Goal: Task Accomplishment & Management: Manage account settings

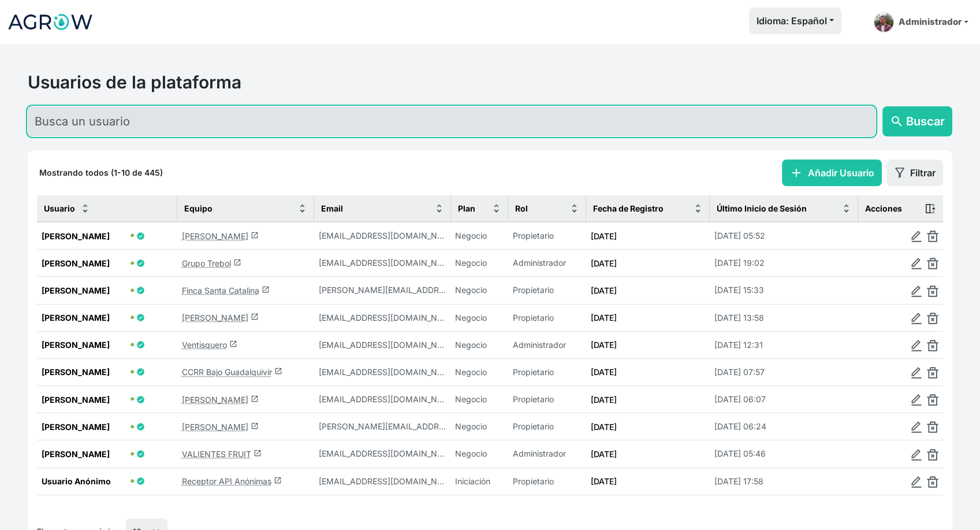
click at [276, 121] on input "text" at bounding box center [452, 121] width 848 height 30
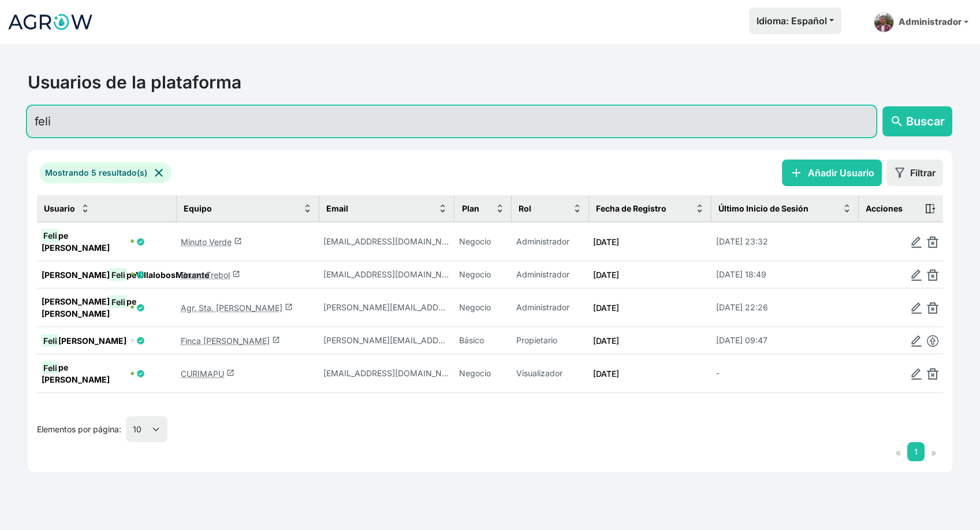
type input "feli"
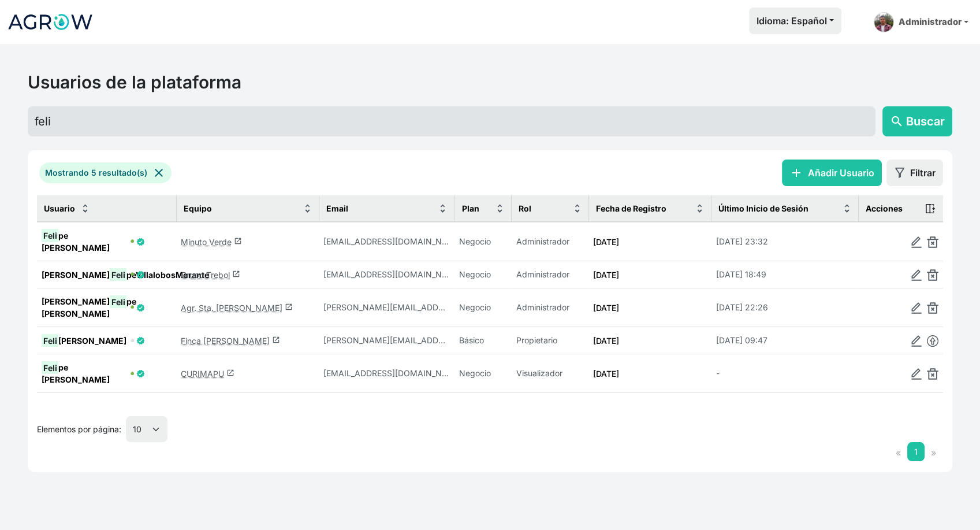
click at [218, 241] on link "Minuto Verde launch" at bounding box center [211, 242] width 61 height 10
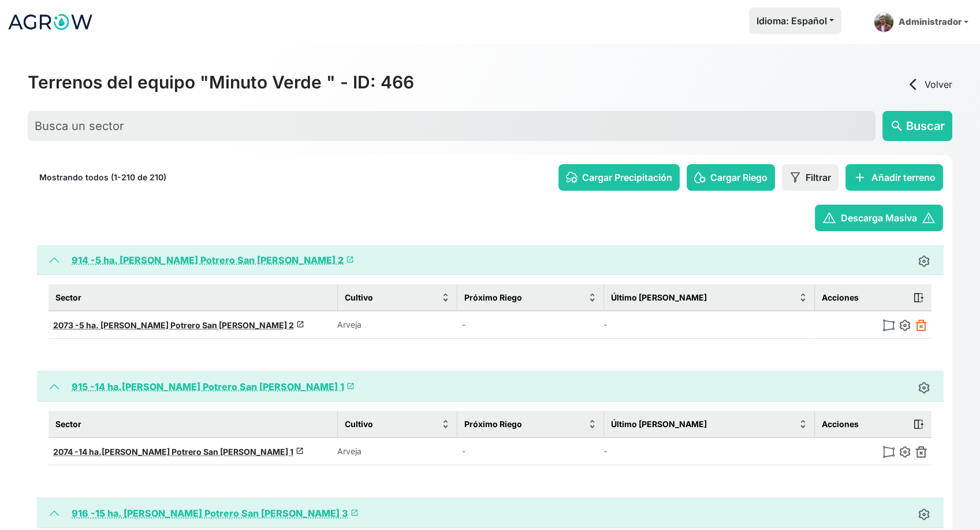
click at [923, 324] on img at bounding box center [922, 325] width 12 height 12
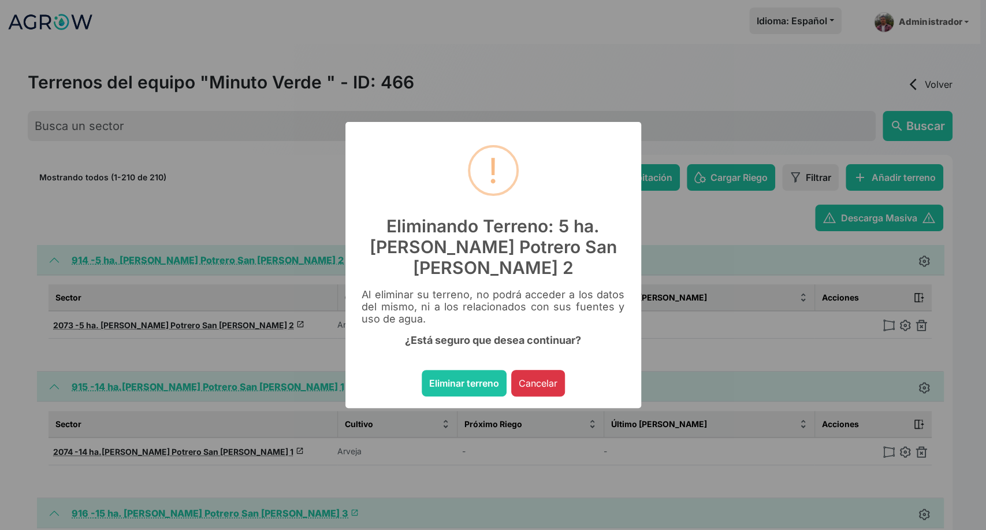
click at [422, 370] on button "Eliminar terreno" at bounding box center [464, 383] width 85 height 27
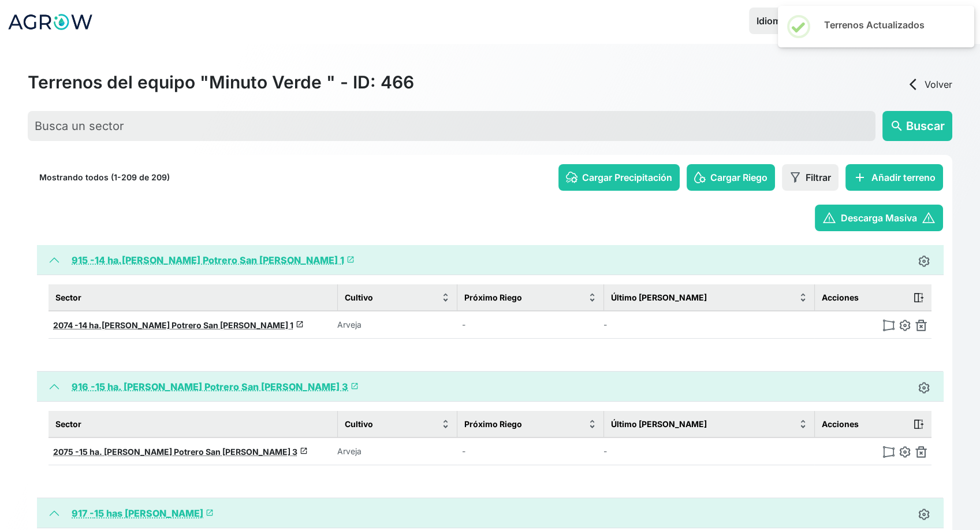
click at [918, 324] on img at bounding box center [922, 325] width 12 height 12
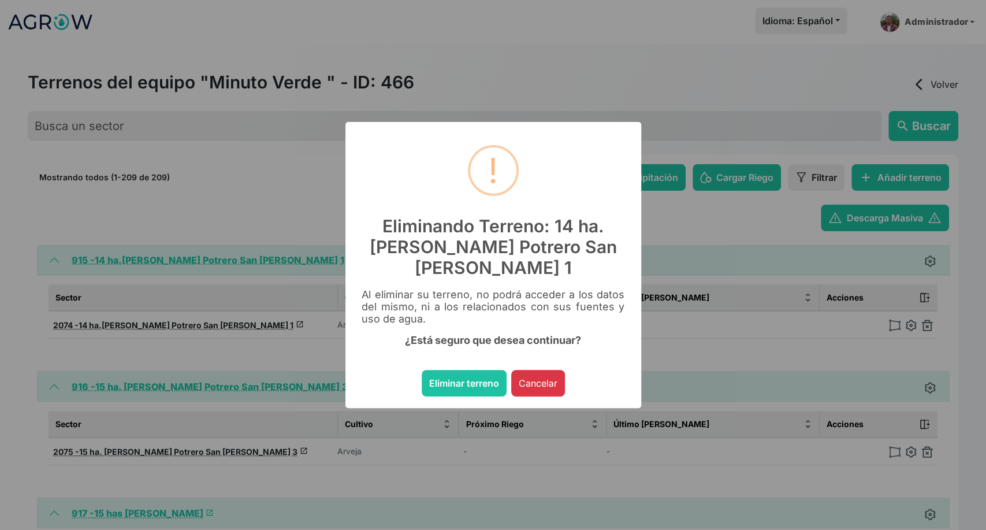
click at [422, 370] on button "Eliminar terreno" at bounding box center [464, 383] width 85 height 27
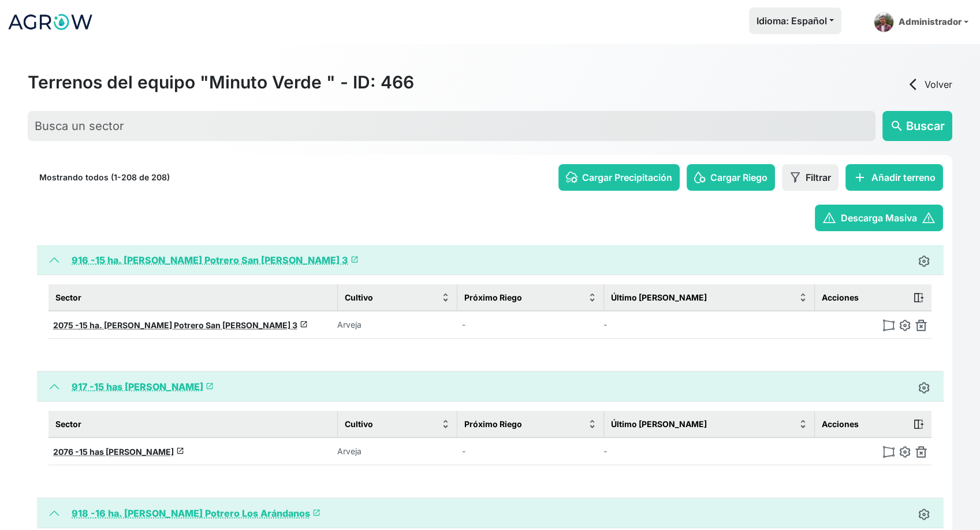
click at [918, 324] on img at bounding box center [922, 325] width 12 height 12
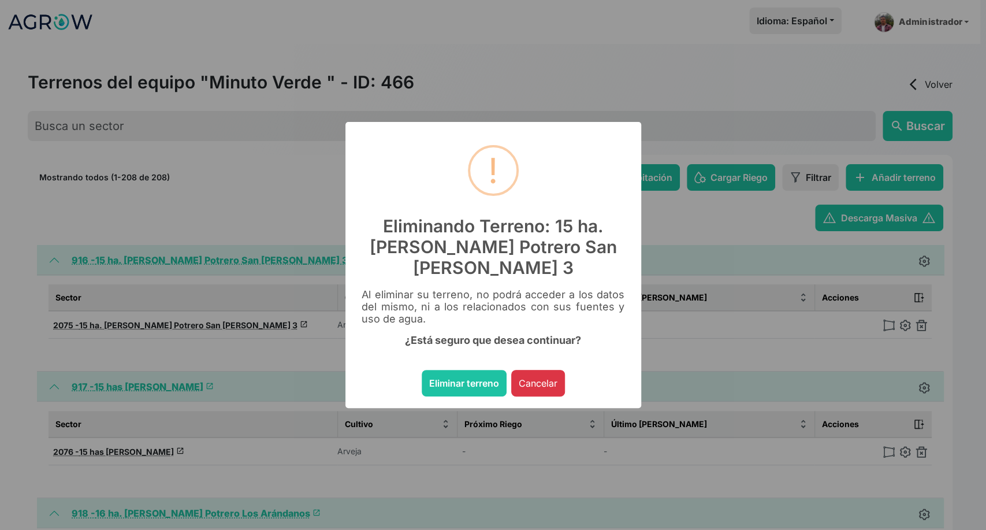
click at [422, 370] on button "Eliminar terreno" at bounding box center [464, 383] width 85 height 27
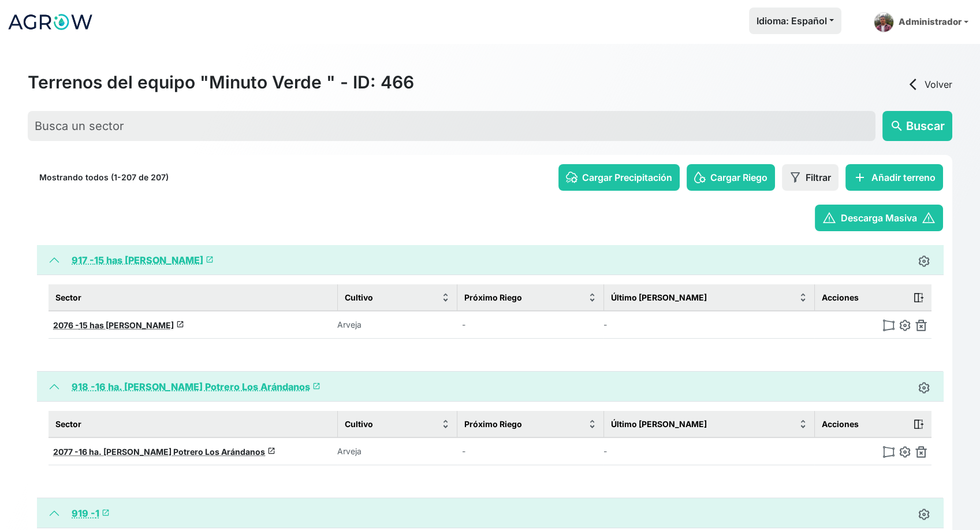
click at [918, 324] on img at bounding box center [922, 325] width 12 height 12
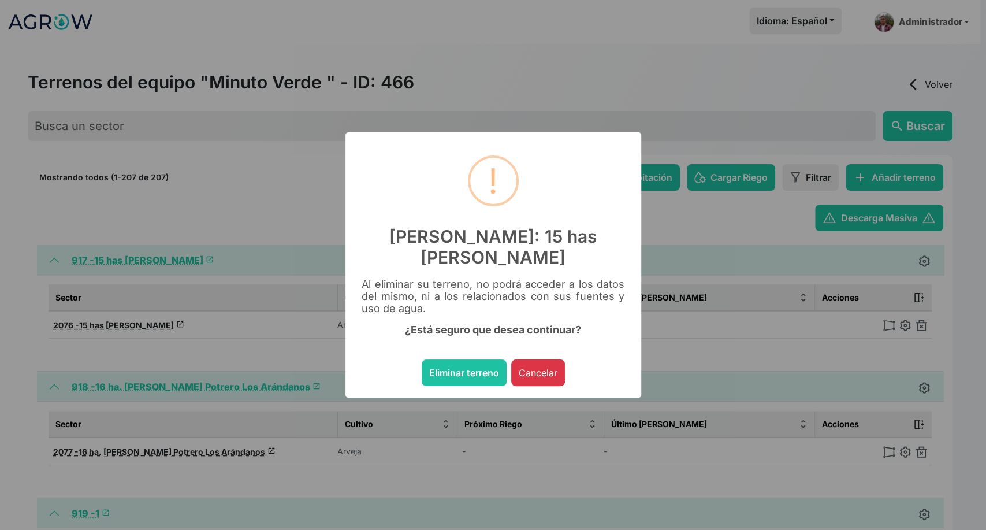
click at [422, 359] on button "Eliminar terreno" at bounding box center [464, 372] width 85 height 27
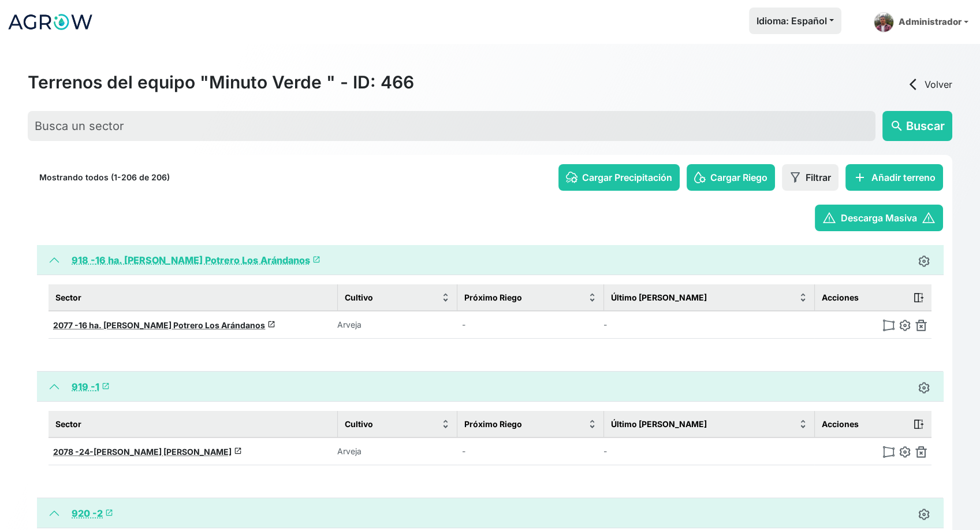
click at [918, 324] on img at bounding box center [922, 325] width 12 height 12
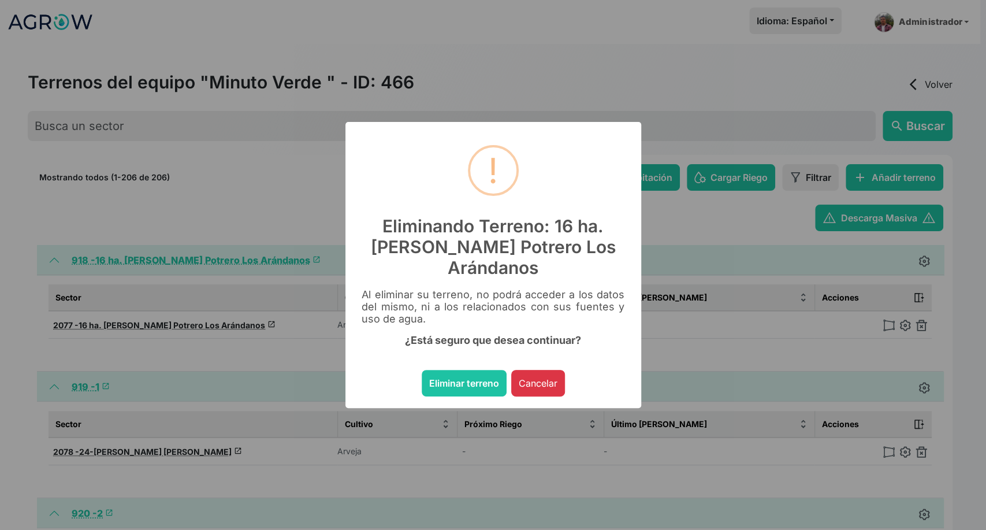
click at [422, 370] on button "Eliminar terreno" at bounding box center [464, 383] width 85 height 27
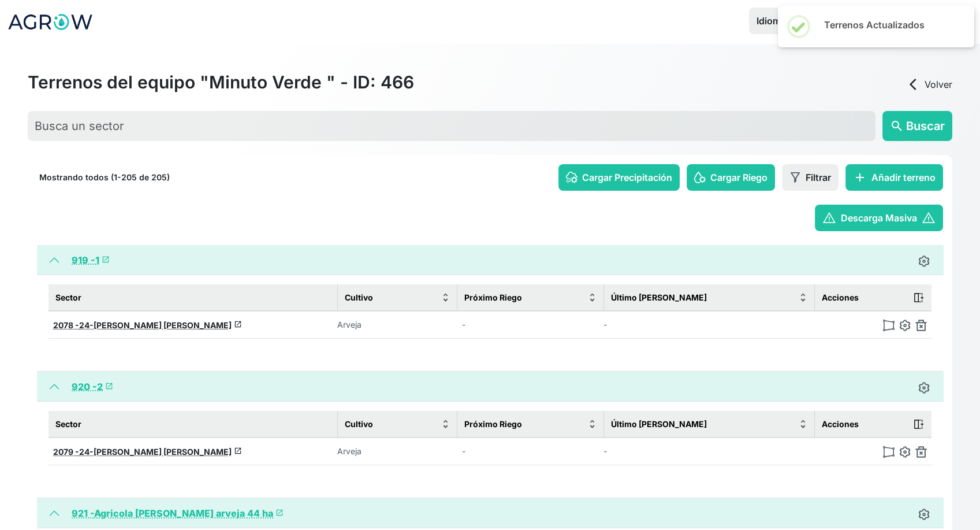
click at [918, 324] on img at bounding box center [922, 325] width 12 height 12
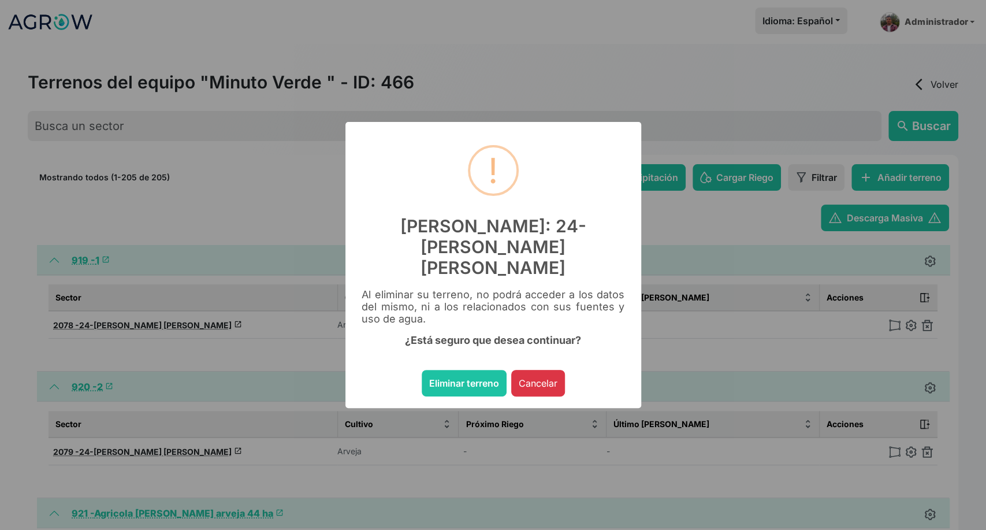
click at [422, 370] on button "Eliminar terreno" at bounding box center [464, 383] width 85 height 27
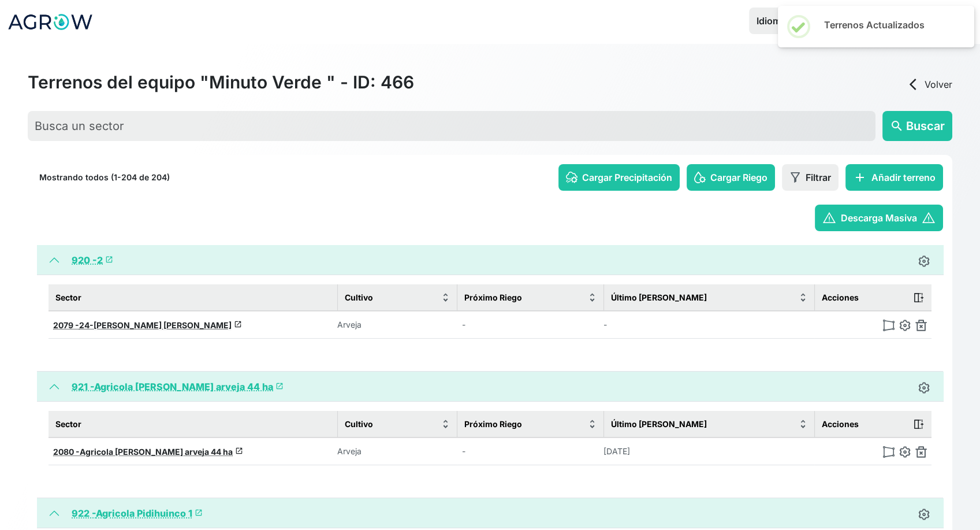
click at [918, 324] on img at bounding box center [922, 325] width 12 height 12
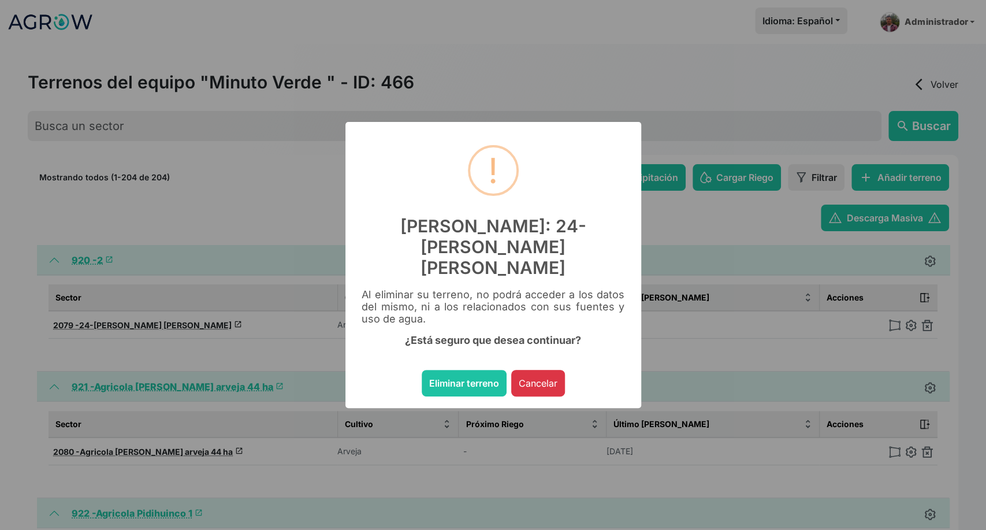
click at [422, 370] on button "Eliminar terreno" at bounding box center [464, 383] width 85 height 27
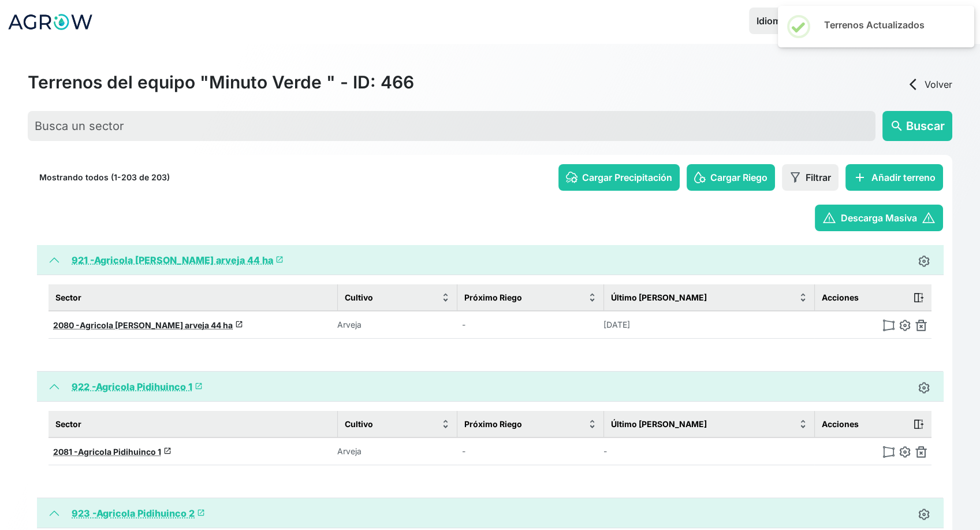
click at [918, 324] on img at bounding box center [922, 325] width 12 height 12
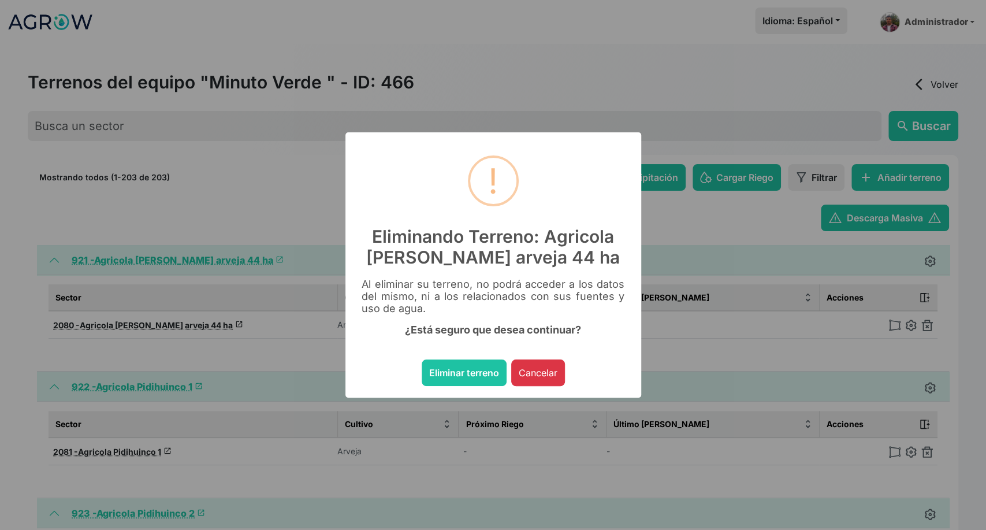
click at [422, 359] on button "Eliminar terreno" at bounding box center [464, 372] width 85 height 27
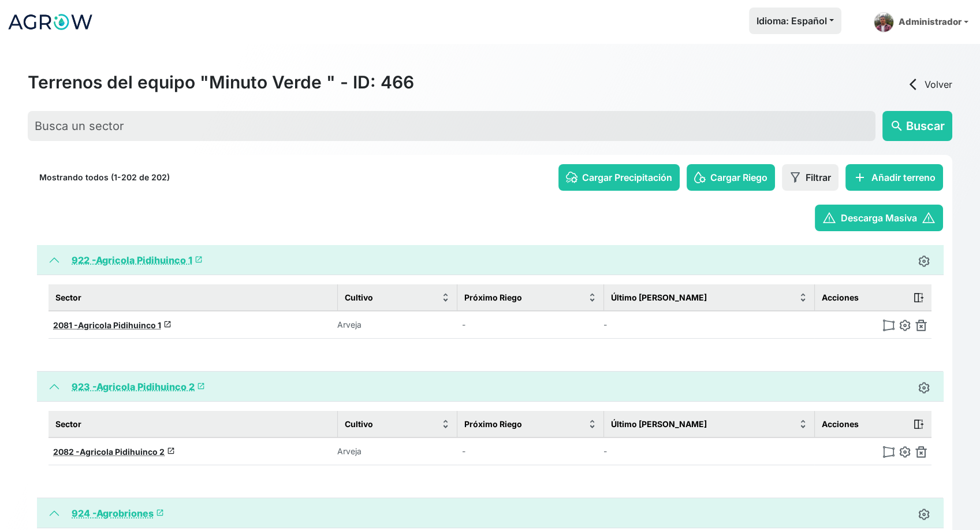
click at [918, 324] on img at bounding box center [922, 325] width 12 height 12
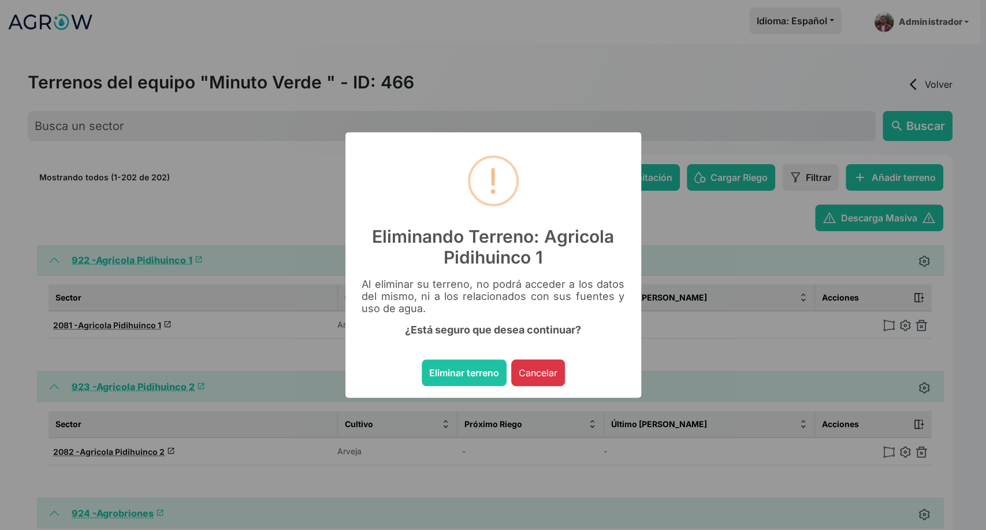
click at [422, 359] on button "Eliminar terreno" at bounding box center [464, 372] width 85 height 27
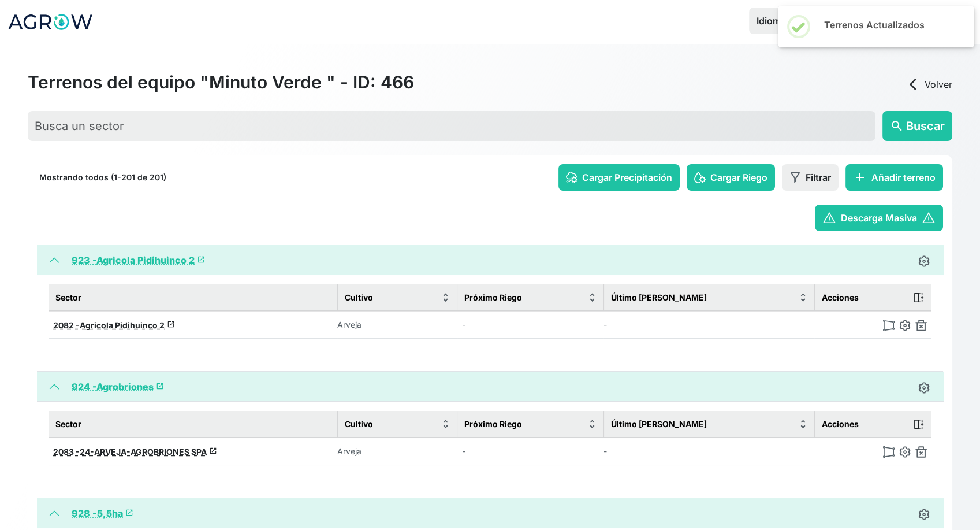
click at [918, 324] on img at bounding box center [922, 325] width 12 height 12
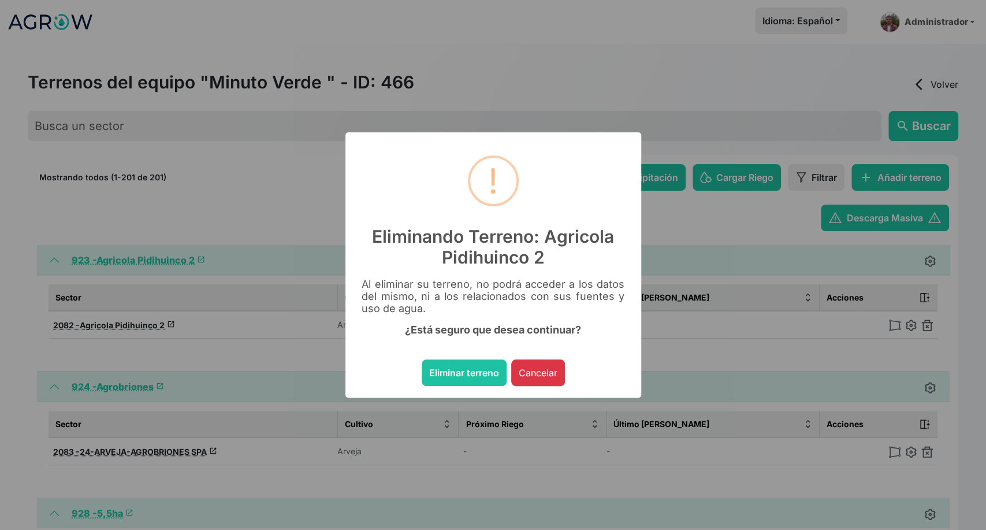
click at [422, 359] on button "Eliminar terreno" at bounding box center [464, 372] width 85 height 27
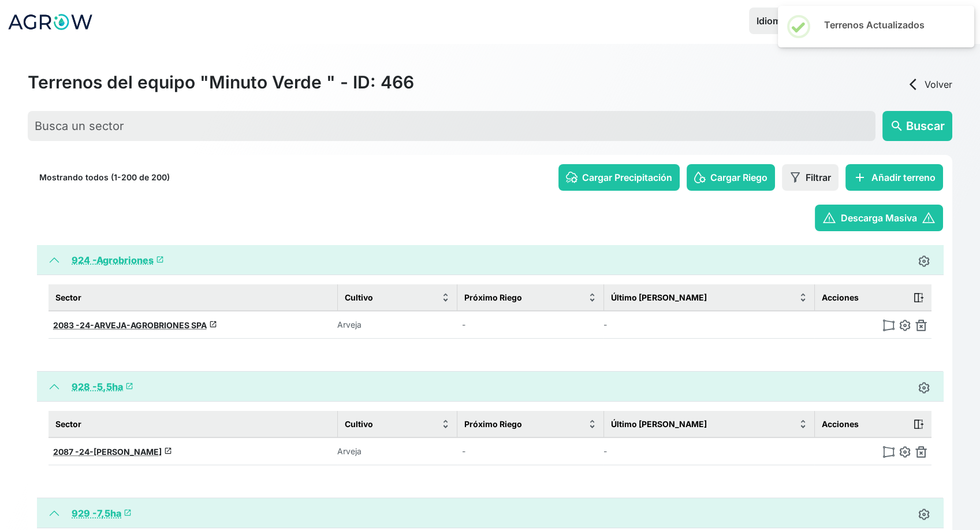
click at [918, 324] on img at bounding box center [922, 325] width 12 height 12
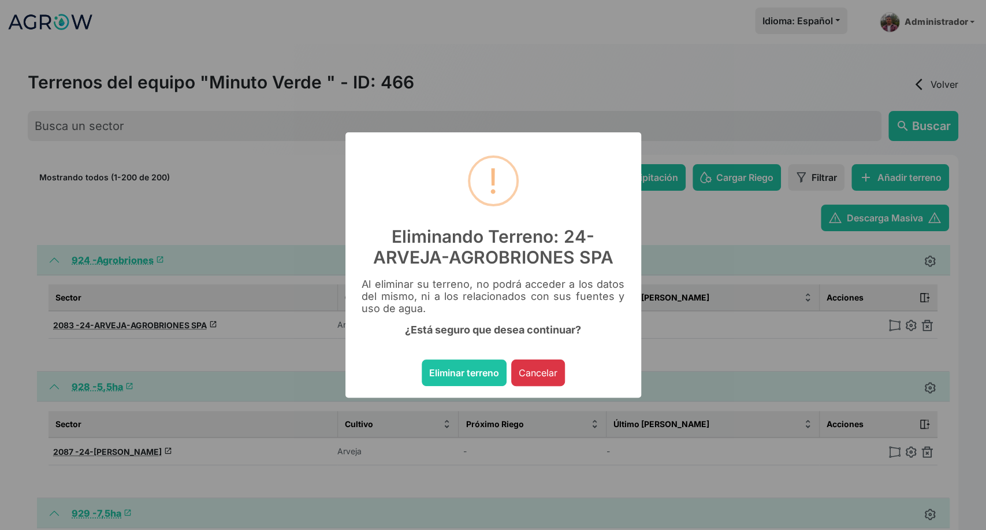
click at [422, 359] on button "Eliminar terreno" at bounding box center [464, 372] width 85 height 27
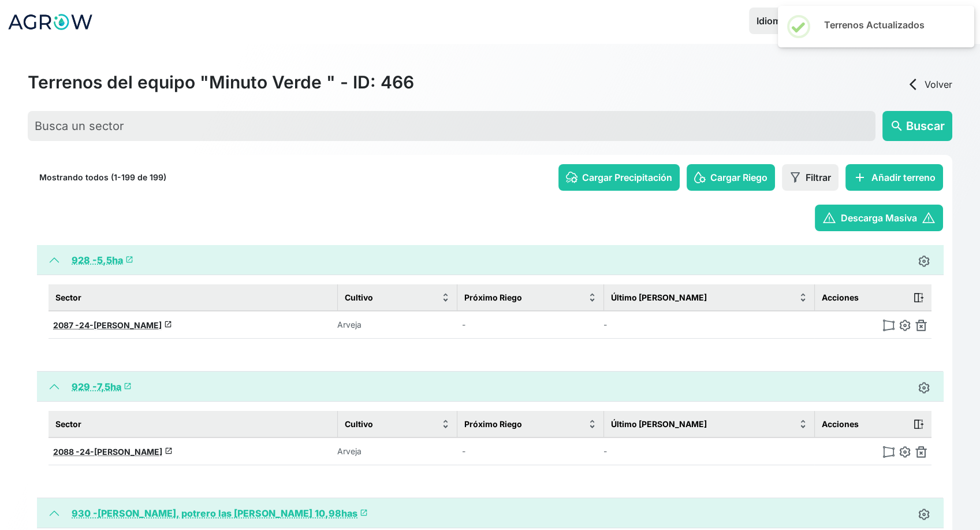
click at [918, 324] on img at bounding box center [922, 325] width 12 height 12
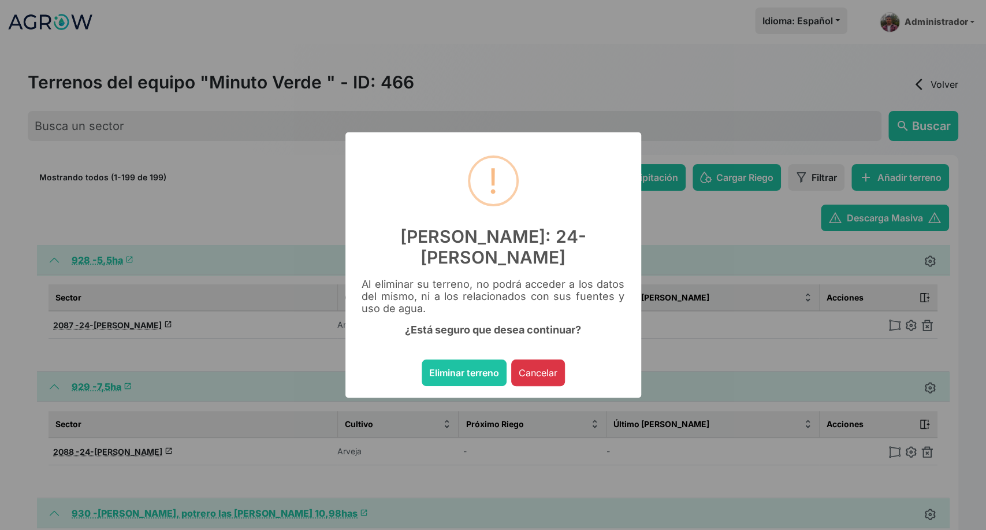
click at [422, 359] on button "Eliminar terreno" at bounding box center [464, 372] width 85 height 27
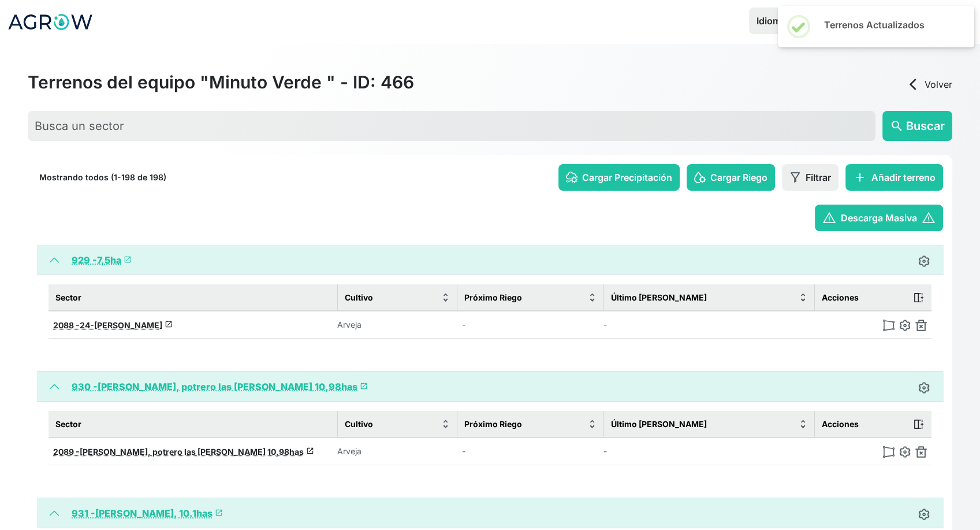
click at [918, 324] on img at bounding box center [922, 325] width 12 height 12
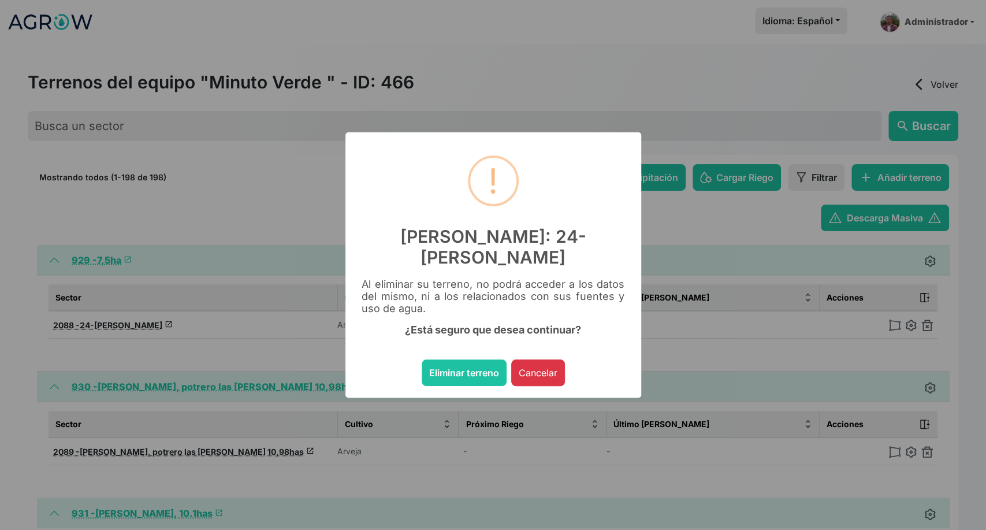
click at [422, 359] on button "Eliminar terreno" at bounding box center [464, 372] width 85 height 27
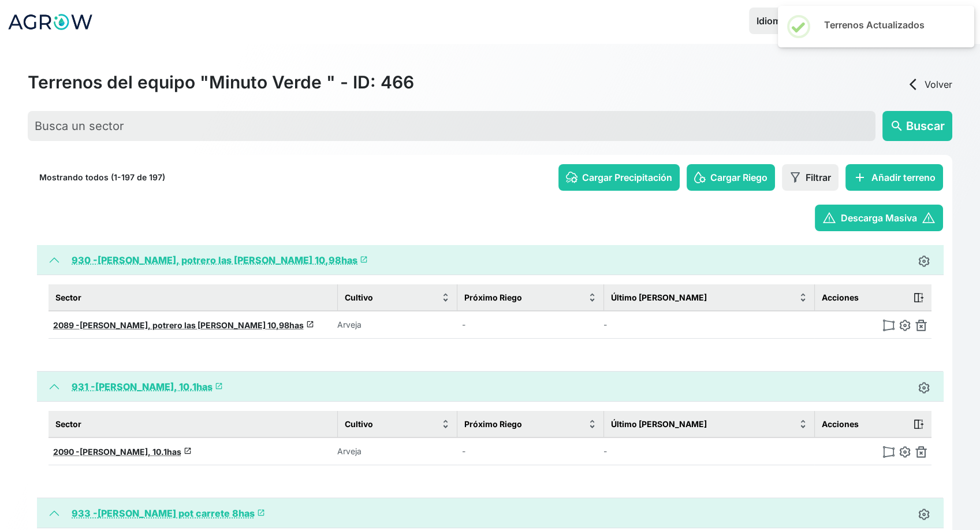
click at [918, 324] on img at bounding box center [922, 325] width 12 height 12
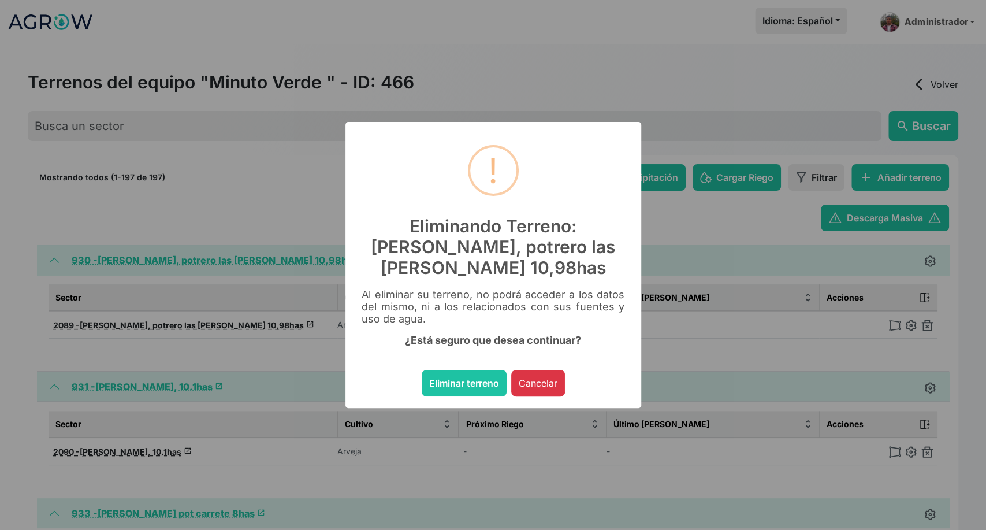
click at [422, 370] on button "Eliminar terreno" at bounding box center [464, 383] width 85 height 27
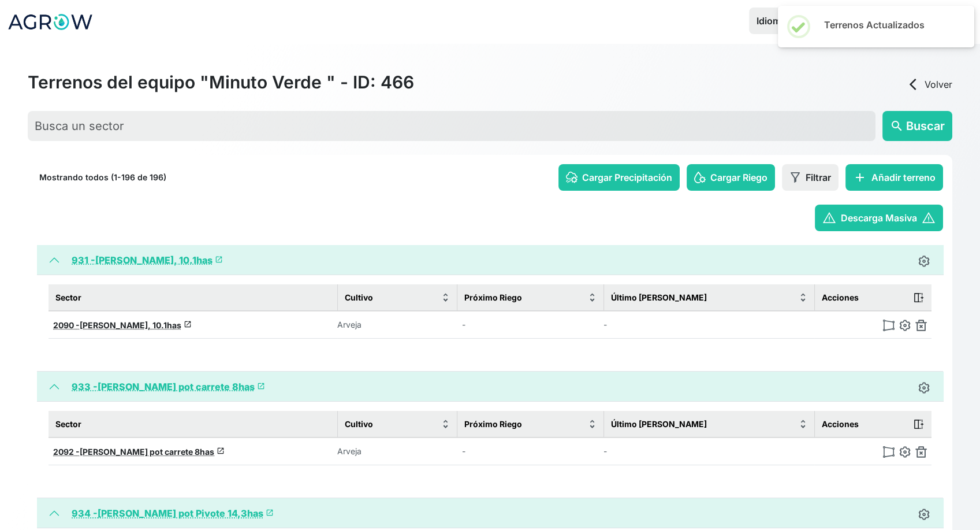
click at [918, 324] on img at bounding box center [922, 325] width 12 height 12
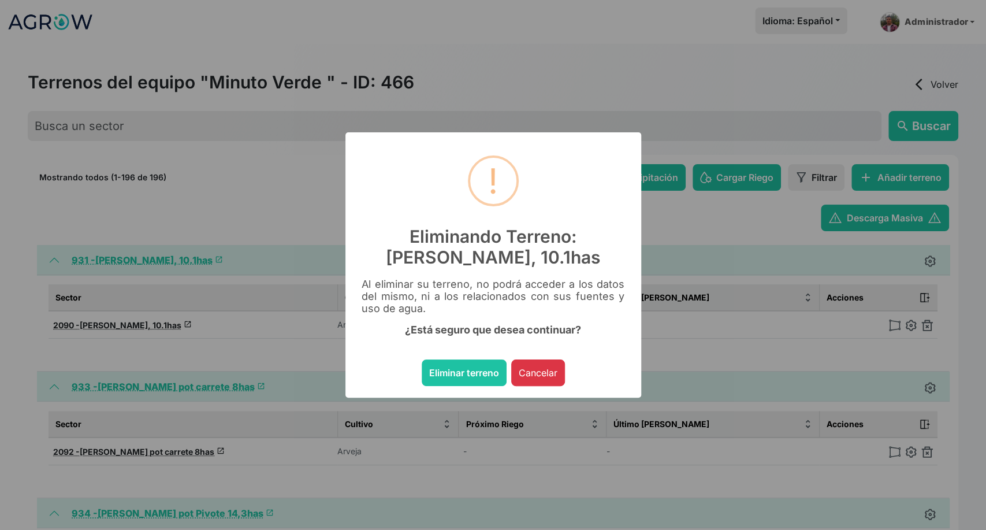
click at [422, 359] on button "Eliminar terreno" at bounding box center [464, 372] width 85 height 27
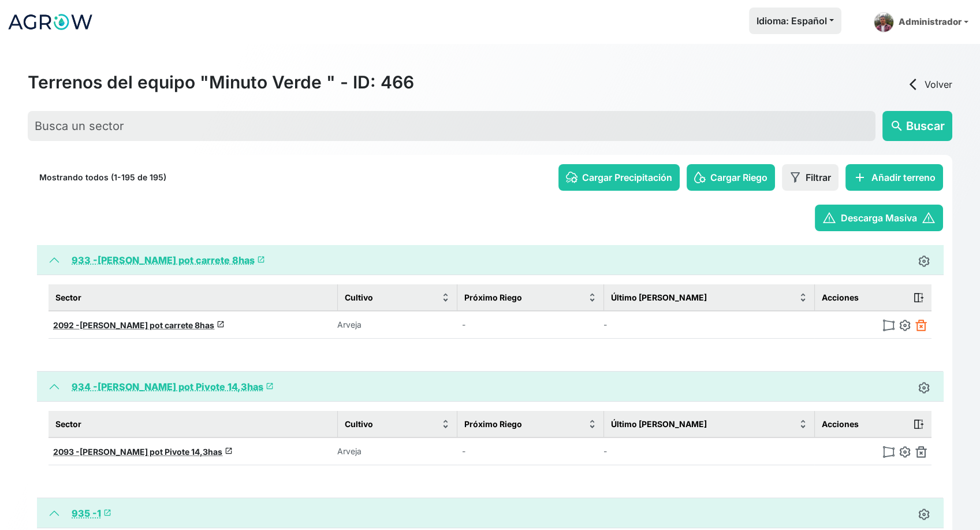
click at [922, 325] on img at bounding box center [922, 325] width 12 height 12
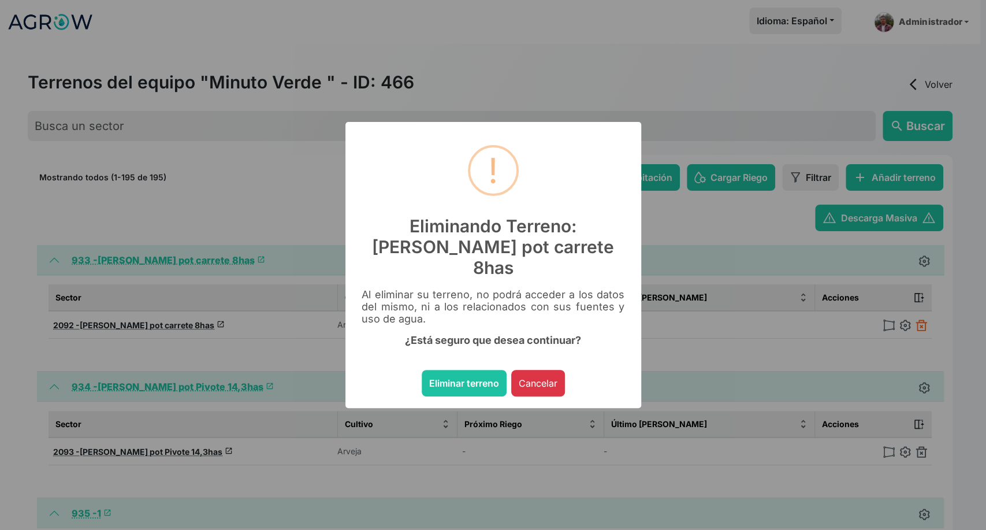
click at [422, 370] on button "Eliminar terreno" at bounding box center [464, 383] width 85 height 27
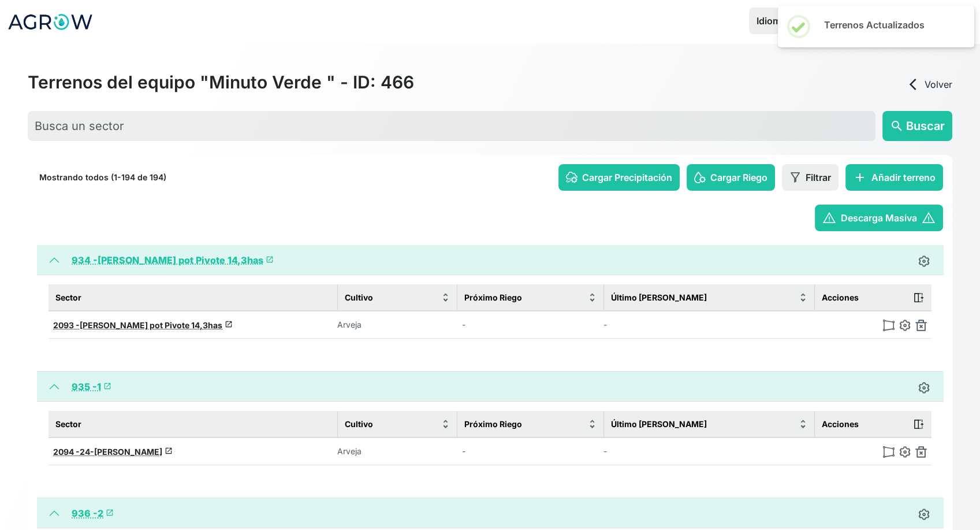
click at [922, 325] on img at bounding box center [922, 325] width 12 height 12
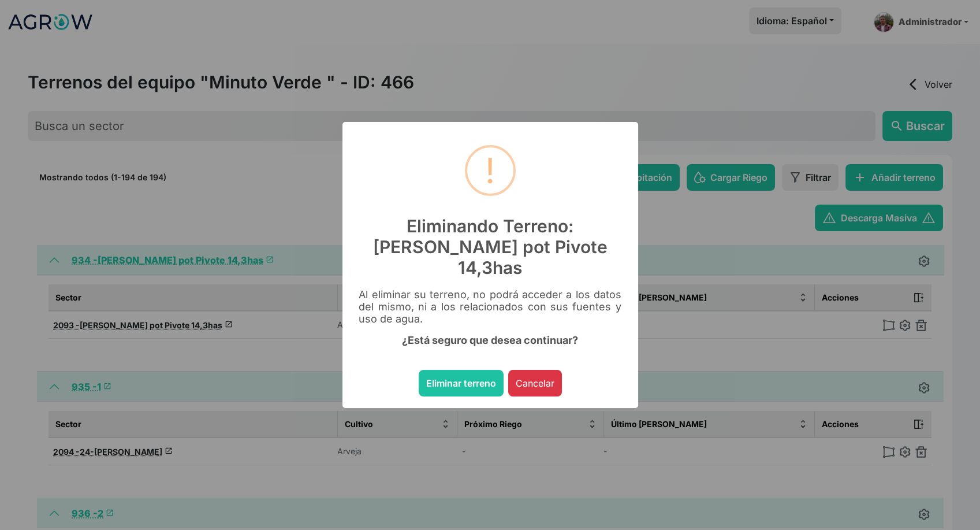
click at [419, 370] on button "Eliminar terreno" at bounding box center [461, 383] width 85 height 27
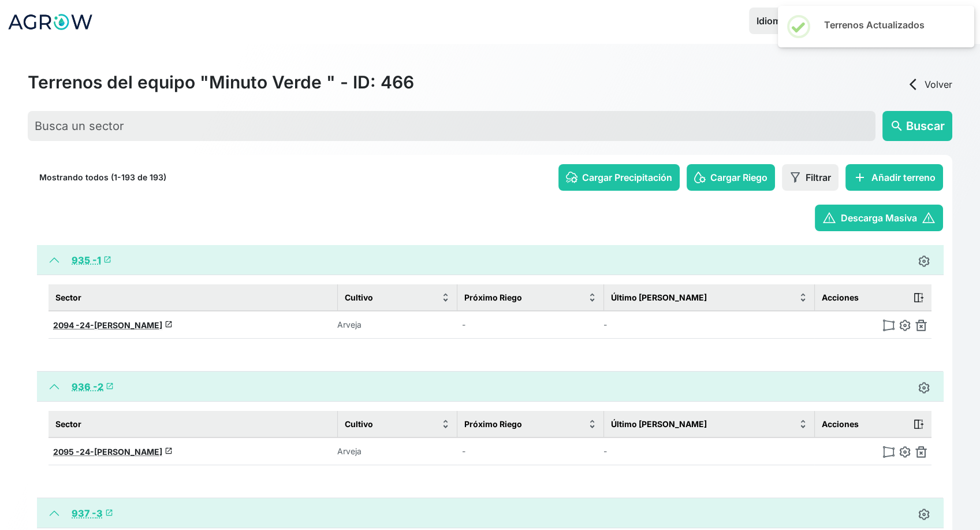
click at [922, 325] on img at bounding box center [922, 325] width 12 height 12
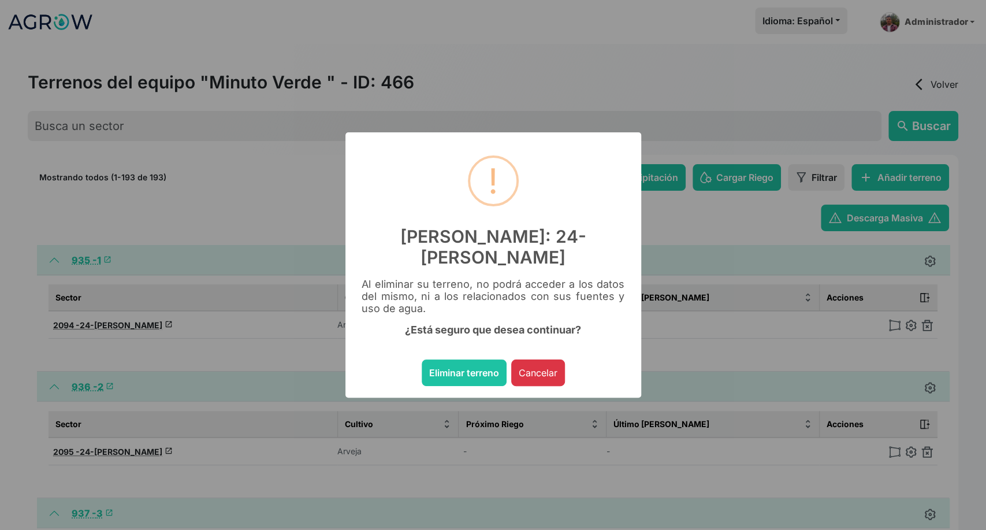
click at [422, 359] on button "Eliminar terreno" at bounding box center [464, 372] width 85 height 27
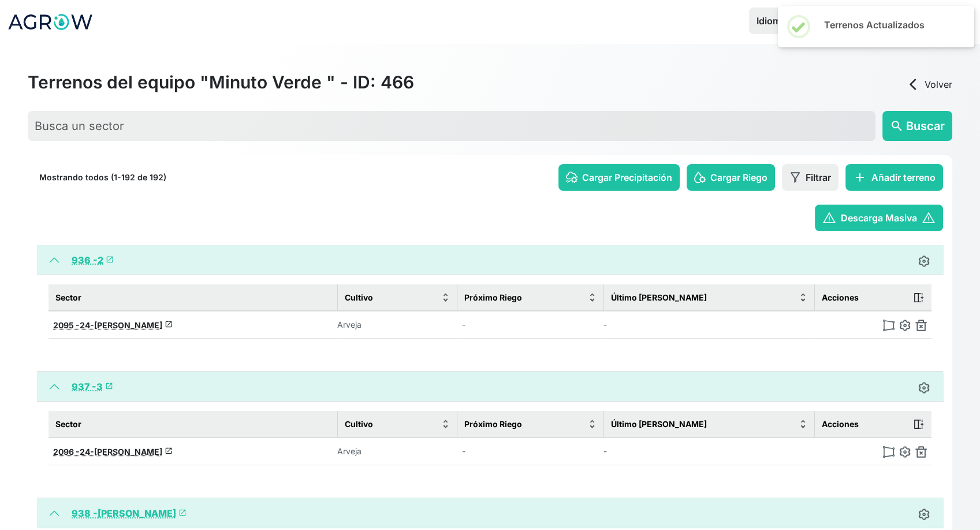
click at [922, 325] on img at bounding box center [922, 325] width 12 height 12
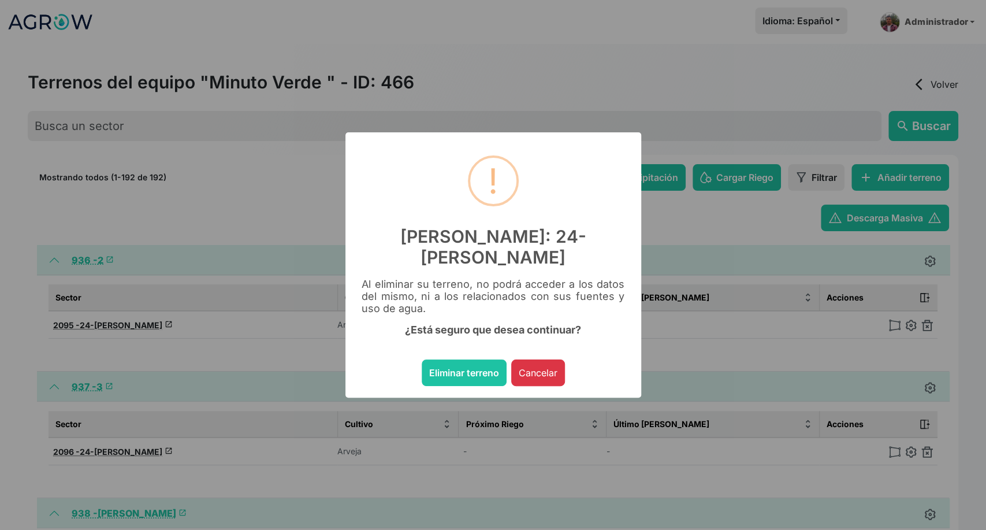
click at [422, 359] on button "Eliminar terreno" at bounding box center [464, 372] width 85 height 27
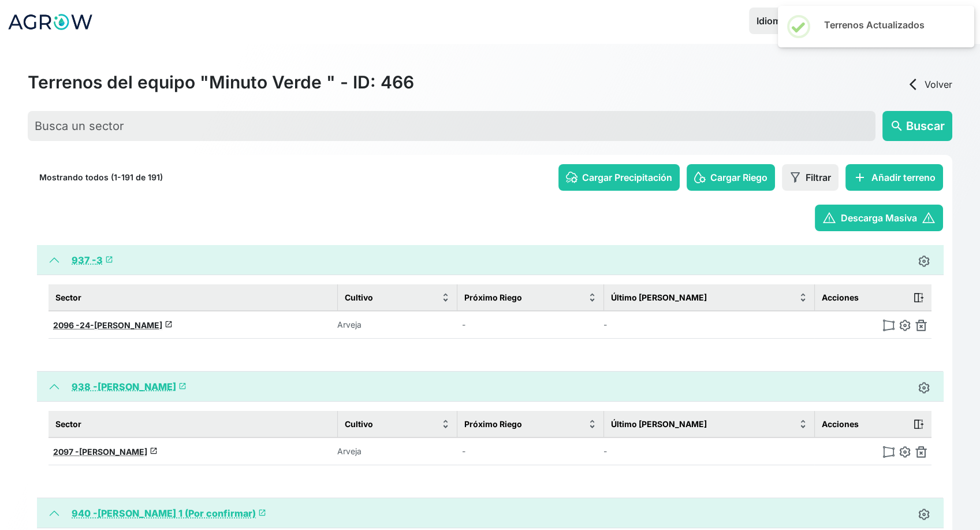
click at [922, 325] on img at bounding box center [922, 325] width 12 height 12
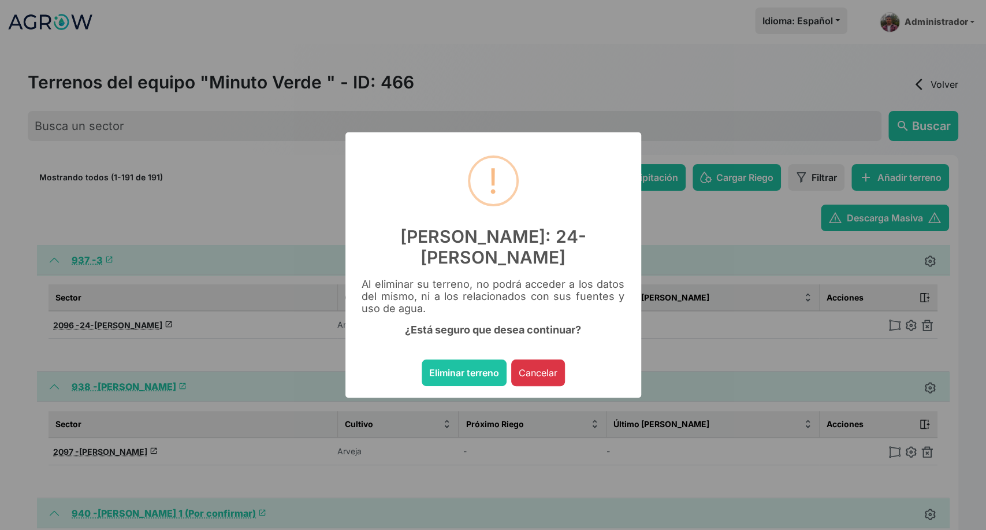
click at [422, 359] on button "Eliminar terreno" at bounding box center [464, 372] width 85 height 27
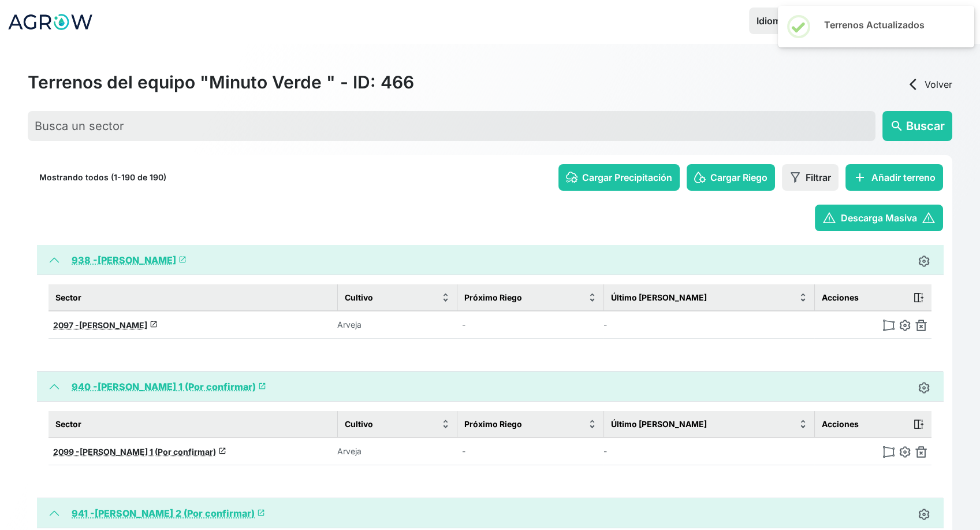
click at [922, 325] on img at bounding box center [922, 325] width 12 height 12
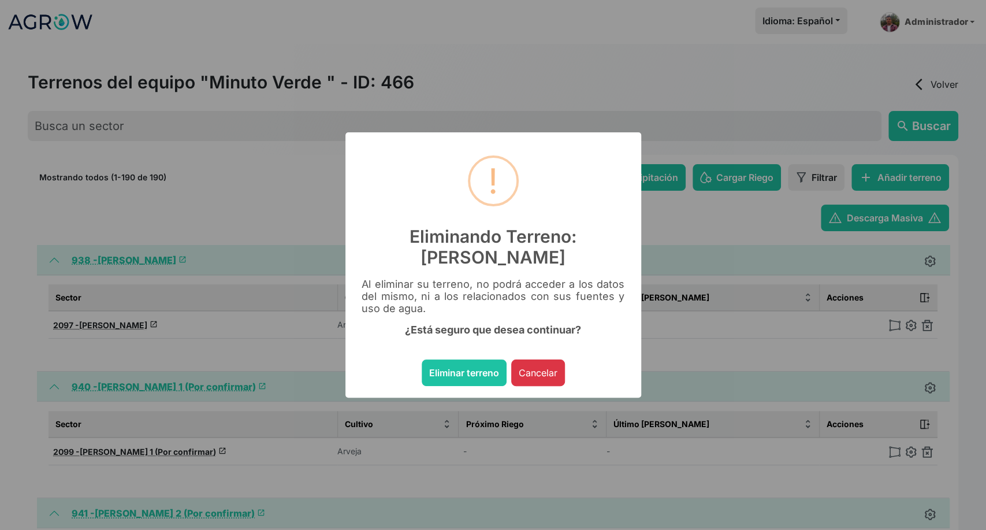
click at [422, 359] on button "Eliminar terreno" at bounding box center [464, 372] width 85 height 27
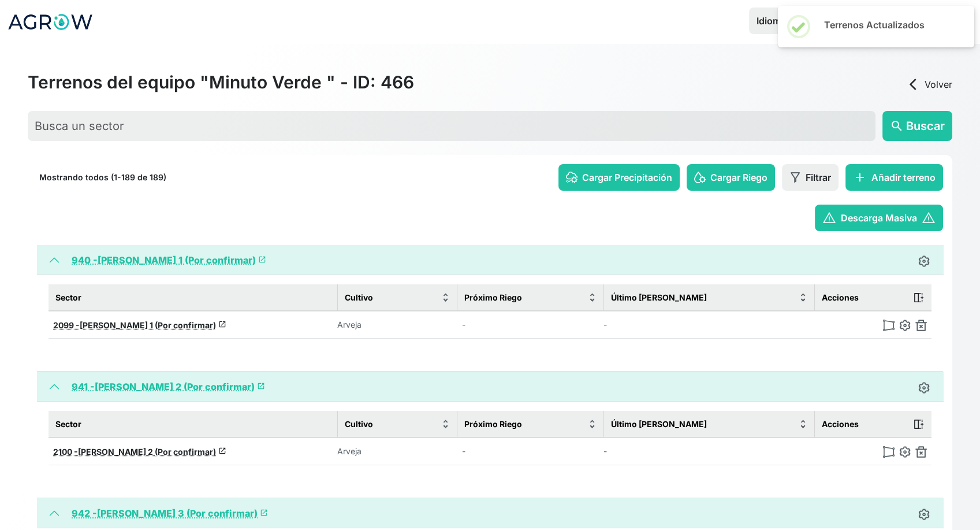
click at [922, 325] on img at bounding box center [922, 325] width 12 height 12
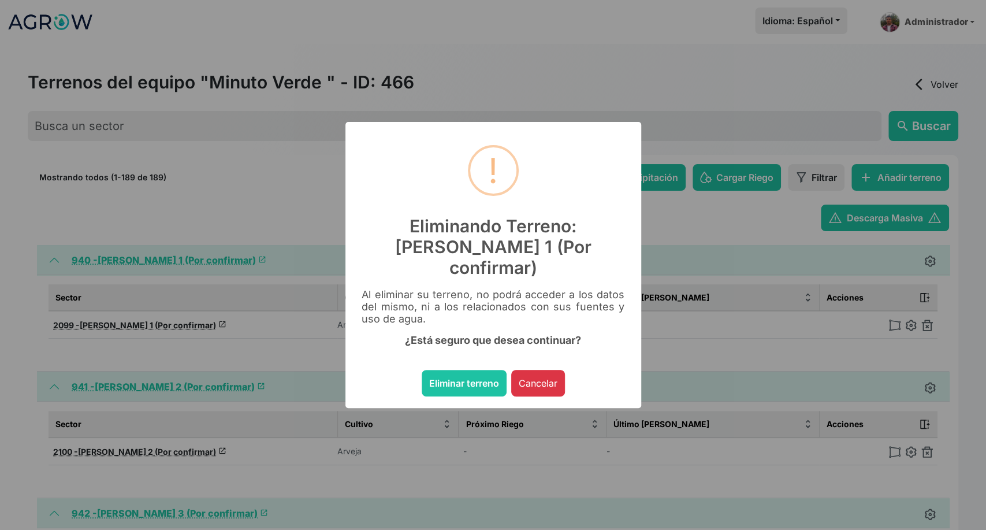
click at [422, 370] on button "Eliminar terreno" at bounding box center [464, 383] width 85 height 27
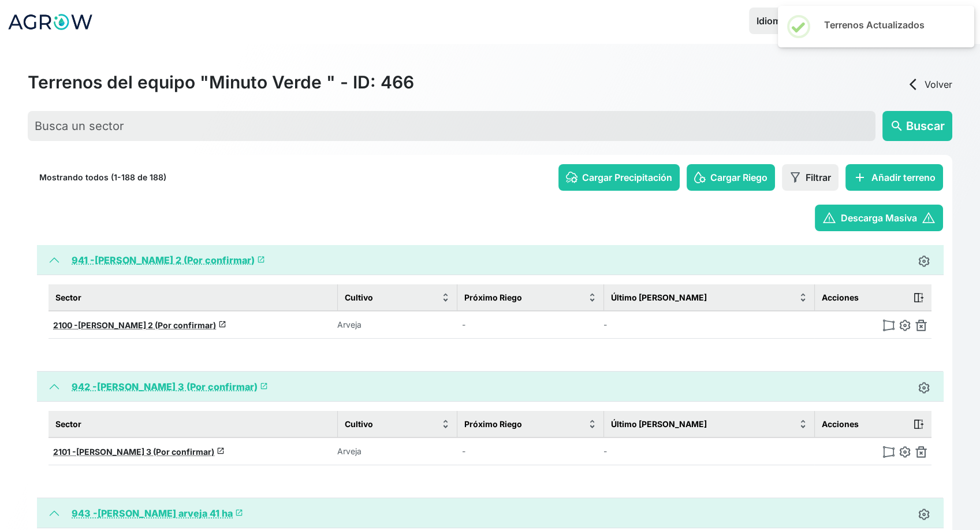
click at [922, 325] on img at bounding box center [922, 325] width 12 height 12
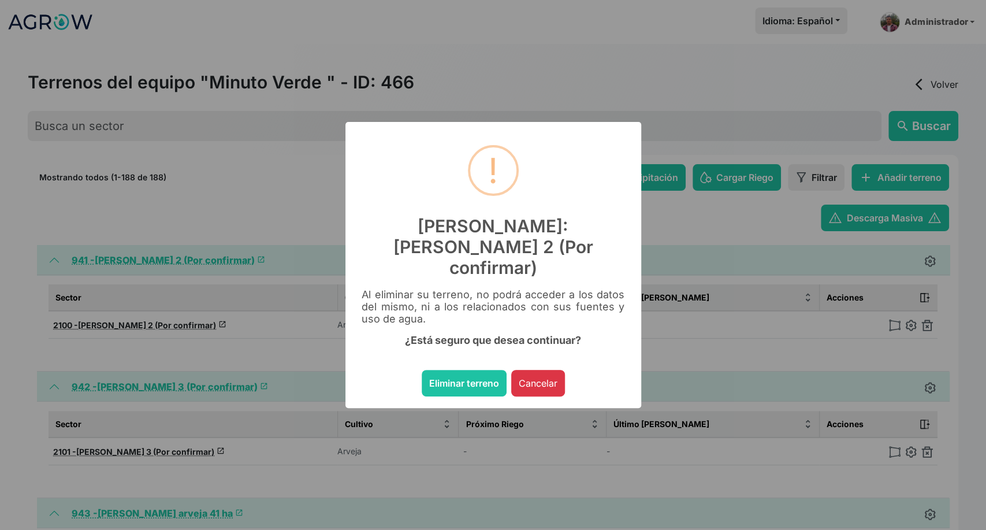
click at [422, 370] on button "Eliminar terreno" at bounding box center [464, 383] width 85 height 27
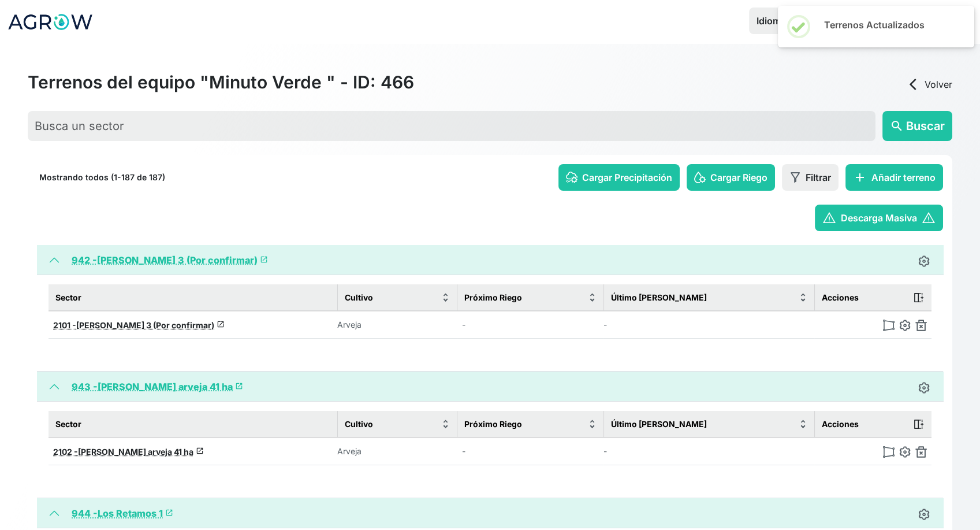
click at [922, 325] on img at bounding box center [922, 325] width 12 height 12
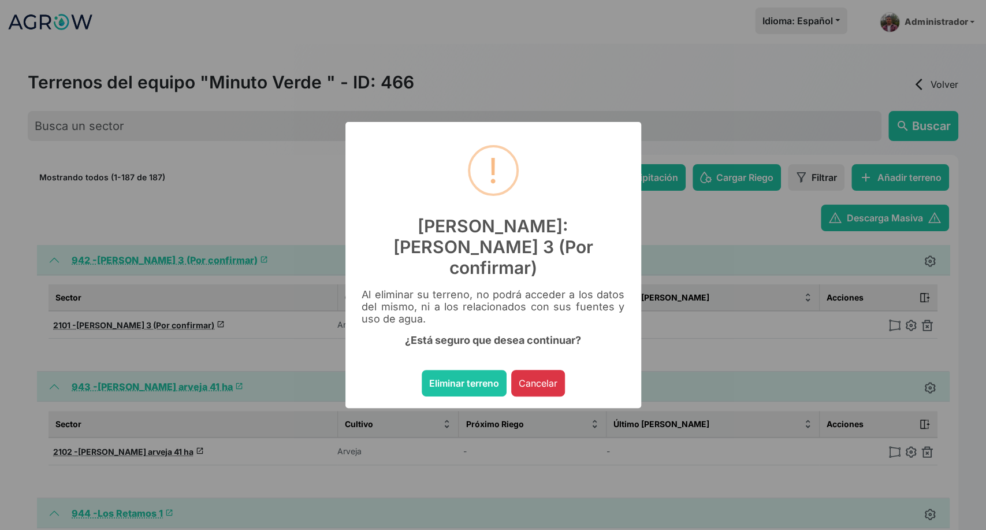
click at [422, 370] on button "Eliminar terreno" at bounding box center [464, 383] width 85 height 27
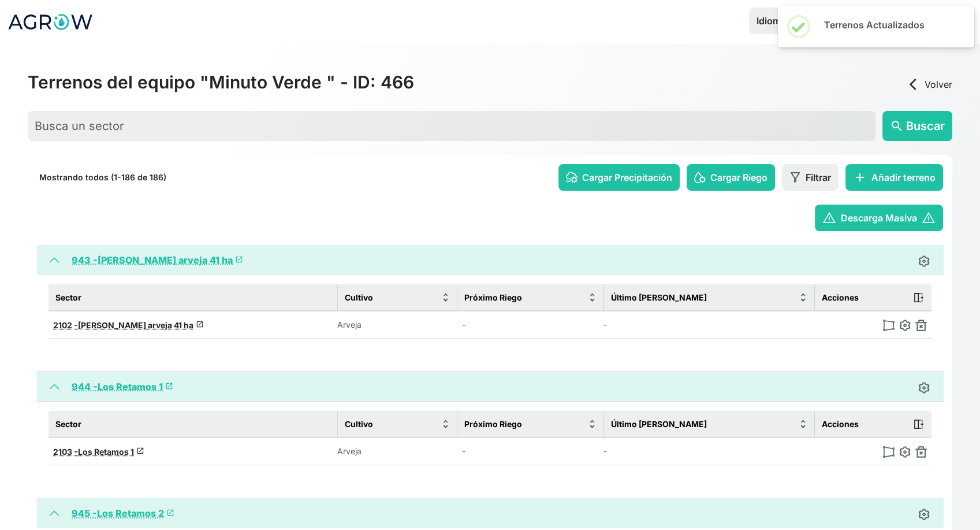
click at [922, 325] on img at bounding box center [922, 325] width 12 height 12
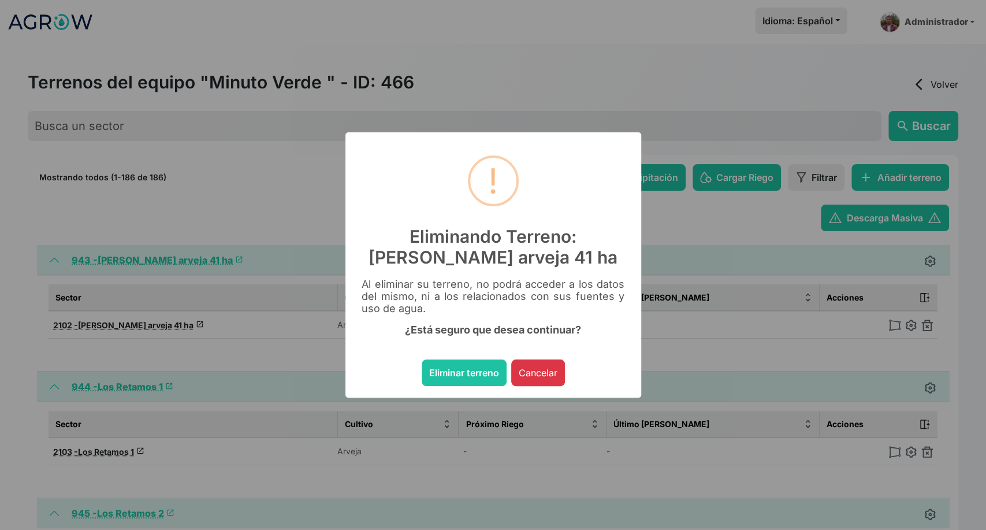
click at [422, 359] on button "Eliminar terreno" at bounding box center [464, 372] width 85 height 27
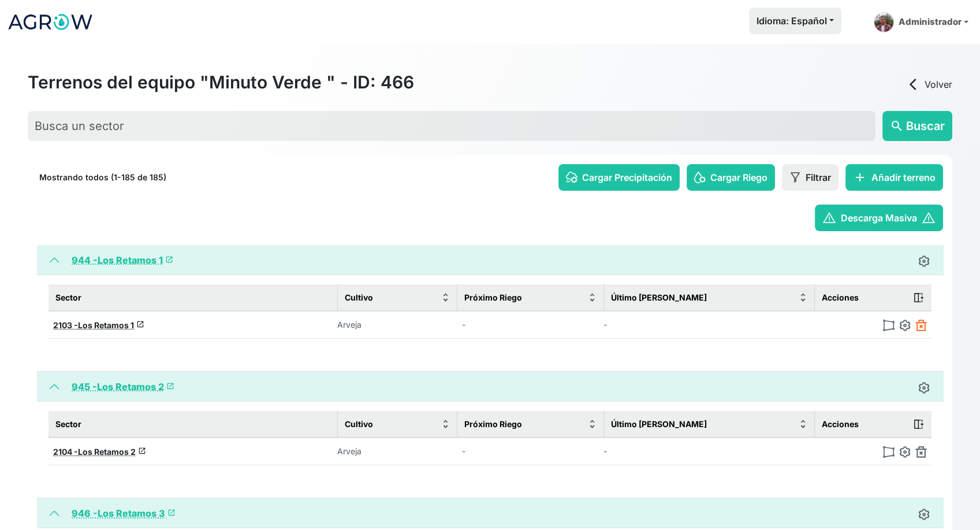
click at [921, 326] on img at bounding box center [922, 325] width 12 height 12
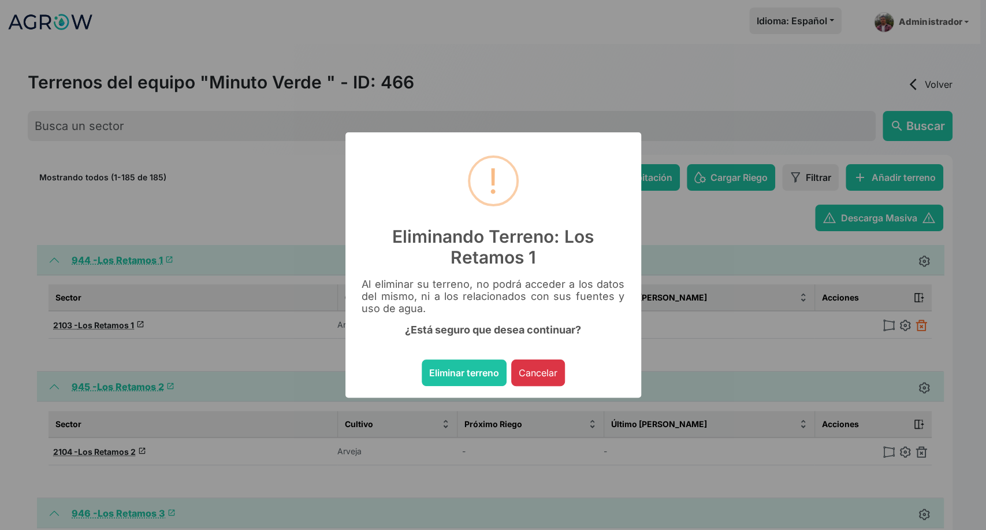
click at [422, 359] on button "Eliminar terreno" at bounding box center [464, 372] width 85 height 27
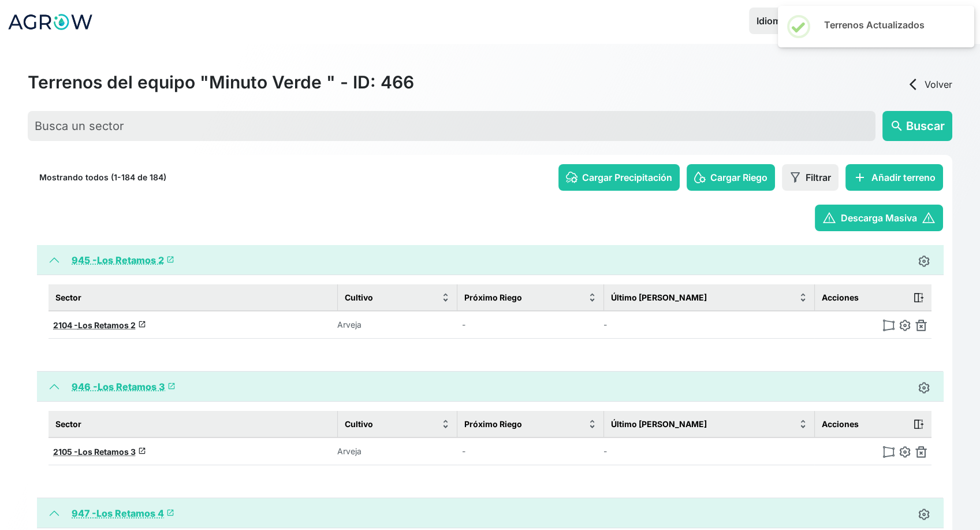
click at [921, 326] on img at bounding box center [922, 325] width 12 height 12
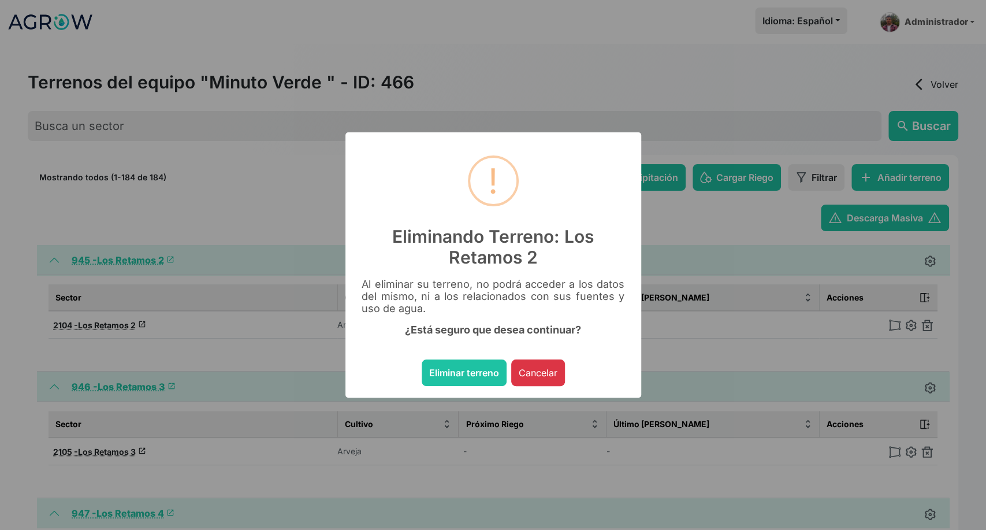
click at [422, 359] on button "Eliminar terreno" at bounding box center [464, 372] width 85 height 27
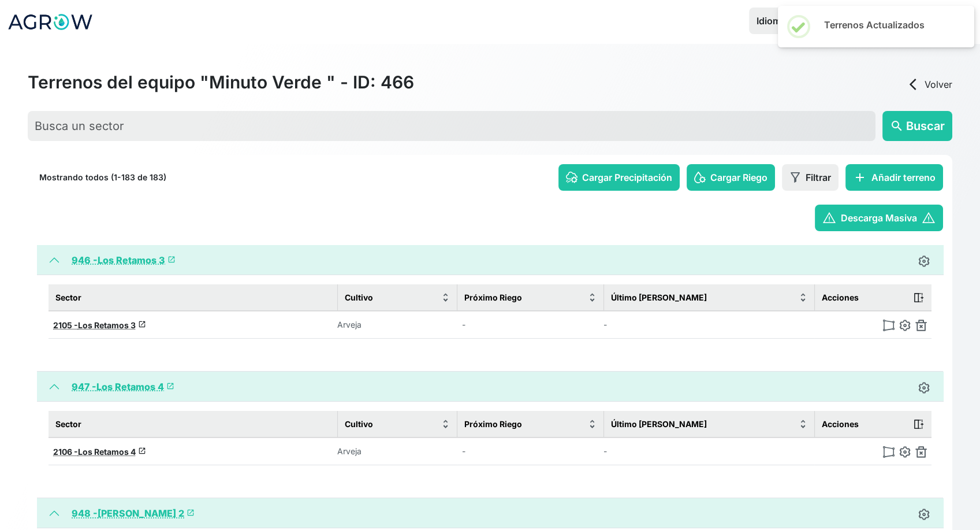
click at [921, 326] on img at bounding box center [922, 325] width 12 height 12
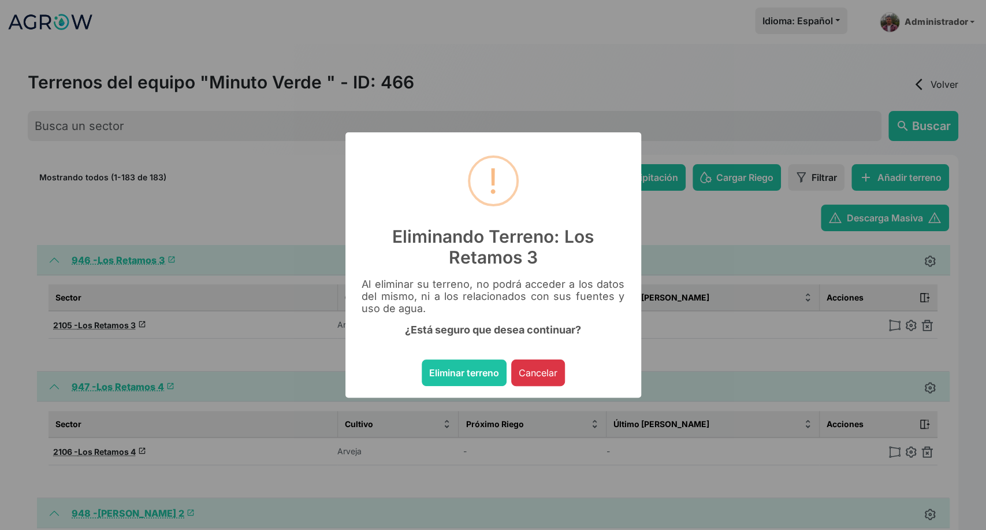
click at [422, 359] on button "Eliminar terreno" at bounding box center [464, 372] width 85 height 27
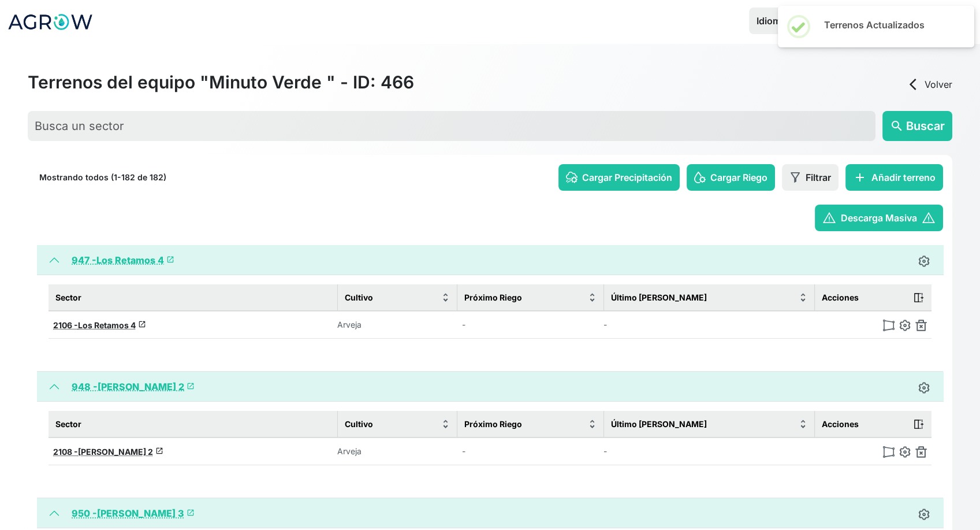
click at [921, 326] on img at bounding box center [922, 325] width 12 height 12
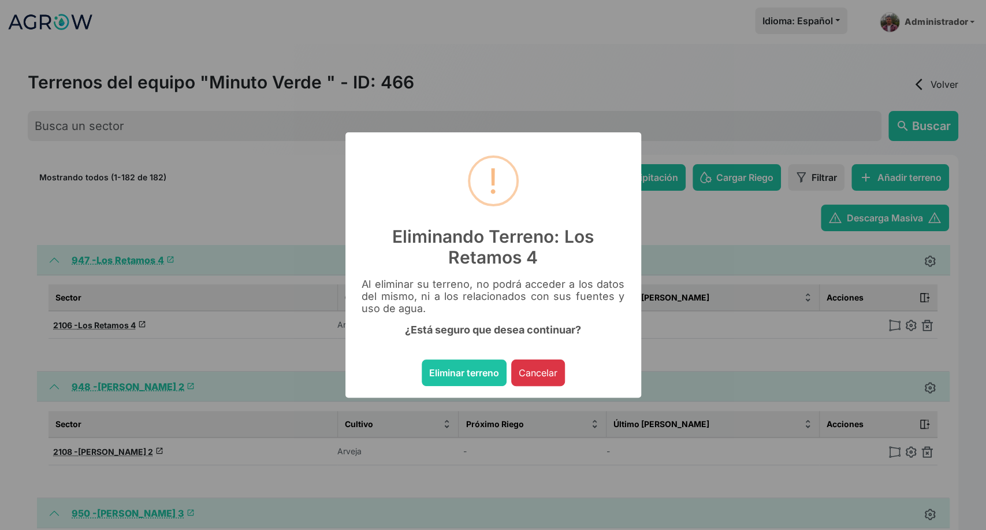
click at [422, 359] on button "Eliminar terreno" at bounding box center [464, 372] width 85 height 27
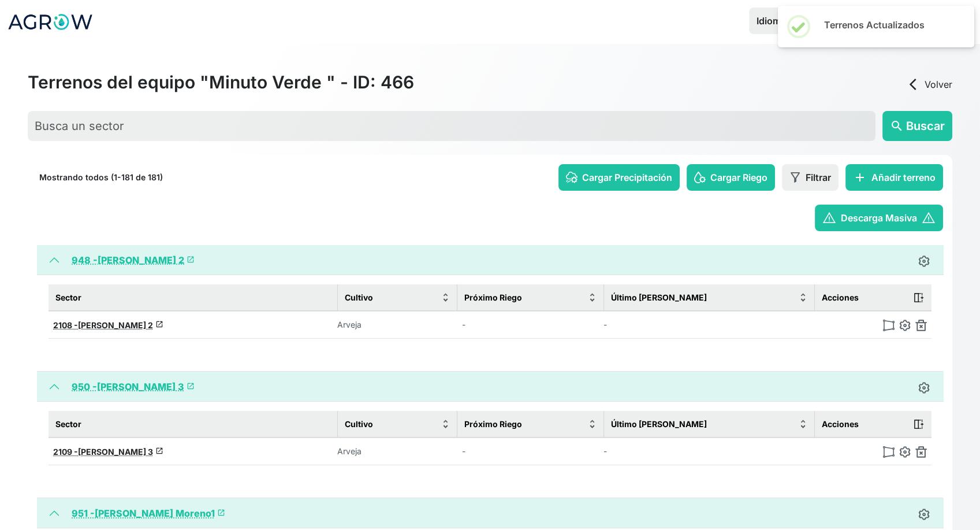
click at [921, 326] on img at bounding box center [922, 325] width 12 height 12
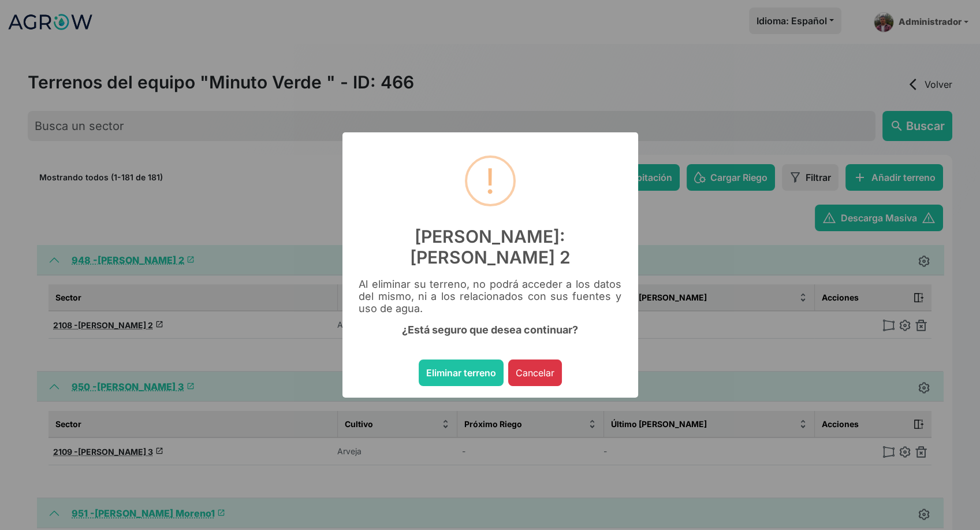
click at [419, 359] on button "Eliminar terreno" at bounding box center [461, 372] width 85 height 27
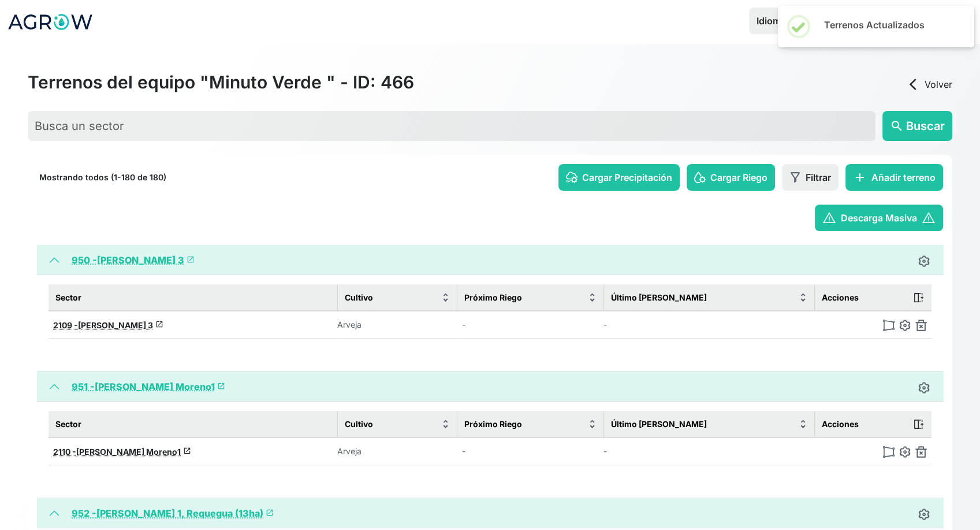
click at [921, 326] on img at bounding box center [922, 325] width 12 height 12
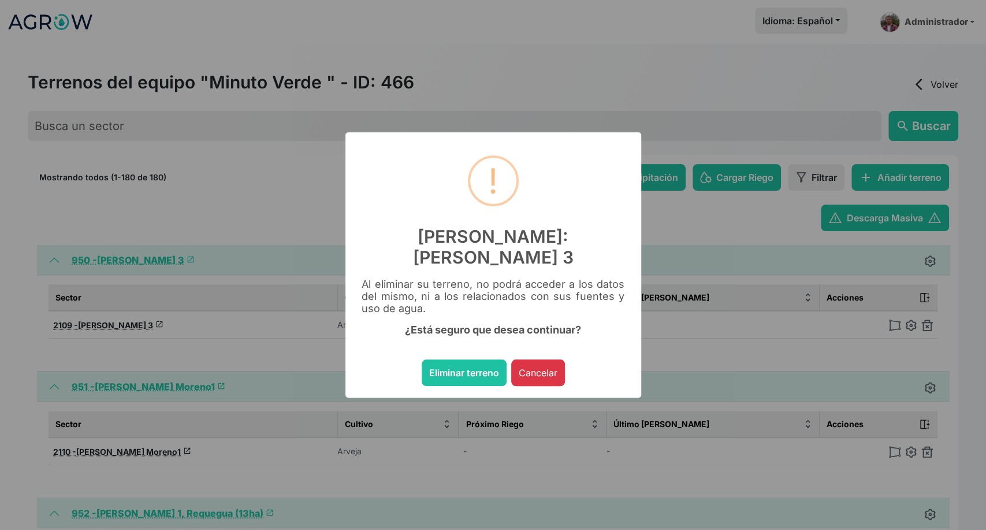
click at [422, 359] on button "Eliminar terreno" at bounding box center [464, 372] width 85 height 27
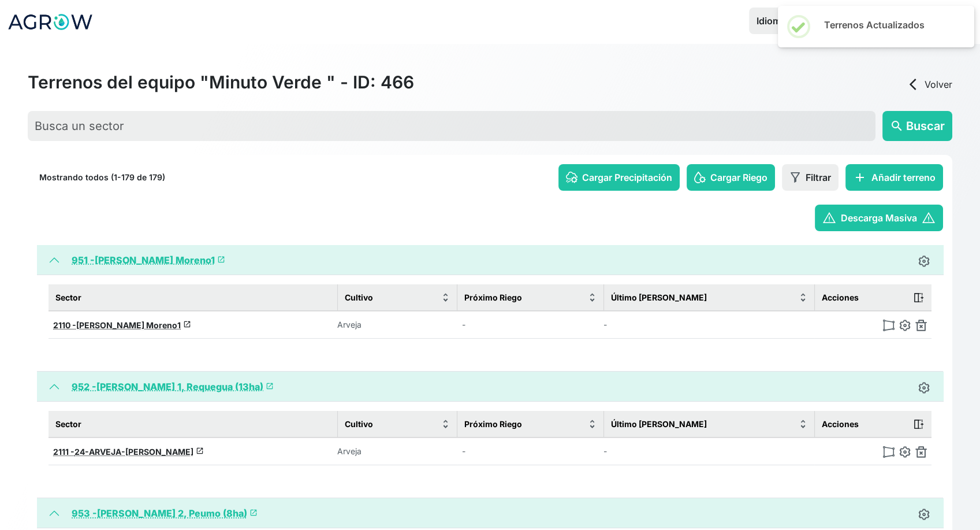
click at [921, 326] on img at bounding box center [922, 325] width 12 height 12
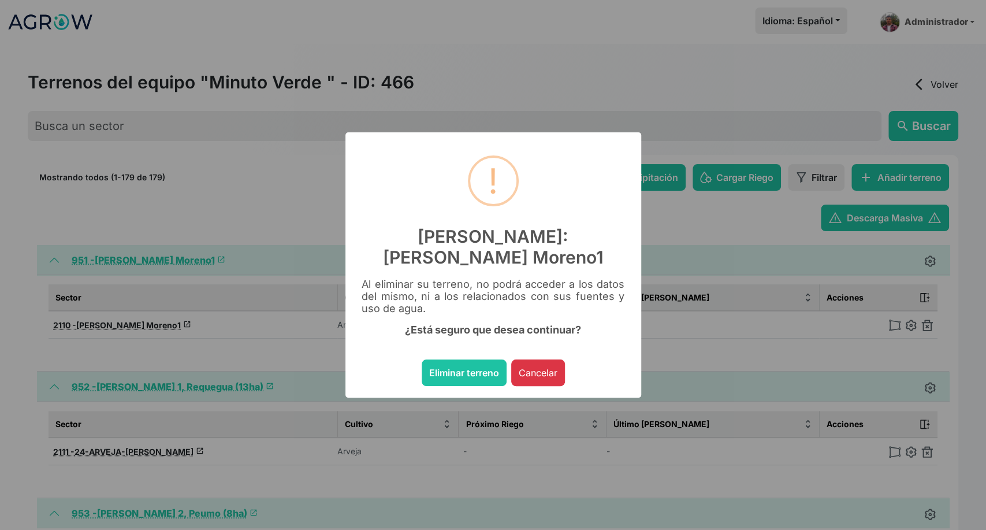
click at [422, 359] on button "Eliminar terreno" at bounding box center [464, 372] width 85 height 27
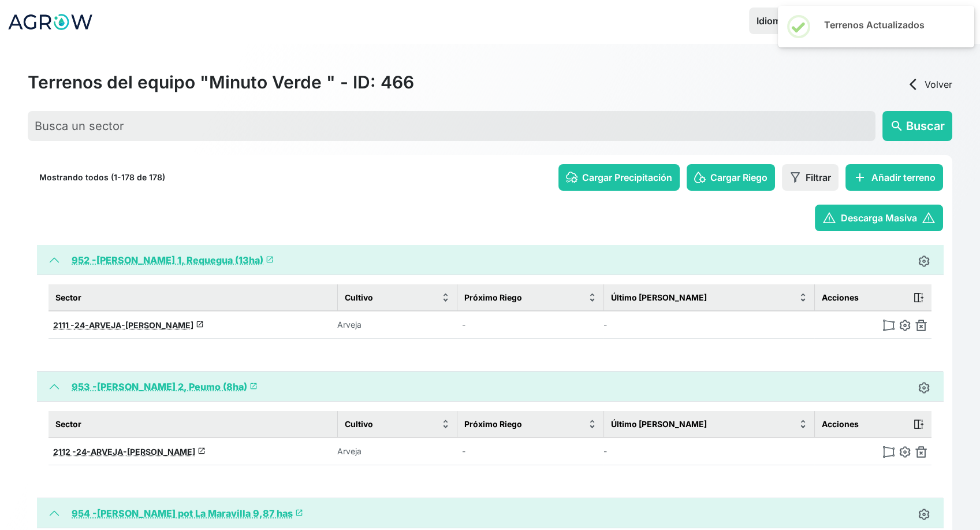
click at [921, 326] on img at bounding box center [922, 325] width 12 height 12
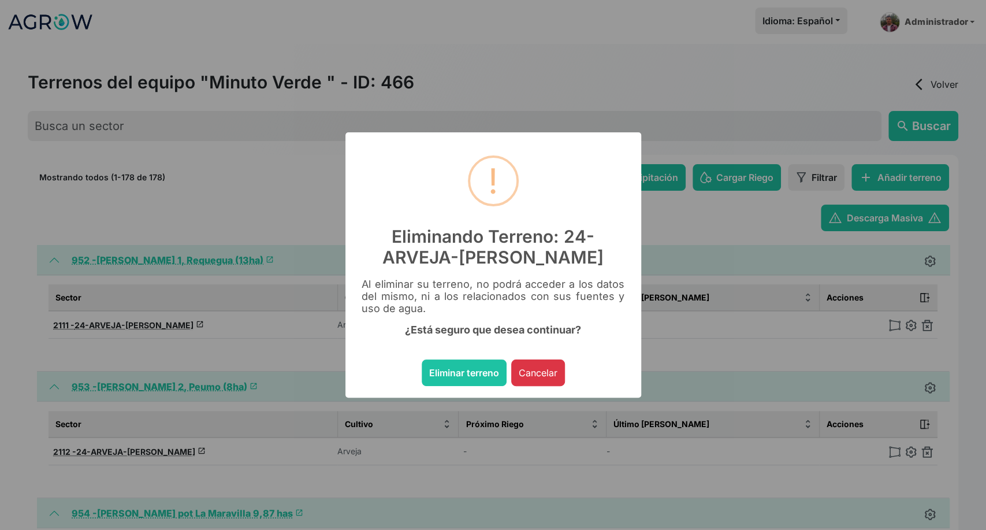
click at [422, 359] on button "Eliminar terreno" at bounding box center [464, 372] width 85 height 27
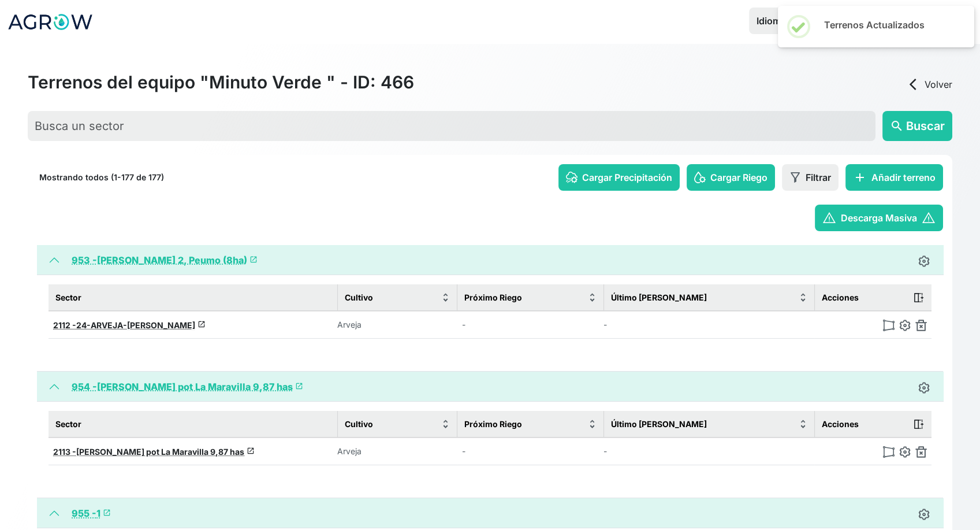
click at [921, 326] on img at bounding box center [922, 325] width 12 height 12
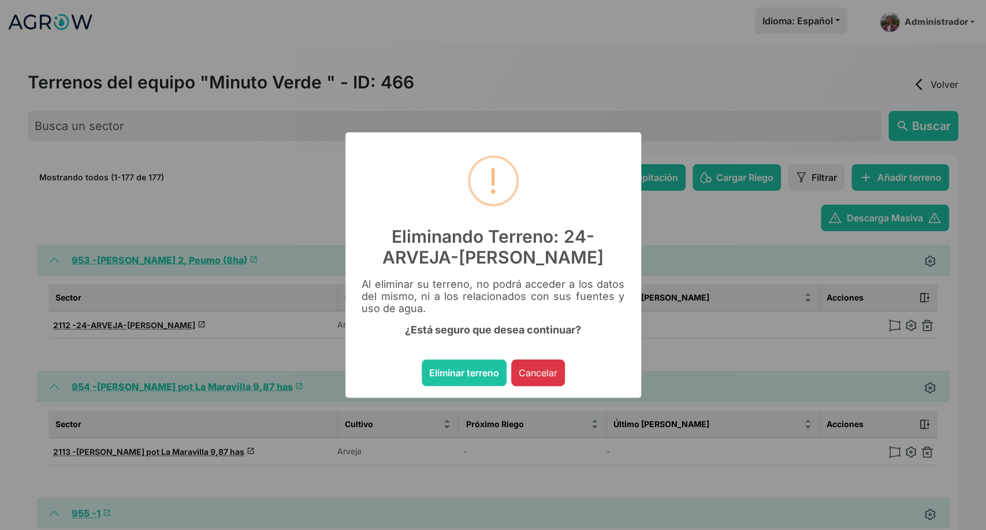
click at [422, 359] on button "Eliminar terreno" at bounding box center [464, 372] width 85 height 27
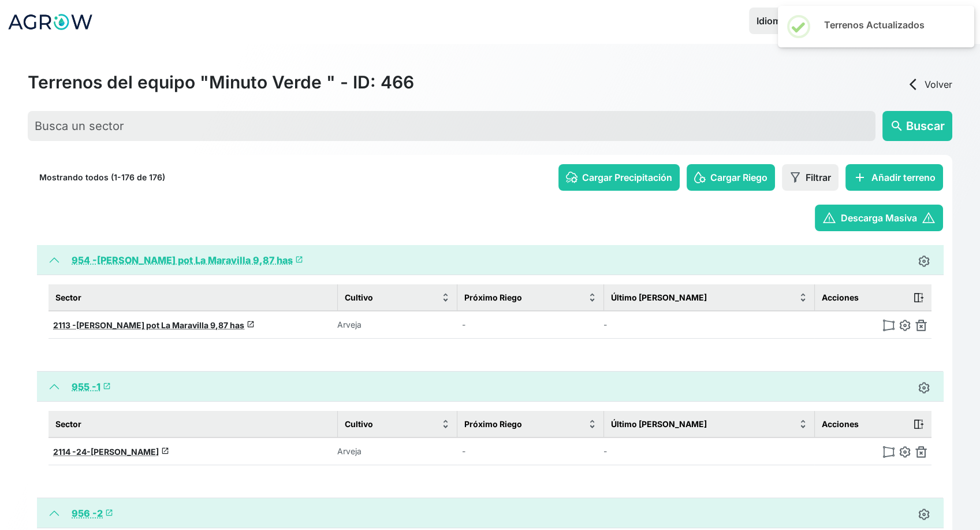
click at [921, 326] on img at bounding box center [922, 325] width 12 height 12
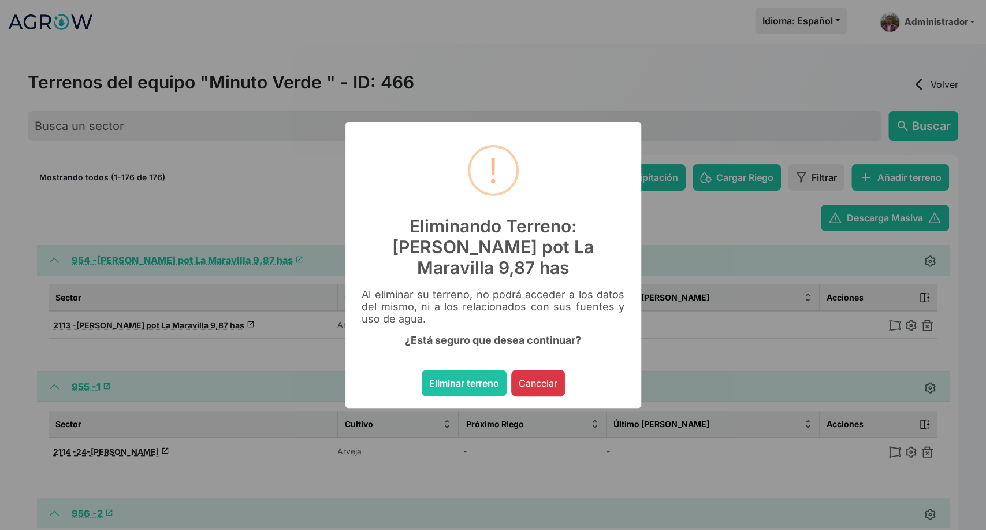
click at [422, 370] on button "Eliminar terreno" at bounding box center [464, 383] width 85 height 27
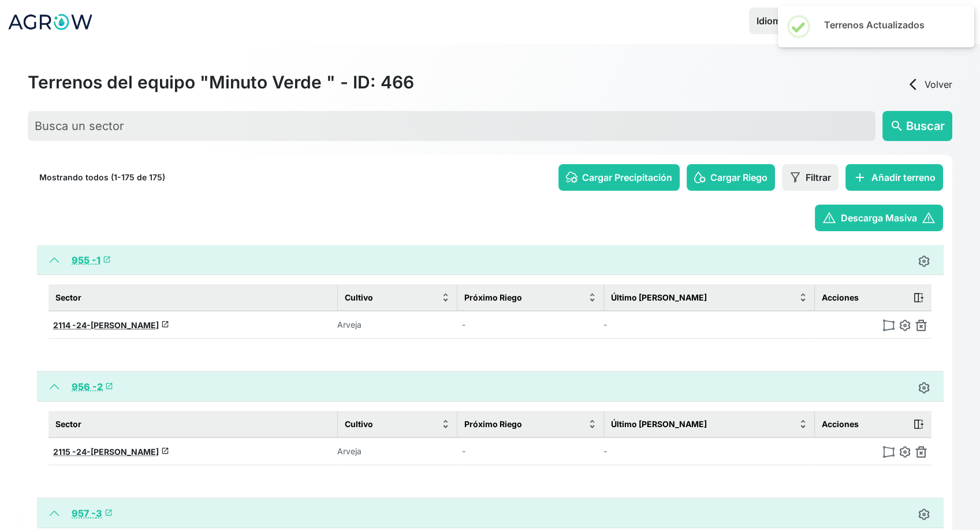
click at [921, 326] on img at bounding box center [922, 325] width 12 height 12
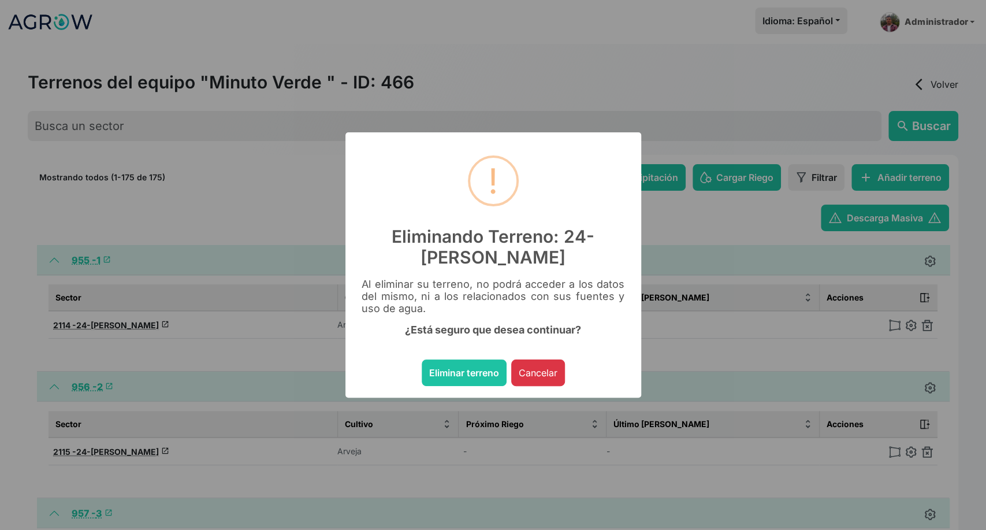
click at [422, 359] on button "Eliminar terreno" at bounding box center [464, 372] width 85 height 27
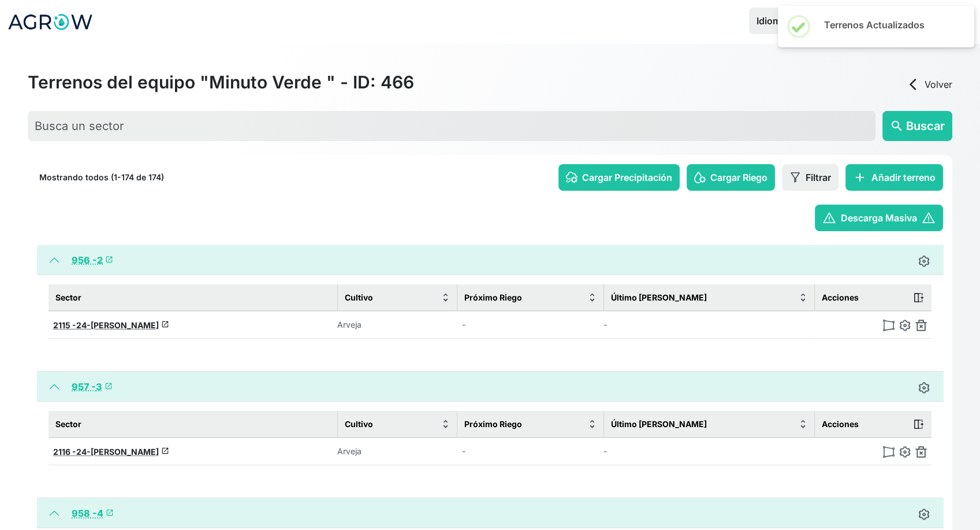
click at [921, 326] on img at bounding box center [922, 325] width 12 height 12
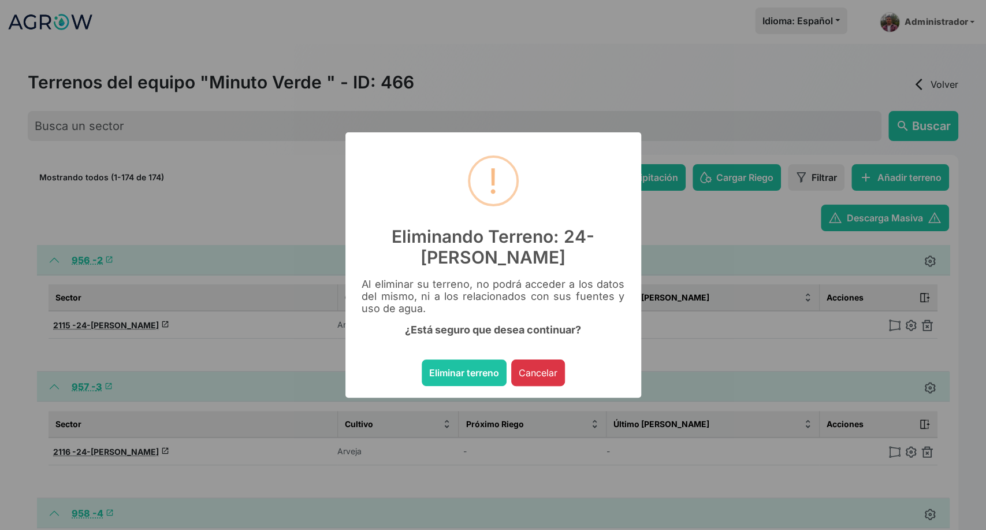
click at [422, 359] on button "Eliminar terreno" at bounding box center [464, 372] width 85 height 27
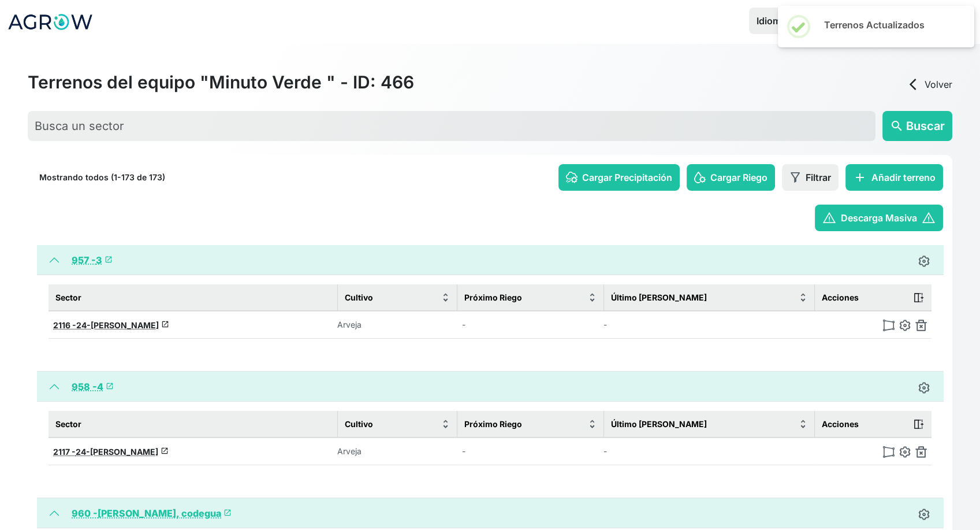
click at [921, 326] on img at bounding box center [922, 325] width 12 height 12
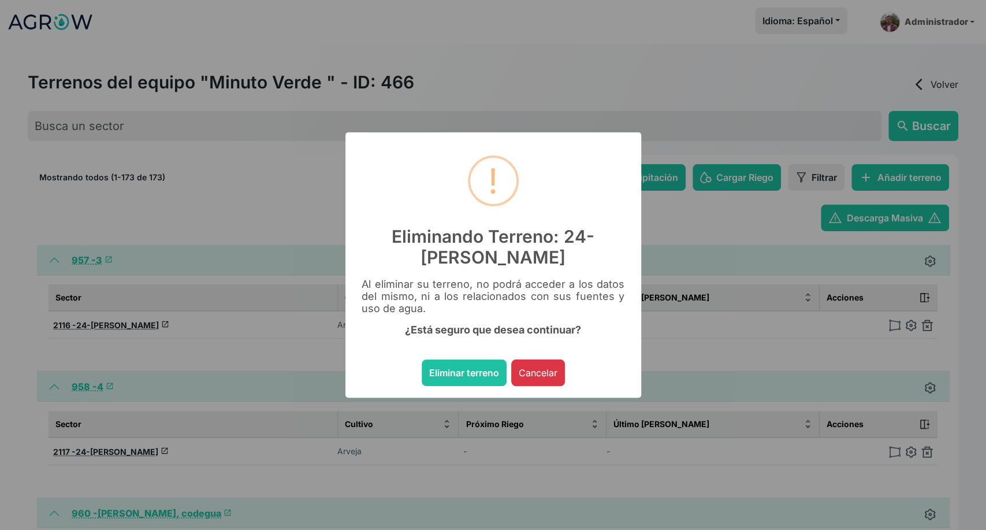
click at [422, 359] on button "Eliminar terreno" at bounding box center [464, 372] width 85 height 27
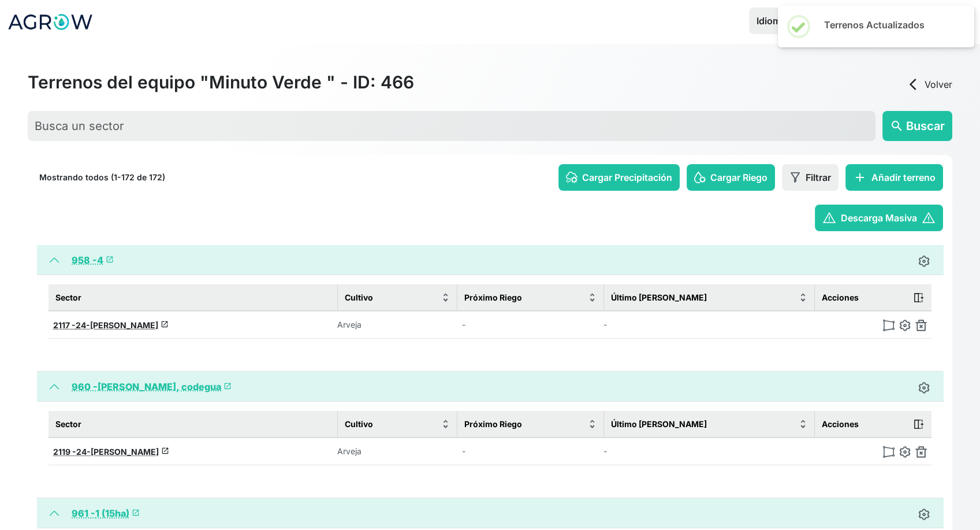
click at [921, 326] on img at bounding box center [922, 325] width 12 height 12
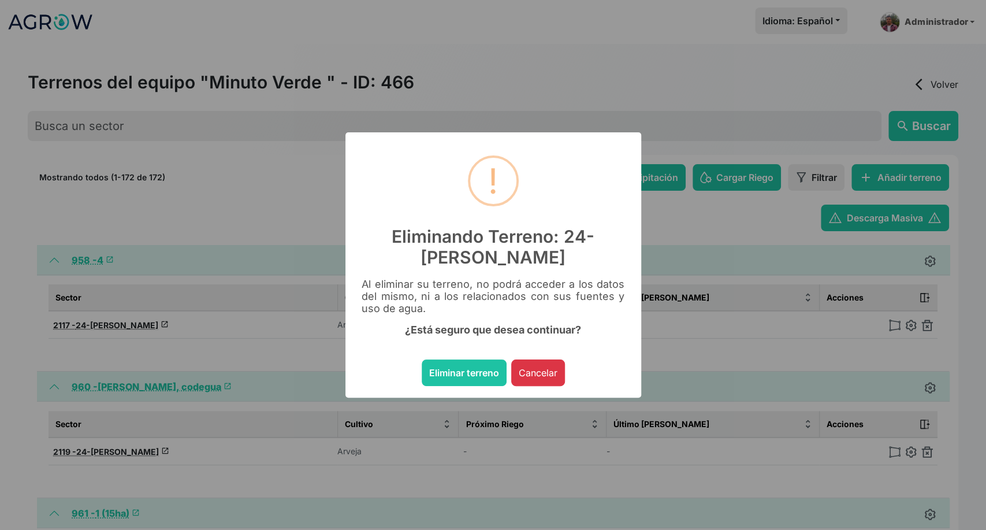
click at [422, 359] on button "Eliminar terreno" at bounding box center [464, 372] width 85 height 27
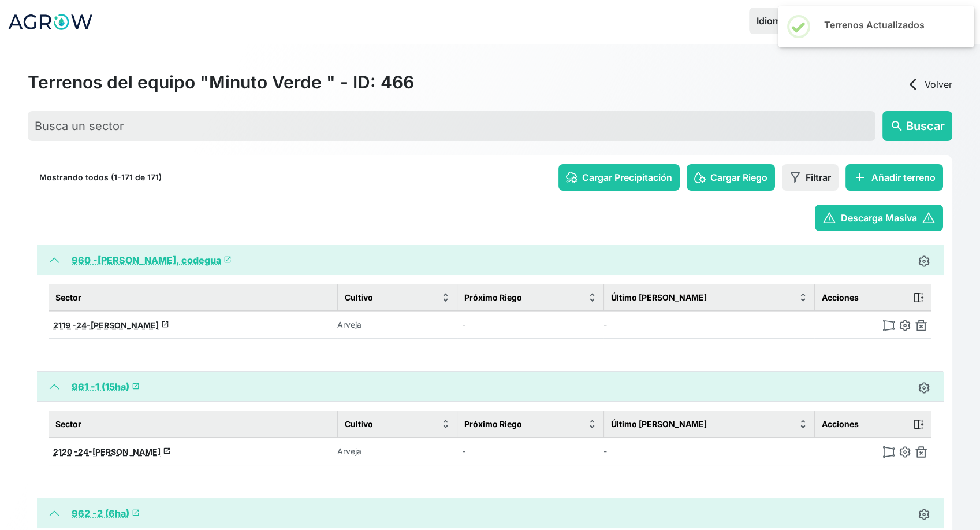
click at [921, 326] on img at bounding box center [922, 325] width 12 height 12
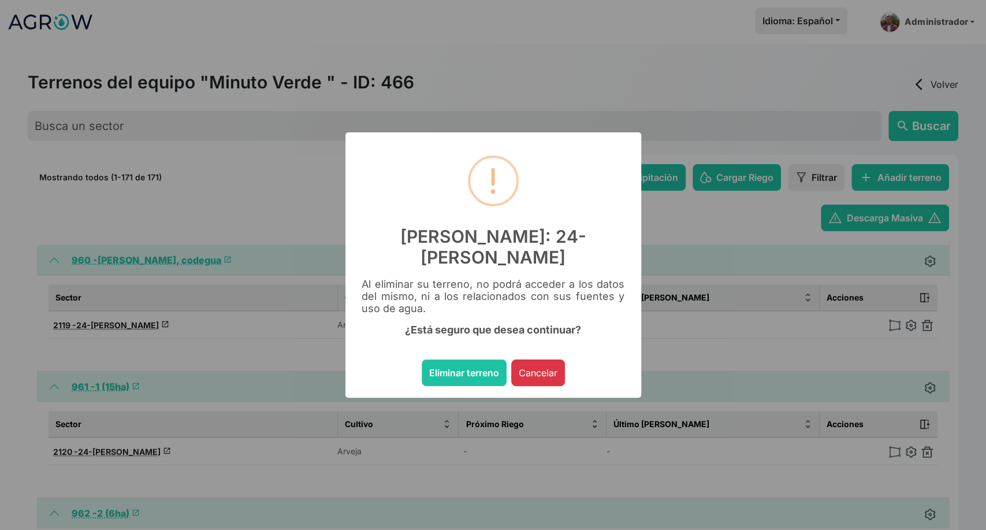
click at [422, 359] on button "Eliminar terreno" at bounding box center [464, 372] width 85 height 27
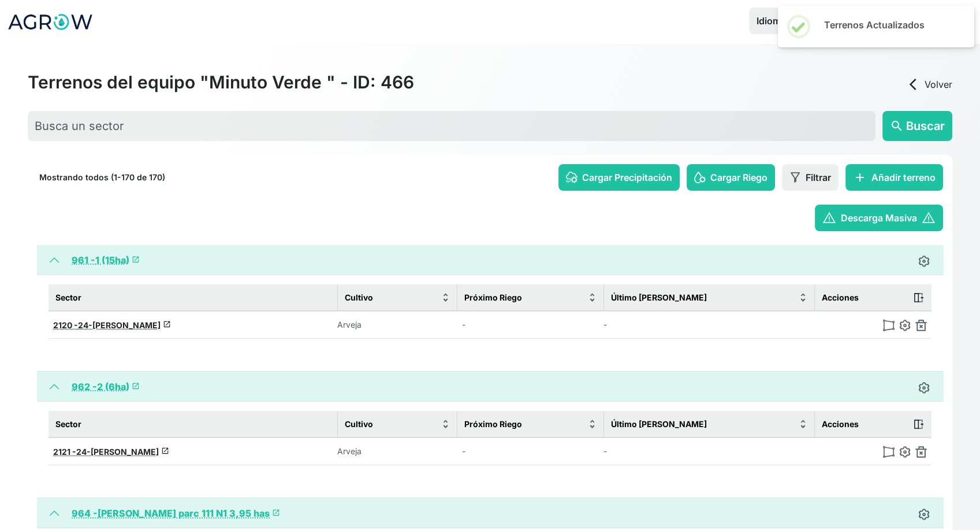
click at [921, 326] on img at bounding box center [922, 325] width 12 height 12
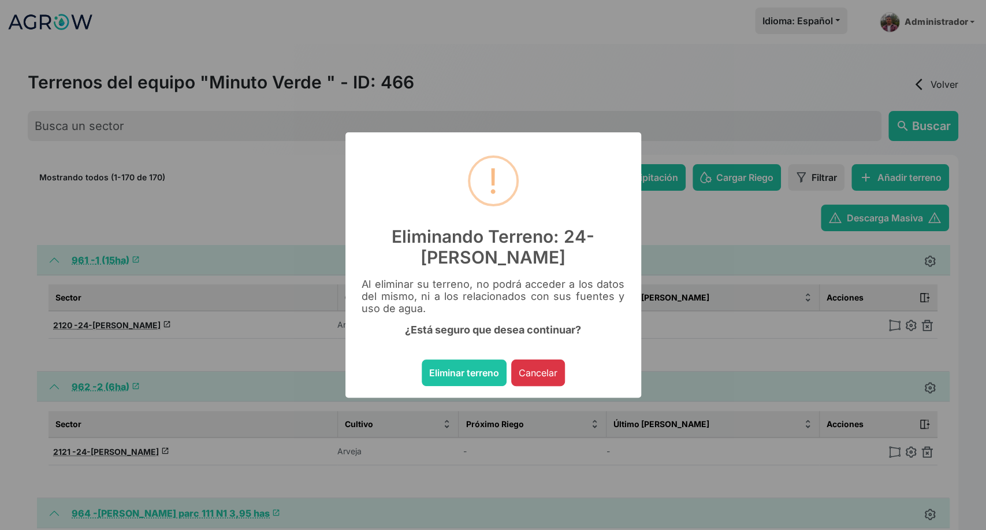
click at [422, 359] on button "Eliminar terreno" at bounding box center [464, 372] width 85 height 27
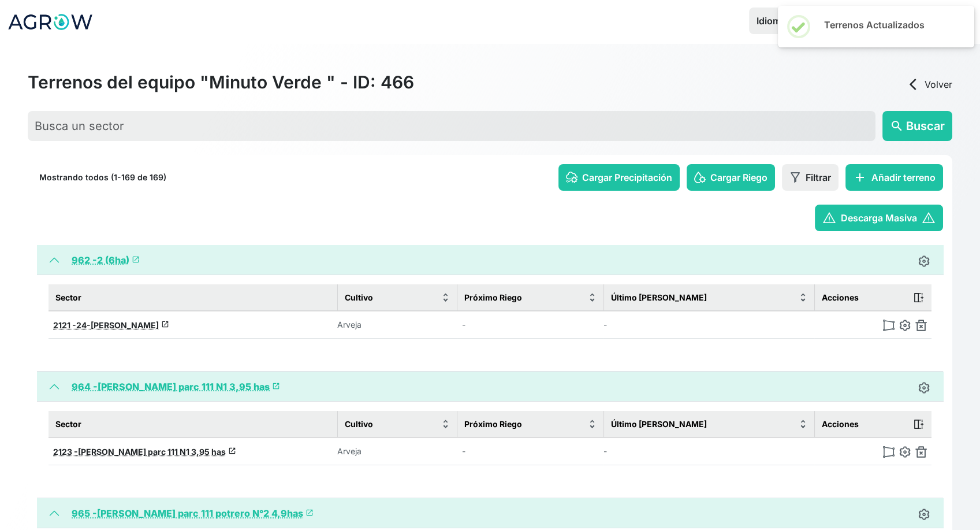
click at [921, 326] on img at bounding box center [922, 325] width 12 height 12
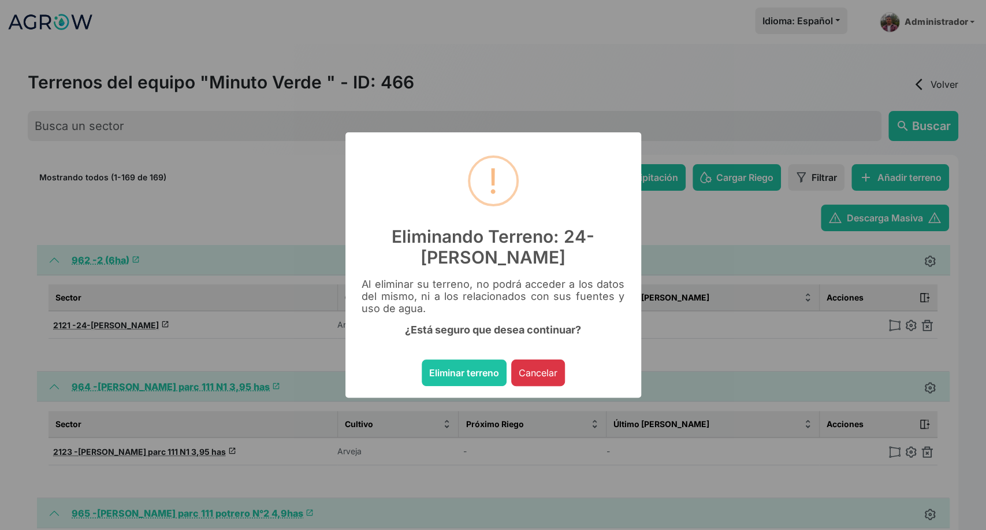
click at [422, 359] on button "Eliminar terreno" at bounding box center [464, 372] width 85 height 27
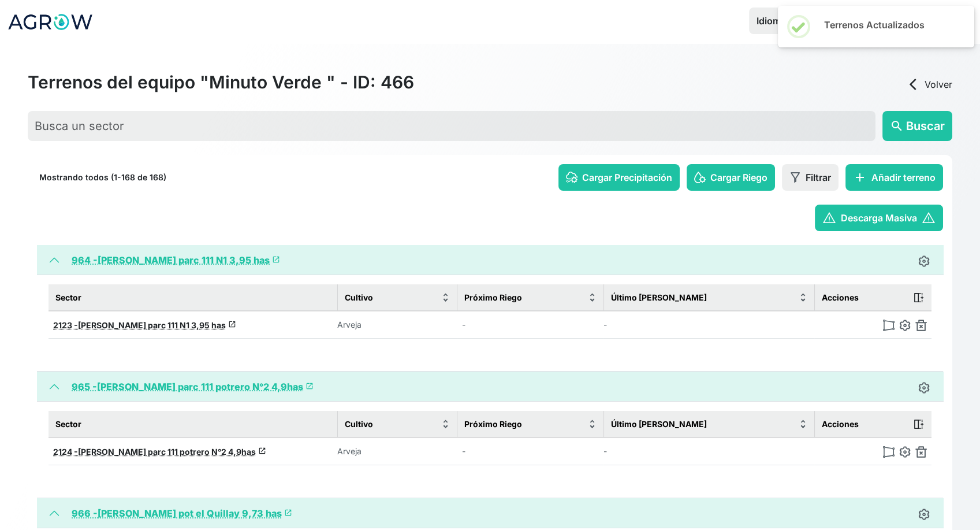
click at [921, 326] on img at bounding box center [922, 325] width 12 height 12
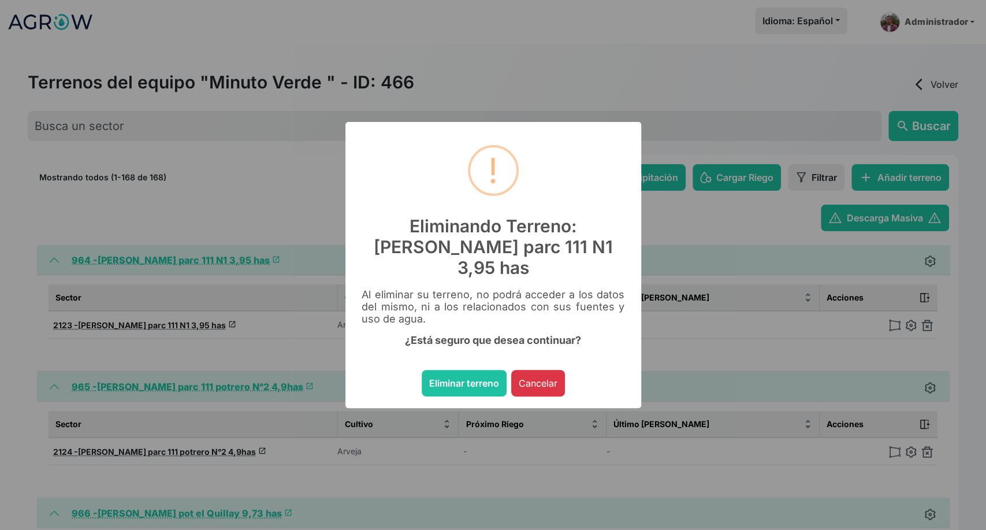
click at [422, 370] on button "Eliminar terreno" at bounding box center [464, 383] width 85 height 27
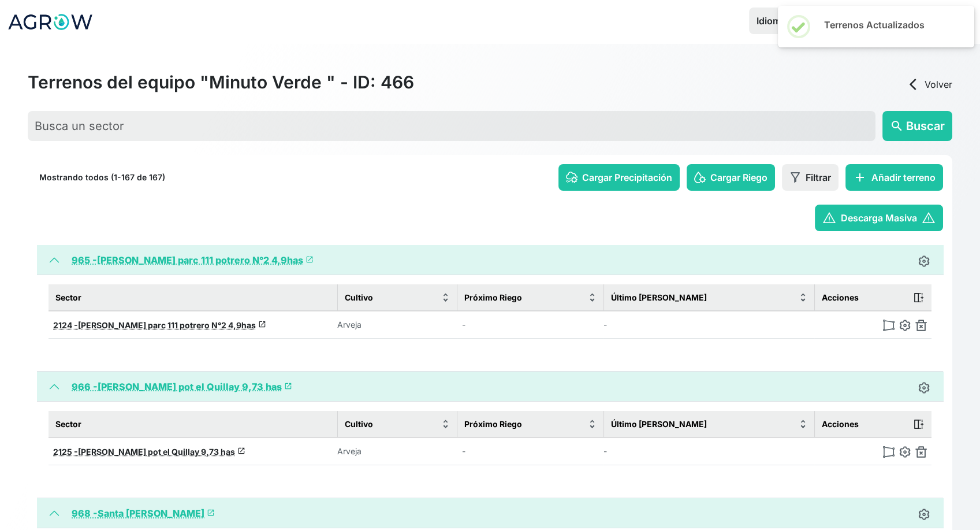
click at [921, 326] on img at bounding box center [922, 325] width 12 height 12
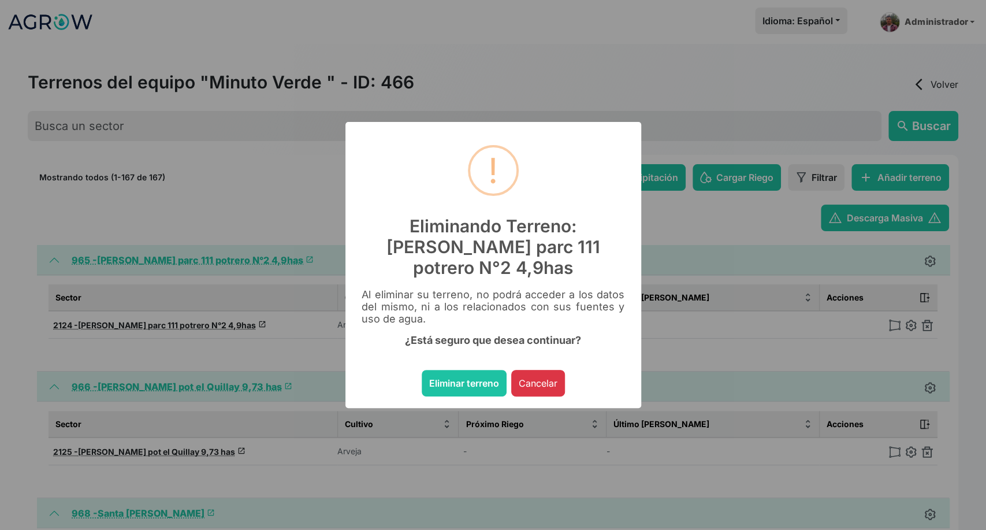
click at [422, 370] on button "Eliminar terreno" at bounding box center [464, 383] width 85 height 27
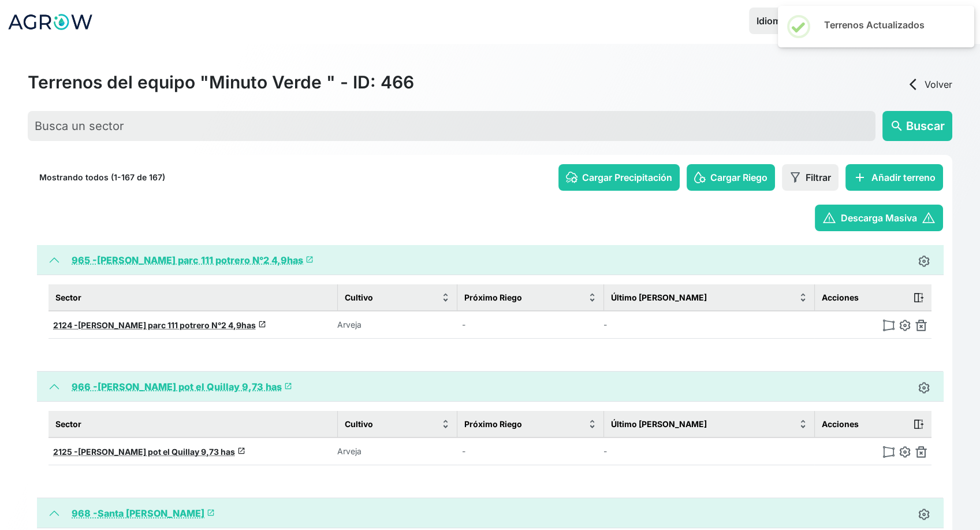
click at [921, 326] on img at bounding box center [922, 325] width 12 height 12
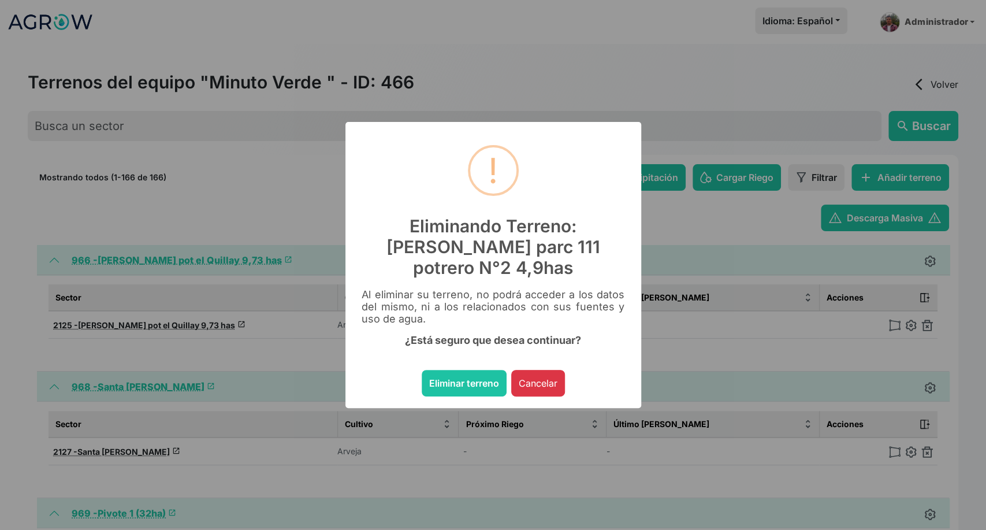
click at [422, 370] on button "Eliminar terreno" at bounding box center [464, 383] width 85 height 27
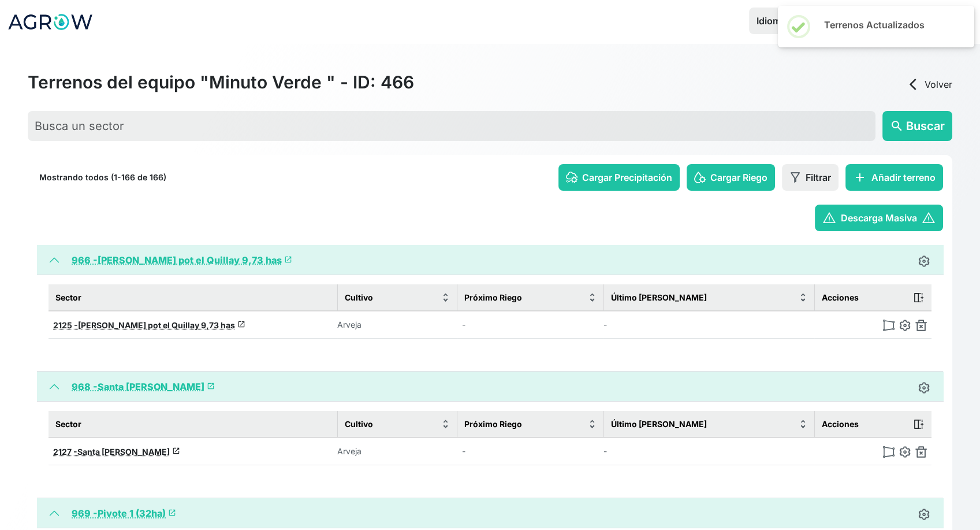
click at [921, 326] on img at bounding box center [922, 325] width 12 height 12
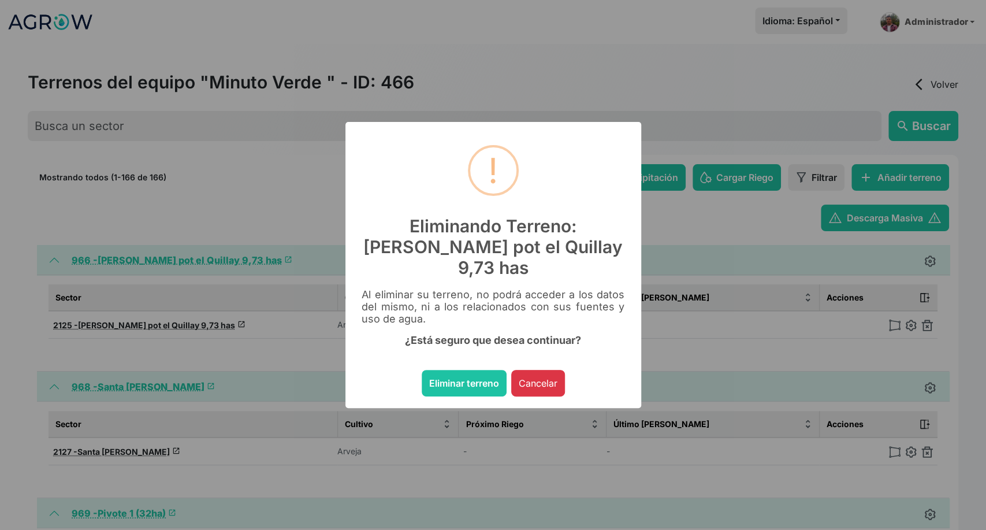
click at [422, 370] on button "Eliminar terreno" at bounding box center [464, 383] width 85 height 27
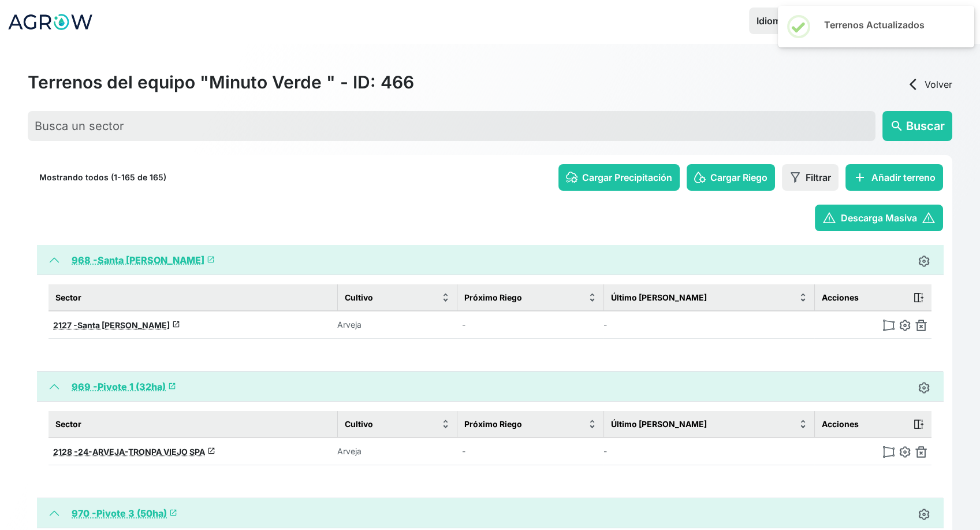
click at [921, 326] on img at bounding box center [922, 325] width 12 height 12
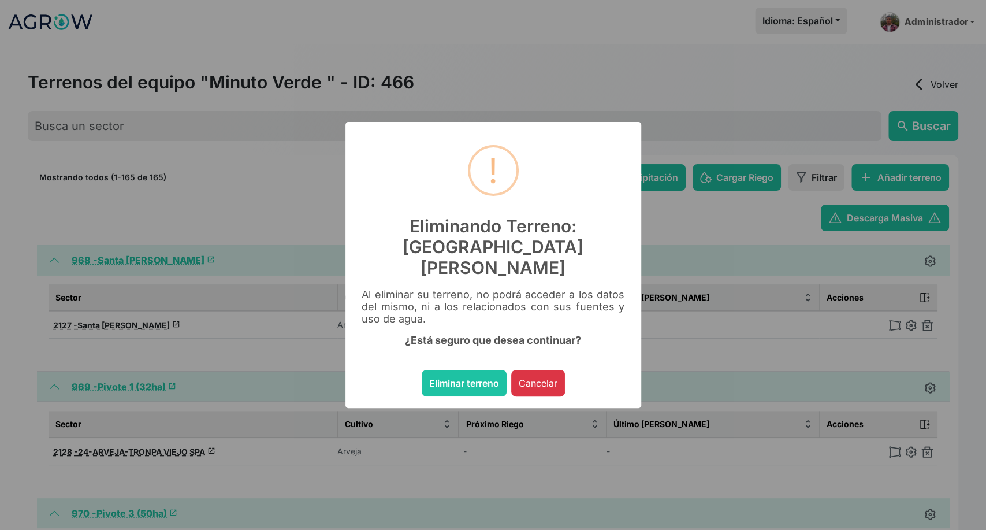
click at [422, 370] on button "Eliminar terreno" at bounding box center [464, 383] width 85 height 27
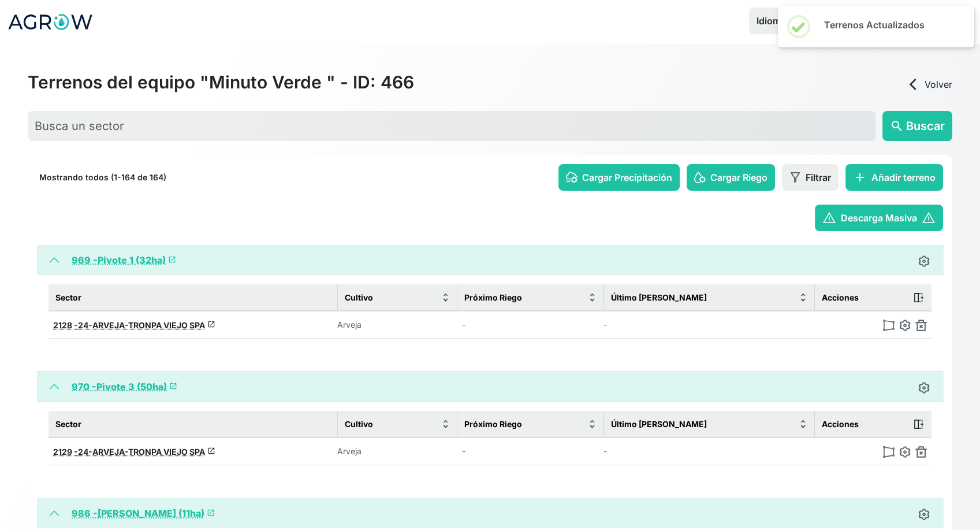
click at [921, 326] on img at bounding box center [922, 325] width 12 height 12
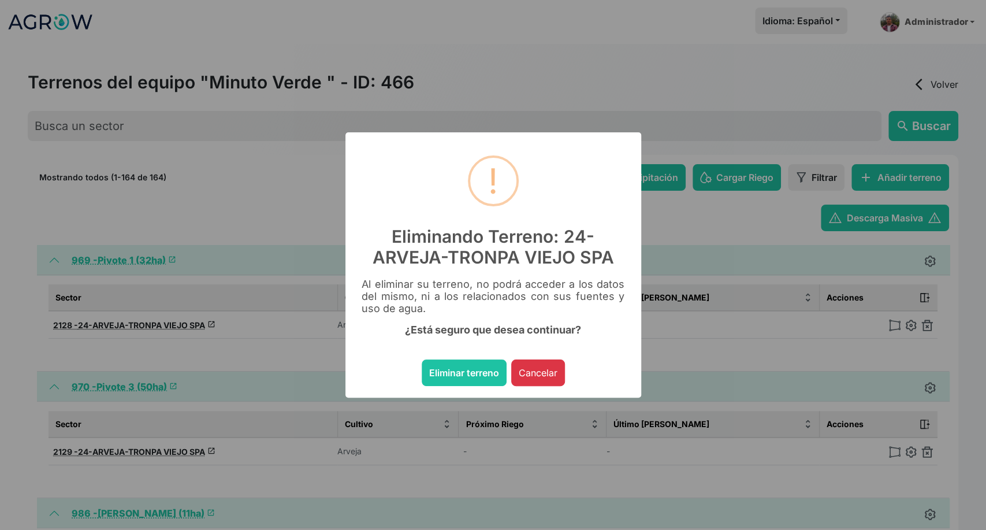
click at [422, 359] on button "Eliminar terreno" at bounding box center [464, 372] width 85 height 27
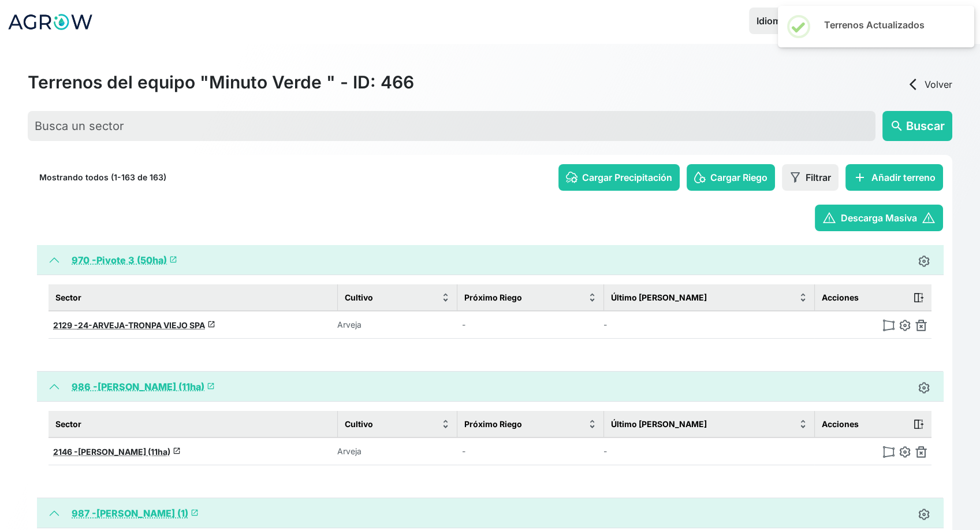
click at [921, 326] on img at bounding box center [922, 325] width 12 height 12
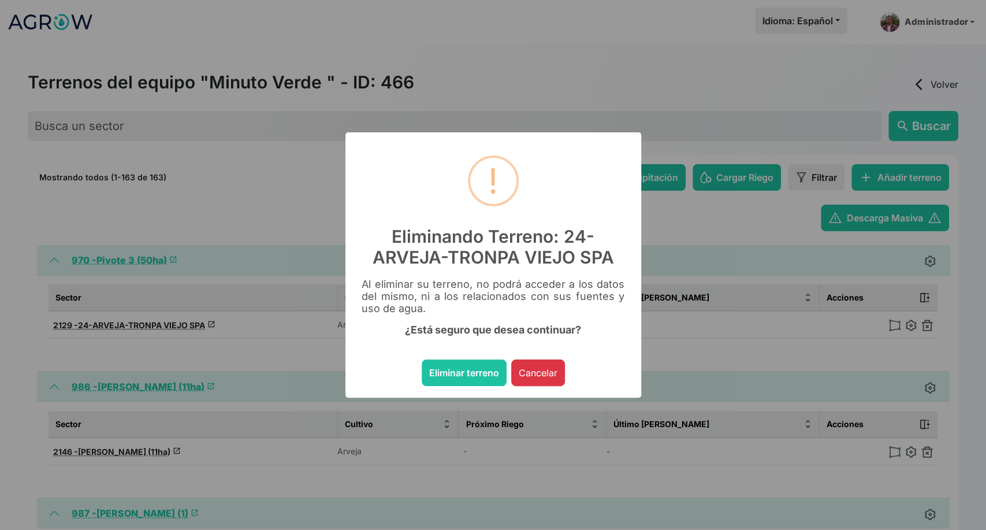
click at [422, 359] on button "Eliminar terreno" at bounding box center [464, 372] width 85 height 27
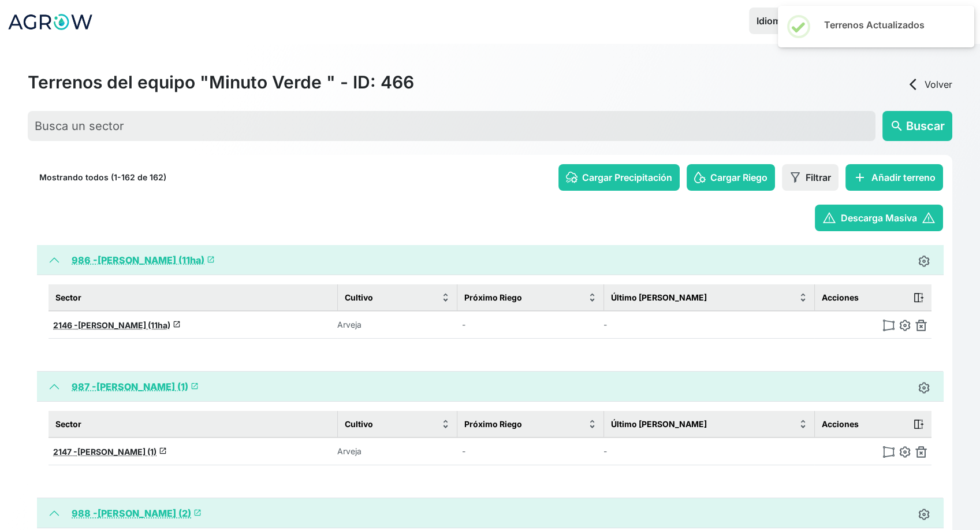
click at [921, 326] on img at bounding box center [922, 325] width 12 height 12
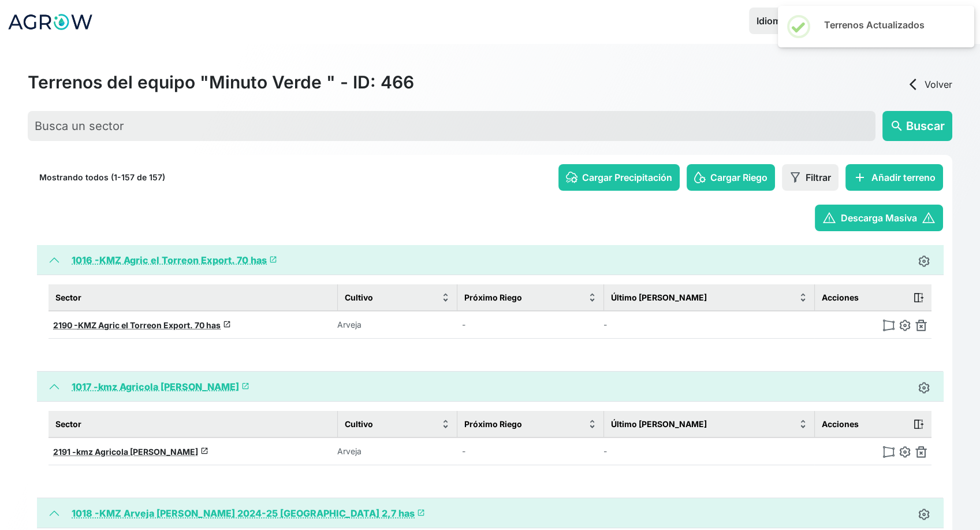
click at [921, 326] on img at bounding box center [922, 325] width 12 height 12
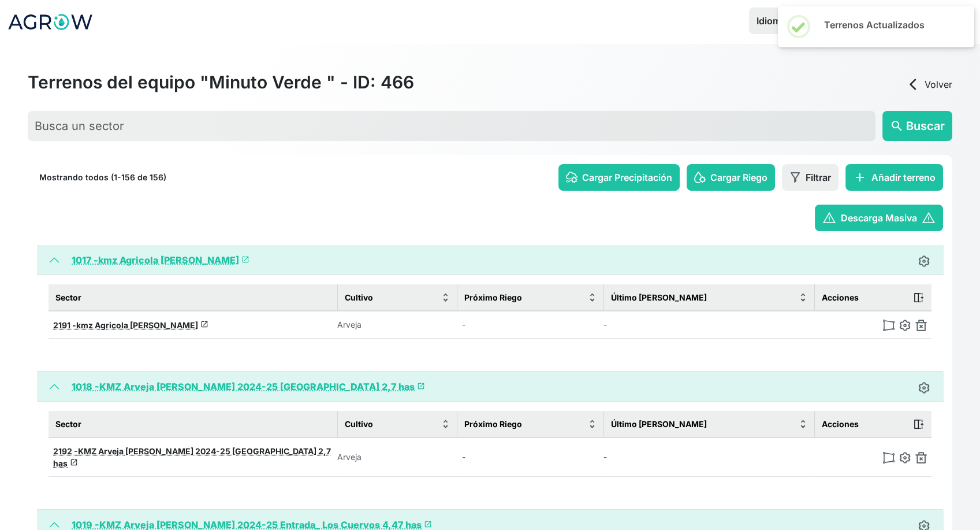
click at [921, 326] on img at bounding box center [922, 325] width 12 height 12
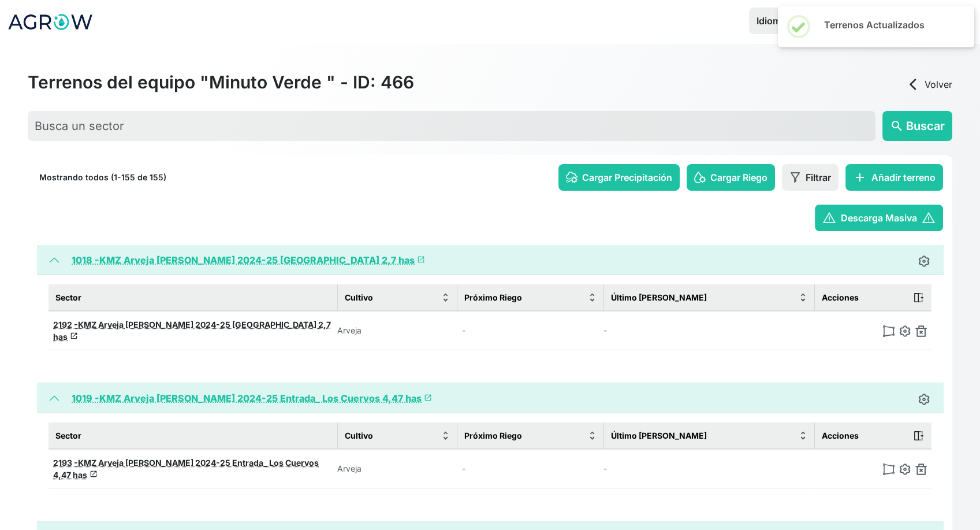
click at [921, 326] on img at bounding box center [922, 331] width 12 height 12
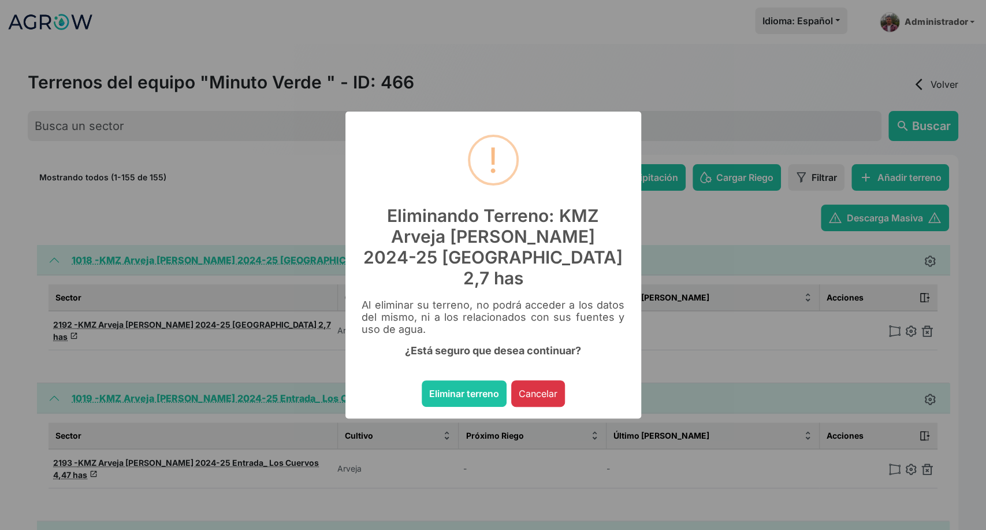
click at [422, 380] on button "Eliminar terreno" at bounding box center [464, 393] width 85 height 27
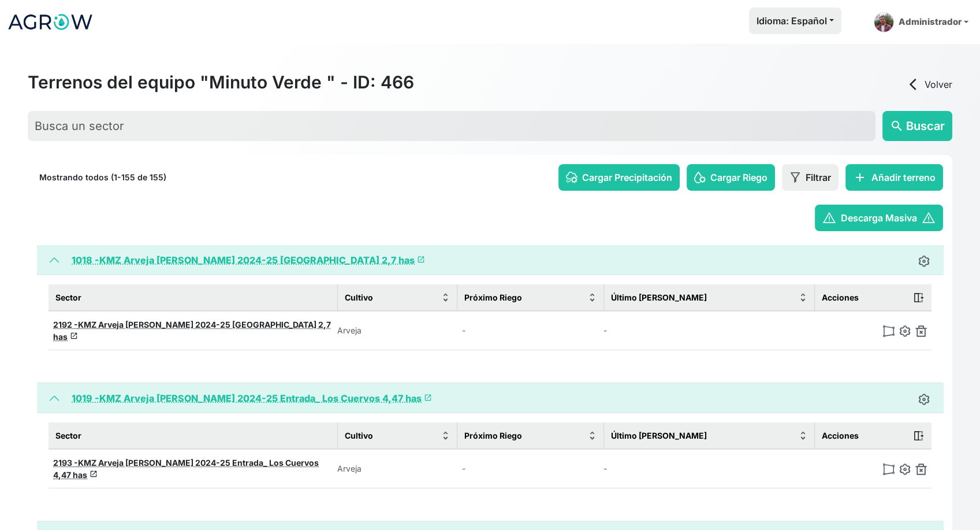
click at [927, 326] on img at bounding box center [922, 331] width 12 height 12
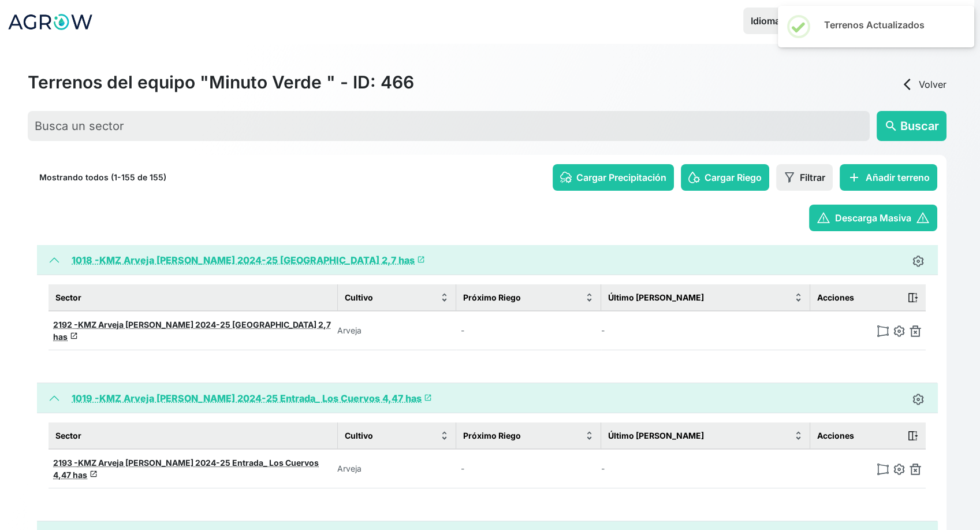
click at [927, 413] on div "Sector Cultivo Próximo Riego Último Riego Cargado Acciones 2193 - KMZ Arveja [P…" at bounding box center [487, 466] width 901 height 107
click at [927, 326] on div "Sector Cultivo Próximo Riego Último Riego Cargado Acciones 2193 - KMZ Arveja [P…" at bounding box center [487, 328] width 901 height 107
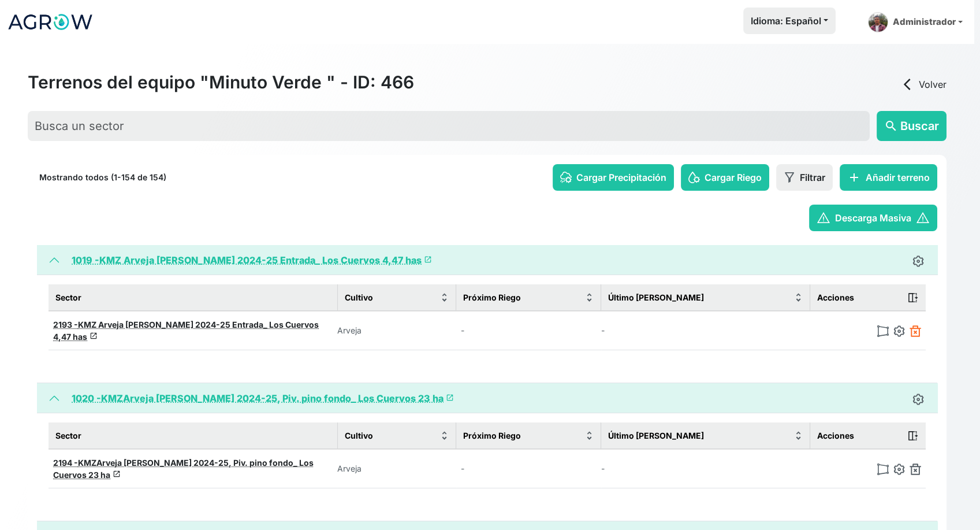
click at [917, 328] on img at bounding box center [916, 331] width 12 height 12
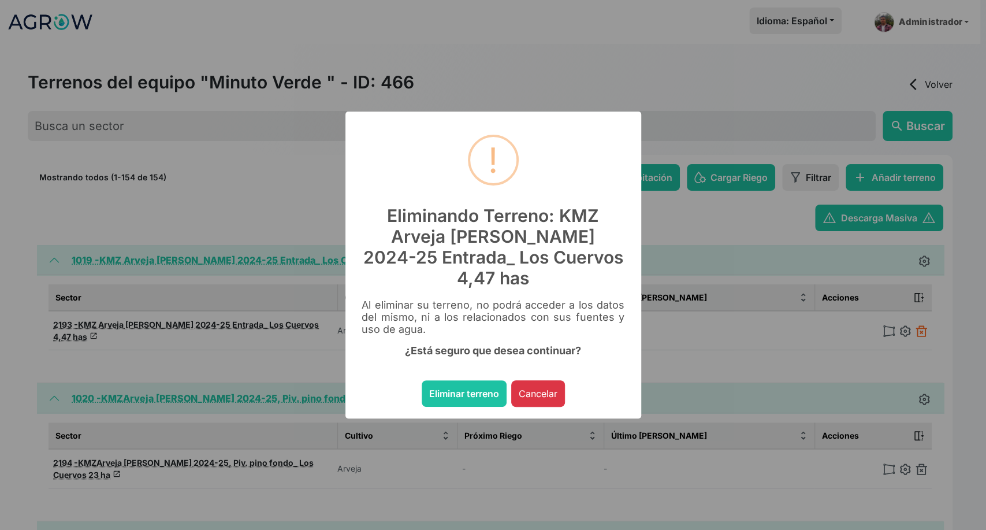
click at [422, 380] on button "Eliminar terreno" at bounding box center [464, 393] width 85 height 27
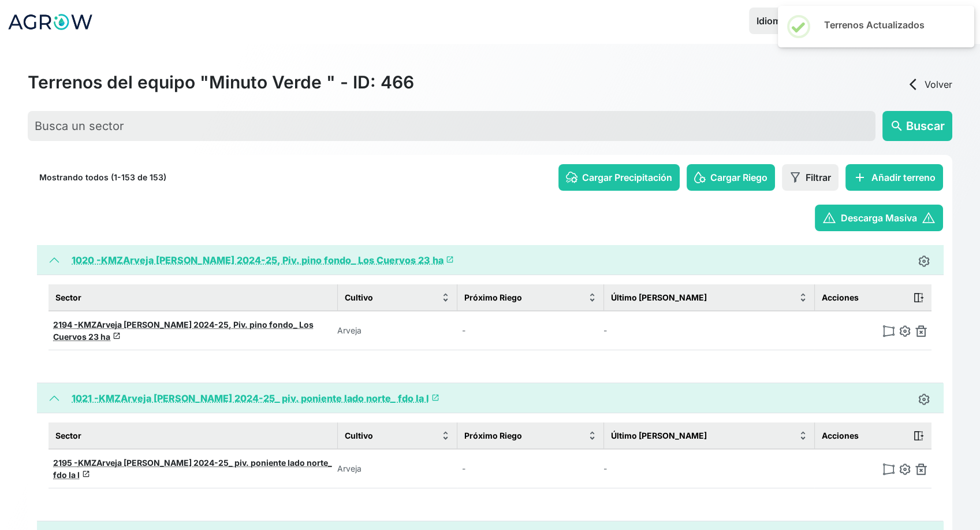
click at [917, 328] on img at bounding box center [922, 331] width 12 height 12
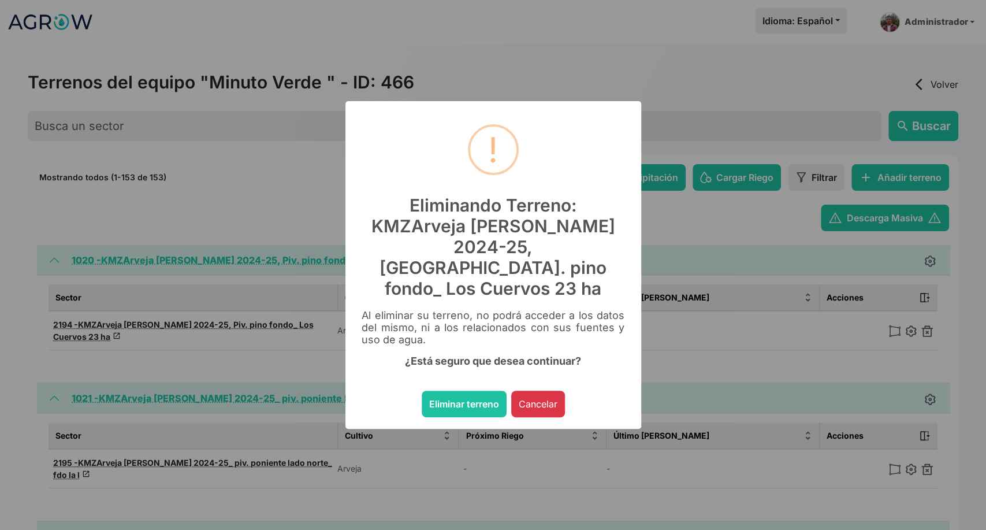
click at [422, 390] on button "Eliminar terreno" at bounding box center [464, 403] width 85 height 27
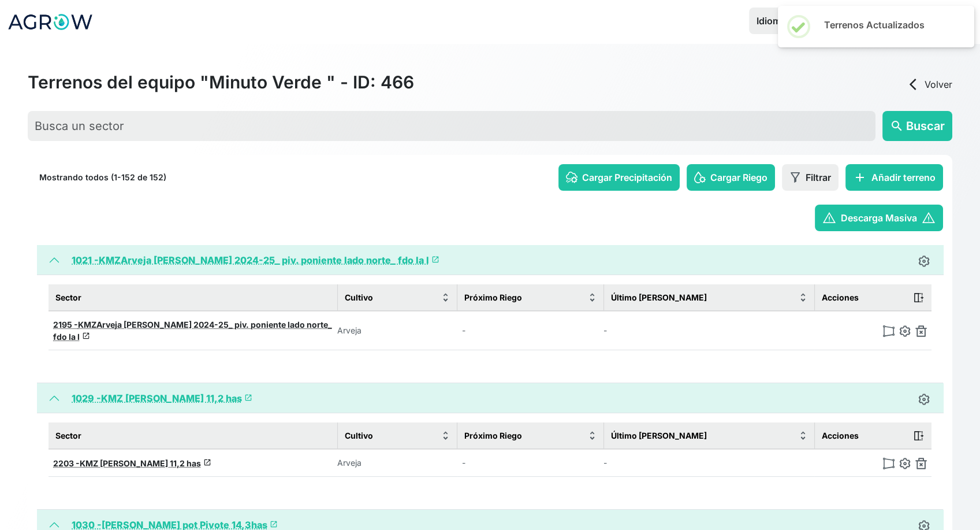
click at [917, 328] on img at bounding box center [922, 331] width 12 height 12
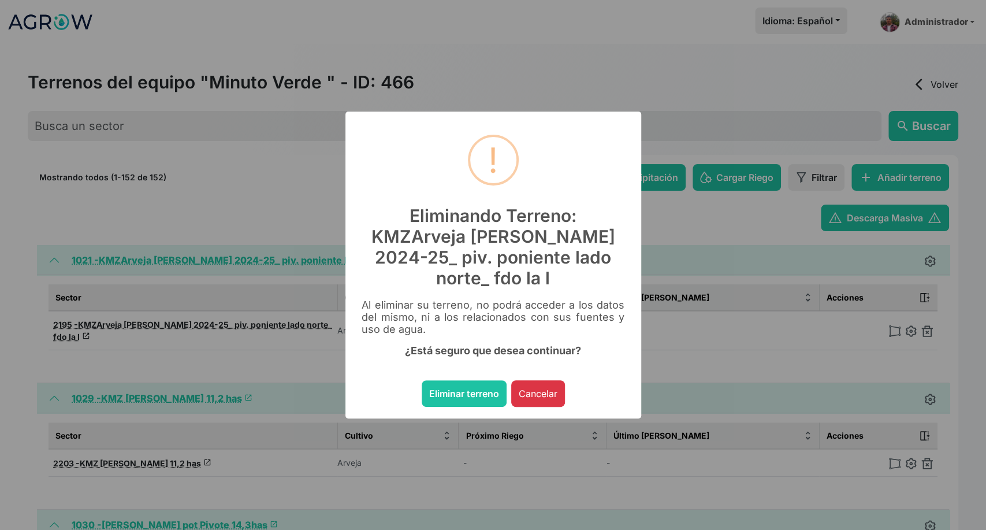
click at [422, 380] on button "Eliminar terreno" at bounding box center [464, 393] width 85 height 27
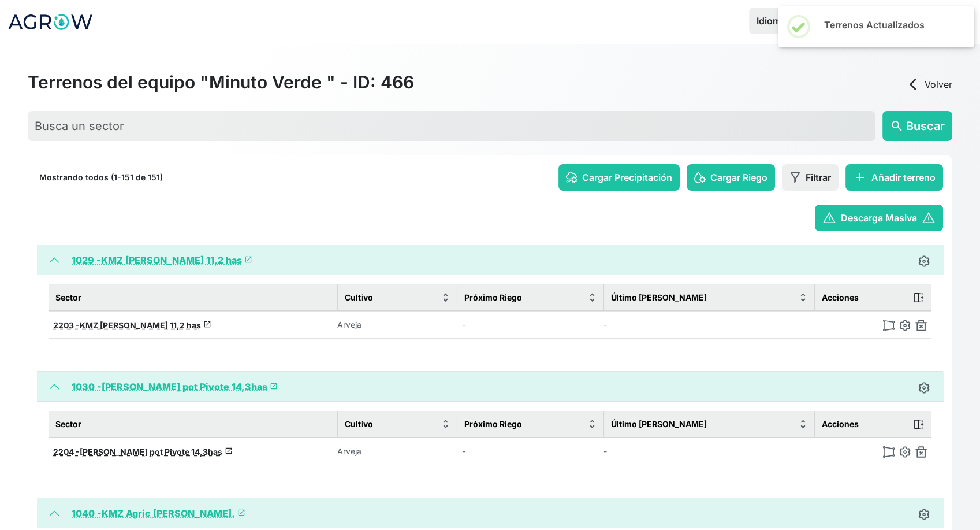
click at [917, 328] on img at bounding box center [922, 325] width 12 height 12
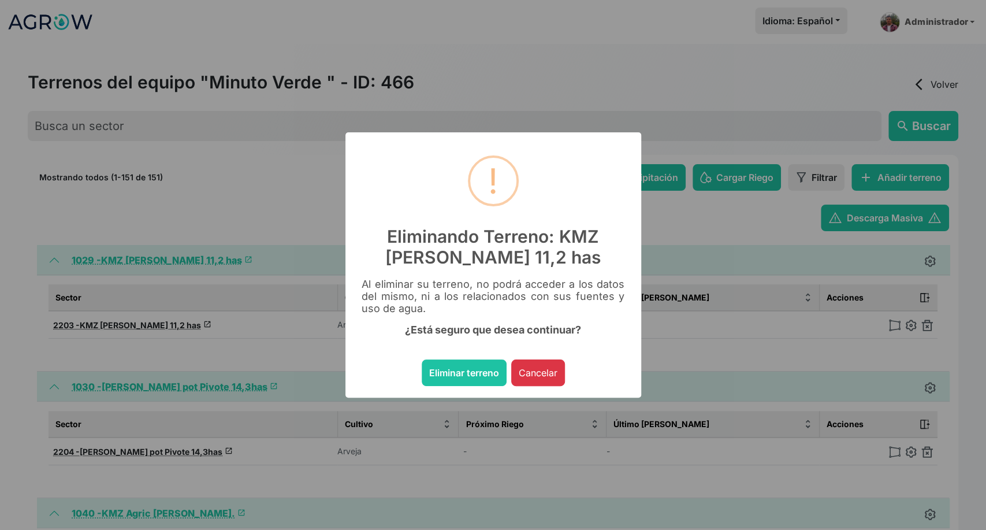
click at [422, 359] on button "Eliminar terreno" at bounding box center [464, 372] width 85 height 27
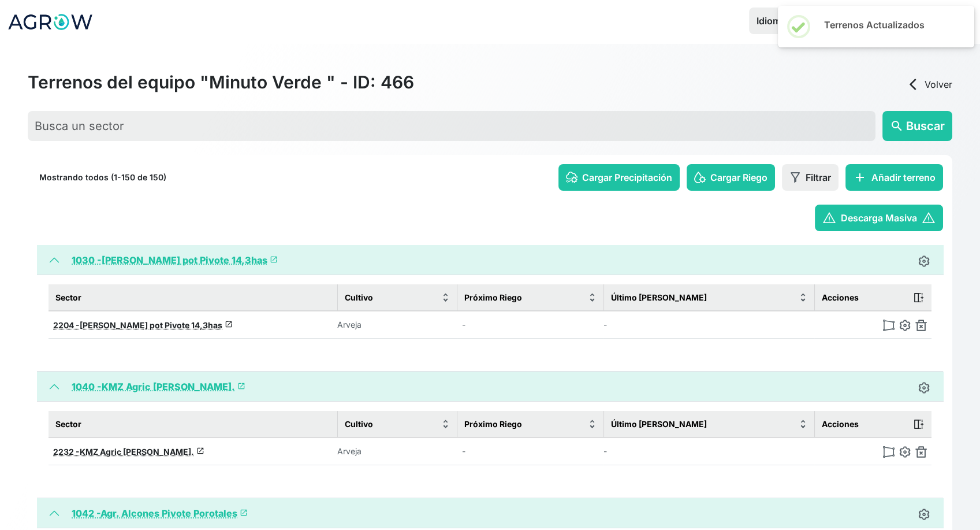
click at [917, 328] on img at bounding box center [922, 325] width 12 height 12
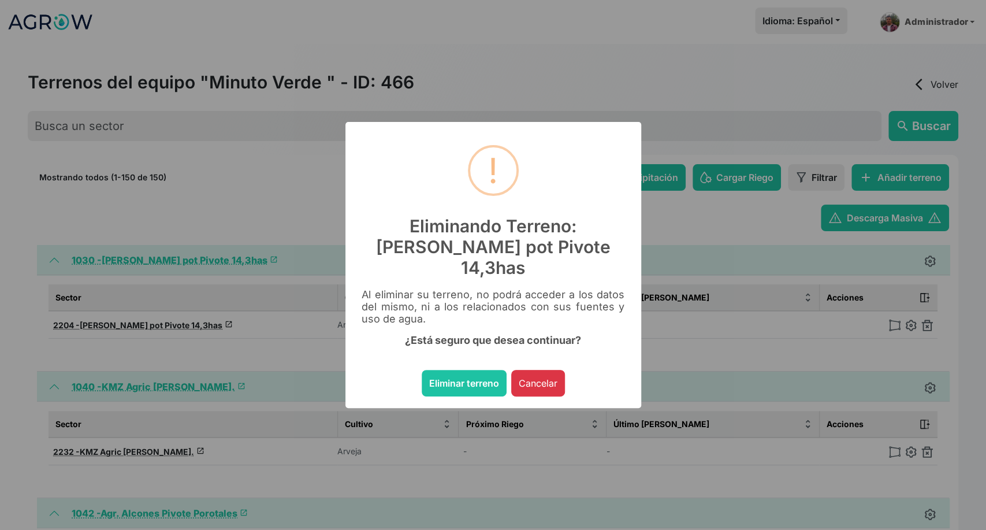
click at [422, 370] on button "Eliminar terreno" at bounding box center [464, 383] width 85 height 27
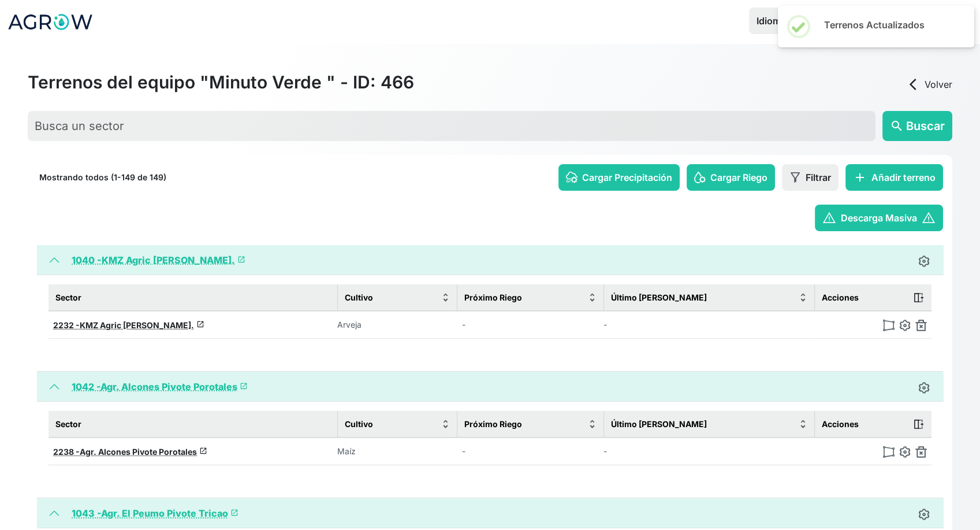
click at [917, 328] on img at bounding box center [922, 325] width 12 height 12
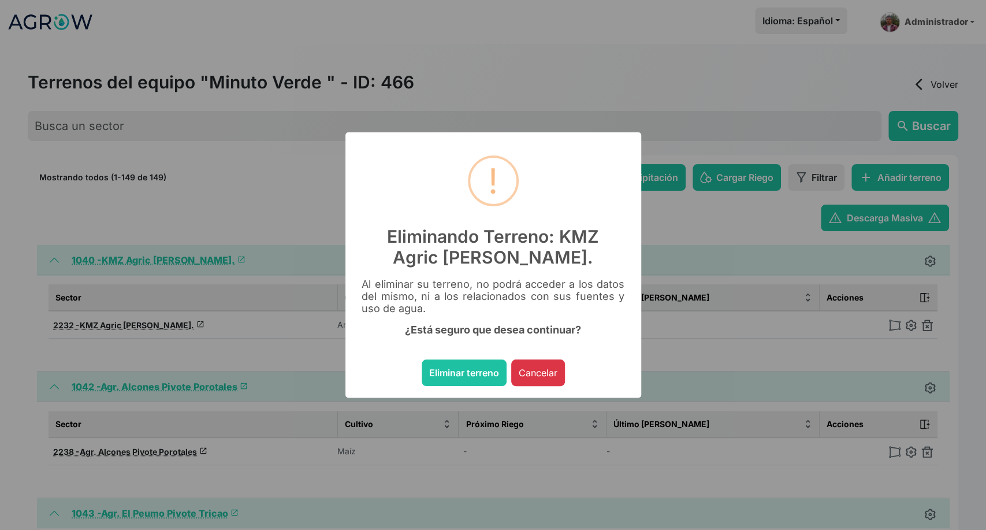
click at [422, 359] on button "Eliminar terreno" at bounding box center [464, 372] width 85 height 27
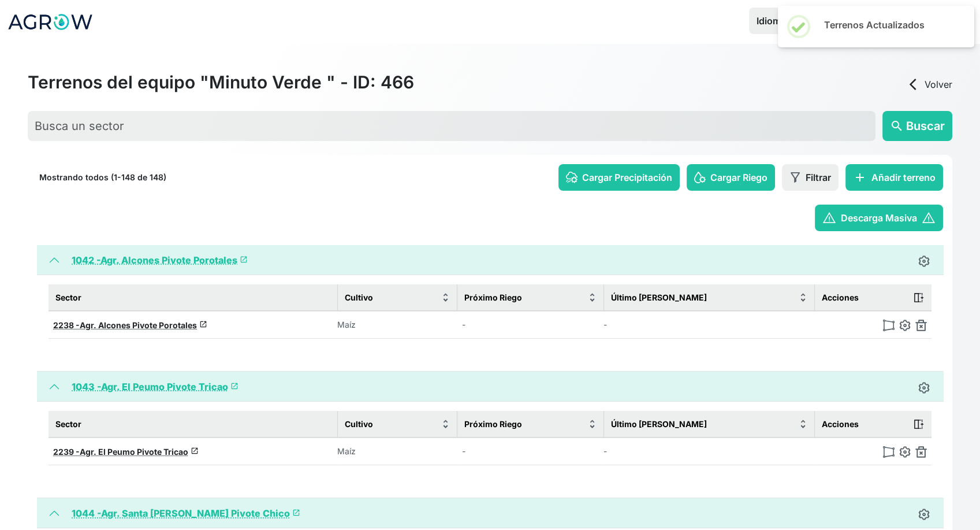
click at [917, 328] on img at bounding box center [922, 325] width 12 height 12
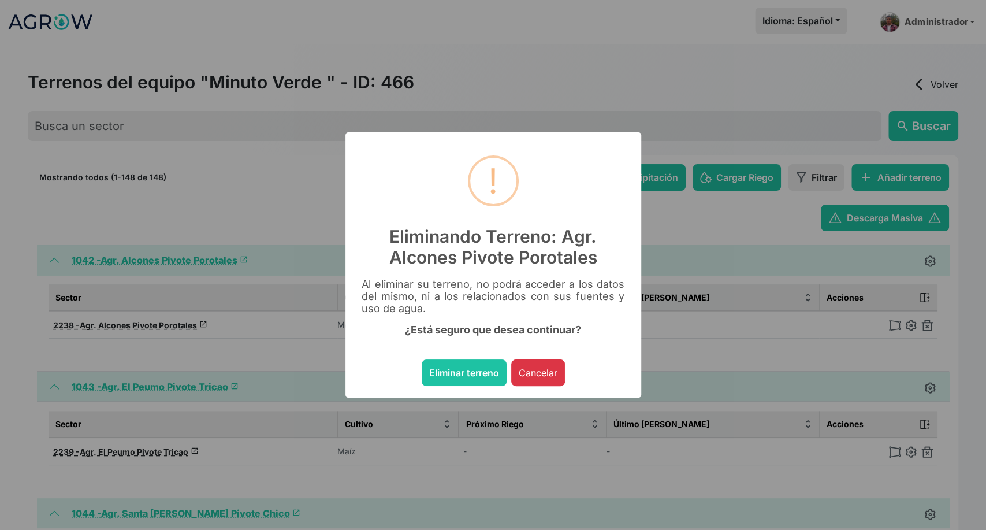
click at [422, 359] on button "Eliminar terreno" at bounding box center [464, 372] width 85 height 27
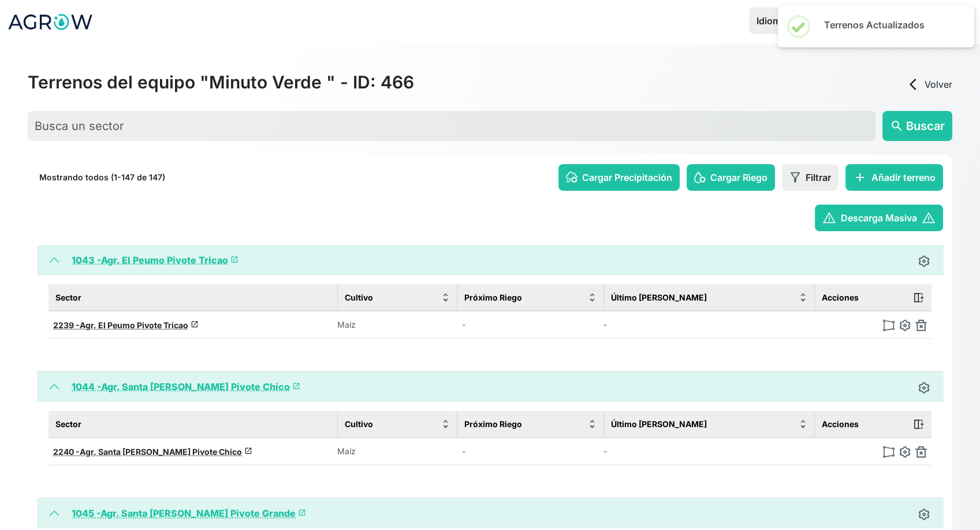
click at [917, 328] on img at bounding box center [922, 325] width 12 height 12
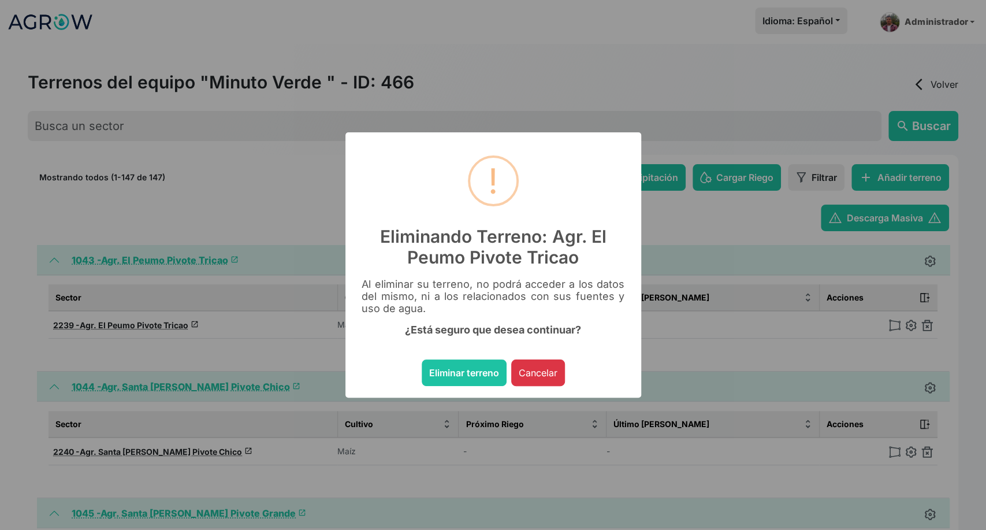
click at [422, 359] on button "Eliminar terreno" at bounding box center [464, 372] width 85 height 27
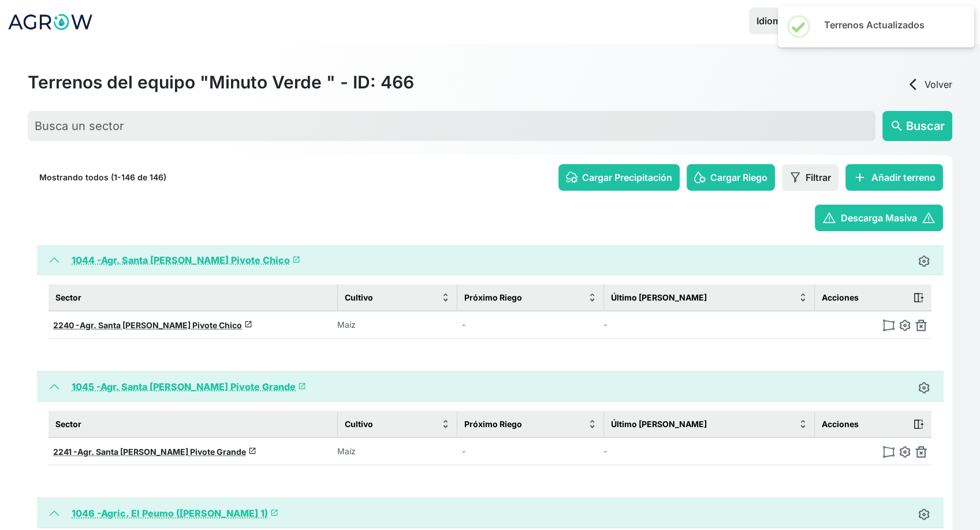
click at [917, 328] on img at bounding box center [922, 325] width 12 height 12
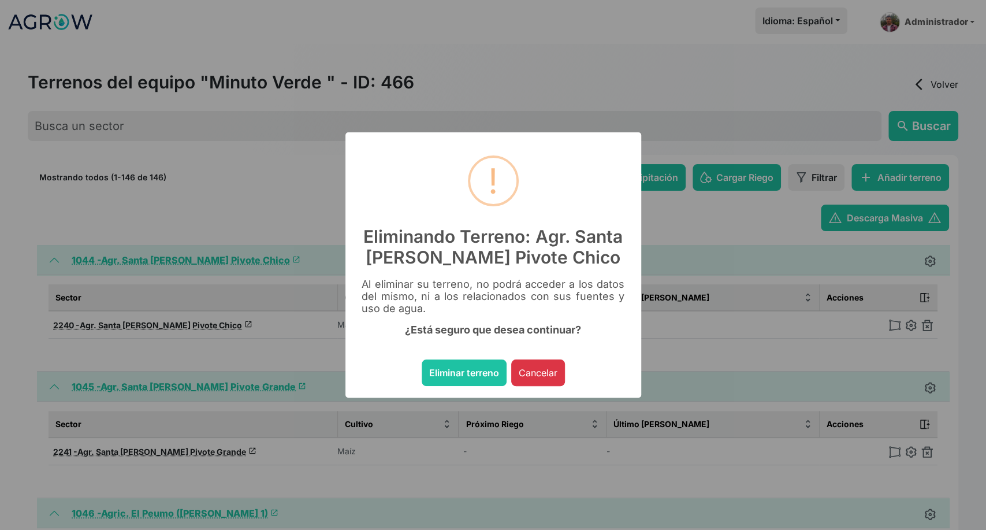
click at [422, 359] on button "Eliminar terreno" at bounding box center [464, 372] width 85 height 27
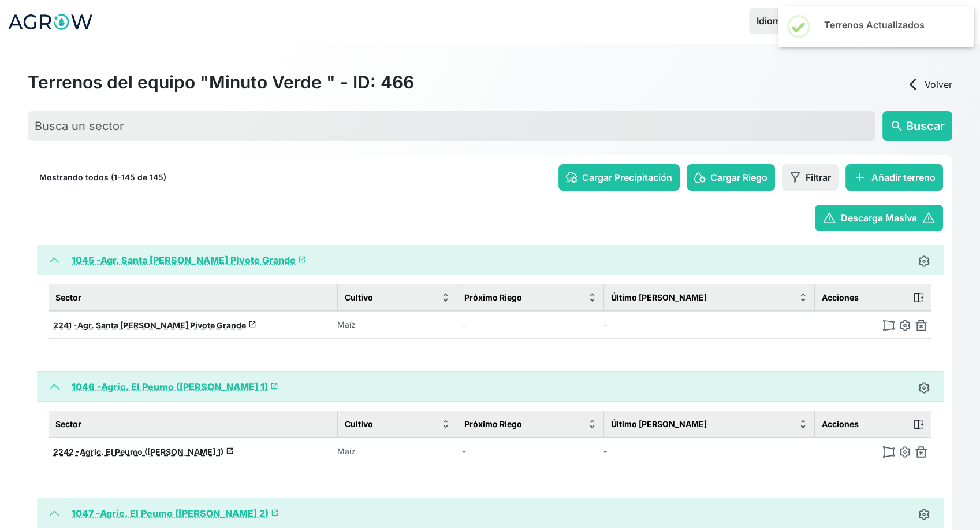
click at [917, 328] on img at bounding box center [922, 325] width 12 height 12
click at [920, 325] on img at bounding box center [922, 325] width 12 height 12
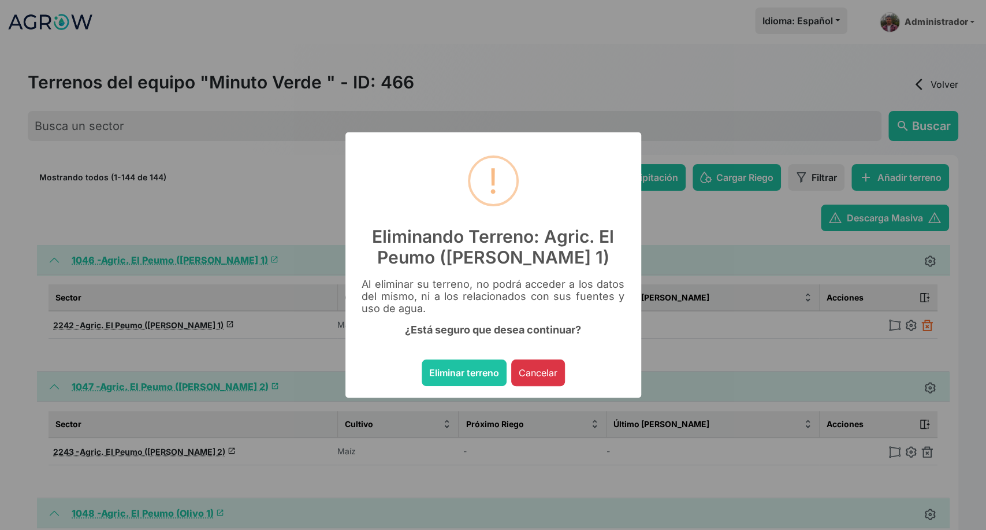
click at [422, 359] on button "Eliminar terreno" at bounding box center [464, 372] width 85 height 27
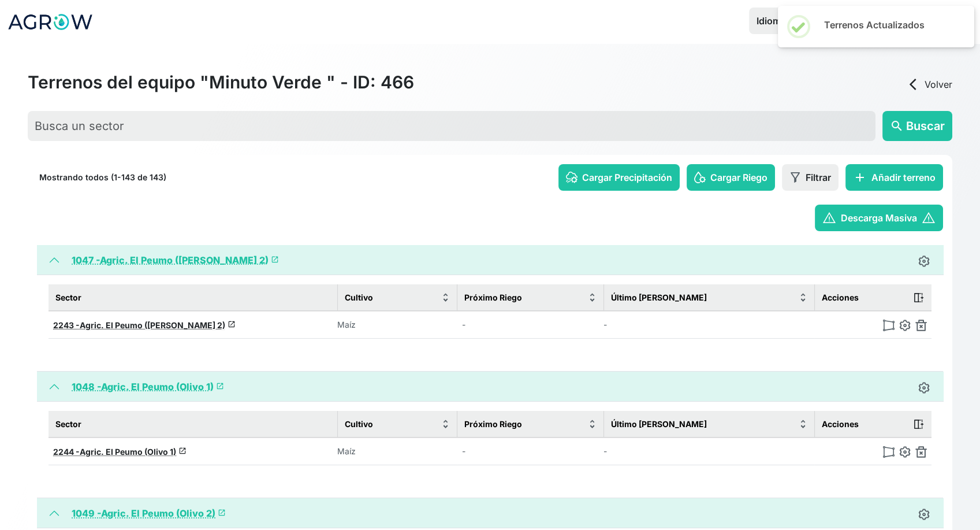
click at [920, 325] on img at bounding box center [922, 325] width 12 height 12
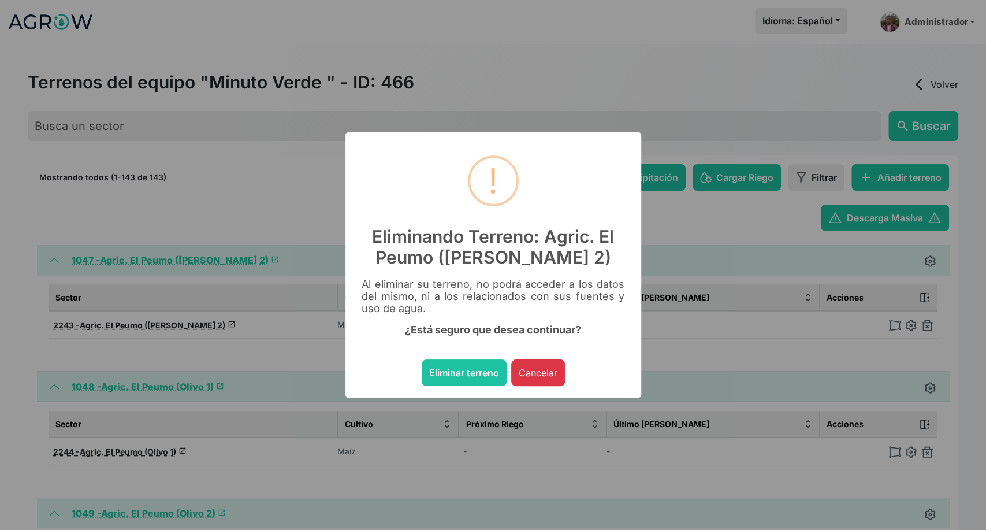
click at [422, 359] on button "Eliminar terreno" at bounding box center [464, 372] width 85 height 27
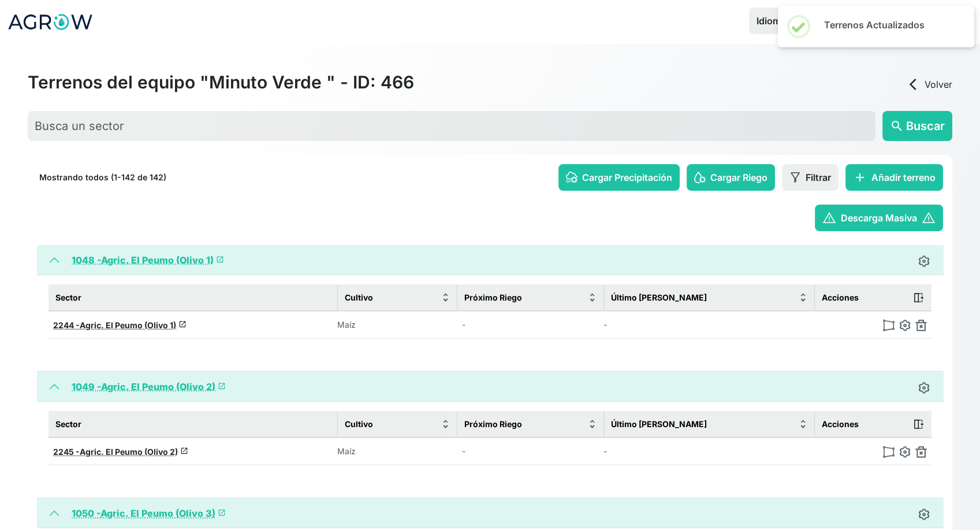
click at [920, 325] on img at bounding box center [922, 325] width 12 height 12
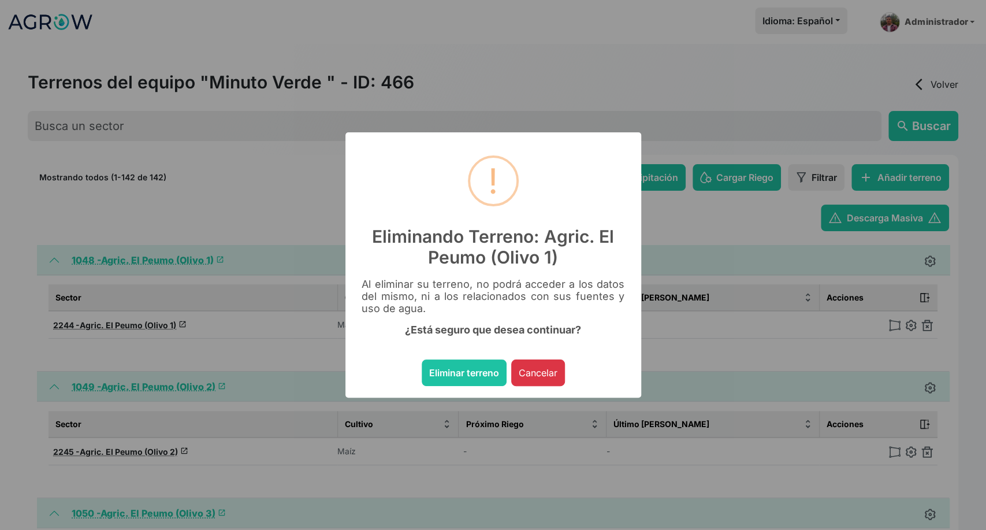
click at [422, 359] on button "Eliminar terreno" at bounding box center [464, 372] width 85 height 27
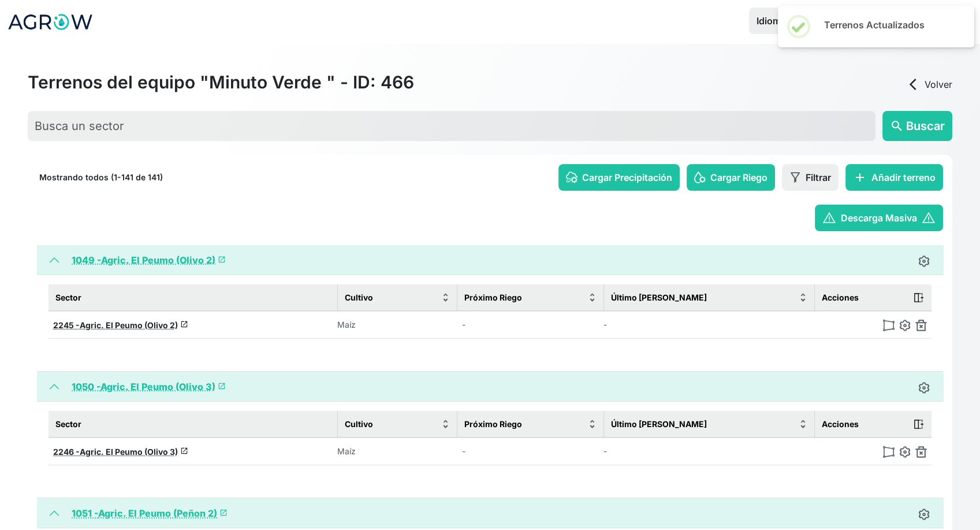
click at [920, 325] on img at bounding box center [922, 325] width 12 height 12
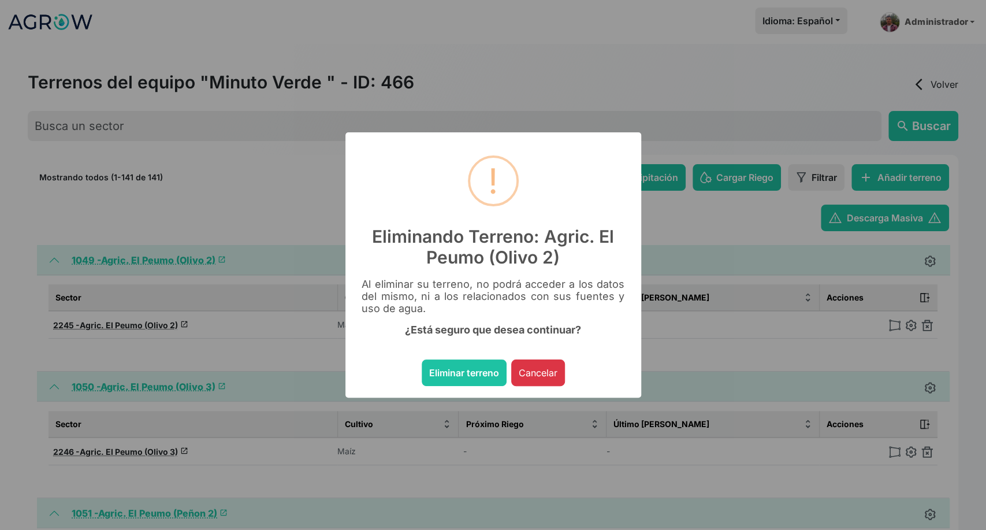
click at [422, 359] on button "Eliminar terreno" at bounding box center [464, 372] width 85 height 27
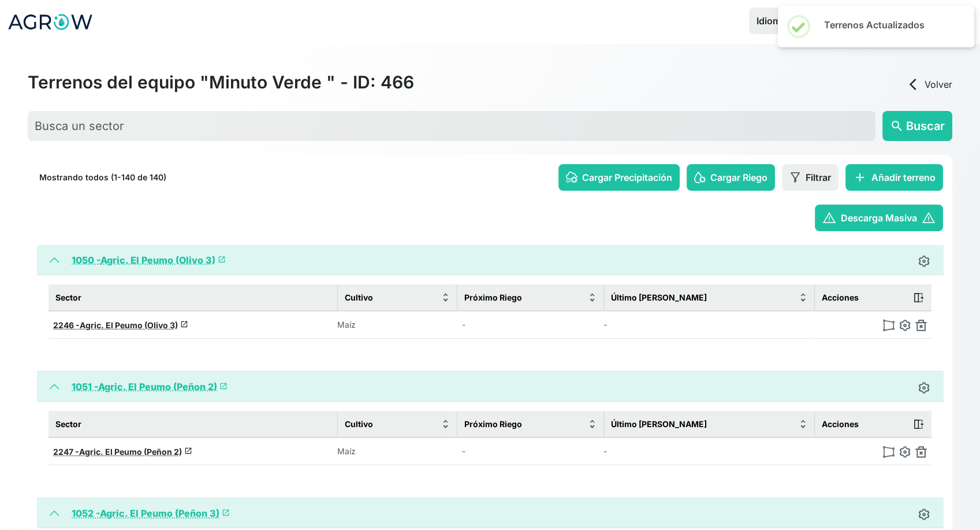
click at [920, 325] on img at bounding box center [922, 325] width 12 height 12
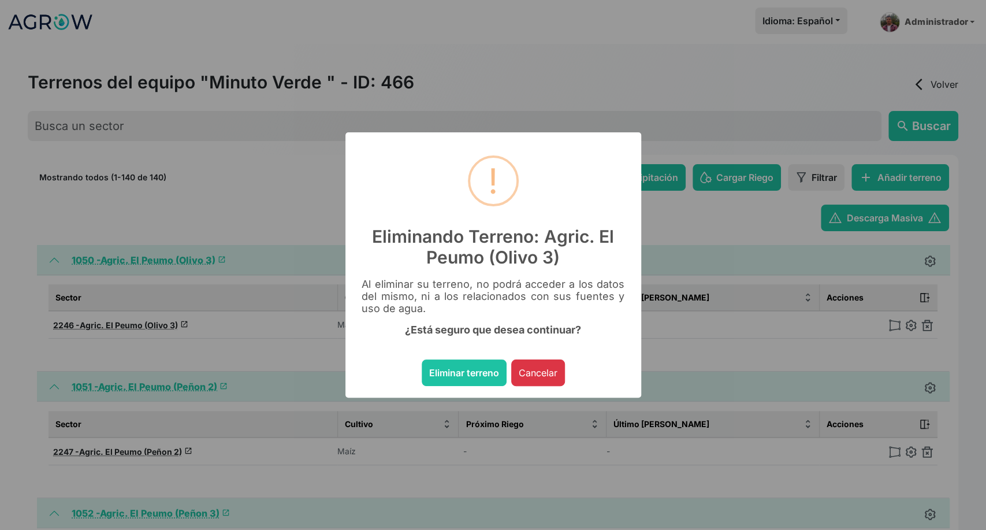
click at [422, 359] on button "Eliminar terreno" at bounding box center [464, 372] width 85 height 27
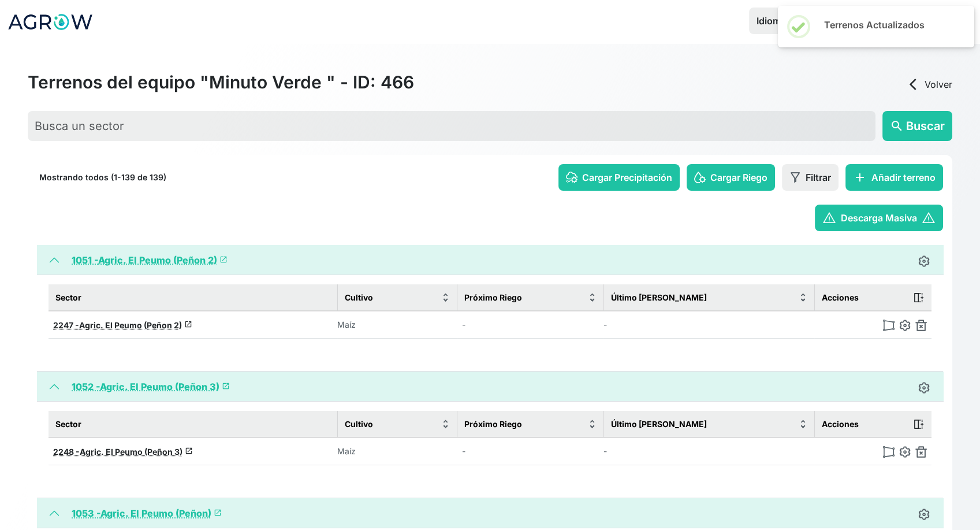
click at [920, 325] on img at bounding box center [922, 325] width 12 height 12
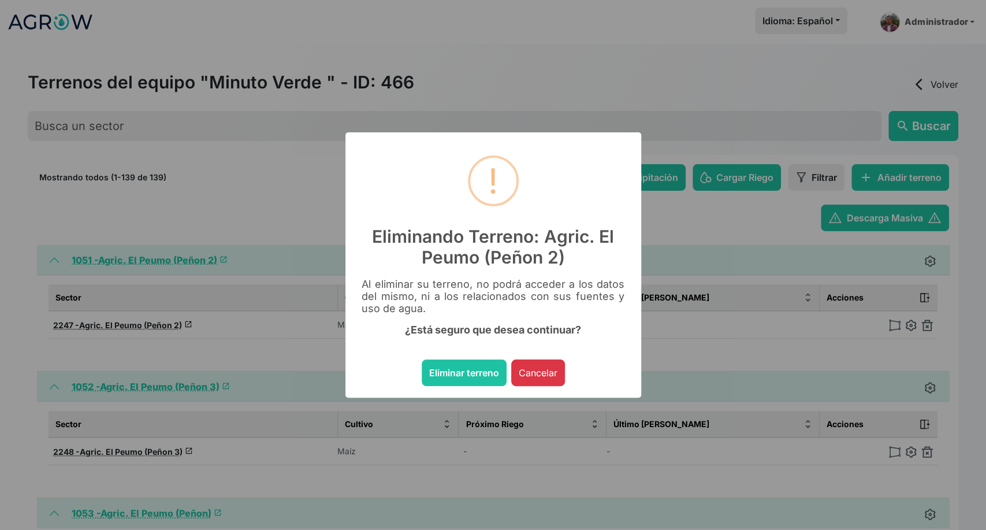
click at [422, 359] on button "Eliminar terreno" at bounding box center [464, 372] width 85 height 27
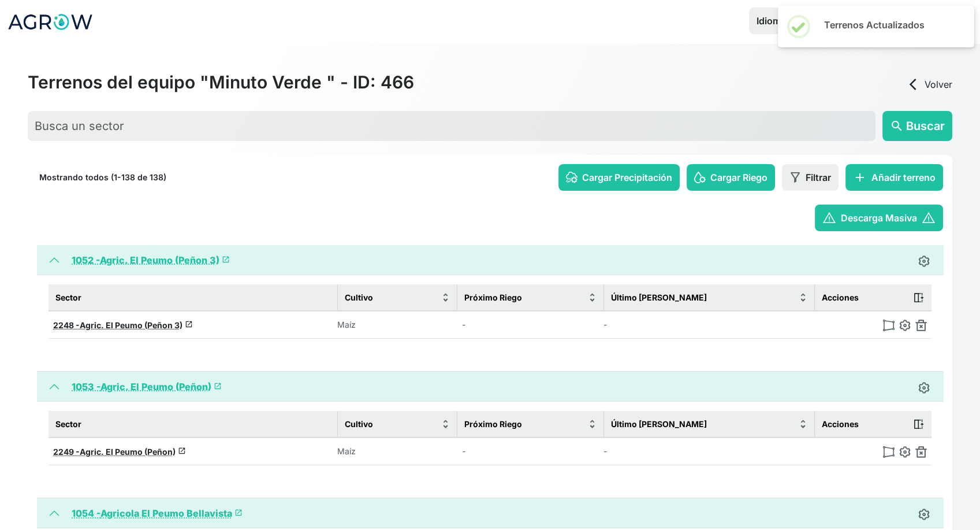
click at [920, 325] on img at bounding box center [922, 325] width 12 height 12
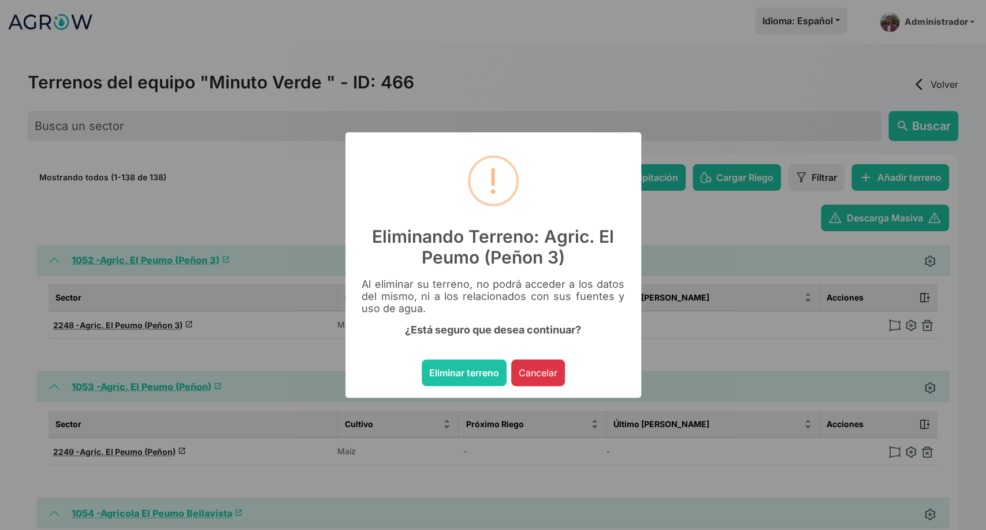
click at [422, 359] on button "Eliminar terreno" at bounding box center [464, 372] width 85 height 27
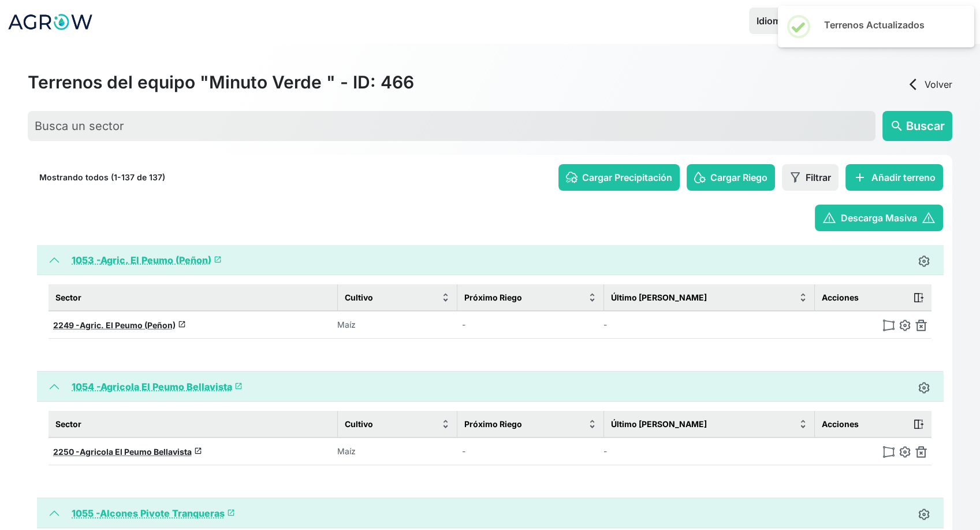
click at [920, 325] on img at bounding box center [922, 325] width 12 height 12
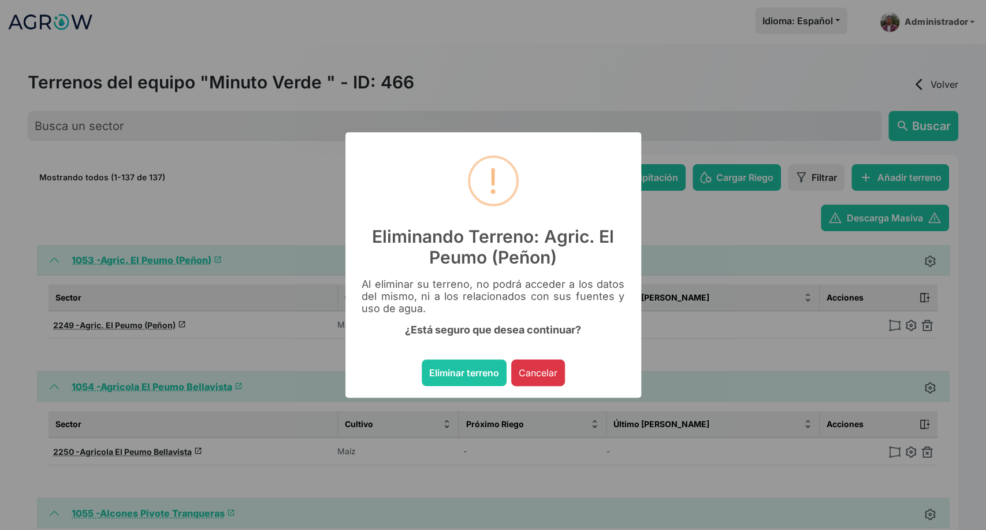
click at [422, 359] on button "Eliminar terreno" at bounding box center [464, 372] width 85 height 27
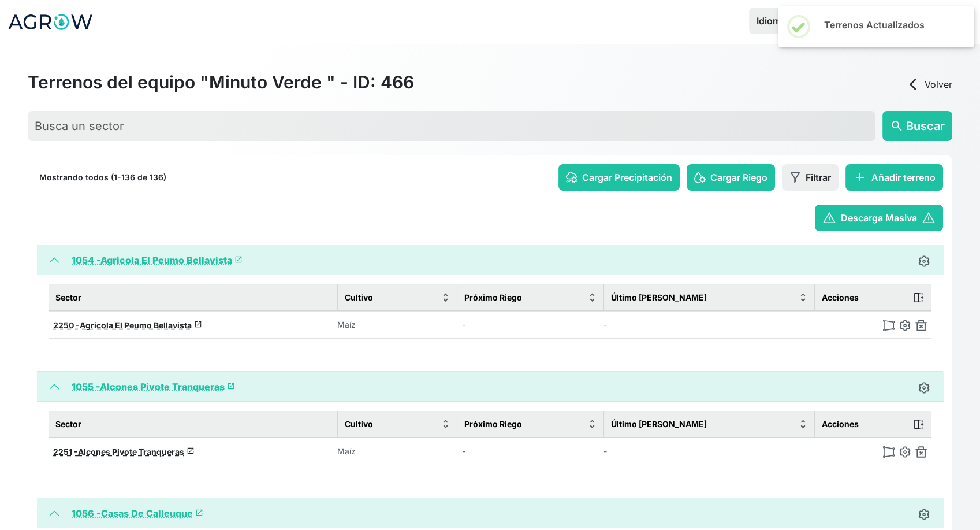
click at [920, 325] on img at bounding box center [922, 325] width 12 height 12
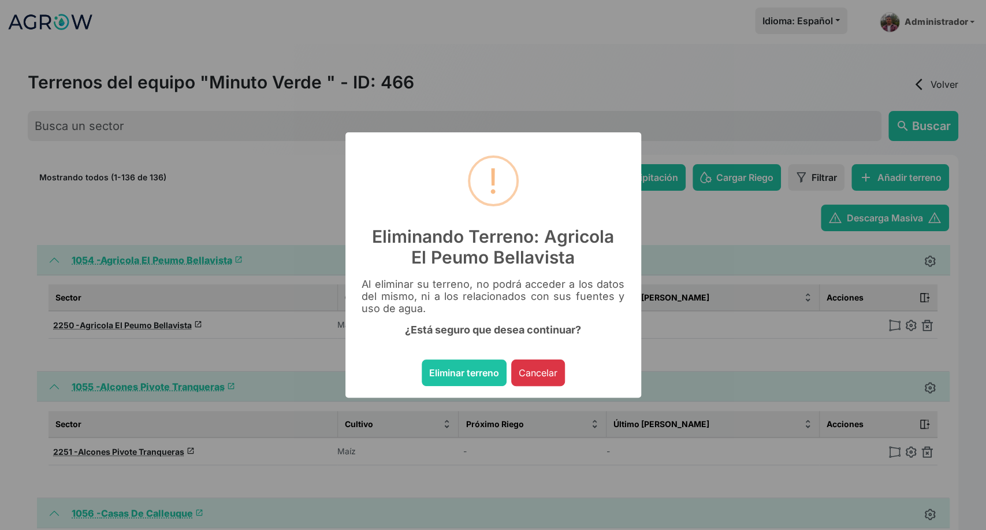
click at [422, 359] on button "Eliminar terreno" at bounding box center [464, 372] width 85 height 27
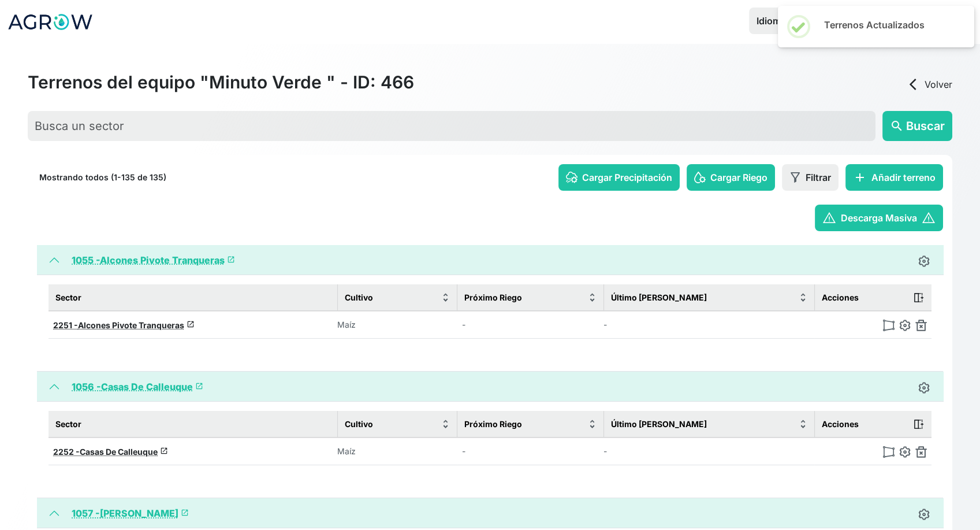
click at [920, 325] on img at bounding box center [922, 325] width 12 height 12
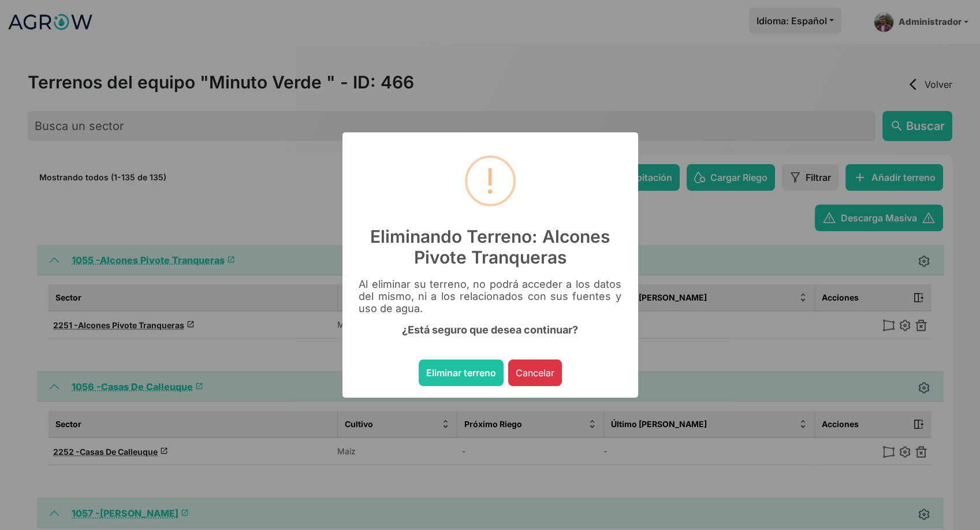
click at [419, 359] on button "Eliminar terreno" at bounding box center [461, 372] width 85 height 27
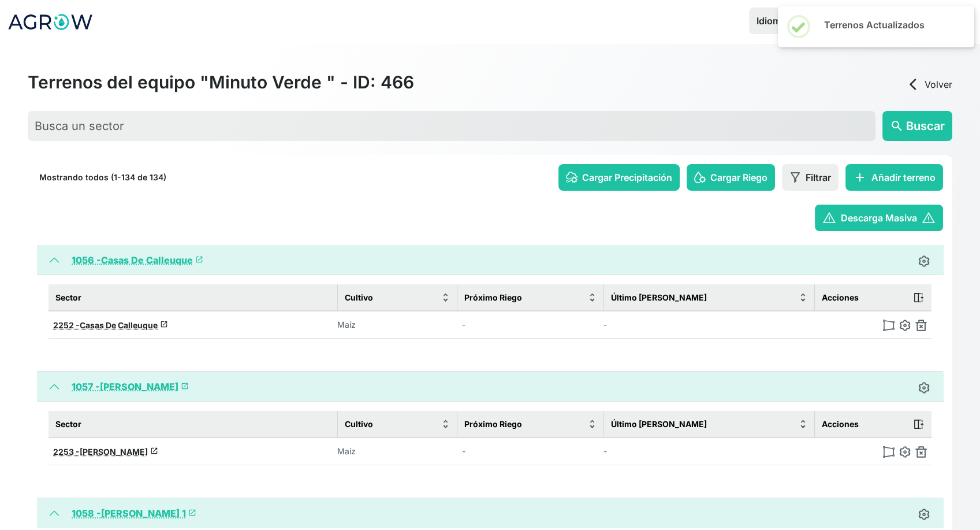
click at [920, 325] on img at bounding box center [922, 325] width 12 height 12
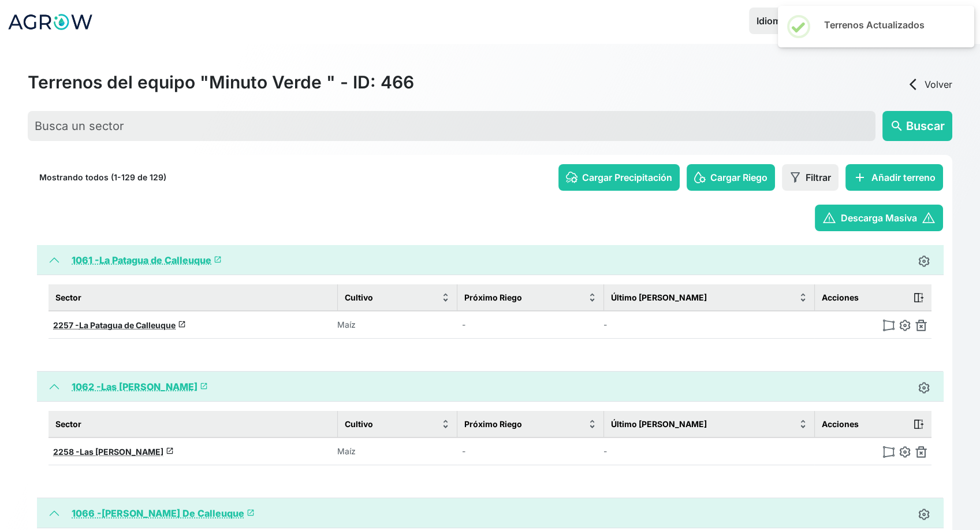
click at [920, 325] on img at bounding box center [922, 325] width 12 height 12
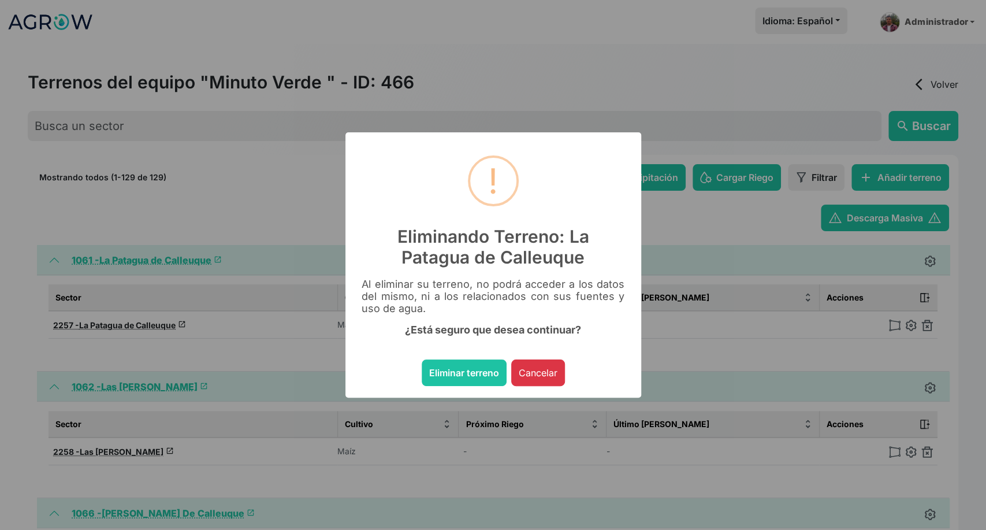
click at [422, 359] on button "Eliminar terreno" at bounding box center [464, 372] width 85 height 27
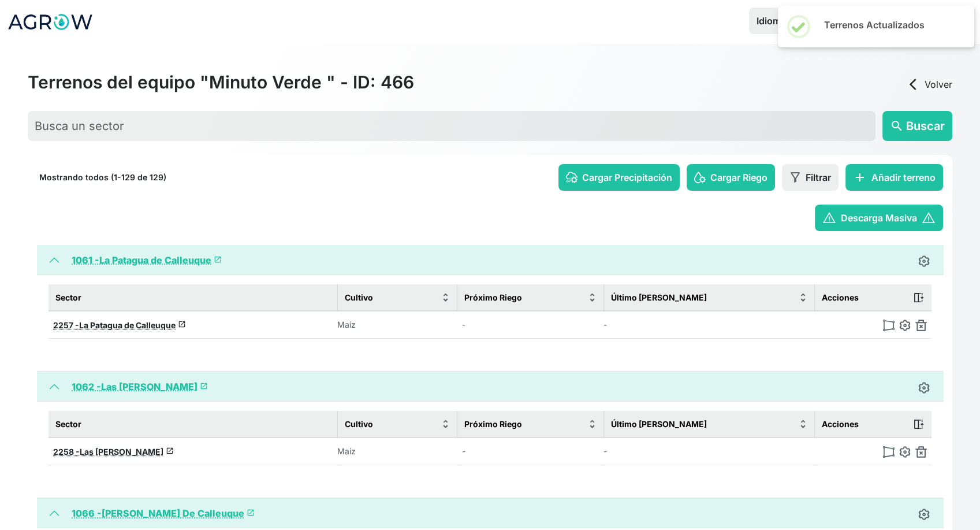
click at [920, 446] on img at bounding box center [922, 452] width 12 height 12
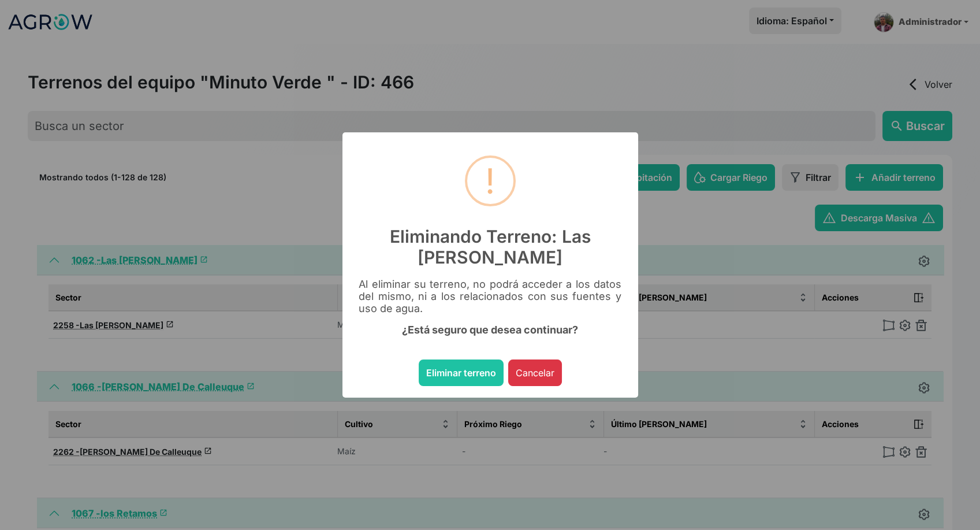
click at [419, 359] on button "Eliminar terreno" at bounding box center [461, 372] width 85 height 27
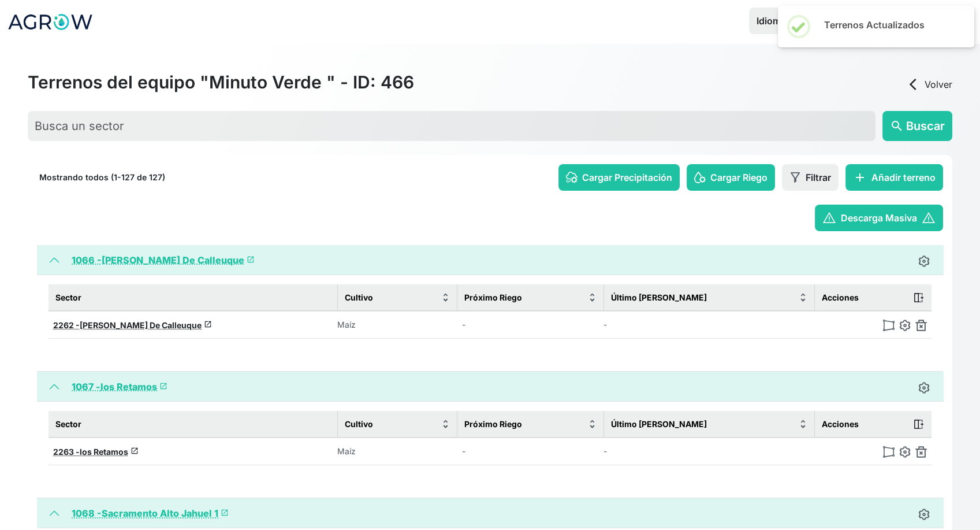
click at [920, 325] on img at bounding box center [922, 325] width 12 height 12
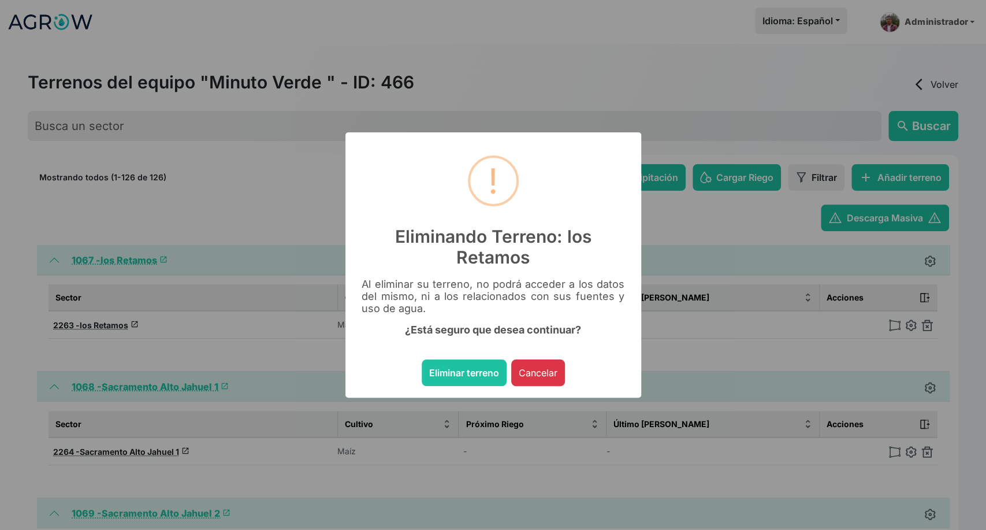
click at [422, 359] on button "Eliminar terreno" at bounding box center [464, 372] width 85 height 27
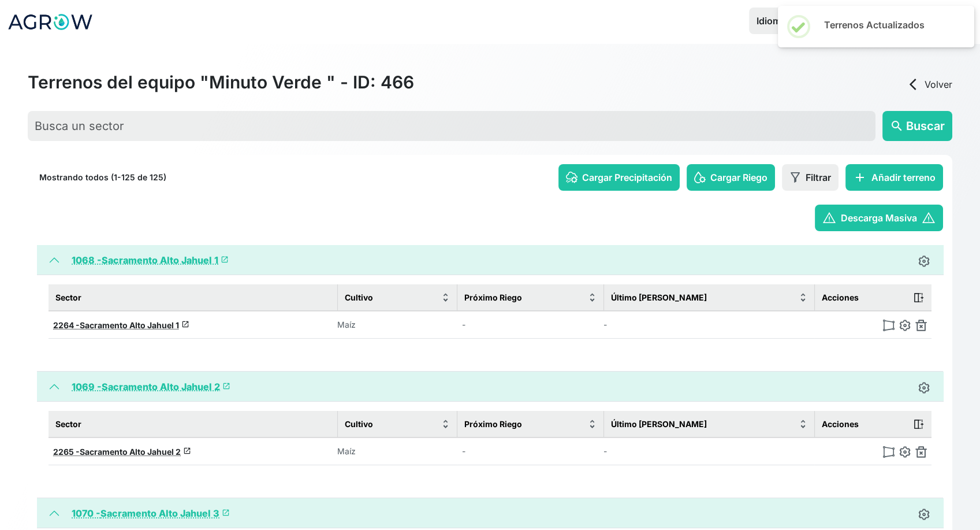
click at [920, 325] on img at bounding box center [922, 325] width 12 height 12
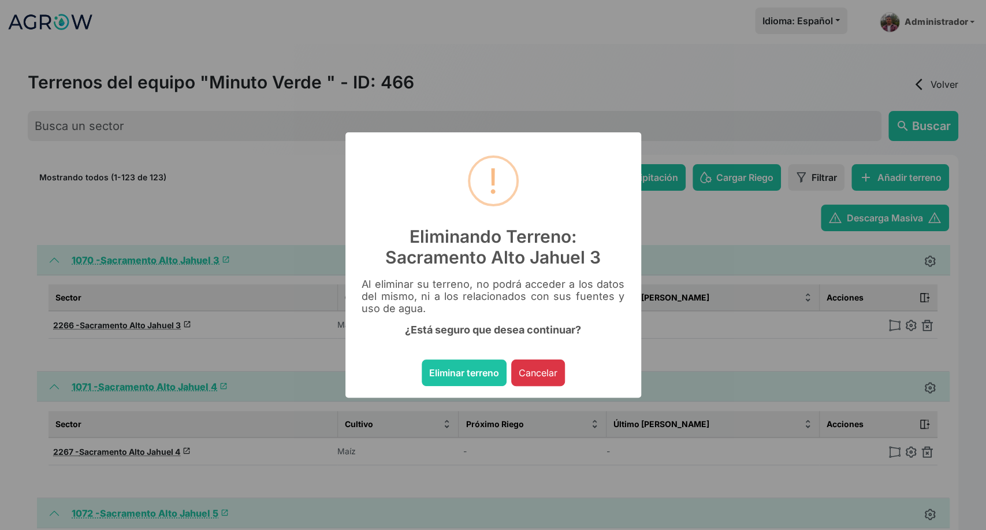
click at [422, 359] on button "Eliminar terreno" at bounding box center [464, 372] width 85 height 27
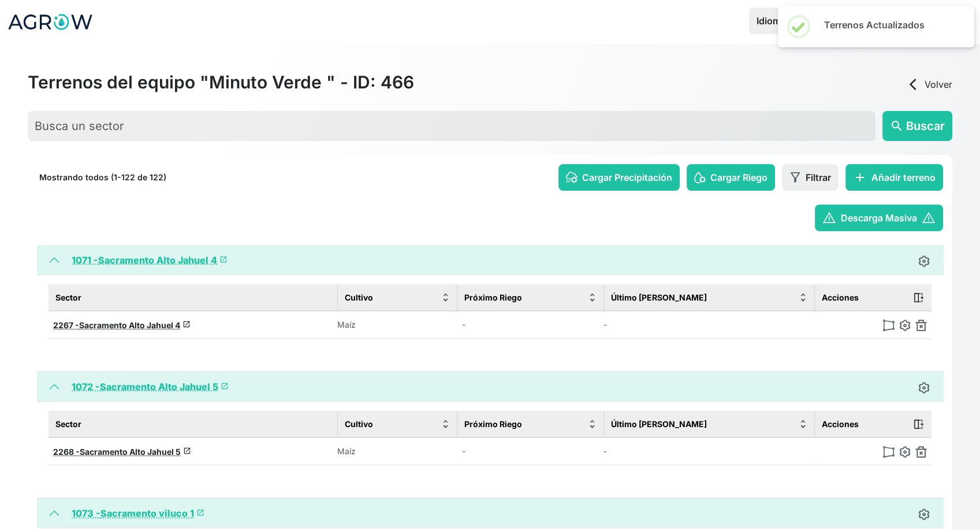
click at [920, 325] on img at bounding box center [922, 325] width 12 height 12
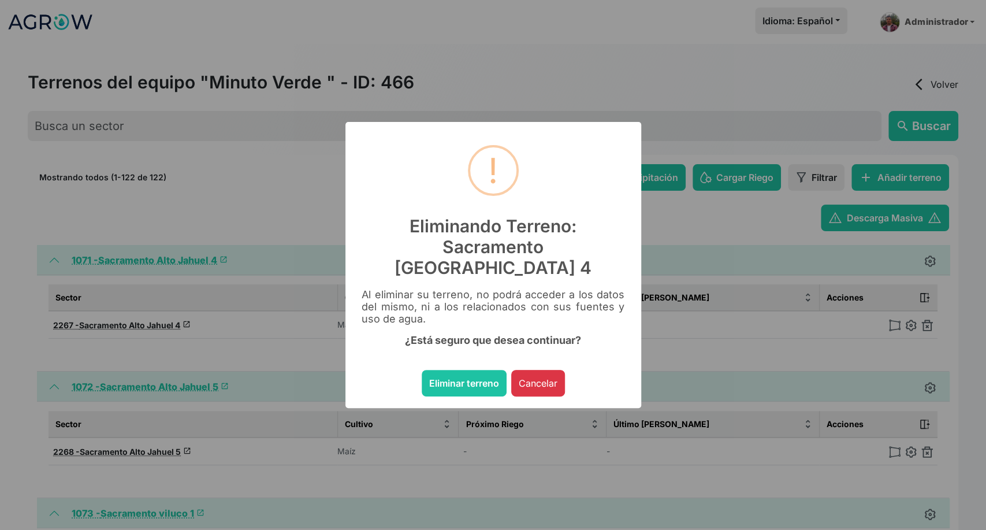
click at [920, 325] on div "× ! Eliminando Terreno: Sacramento Alto Jahuel 4 Al eliminar su terreno, no pod…" at bounding box center [493, 265] width 986 height 530
click at [422, 370] on button "Eliminar terreno" at bounding box center [464, 383] width 85 height 27
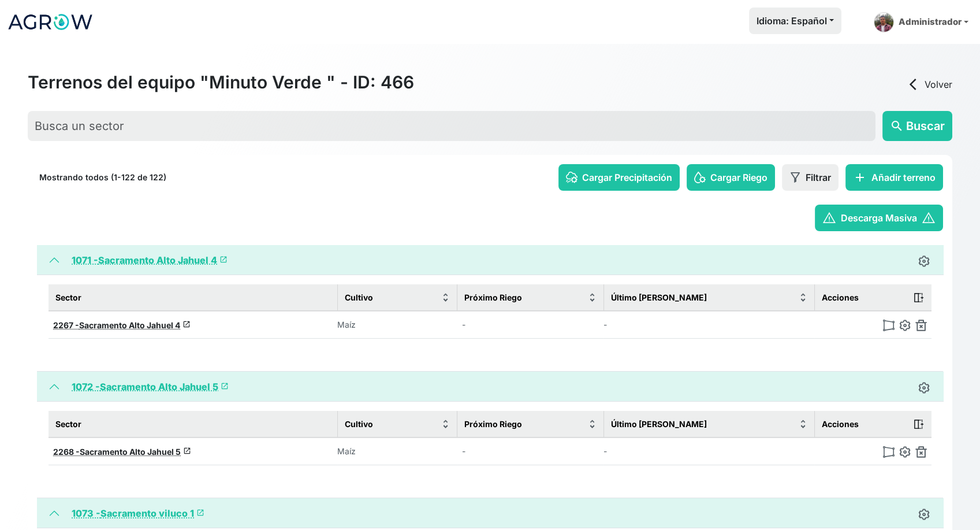
click at [920, 325] on img at bounding box center [922, 325] width 12 height 12
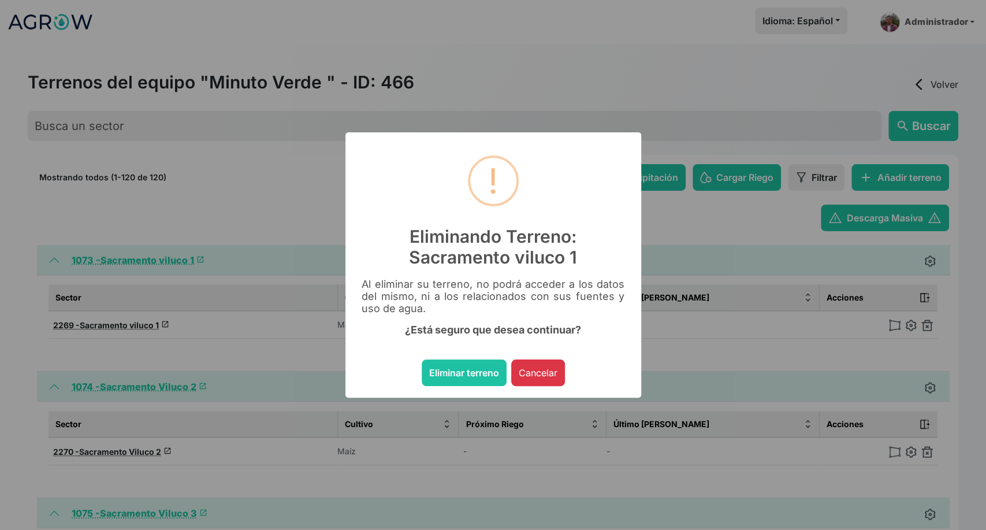
click at [422, 359] on button "Eliminar terreno" at bounding box center [464, 372] width 85 height 27
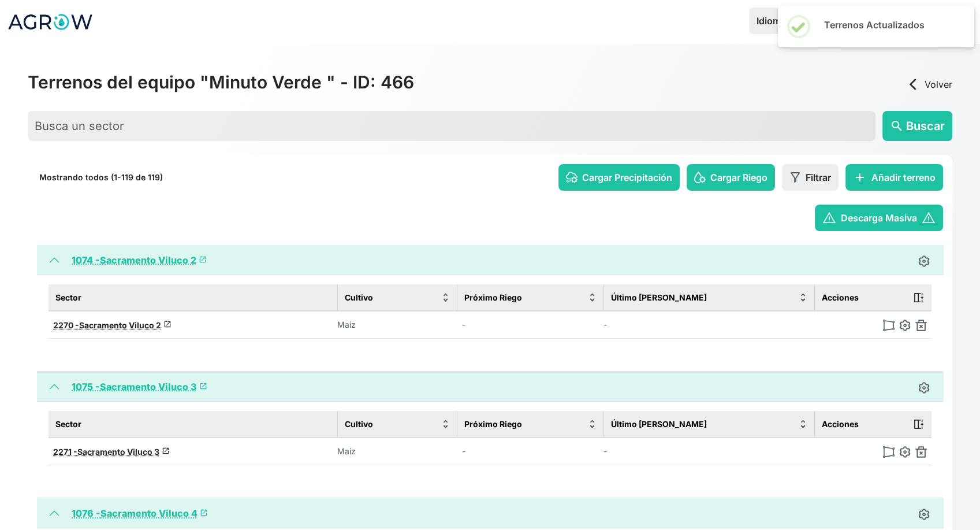
click at [920, 325] on img at bounding box center [922, 325] width 12 height 12
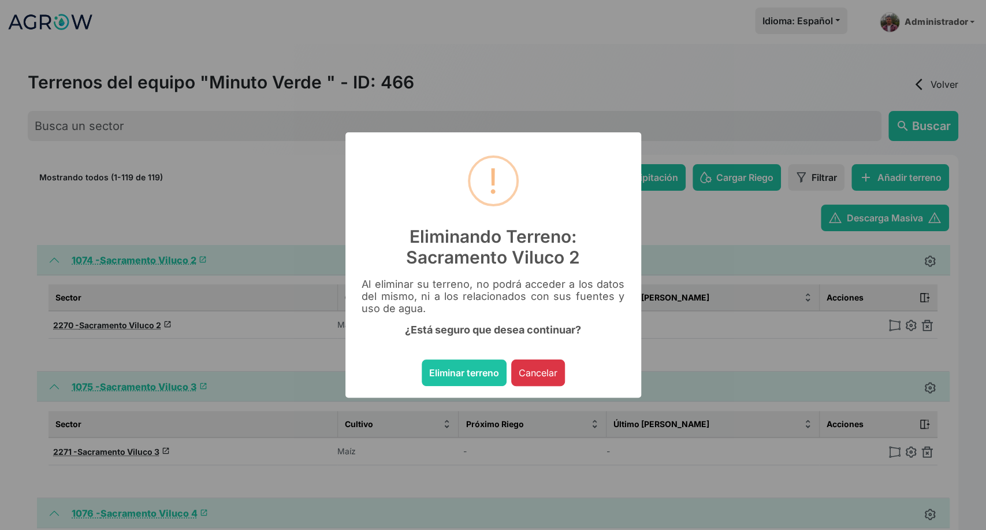
click at [422, 359] on button "Eliminar terreno" at bounding box center [464, 372] width 85 height 27
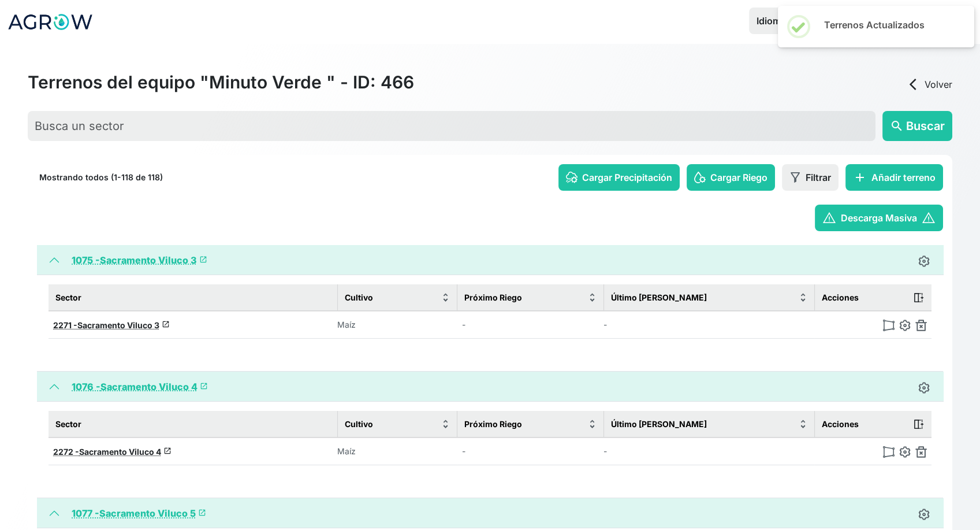
click at [920, 325] on img at bounding box center [922, 325] width 12 height 12
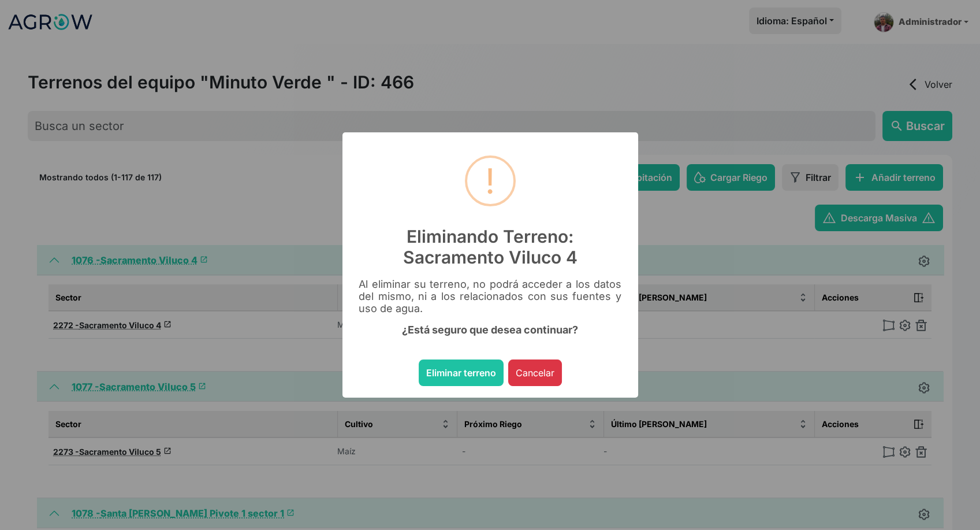
click at [419, 359] on button "Eliminar terreno" at bounding box center [461, 372] width 85 height 27
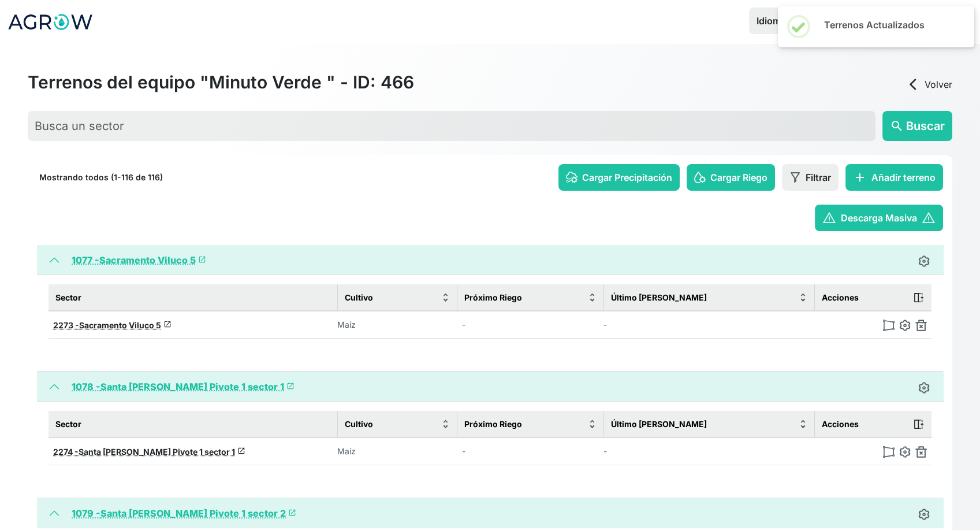
click at [920, 325] on img at bounding box center [922, 325] width 12 height 12
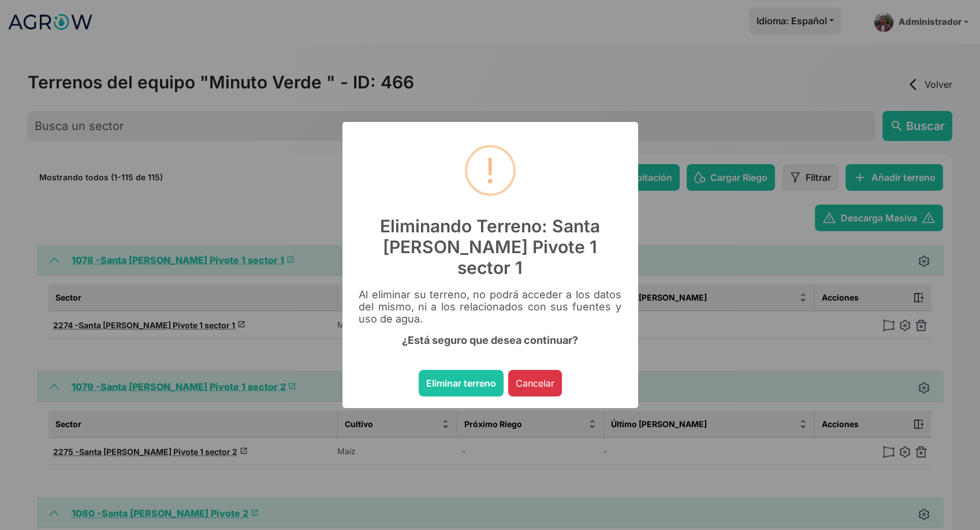
click at [419, 370] on button "Eliminar terreno" at bounding box center [461, 383] width 85 height 27
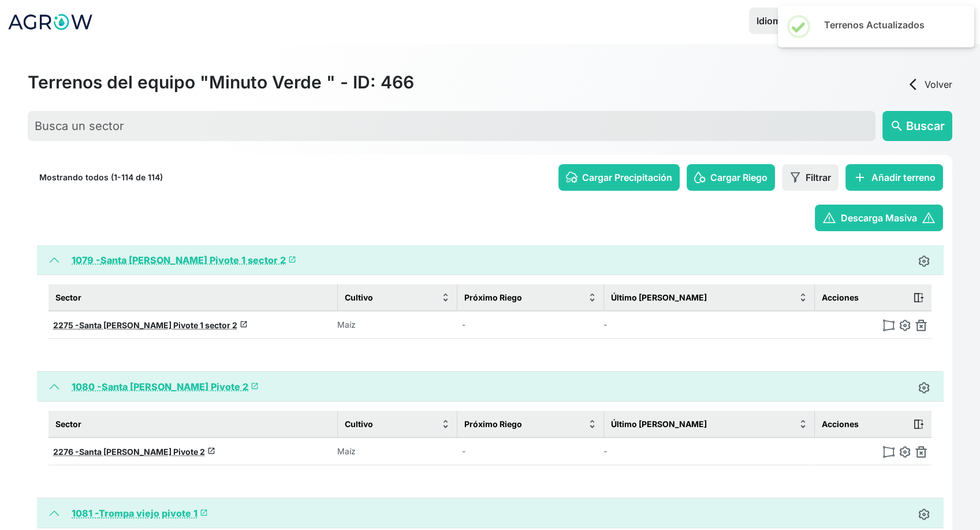
click at [920, 325] on img at bounding box center [922, 325] width 12 height 12
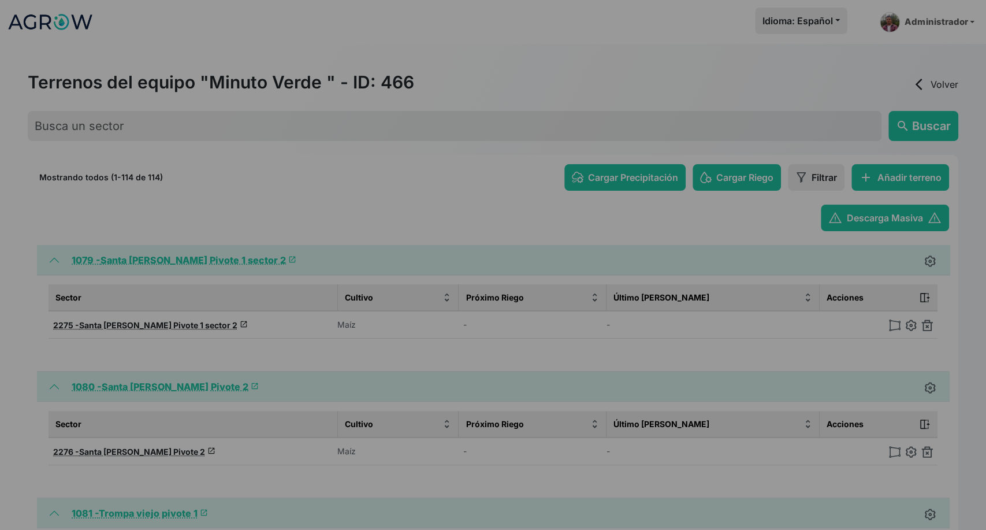
click at [422, 370] on button "Eliminar terreno" at bounding box center [464, 383] width 85 height 27
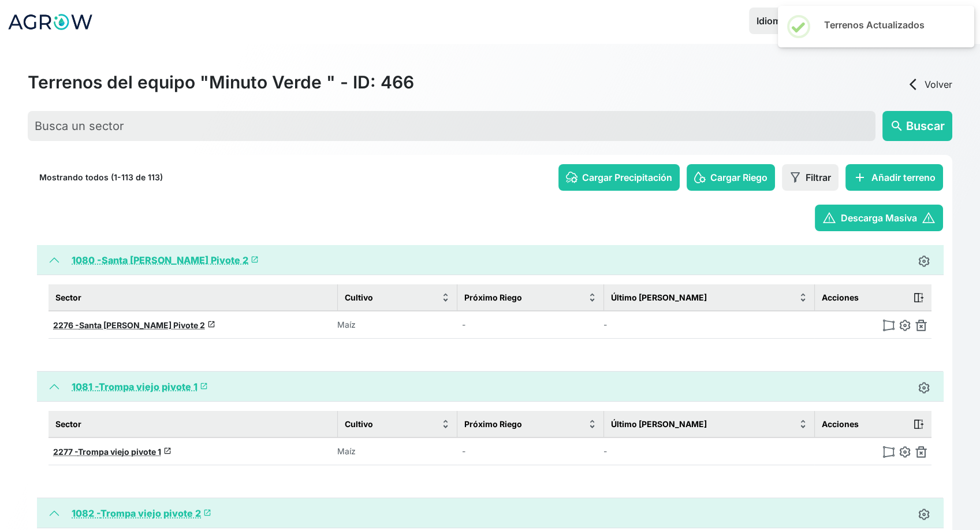
click at [920, 325] on img at bounding box center [922, 325] width 12 height 12
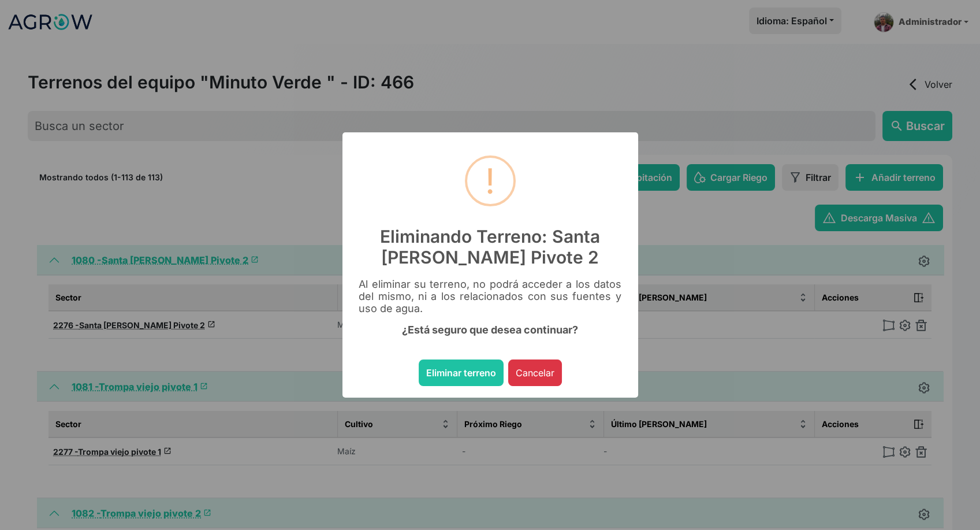
click at [419, 359] on button "Eliminar terreno" at bounding box center [461, 372] width 85 height 27
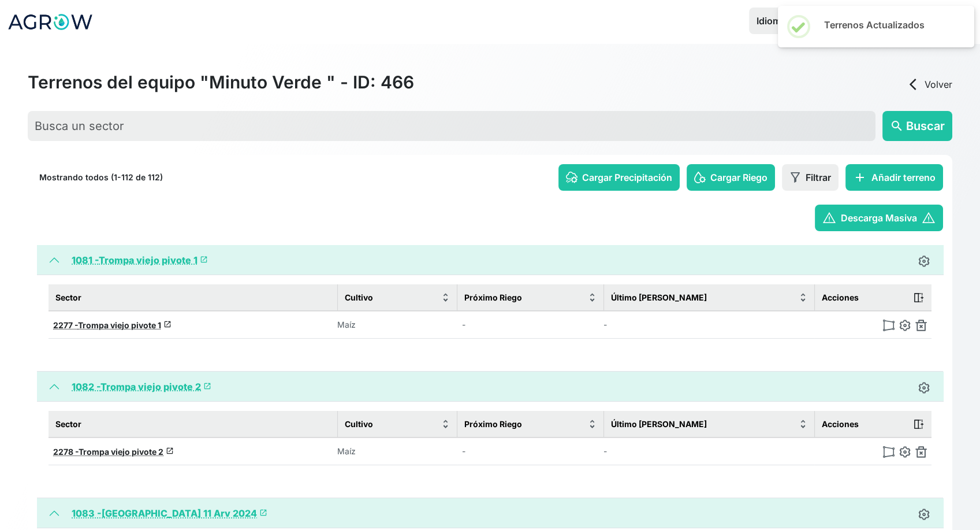
click at [920, 325] on img at bounding box center [922, 325] width 12 height 12
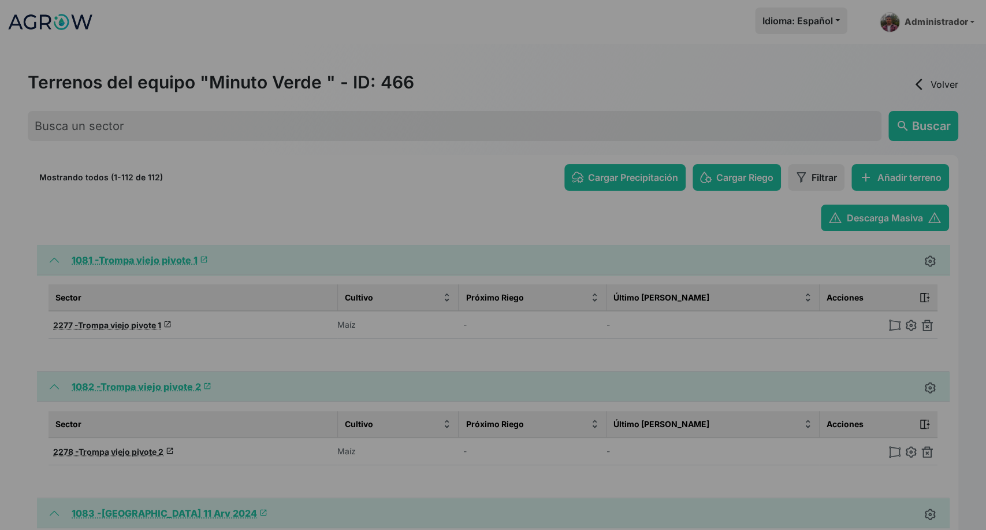
click at [422, 359] on button "Eliminar terreno" at bounding box center [464, 372] width 85 height 27
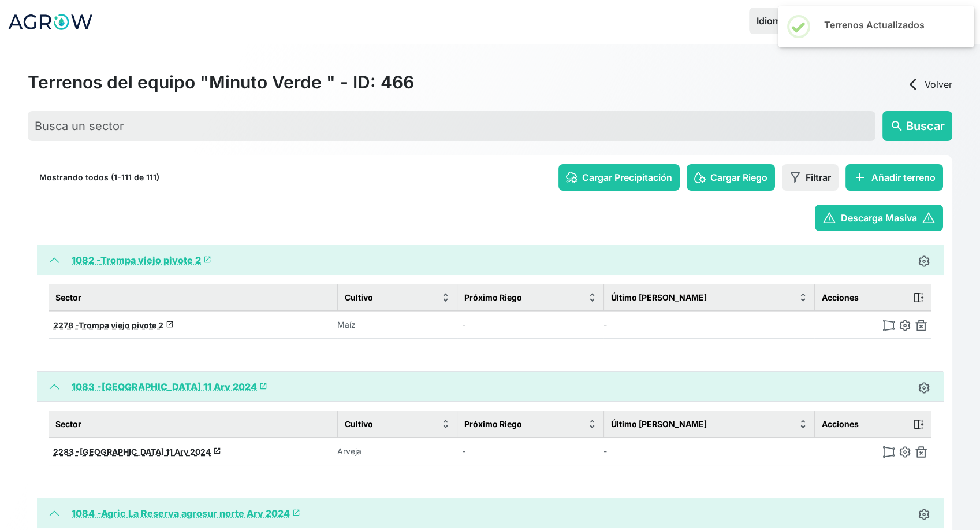
click at [920, 325] on img at bounding box center [922, 325] width 12 height 12
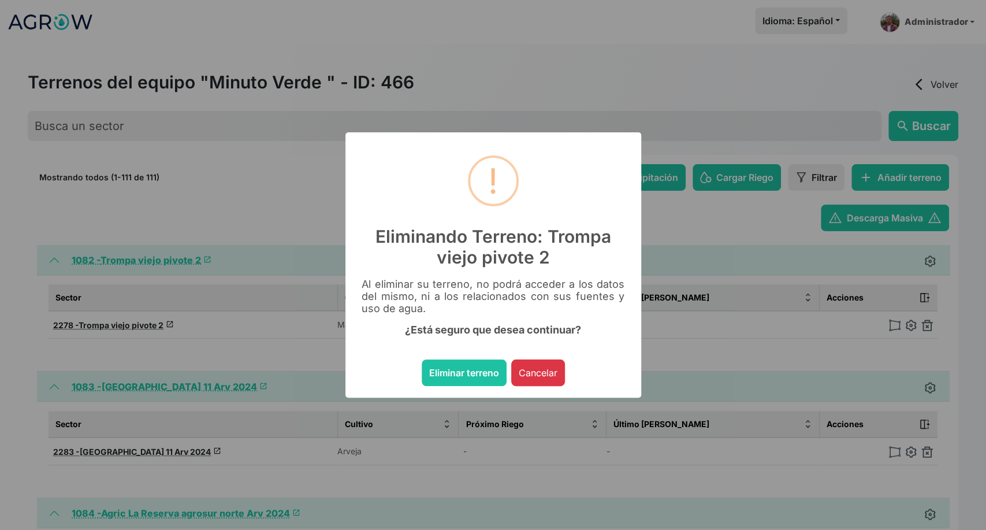
click at [422, 359] on button "Eliminar terreno" at bounding box center [464, 372] width 85 height 27
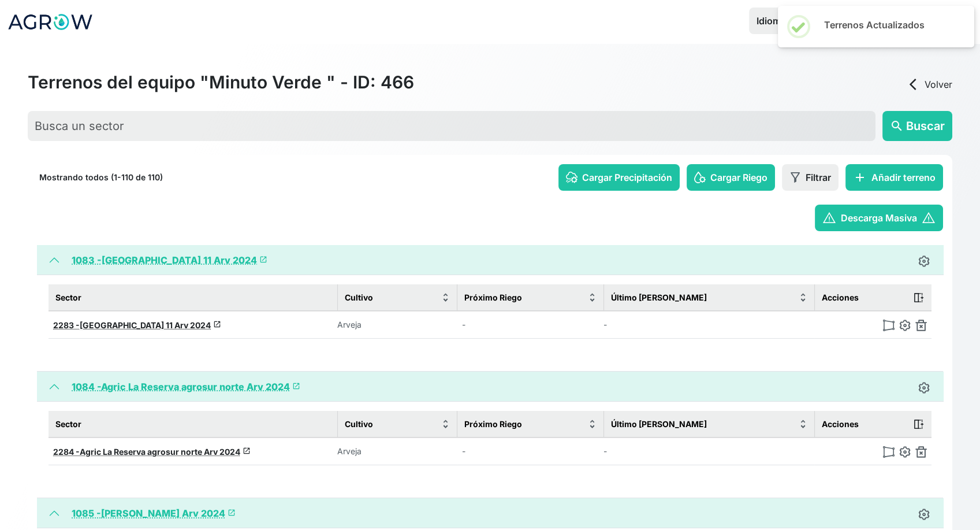
click at [920, 325] on img at bounding box center [922, 325] width 12 height 12
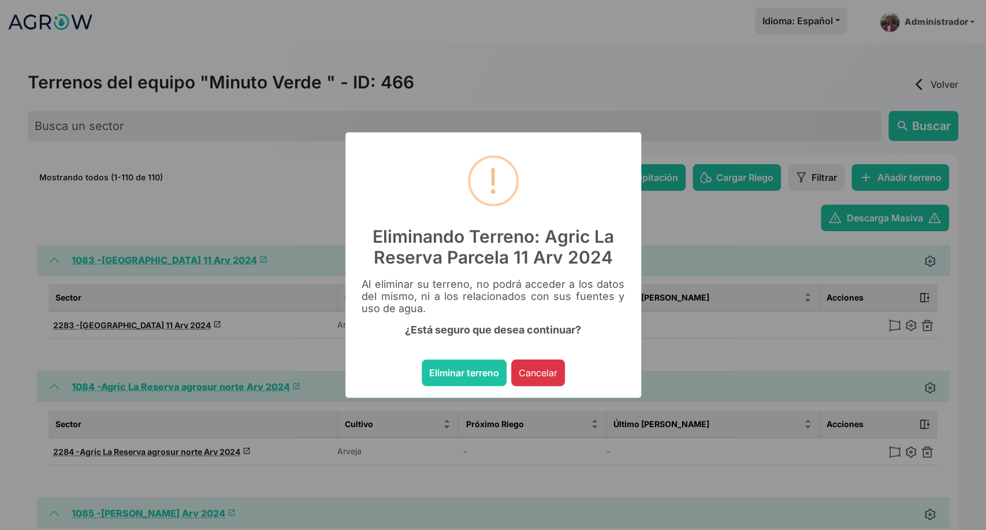
click at [422, 359] on button "Eliminar terreno" at bounding box center [464, 372] width 85 height 27
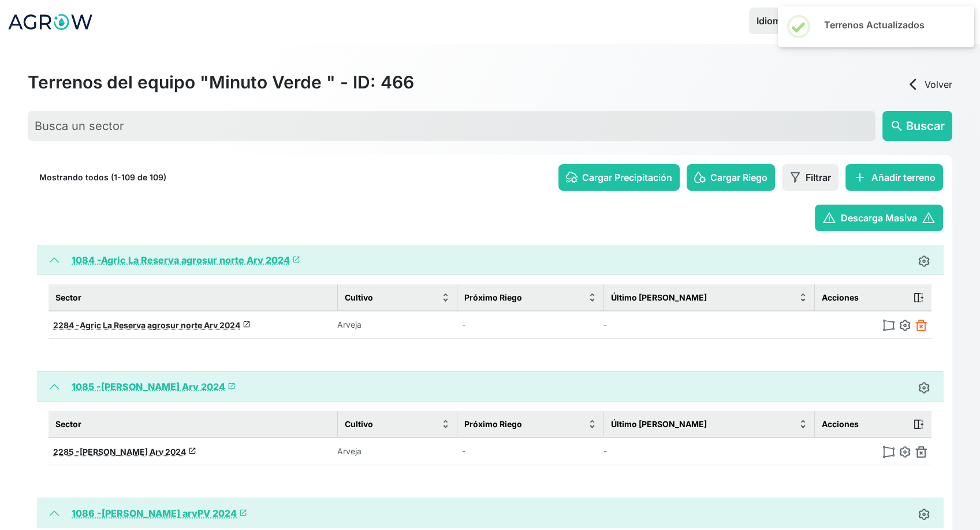
click at [921, 325] on img at bounding box center [922, 325] width 12 height 12
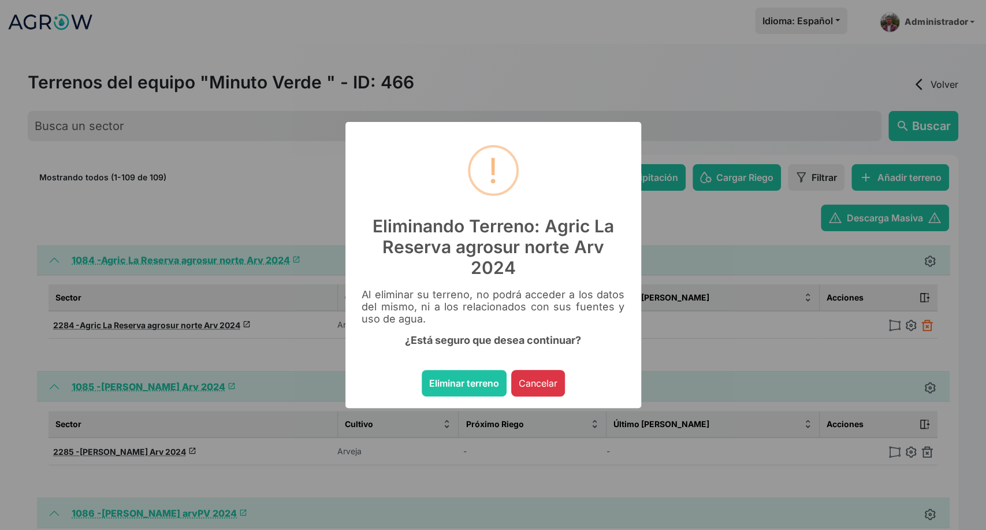
click at [422, 370] on button "Eliminar terreno" at bounding box center [464, 383] width 85 height 27
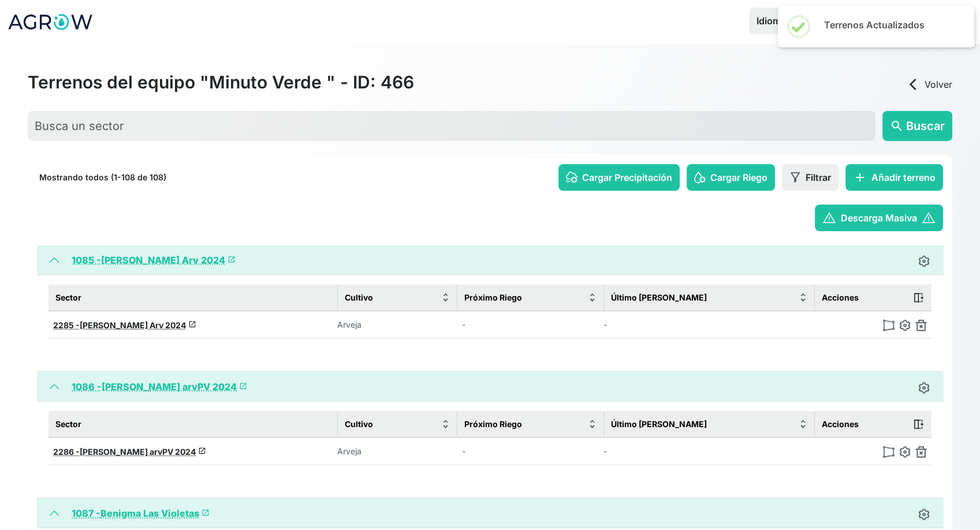
click at [921, 325] on img at bounding box center [922, 325] width 12 height 12
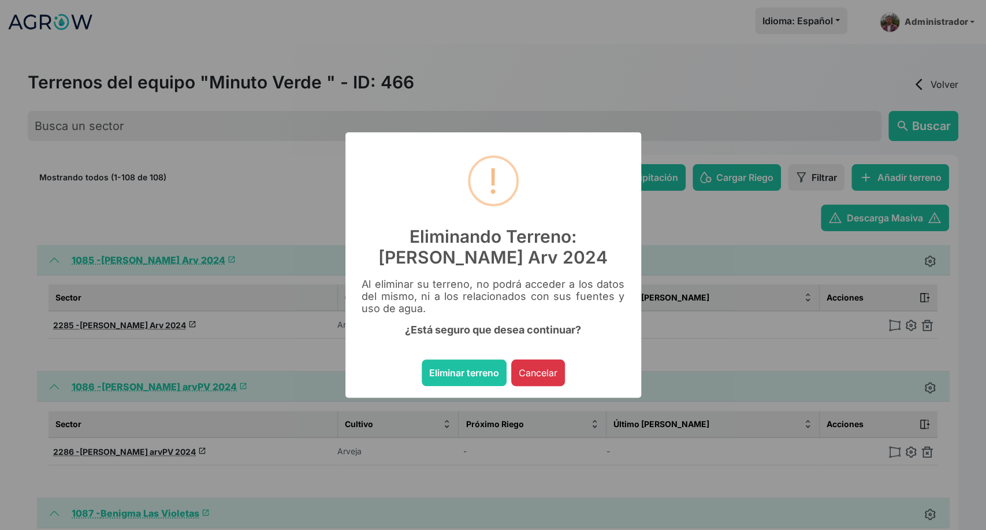
click at [422, 359] on button "Eliminar terreno" at bounding box center [464, 372] width 85 height 27
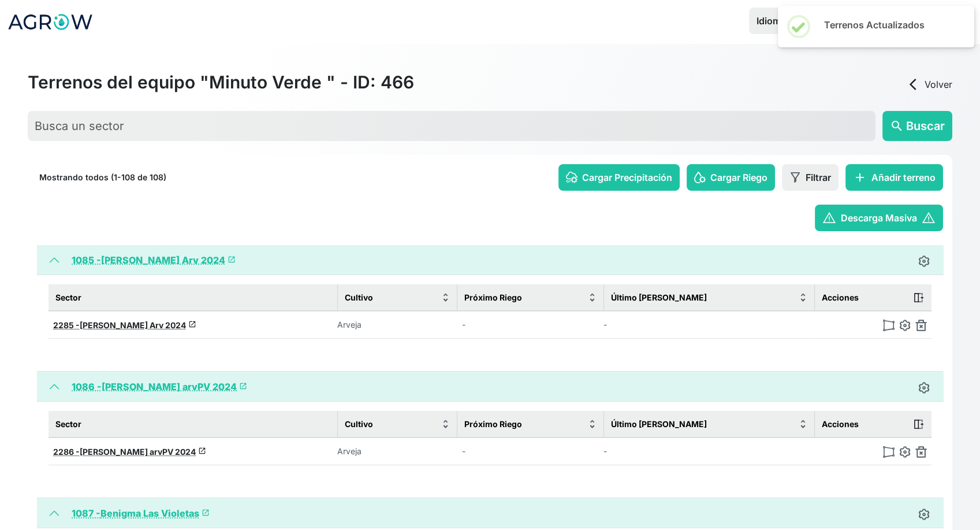
click at [921, 325] on img at bounding box center [922, 325] width 12 height 12
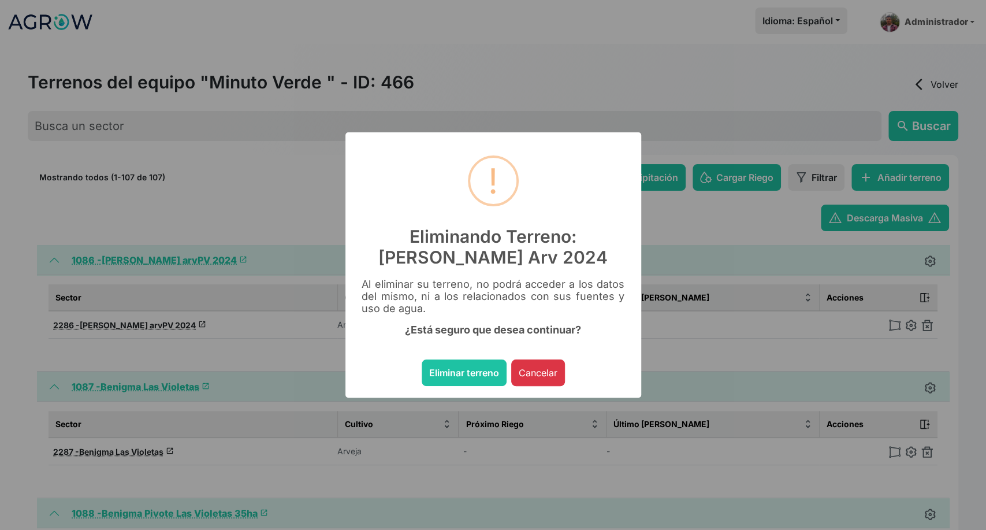
click at [422, 359] on button "Eliminar terreno" at bounding box center [464, 372] width 85 height 27
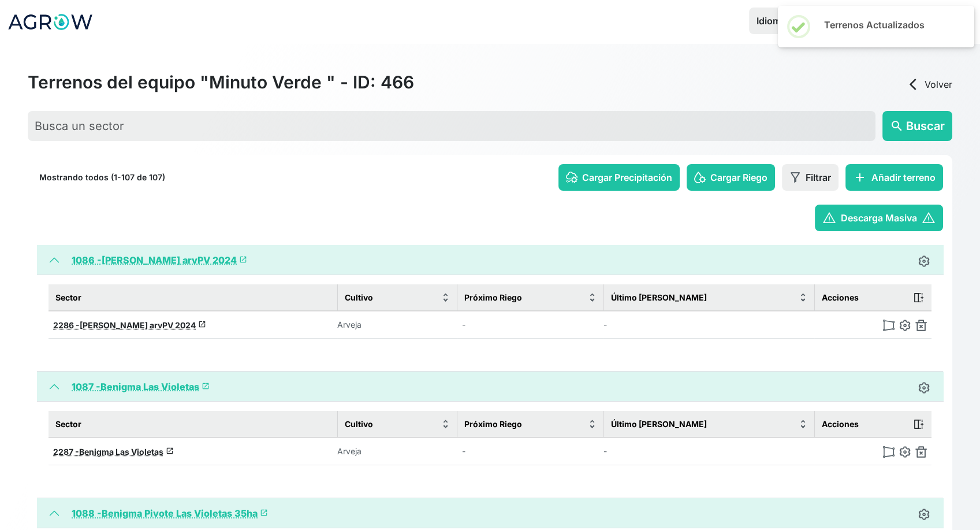
click at [921, 325] on img at bounding box center [922, 325] width 12 height 12
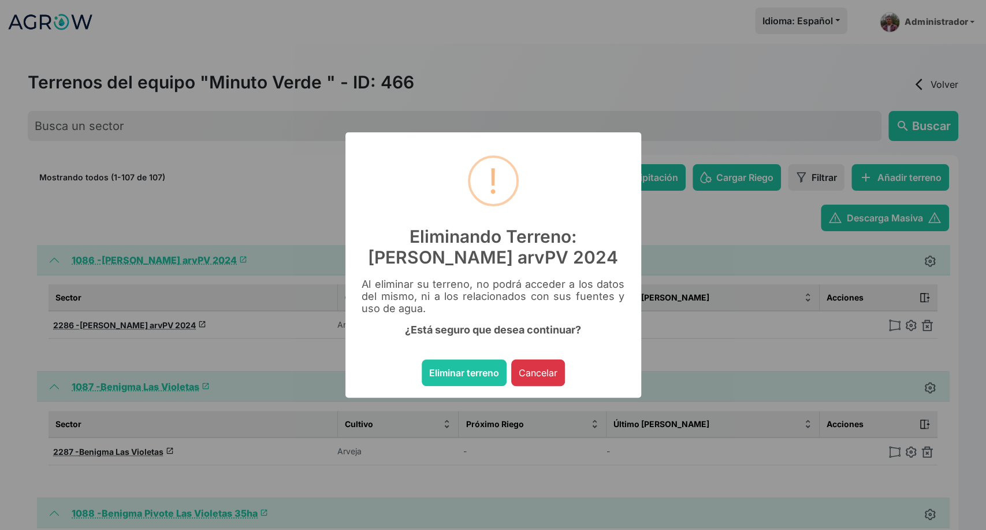
click at [422, 359] on button "Eliminar terreno" at bounding box center [464, 372] width 85 height 27
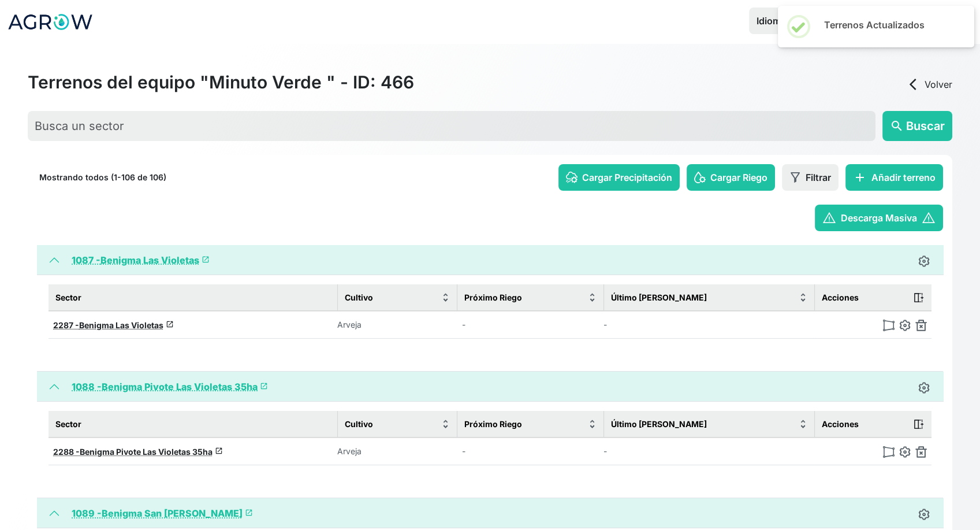
click at [921, 325] on img at bounding box center [922, 325] width 12 height 12
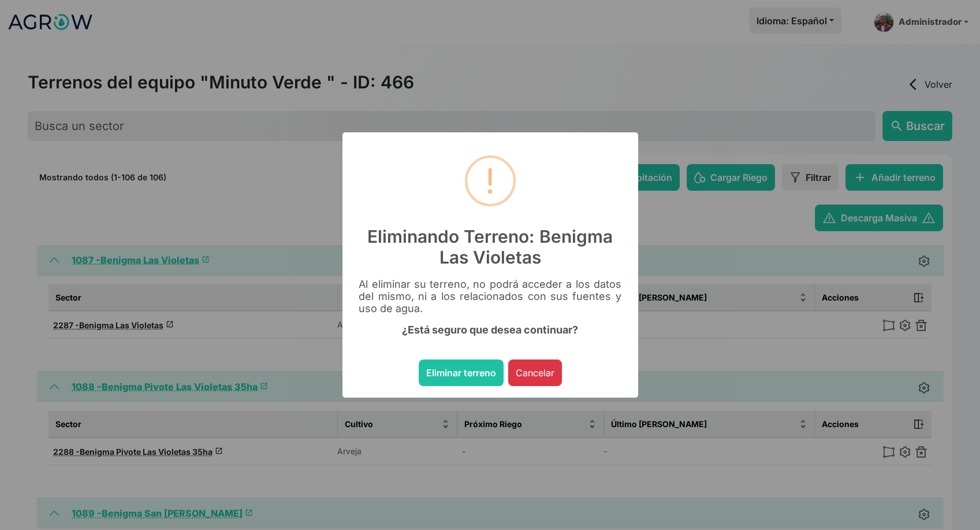
click at [419, 359] on button "Eliminar terreno" at bounding box center [461, 372] width 85 height 27
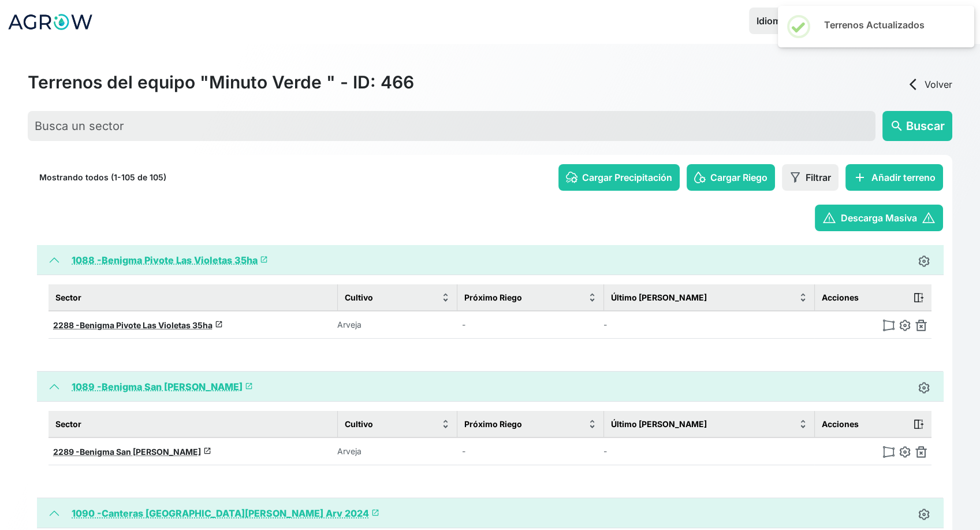
click at [921, 325] on img at bounding box center [922, 325] width 12 height 12
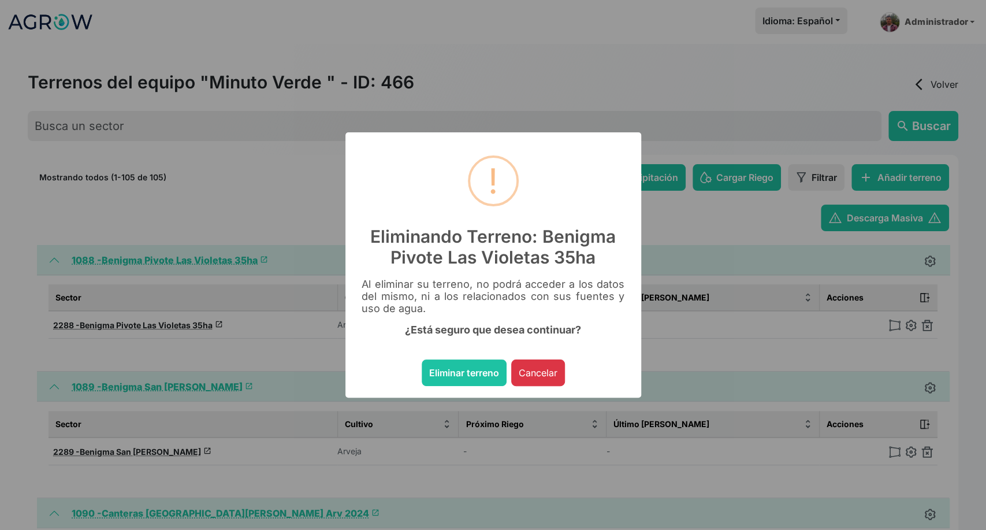
click at [422, 359] on button "Eliminar terreno" at bounding box center [464, 372] width 85 height 27
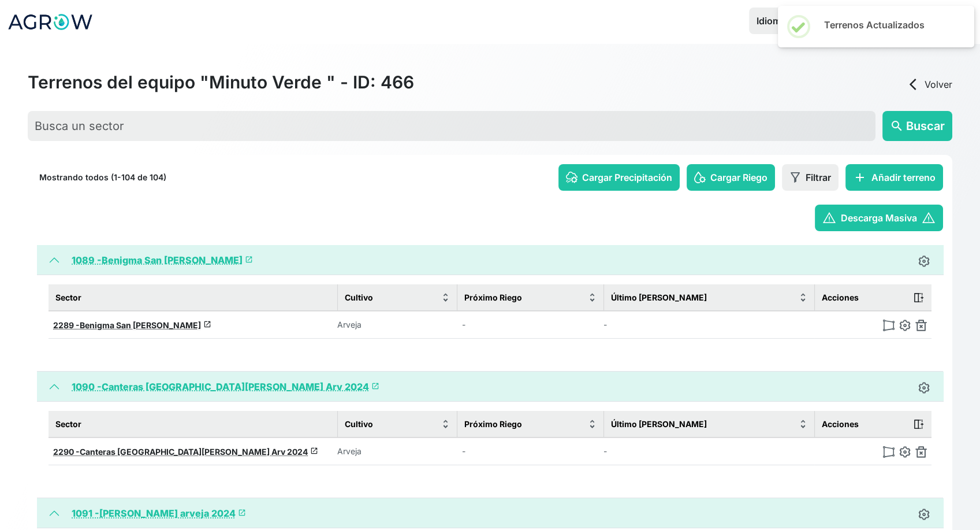
click at [921, 325] on img at bounding box center [922, 325] width 12 height 12
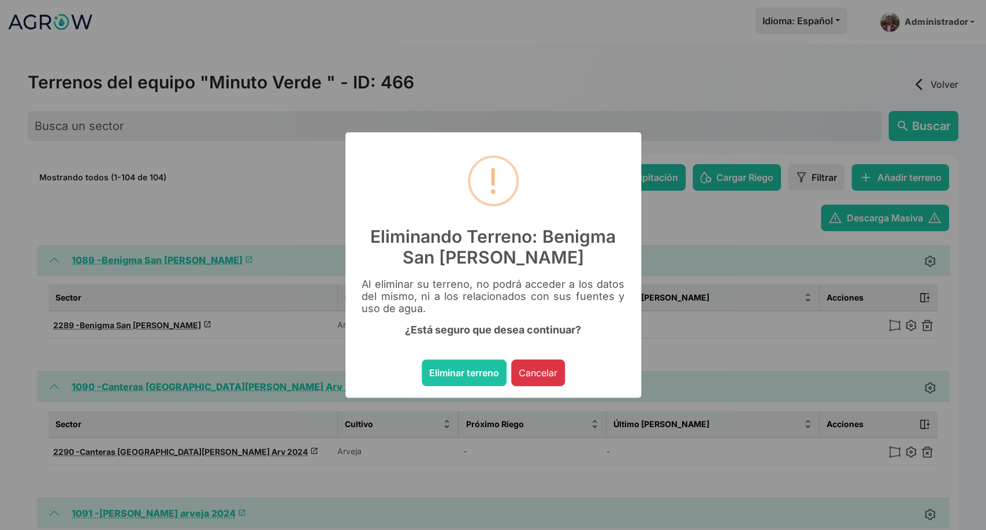
click at [422, 359] on button "Eliminar terreno" at bounding box center [464, 372] width 85 height 27
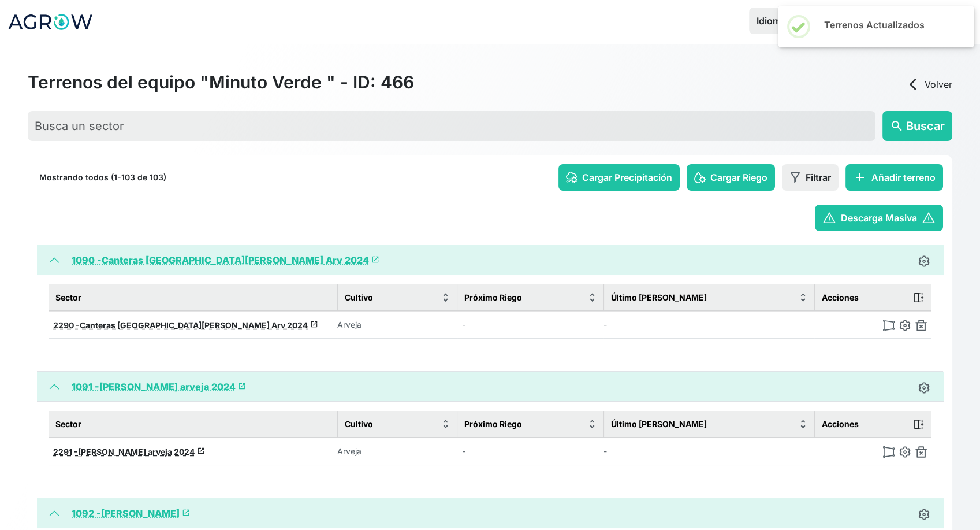
click at [921, 325] on img at bounding box center [922, 325] width 12 height 12
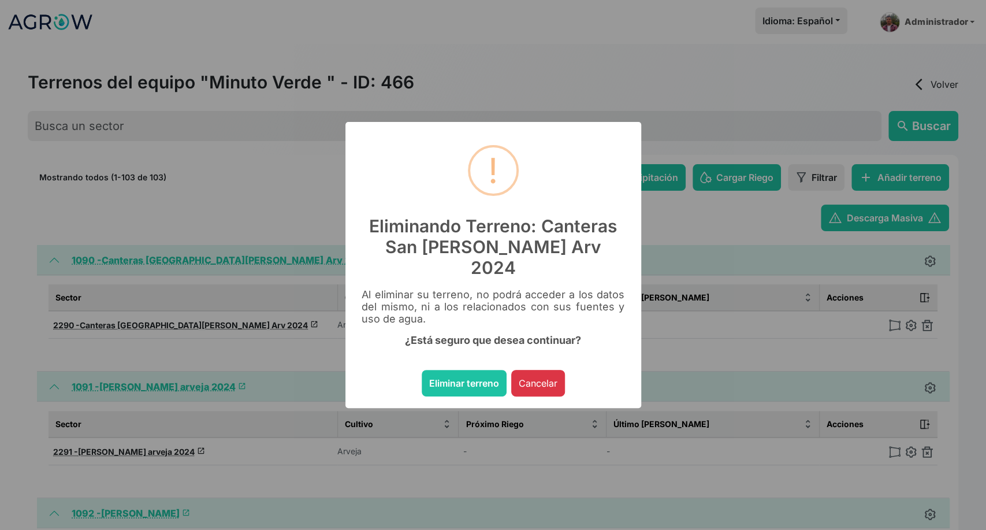
click at [422, 370] on button "Eliminar terreno" at bounding box center [464, 383] width 85 height 27
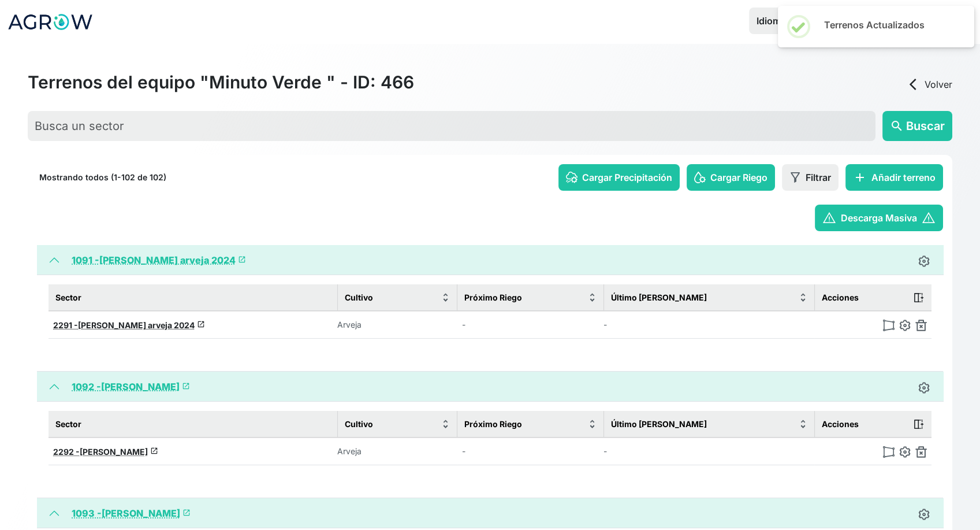
click at [921, 325] on img at bounding box center [922, 325] width 12 height 12
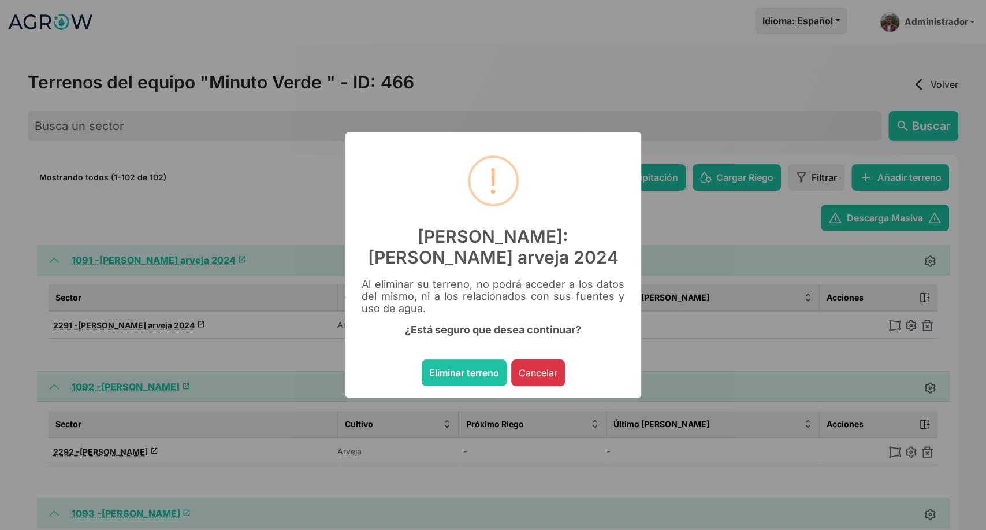
click at [422, 359] on button "Eliminar terreno" at bounding box center [464, 372] width 85 height 27
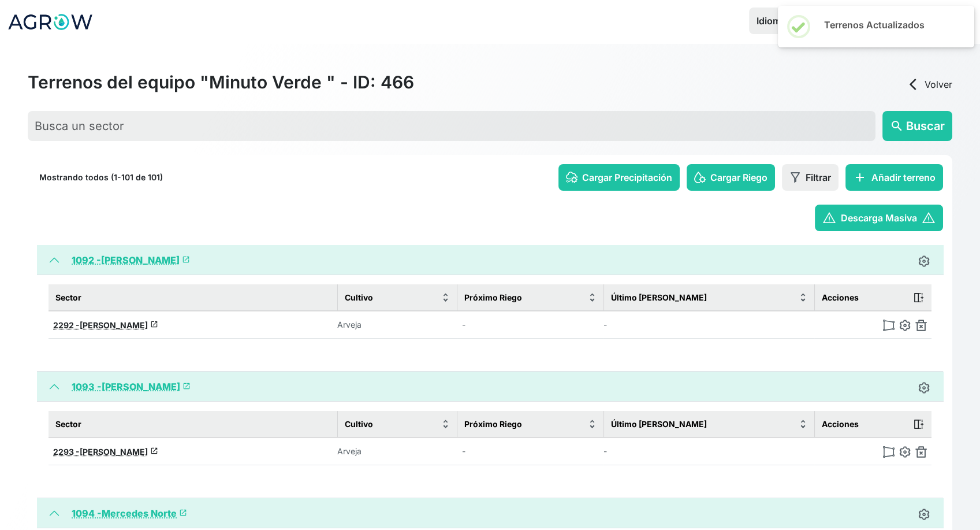
click at [921, 325] on img at bounding box center [922, 325] width 12 height 12
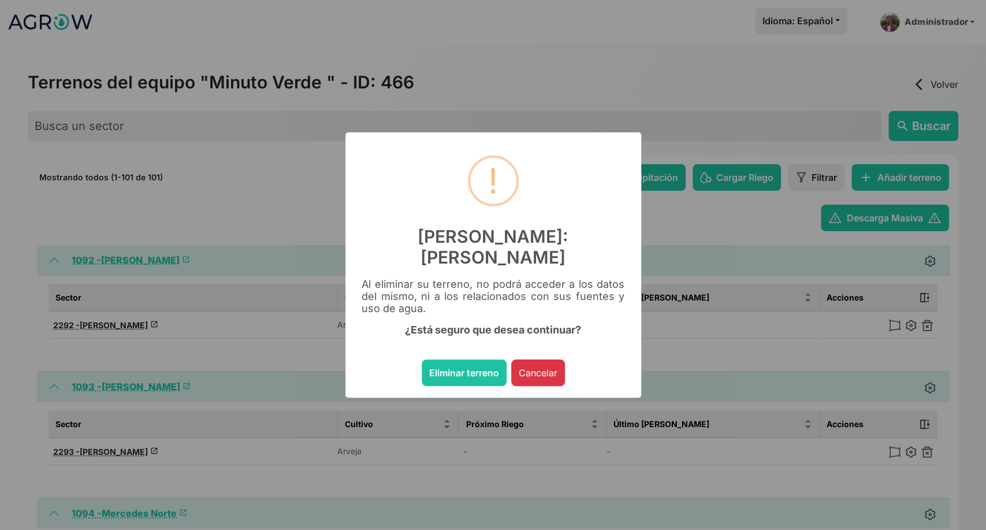
click at [422, 359] on button "Eliminar terreno" at bounding box center [464, 372] width 85 height 27
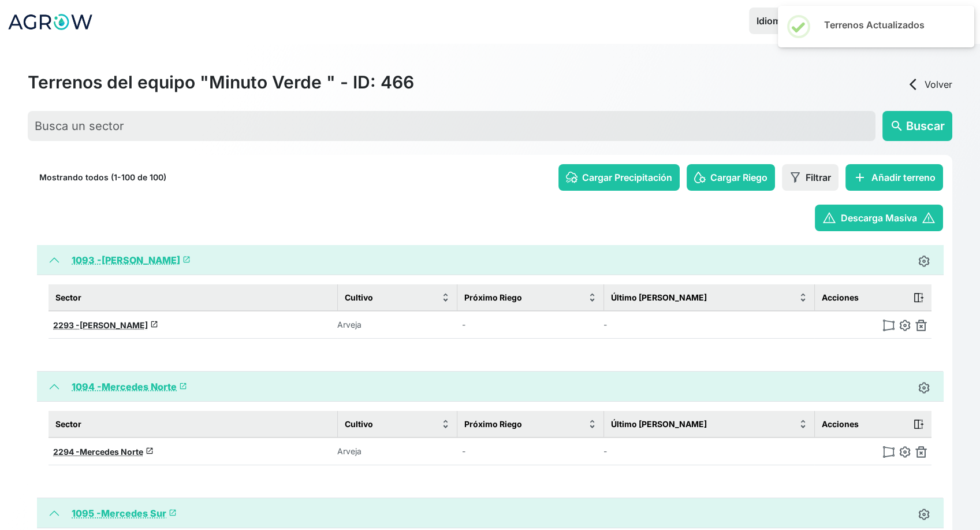
click at [921, 325] on img at bounding box center [922, 325] width 12 height 12
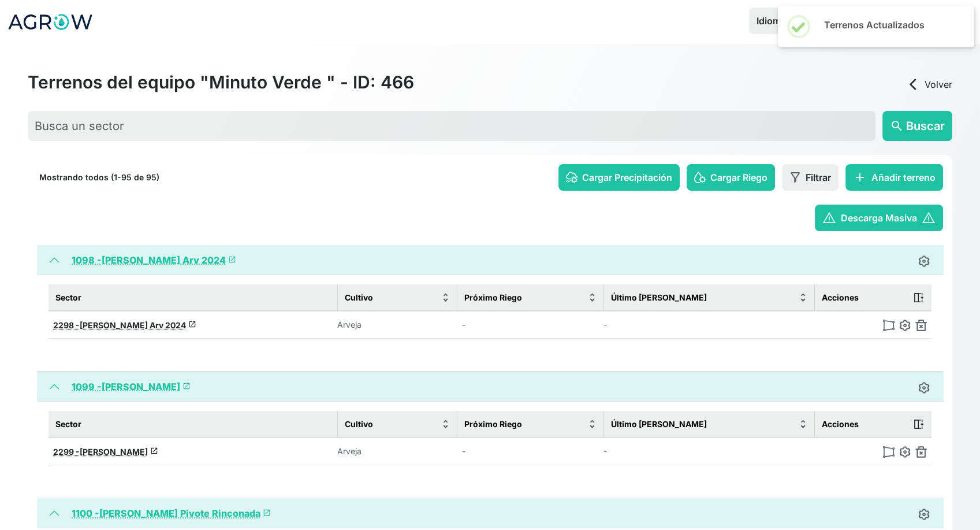
click at [921, 325] on img at bounding box center [922, 325] width 12 height 12
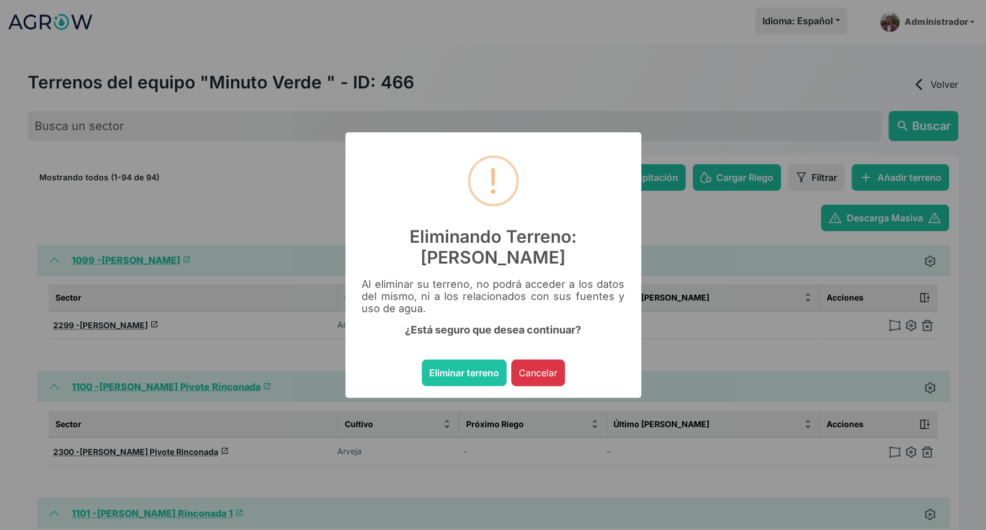
click at [422, 359] on button "Eliminar terreno" at bounding box center [464, 372] width 85 height 27
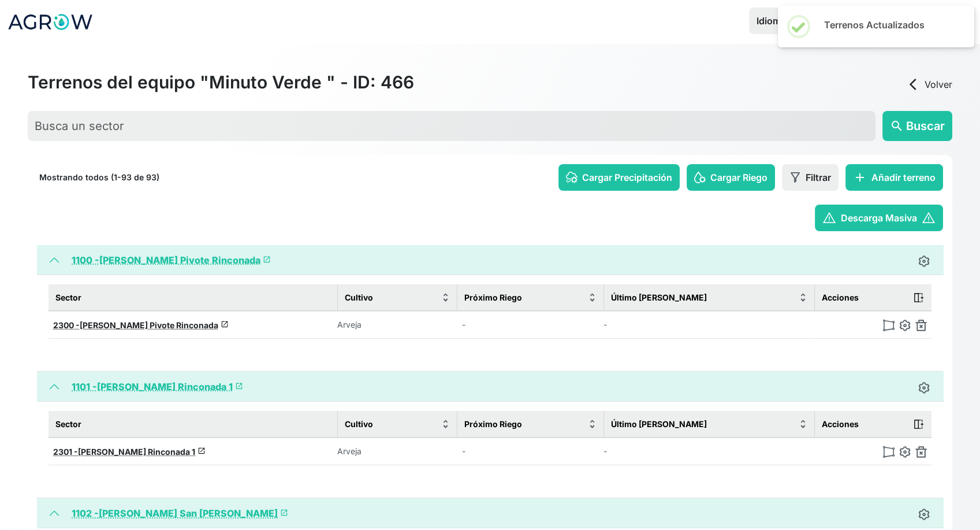
click at [921, 325] on img at bounding box center [922, 325] width 12 height 12
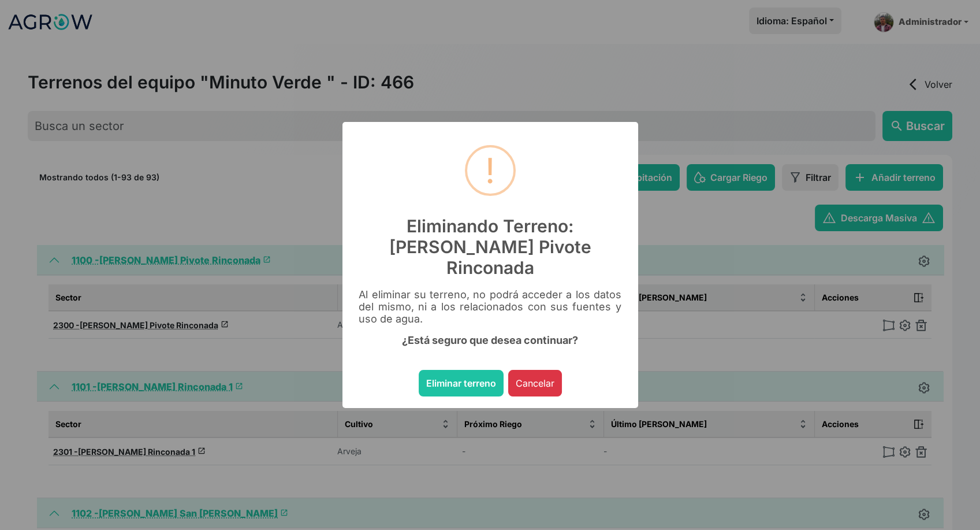
click at [419, 370] on button "Eliminar terreno" at bounding box center [461, 383] width 85 height 27
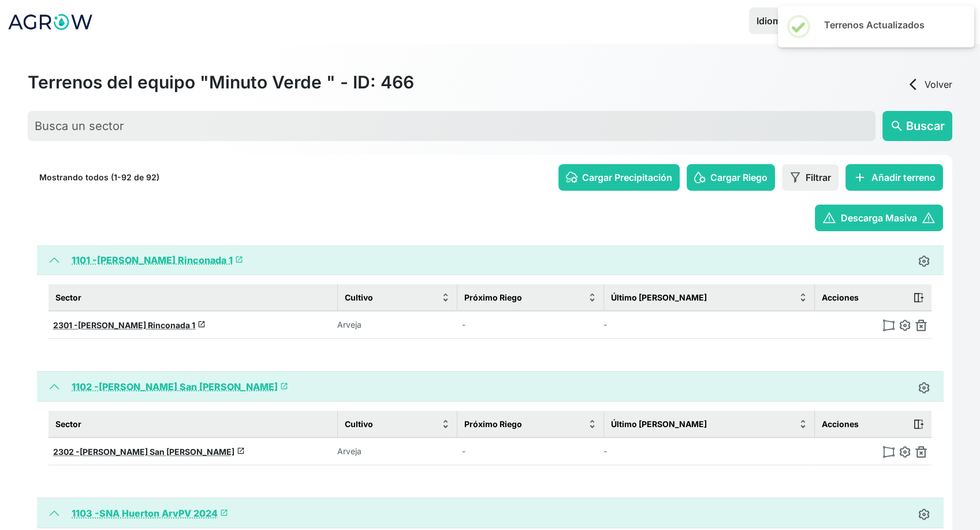
click at [921, 325] on img at bounding box center [922, 325] width 12 height 12
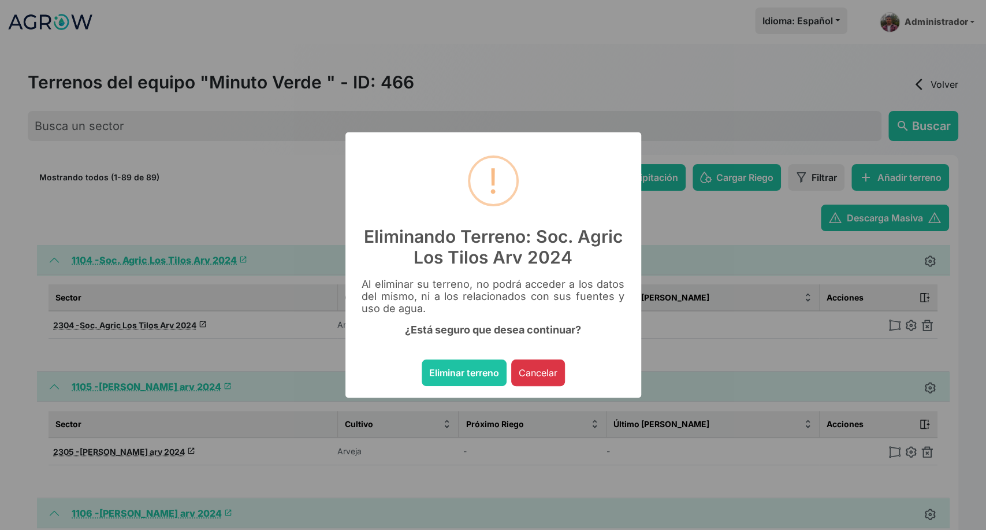
click at [422, 359] on button "Eliminar terreno" at bounding box center [464, 372] width 85 height 27
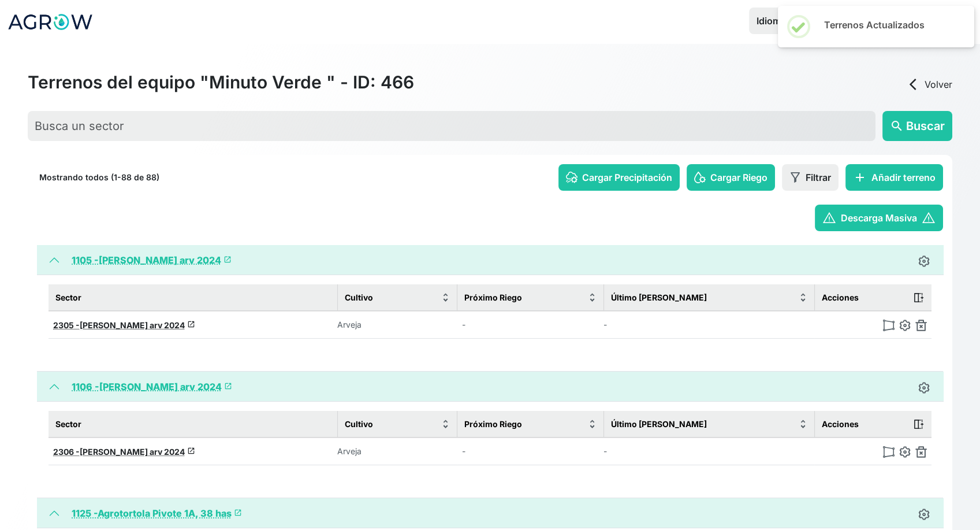
click at [921, 325] on img at bounding box center [922, 325] width 12 height 12
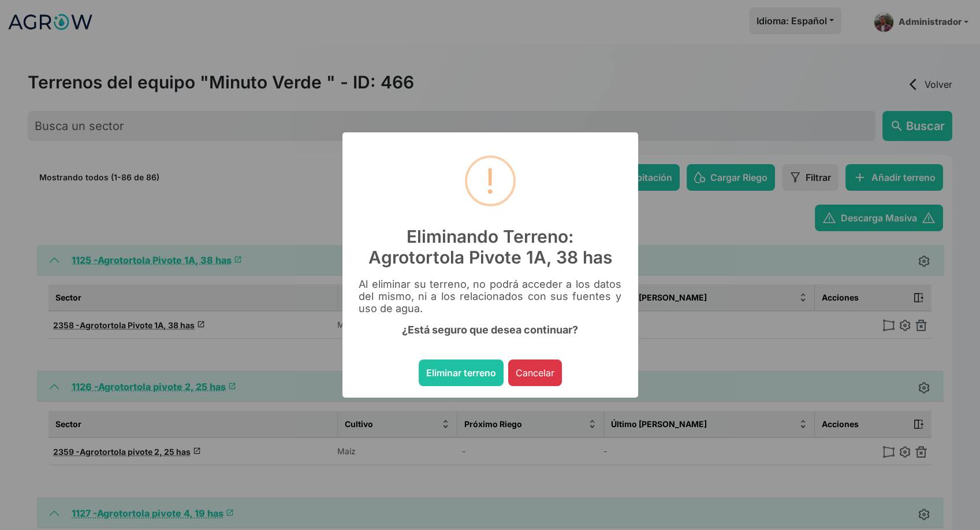
click at [419, 359] on button "Eliminar terreno" at bounding box center [461, 372] width 85 height 27
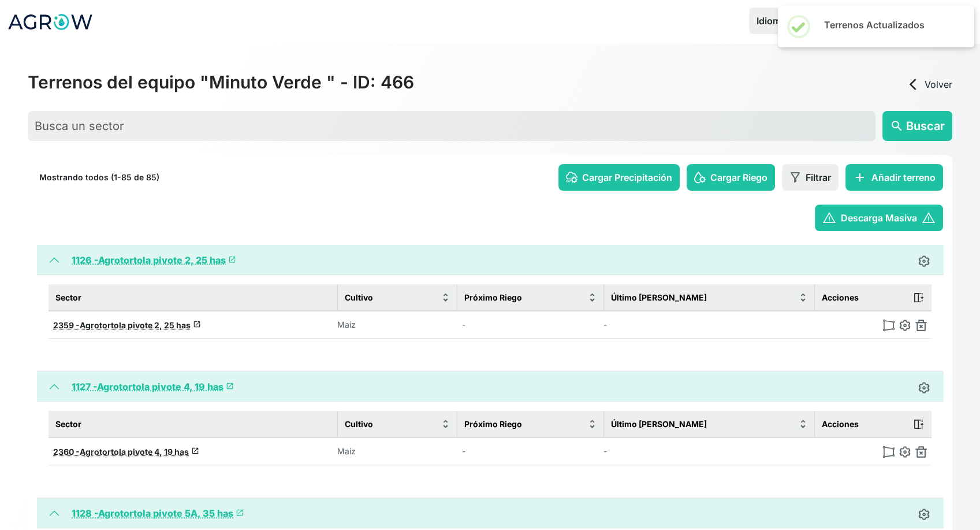
click at [921, 325] on img at bounding box center [922, 325] width 12 height 12
click at [921, 446] on img at bounding box center [922, 452] width 12 height 12
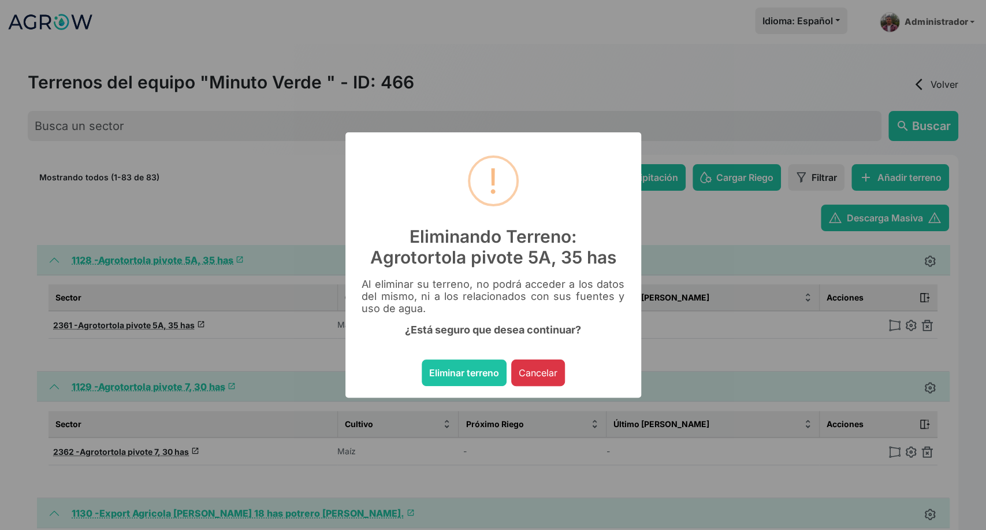
click at [422, 359] on button "Eliminar terreno" at bounding box center [464, 372] width 85 height 27
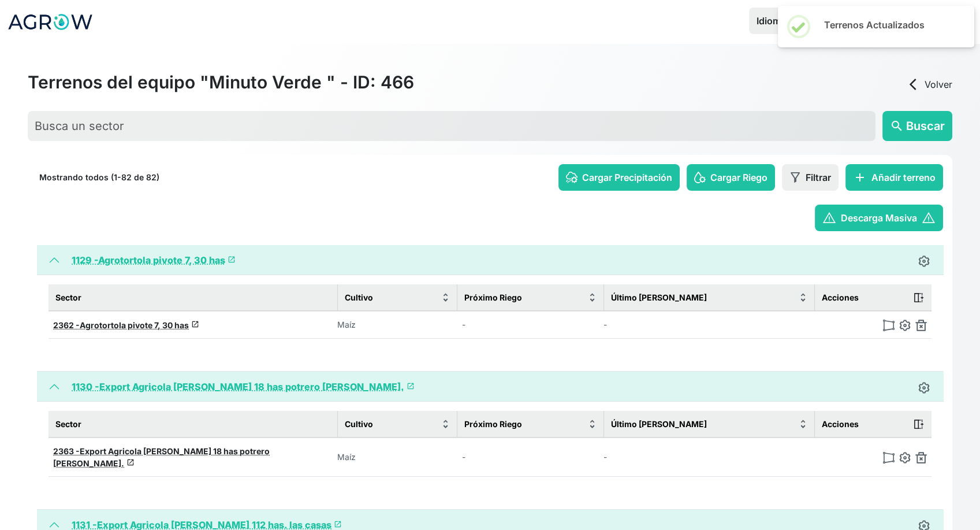
click at [921, 325] on img at bounding box center [922, 325] width 12 height 12
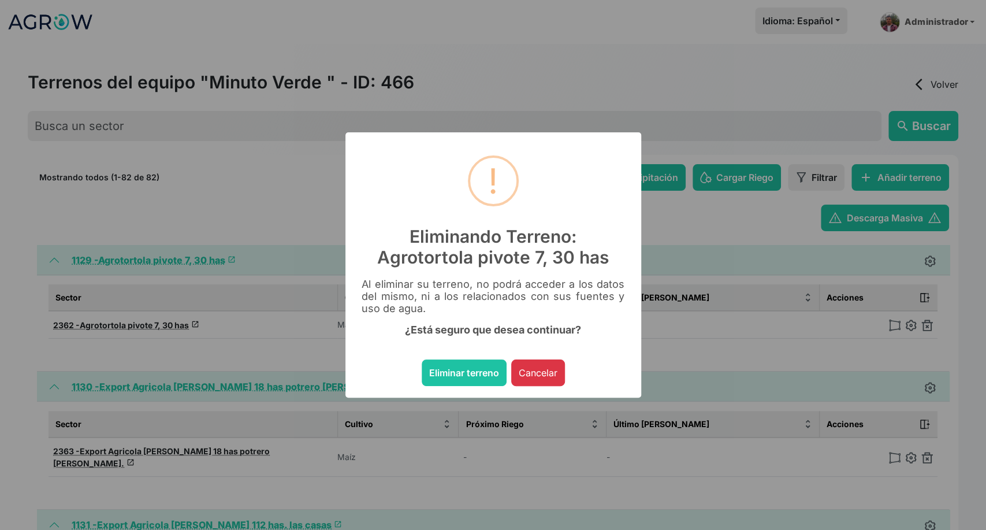
click at [422, 359] on button "Eliminar terreno" at bounding box center [464, 372] width 85 height 27
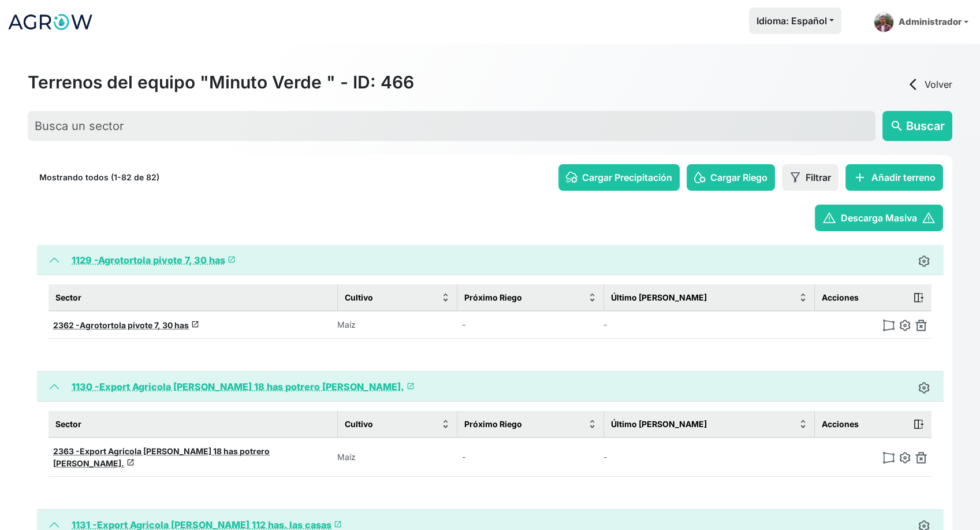
click at [921, 325] on img at bounding box center [922, 325] width 12 height 12
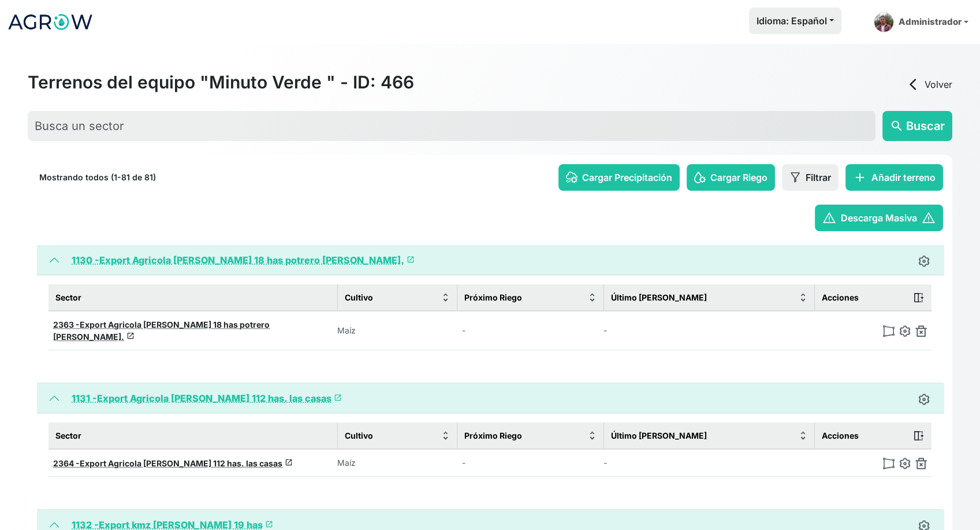
click at [921, 325] on img at bounding box center [922, 331] width 12 height 12
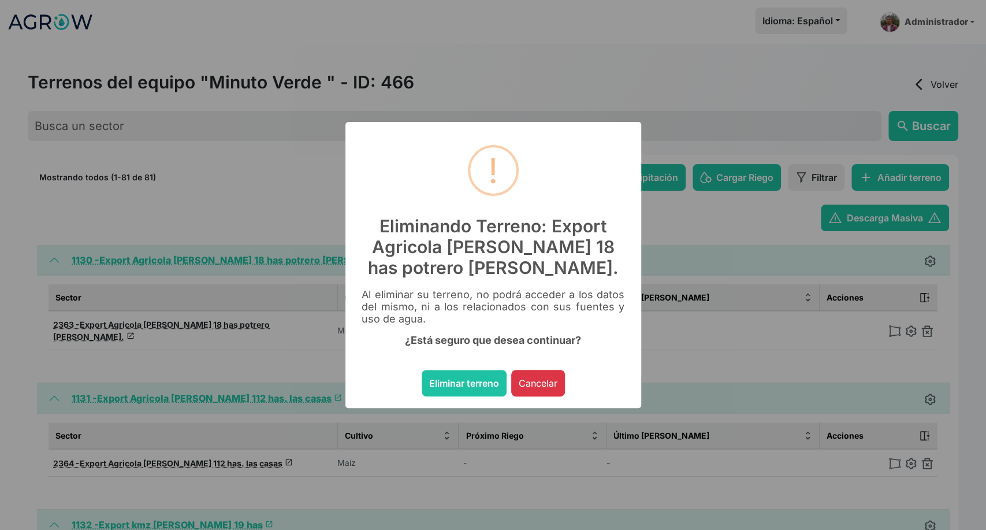
click at [422, 370] on button "Eliminar terreno" at bounding box center [464, 383] width 85 height 27
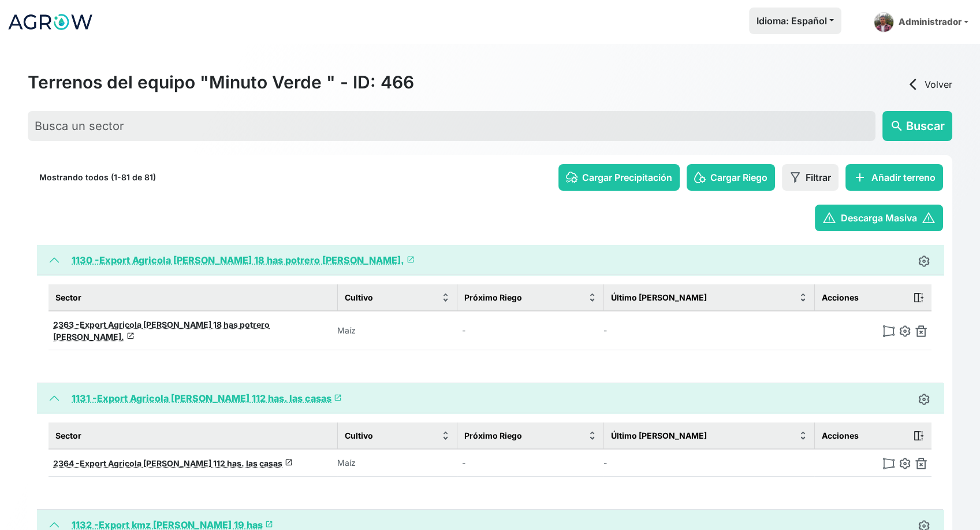
click at [921, 325] on img at bounding box center [922, 331] width 12 height 12
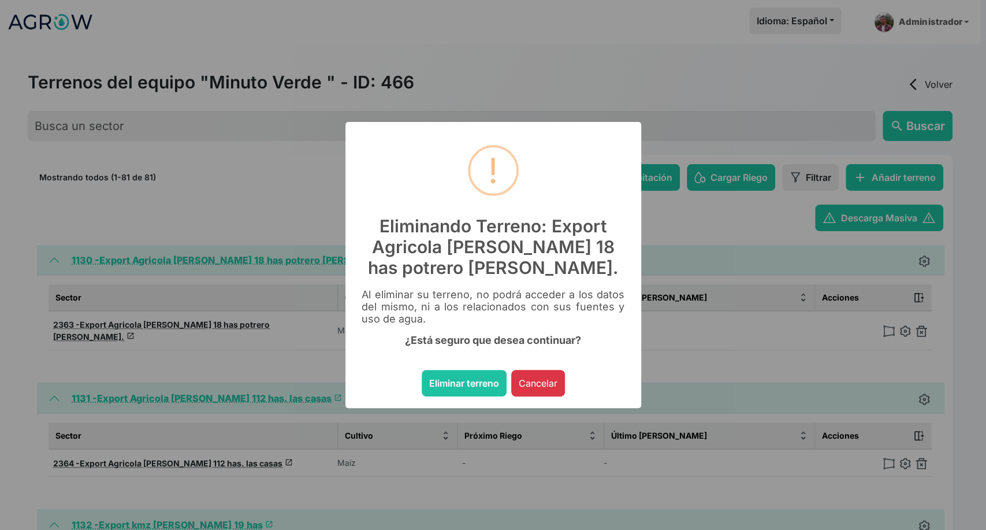
click button "Eliminar terreno" at bounding box center [464, 383] width 85 height 27
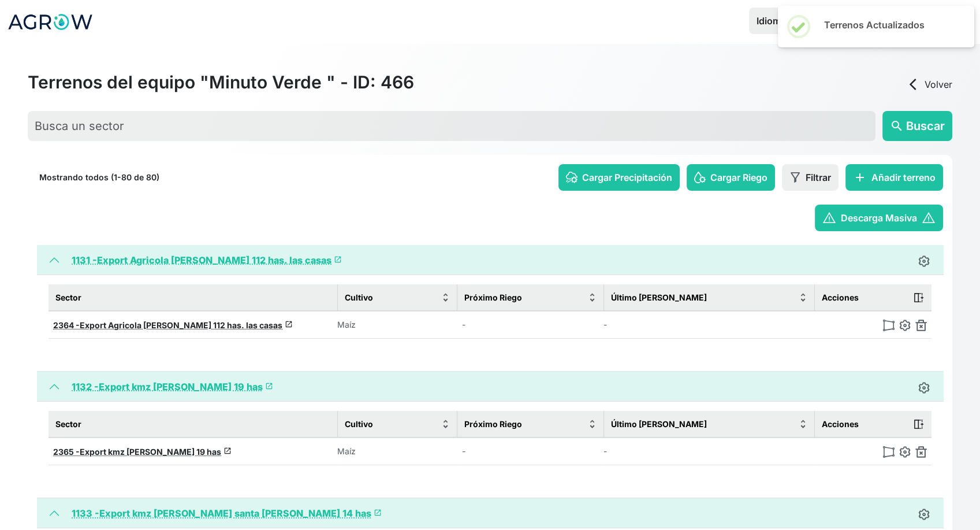
click at [921, 325] on img at bounding box center [922, 325] width 12 height 12
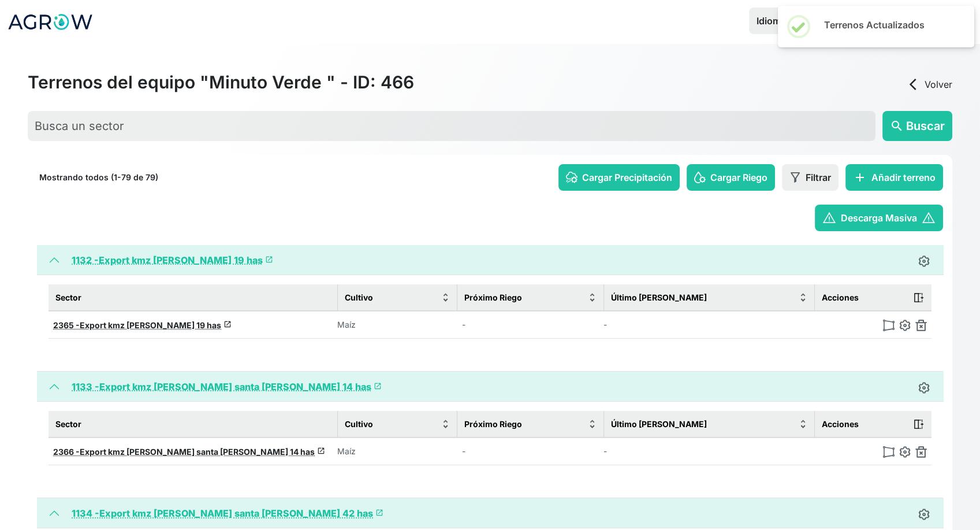
click at [921, 325] on img at bounding box center [922, 325] width 12 height 12
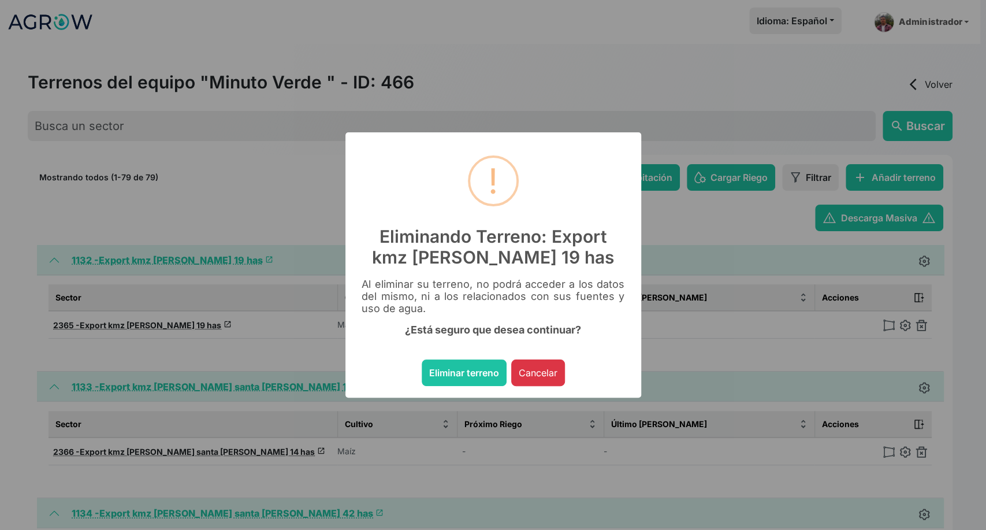
click at [422, 359] on button "Eliminar terreno" at bounding box center [464, 372] width 85 height 27
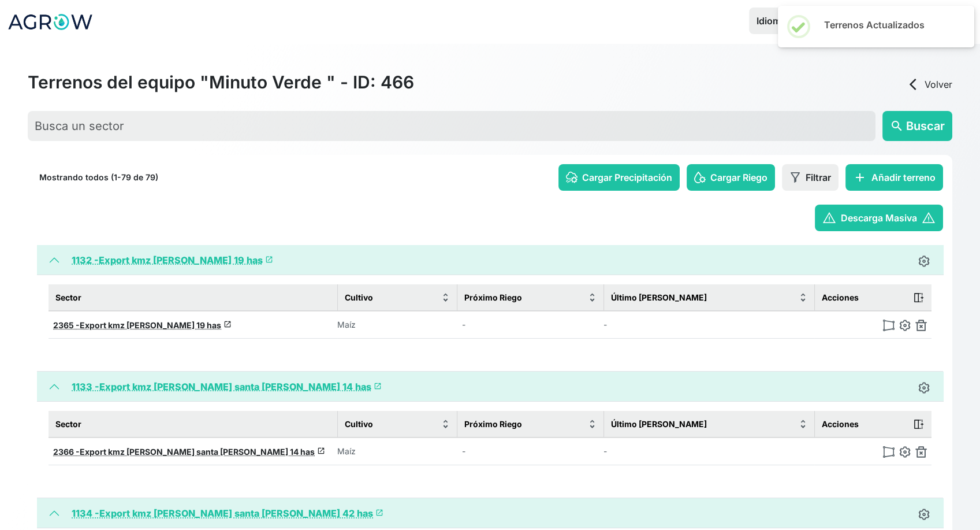
click at [921, 325] on img at bounding box center [922, 325] width 12 height 12
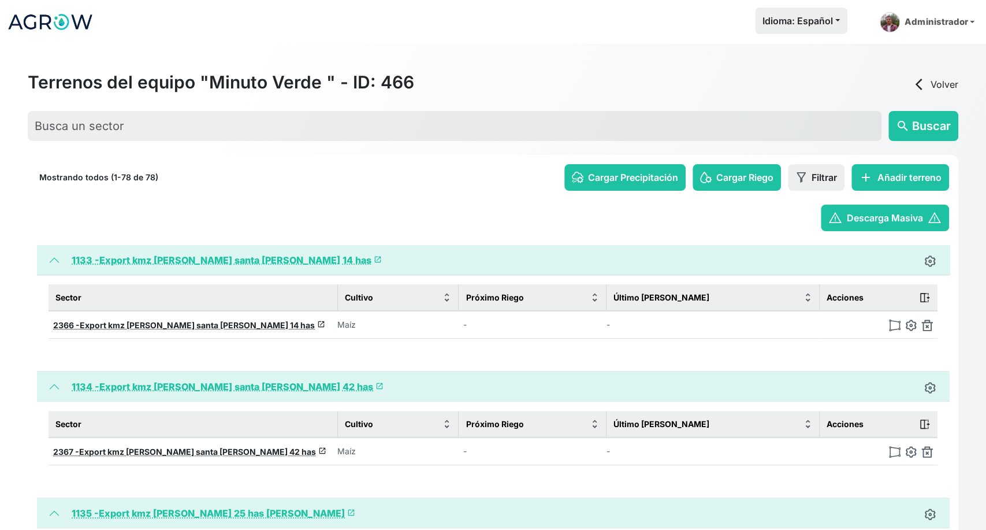
click at [921, 325] on img at bounding box center [927, 325] width 12 height 12
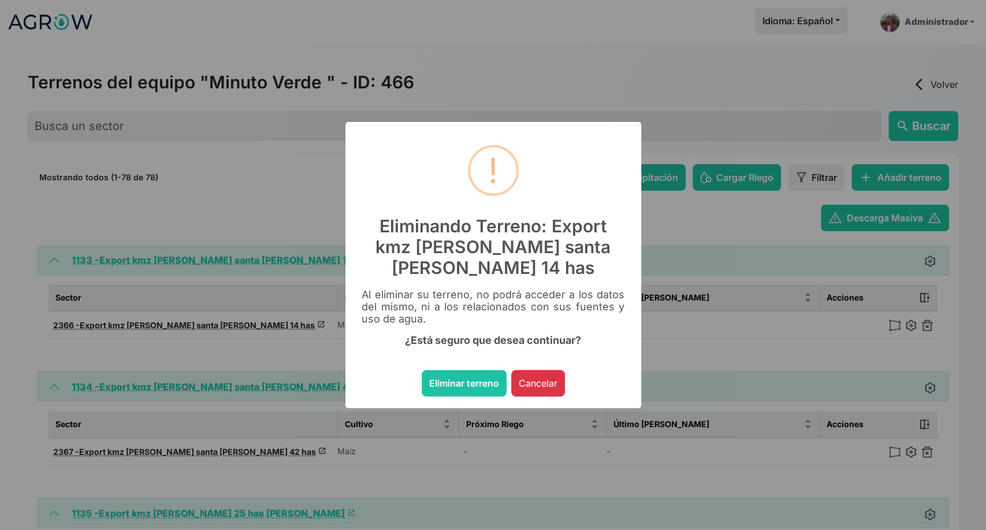
click at [422, 370] on button "Eliminar terreno" at bounding box center [464, 383] width 85 height 27
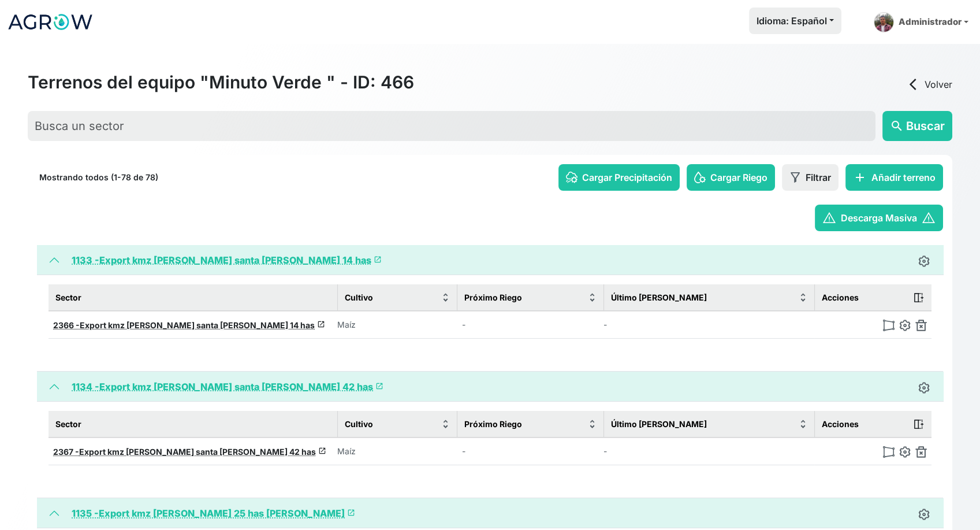
click at [921, 325] on img at bounding box center [922, 325] width 12 height 12
click at [921, 325] on img at bounding box center [927, 325] width 12 height 12
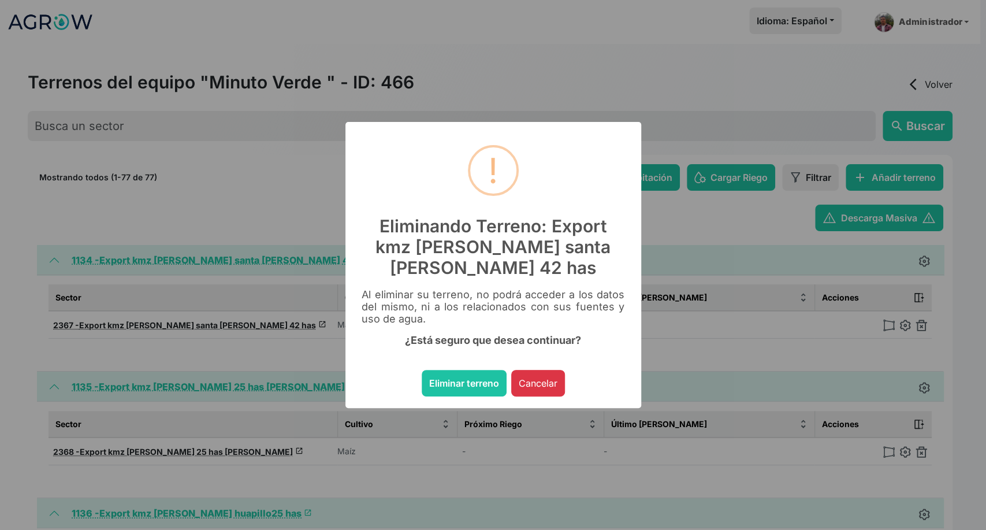
click at [422, 370] on button "Eliminar terreno" at bounding box center [464, 383] width 85 height 27
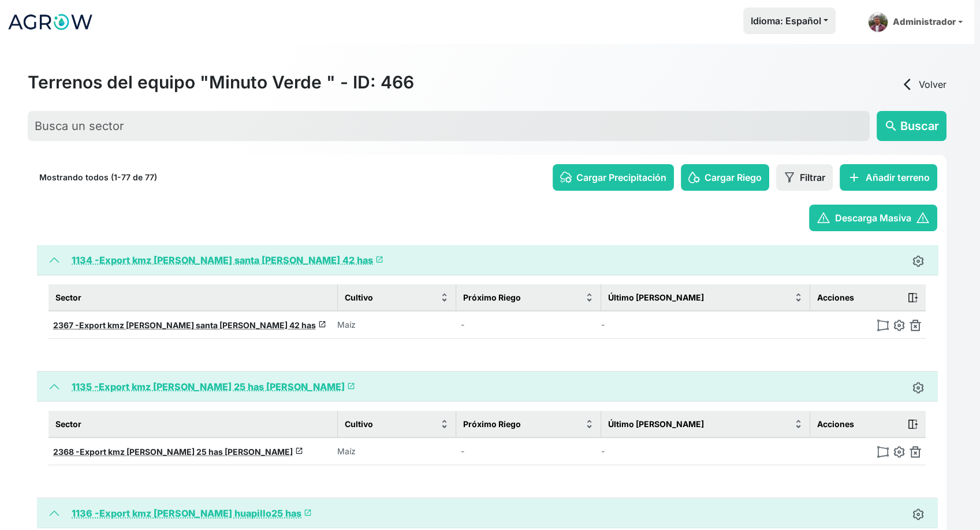
click at [921, 325] on img at bounding box center [916, 325] width 12 height 12
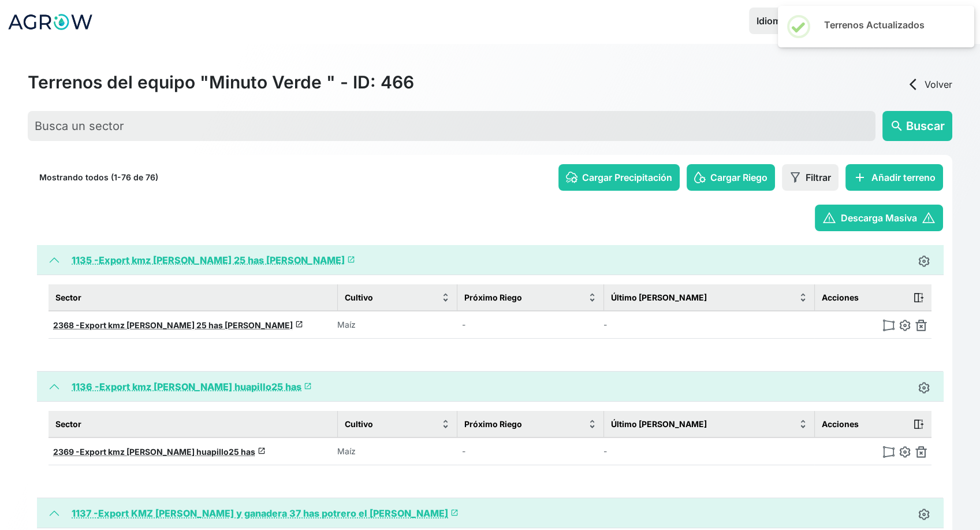
click at [921, 325] on img at bounding box center [922, 325] width 12 height 12
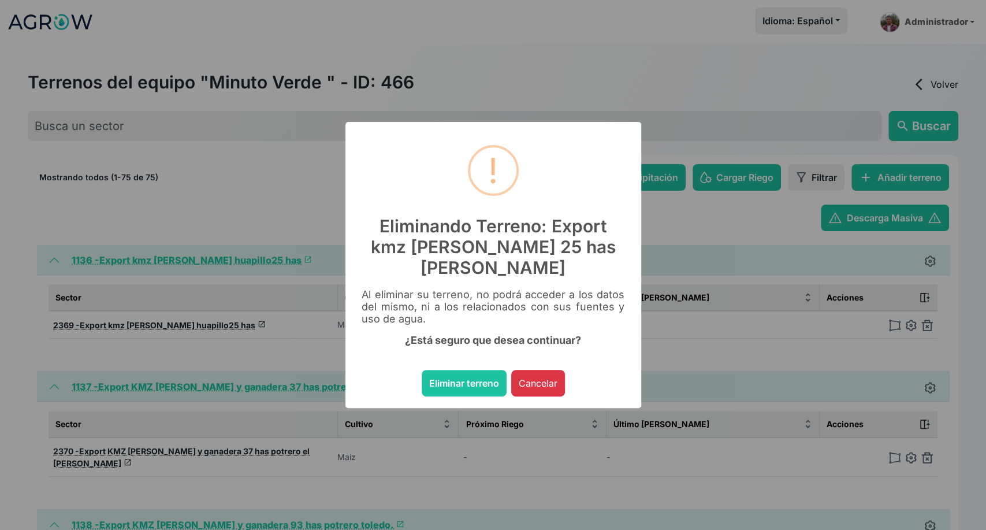
click at [422, 370] on button "Eliminar terreno" at bounding box center [464, 383] width 85 height 27
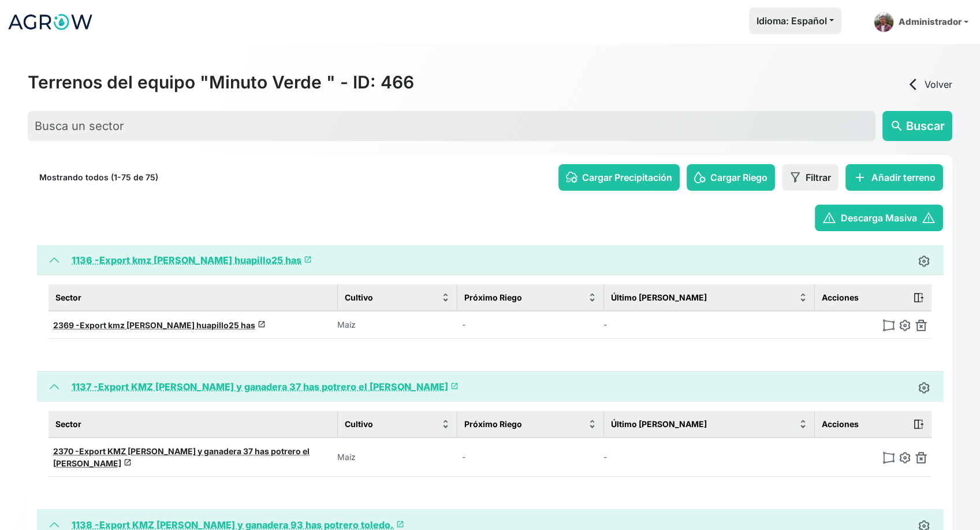
click at [921, 325] on img at bounding box center [922, 325] width 12 height 12
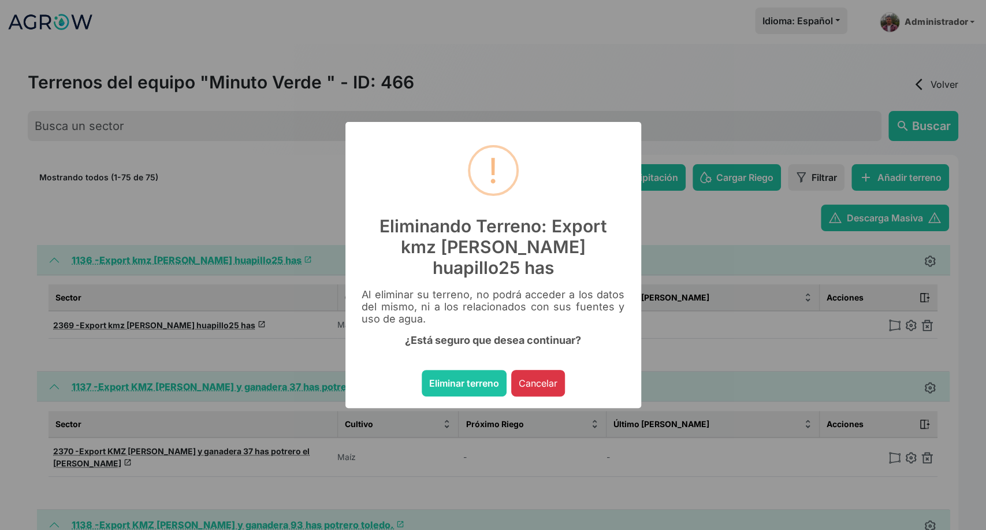
click at [422, 370] on button "Eliminar terreno" at bounding box center [464, 383] width 85 height 27
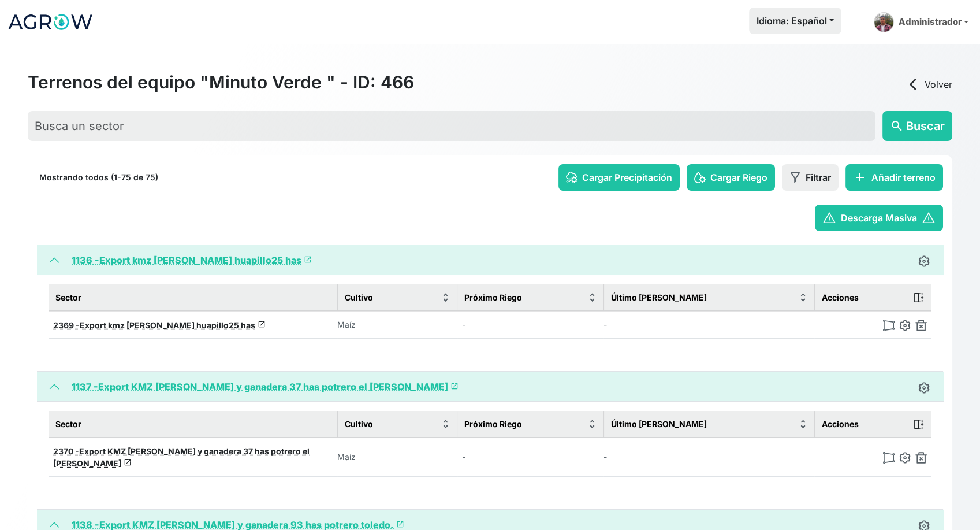
click at [921, 325] on img at bounding box center [922, 325] width 12 height 12
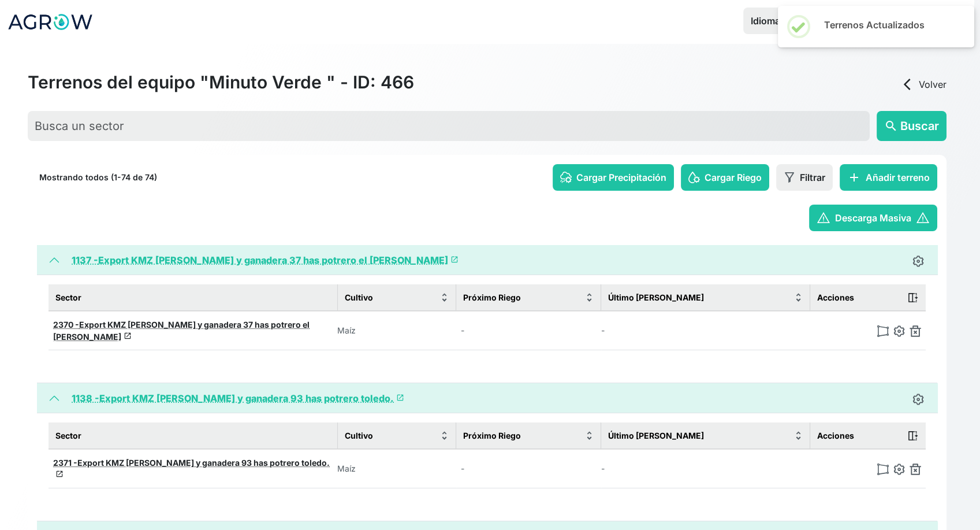
click at [921, 325] on img at bounding box center [916, 331] width 12 height 12
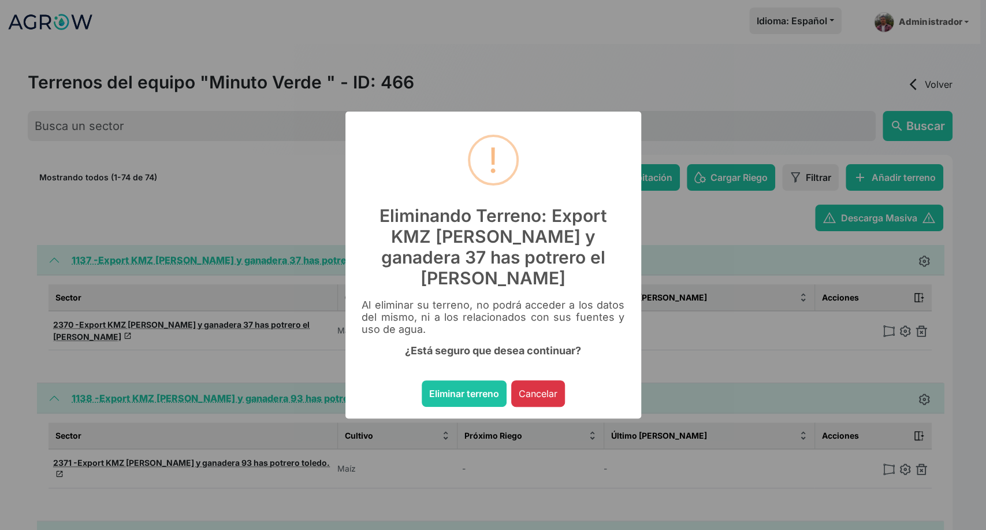
click at [422, 380] on button "Eliminar terreno" at bounding box center [464, 393] width 85 height 27
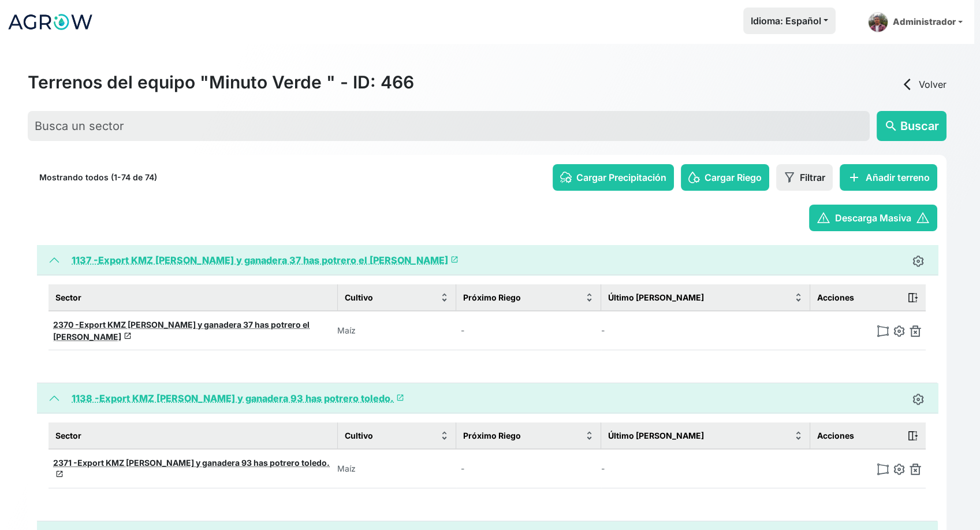
click at [921, 325] on img at bounding box center [916, 331] width 12 height 12
click at [921, 463] on img at bounding box center [916, 469] width 12 height 12
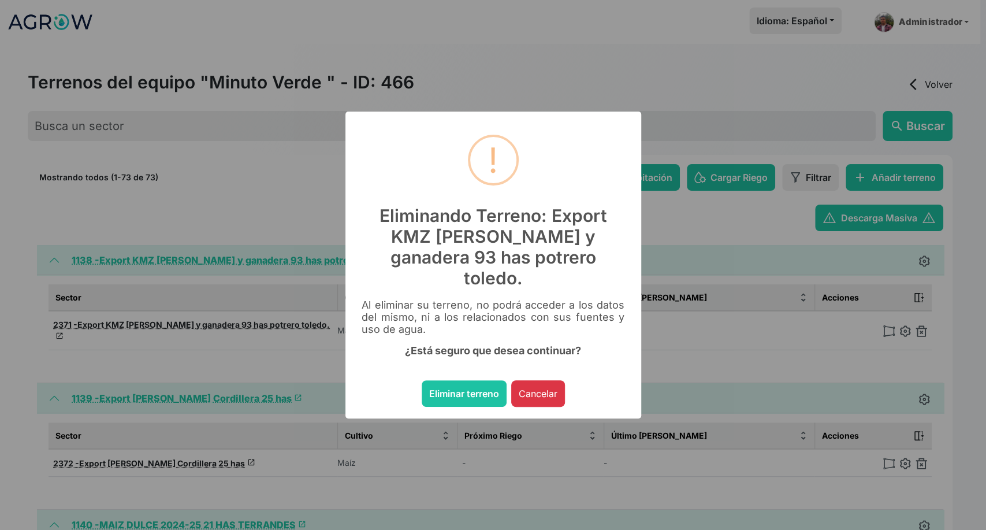
click at [422, 380] on button "Eliminar terreno" at bounding box center [464, 393] width 85 height 27
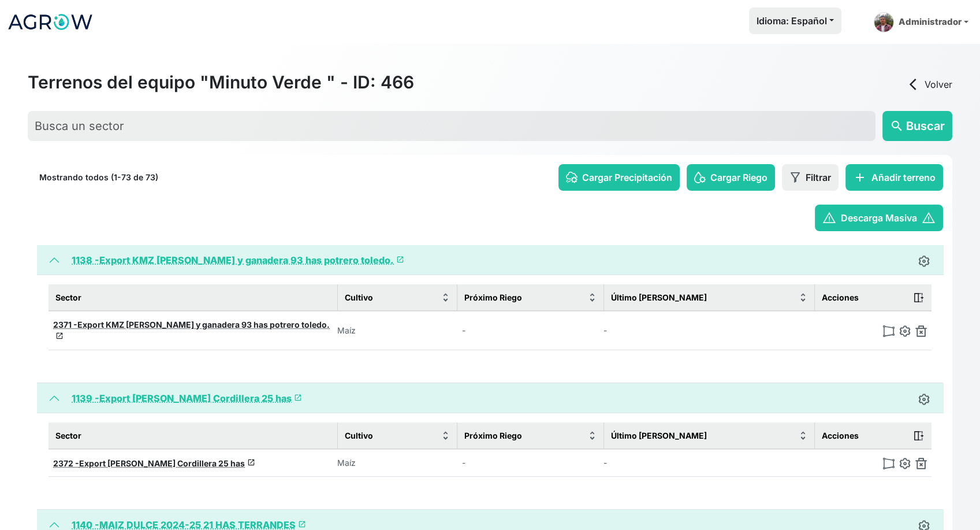
click at [921, 325] on img at bounding box center [922, 331] width 12 height 12
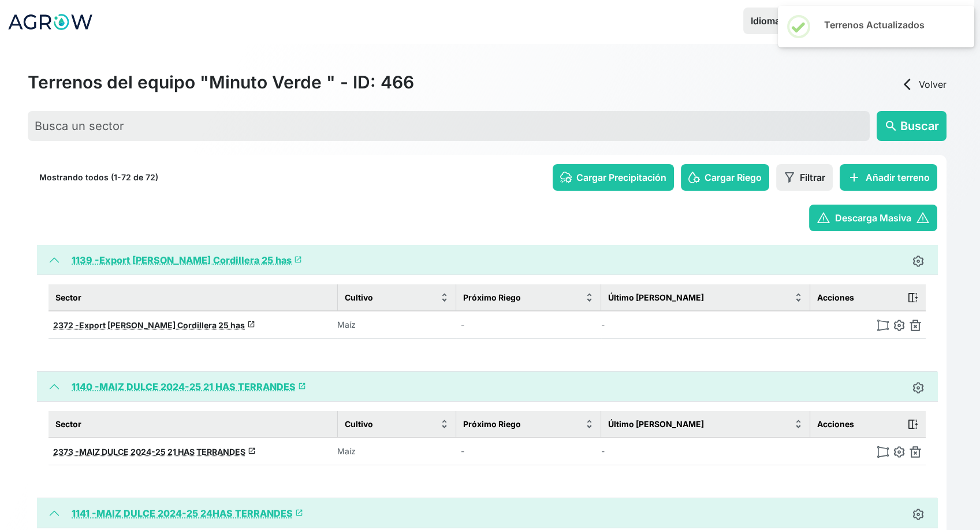
click at [921, 325] on img at bounding box center [916, 325] width 12 height 12
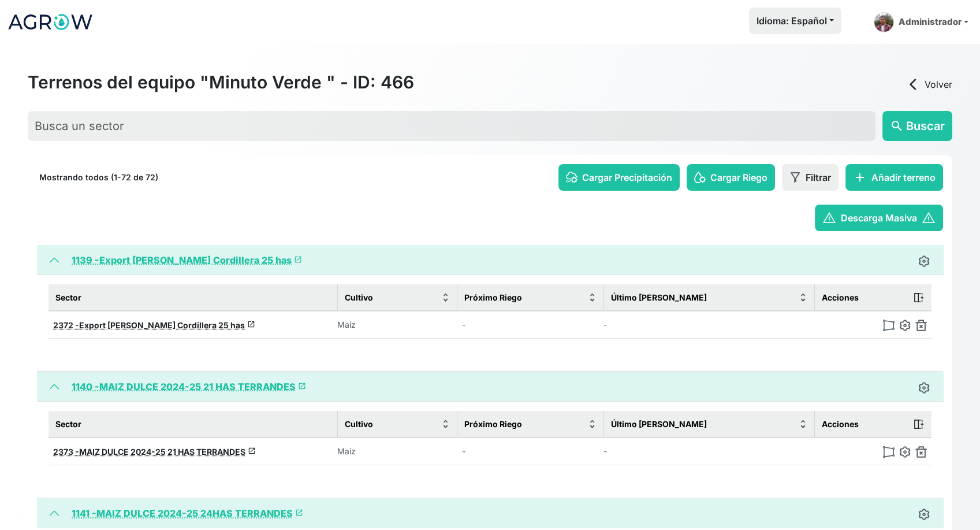
click at [921, 325] on img at bounding box center [922, 325] width 12 height 12
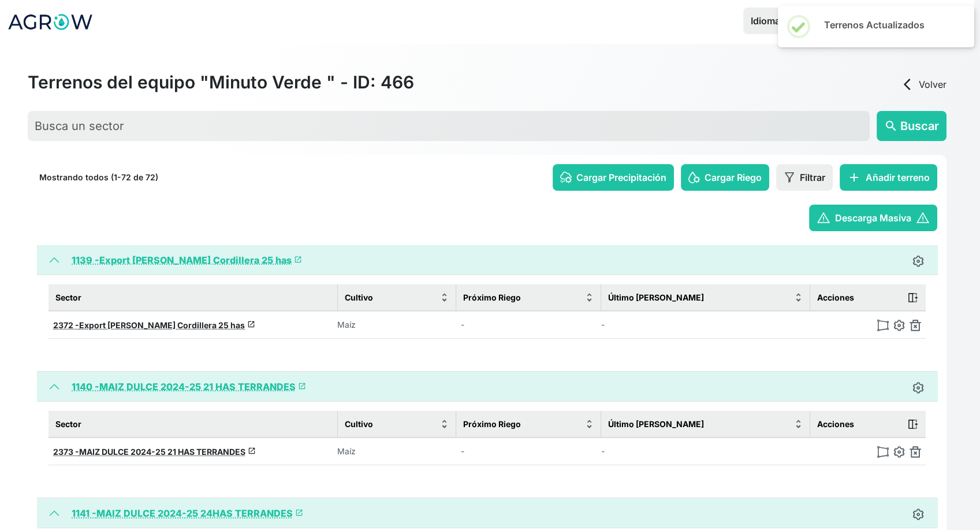
click at [921, 325] on img at bounding box center [916, 325] width 12 height 12
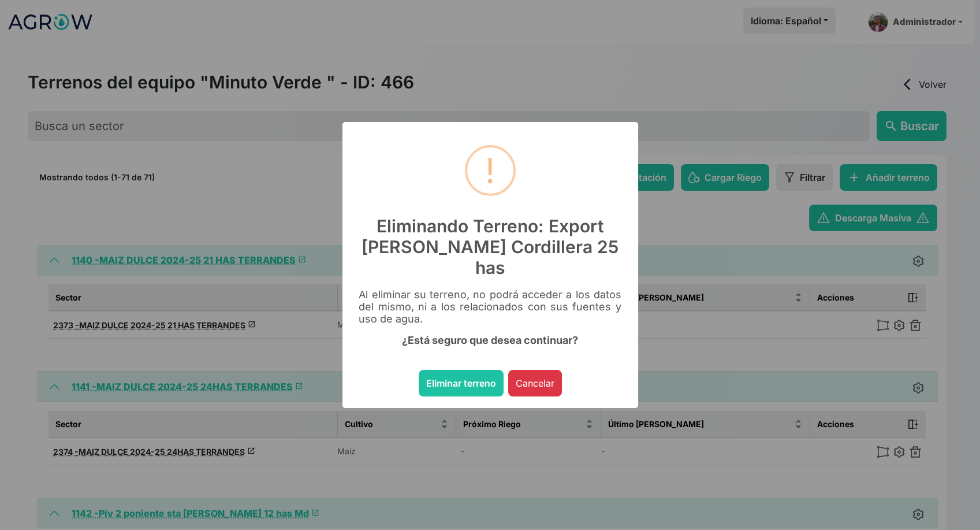
click at [419, 370] on button "Eliminar terreno" at bounding box center [461, 383] width 85 height 27
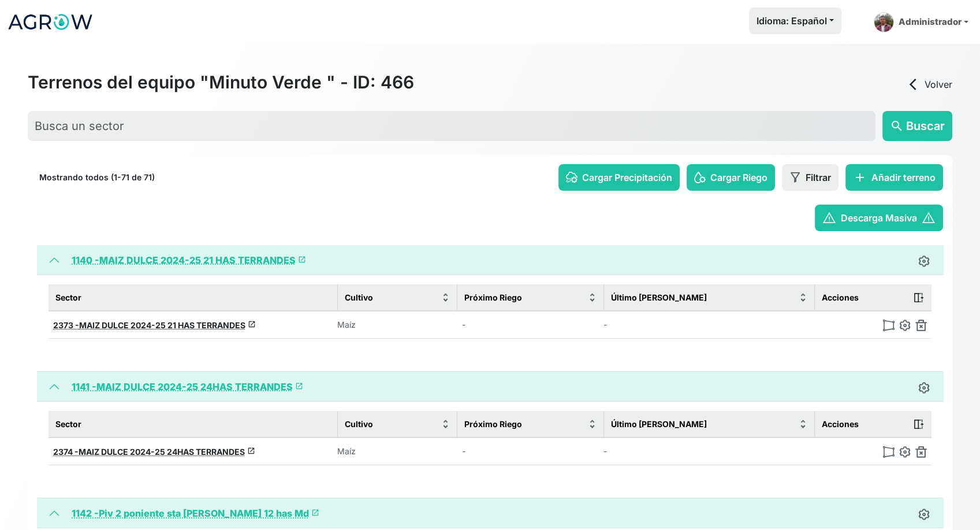
click at [921, 325] on img at bounding box center [922, 325] width 12 height 12
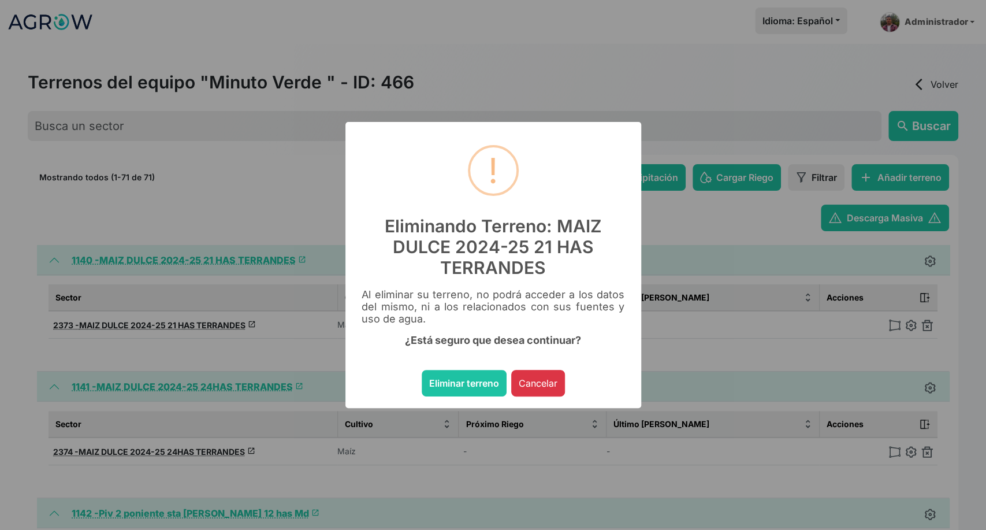
click at [422, 370] on button "Eliminar terreno" at bounding box center [464, 383] width 85 height 27
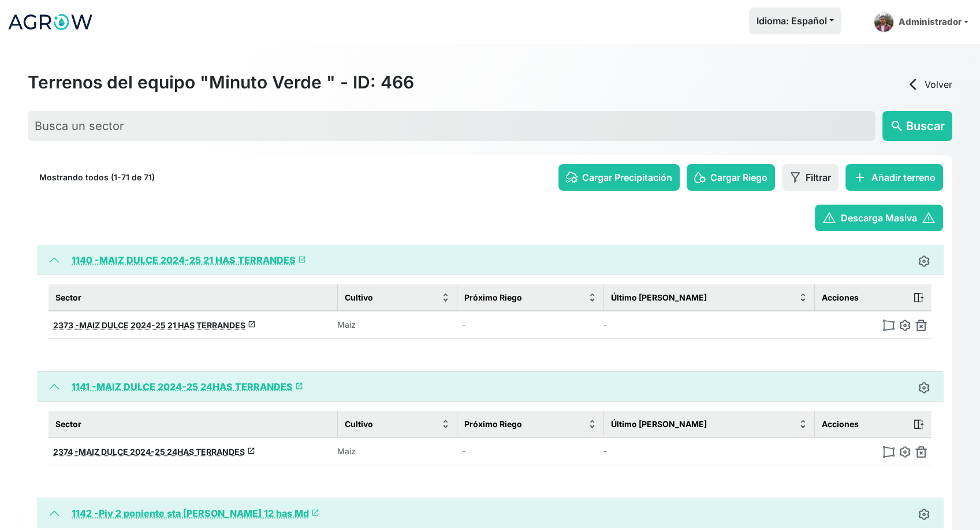
click at [921, 325] on img at bounding box center [922, 325] width 12 height 12
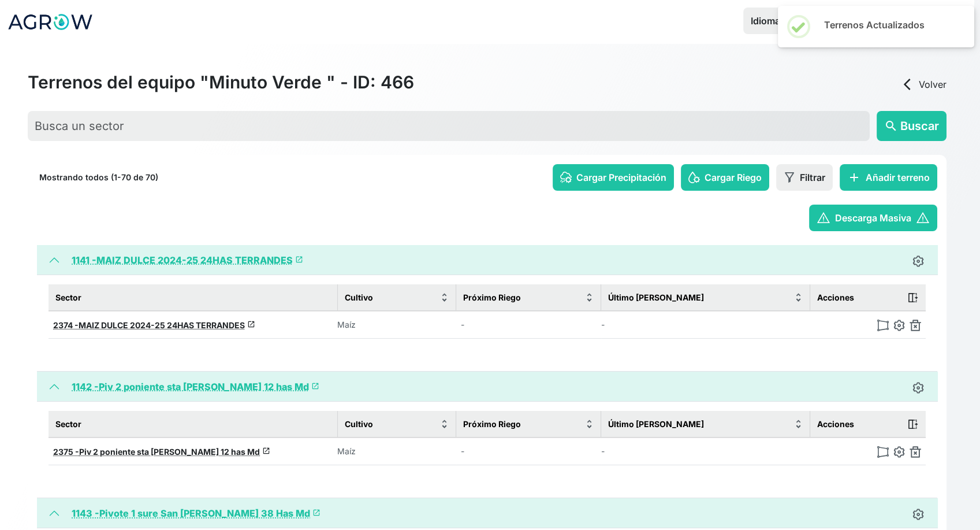
click at [921, 325] on img at bounding box center [916, 325] width 12 height 12
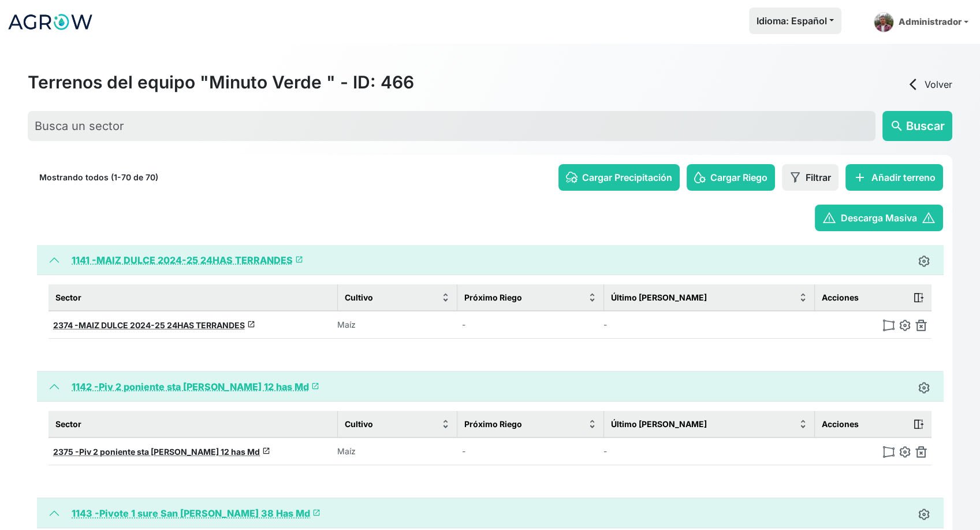
click at [921, 325] on img at bounding box center [922, 325] width 12 height 12
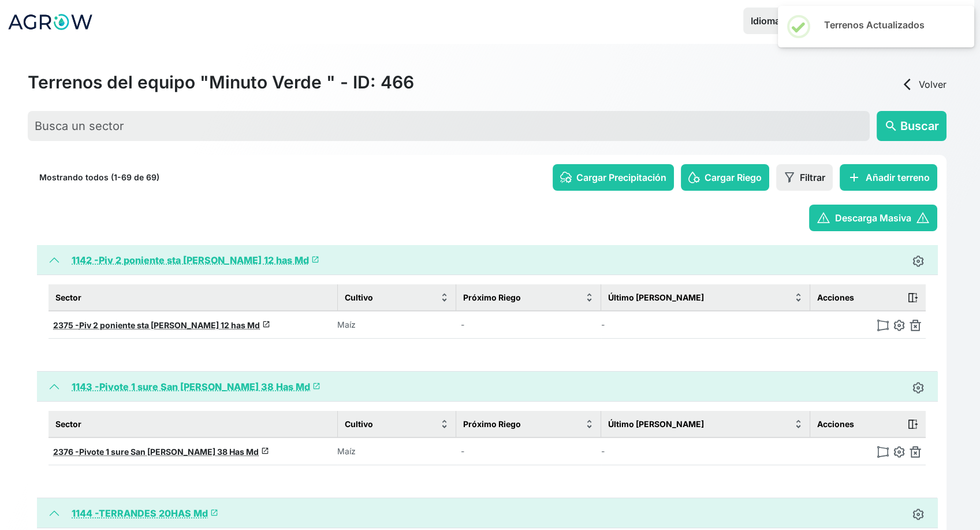
click at [921, 325] on img at bounding box center [916, 325] width 12 height 12
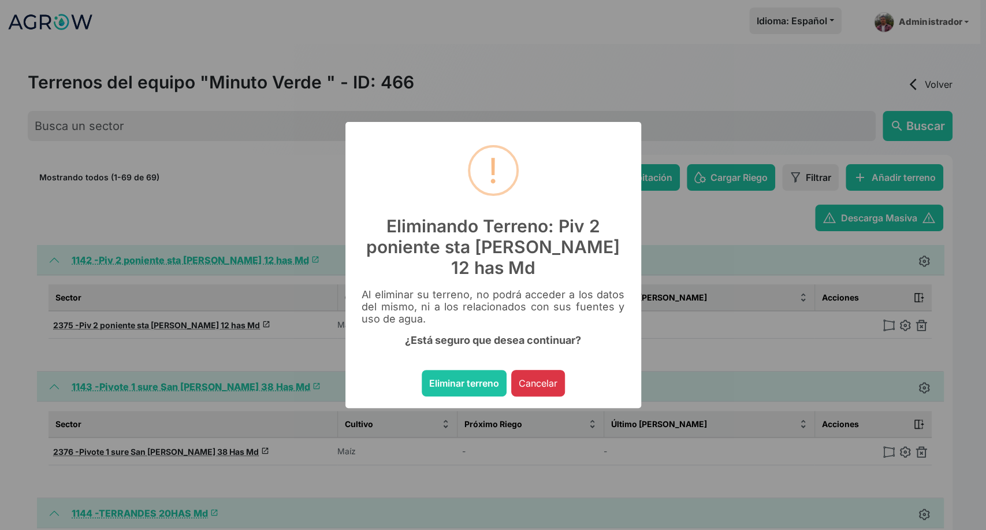
click at [422, 370] on button "Eliminar terreno" at bounding box center [464, 383] width 85 height 27
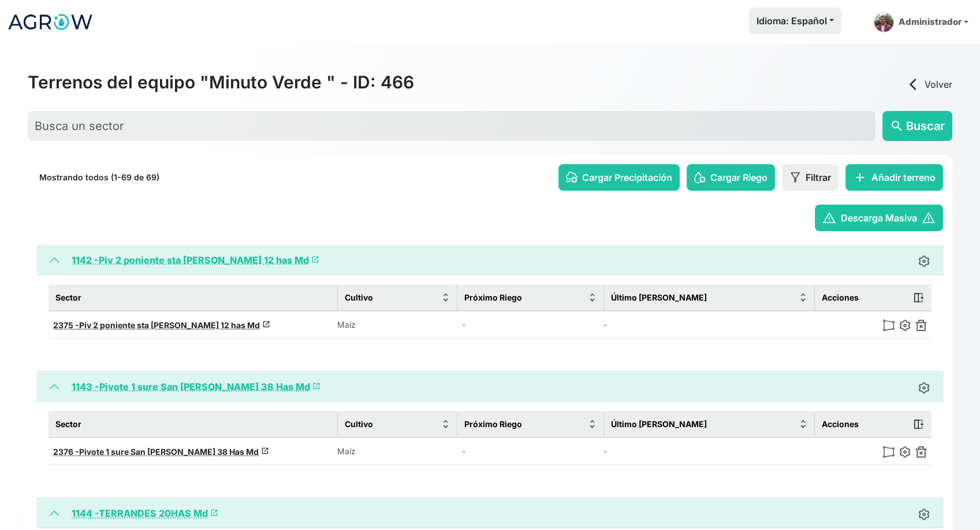
click at [921, 325] on img at bounding box center [922, 325] width 12 height 12
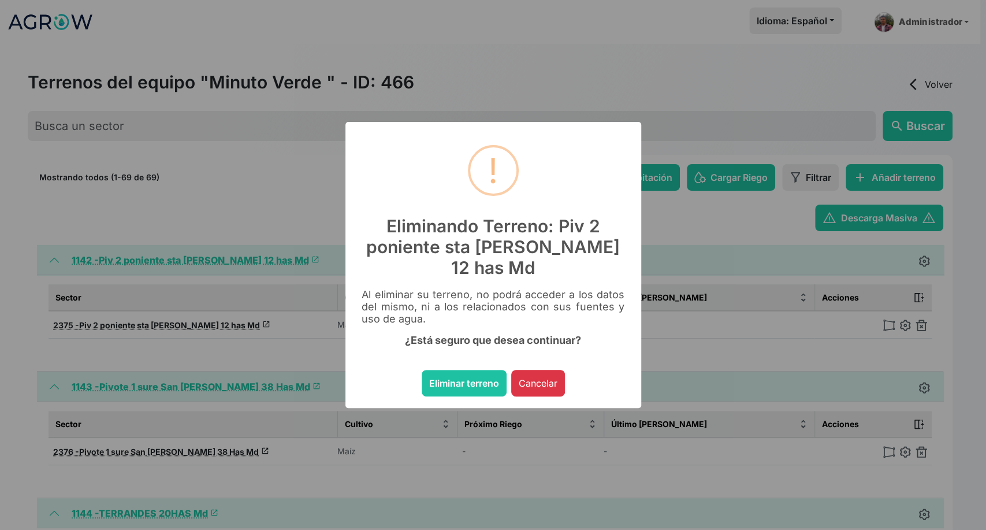
click at [422, 370] on button "Eliminar terreno" at bounding box center [464, 383] width 85 height 27
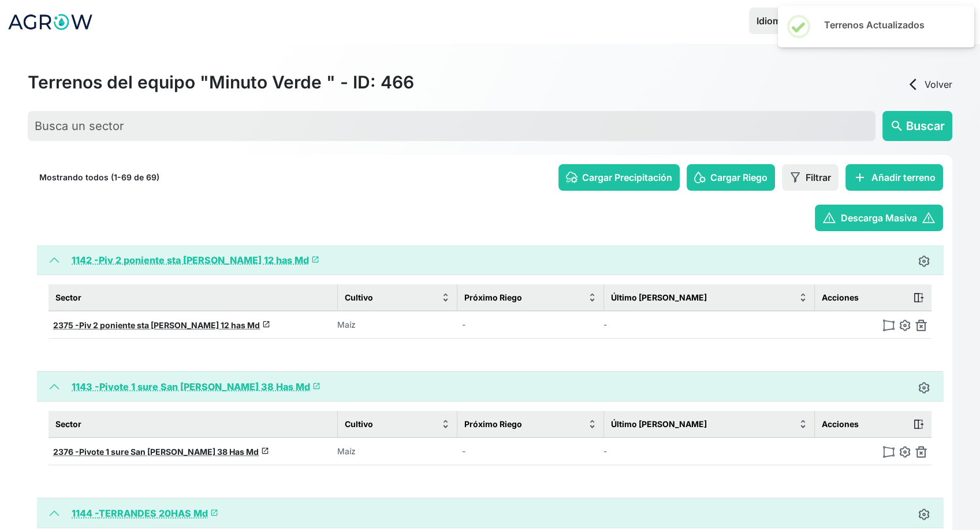
click at [921, 325] on img at bounding box center [922, 325] width 12 height 12
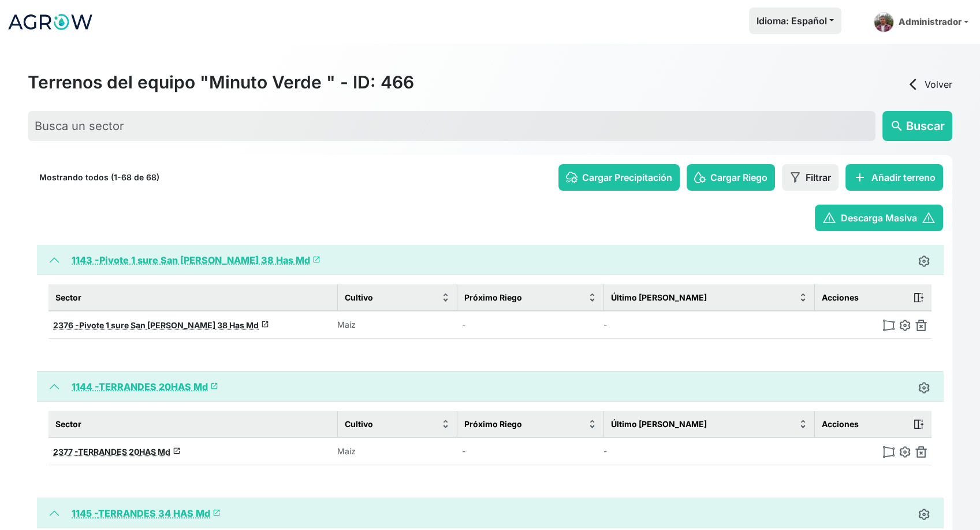
click at [921, 325] on img at bounding box center [922, 325] width 12 height 12
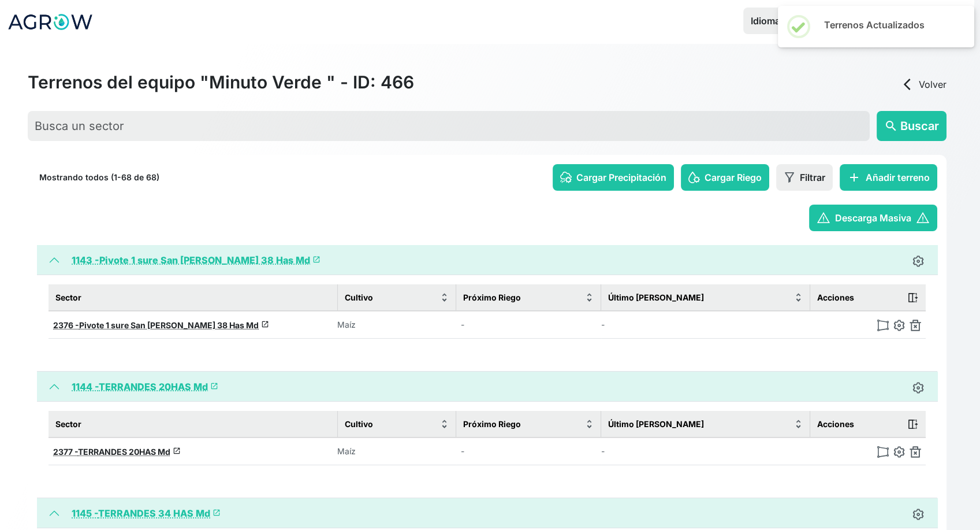
click at [921, 325] on img at bounding box center [916, 325] width 12 height 12
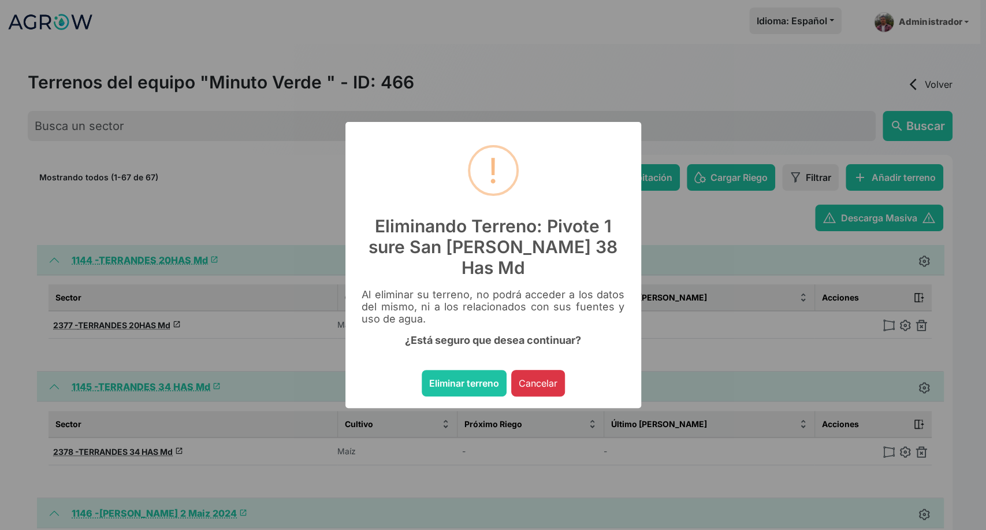
click at [422, 370] on button "Eliminar terreno" at bounding box center [464, 383] width 85 height 27
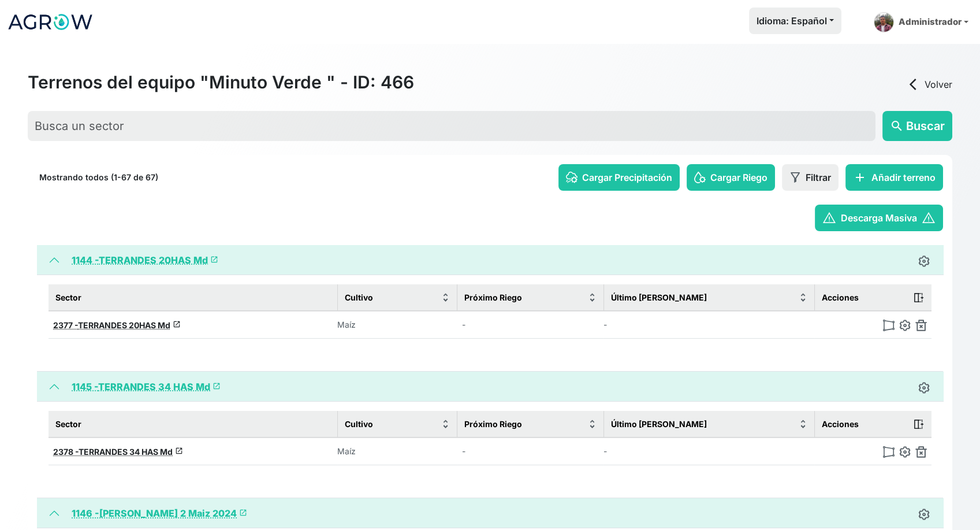
click at [921, 325] on img at bounding box center [922, 325] width 12 height 12
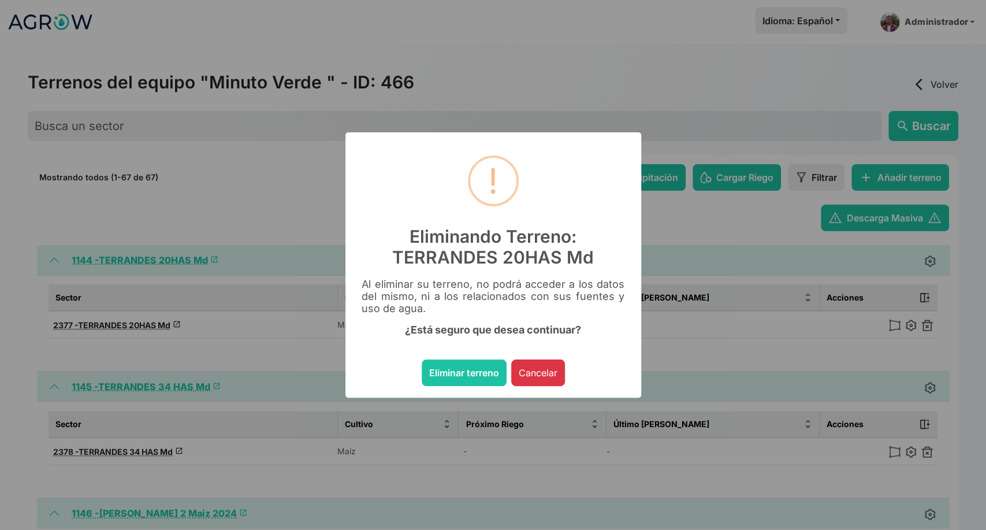
click at [422, 359] on button "Eliminar terreno" at bounding box center [464, 372] width 85 height 27
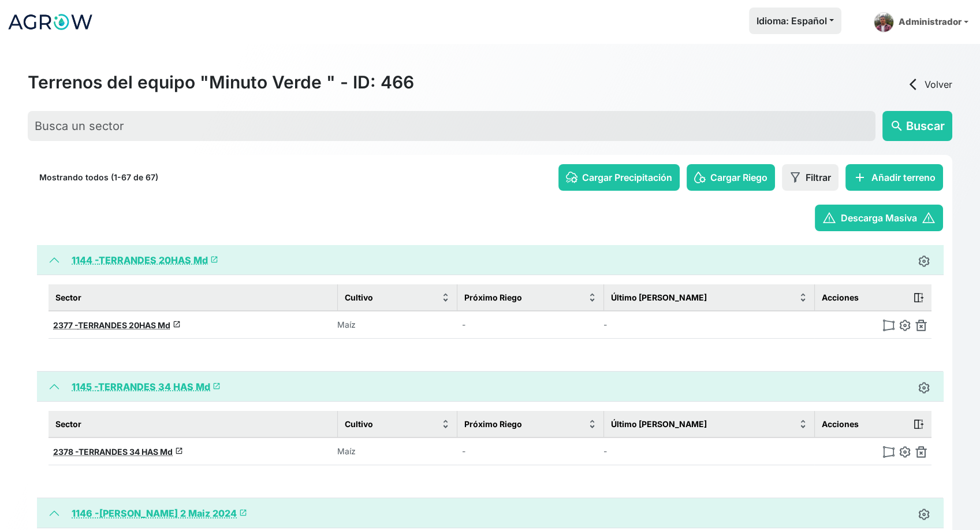
click at [921, 325] on img at bounding box center [922, 325] width 12 height 12
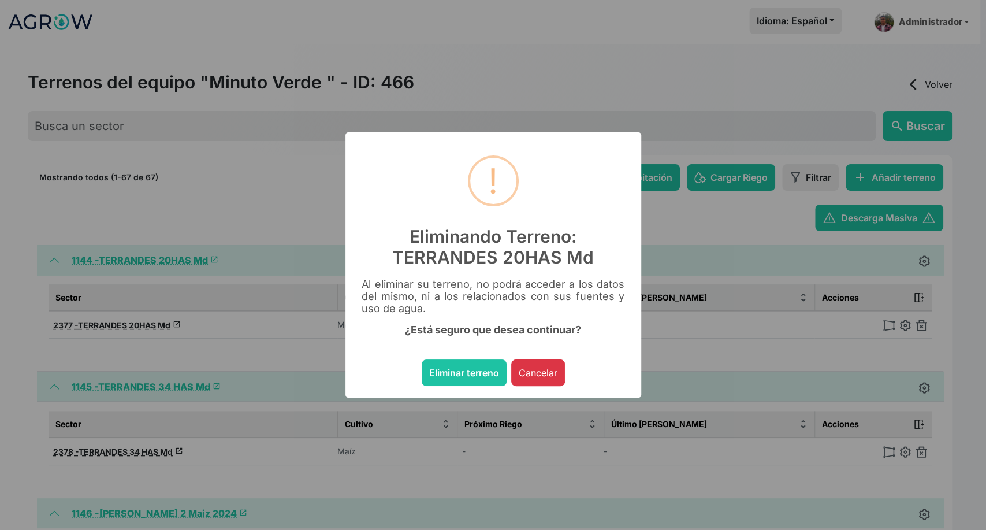
click at [422, 359] on button "Eliminar terreno" at bounding box center [464, 372] width 85 height 27
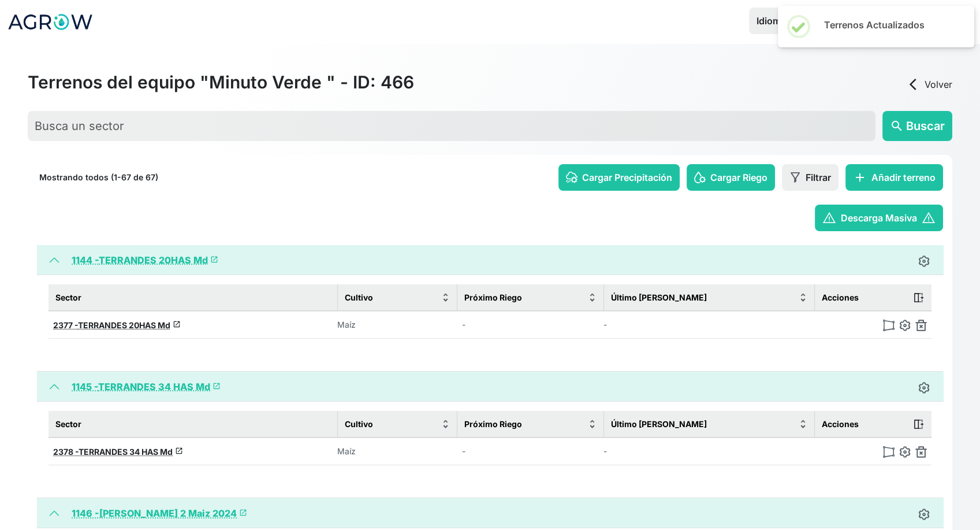
click at [921, 325] on img at bounding box center [922, 325] width 12 height 12
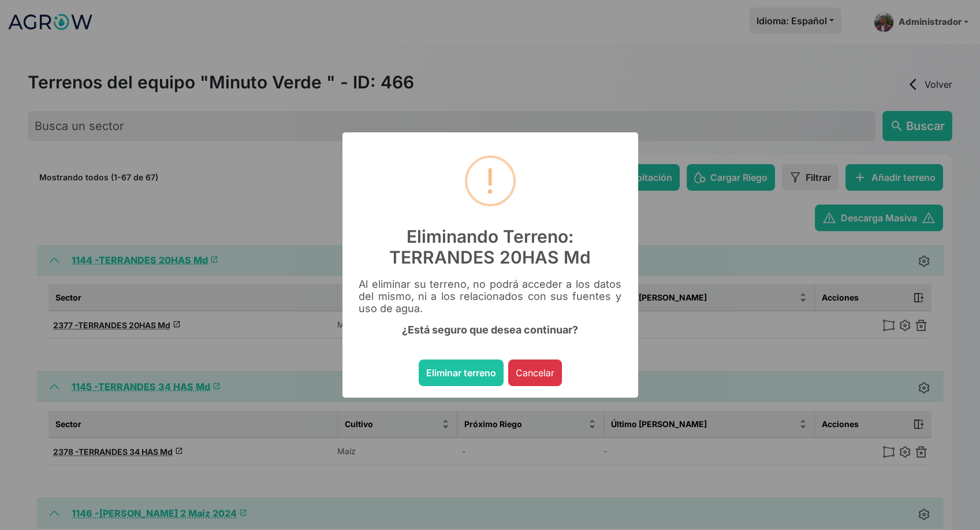
click at [419, 359] on button "Eliminar terreno" at bounding box center [461, 372] width 85 height 27
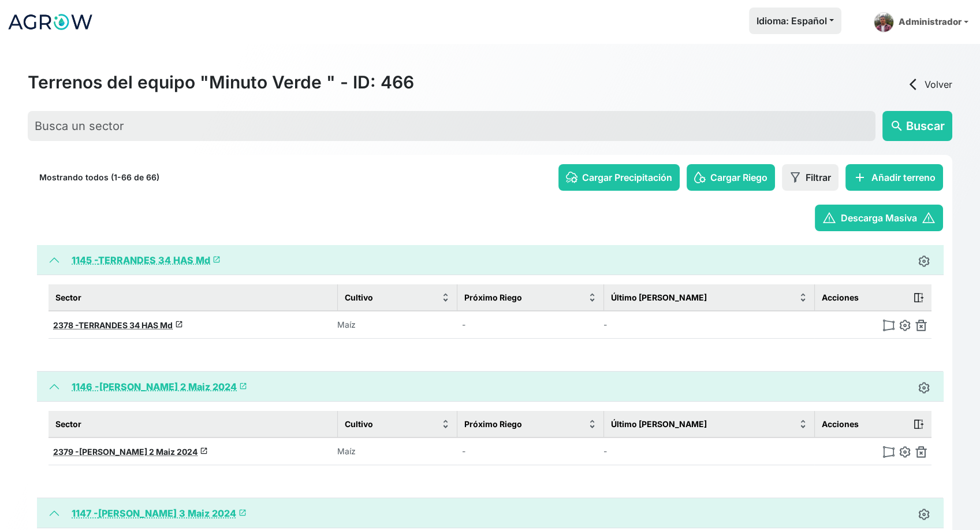
click at [921, 325] on img at bounding box center [922, 325] width 12 height 12
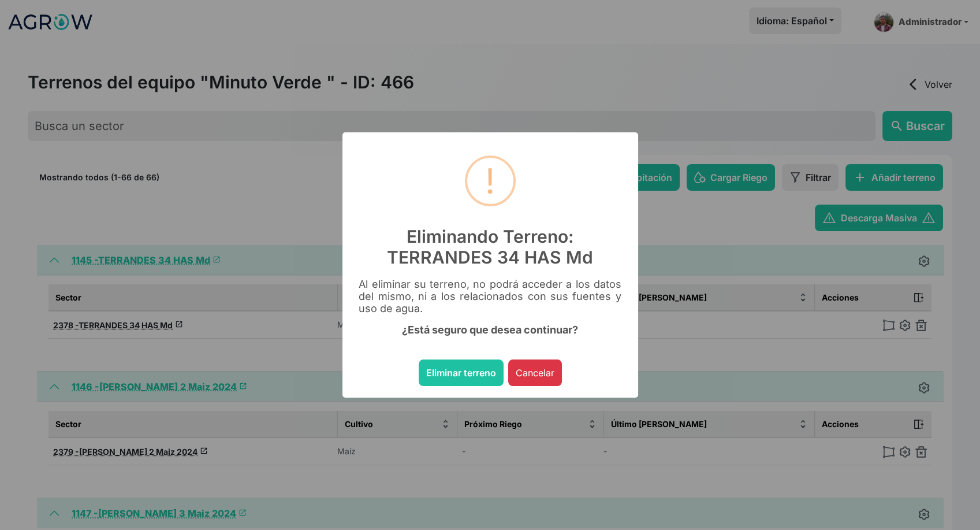
click at [419, 359] on button "Eliminar terreno" at bounding box center [461, 372] width 85 height 27
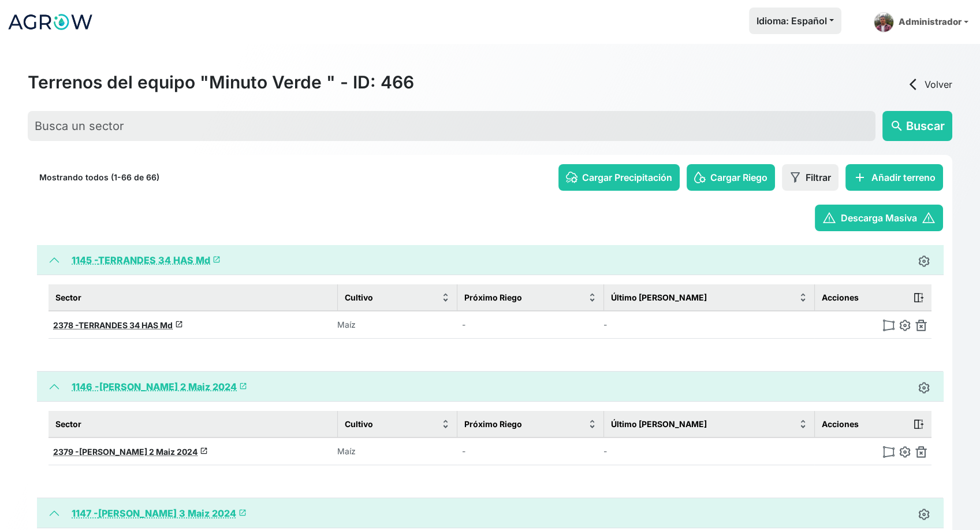
click at [921, 325] on img at bounding box center [922, 325] width 12 height 12
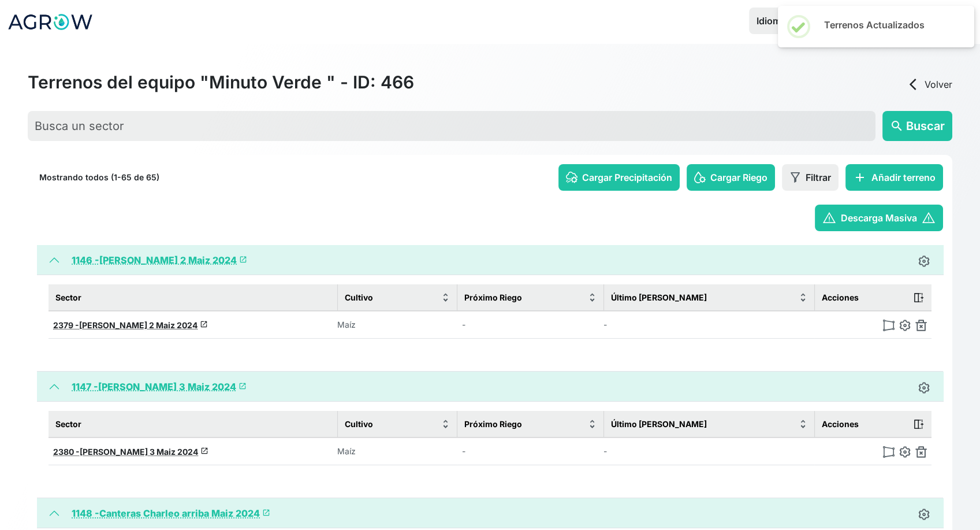
click at [921, 325] on img at bounding box center [922, 325] width 12 height 12
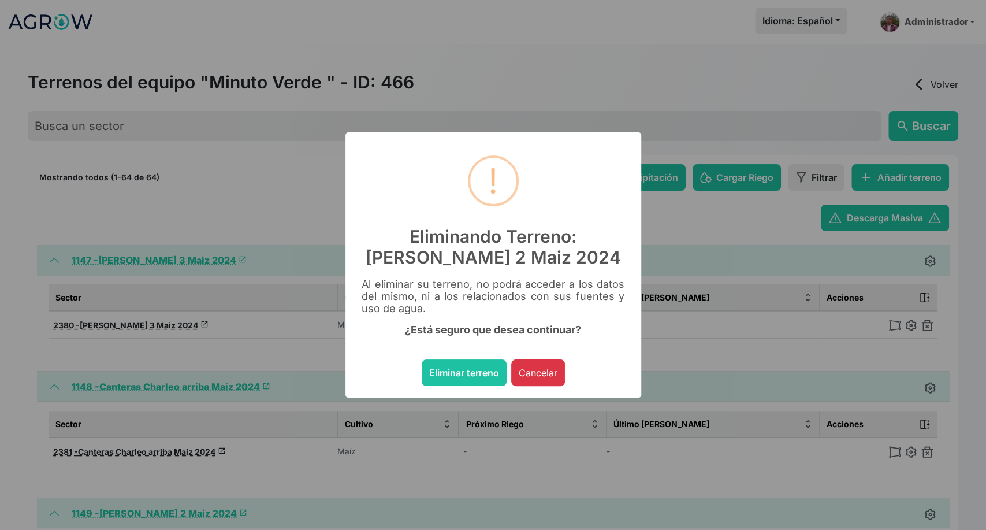
click at [422, 359] on button "Eliminar terreno" at bounding box center [464, 372] width 85 height 27
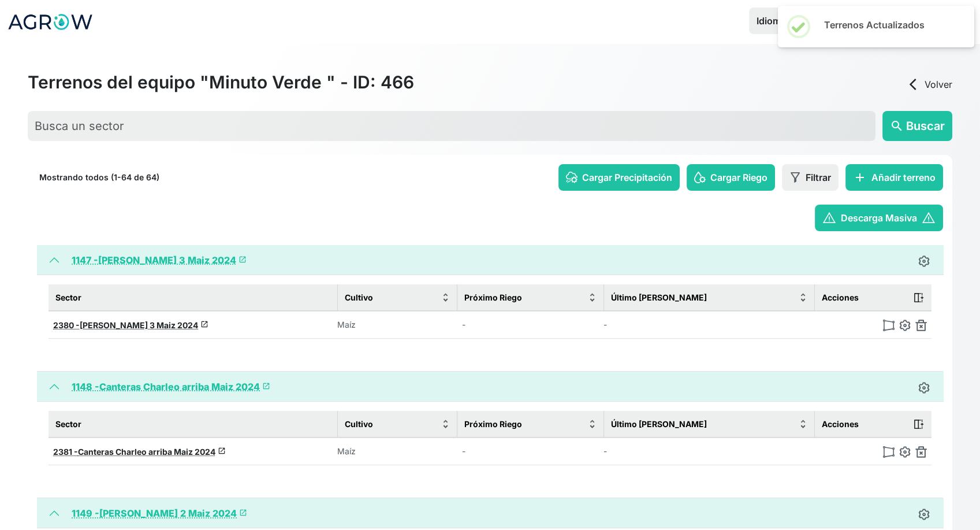
click at [921, 325] on img at bounding box center [922, 325] width 12 height 12
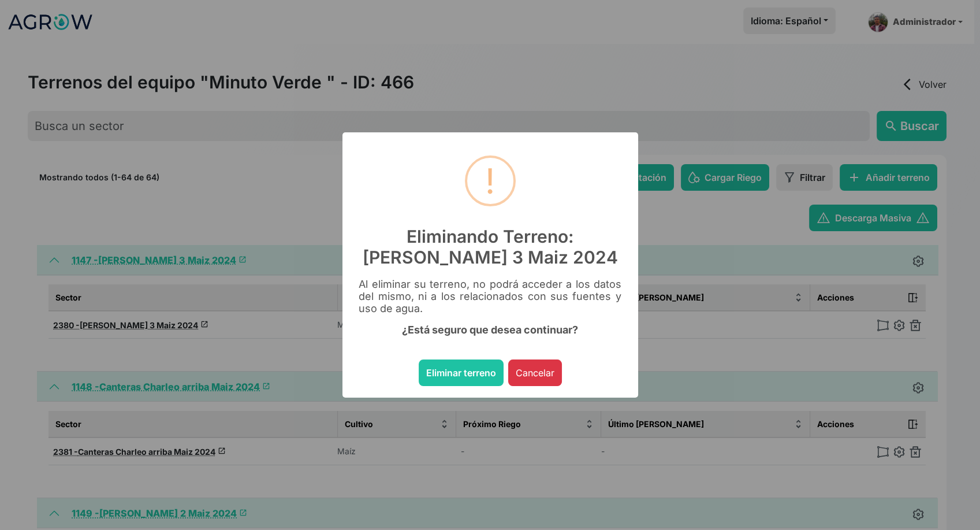
click at [921, 325] on img at bounding box center [916, 325] width 12 height 12
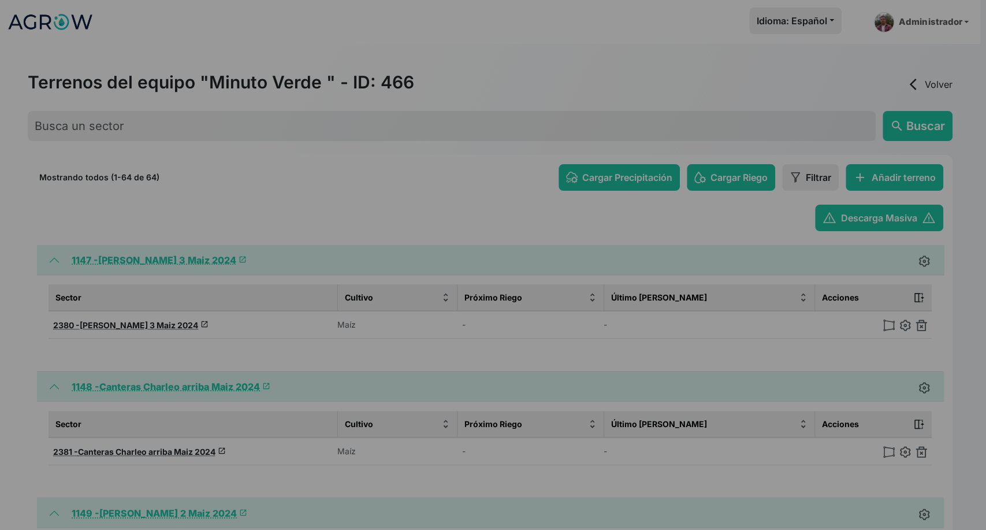
click at [422, 359] on button "Eliminar terreno" at bounding box center [464, 372] width 85 height 27
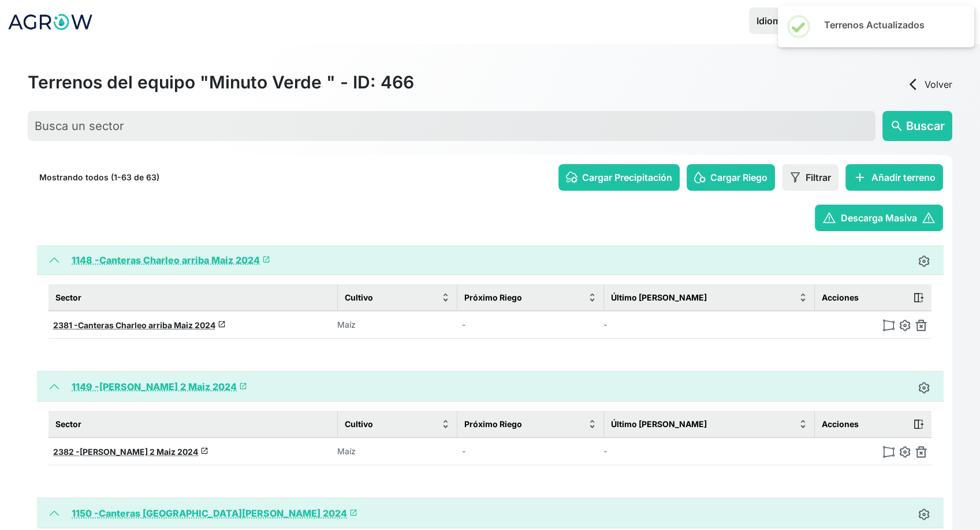
click at [921, 325] on img at bounding box center [922, 325] width 12 height 12
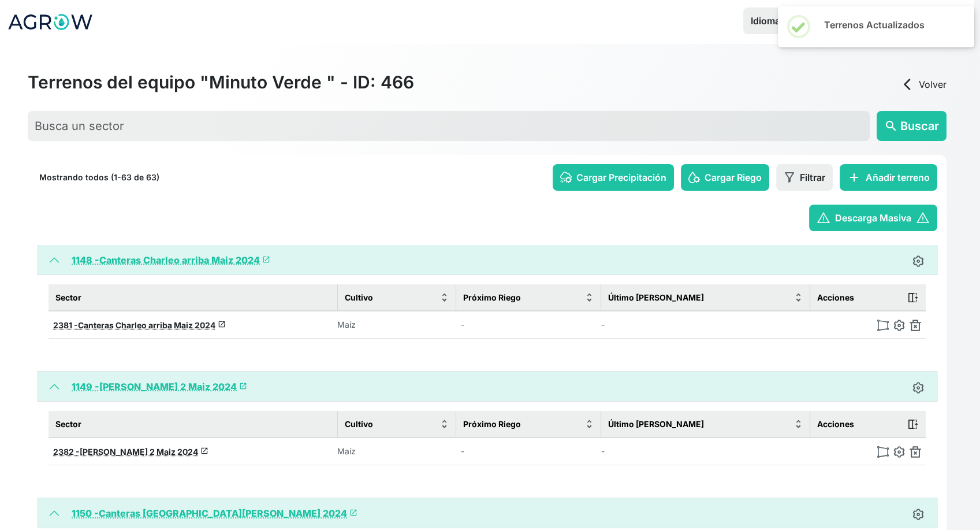
click at [921, 325] on img at bounding box center [916, 325] width 12 height 12
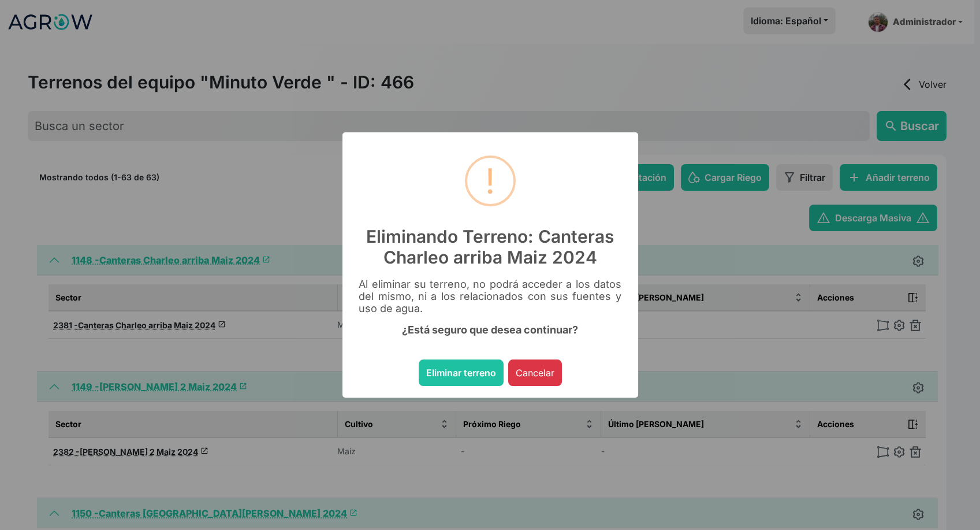
click at [419, 359] on button "Eliminar terreno" at bounding box center [461, 372] width 85 height 27
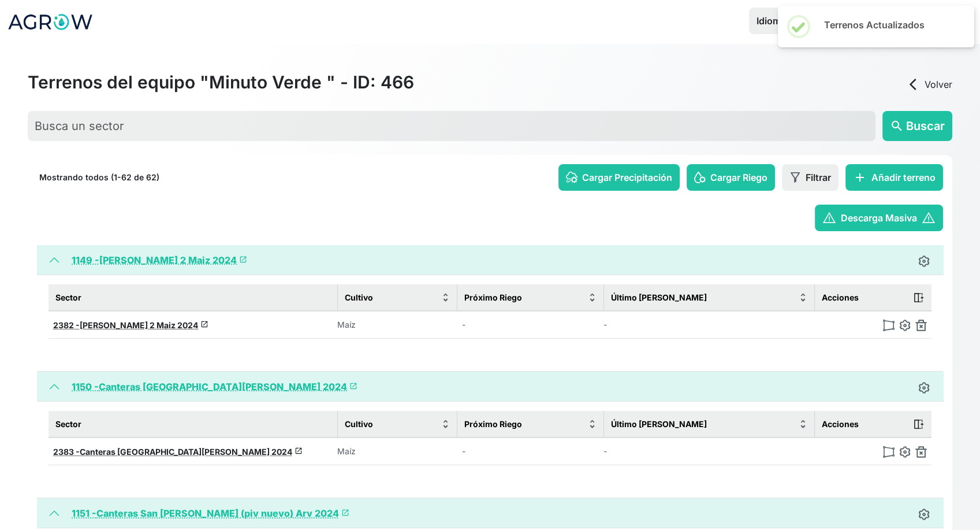
click at [921, 325] on img at bounding box center [922, 325] width 12 height 12
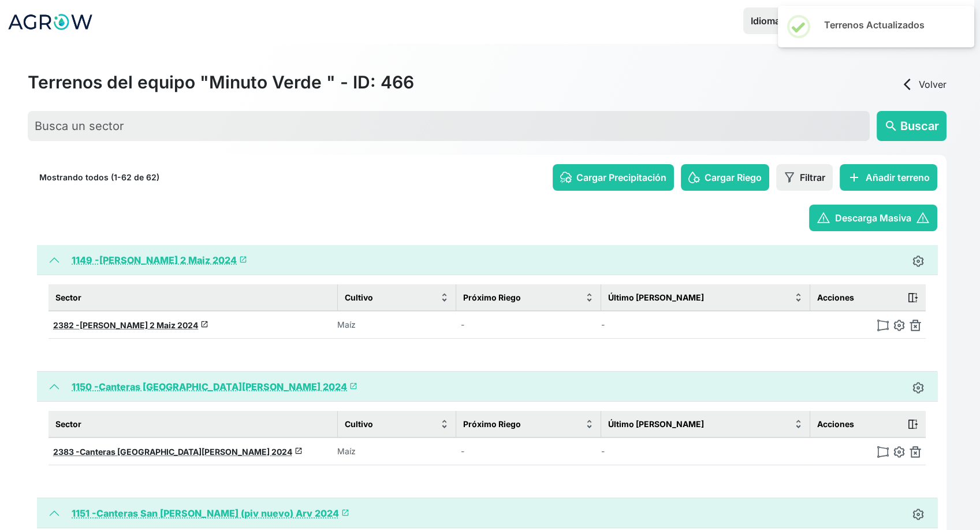
click at [921, 325] on img at bounding box center [916, 325] width 12 height 12
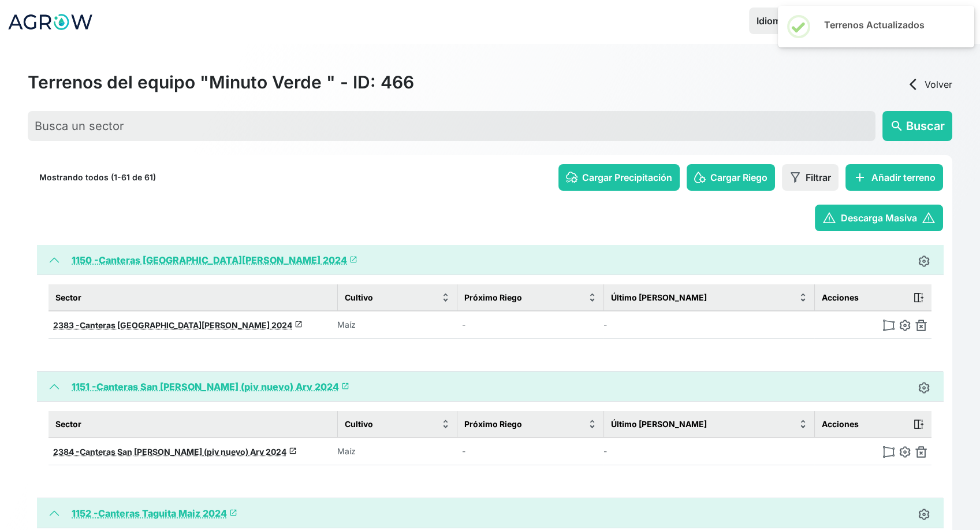
click at [921, 325] on img at bounding box center [922, 325] width 12 height 12
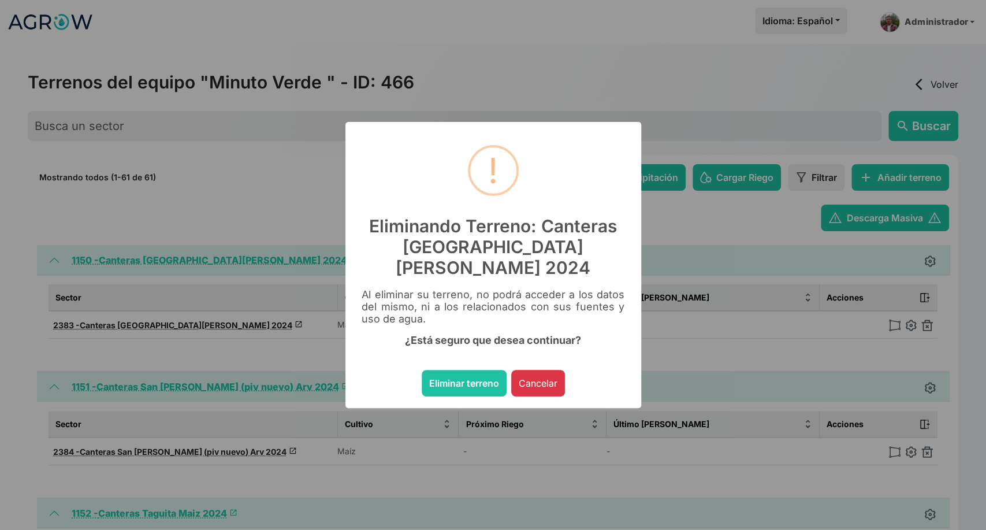
click at [422, 370] on button "Eliminar terreno" at bounding box center [464, 383] width 85 height 27
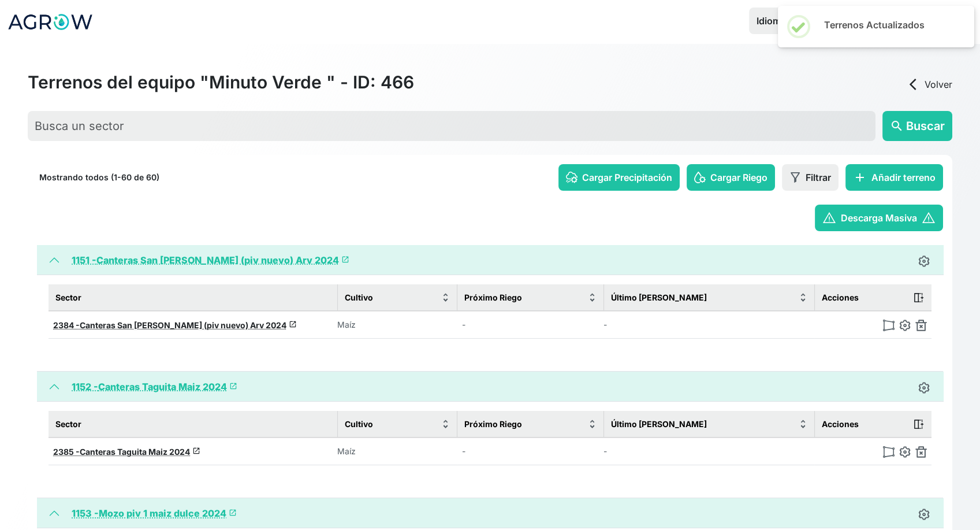
click at [921, 325] on img at bounding box center [922, 325] width 12 height 12
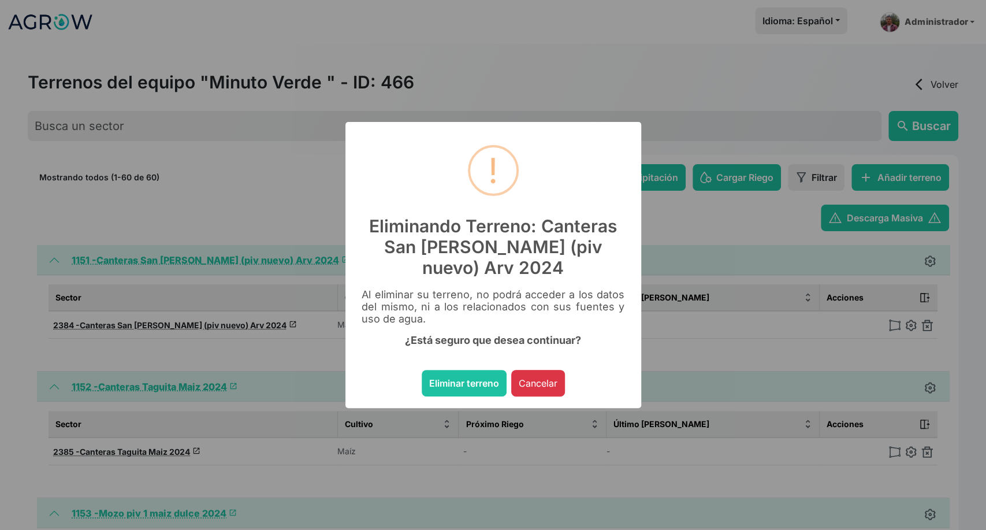
click at [422, 370] on button "Eliminar terreno" at bounding box center [464, 383] width 85 height 27
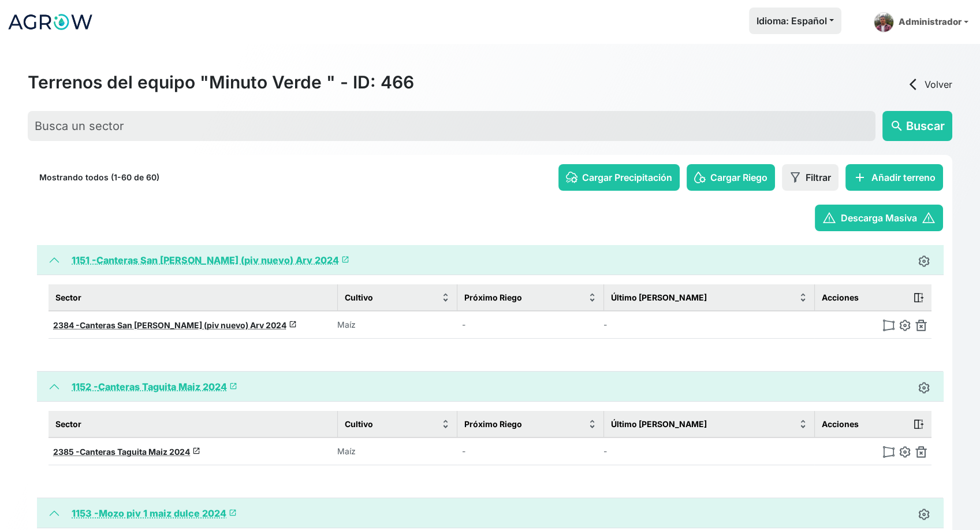
click at [921, 325] on img at bounding box center [922, 325] width 12 height 12
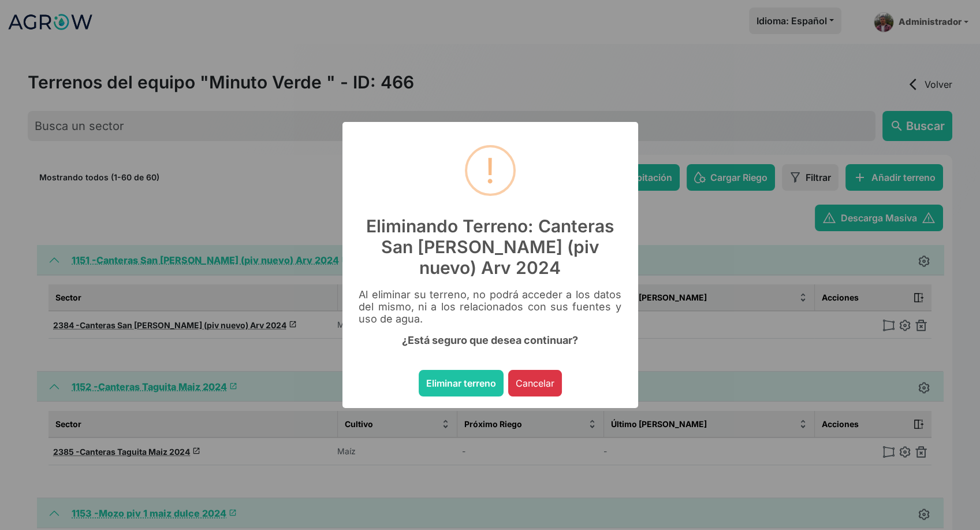
click at [419, 370] on button "Eliminar terreno" at bounding box center [461, 383] width 85 height 27
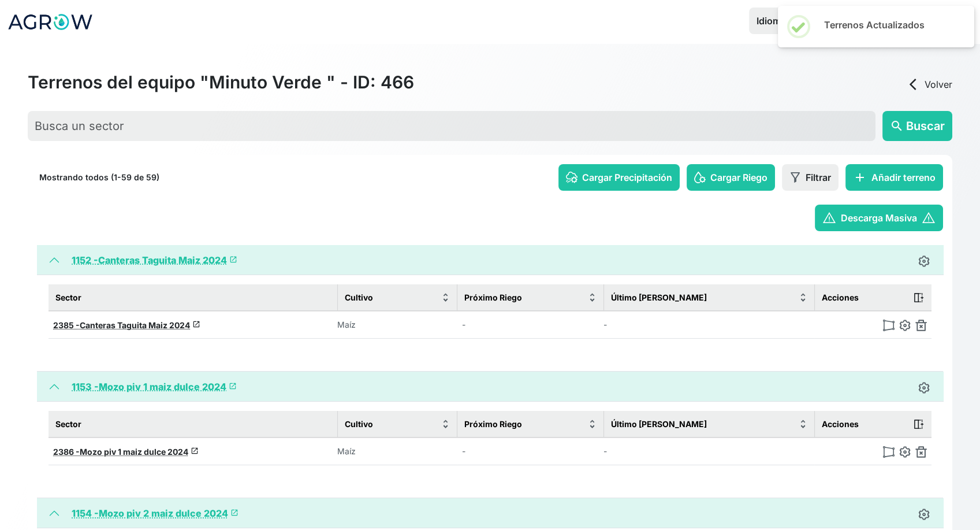
click at [921, 325] on img at bounding box center [922, 325] width 12 height 12
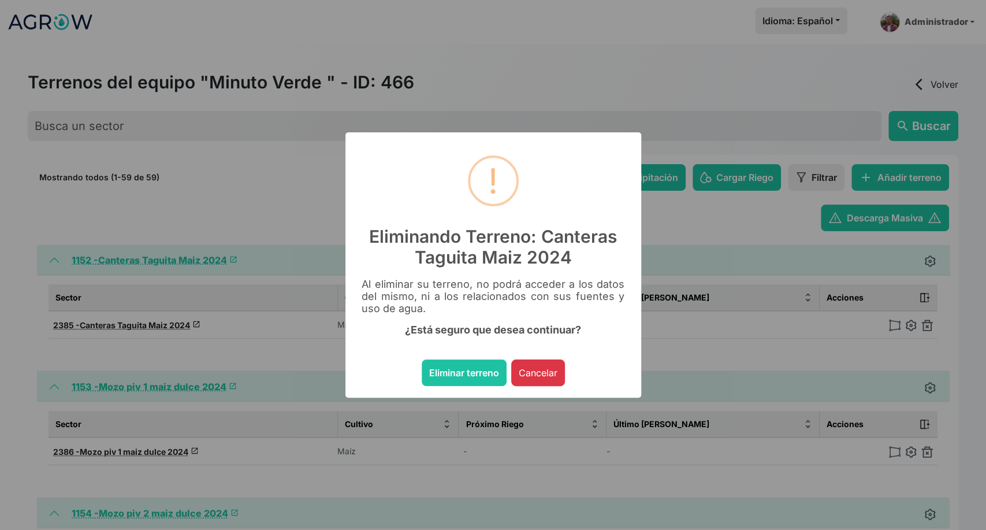
click at [422, 359] on button "Eliminar terreno" at bounding box center [464, 372] width 85 height 27
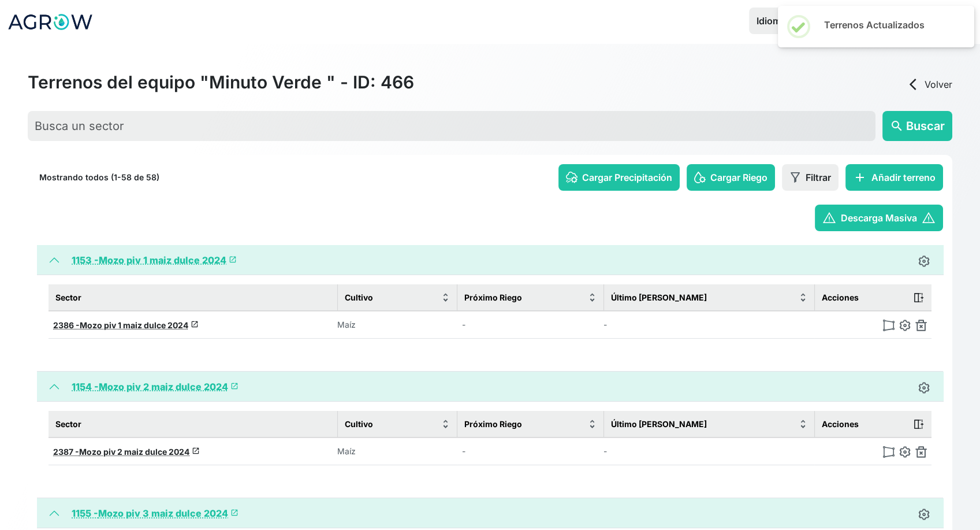
click at [921, 325] on img at bounding box center [922, 325] width 12 height 12
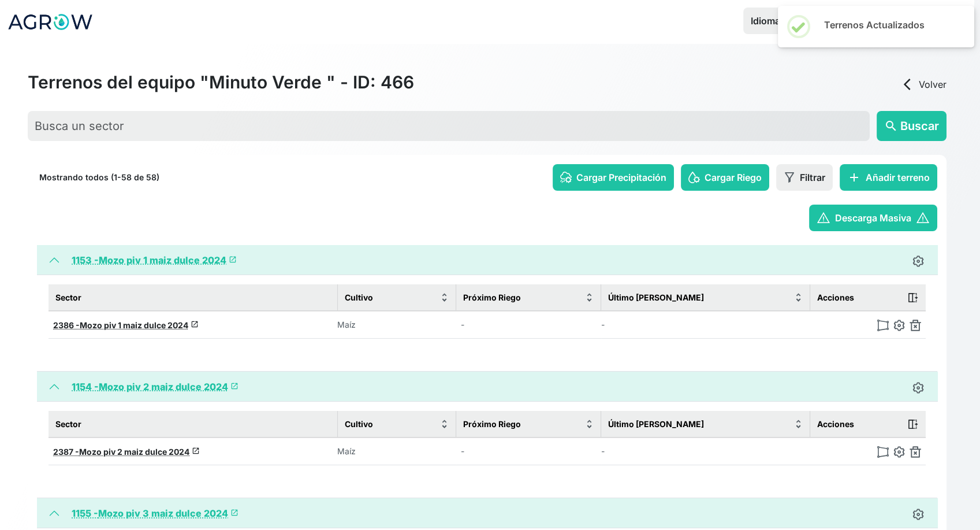
click at [921, 325] on img at bounding box center [916, 325] width 12 height 12
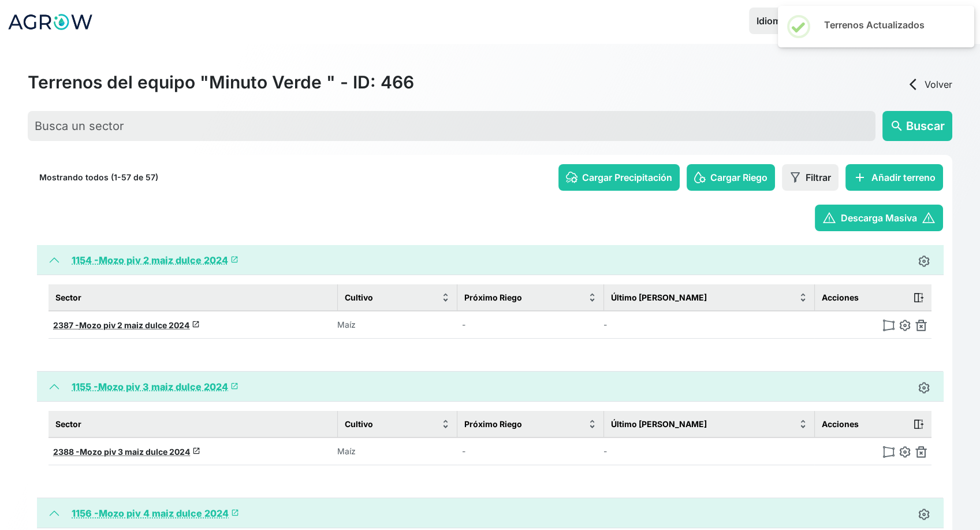
click at [921, 325] on img at bounding box center [922, 325] width 12 height 12
click at [921, 325] on img at bounding box center [927, 325] width 12 height 12
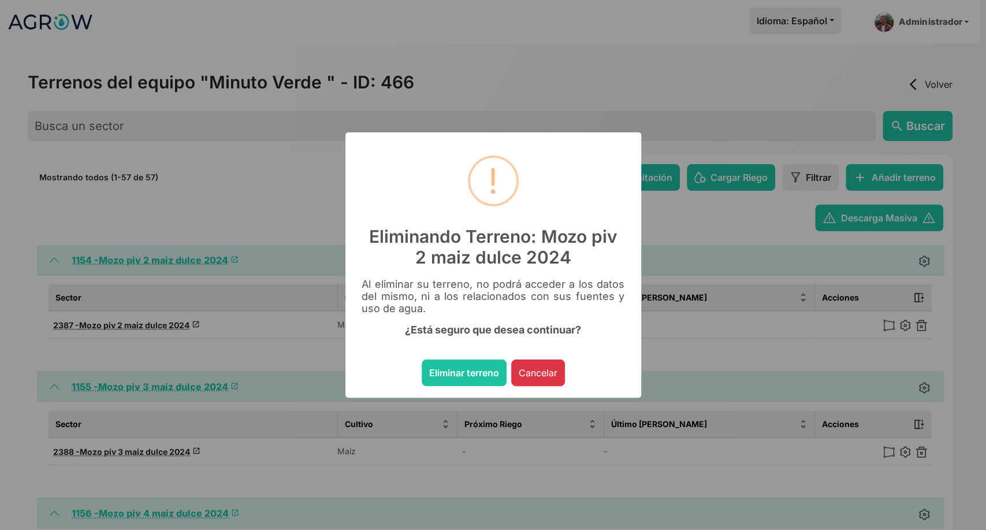
click at [422, 359] on button "Eliminar terreno" at bounding box center [464, 372] width 85 height 27
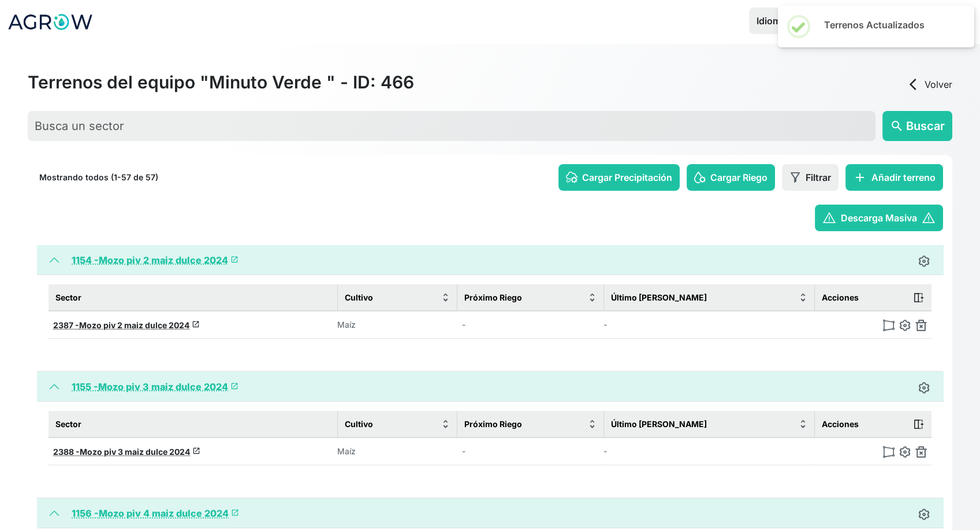
click at [921, 325] on img at bounding box center [922, 325] width 12 height 12
click at [921, 446] on img at bounding box center [927, 452] width 12 height 12
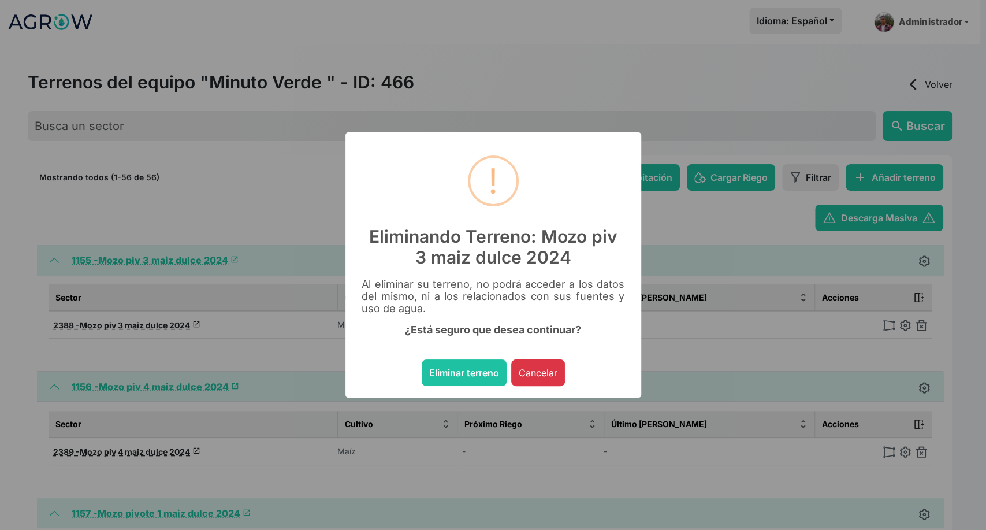
click at [422, 359] on button "Eliminar terreno" at bounding box center [464, 372] width 85 height 27
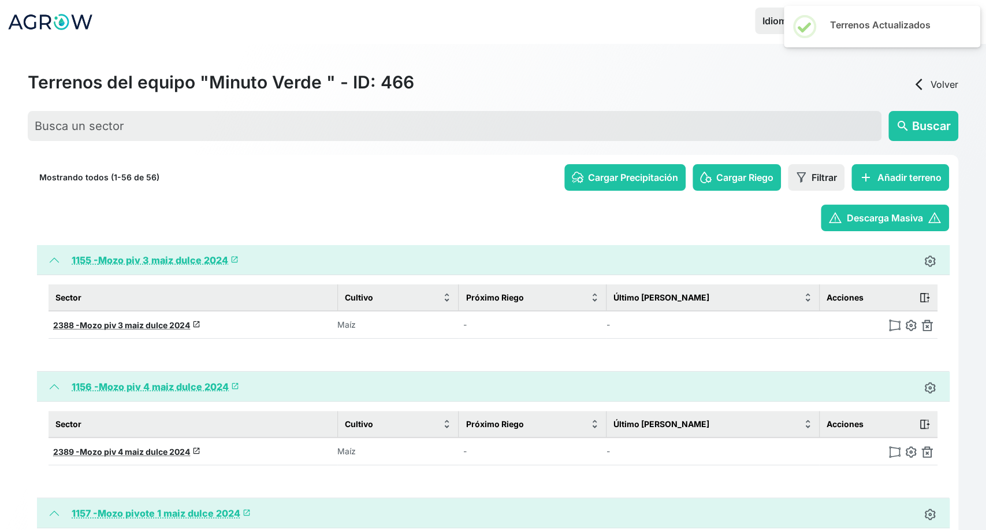
click at [921, 325] on img at bounding box center [927, 325] width 12 height 12
click at [921, 325] on img at bounding box center [922, 325] width 12 height 12
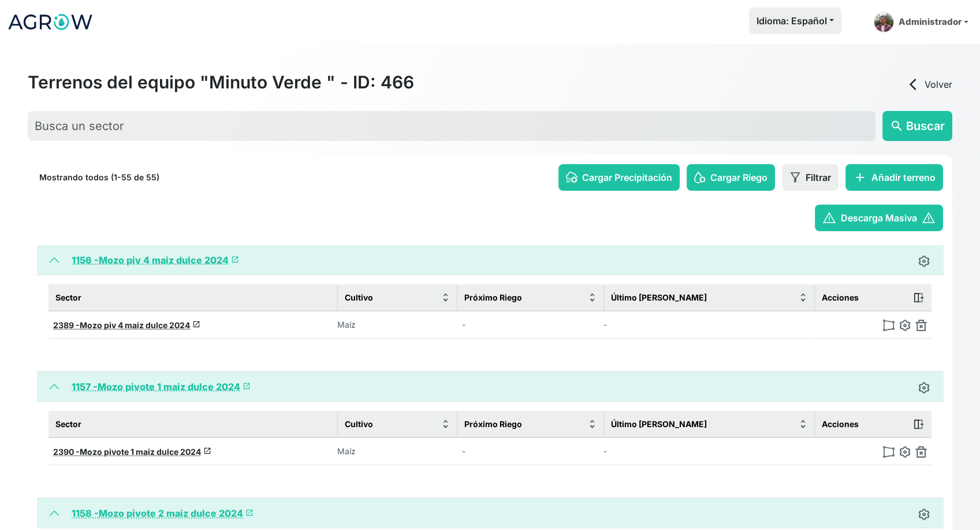
click at [921, 325] on img at bounding box center [922, 325] width 12 height 12
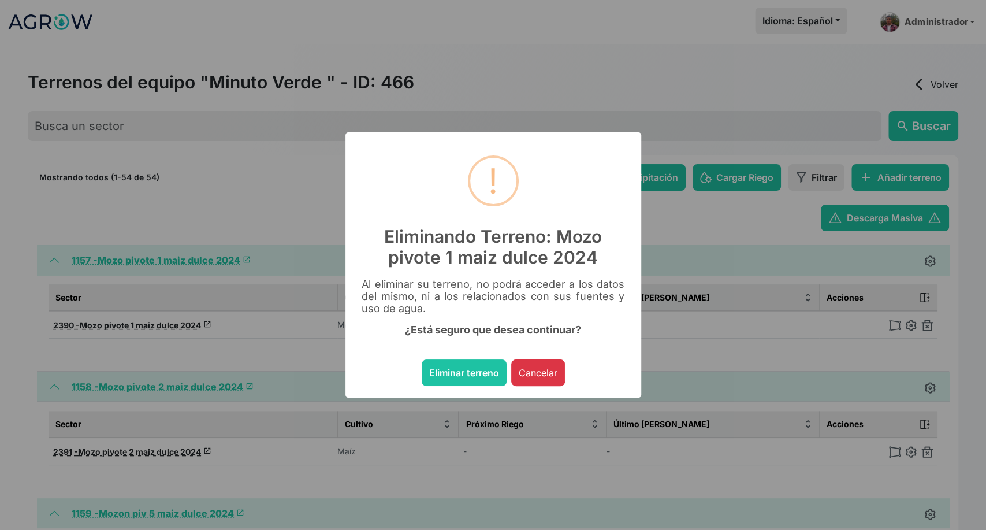
click at [422, 359] on button "Eliminar terreno" at bounding box center [464, 372] width 85 height 27
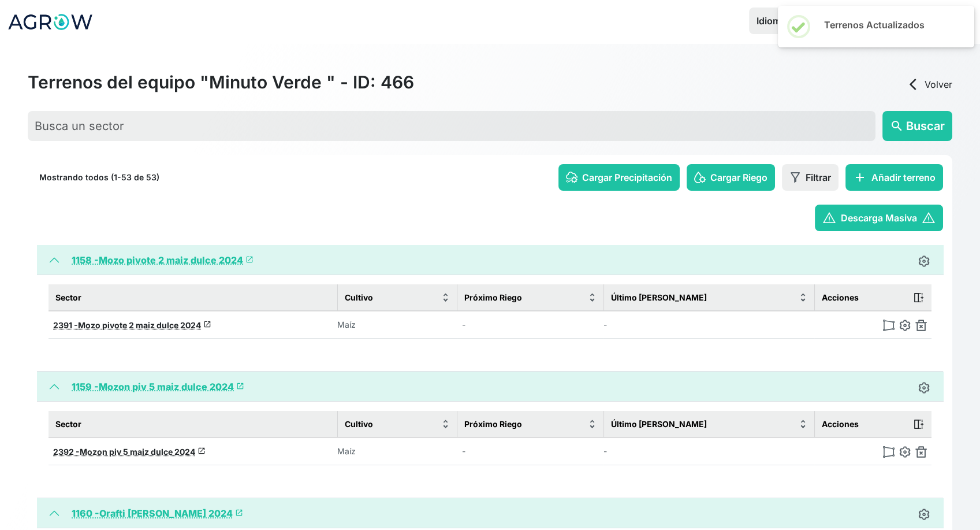
click at [921, 325] on img at bounding box center [922, 325] width 12 height 12
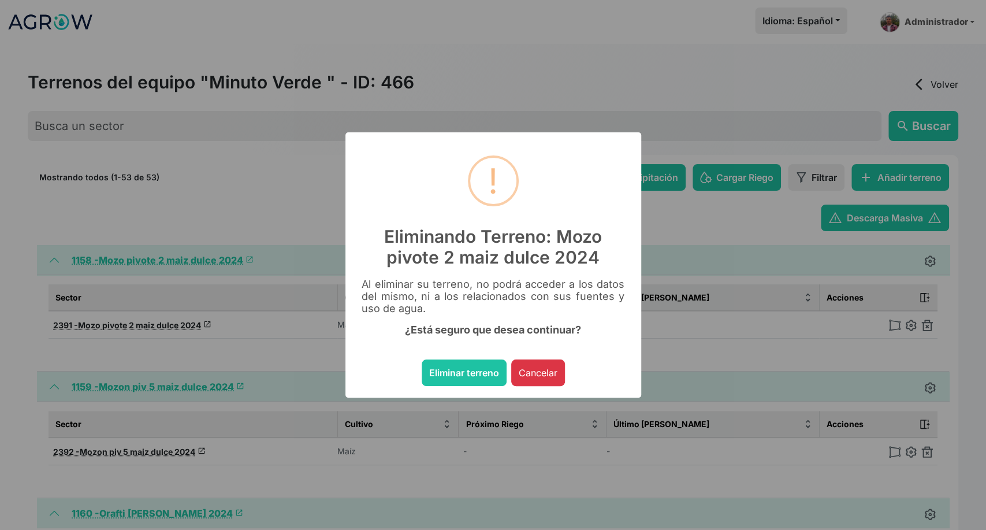
click at [422, 359] on button "Eliminar terreno" at bounding box center [464, 372] width 85 height 27
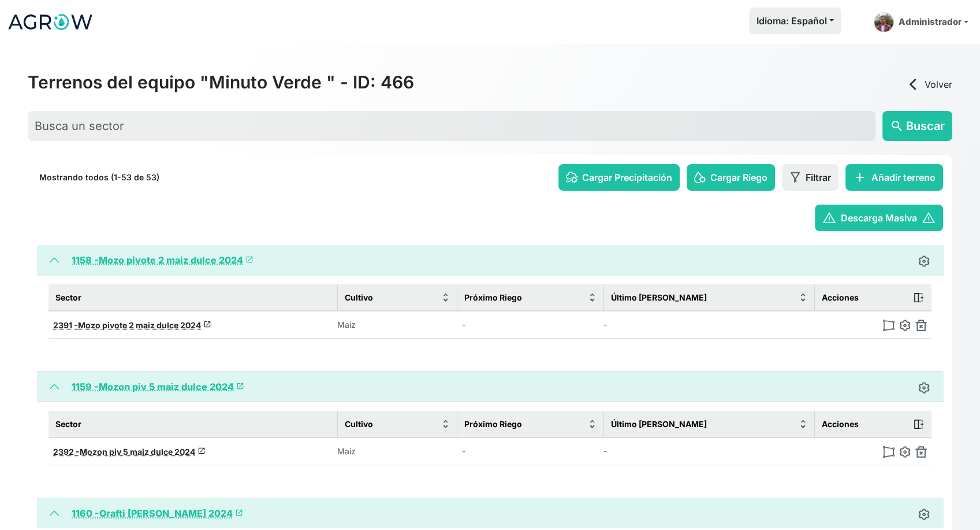
click at [921, 325] on img at bounding box center [922, 325] width 12 height 12
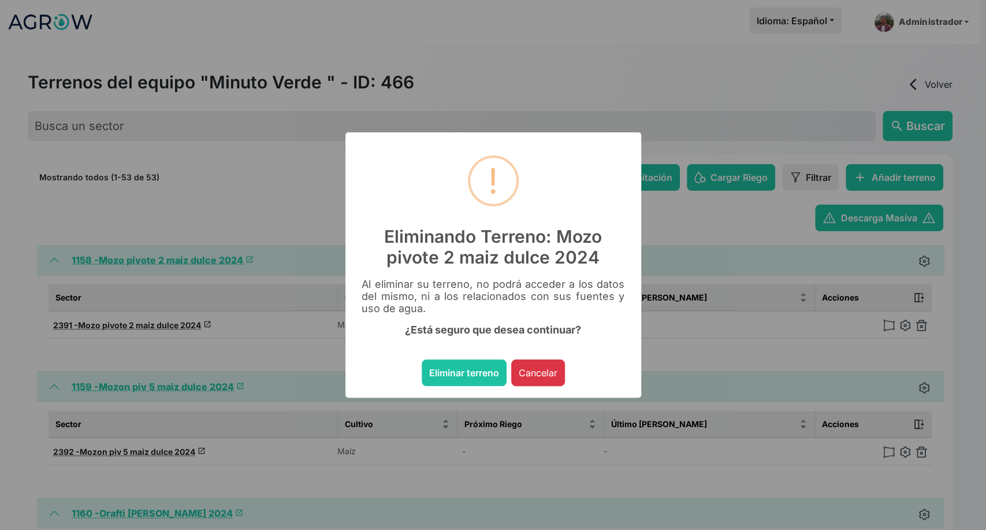
click button "Eliminar terreno" at bounding box center [464, 372] width 85 height 27
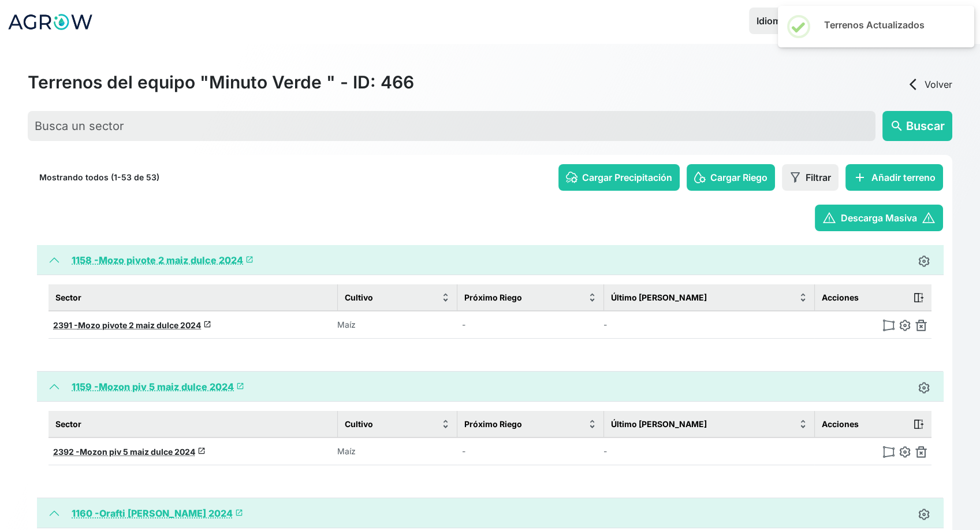
click at [921, 325] on img at bounding box center [922, 325] width 12 height 12
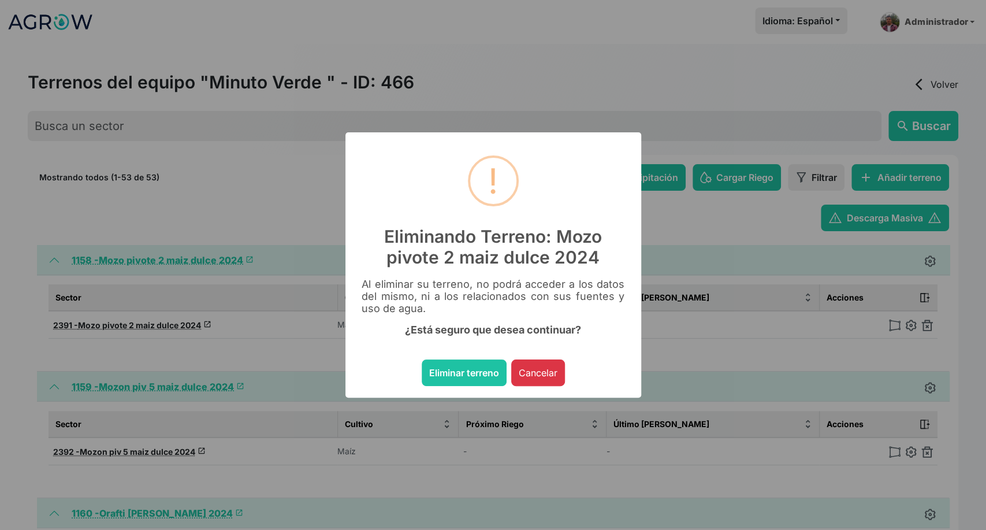
click at [422, 359] on button "Eliminar terreno" at bounding box center [464, 372] width 85 height 27
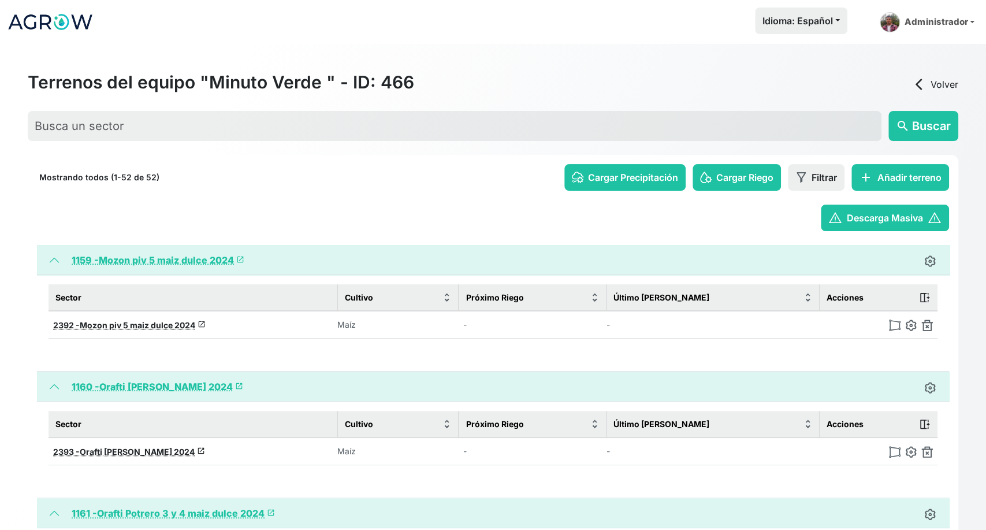
click at [921, 325] on img at bounding box center [927, 325] width 12 height 12
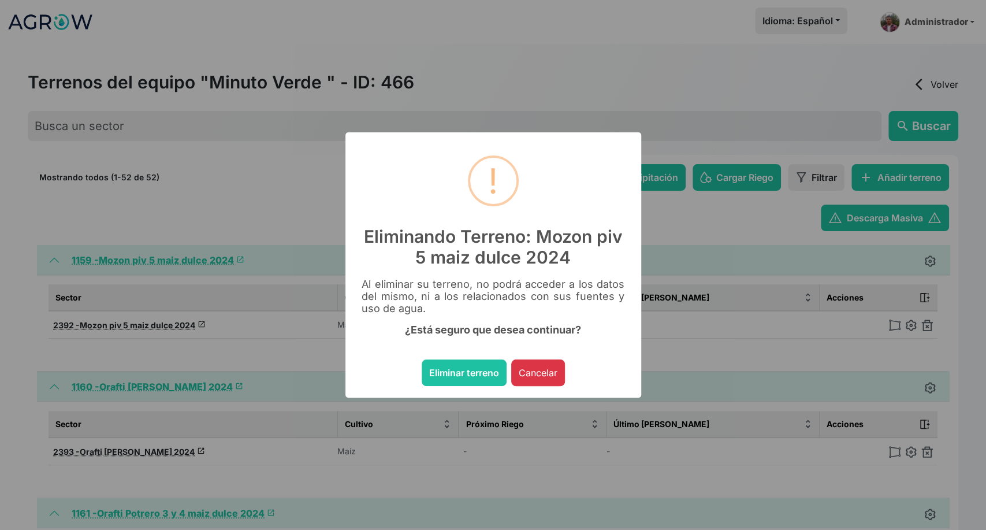
click at [422, 359] on button "Eliminar terreno" at bounding box center [464, 372] width 85 height 27
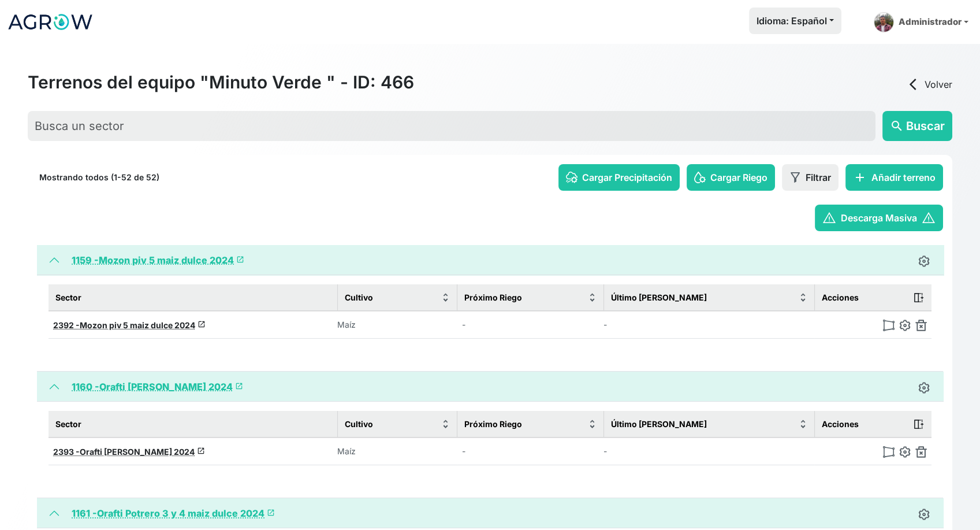
click at [921, 325] on img at bounding box center [922, 325] width 12 height 12
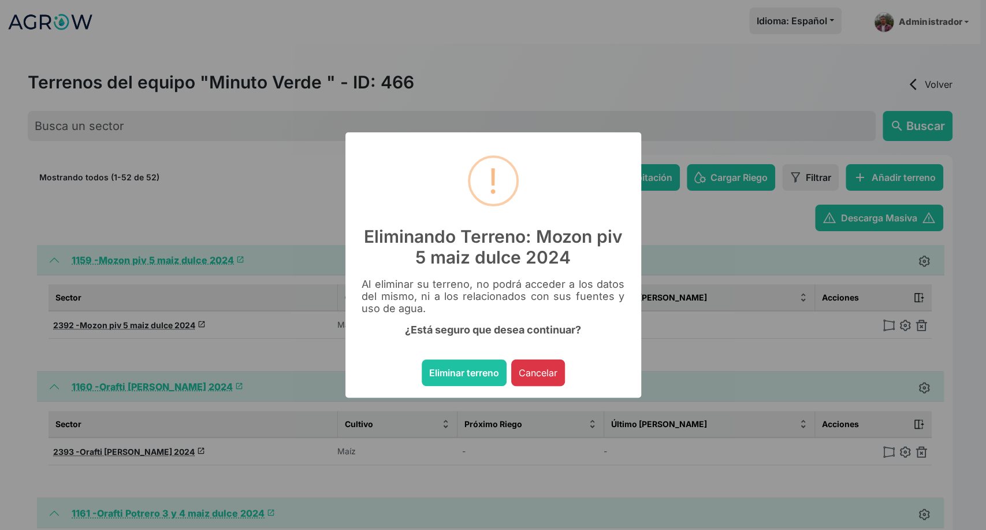
click at [422, 359] on button "Eliminar terreno" at bounding box center [464, 372] width 85 height 27
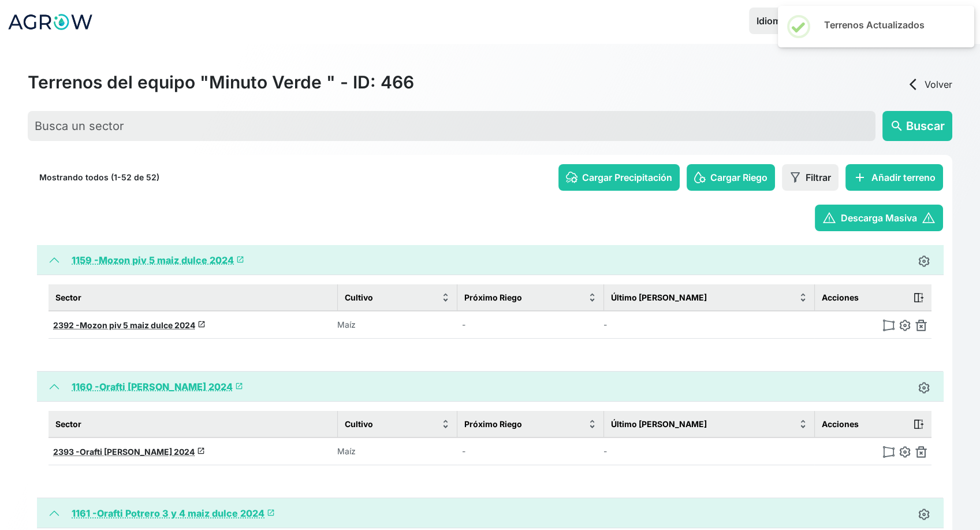
click at [921, 325] on img at bounding box center [922, 325] width 12 height 12
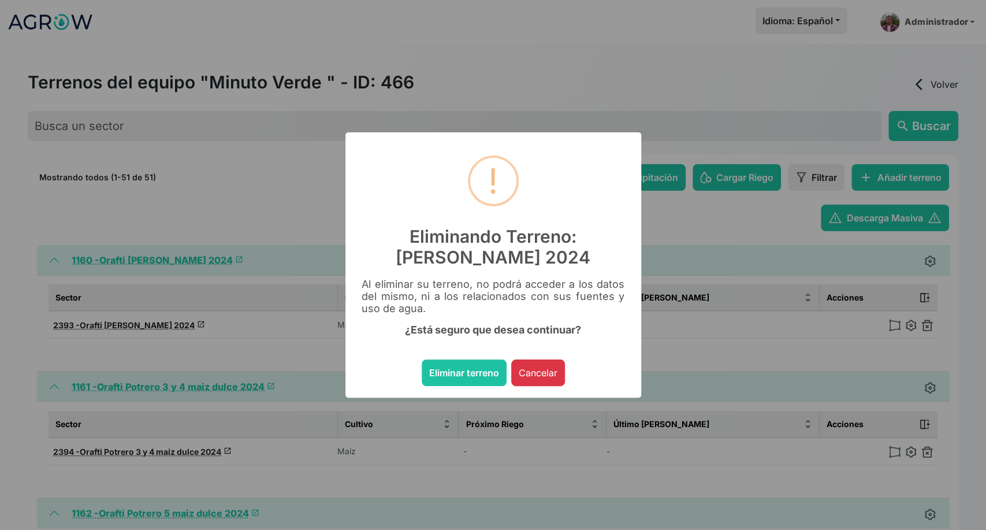
click at [422, 359] on button "Eliminar terreno" at bounding box center [464, 372] width 85 height 27
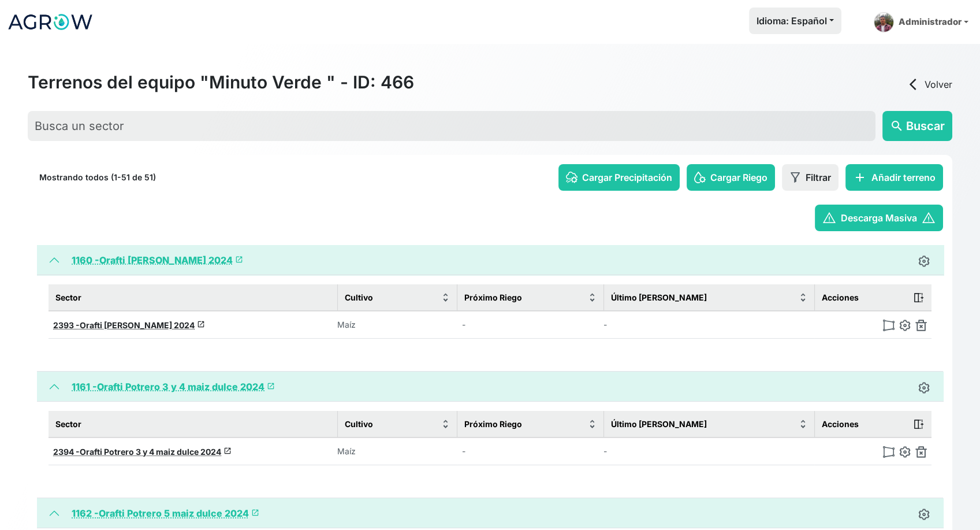
click at [921, 325] on img at bounding box center [922, 325] width 12 height 12
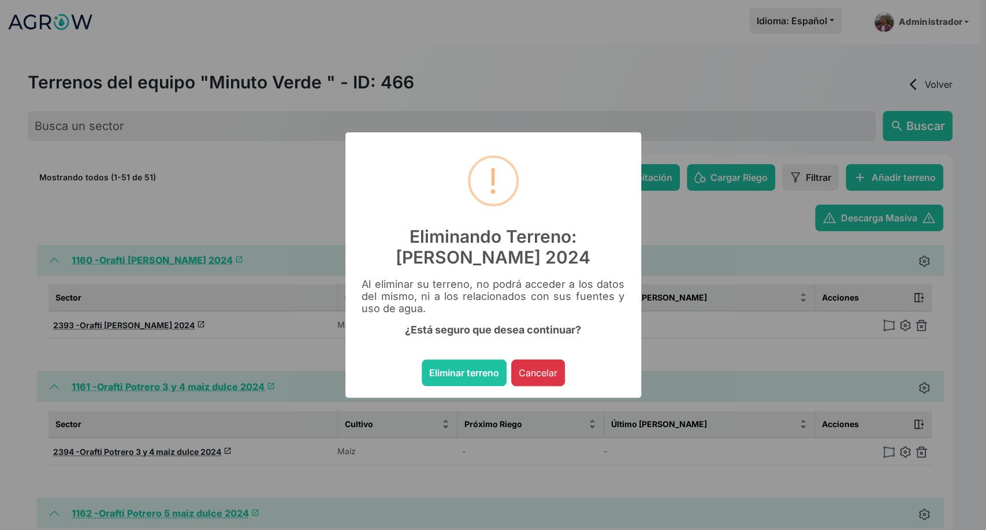
click button "Eliminar terreno" at bounding box center [464, 372] width 85 height 27
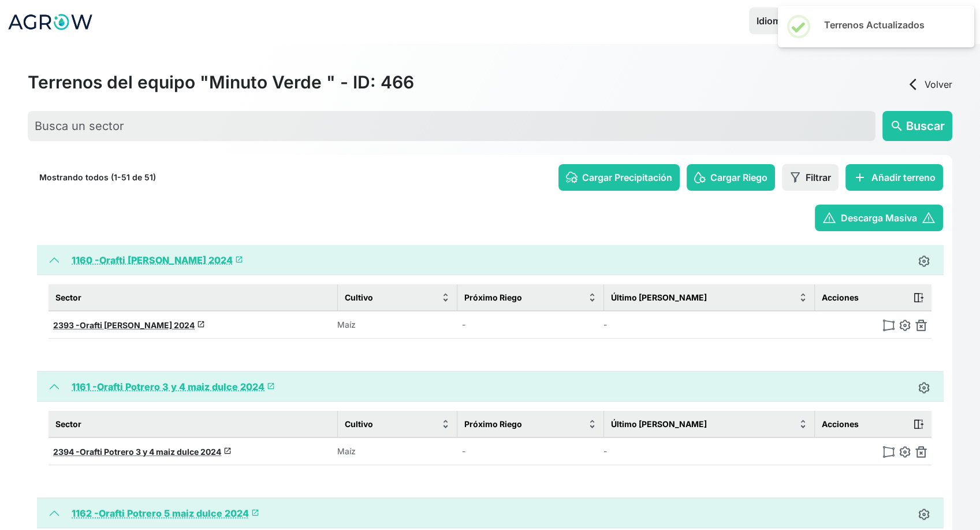
click at [921, 325] on img at bounding box center [922, 325] width 12 height 12
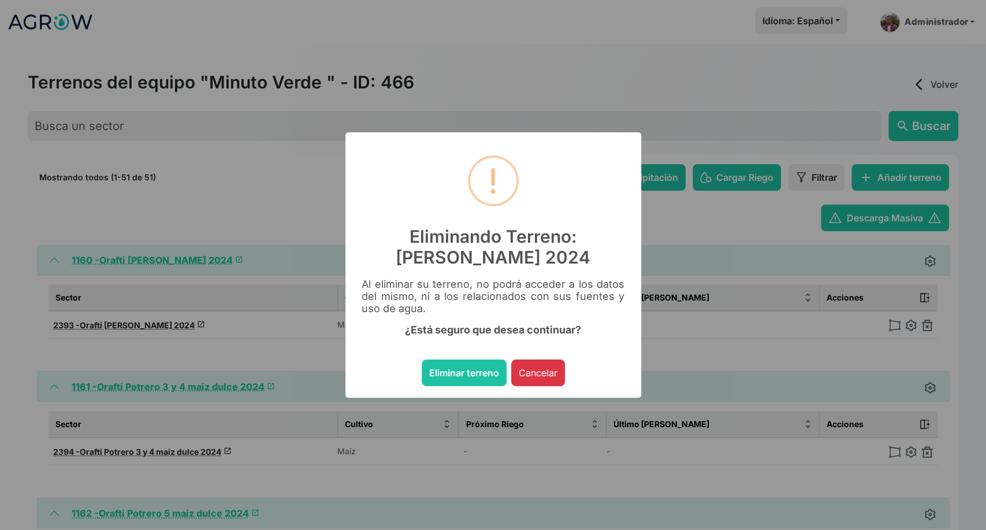
click at [422, 359] on button "Eliminar terreno" at bounding box center [464, 372] width 85 height 27
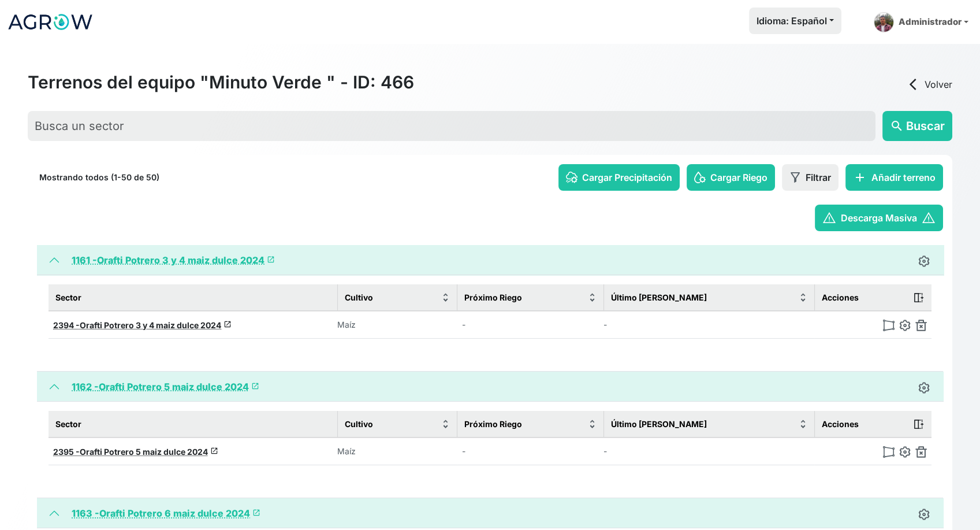
click at [921, 325] on img at bounding box center [922, 325] width 12 height 12
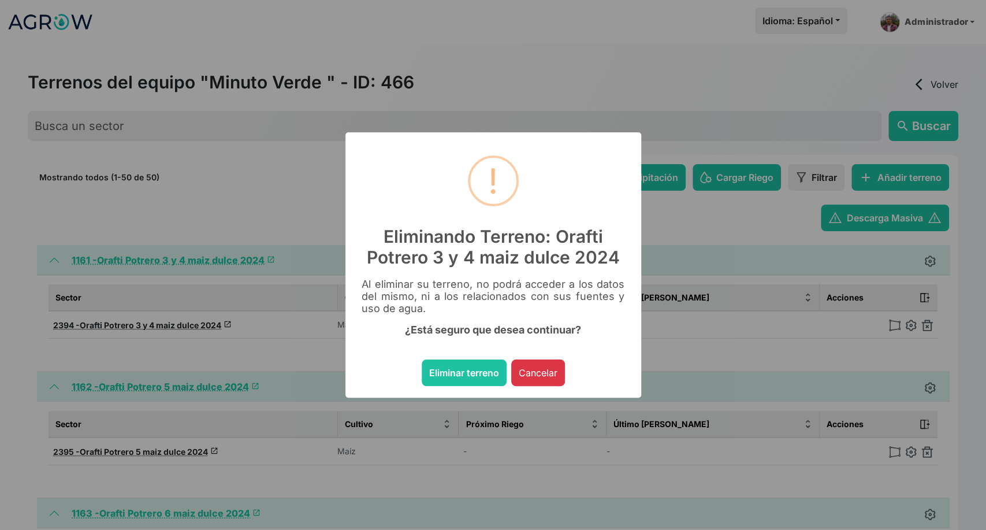
click at [422, 359] on button "Eliminar terreno" at bounding box center [464, 372] width 85 height 27
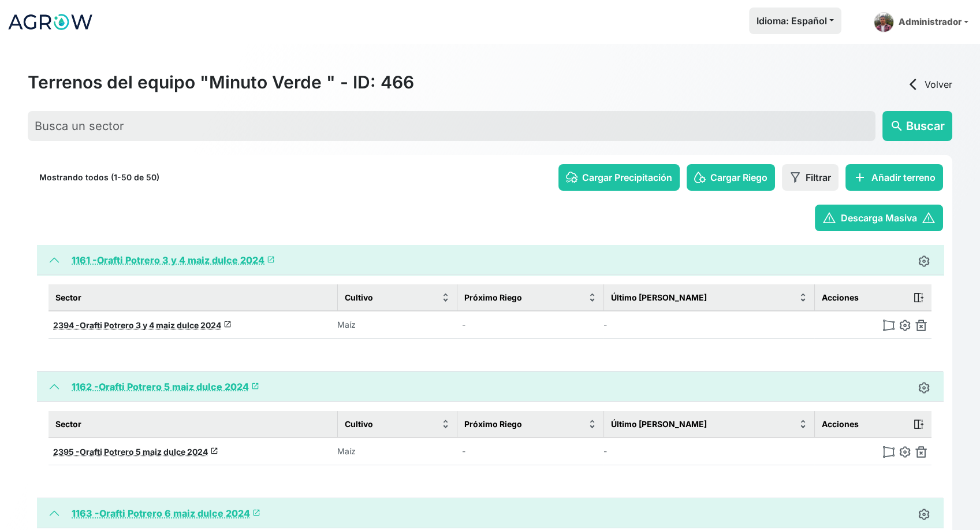
click at [921, 325] on img at bounding box center [922, 325] width 12 height 12
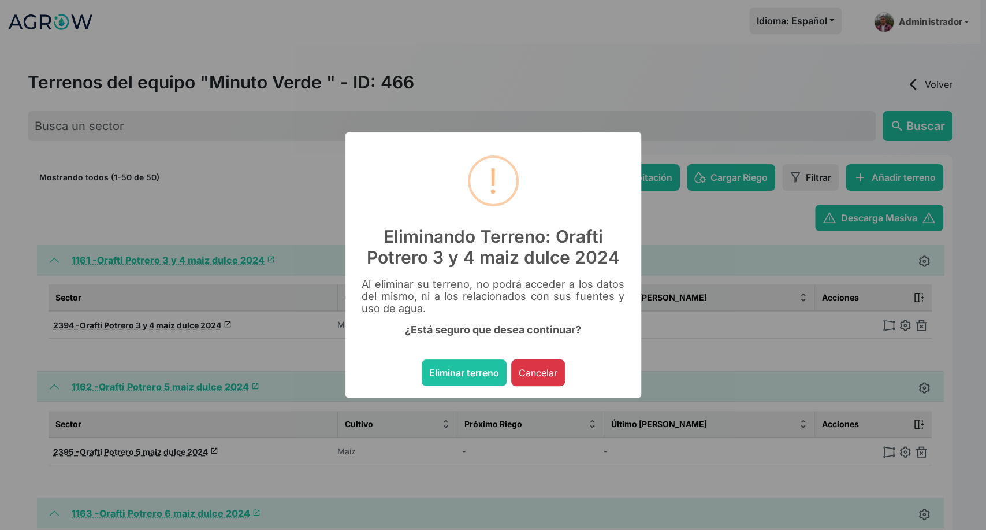
click at [422, 359] on button "Eliminar terreno" at bounding box center [464, 372] width 85 height 27
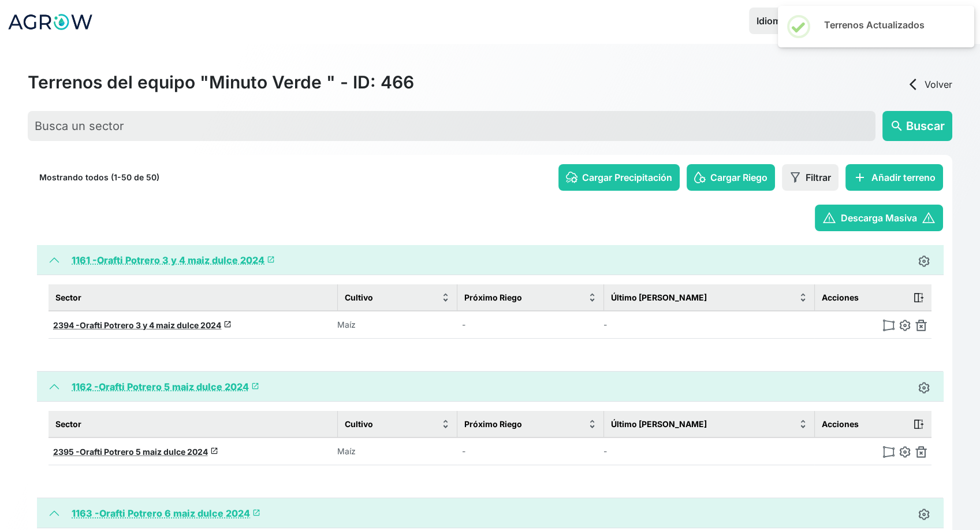
click at [921, 325] on img at bounding box center [922, 325] width 12 height 12
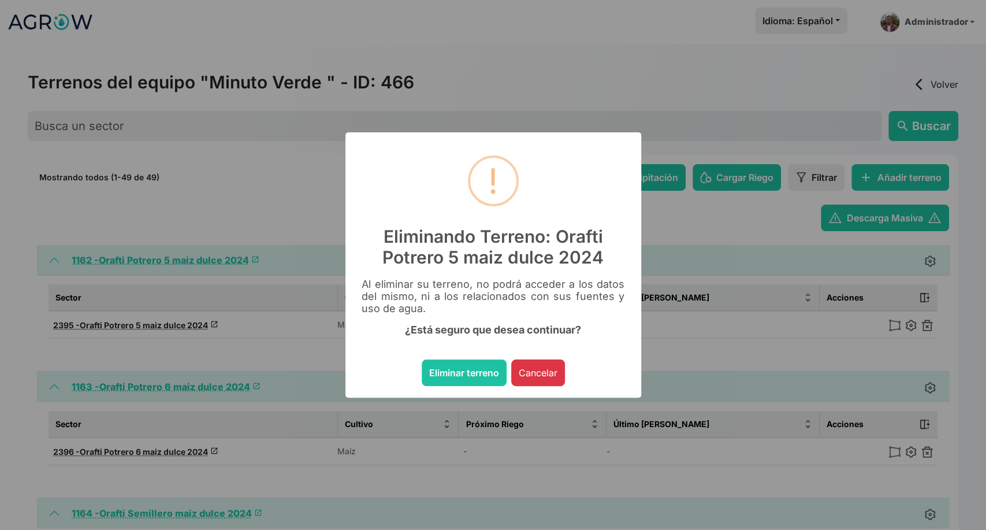
click at [422, 359] on button "Eliminar terreno" at bounding box center [464, 372] width 85 height 27
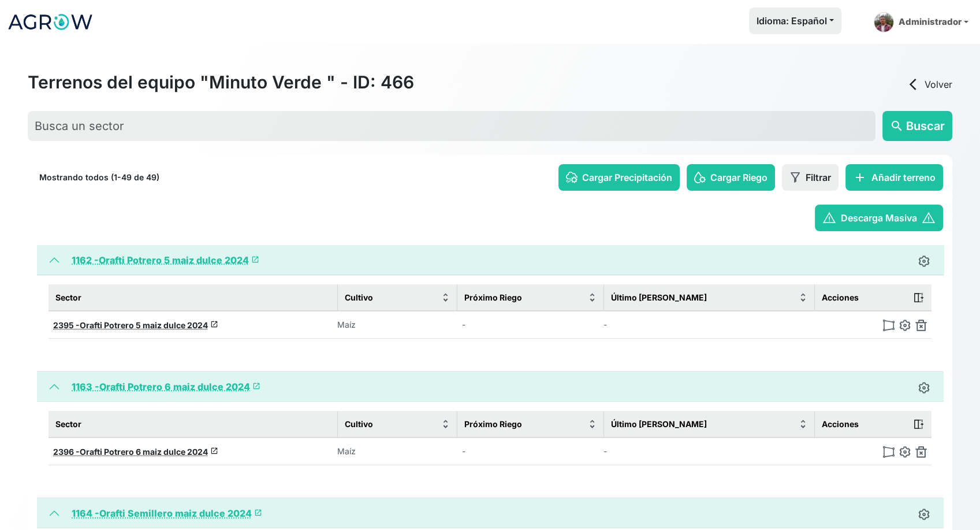
click at [921, 325] on img at bounding box center [922, 325] width 12 height 12
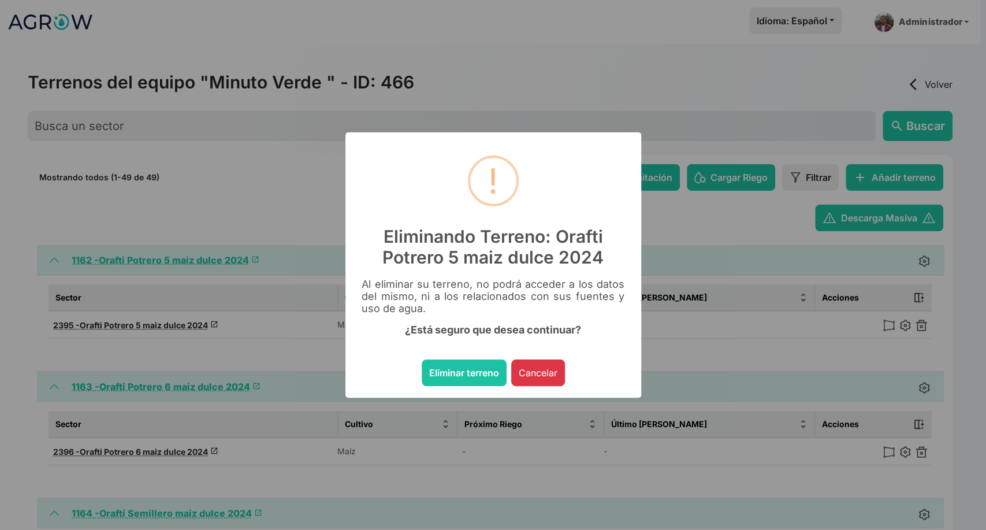
click at [422, 359] on button "Eliminar terreno" at bounding box center [464, 372] width 85 height 27
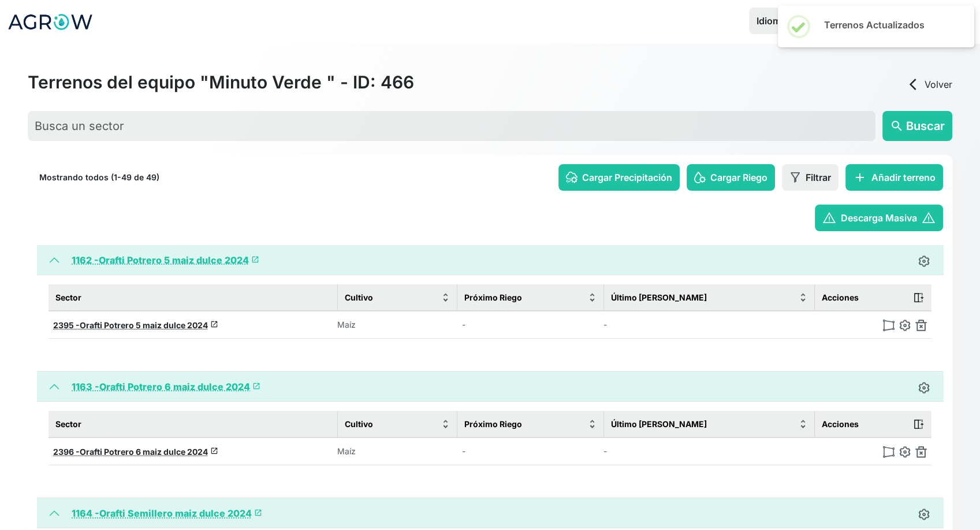
click at [921, 325] on img at bounding box center [922, 325] width 12 height 12
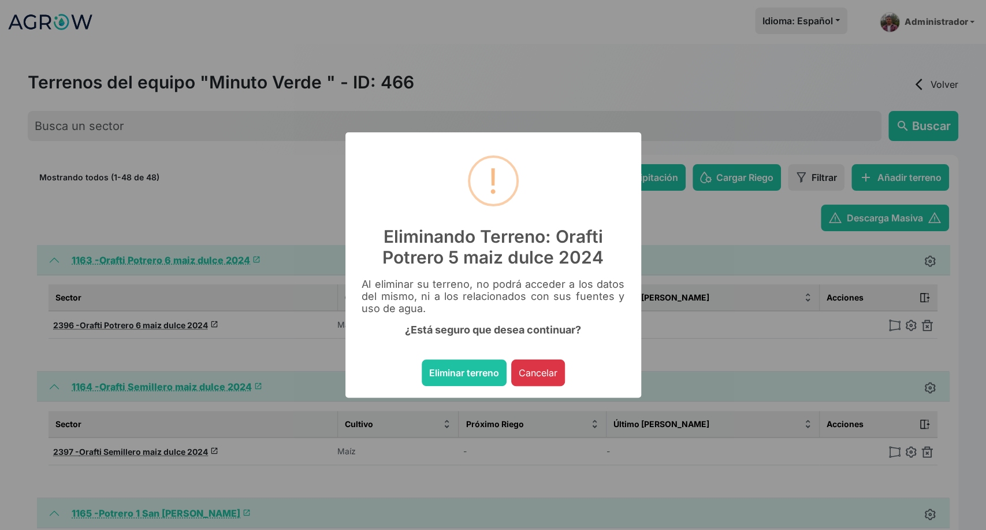
click at [422, 359] on button "Eliminar terreno" at bounding box center [464, 372] width 85 height 27
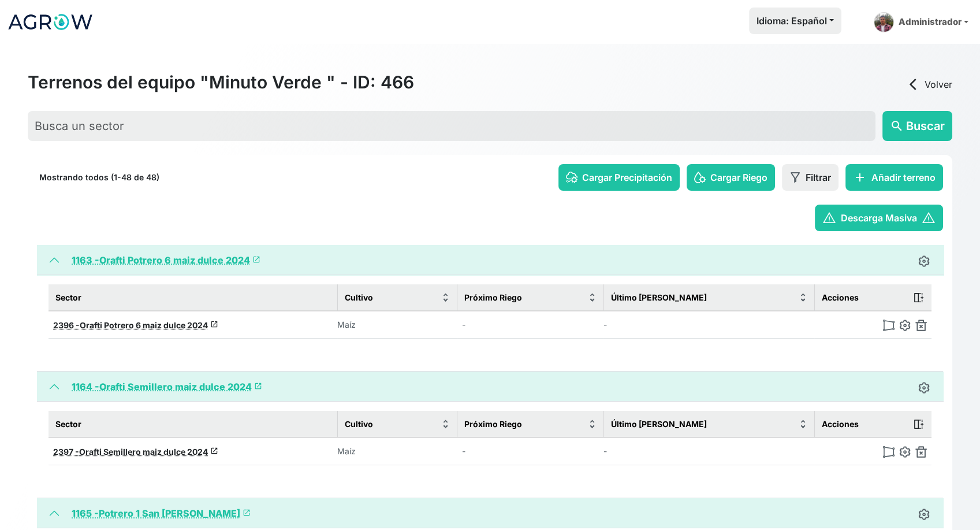
click at [921, 325] on img at bounding box center [922, 325] width 12 height 12
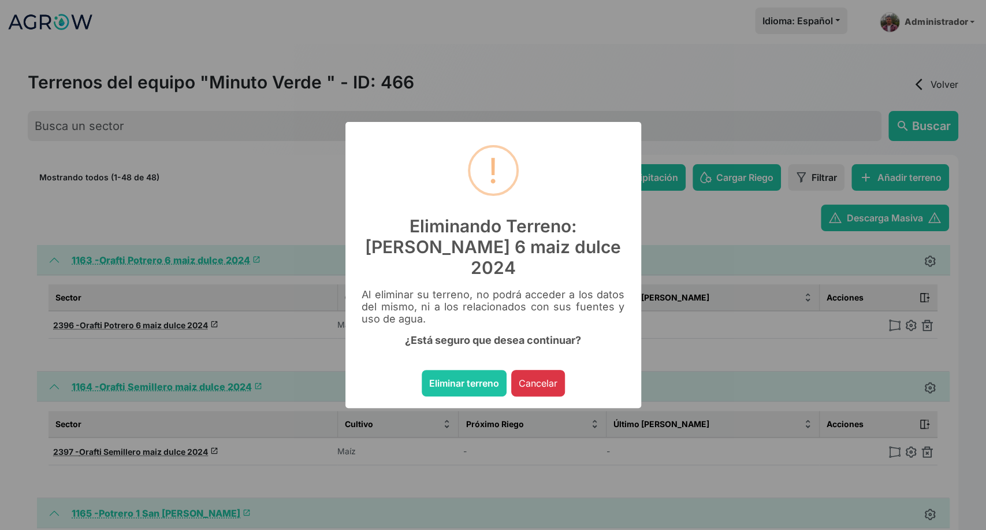
click at [422, 370] on button "Eliminar terreno" at bounding box center [464, 383] width 85 height 27
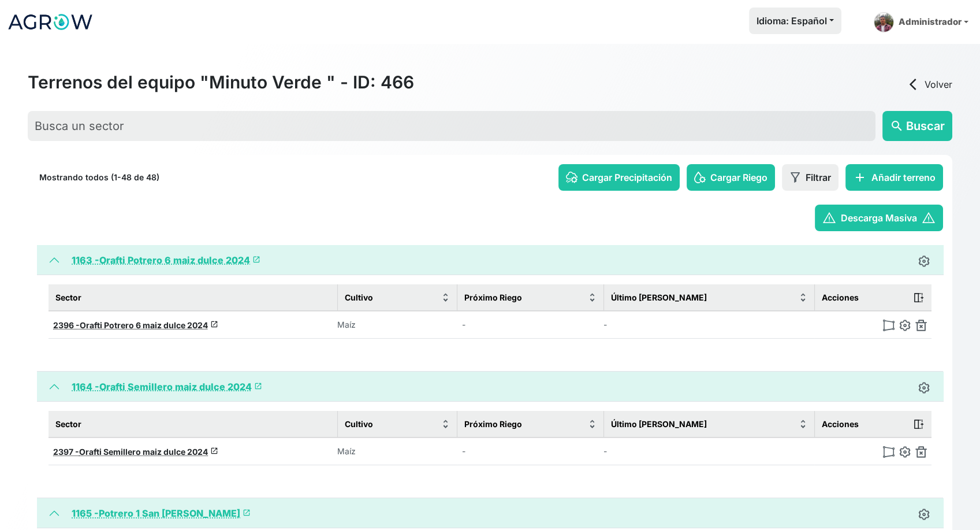
click at [921, 325] on img at bounding box center [922, 325] width 12 height 12
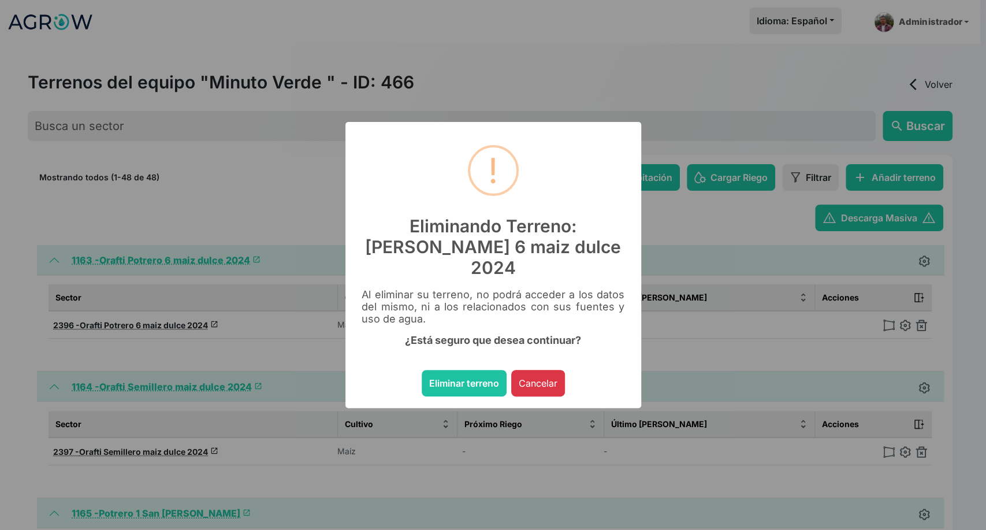
click at [422, 370] on button "Eliminar terreno" at bounding box center [464, 383] width 85 height 27
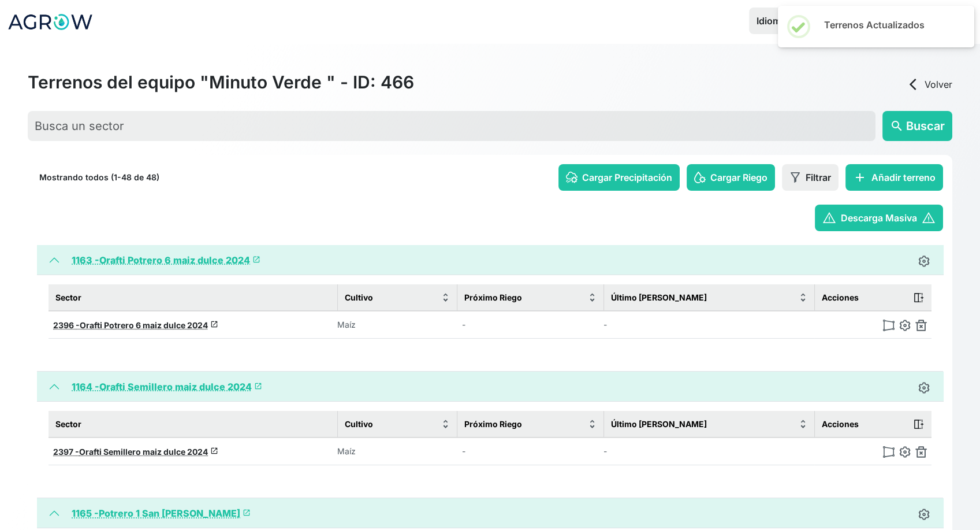
click at [921, 325] on img at bounding box center [922, 325] width 12 height 12
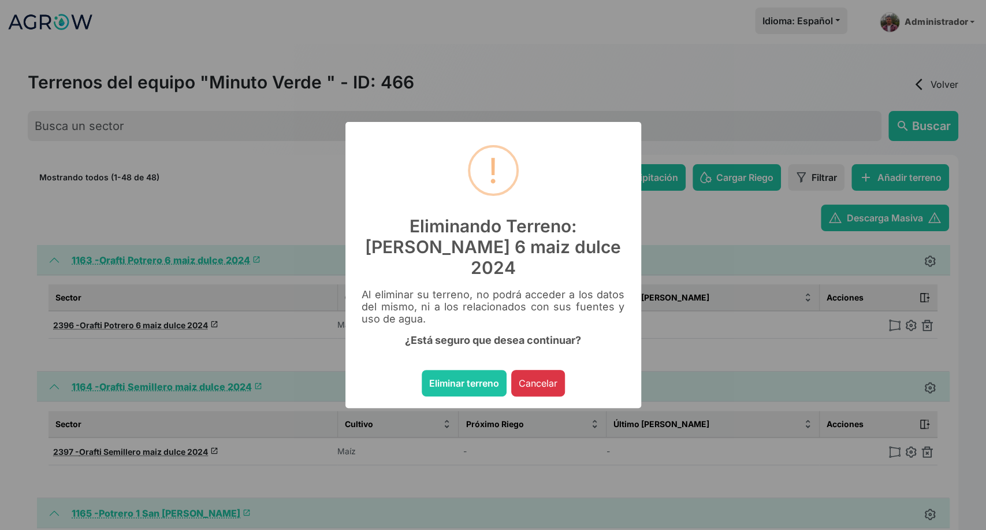
click at [422, 370] on button "Eliminar terreno" at bounding box center [464, 383] width 85 height 27
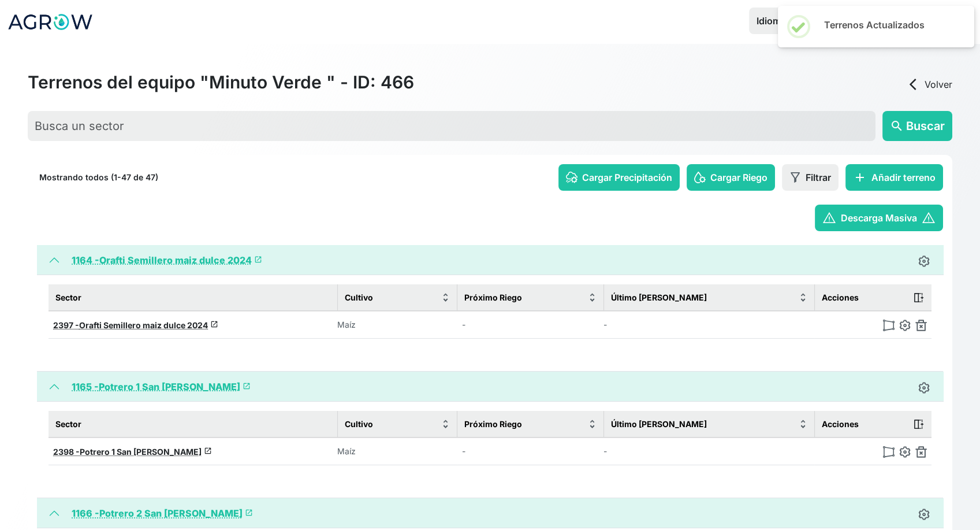
click at [921, 325] on img at bounding box center [922, 325] width 12 height 12
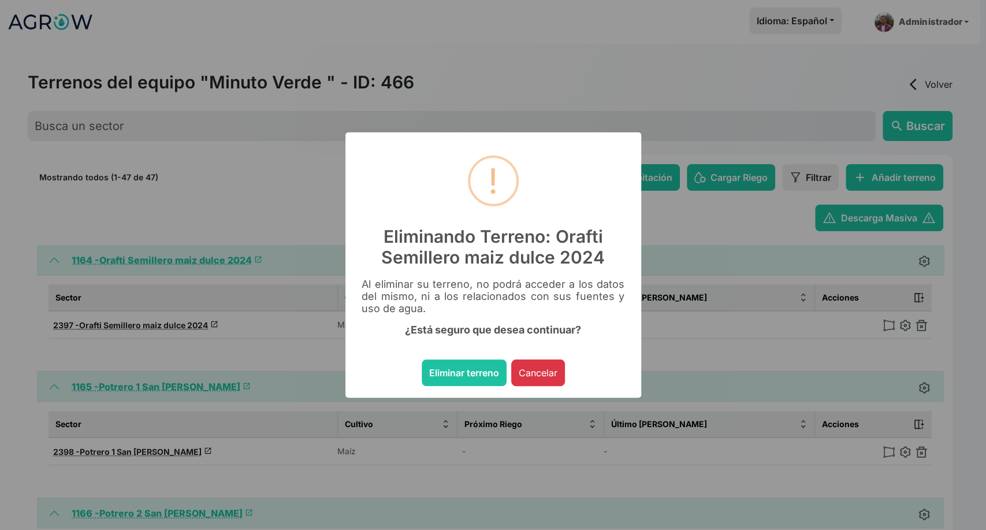
click button "Eliminar terreno" at bounding box center [464, 372] width 85 height 27
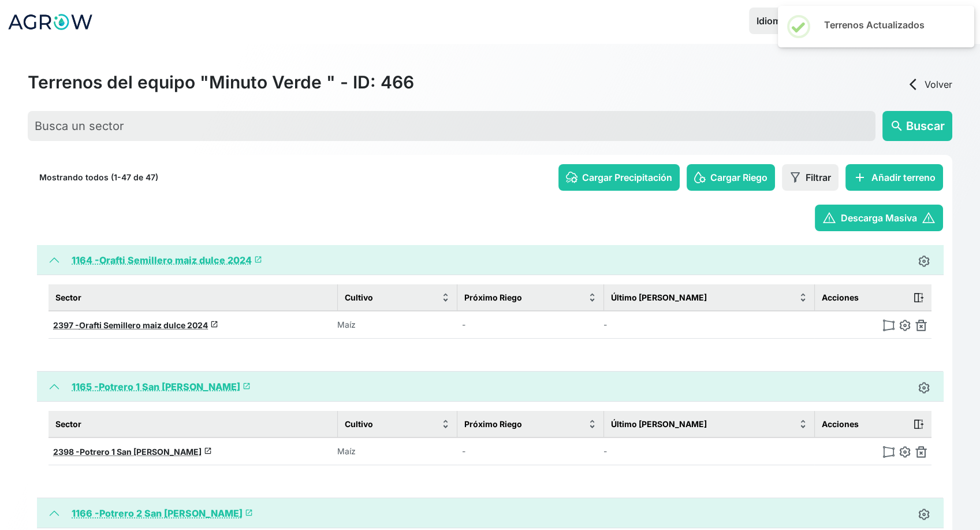
click at [921, 325] on img at bounding box center [922, 325] width 12 height 12
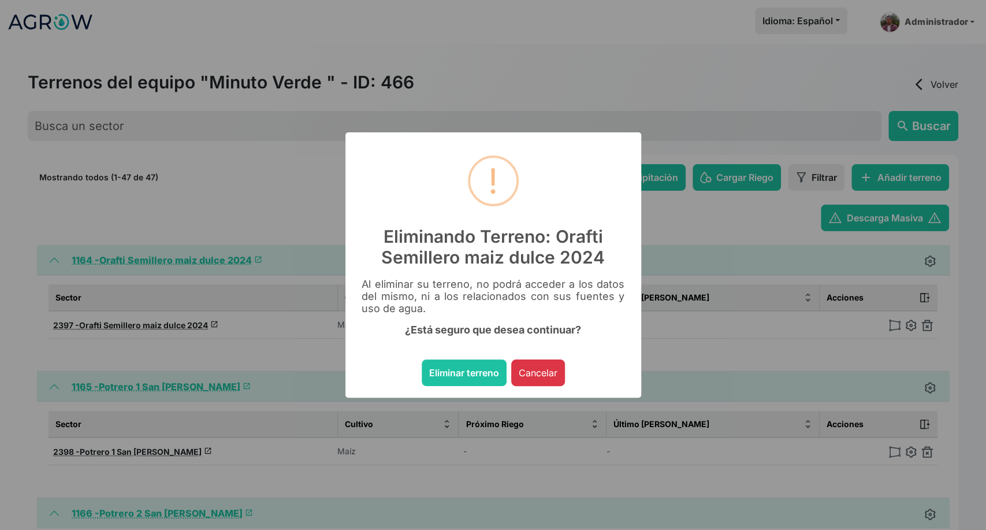
click at [422, 359] on button "Eliminar terreno" at bounding box center [464, 372] width 85 height 27
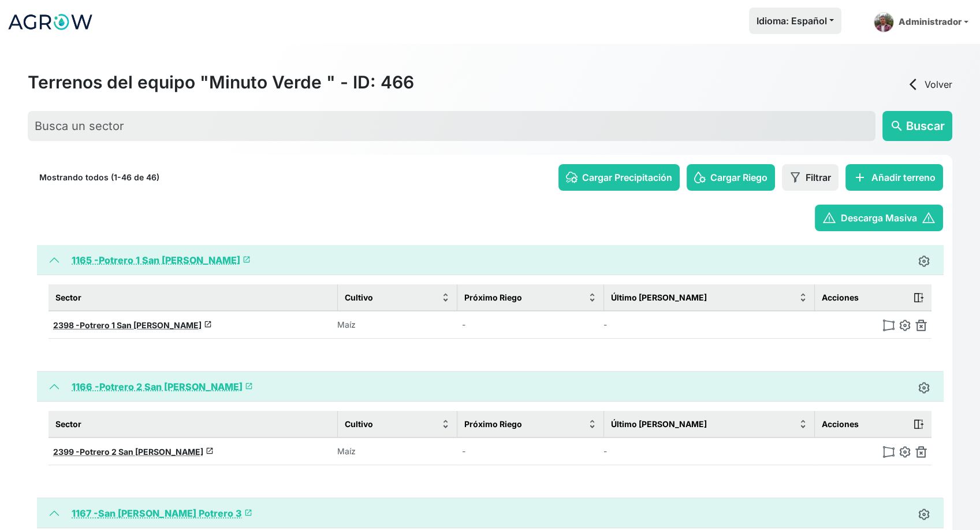
click at [921, 325] on img at bounding box center [922, 325] width 12 height 12
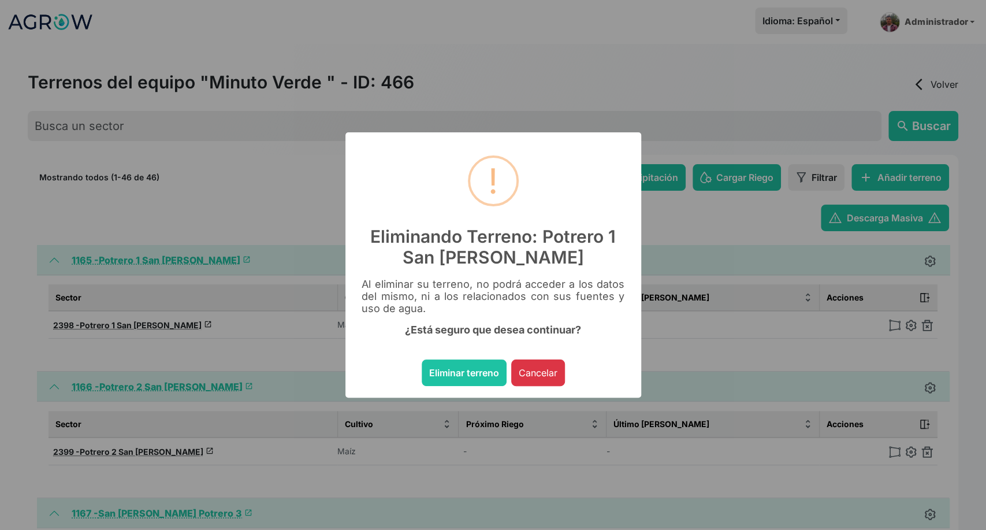
click at [422, 359] on button "Eliminar terreno" at bounding box center [464, 372] width 85 height 27
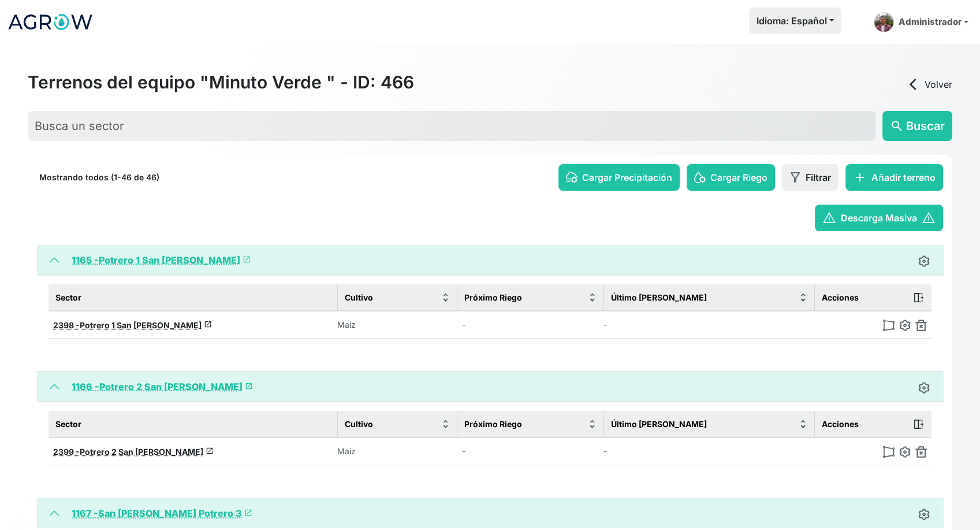
click at [921, 325] on img at bounding box center [922, 325] width 12 height 12
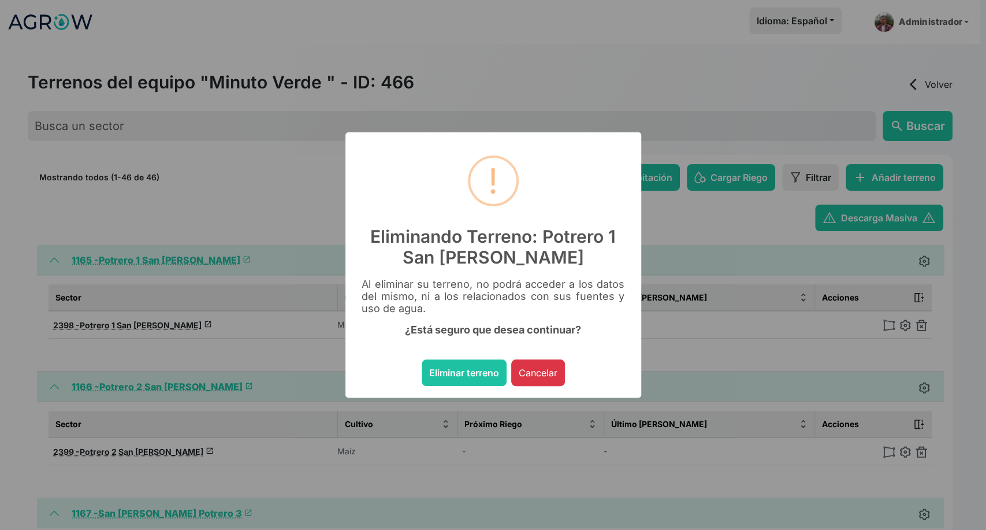
click at [422, 359] on button "Eliminar terreno" at bounding box center [464, 372] width 85 height 27
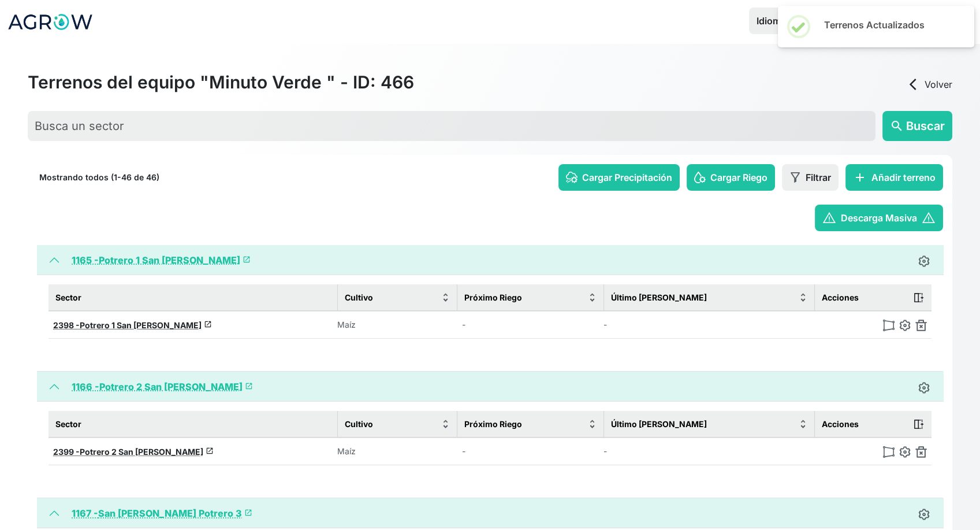
click at [921, 325] on img at bounding box center [922, 325] width 12 height 12
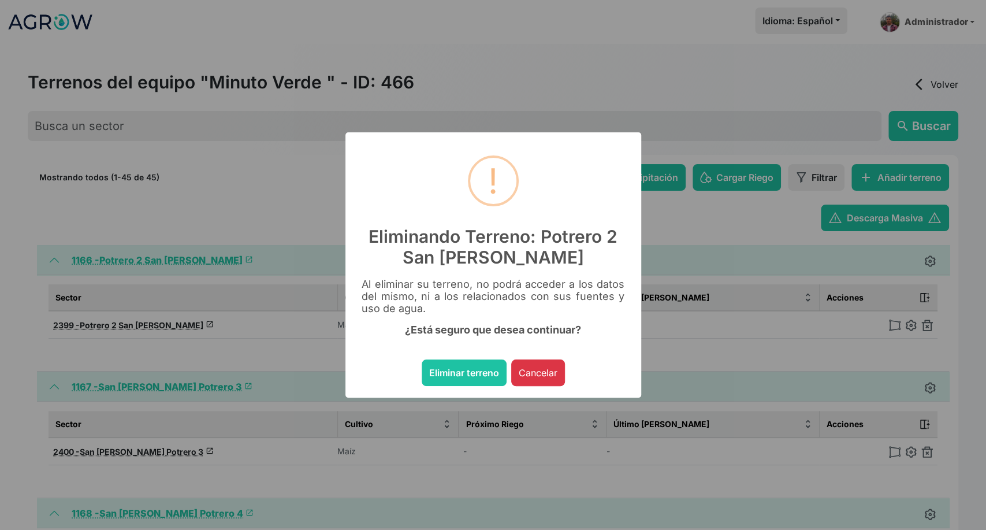
click at [422, 359] on button "Eliminar terreno" at bounding box center [464, 372] width 85 height 27
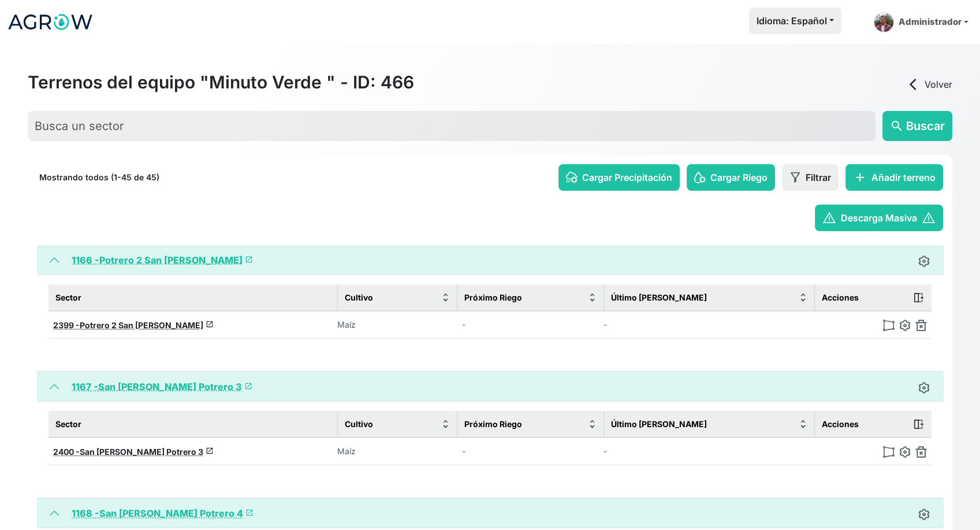
click at [921, 325] on img at bounding box center [922, 325] width 12 height 12
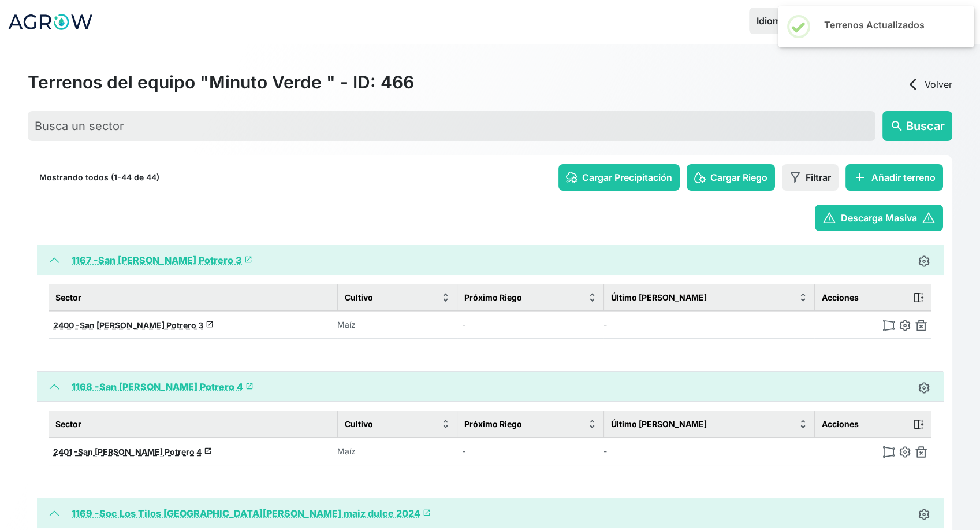
click at [921, 325] on img at bounding box center [922, 325] width 12 height 12
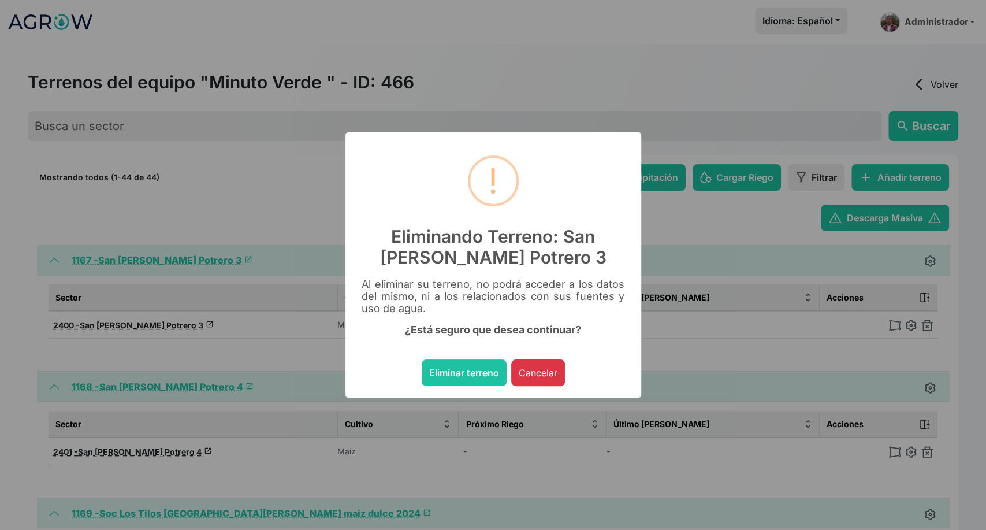
click at [422, 359] on button "Eliminar terreno" at bounding box center [464, 372] width 85 height 27
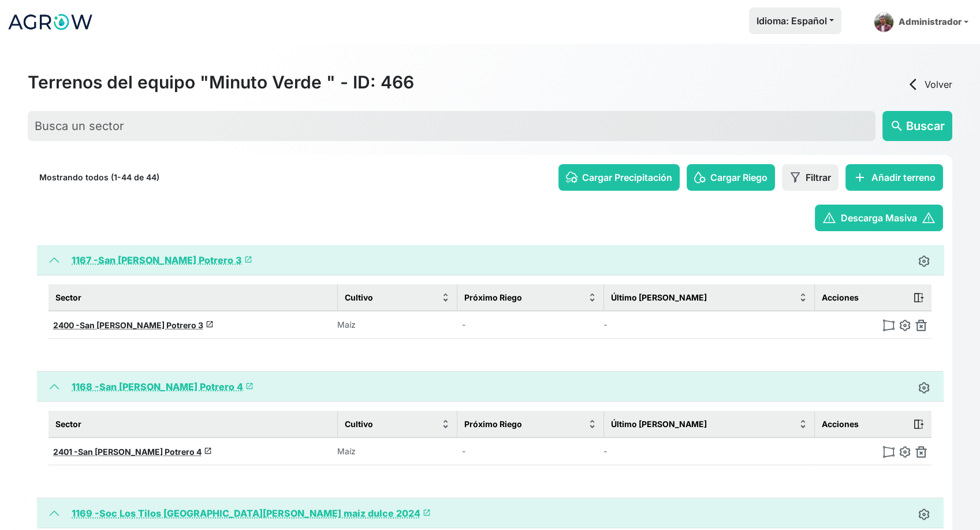
click at [921, 325] on img at bounding box center [922, 325] width 12 height 12
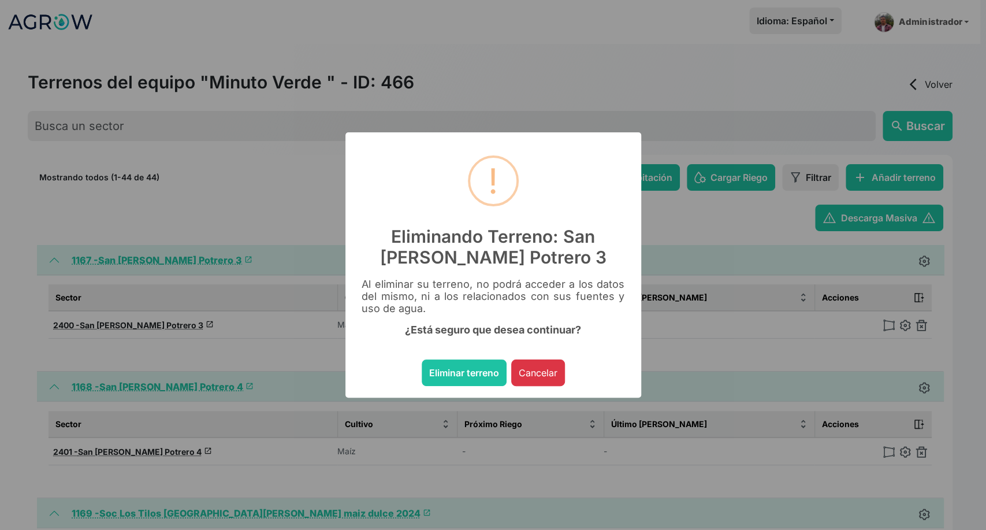
click at [422, 359] on button "Eliminar terreno" at bounding box center [464, 372] width 85 height 27
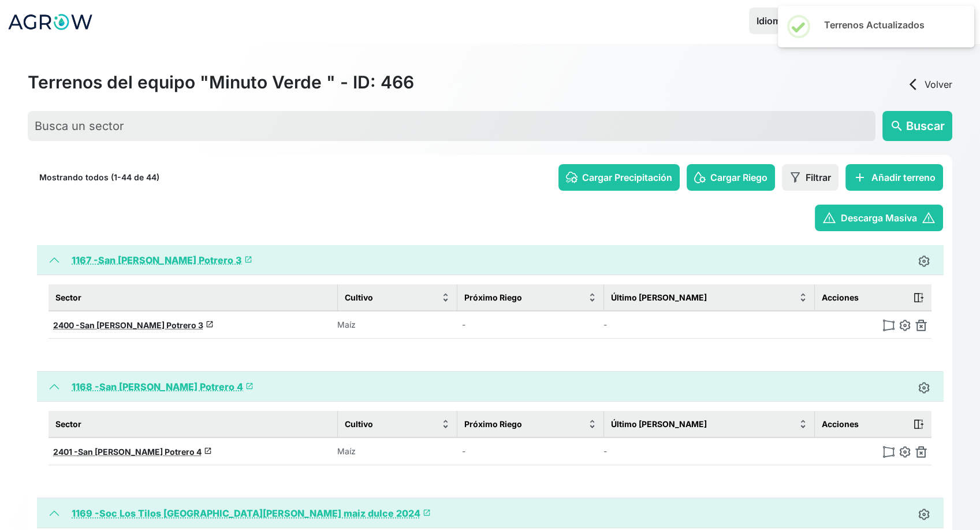
click at [921, 325] on img at bounding box center [922, 325] width 12 height 12
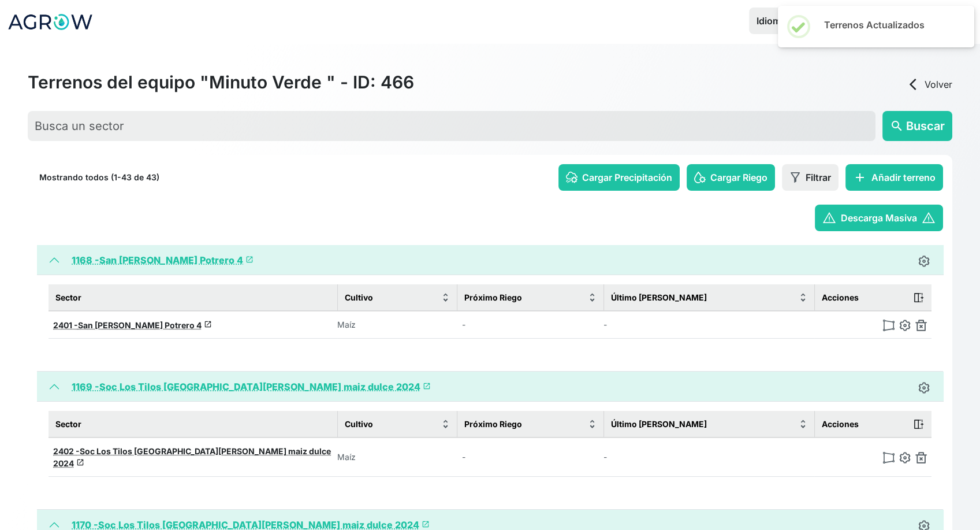
click at [921, 325] on img at bounding box center [922, 325] width 12 height 12
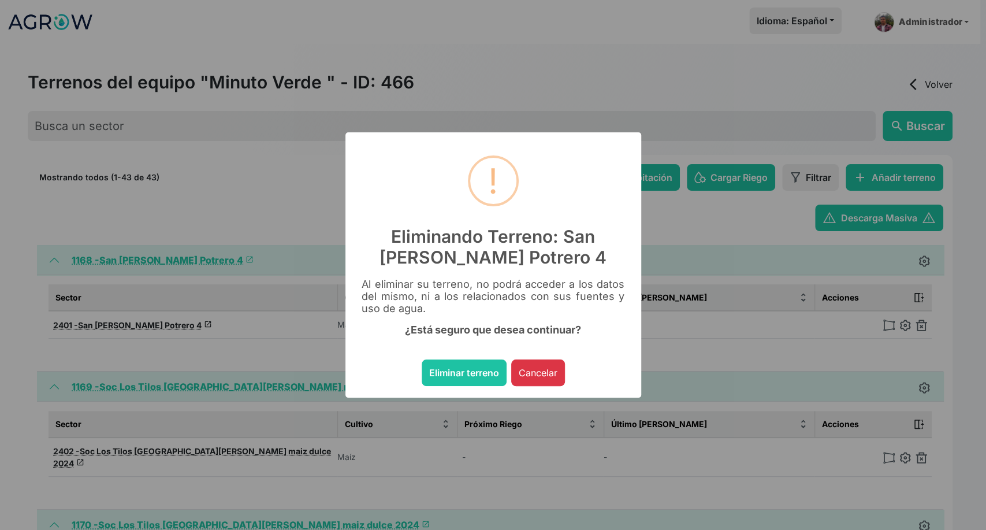
click at [422, 359] on button "Eliminar terreno" at bounding box center [464, 372] width 85 height 27
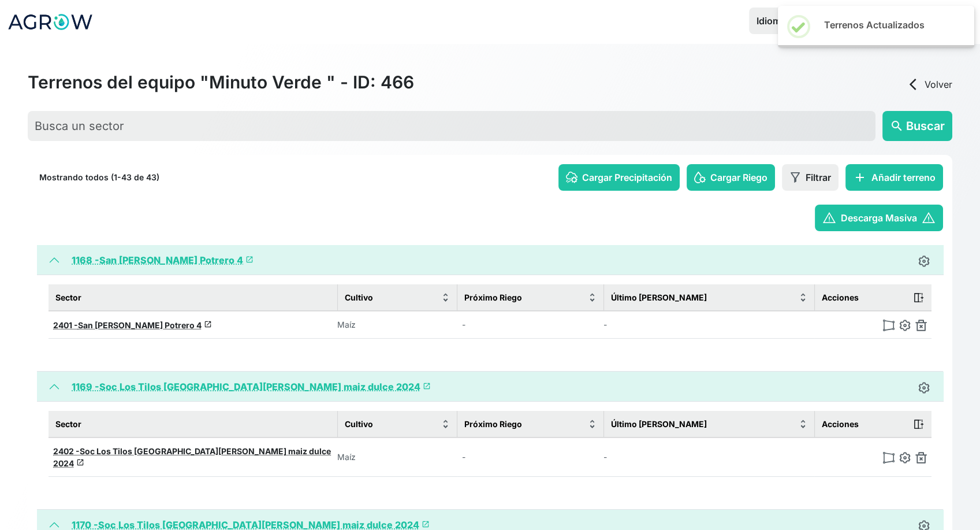
click at [921, 325] on img at bounding box center [922, 325] width 12 height 12
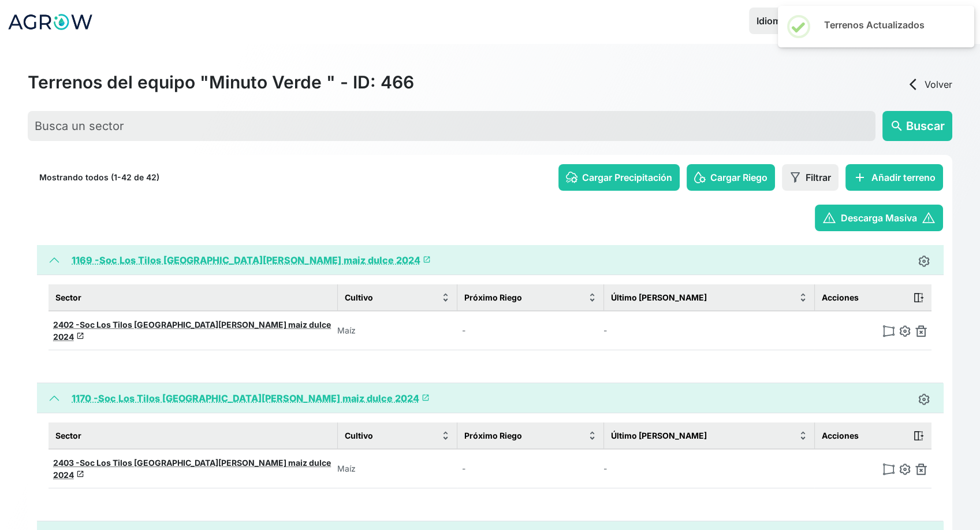
click at [921, 325] on img at bounding box center [922, 331] width 12 height 12
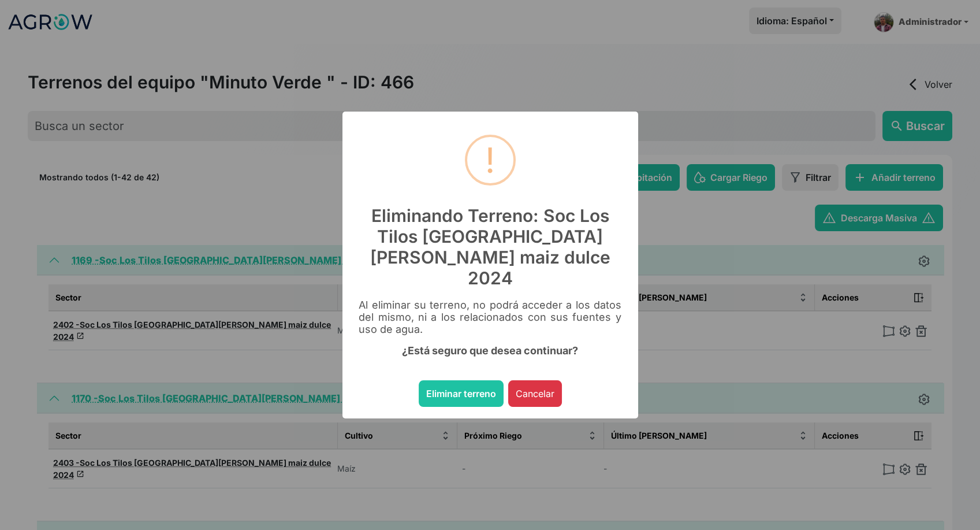
click at [419, 380] on button "Eliminar terreno" at bounding box center [461, 393] width 85 height 27
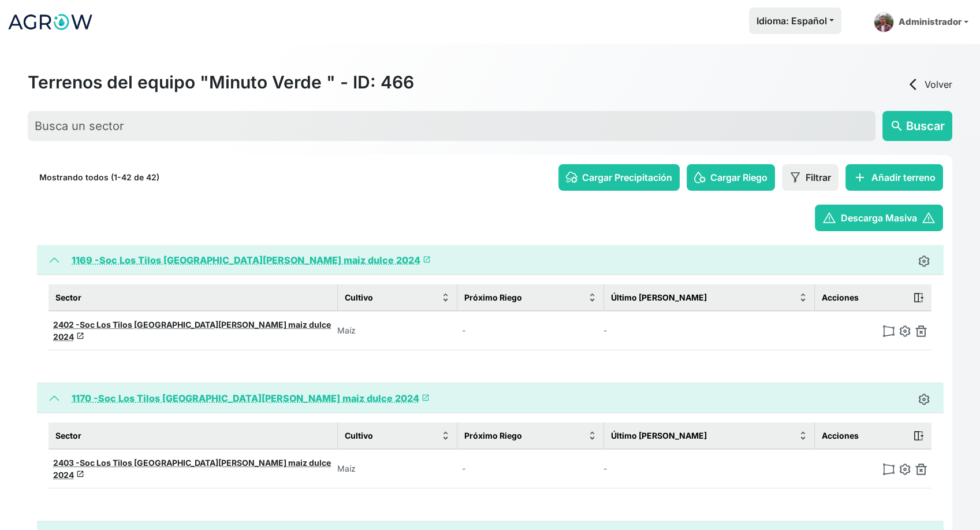
click at [921, 325] on img at bounding box center [922, 331] width 12 height 12
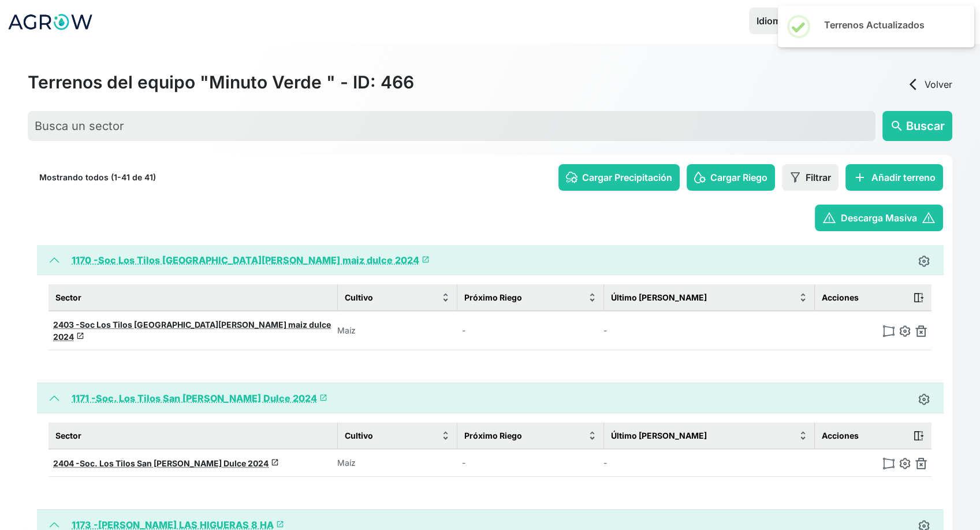
click at [921, 325] on img at bounding box center [922, 331] width 12 height 12
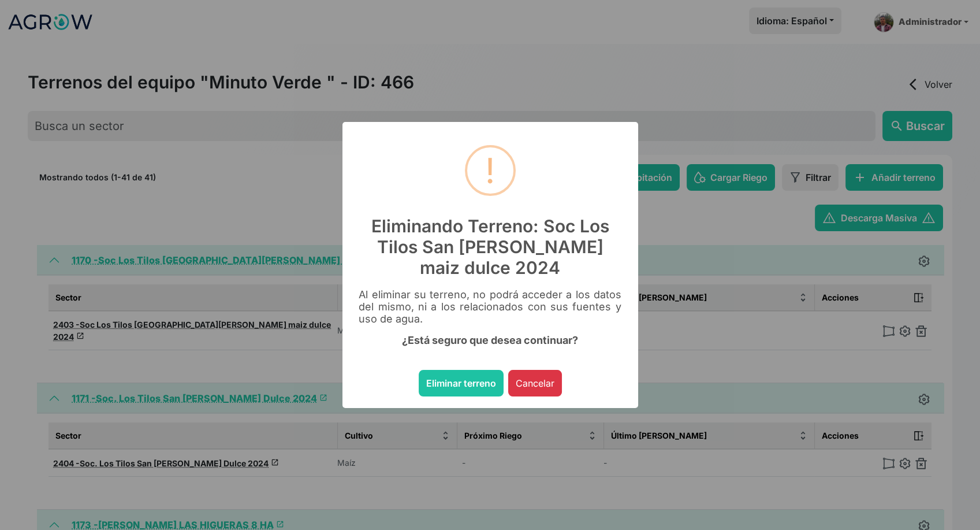
click at [419, 370] on button "Eliminar terreno" at bounding box center [461, 383] width 85 height 27
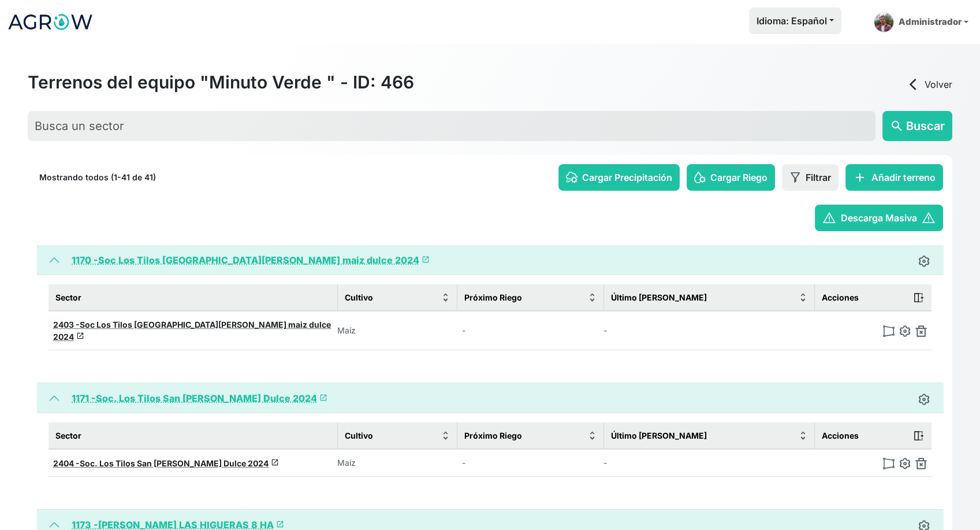
click at [921, 325] on img at bounding box center [922, 331] width 12 height 12
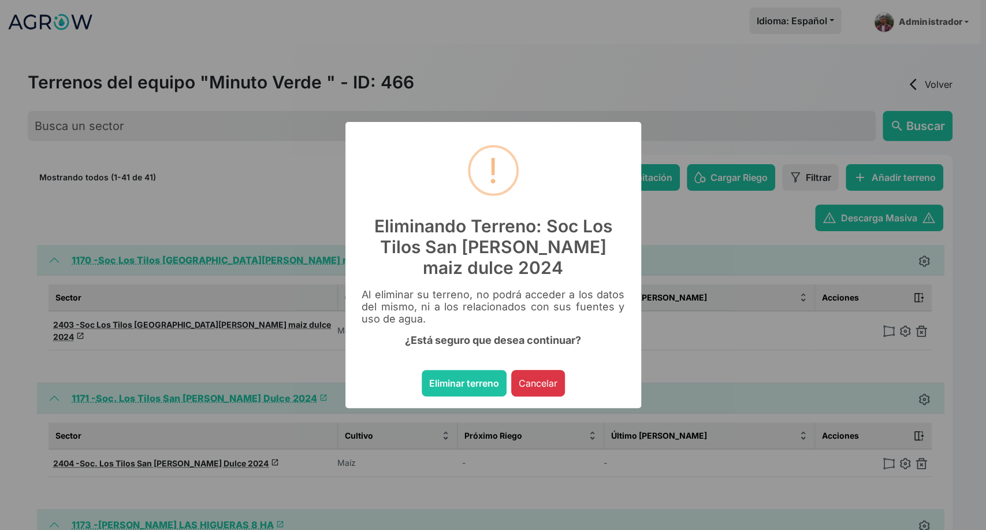
click button "Eliminar terreno" at bounding box center [464, 383] width 85 height 27
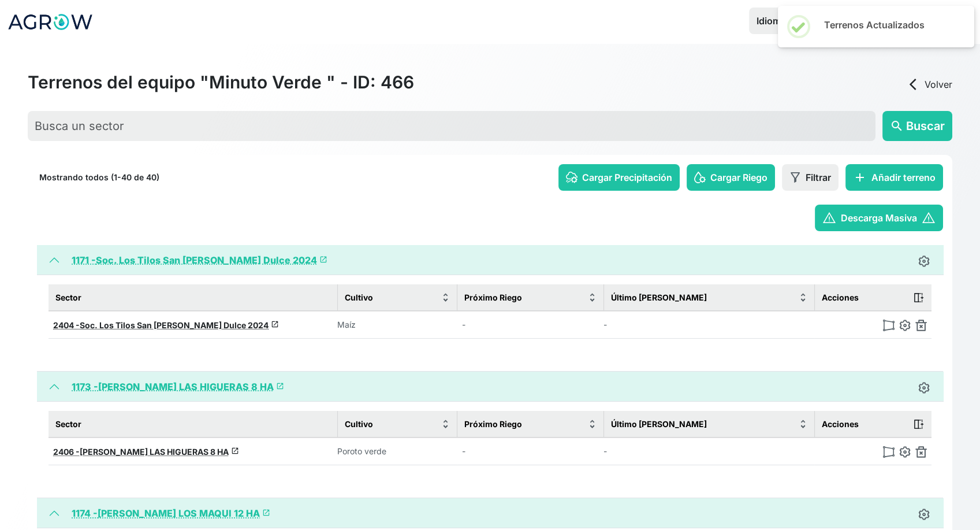
click at [921, 325] on img at bounding box center [922, 325] width 12 height 12
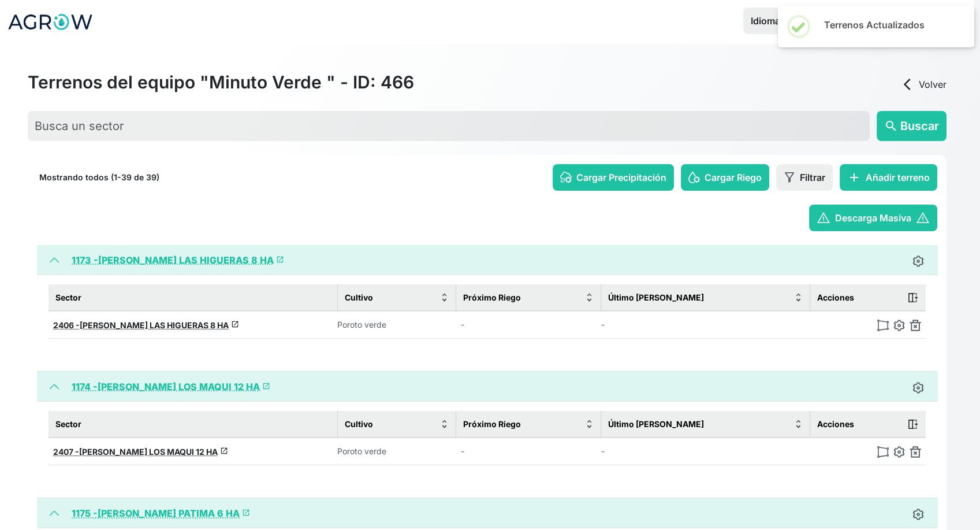
click at [921, 325] on img at bounding box center [916, 325] width 12 height 12
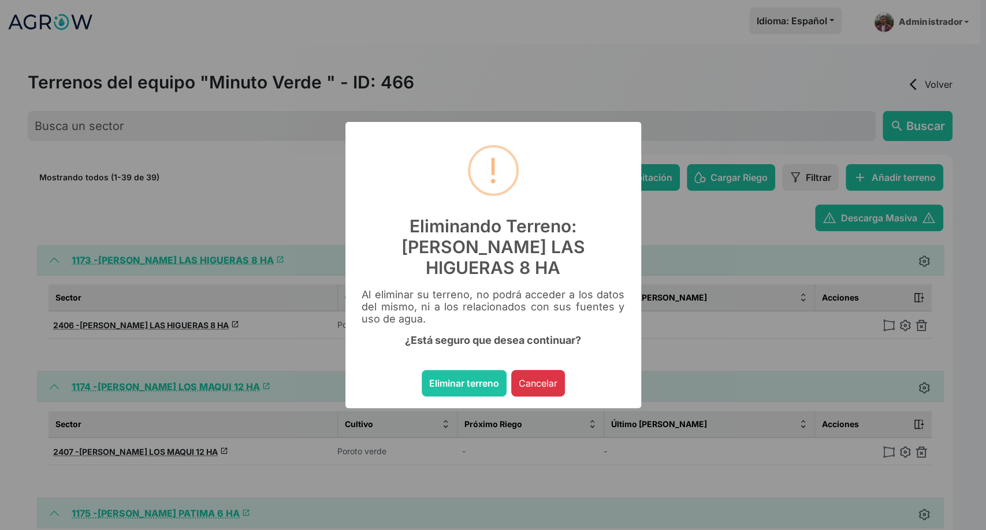
click at [422, 370] on button "Eliminar terreno" at bounding box center [464, 383] width 85 height 27
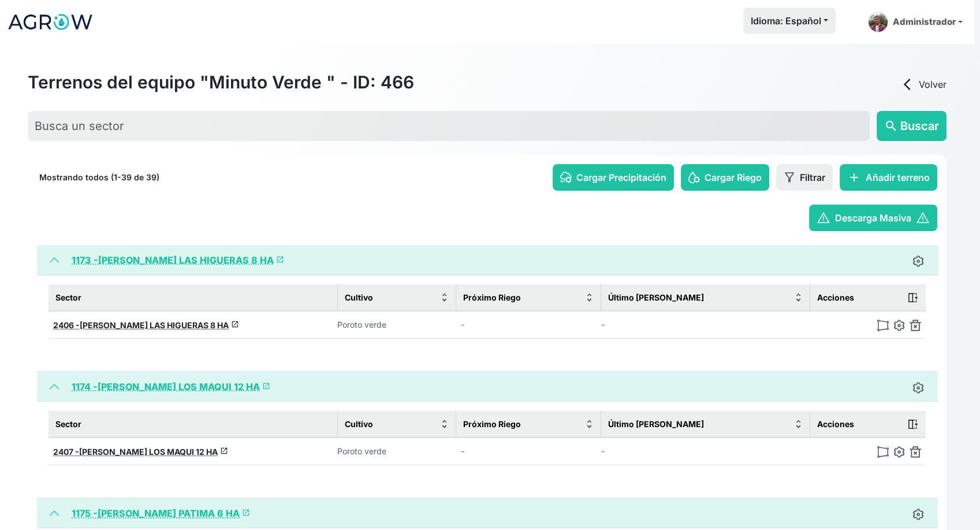
click at [921, 326] on img at bounding box center [916, 325] width 12 height 12
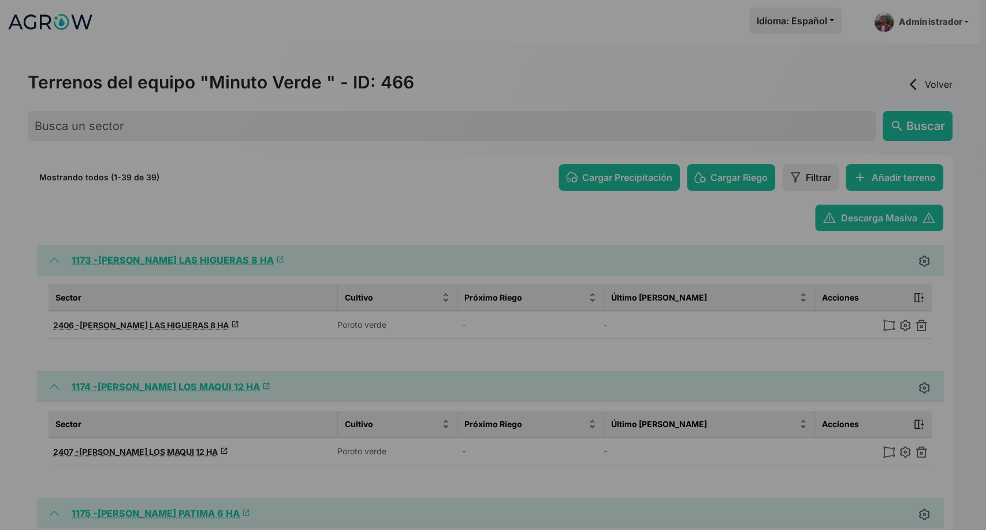
click button "Eliminar terreno" at bounding box center [464, 383] width 85 height 27
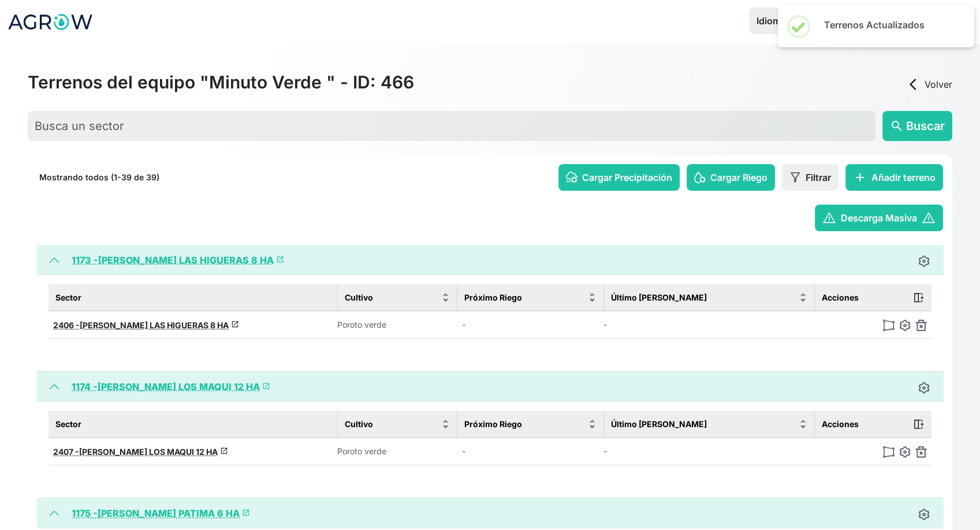
click at [921, 326] on img at bounding box center [922, 325] width 12 height 12
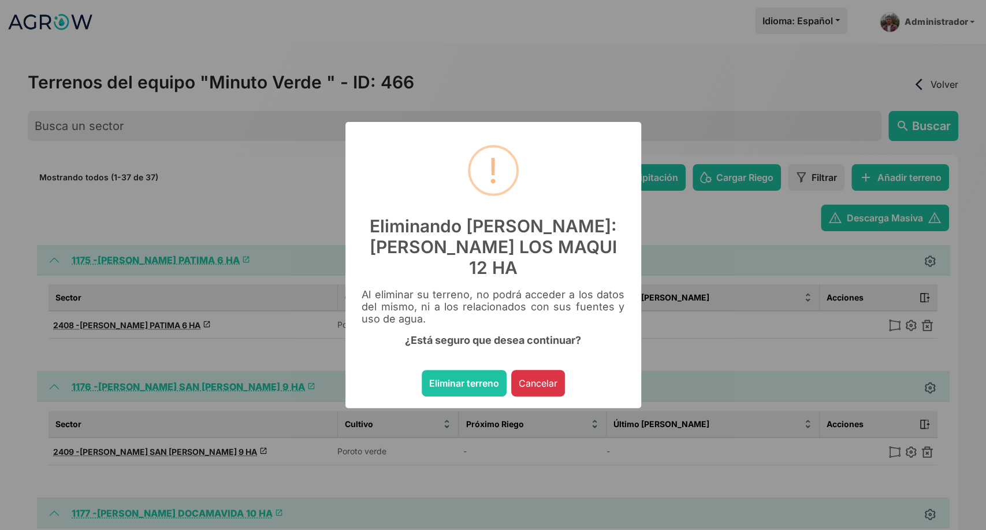
click at [422, 370] on button "Eliminar terreno" at bounding box center [464, 383] width 85 height 27
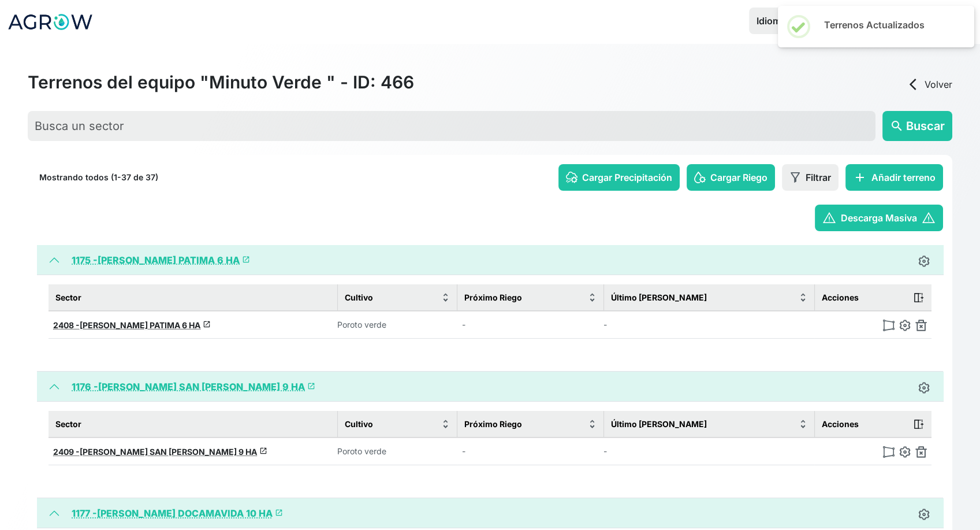
click at [921, 327] on img at bounding box center [922, 325] width 12 height 12
click at [921, 328] on img at bounding box center [922, 325] width 12 height 12
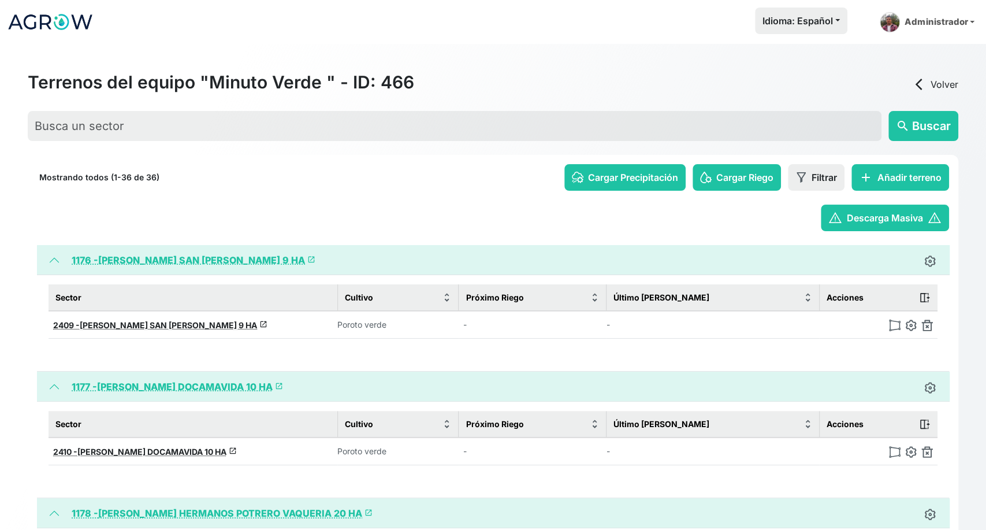
click at [921, 328] on img at bounding box center [927, 325] width 12 height 12
click at [921, 328] on img at bounding box center [922, 325] width 12 height 12
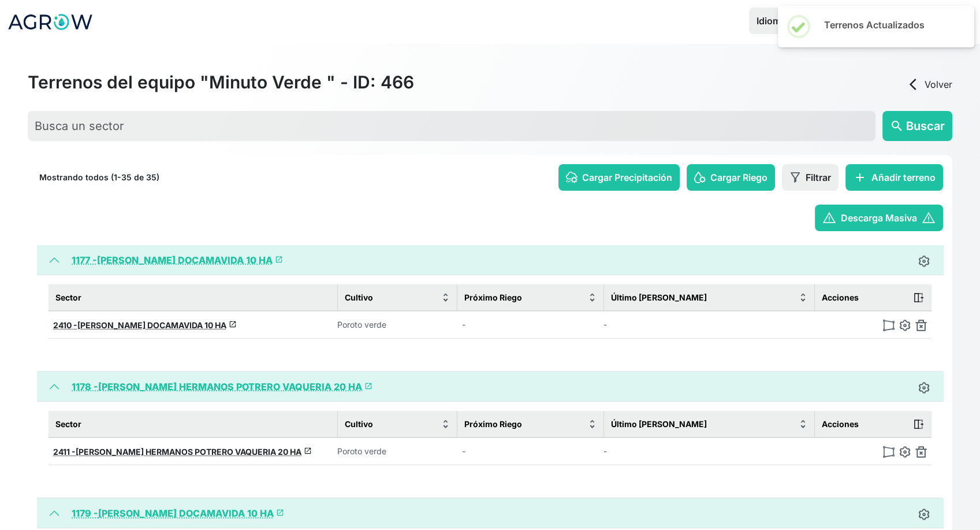
click at [921, 329] on img at bounding box center [922, 325] width 12 height 12
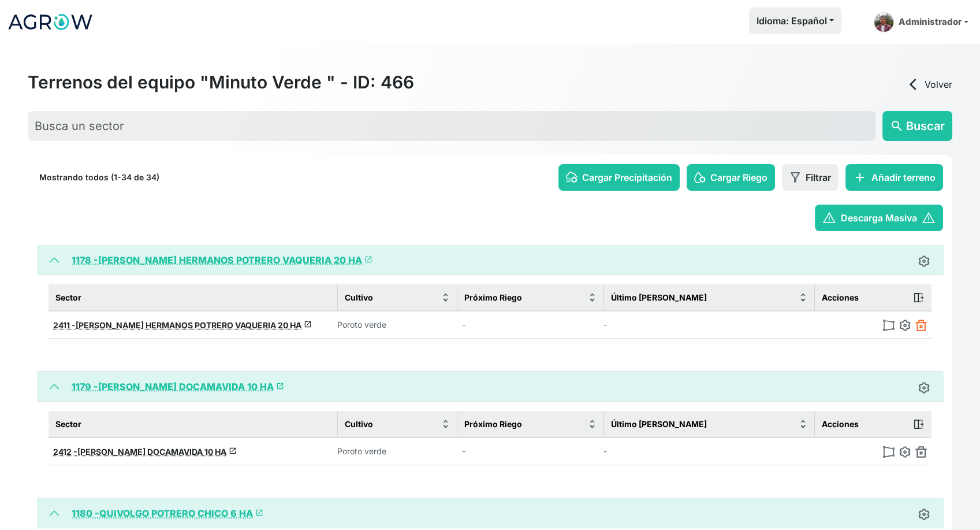
click at [921, 329] on img at bounding box center [922, 325] width 12 height 12
click at [920, 329] on img at bounding box center [922, 325] width 12 height 12
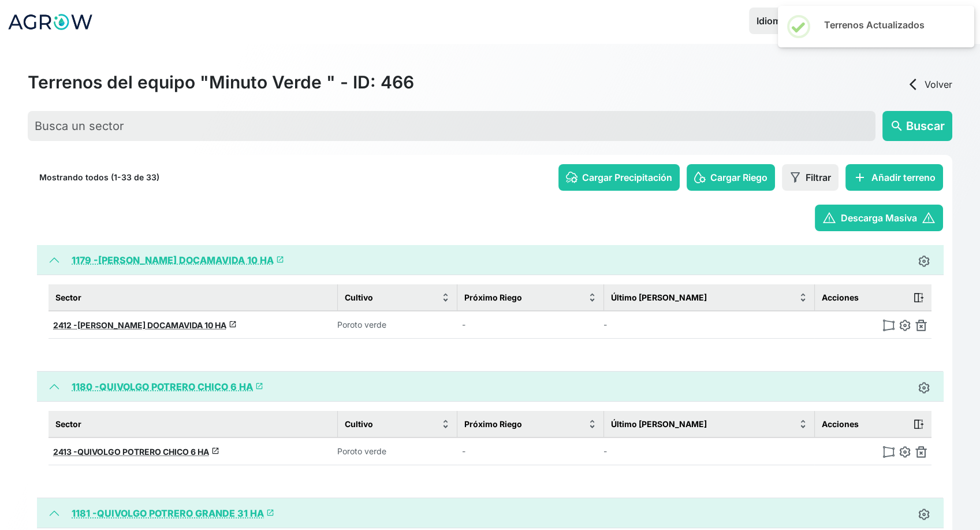
click at [920, 329] on img at bounding box center [922, 325] width 12 height 12
click at [920, 330] on td at bounding box center [872, 325] width 117 height 28
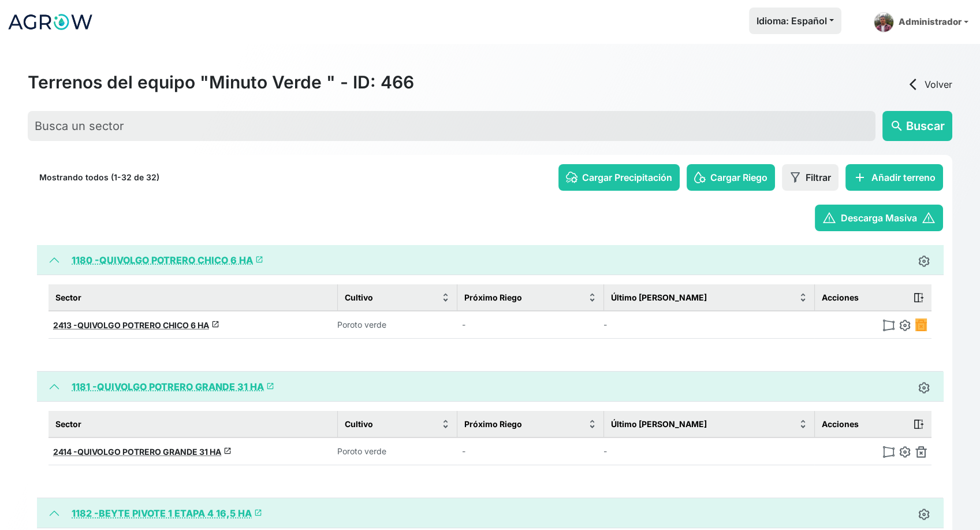
click at [924, 323] on img at bounding box center [922, 325] width 12 height 12
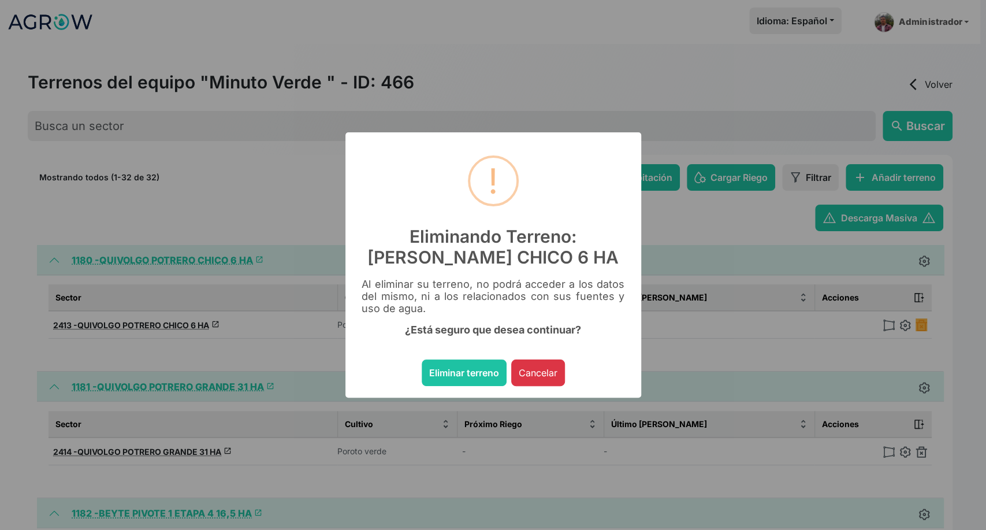
click at [422, 359] on button "Eliminar terreno" at bounding box center [464, 372] width 85 height 27
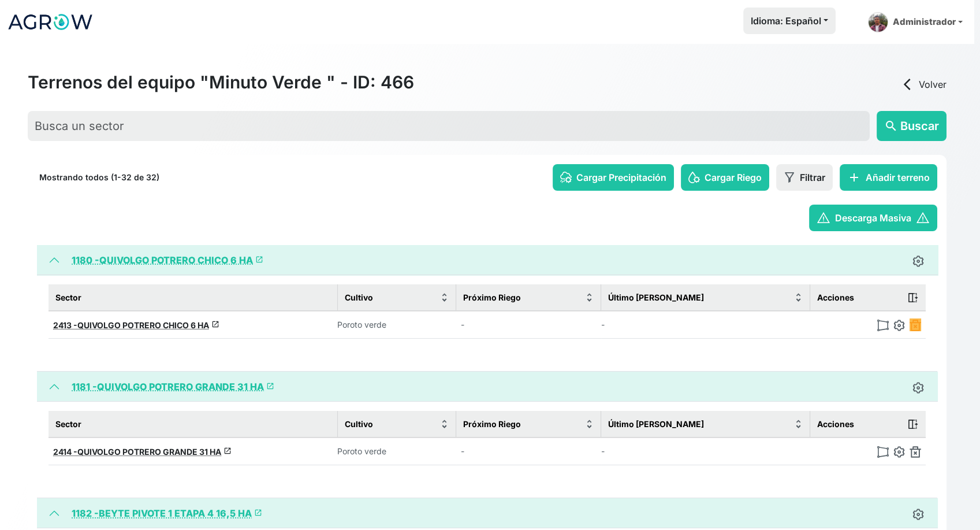
click at [921, 323] on img at bounding box center [916, 325] width 12 height 12
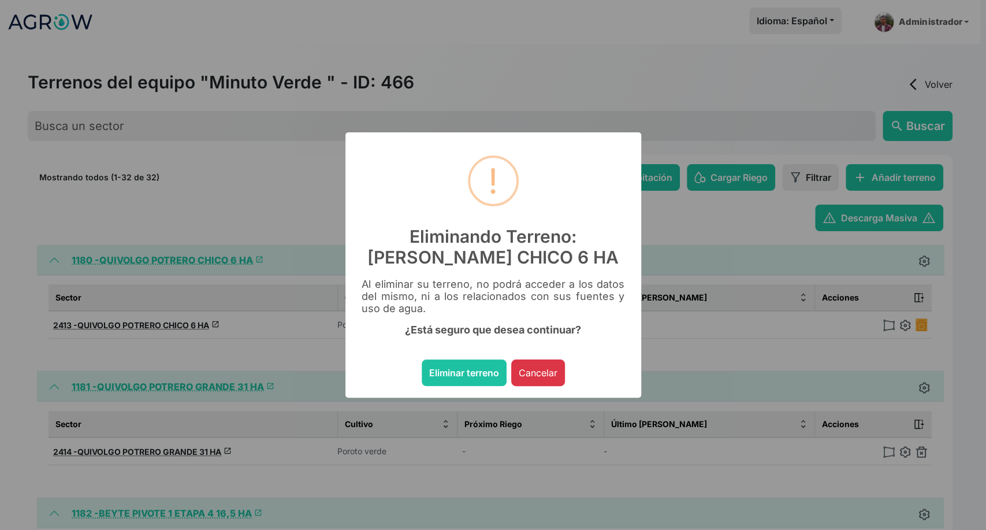
click button "Eliminar terreno" at bounding box center [464, 372] width 85 height 27
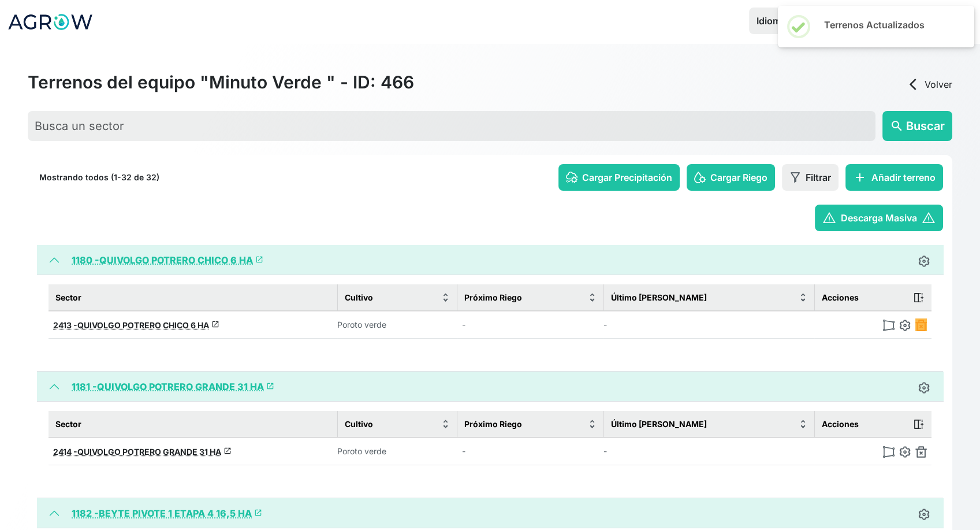
click at [924, 323] on img at bounding box center [922, 325] width 12 height 12
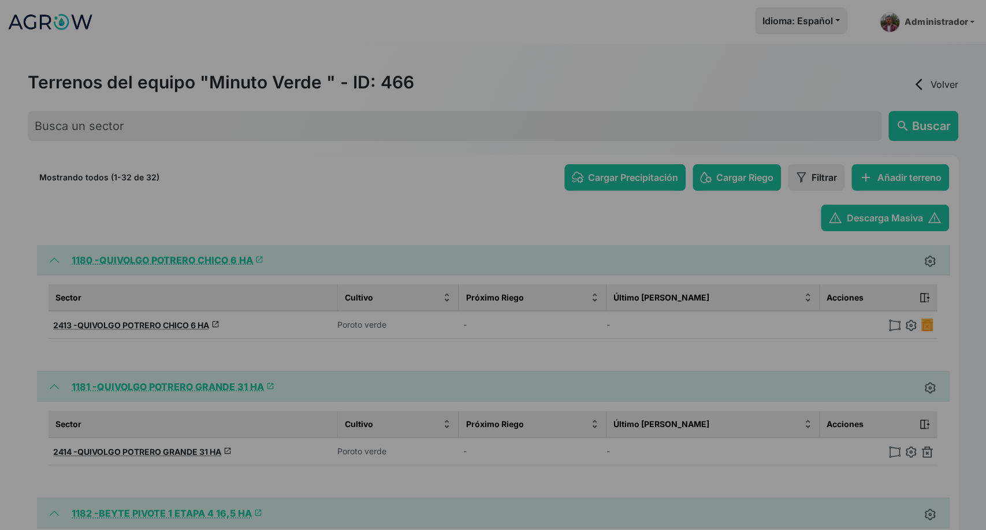
click at [422, 359] on button "Eliminar terreno" at bounding box center [464, 372] width 85 height 27
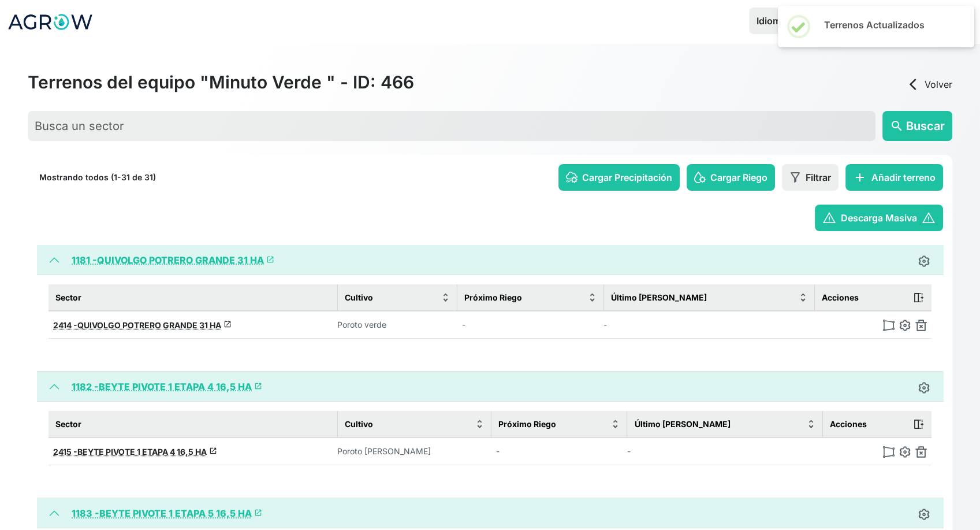
click at [924, 323] on img at bounding box center [922, 325] width 12 height 12
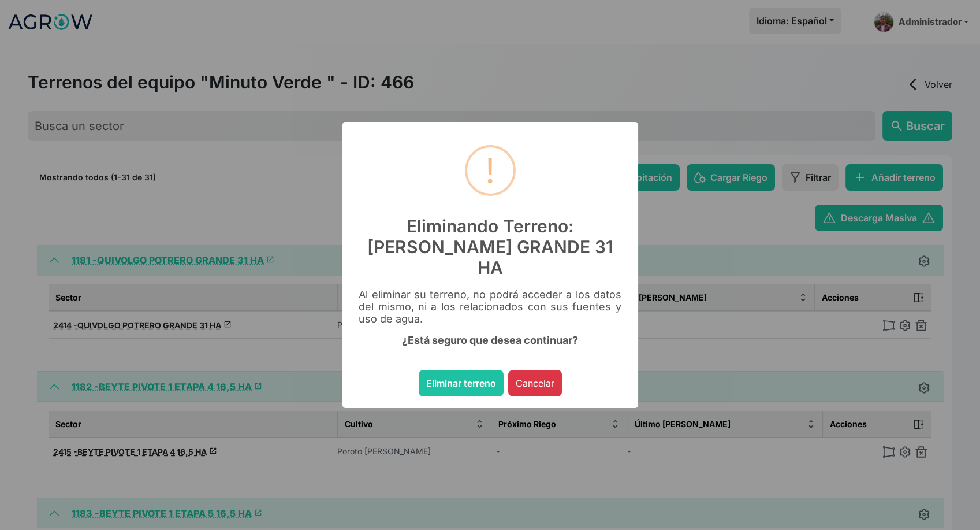
click at [419, 370] on button "Eliminar terreno" at bounding box center [461, 383] width 85 height 27
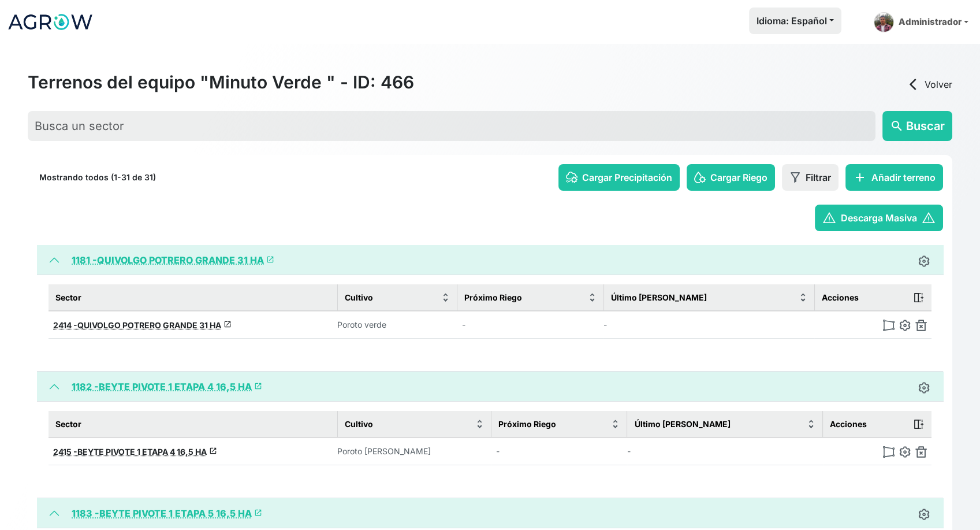
click at [924, 323] on img at bounding box center [922, 325] width 12 height 12
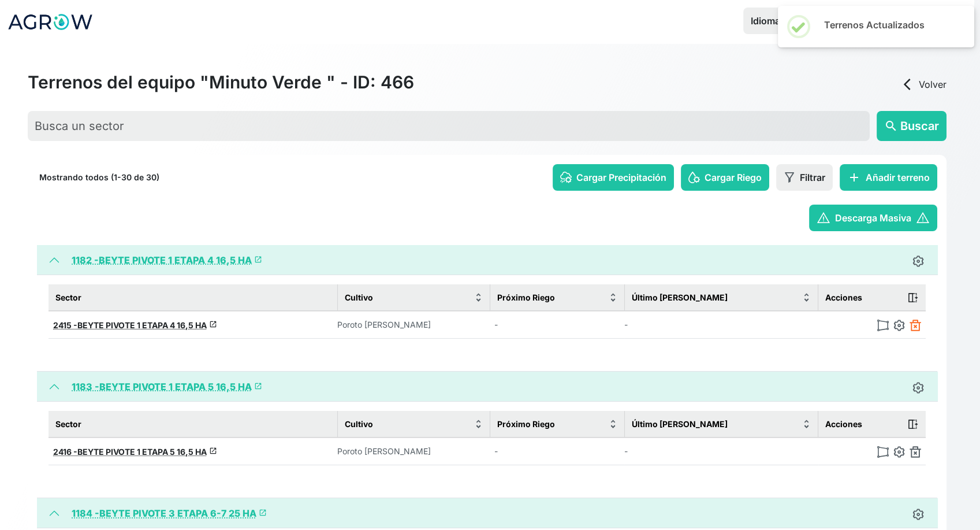
click at [914, 323] on img at bounding box center [916, 325] width 12 height 12
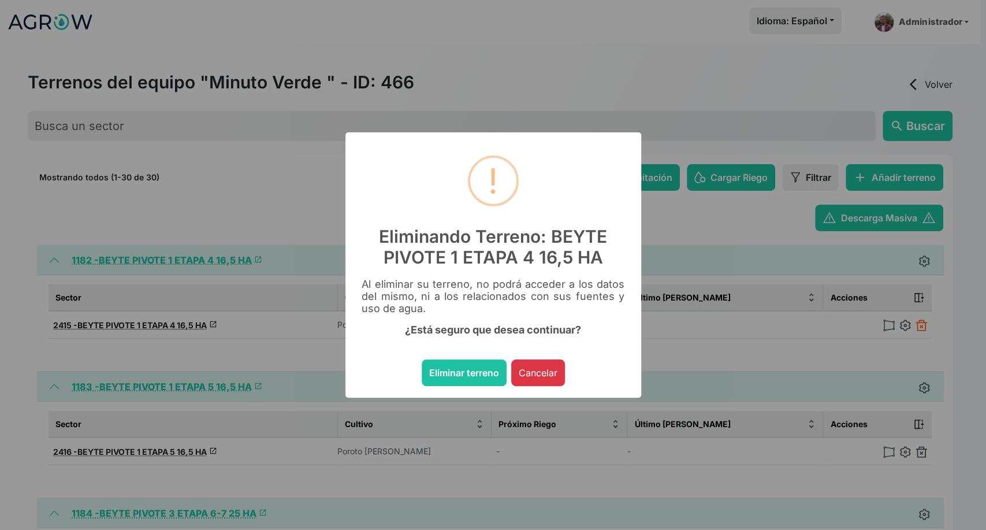
click at [914, 323] on div "× ! Eliminando Terreno: BEYTE PIVOTE 1 ETAPA 4 16,5 HA Al eliminar su terreno, …" at bounding box center [493, 265] width 986 height 530
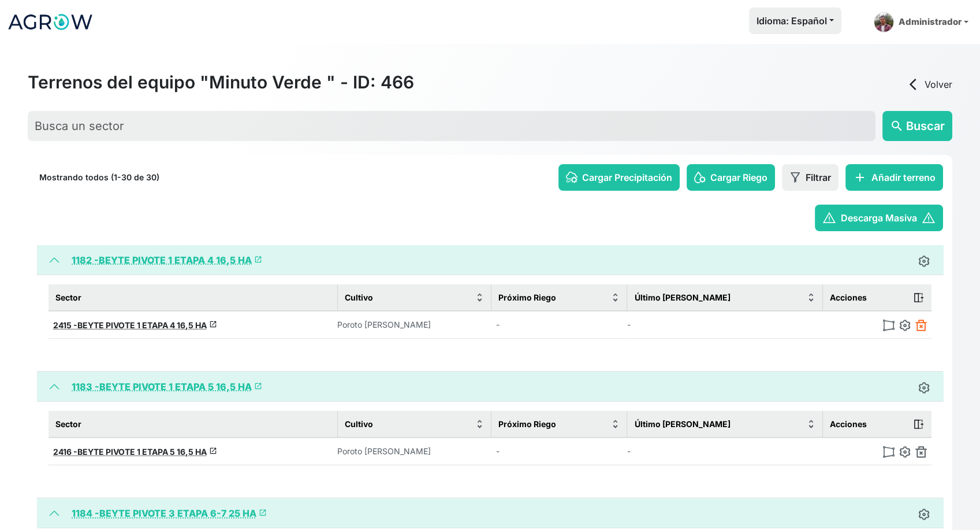
click at [921, 328] on img at bounding box center [922, 325] width 12 height 12
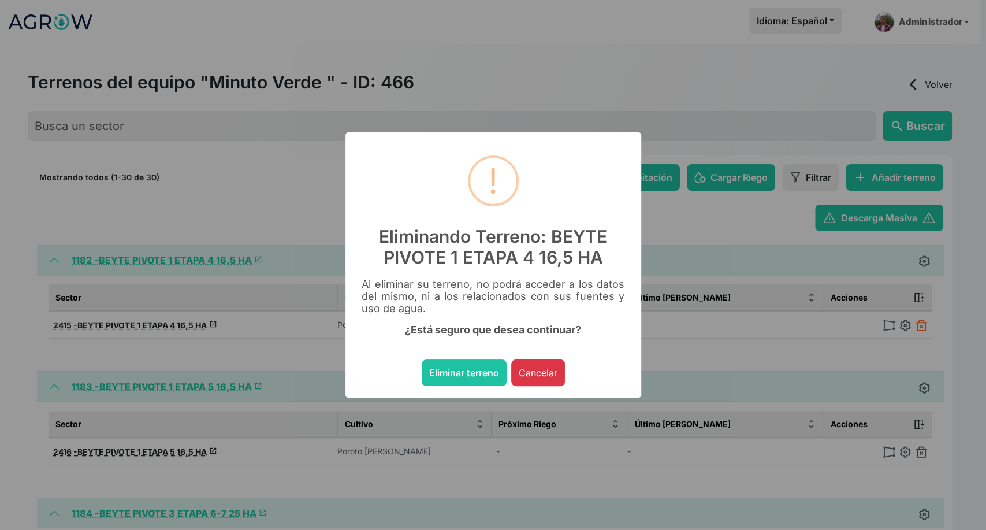
click at [422, 359] on button "Eliminar terreno" at bounding box center [464, 372] width 85 height 27
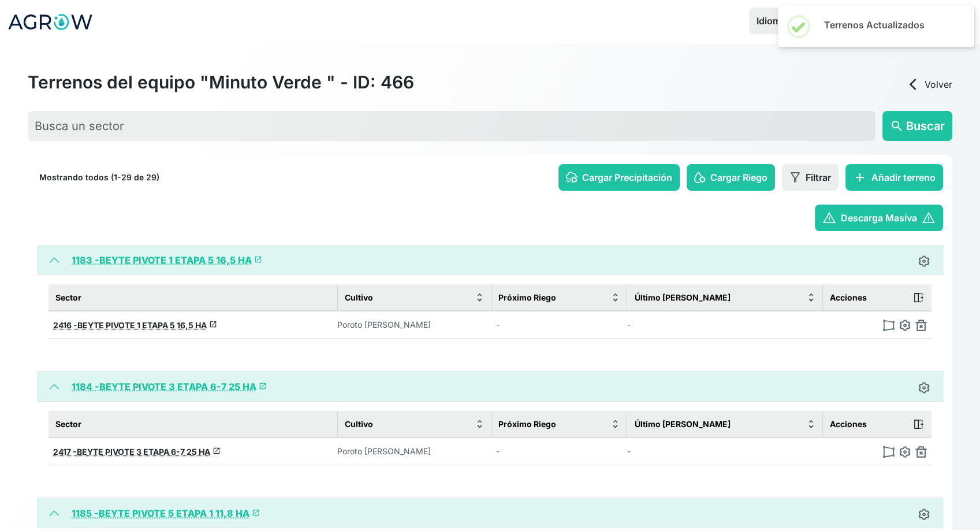
click at [921, 328] on img at bounding box center [922, 325] width 12 height 12
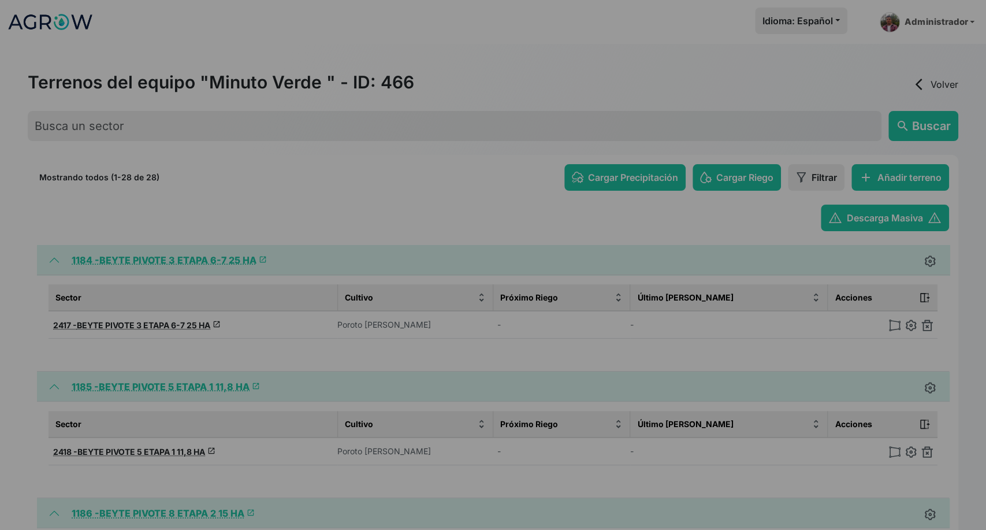
click at [422, 359] on button "Eliminar terreno" at bounding box center [464, 372] width 85 height 27
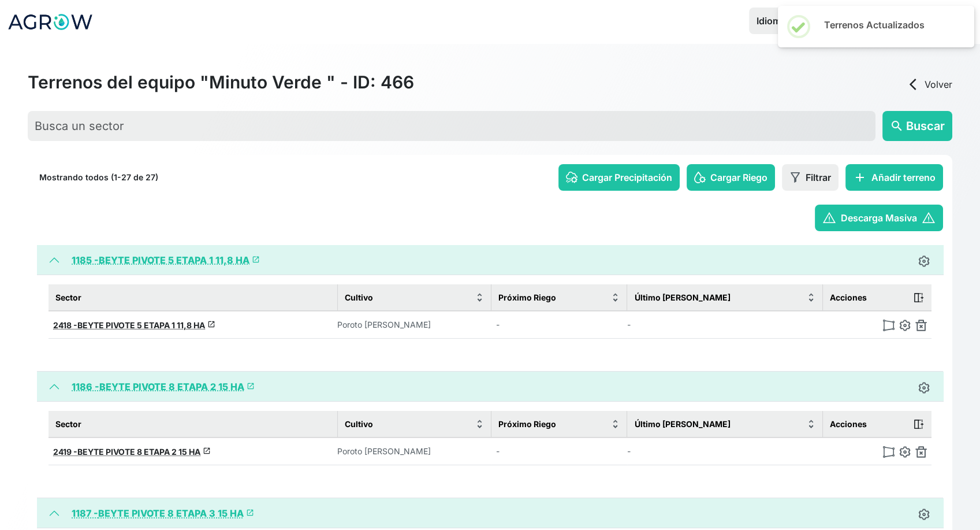
click at [921, 328] on img at bounding box center [922, 325] width 12 height 12
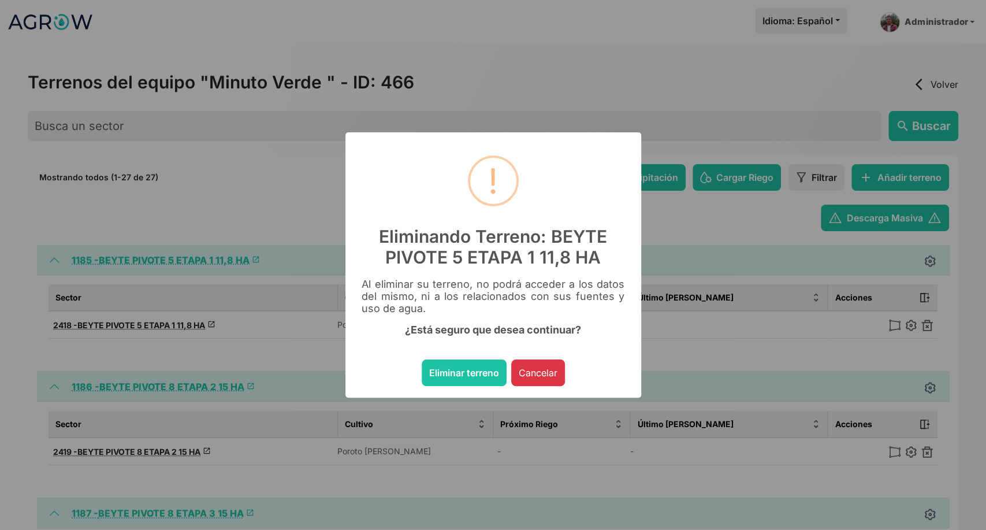
click at [422, 359] on button "Eliminar terreno" at bounding box center [464, 372] width 85 height 27
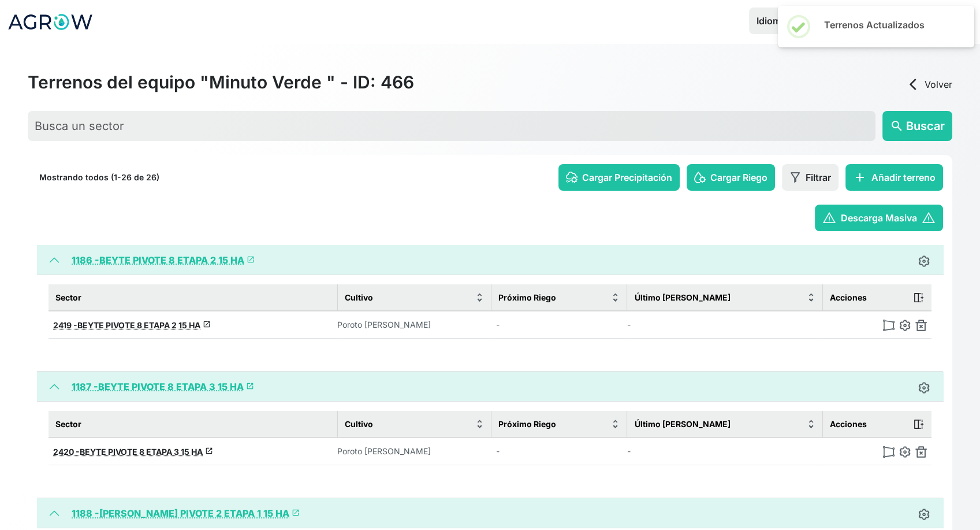
click at [921, 328] on img at bounding box center [922, 325] width 12 height 12
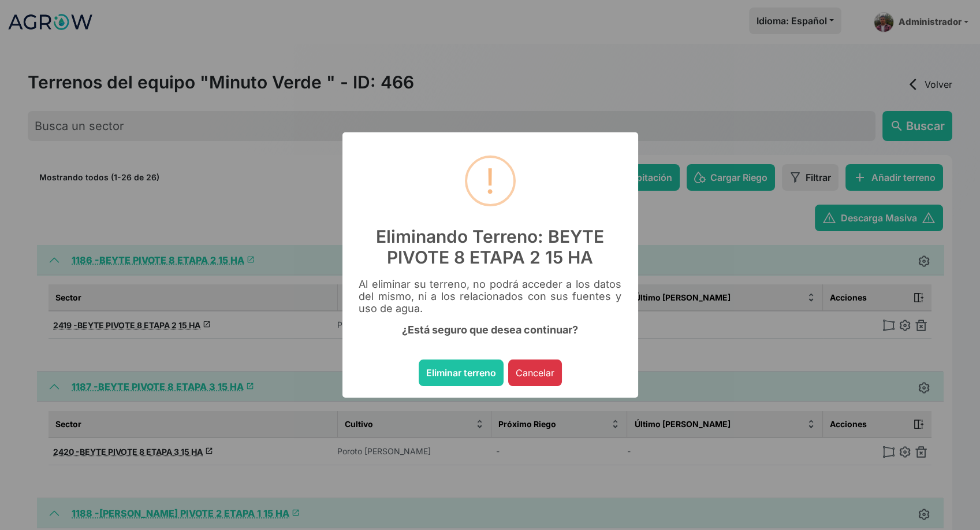
click at [419, 359] on button "Eliminar terreno" at bounding box center [461, 372] width 85 height 27
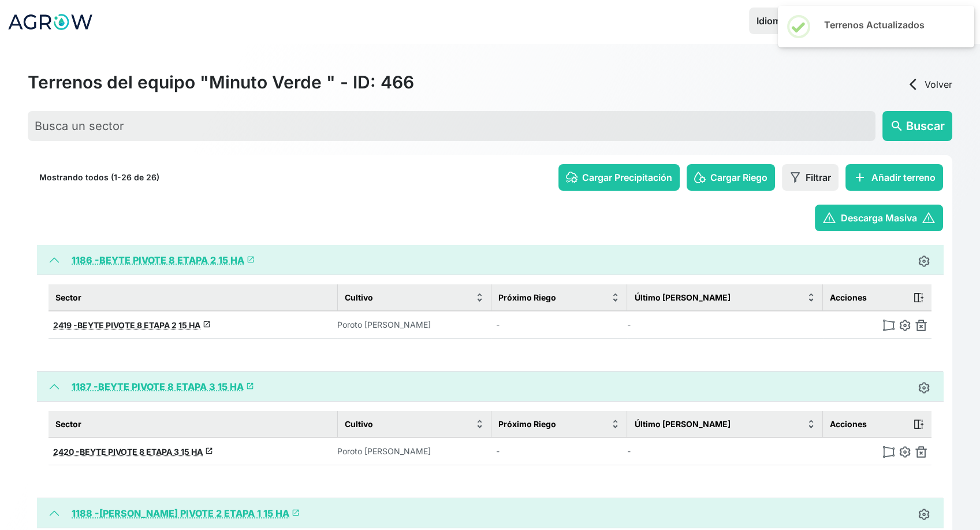
click at [921, 328] on img at bounding box center [922, 325] width 12 height 12
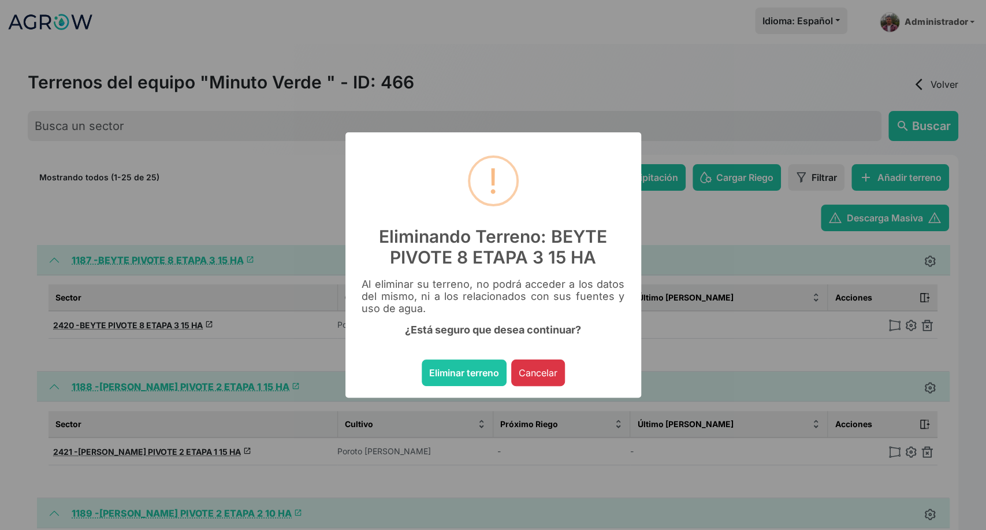
click at [422, 359] on button "Eliminar terreno" at bounding box center [464, 372] width 85 height 27
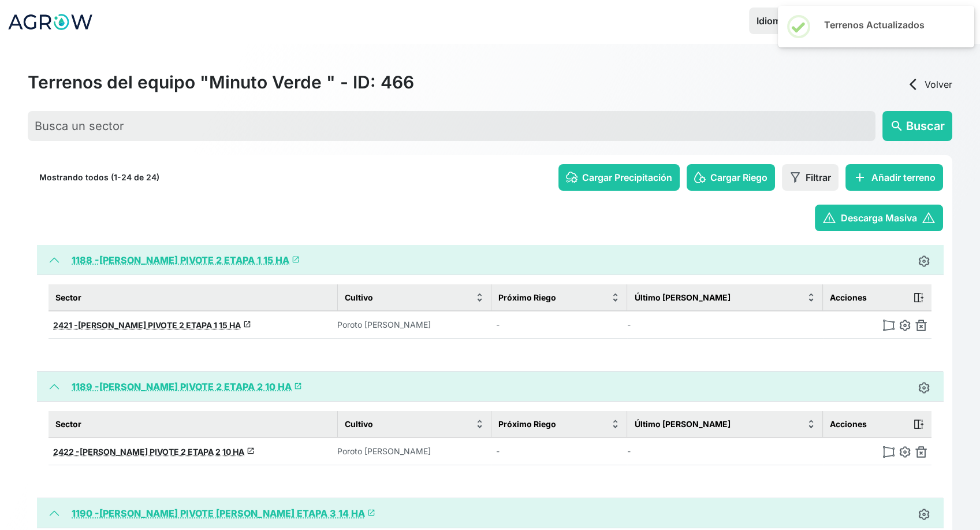
click at [921, 328] on img at bounding box center [922, 325] width 12 height 12
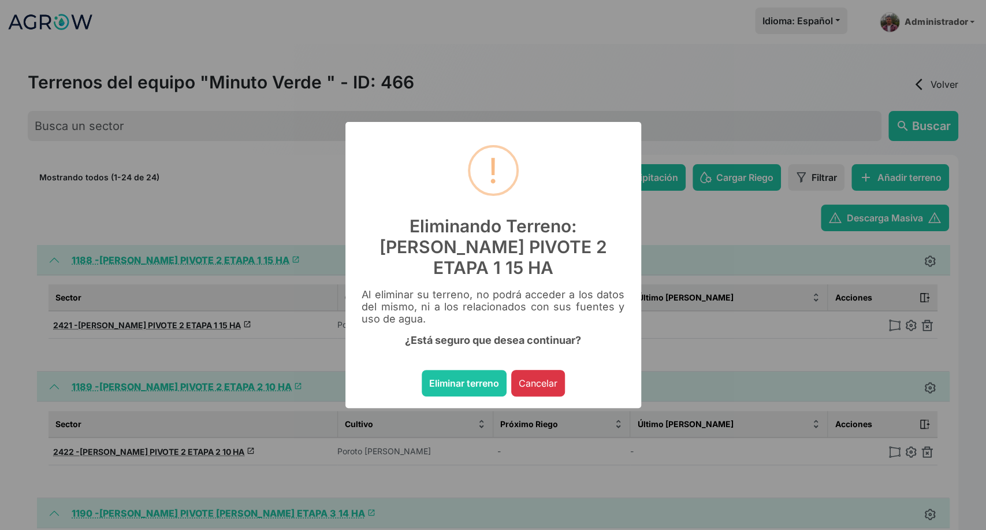
click at [422, 370] on button "Eliminar terreno" at bounding box center [464, 383] width 85 height 27
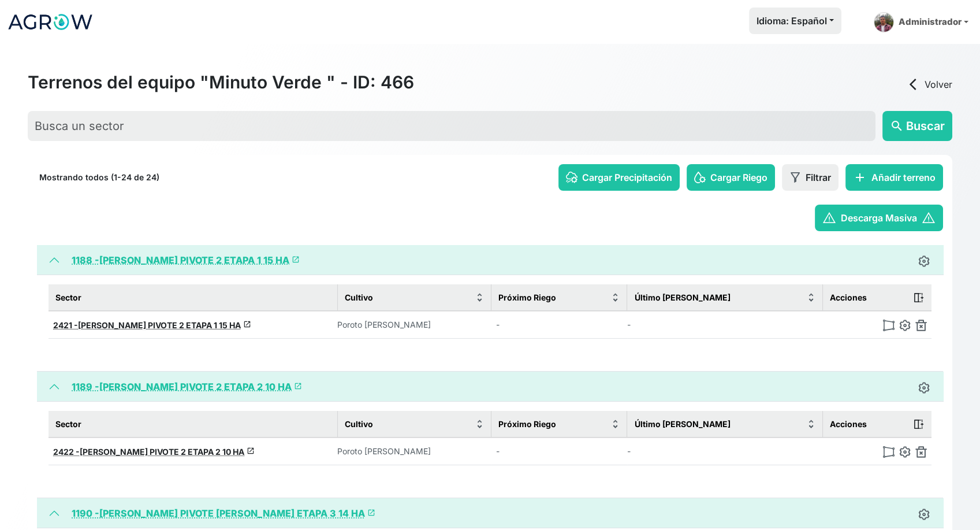
click at [921, 328] on img at bounding box center [922, 325] width 12 height 12
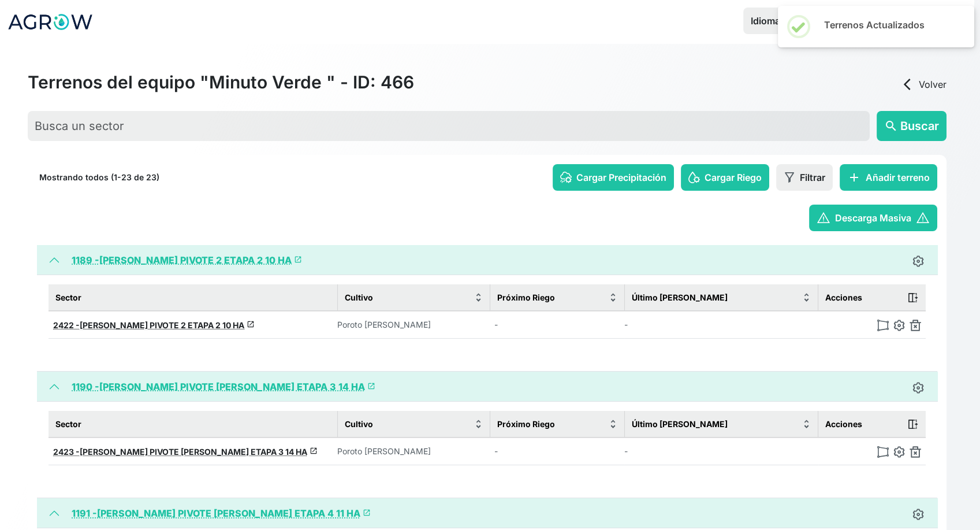
click at [921, 328] on img at bounding box center [916, 325] width 12 height 12
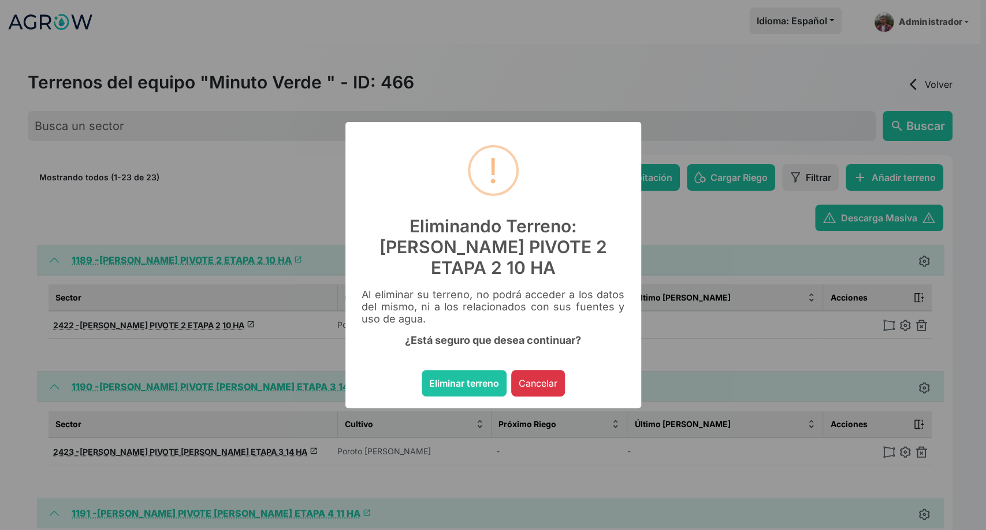
click at [422, 370] on button "Eliminar terreno" at bounding box center [464, 383] width 85 height 27
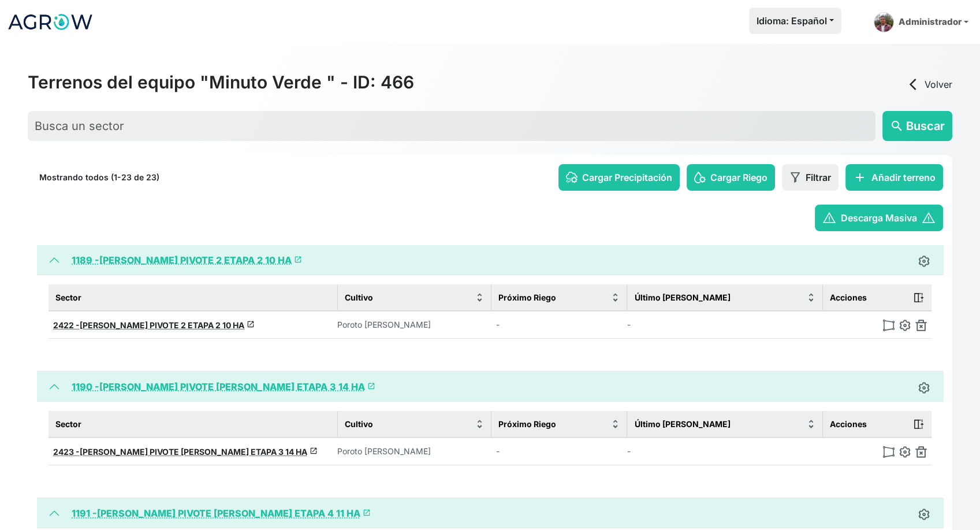
click at [921, 328] on img at bounding box center [922, 325] width 12 height 12
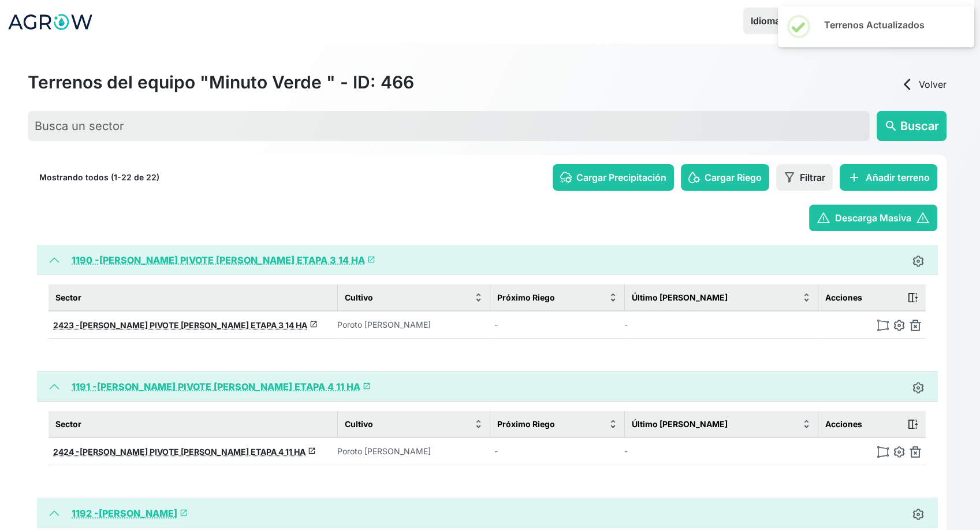
click at [921, 328] on img at bounding box center [916, 325] width 12 height 12
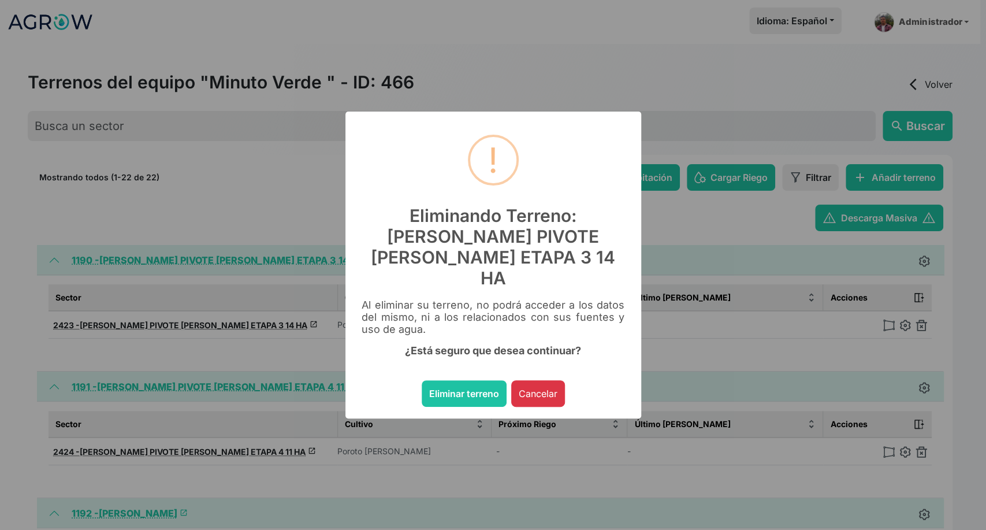
click at [422, 380] on button "Eliminar terreno" at bounding box center [464, 393] width 85 height 27
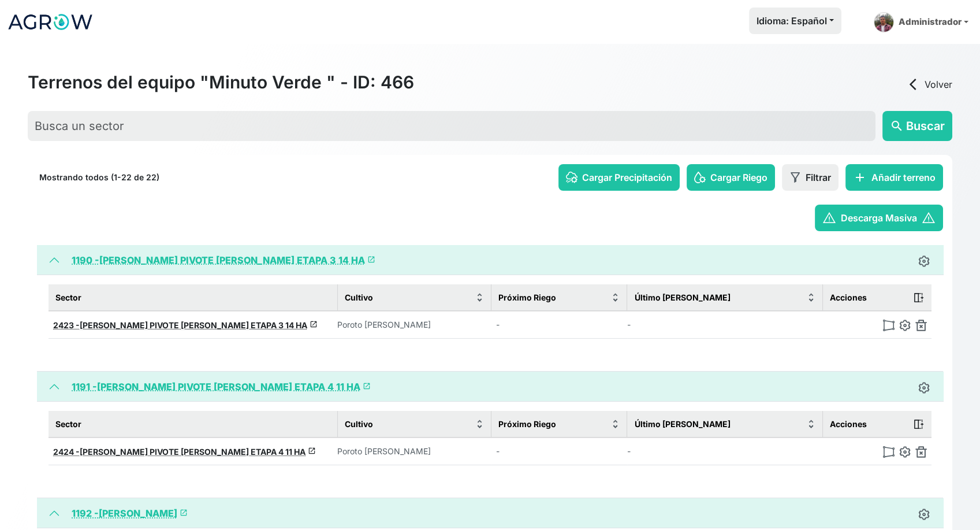
click at [921, 328] on img at bounding box center [922, 325] width 12 height 12
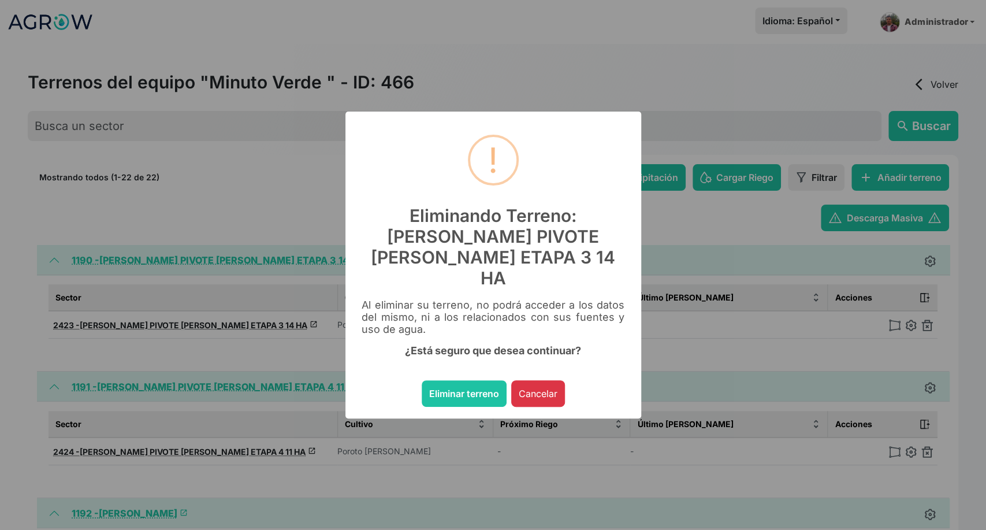
click at [422, 380] on button "Eliminar terreno" at bounding box center [464, 393] width 85 height 27
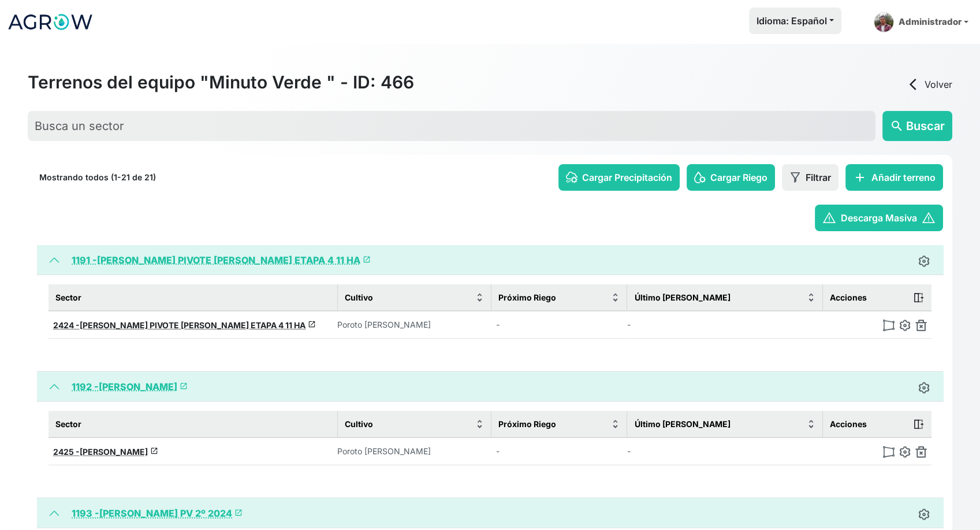
click at [921, 328] on img at bounding box center [922, 325] width 12 height 12
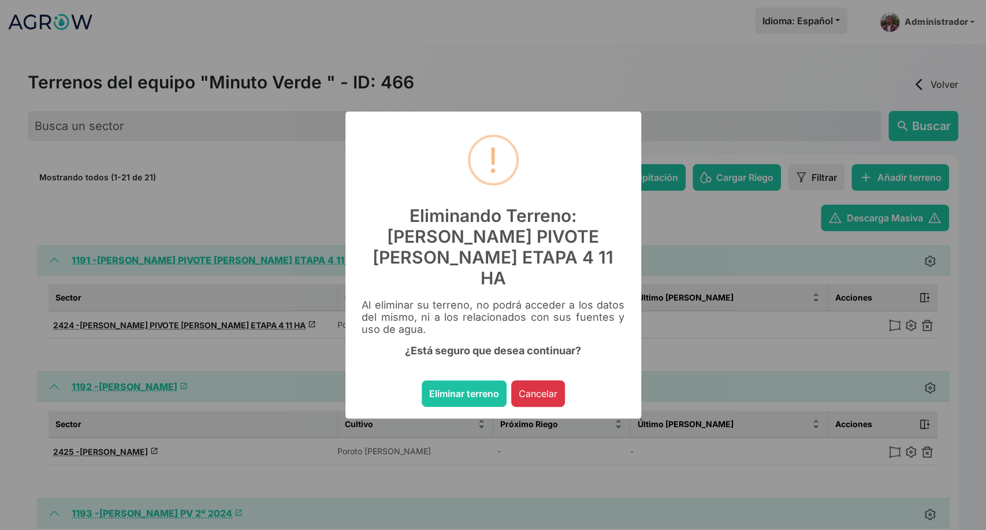
click at [422, 380] on button "Eliminar terreno" at bounding box center [464, 393] width 85 height 27
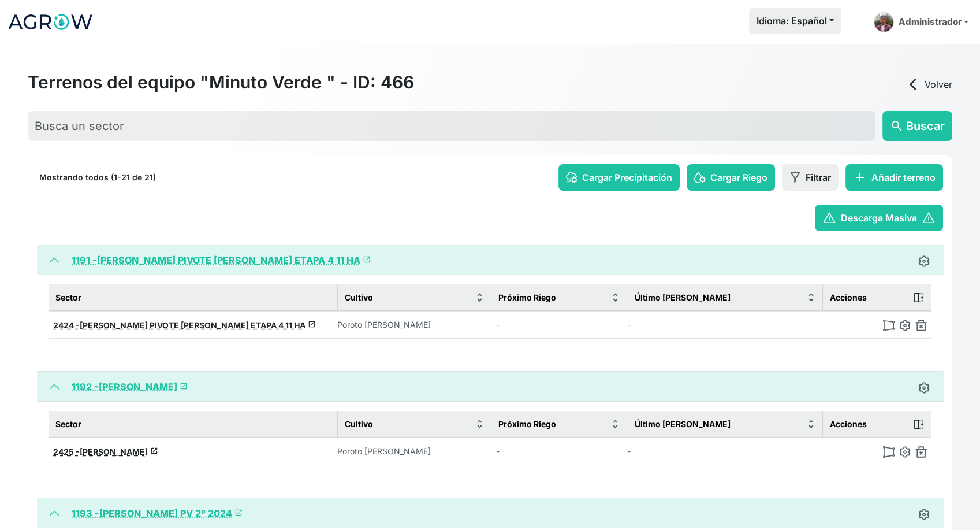
click at [921, 328] on img at bounding box center [922, 325] width 12 height 12
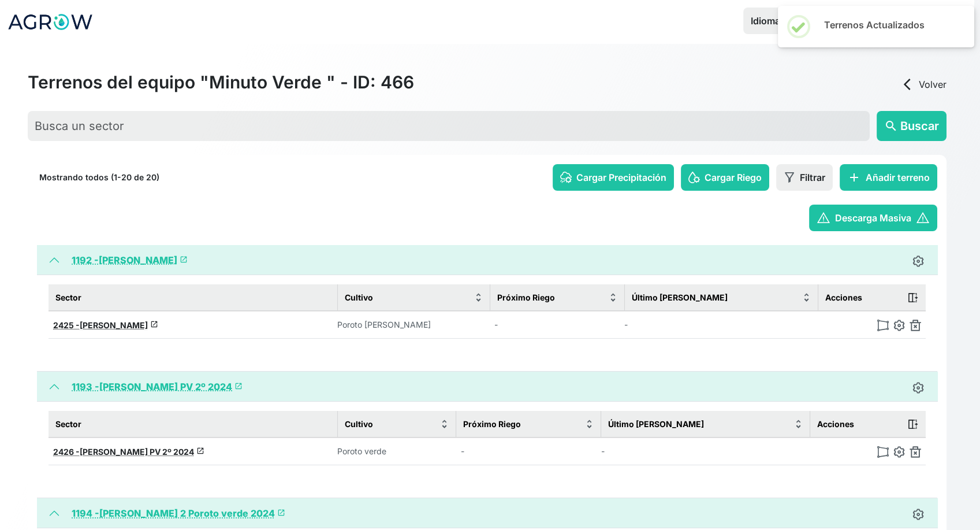
click at [921, 328] on img at bounding box center [916, 325] width 12 height 12
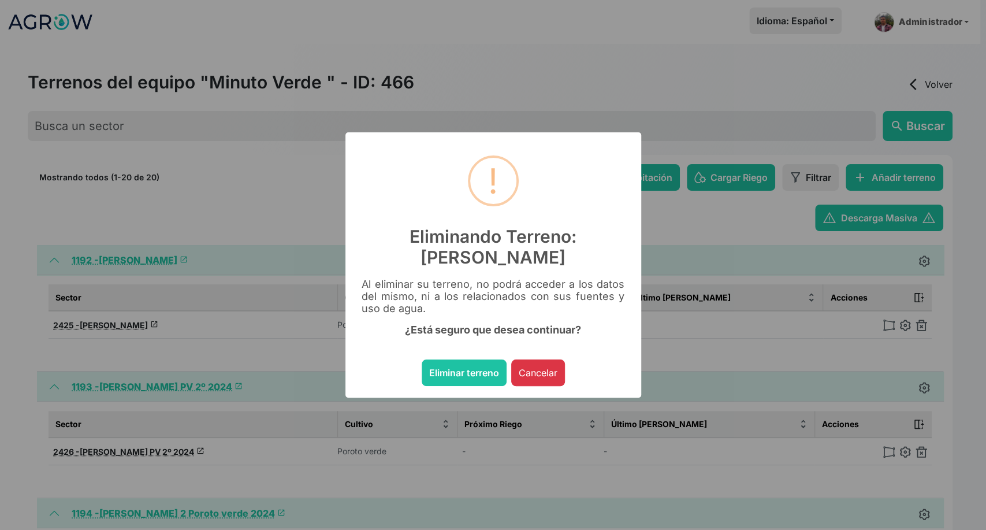
click at [422, 359] on button "Eliminar terreno" at bounding box center [464, 372] width 85 height 27
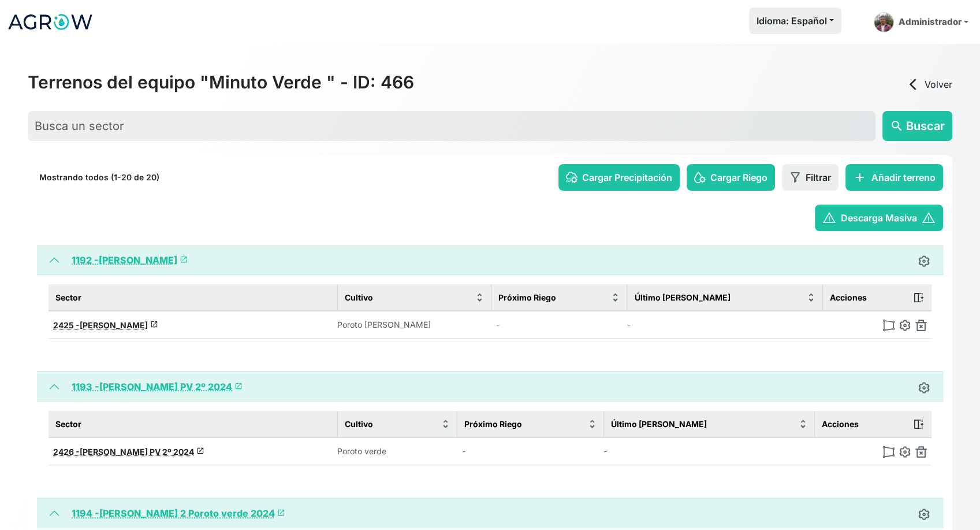
click at [921, 328] on img at bounding box center [922, 325] width 12 height 12
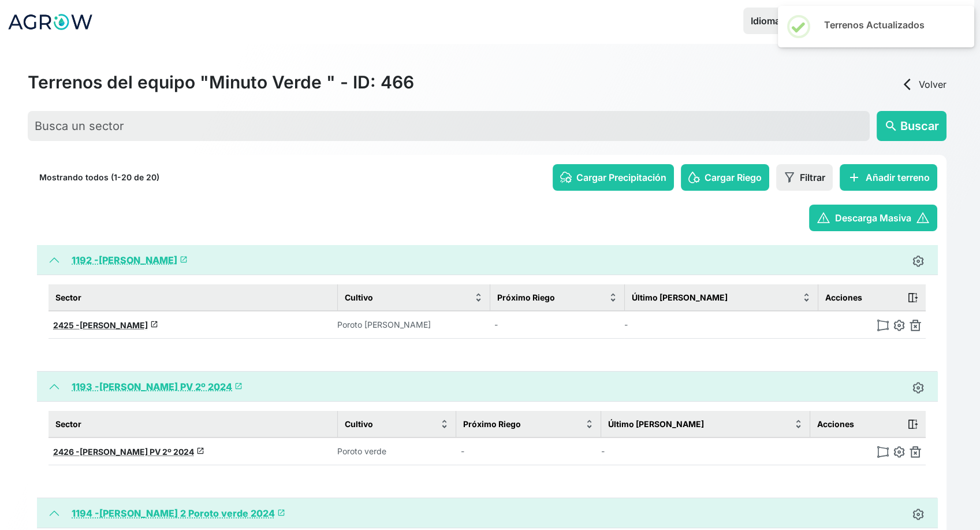
click at [921, 328] on img at bounding box center [916, 325] width 12 height 12
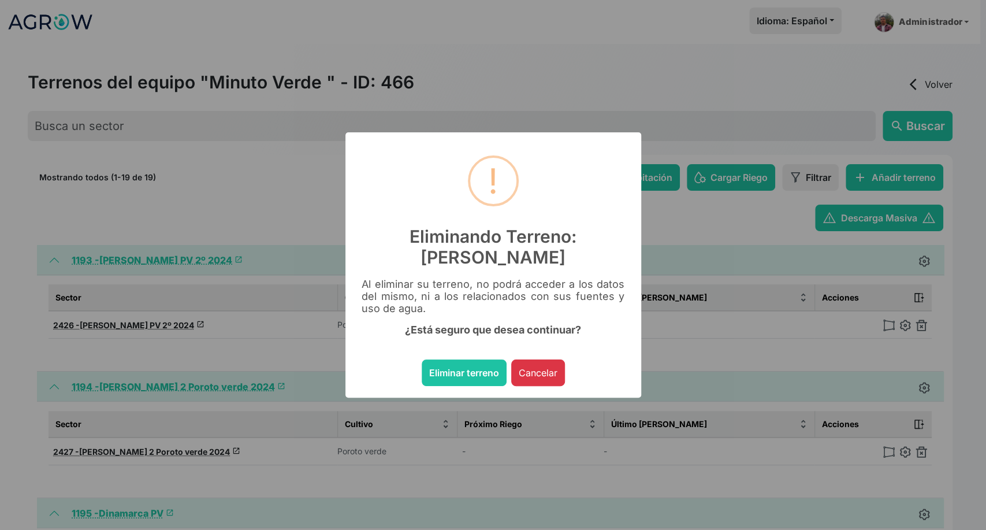
click at [422, 359] on button "Eliminar terreno" at bounding box center [464, 372] width 85 height 27
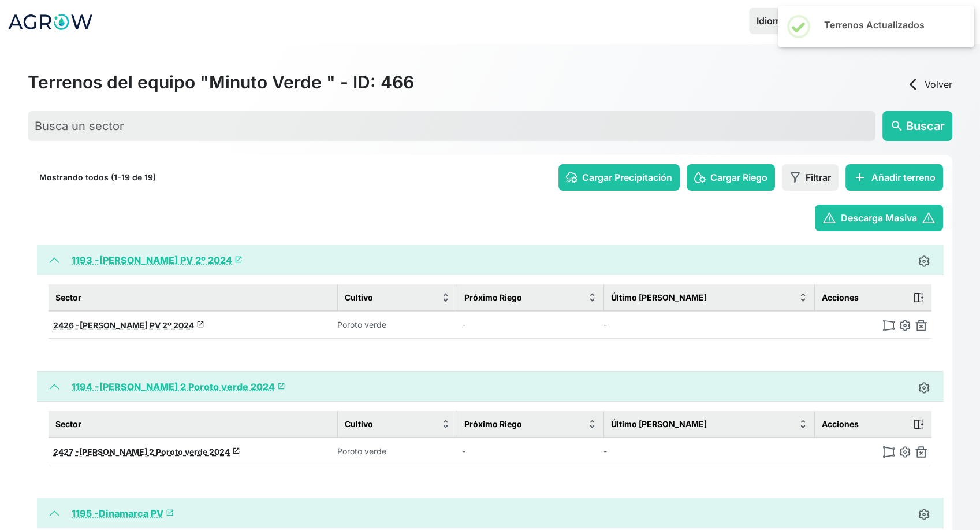
click at [921, 328] on img at bounding box center [922, 325] width 12 height 12
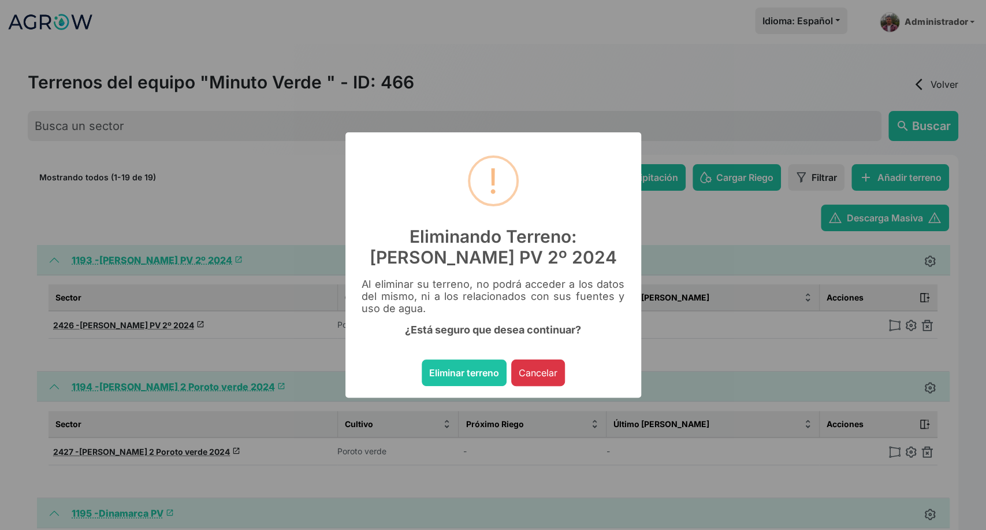
click at [422, 359] on button "Eliminar terreno" at bounding box center [464, 372] width 85 height 27
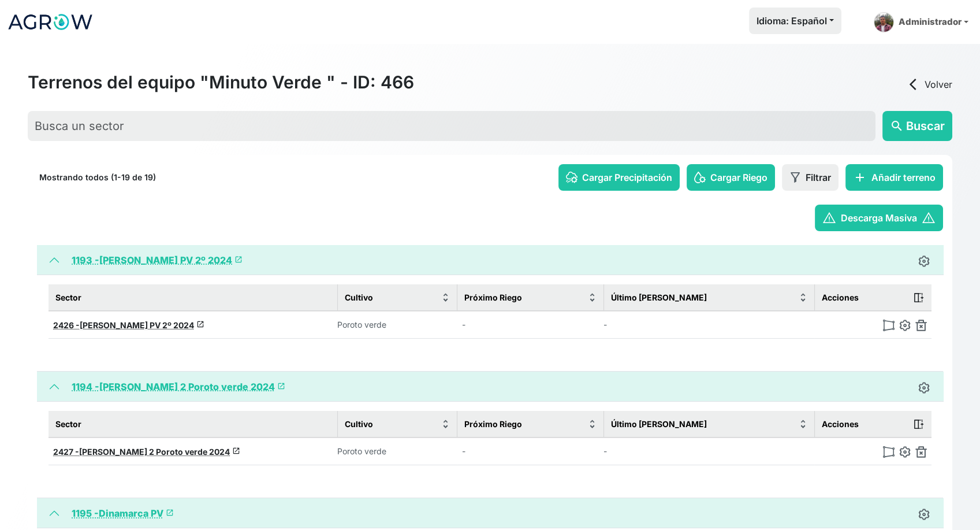
click at [921, 328] on img at bounding box center [922, 325] width 12 height 12
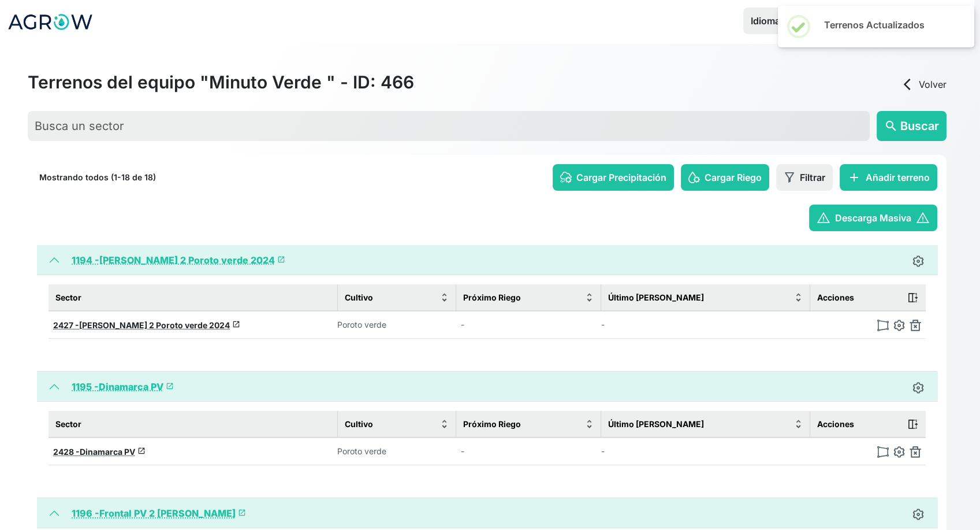
click at [921, 328] on img at bounding box center [916, 325] width 12 height 12
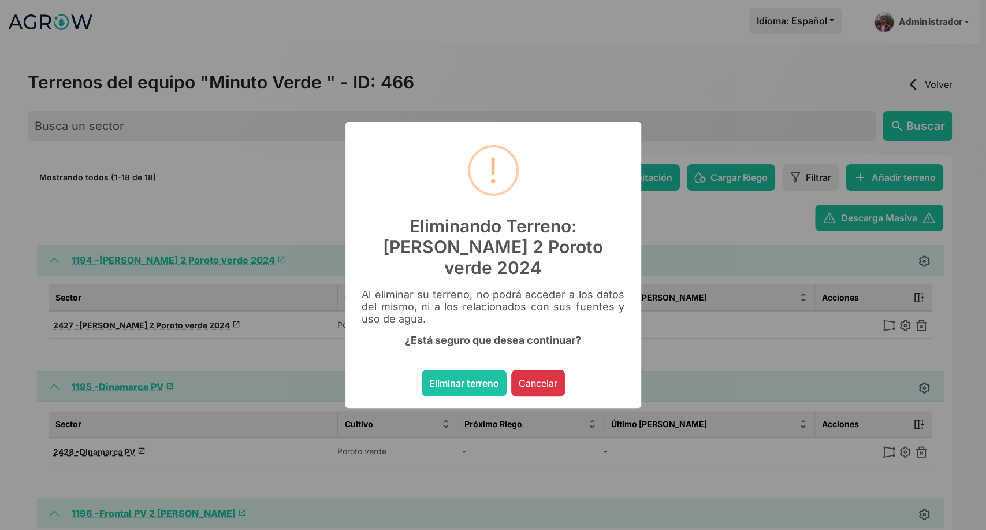
click at [422, 370] on button "Eliminar terreno" at bounding box center [464, 383] width 85 height 27
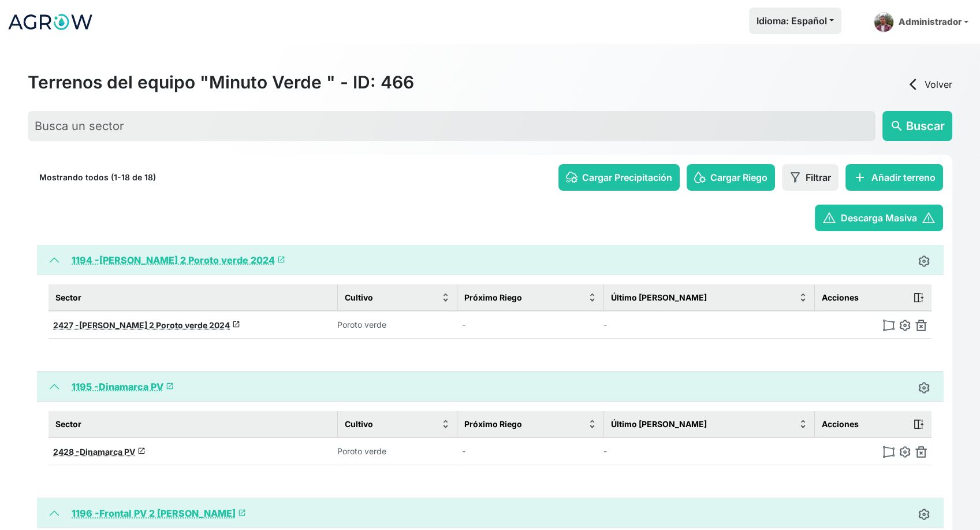
click at [921, 328] on img at bounding box center [922, 325] width 12 height 12
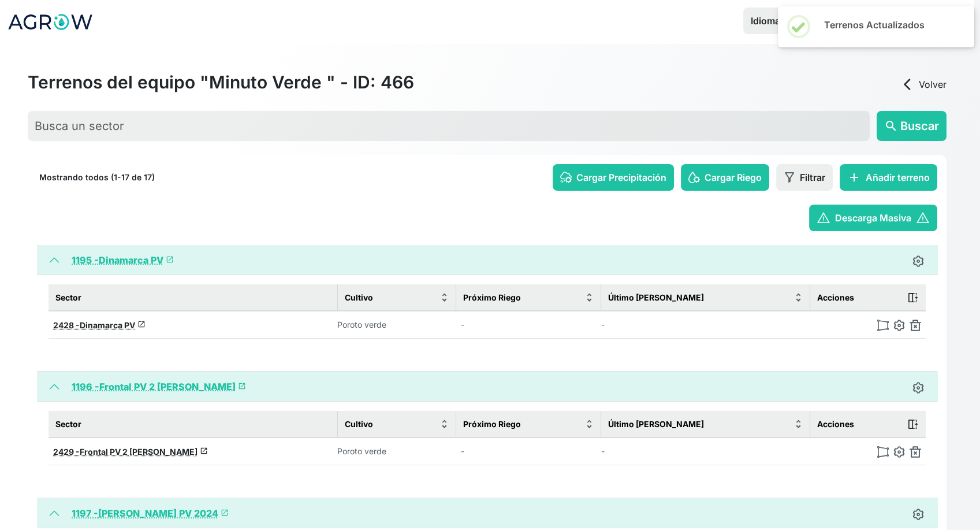
click at [921, 328] on img at bounding box center [916, 325] width 12 height 12
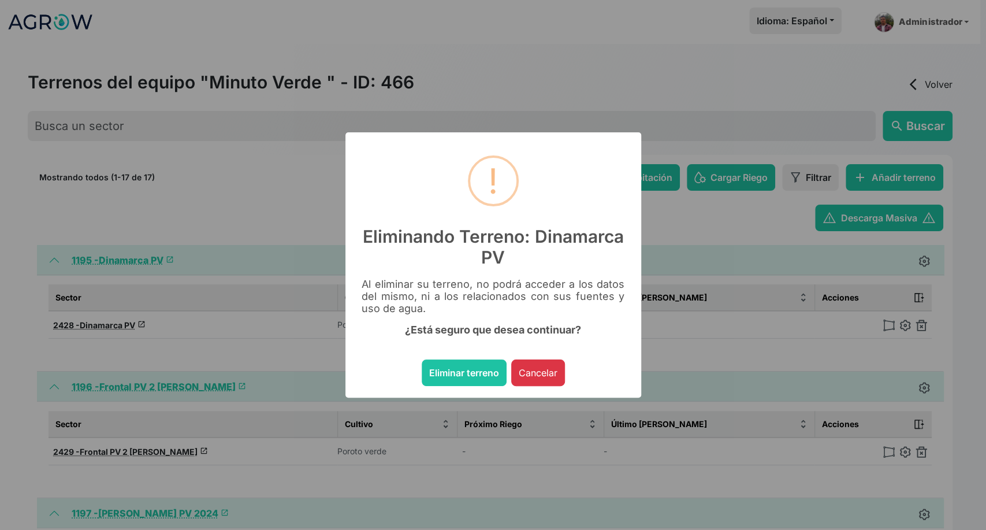
click at [422, 359] on button "Eliminar terreno" at bounding box center [464, 372] width 85 height 27
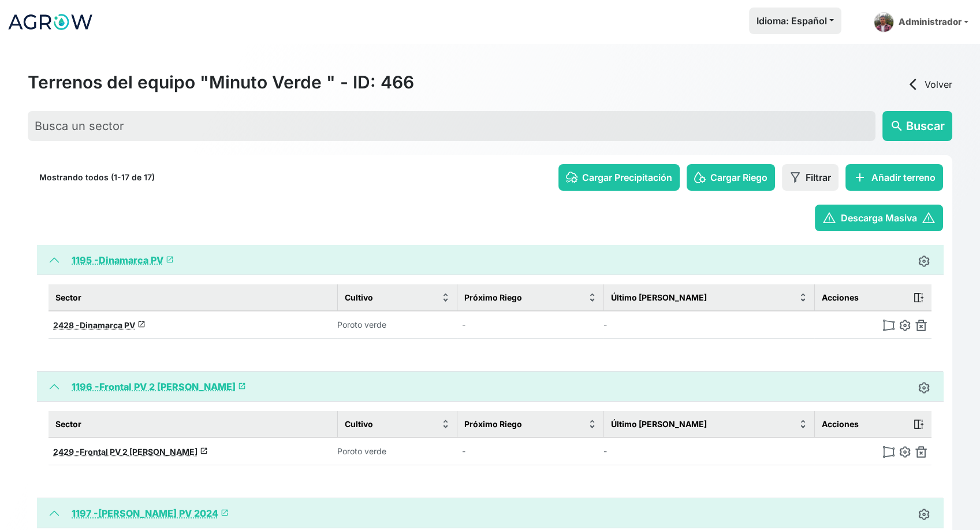
click at [921, 328] on img at bounding box center [922, 325] width 12 height 12
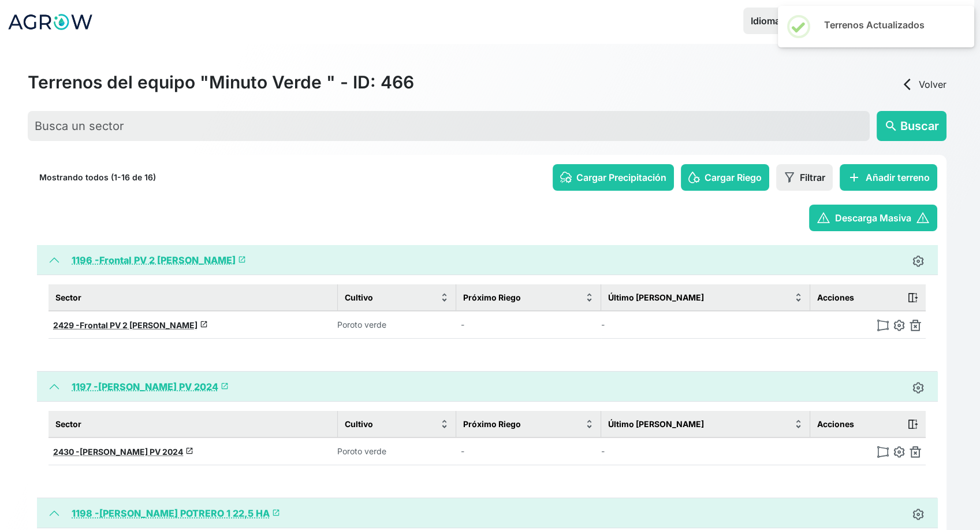
click at [921, 328] on img at bounding box center [916, 325] width 12 height 12
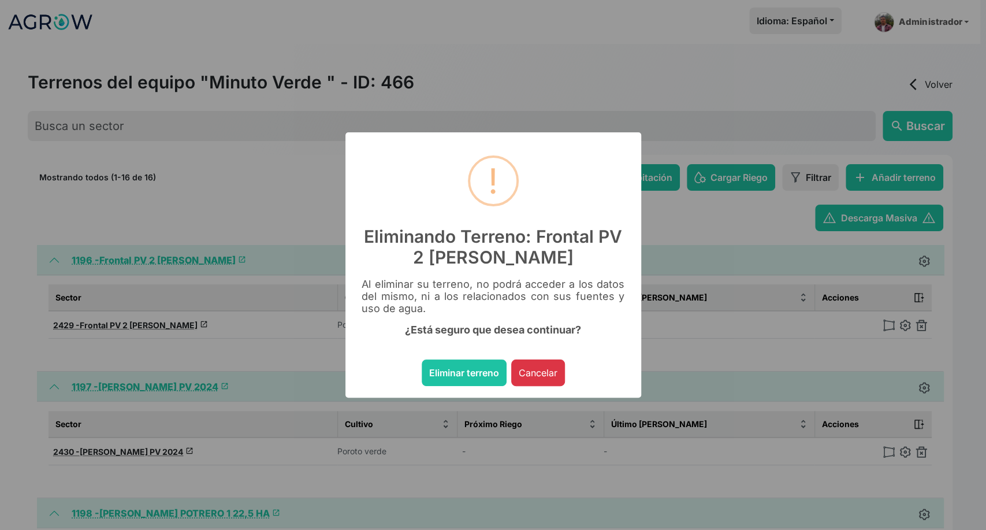
click at [422, 359] on button "Eliminar terreno" at bounding box center [464, 372] width 85 height 27
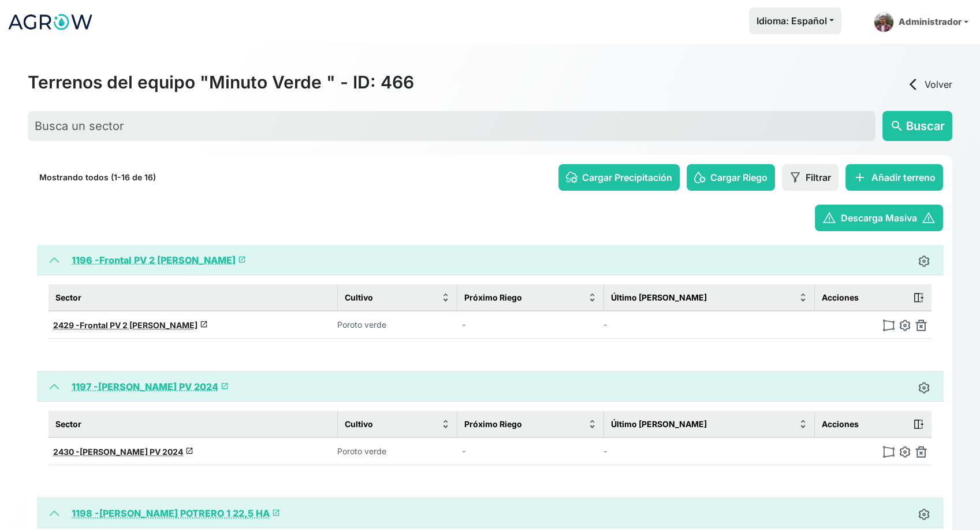
click at [921, 328] on img at bounding box center [922, 325] width 12 height 12
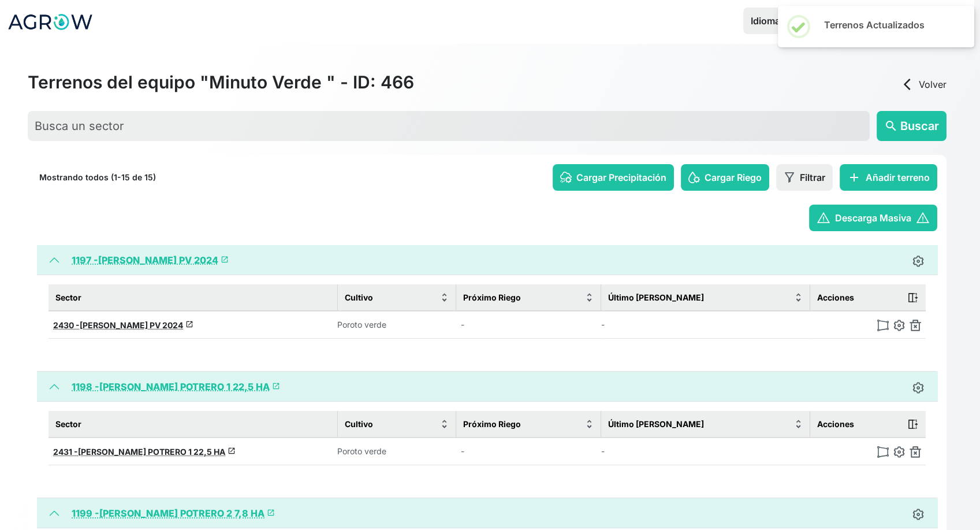
click at [921, 328] on img at bounding box center [916, 325] width 12 height 12
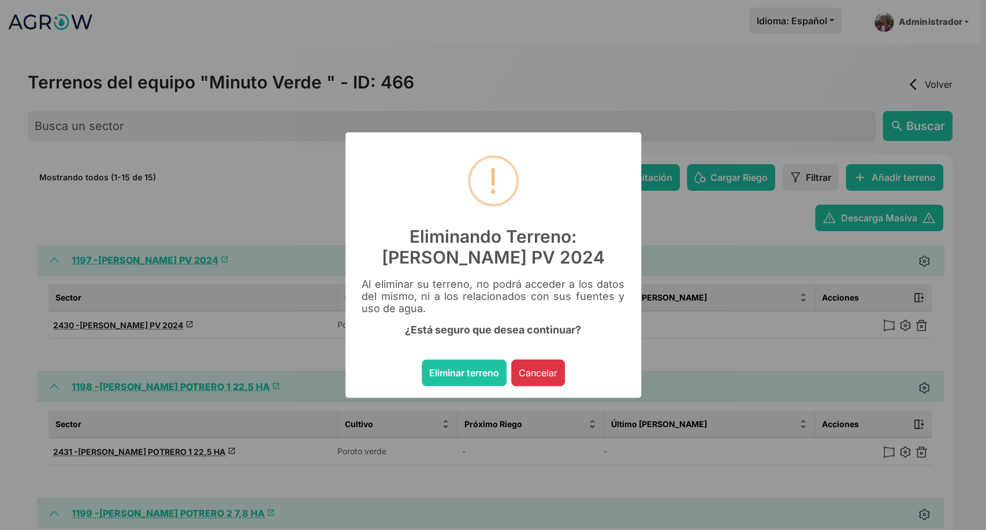
click at [422, 359] on button "Eliminar terreno" at bounding box center [464, 372] width 85 height 27
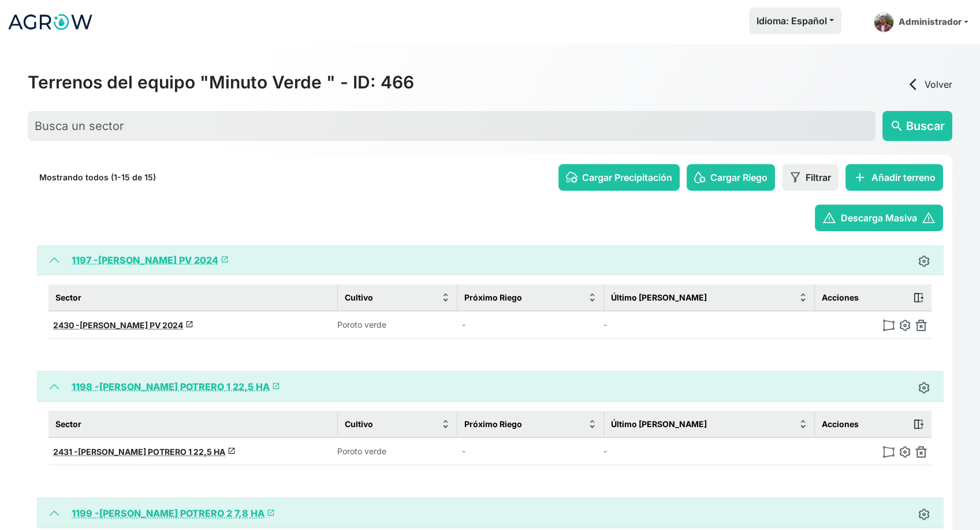
click at [920, 328] on img at bounding box center [922, 325] width 12 height 12
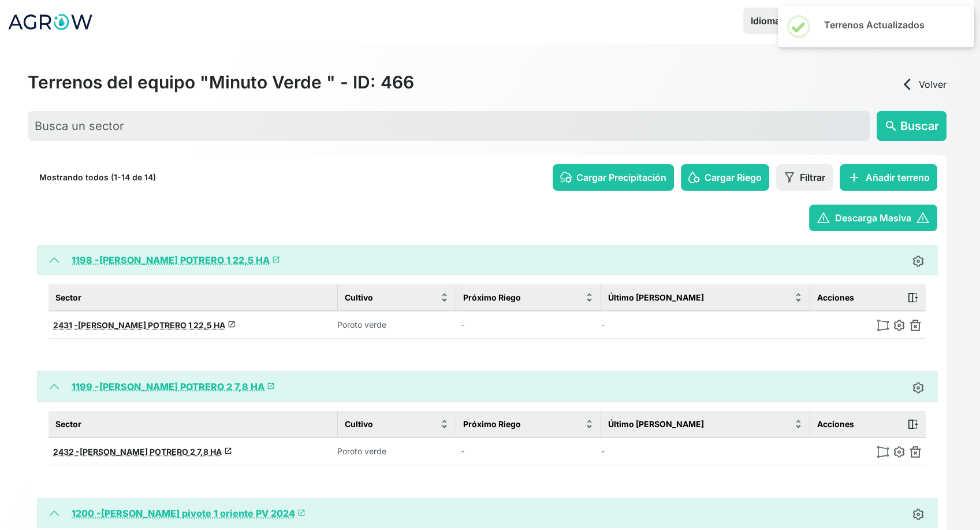
click at [920, 328] on img at bounding box center [916, 325] width 12 height 12
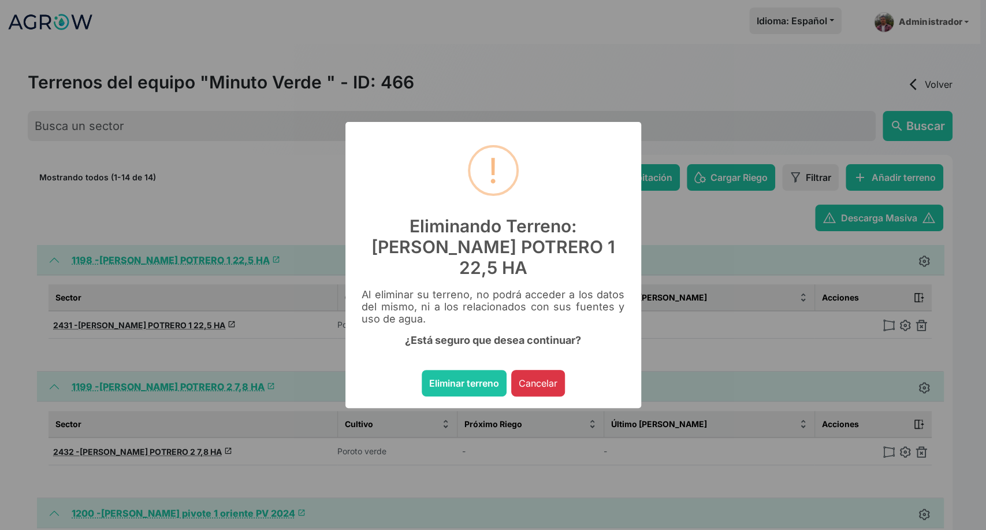
click at [422, 370] on button "Eliminar terreno" at bounding box center [464, 383] width 85 height 27
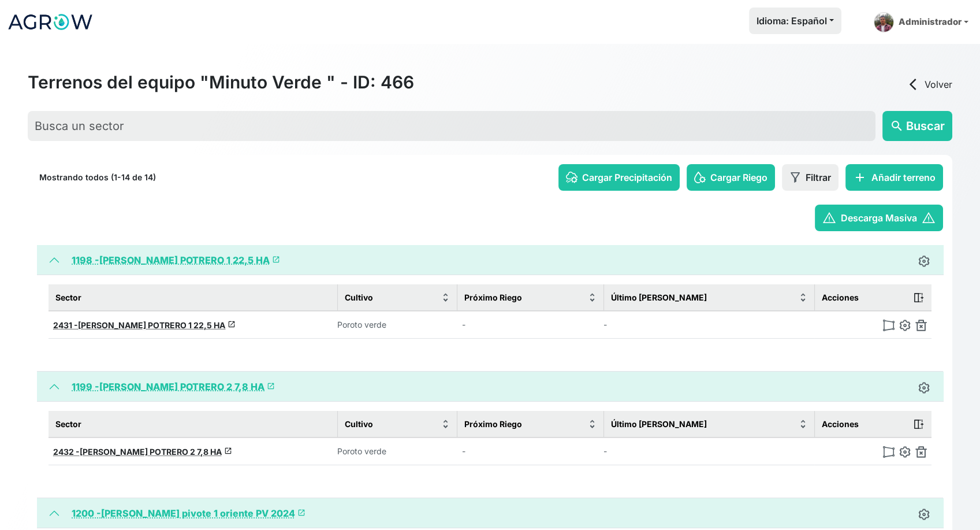
click at [920, 328] on img at bounding box center [922, 325] width 12 height 12
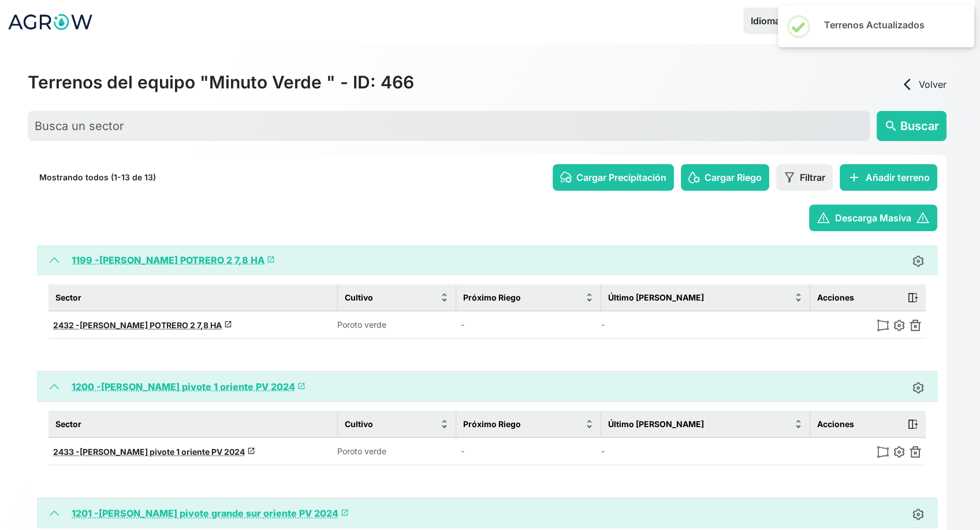
click at [920, 328] on img at bounding box center [916, 325] width 12 height 12
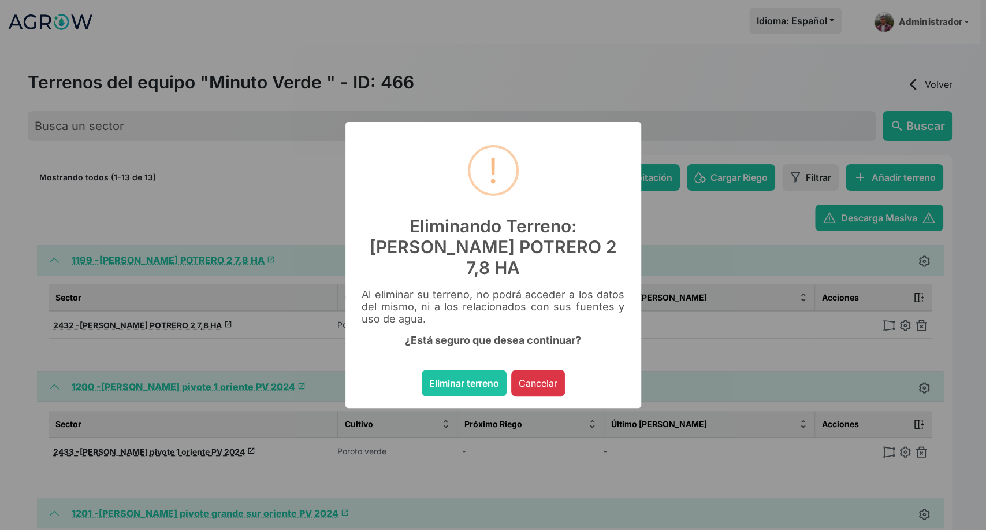
click at [422, 370] on button "Eliminar terreno" at bounding box center [464, 383] width 85 height 27
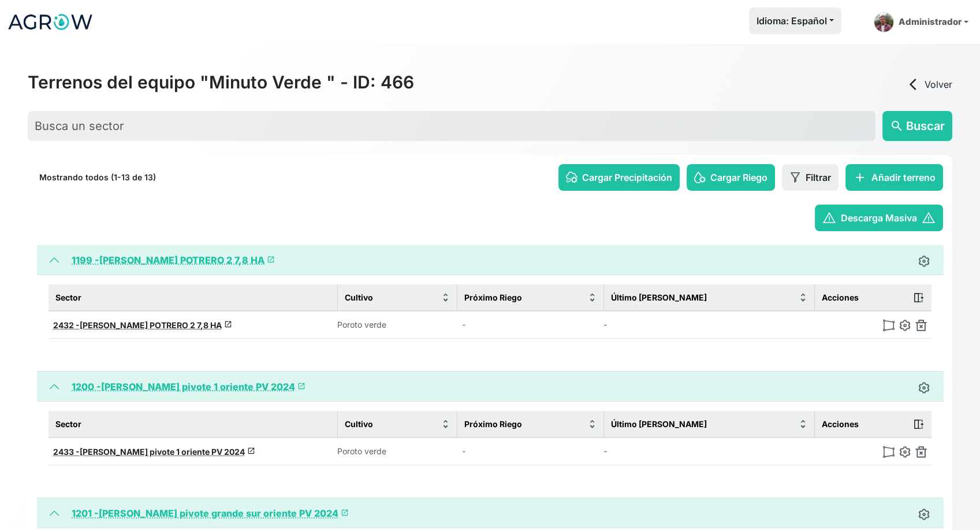
click at [920, 328] on img at bounding box center [922, 325] width 12 height 12
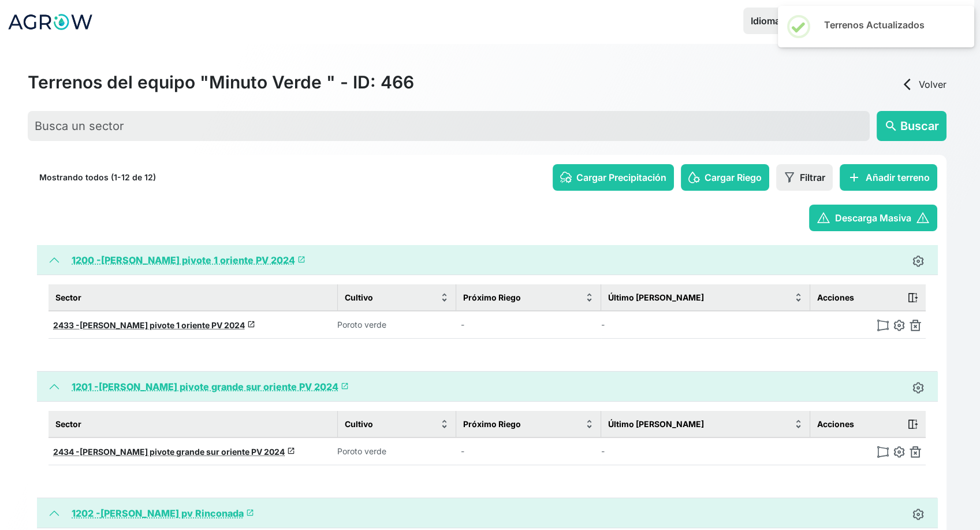
click at [920, 328] on img at bounding box center [916, 325] width 12 height 12
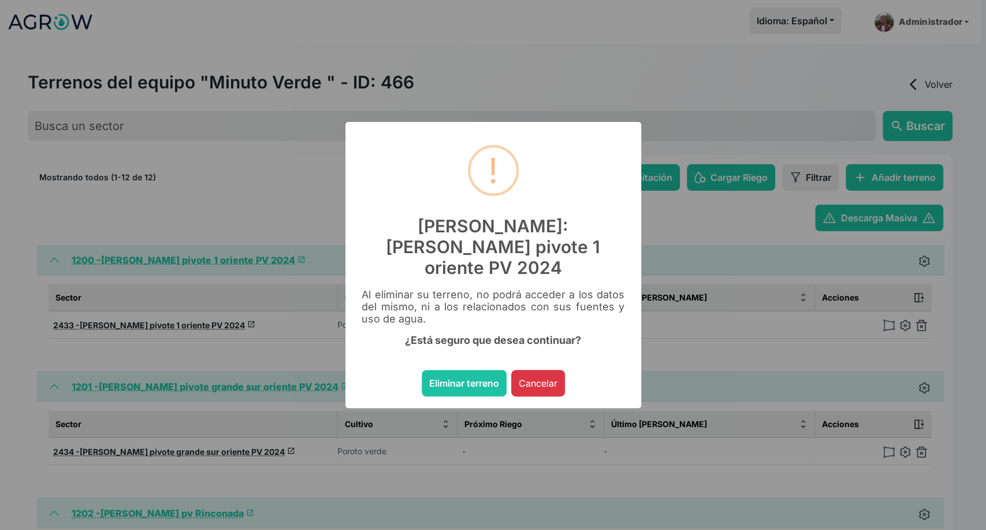
click at [422, 370] on button "Eliminar terreno" at bounding box center [464, 383] width 85 height 27
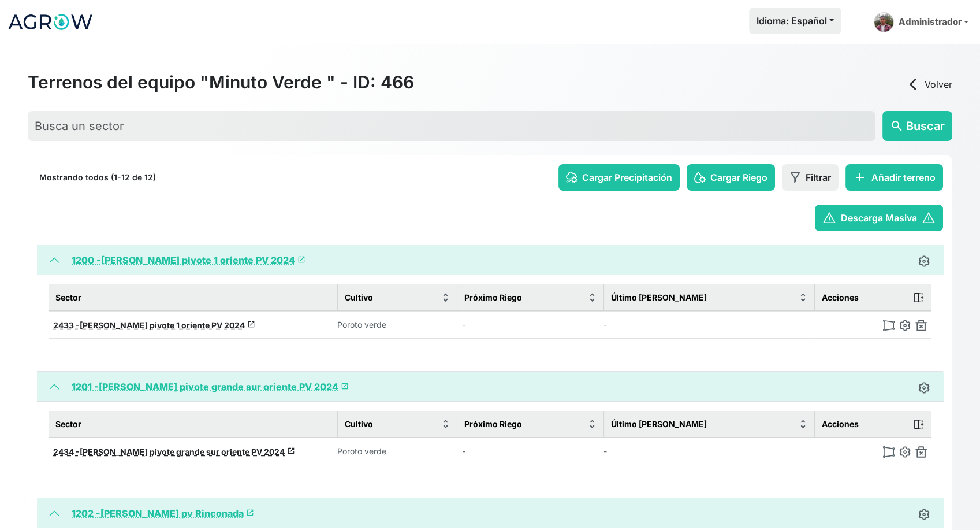
click at [920, 328] on img at bounding box center [922, 325] width 12 height 12
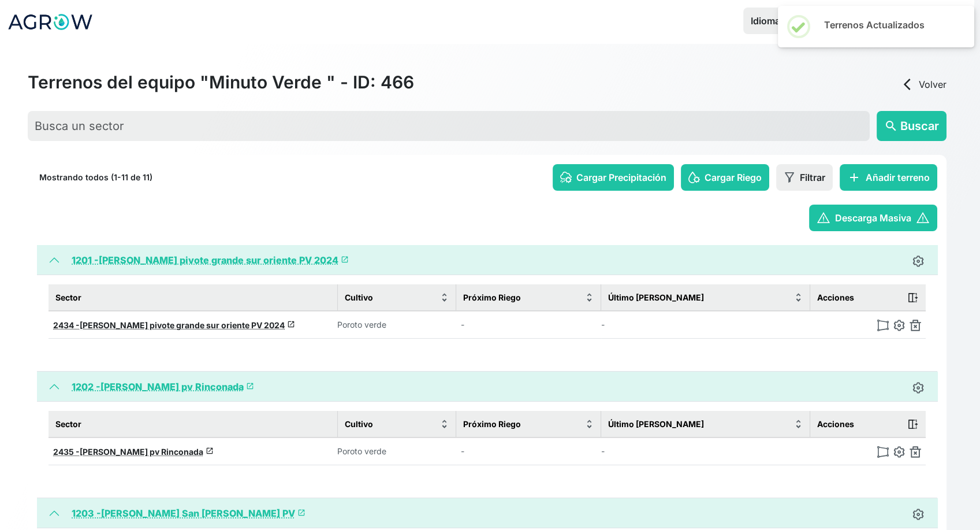
click at [920, 328] on img at bounding box center [916, 325] width 12 height 12
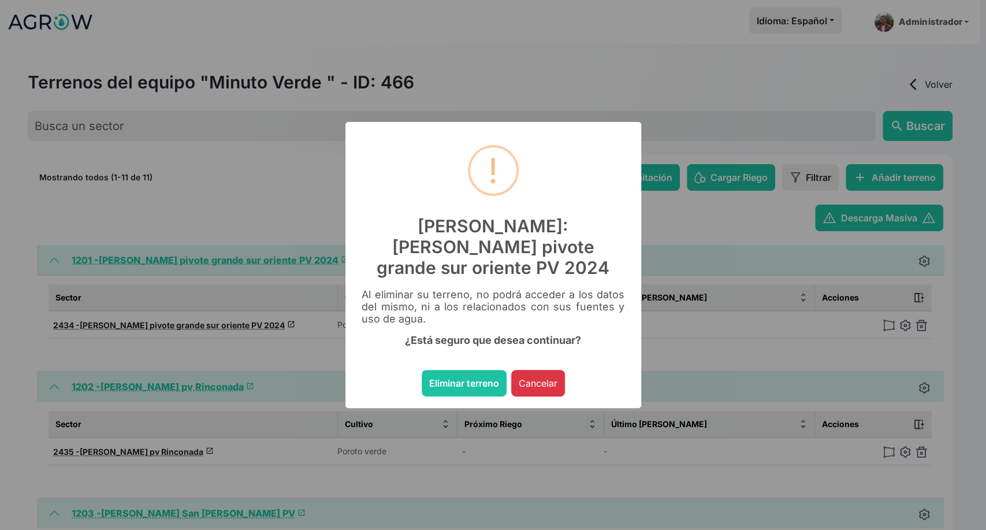
click at [422, 370] on button "Eliminar terreno" at bounding box center [464, 383] width 85 height 27
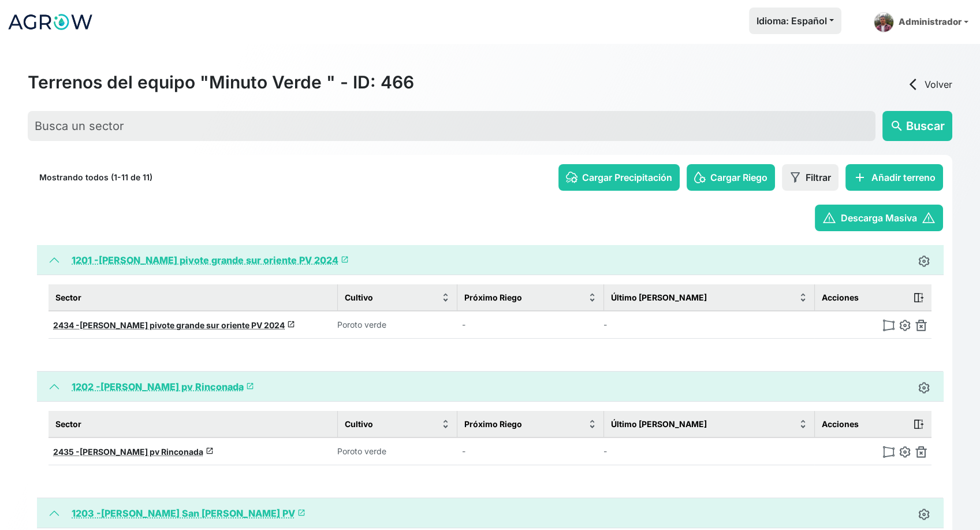
click at [920, 328] on img at bounding box center [922, 325] width 12 height 12
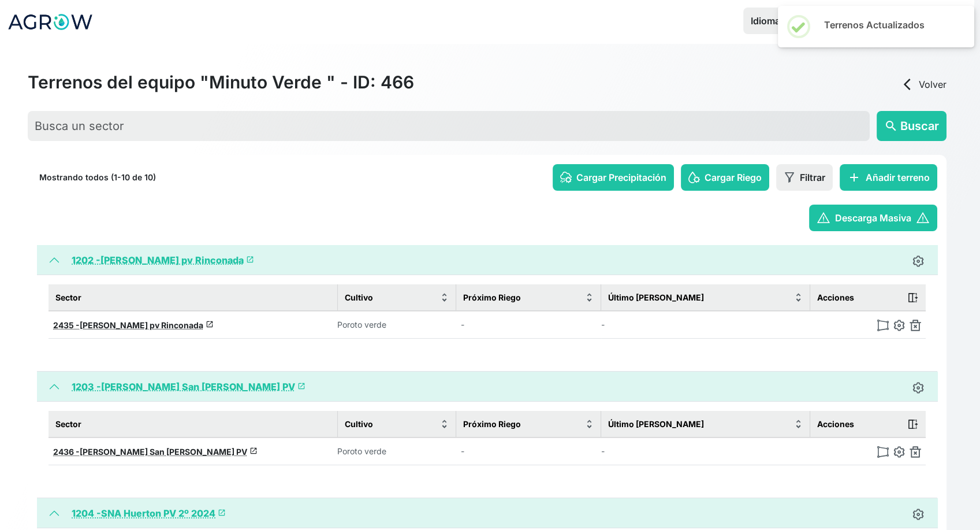
click at [920, 328] on img at bounding box center [916, 325] width 12 height 12
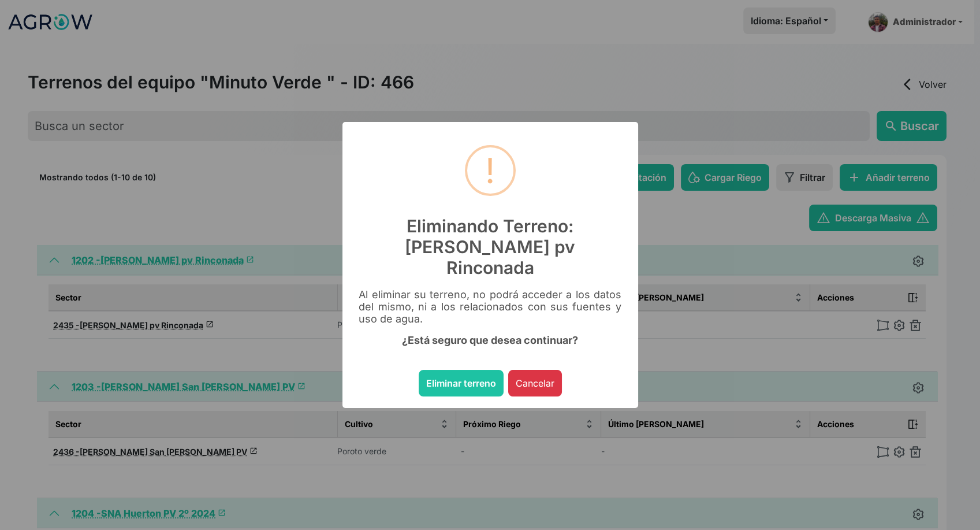
click at [419, 370] on button "Eliminar terreno" at bounding box center [461, 383] width 85 height 27
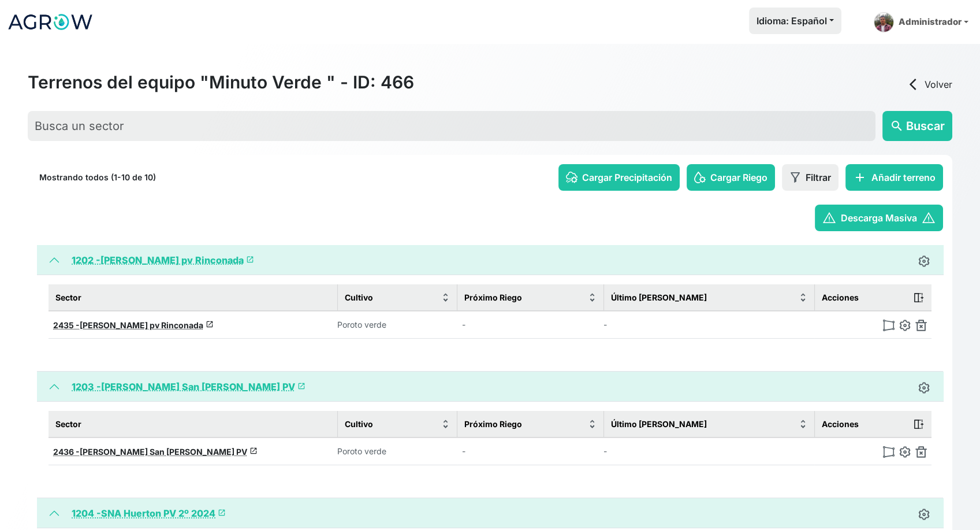
click at [920, 328] on img at bounding box center [922, 325] width 12 height 12
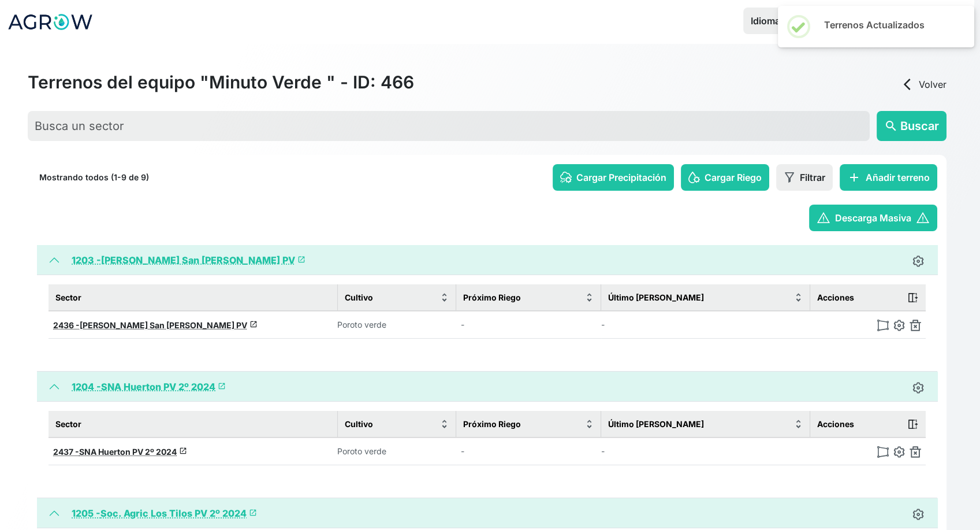
click at [920, 328] on img at bounding box center [916, 325] width 12 height 12
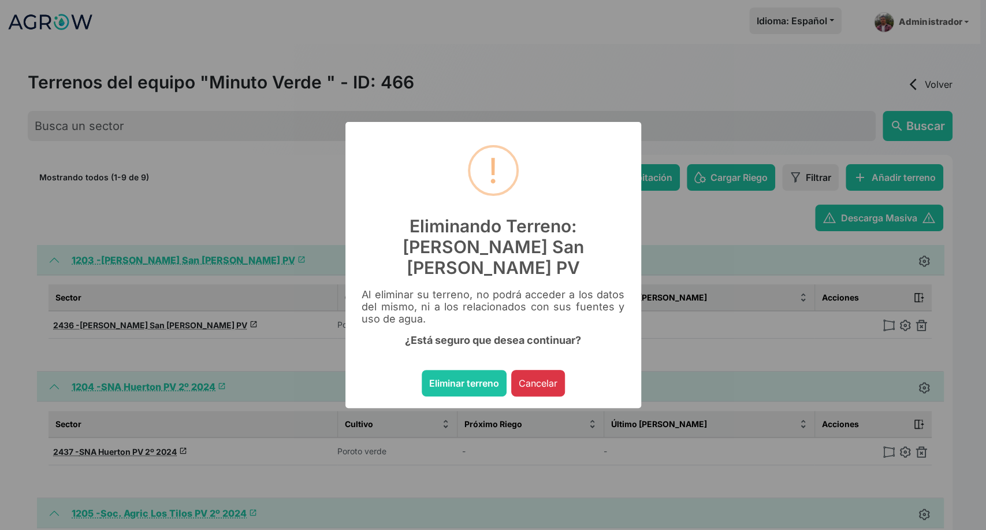
click at [422, 370] on button "Eliminar terreno" at bounding box center [464, 383] width 85 height 27
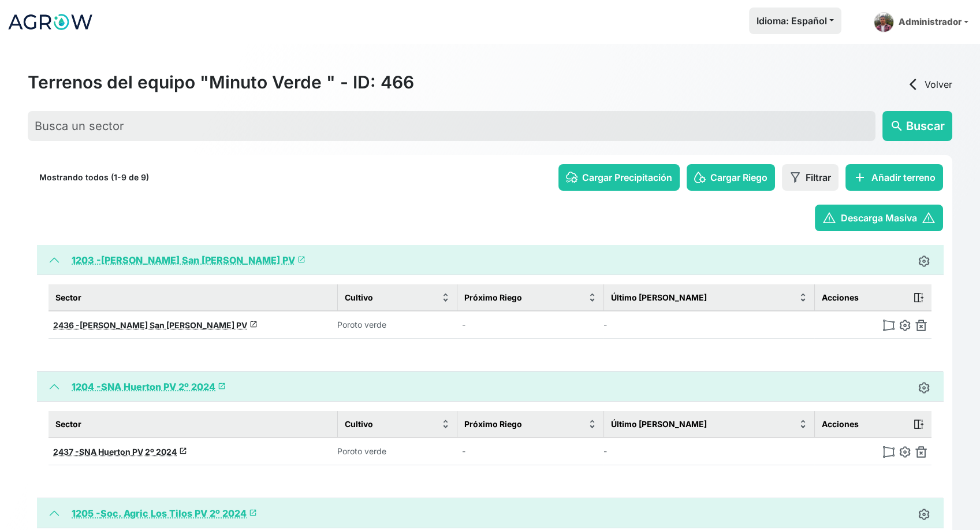
click at [920, 328] on img at bounding box center [922, 325] width 12 height 12
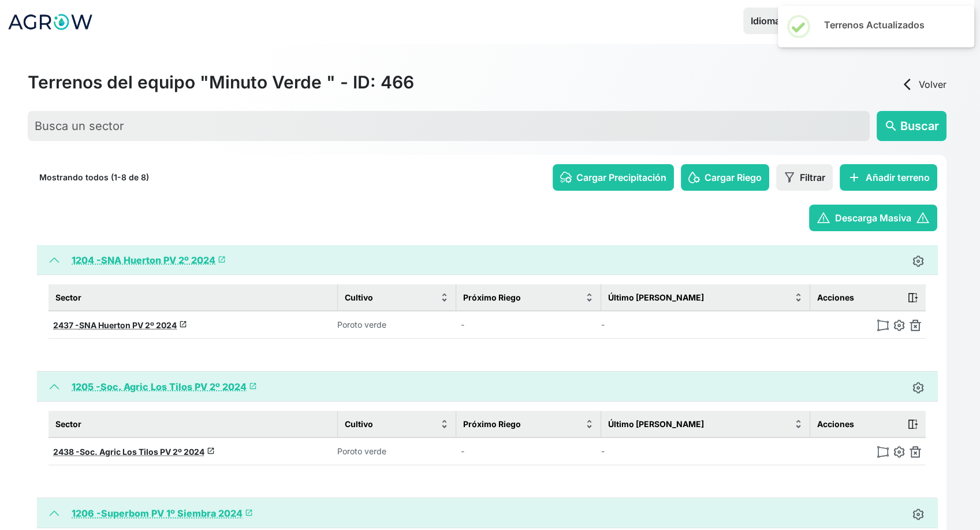
click at [920, 328] on img at bounding box center [916, 325] width 12 height 12
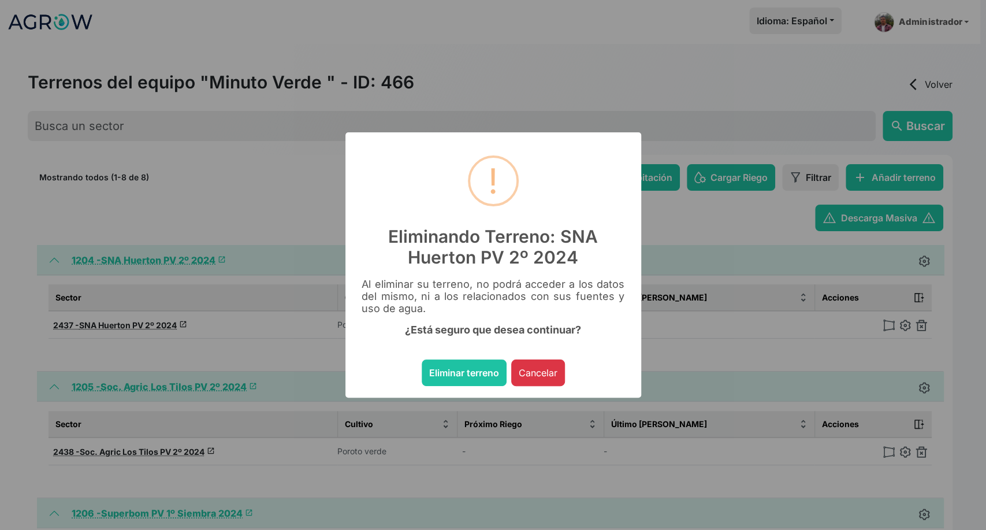
click at [422, 359] on button "Eliminar terreno" at bounding box center [464, 372] width 85 height 27
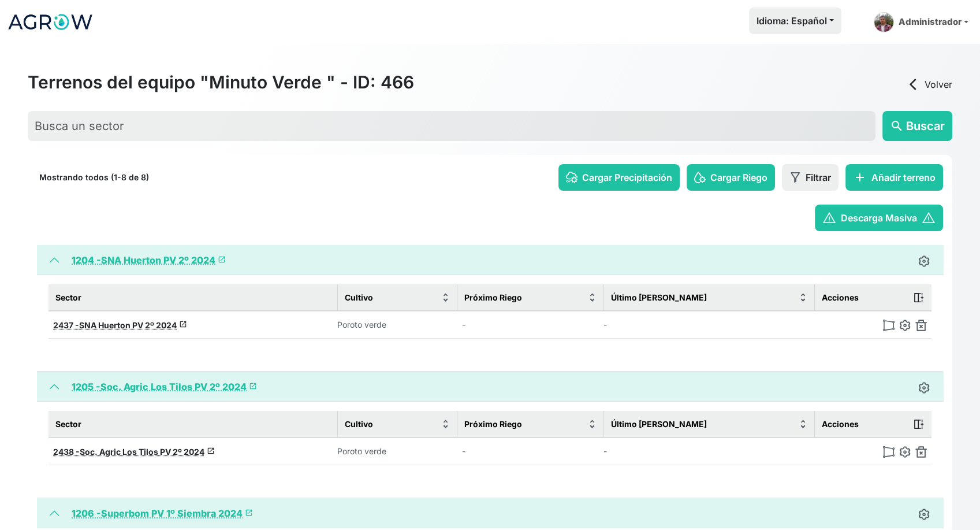
click at [920, 328] on img at bounding box center [922, 325] width 12 height 12
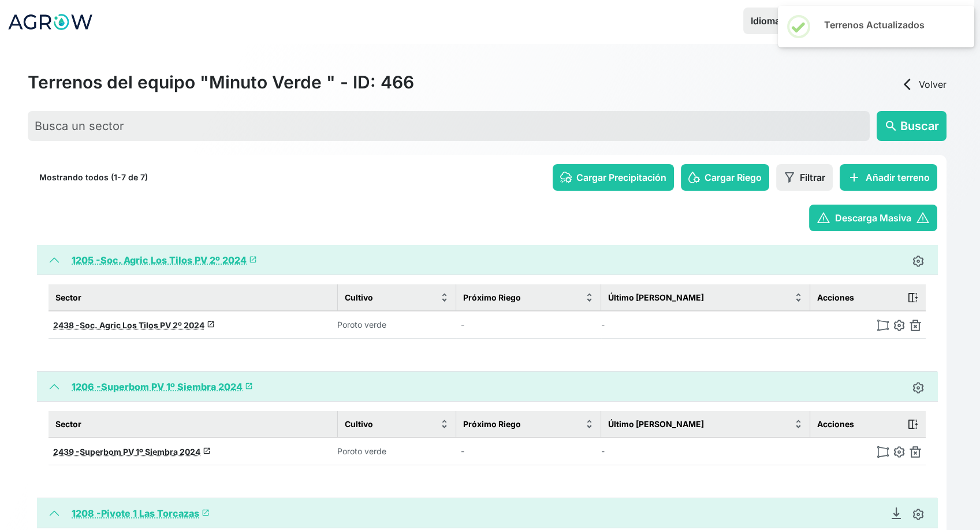
click at [920, 328] on img at bounding box center [916, 325] width 12 height 12
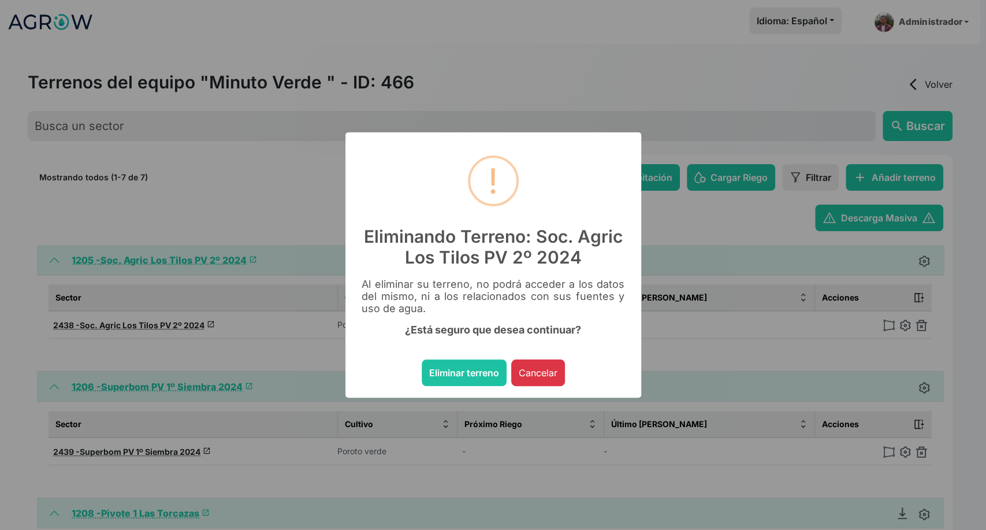
click at [422, 359] on button "Eliminar terreno" at bounding box center [464, 372] width 85 height 27
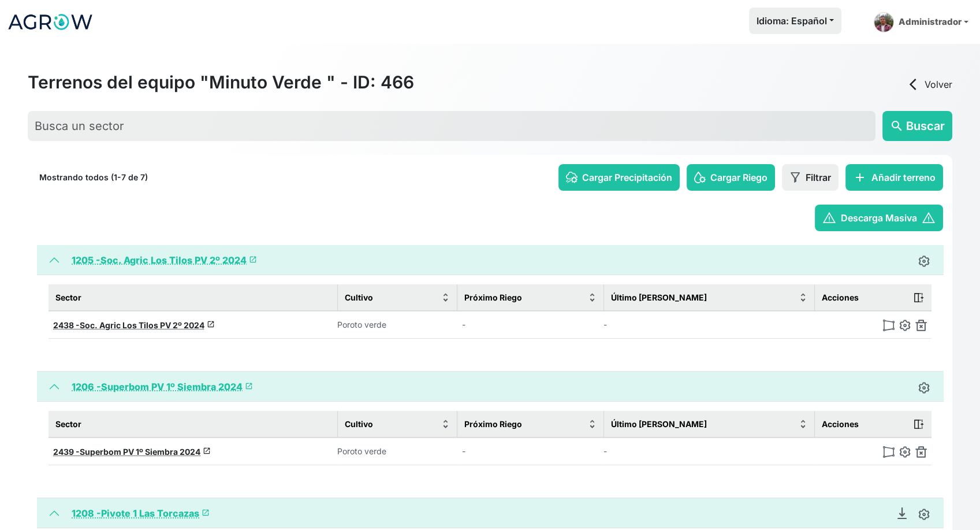
click at [920, 328] on img at bounding box center [922, 325] width 12 height 12
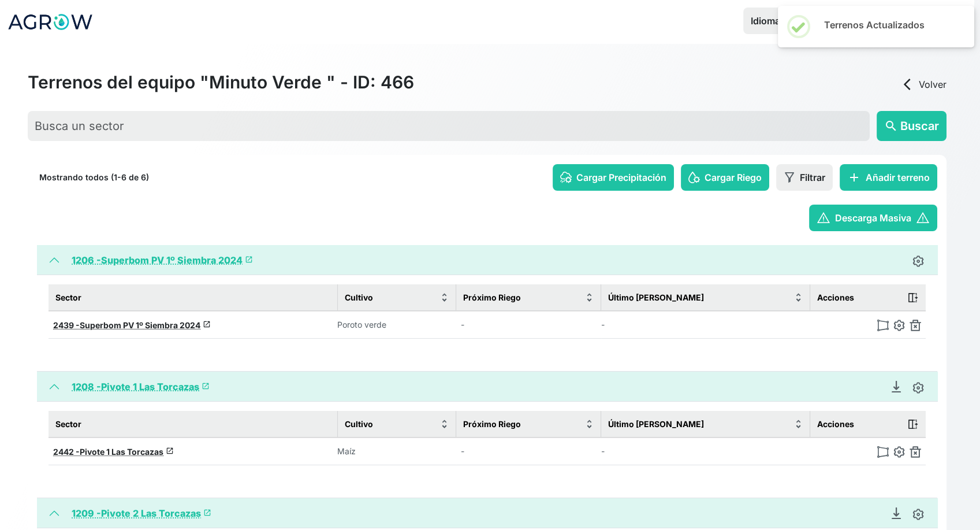
click at [920, 328] on img at bounding box center [916, 325] width 12 height 12
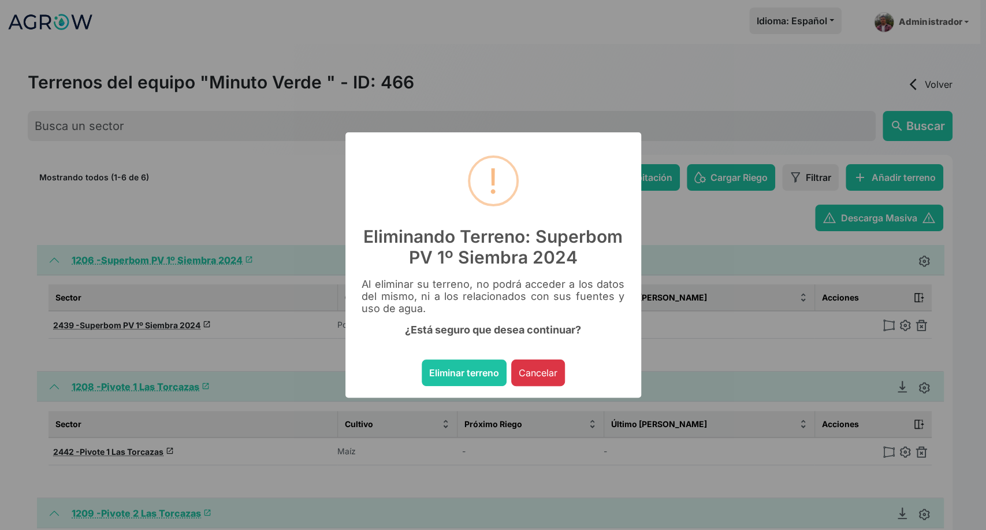
click at [422, 359] on button "Eliminar terreno" at bounding box center [464, 372] width 85 height 27
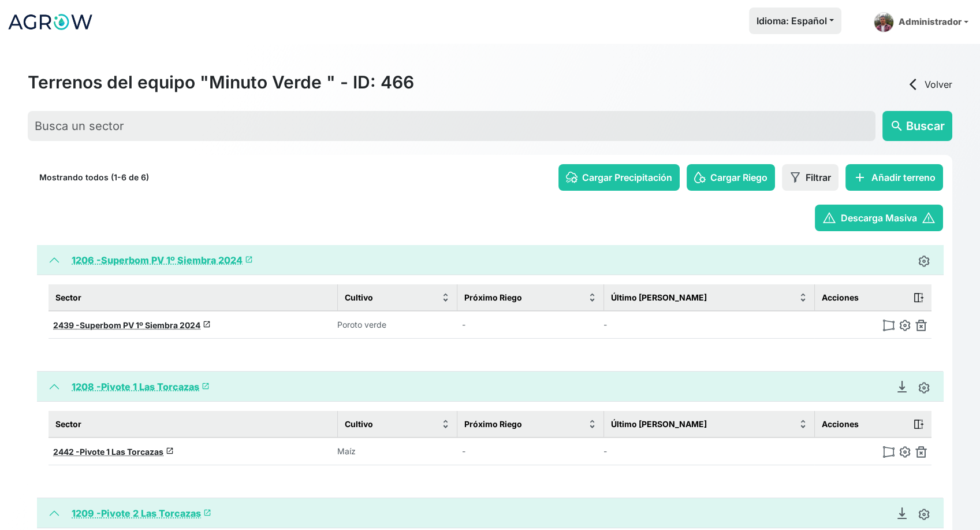
click at [920, 328] on img at bounding box center [922, 325] width 12 height 12
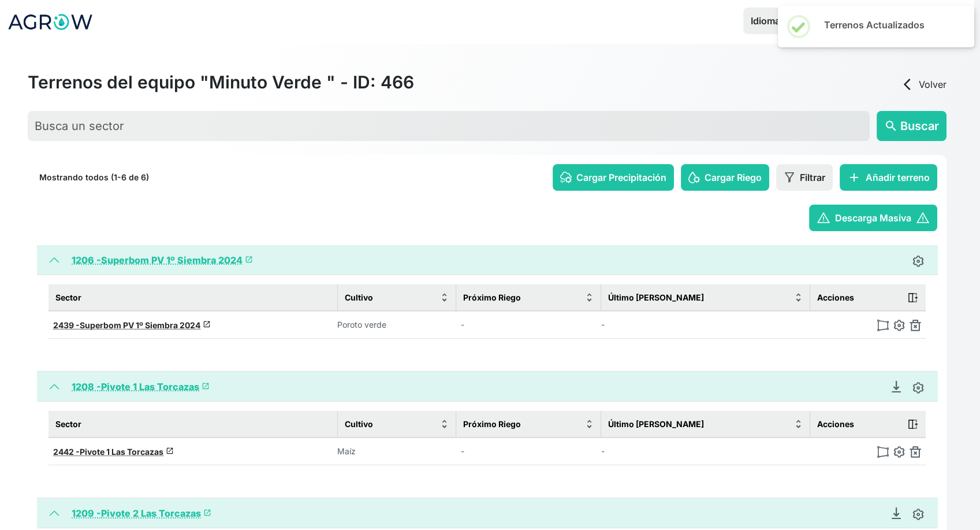
click at [920, 446] on img at bounding box center [916, 452] width 12 height 12
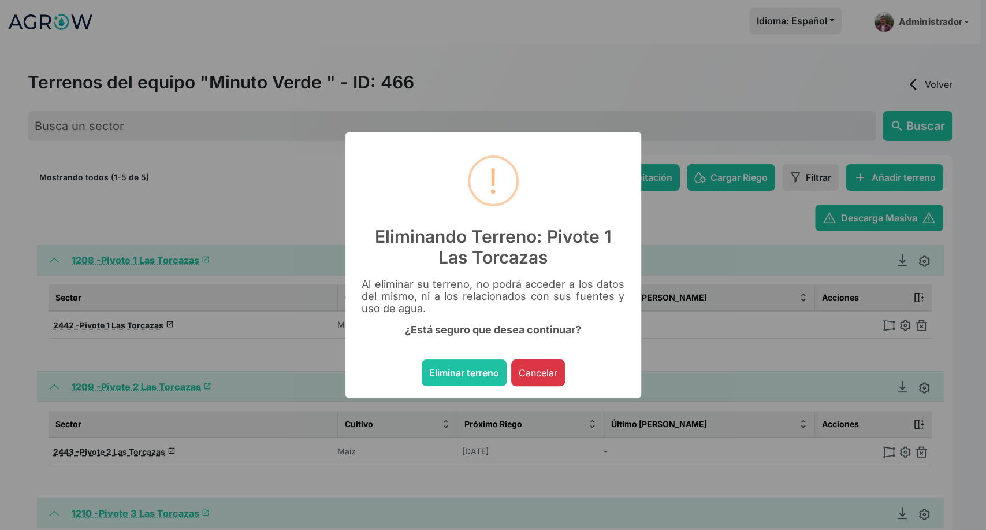
click at [422, 359] on button "Eliminar terreno" at bounding box center [464, 372] width 85 height 27
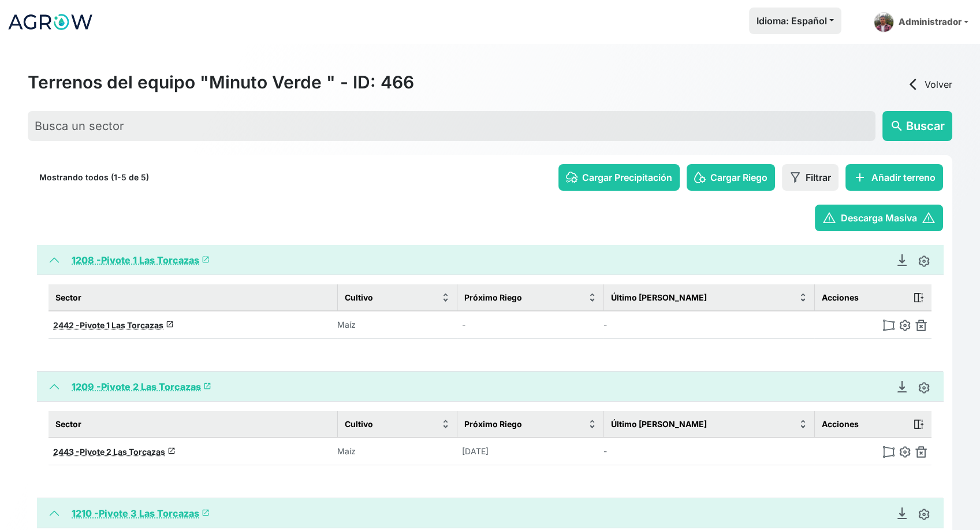
click at [920, 328] on img at bounding box center [922, 325] width 12 height 12
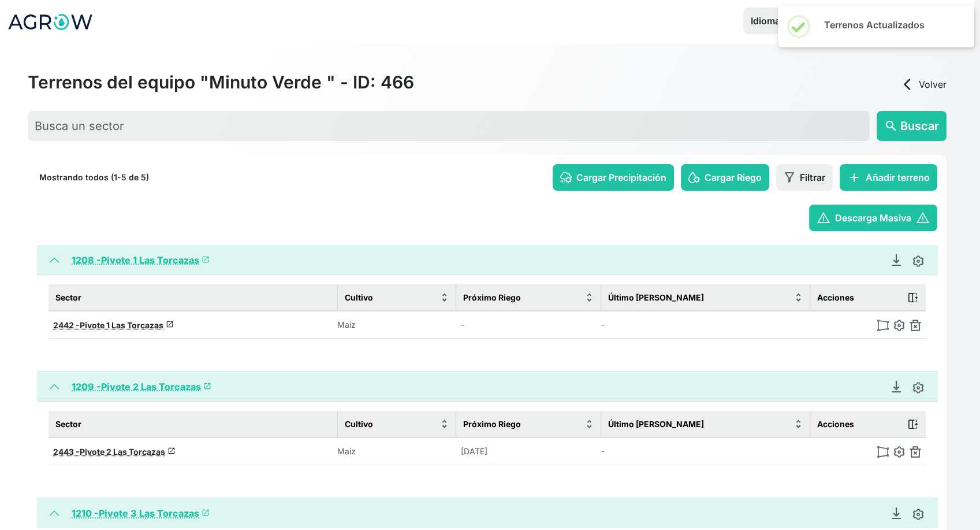
click at [920, 328] on img at bounding box center [916, 325] width 12 height 12
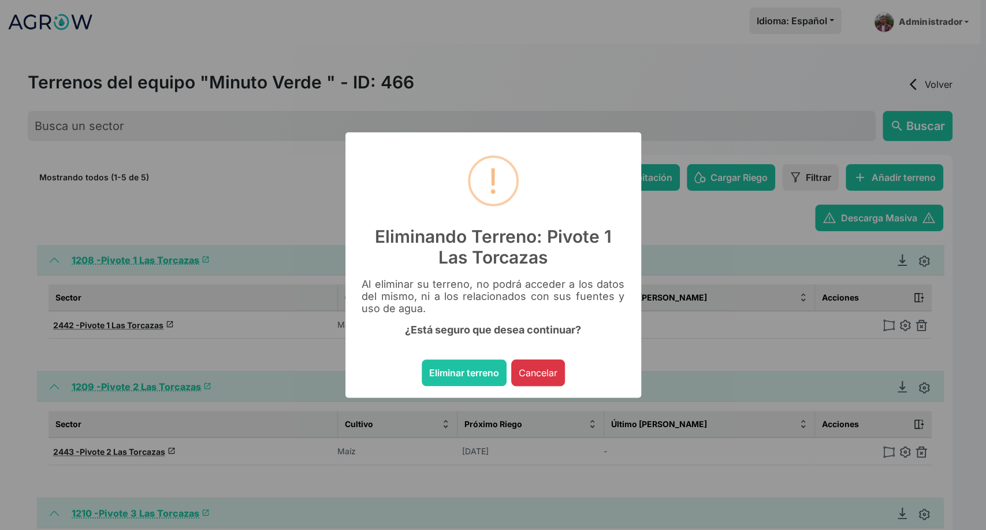
click at [422, 359] on button "Eliminar terreno" at bounding box center [464, 372] width 85 height 27
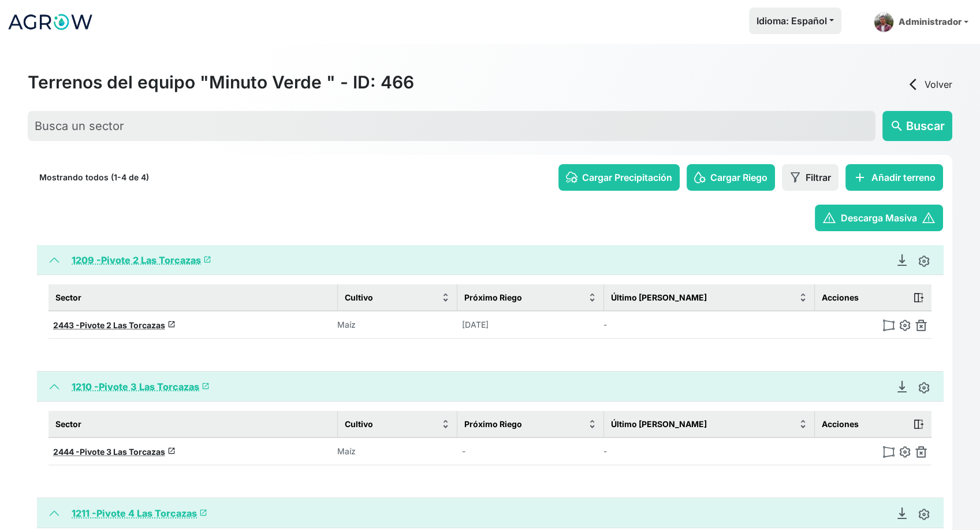
click at [920, 328] on img at bounding box center [922, 325] width 12 height 12
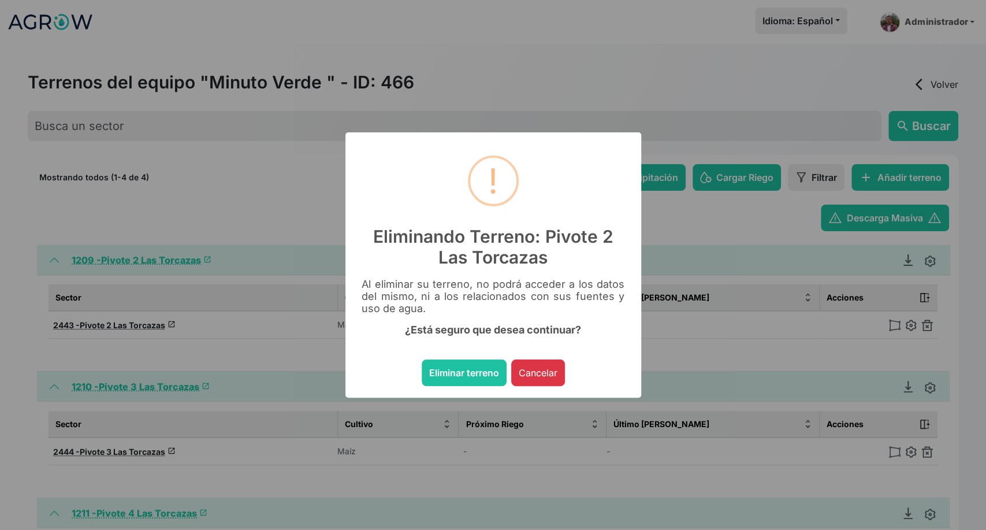
click at [422, 359] on button "Eliminar terreno" at bounding box center [464, 372] width 85 height 27
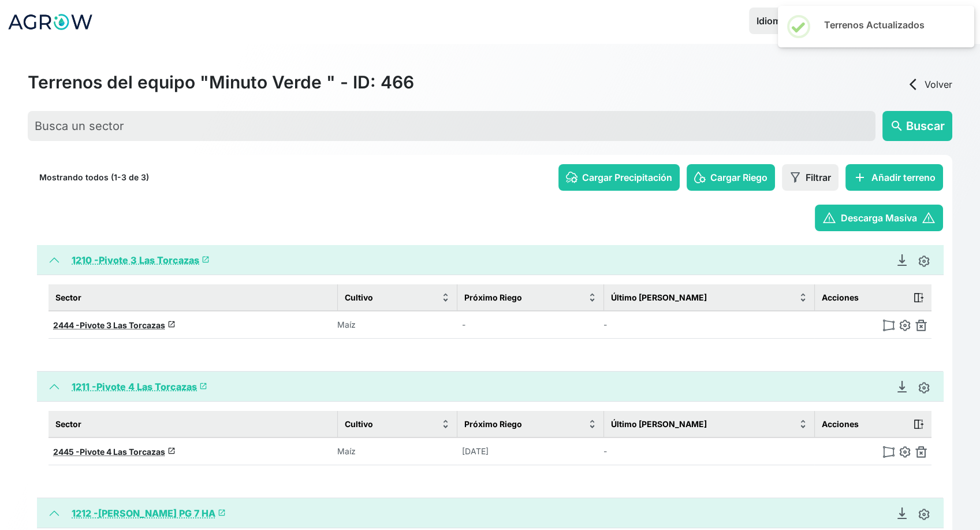
click at [920, 328] on img at bounding box center [922, 325] width 12 height 12
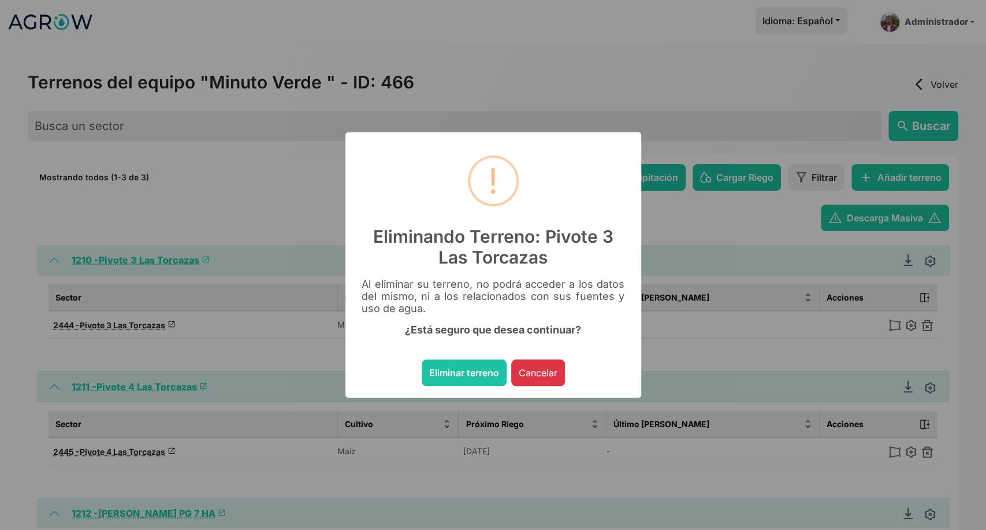
click at [422, 359] on button "Eliminar terreno" at bounding box center [464, 372] width 85 height 27
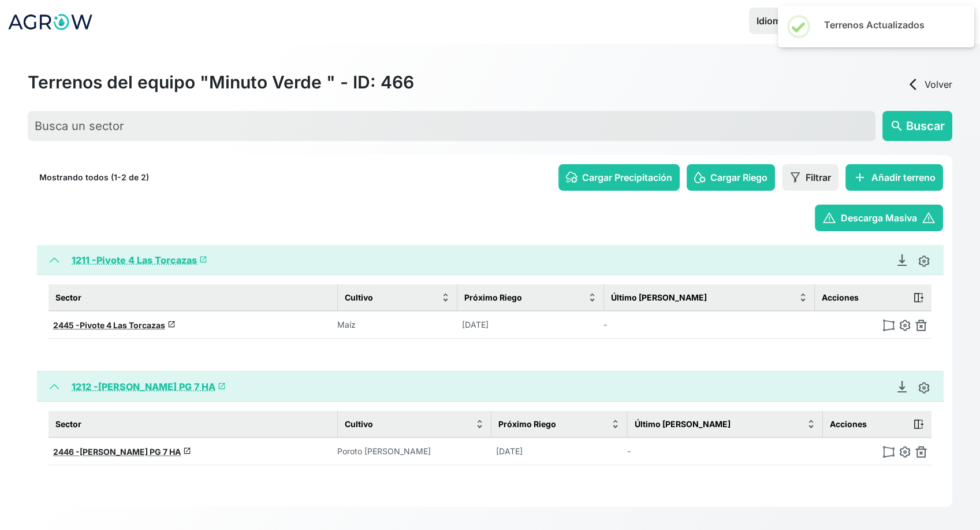
click at [920, 328] on img at bounding box center [922, 325] width 12 height 12
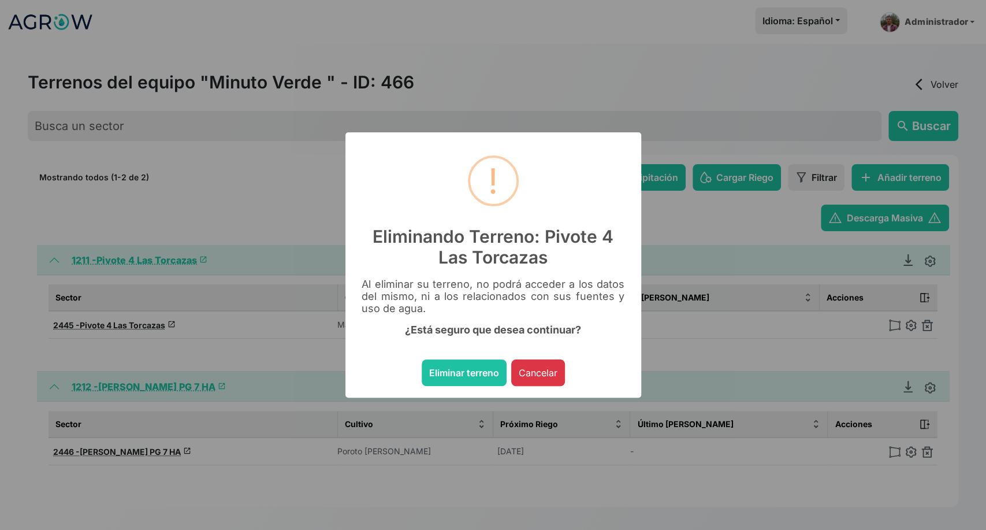
click at [422, 359] on button "Eliminar terreno" at bounding box center [464, 372] width 85 height 27
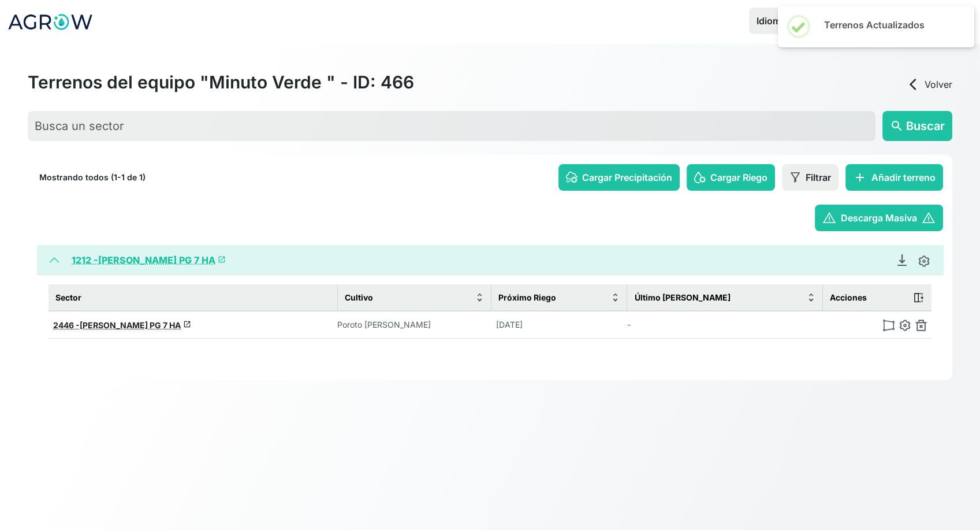
click at [920, 328] on img at bounding box center [922, 325] width 12 height 12
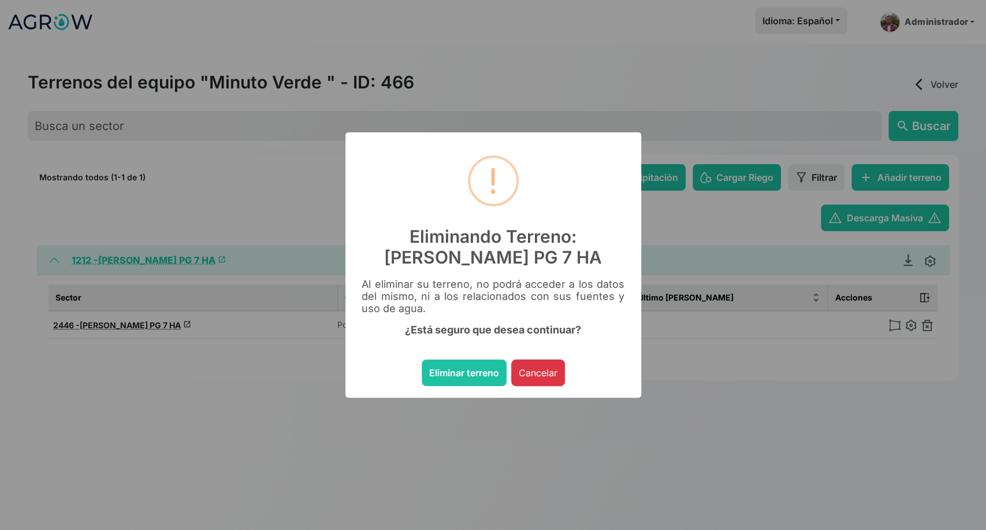
click at [422, 359] on button "Eliminar terreno" at bounding box center [464, 372] width 85 height 27
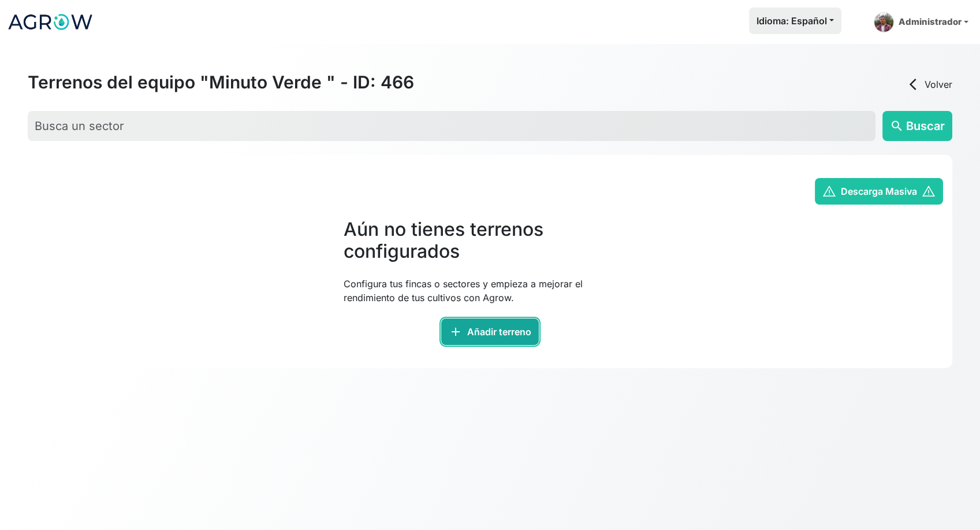
click at [474, 333] on button "add Añadir terreno" at bounding box center [490, 331] width 98 height 27
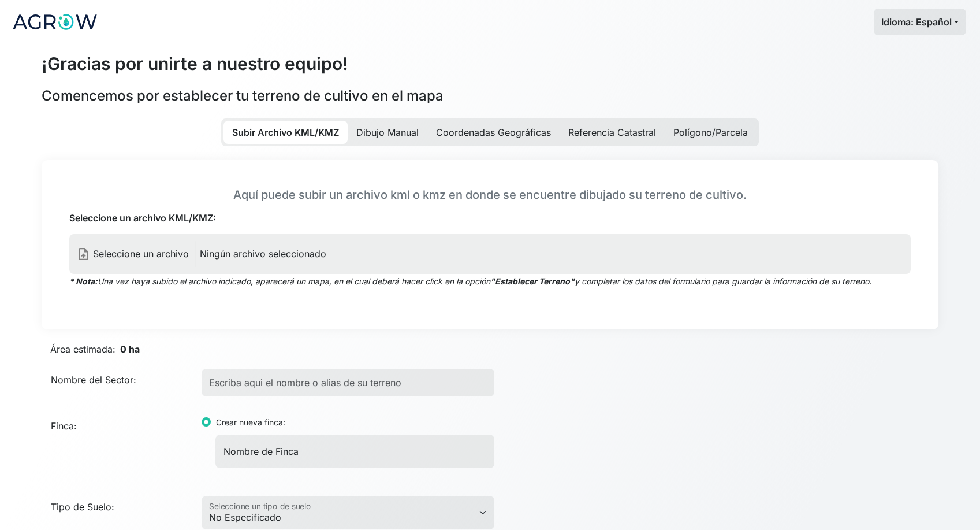
click at [269, 250] on p "Ningún archivo seleccionado" at bounding box center [263, 254] width 127 height 14
click at [0, 0] on input "Seleccione un archivo KML/KMZ:" at bounding box center [0, 0] width 0 height 0
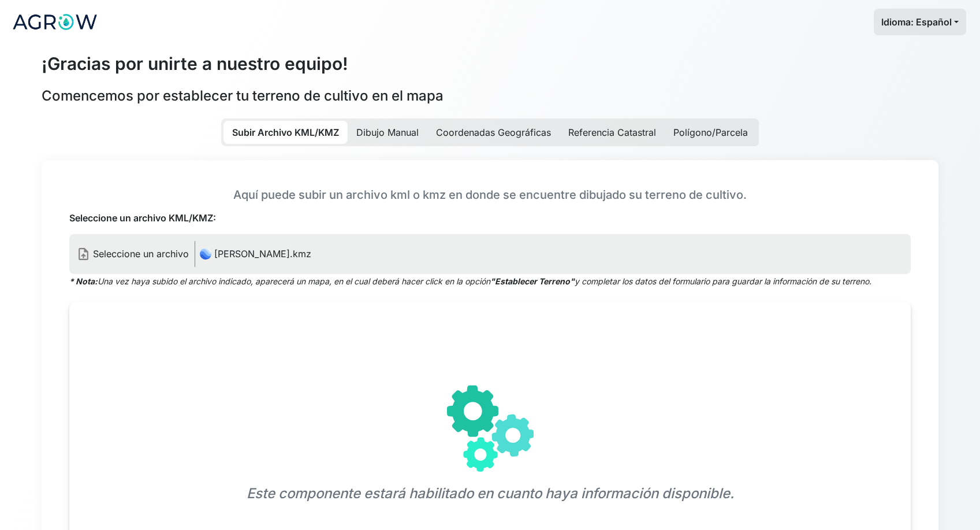
scroll to position [256, 0]
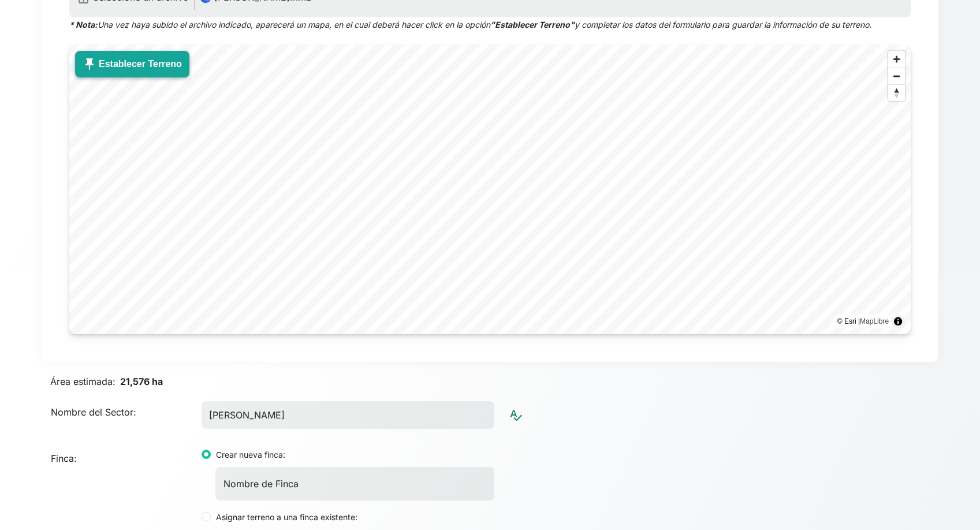
click at [97, 59] on button "push_pin Establecer Terreno" at bounding box center [132, 64] width 114 height 27
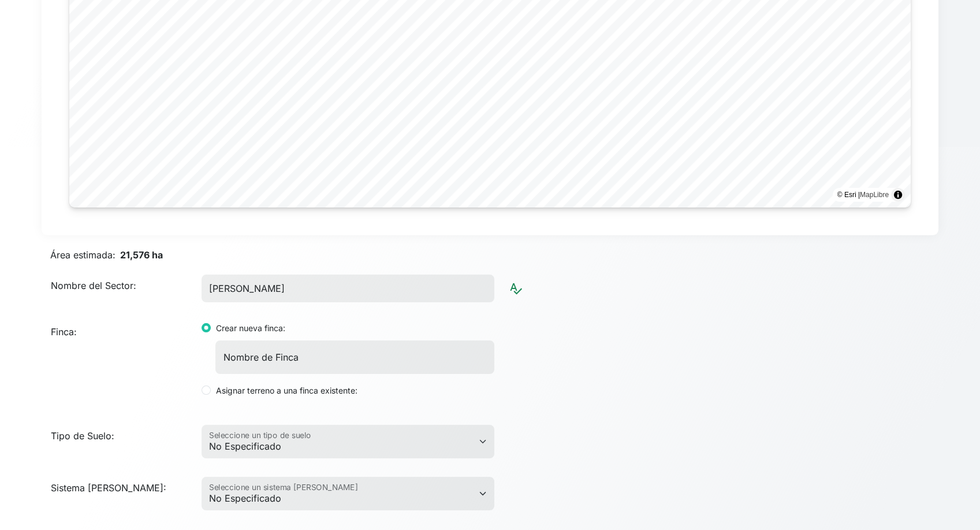
scroll to position [385, 0]
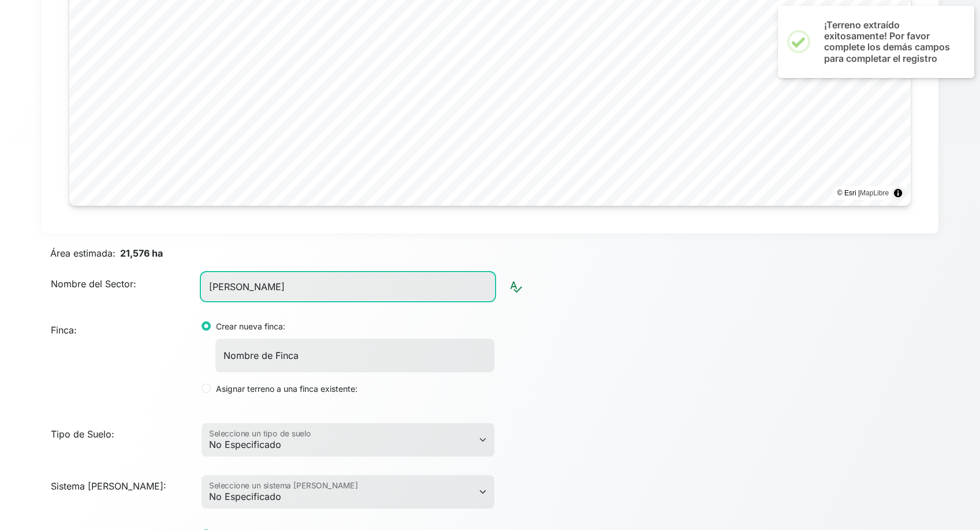
click at [289, 294] on input "[PERSON_NAME]" at bounding box center [348, 287] width 293 height 28
type input "[PERSON_NAME]"
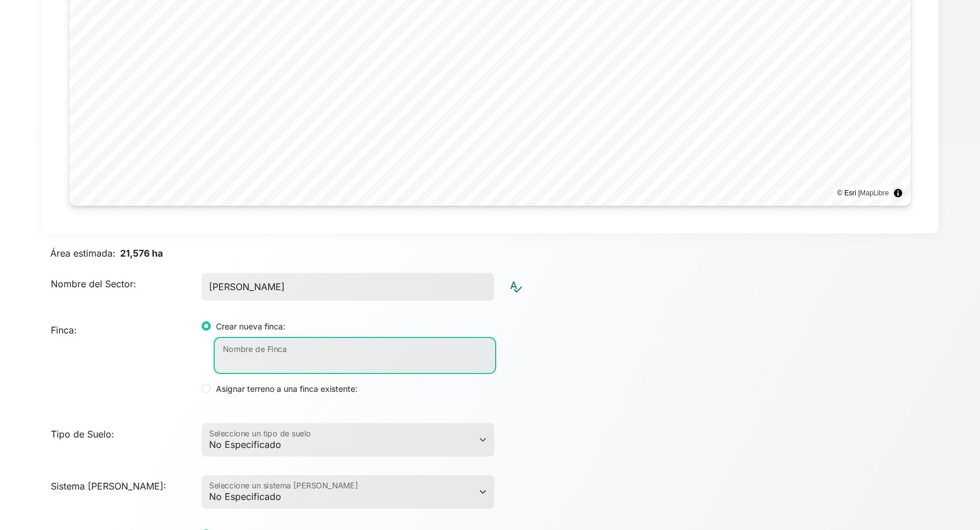
click at [310, 362] on input "Nombre de Finca" at bounding box center [354, 356] width 279 height 34
paste input "25/26-ARVEJA-[PERSON_NAME]"
type input "25,26-ARVEJA-[PERSON_NAME]"
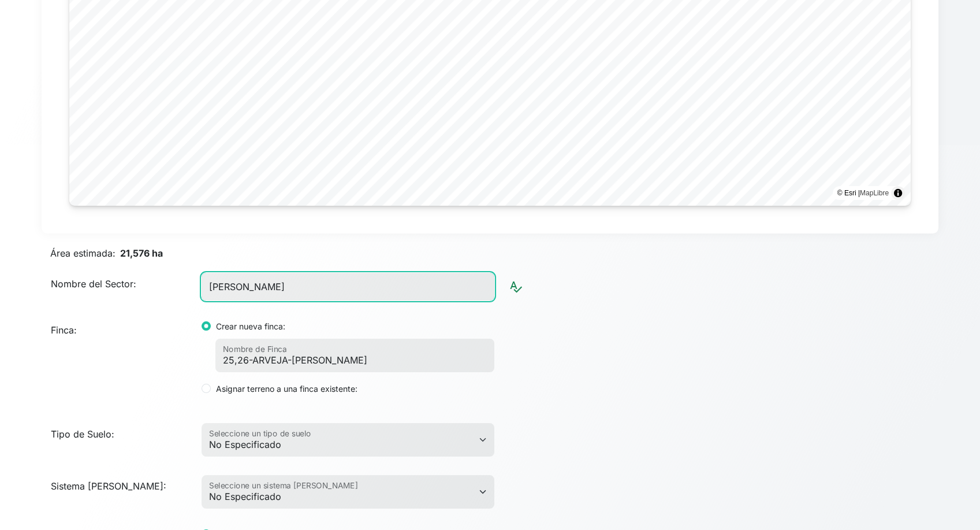
click at [302, 282] on input "[PERSON_NAME]" at bounding box center [348, 287] width 293 height 28
paste input "BODEGA"
type input "BODEGA"
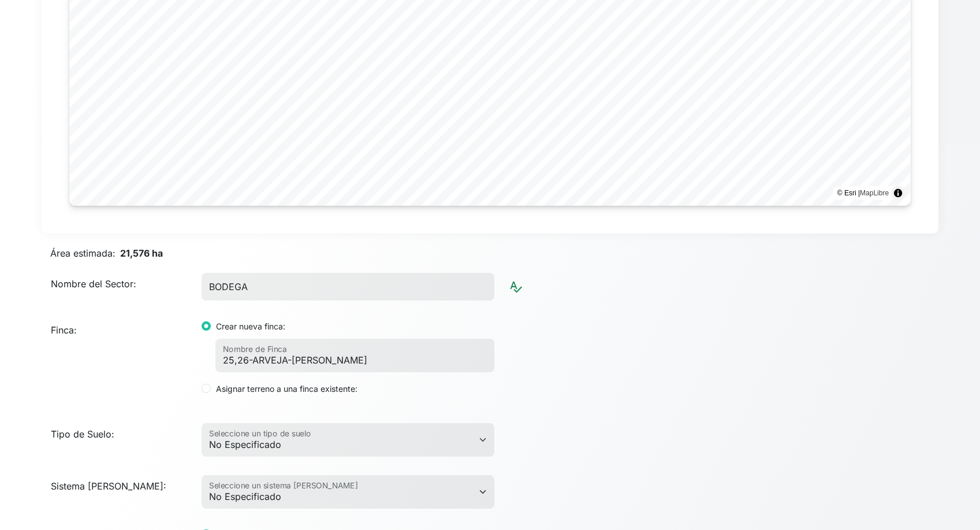
click at [652, 377] on div "Finca: Crear nueva finca: 25,26-ARVEJA-[PERSON_NAME] Nombre de Finca Asignar te…" at bounding box center [490, 357] width 906 height 95
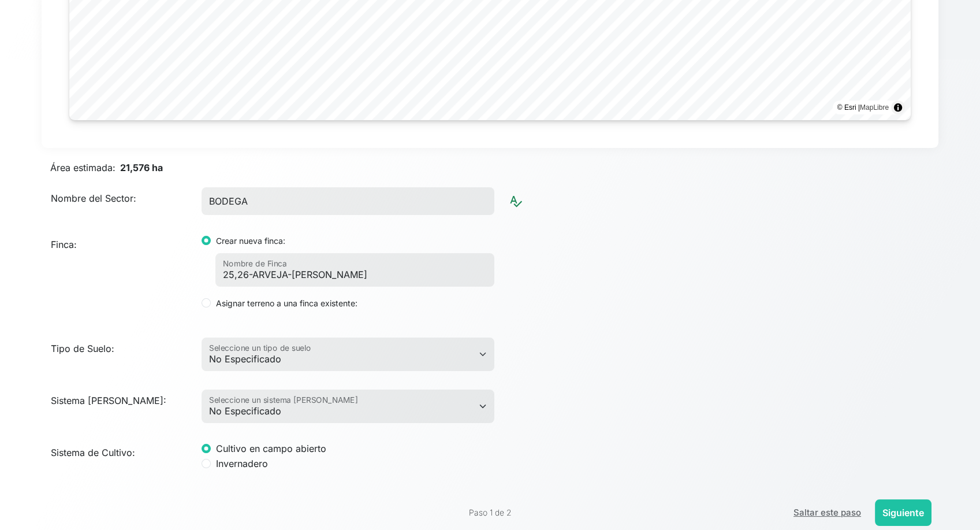
scroll to position [489, 0]
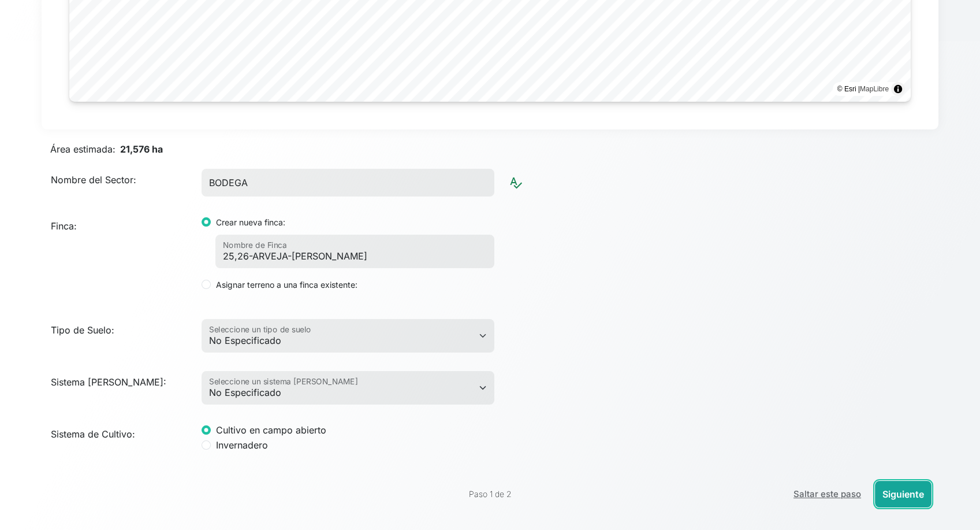
click at [894, 492] on button "Siguiente" at bounding box center [903, 494] width 57 height 27
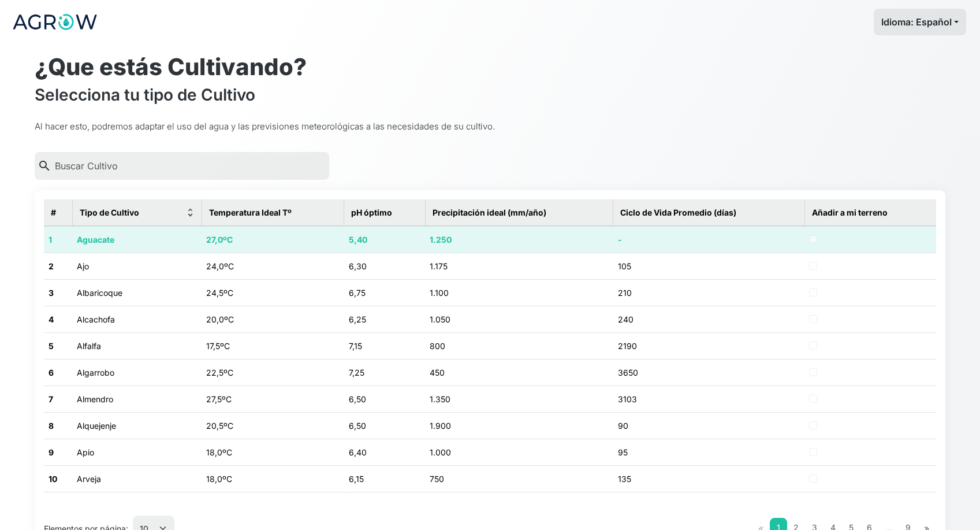
scroll to position [0, 0]
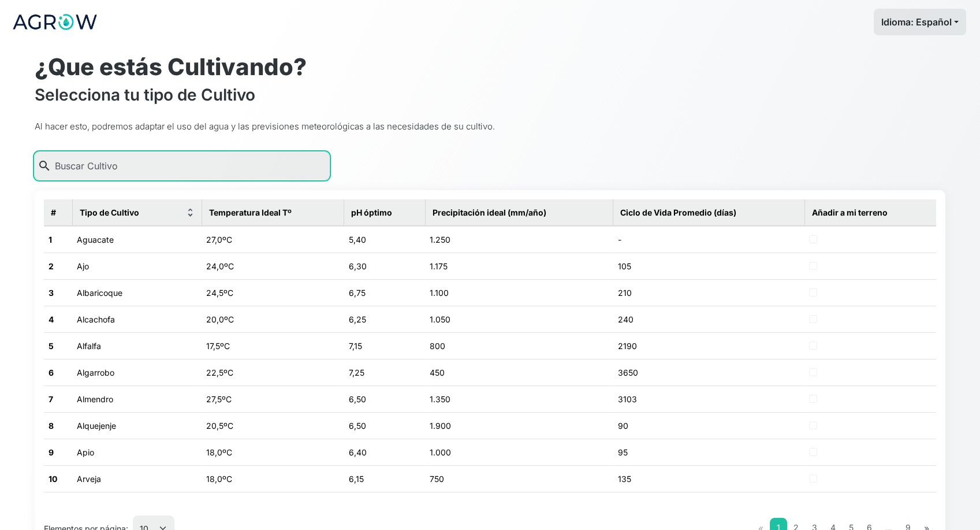
click at [163, 166] on input "text" at bounding box center [182, 166] width 295 height 28
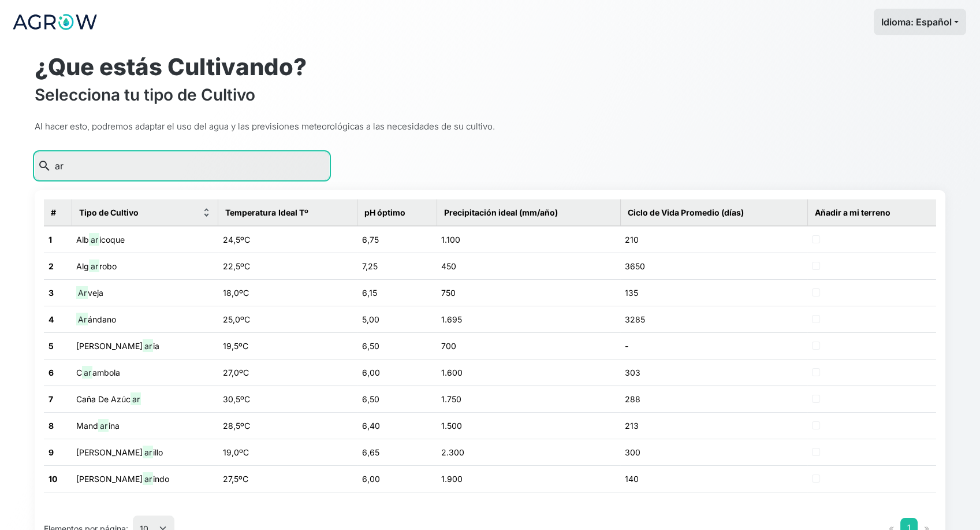
type input "a"
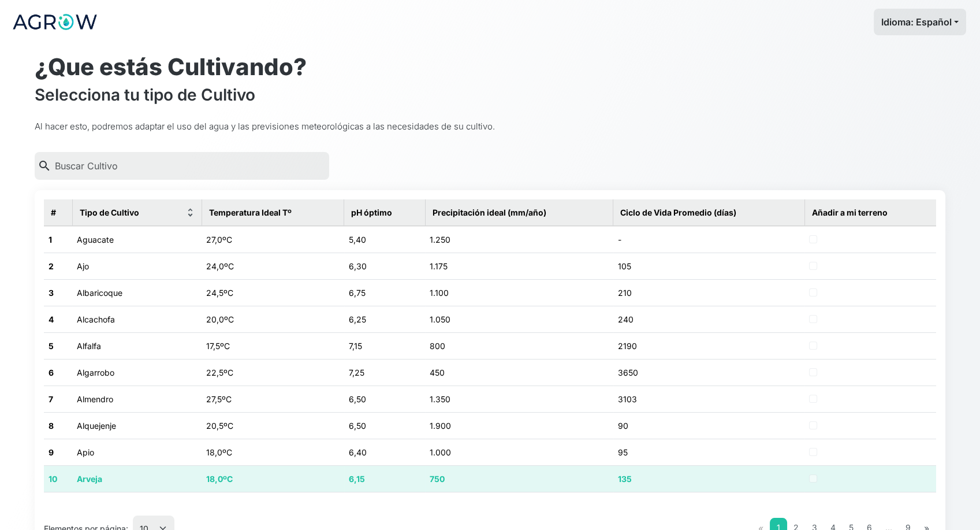
click at [259, 485] on td "18,0ºC" at bounding box center [273, 478] width 142 height 27
checkbox input "true"
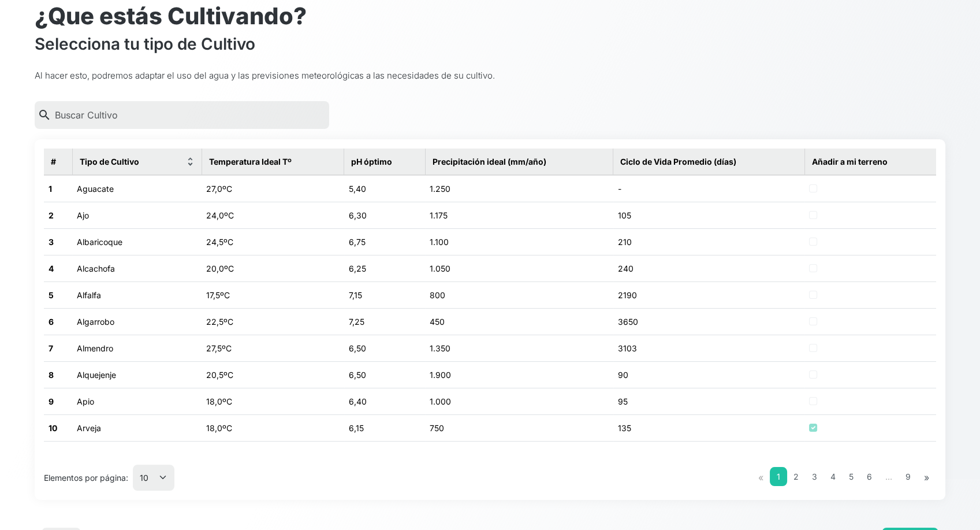
scroll to position [97, 0]
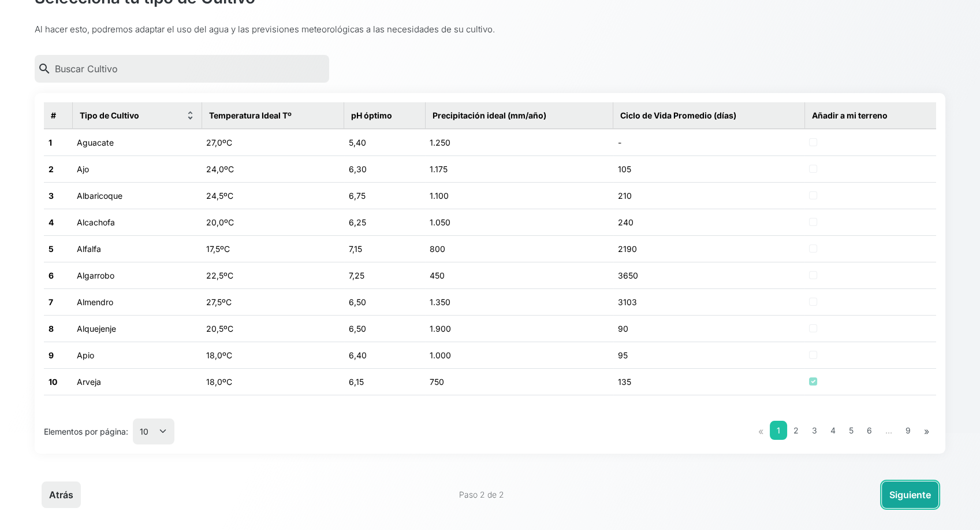
click at [909, 496] on button "Siguiente" at bounding box center [910, 494] width 57 height 27
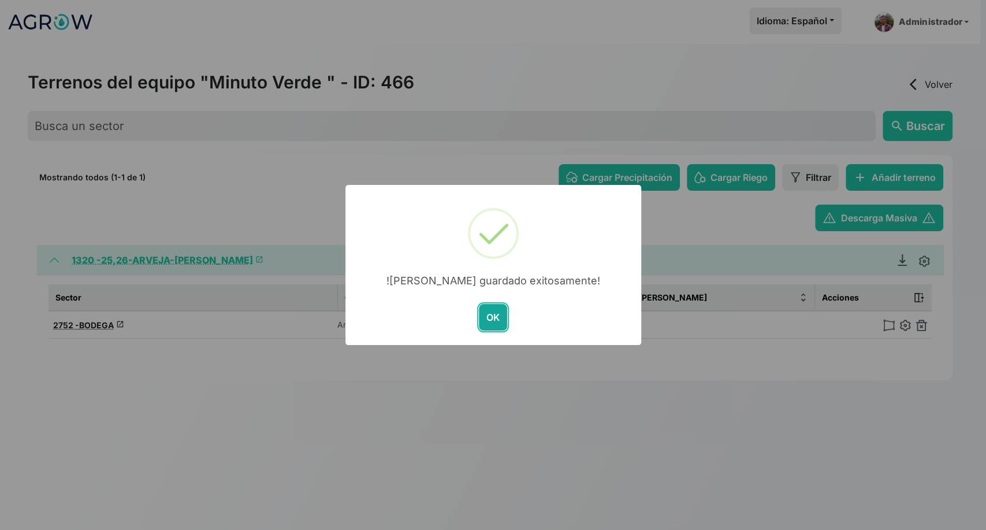
click at [492, 323] on button "OK" at bounding box center [493, 317] width 28 height 27
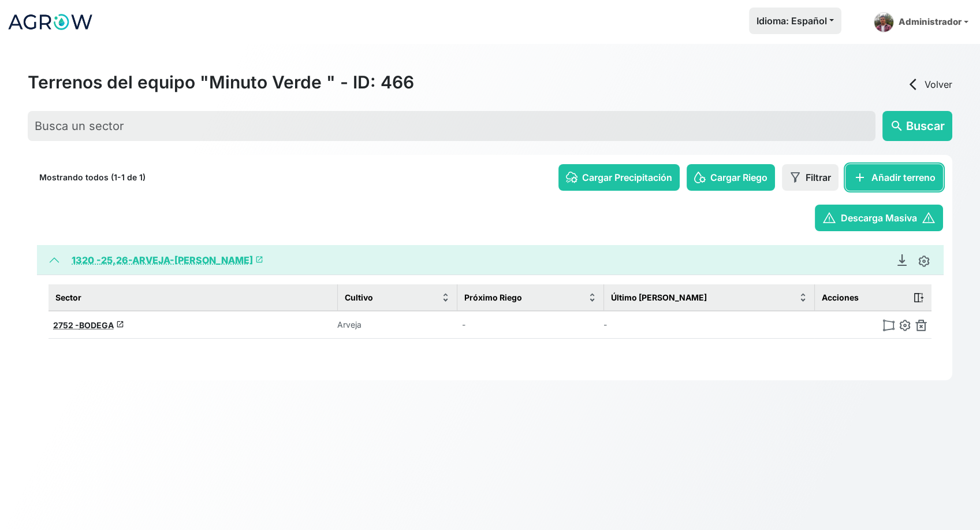
click at [879, 172] on button "add Añadir terreno" at bounding box center [895, 177] width 98 height 27
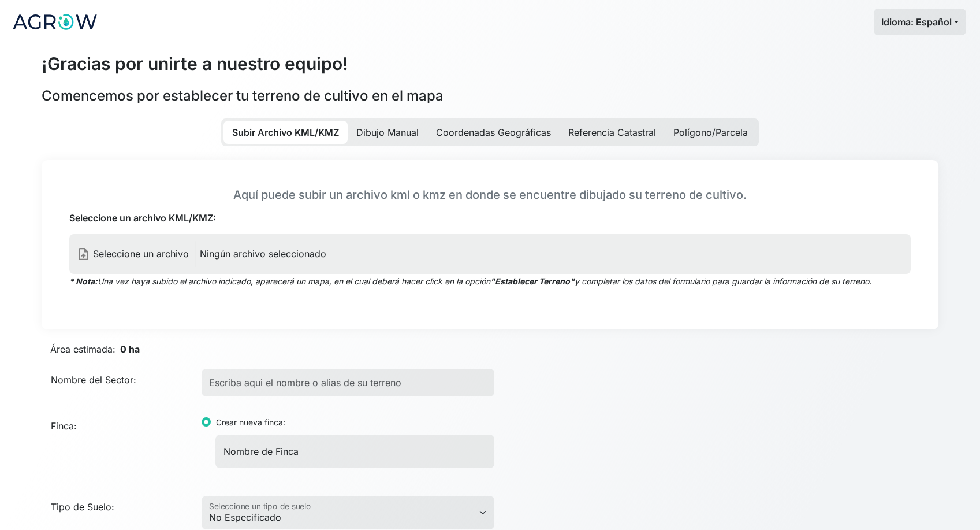
click at [228, 248] on p "Ningún archivo seleccionado" at bounding box center [263, 254] width 127 height 14
click at [0, 0] on input "Seleccione un archivo KML/KMZ:" at bounding box center [0, 0] width 0 height 0
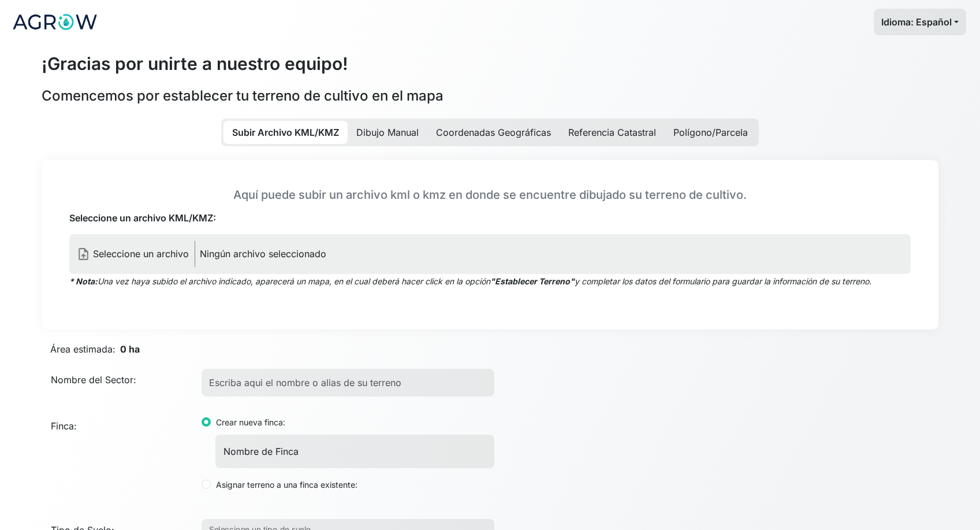
type input "Condor de Apalta 1"
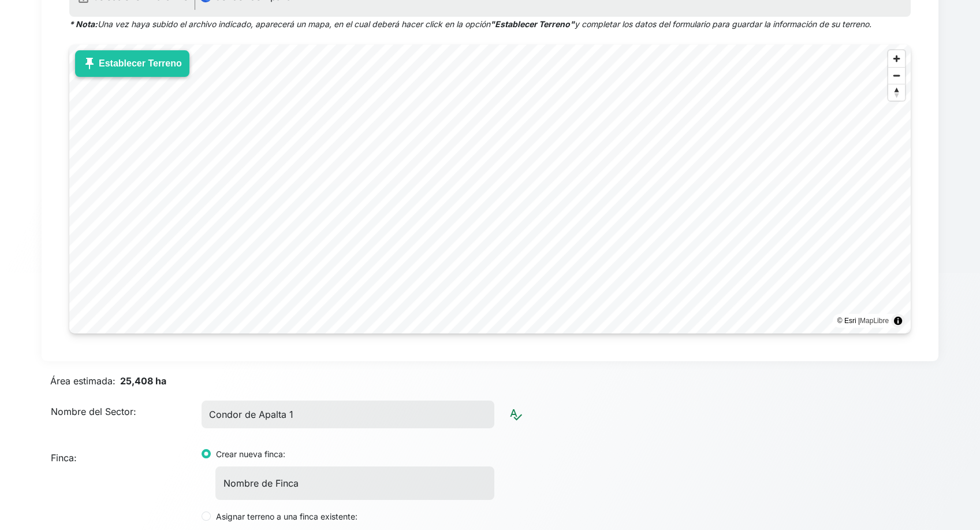
scroll to position [256, 0]
click at [98, 66] on button "push_pin Establecer Terreno" at bounding box center [132, 64] width 114 height 27
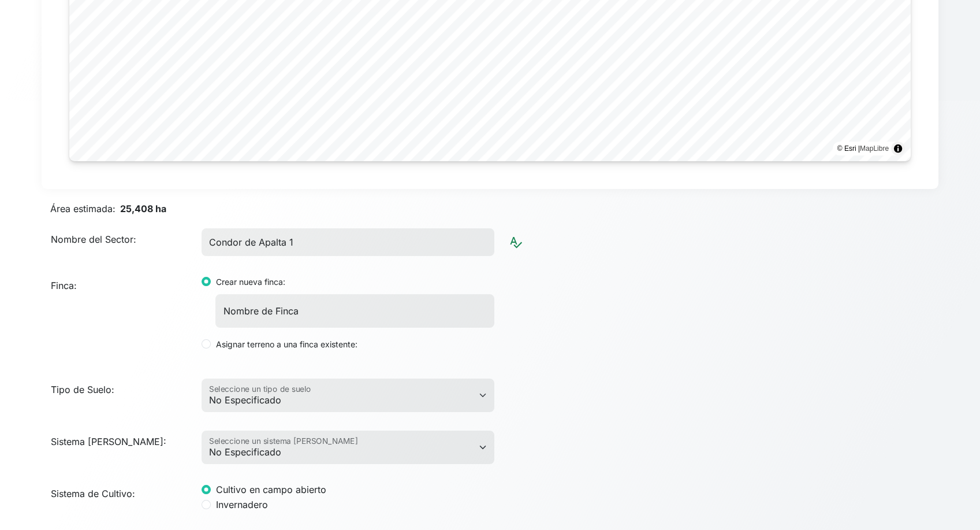
scroll to position [449, 0]
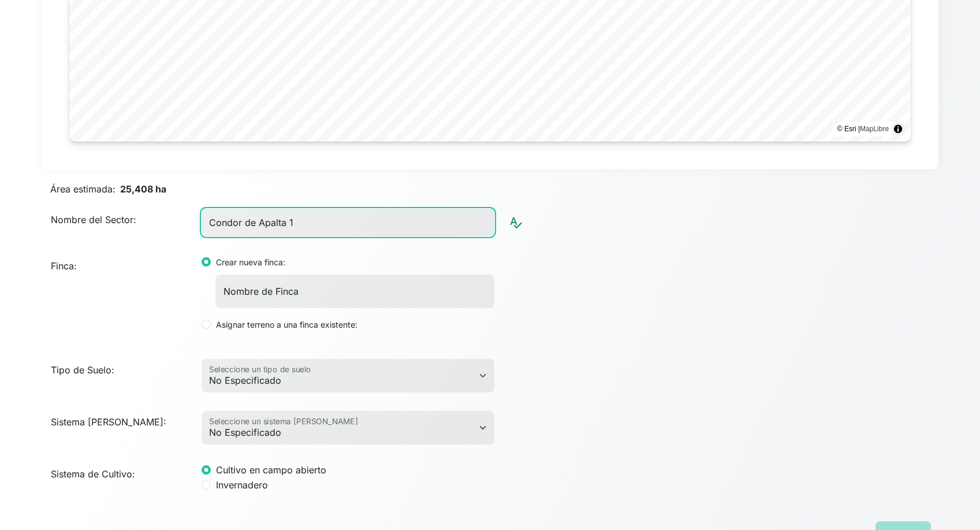
click at [314, 218] on input "Condor de Apalta 1" at bounding box center [348, 223] width 293 height 28
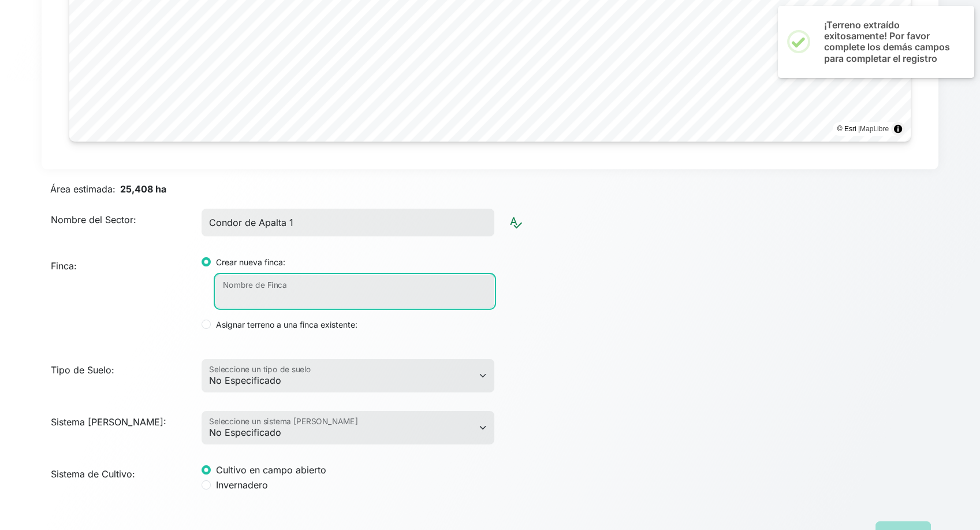
click at [312, 289] on input "Nombre de Finca" at bounding box center [354, 291] width 279 height 34
paste input "25/26-ARVEJA-CONDOR DE APALTA"
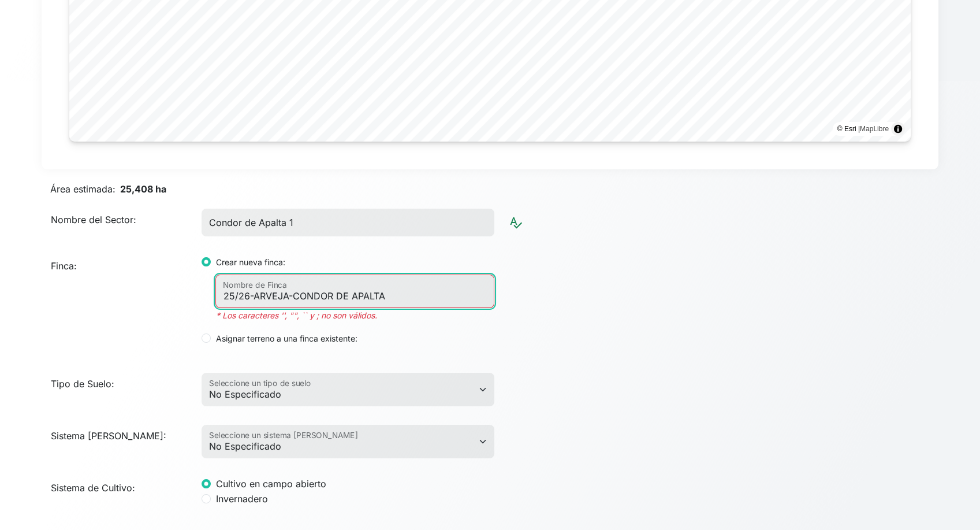
click at [238, 297] on input "25/26-ARVEJA-CONDOR DE APALTA" at bounding box center [354, 291] width 279 height 34
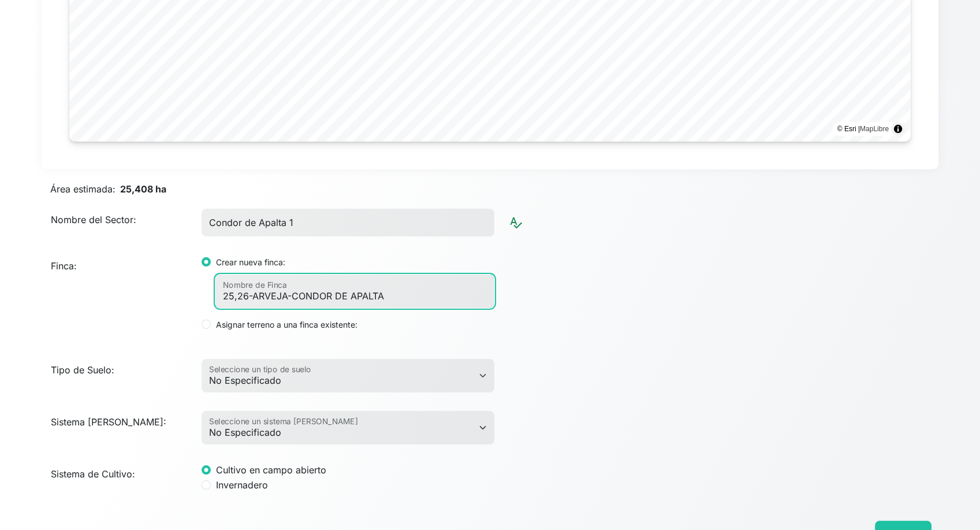
type input "25,26-ARVEJA-CONDOR DE APALTA"
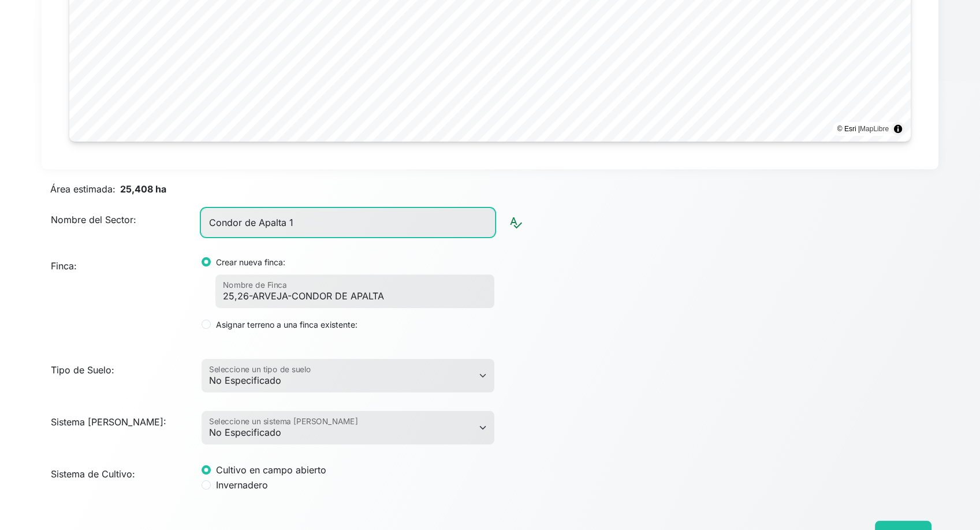
click at [319, 226] on input "Condor de Apalta 1" at bounding box center [348, 223] width 293 height 28
paste input "EL CONDOR DE APALTA"
type input "EL CONDOR DE APALTA 1"
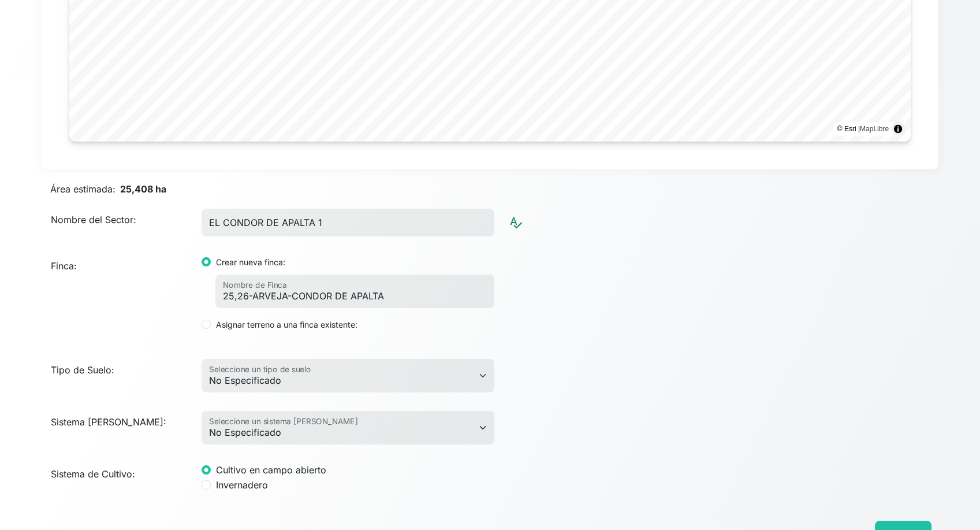
click at [749, 276] on div "Finca: Crear nueva finca: 25,26-ARVEJA-CONDOR DE APALTA Nombre de Finca Asignar…" at bounding box center [490, 293] width 906 height 95
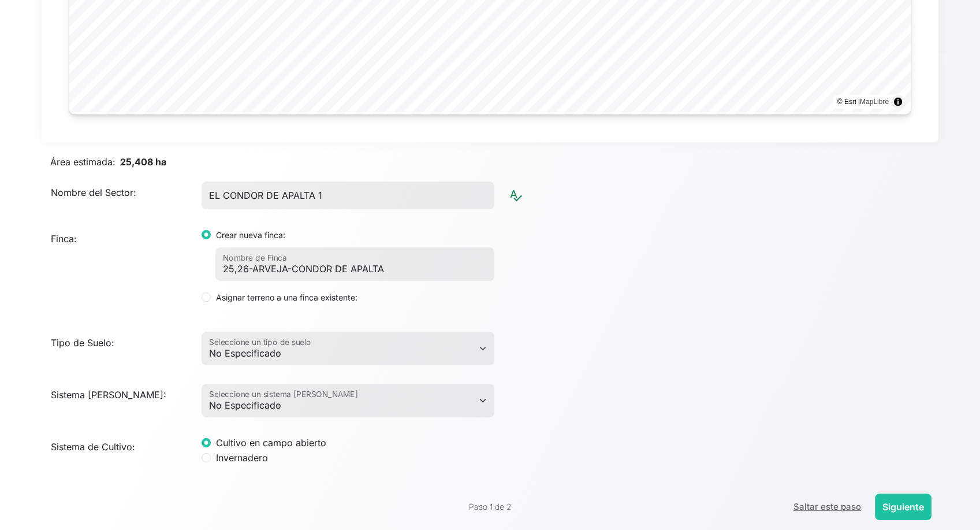
scroll to position [489, 0]
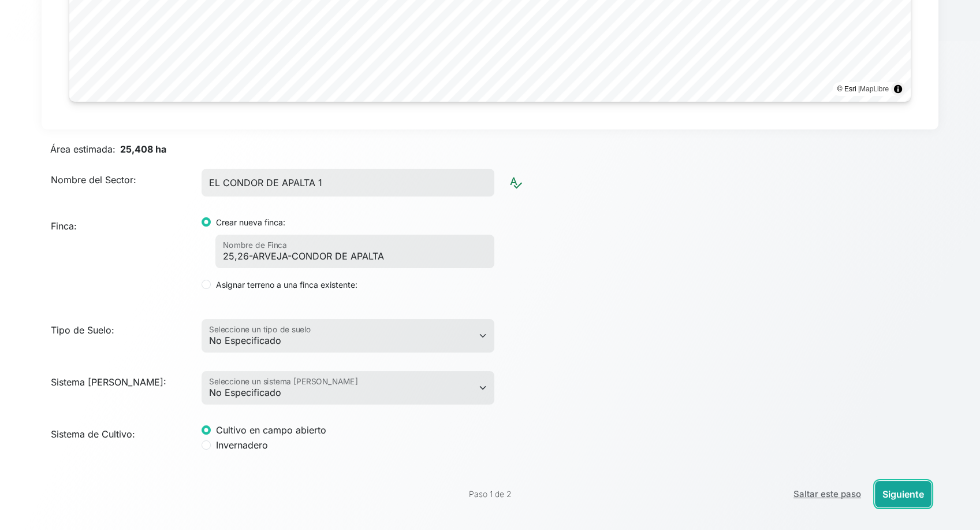
click at [907, 488] on button "Siguiente" at bounding box center [903, 494] width 57 height 27
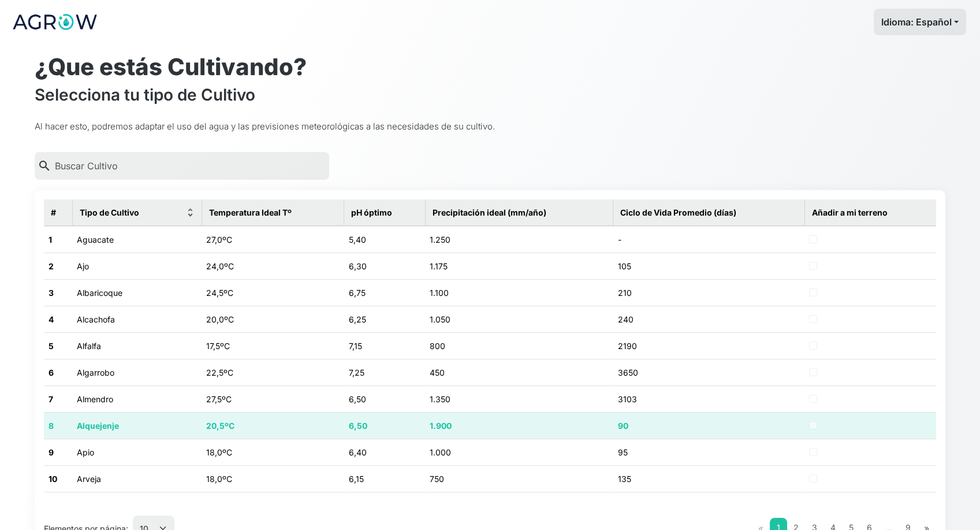
scroll to position [0, 0]
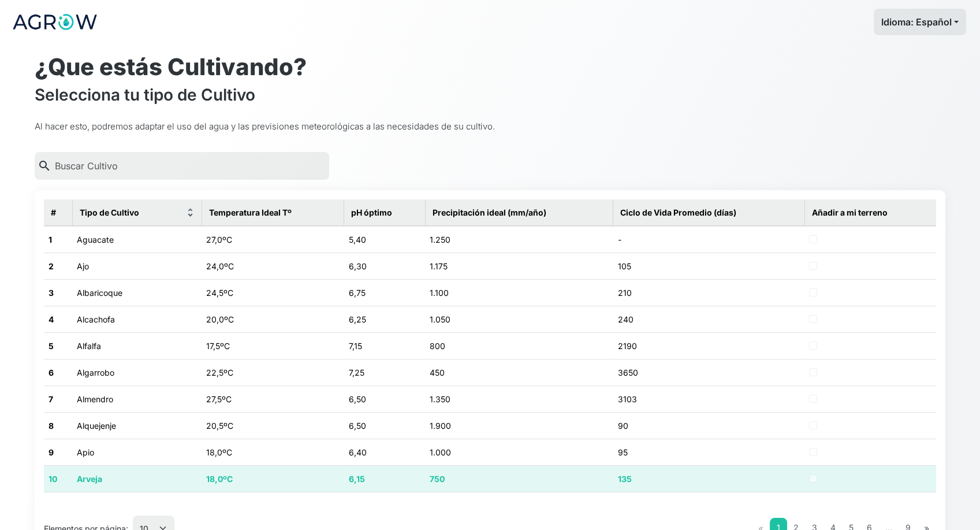
click at [277, 473] on td "18,0ºC" at bounding box center [273, 478] width 142 height 27
checkbox input "true"
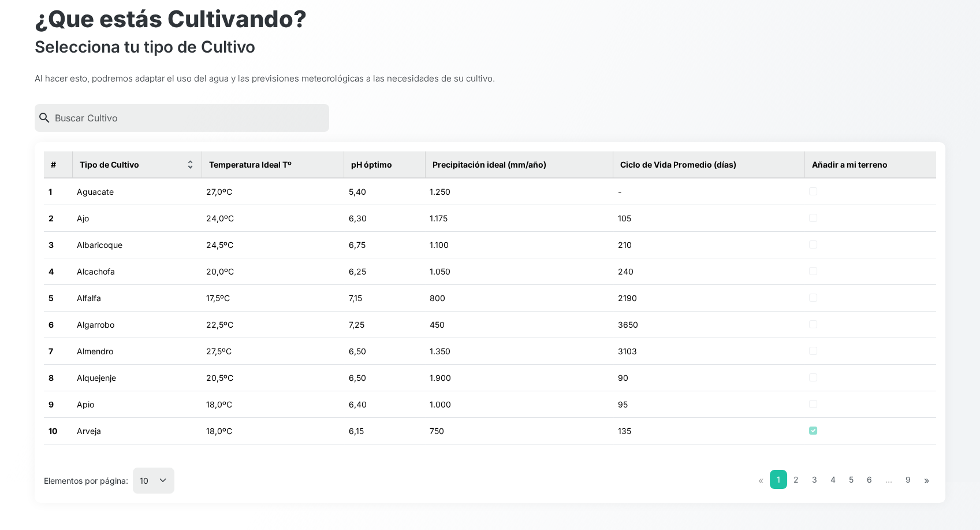
scroll to position [97, 0]
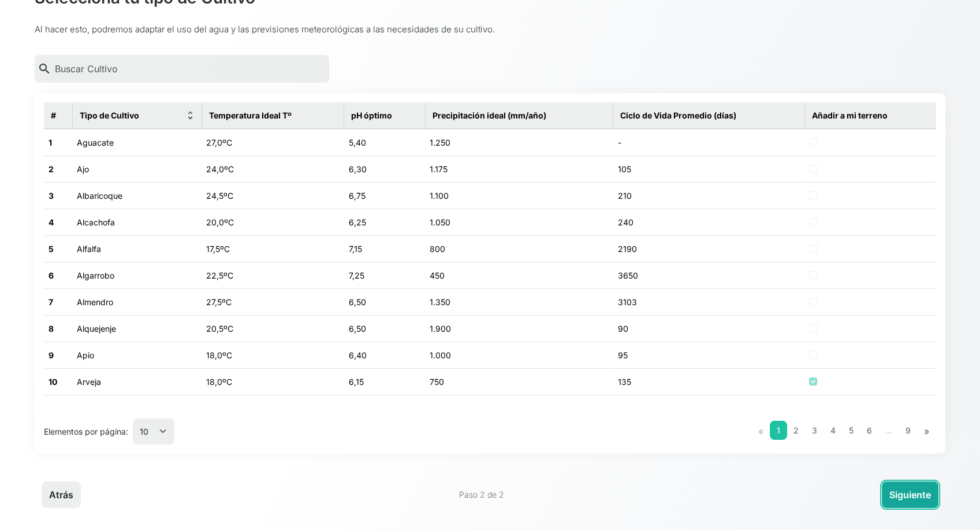
click at [912, 492] on button "Siguiente" at bounding box center [910, 494] width 57 height 27
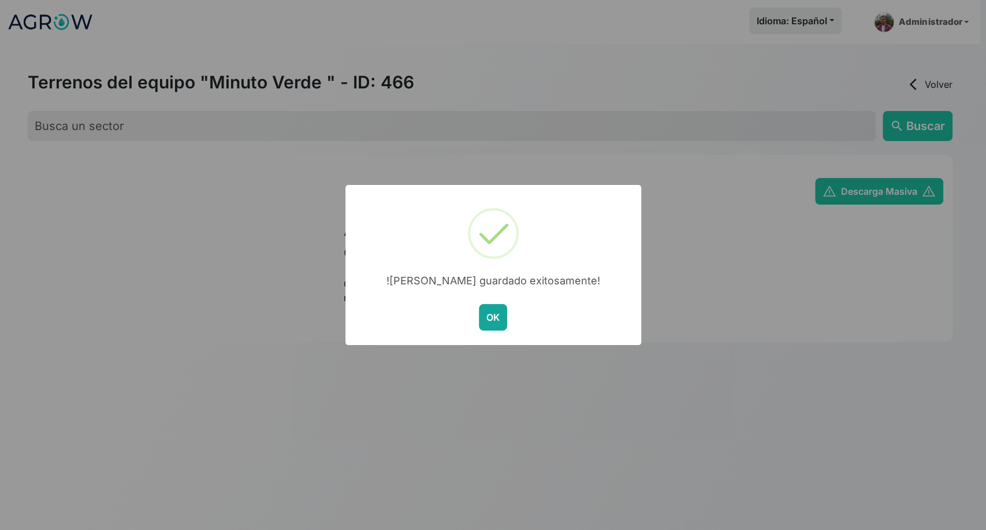
click at [488, 321] on button "OK" at bounding box center [493, 317] width 28 height 27
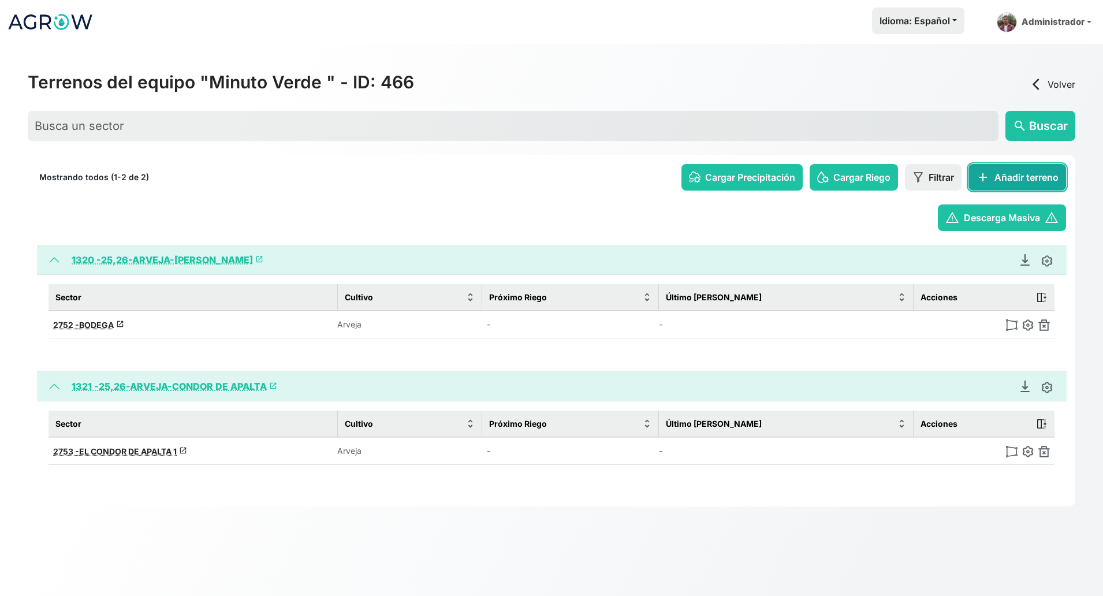
click at [980, 181] on button "add Añadir terreno" at bounding box center [1018, 177] width 98 height 27
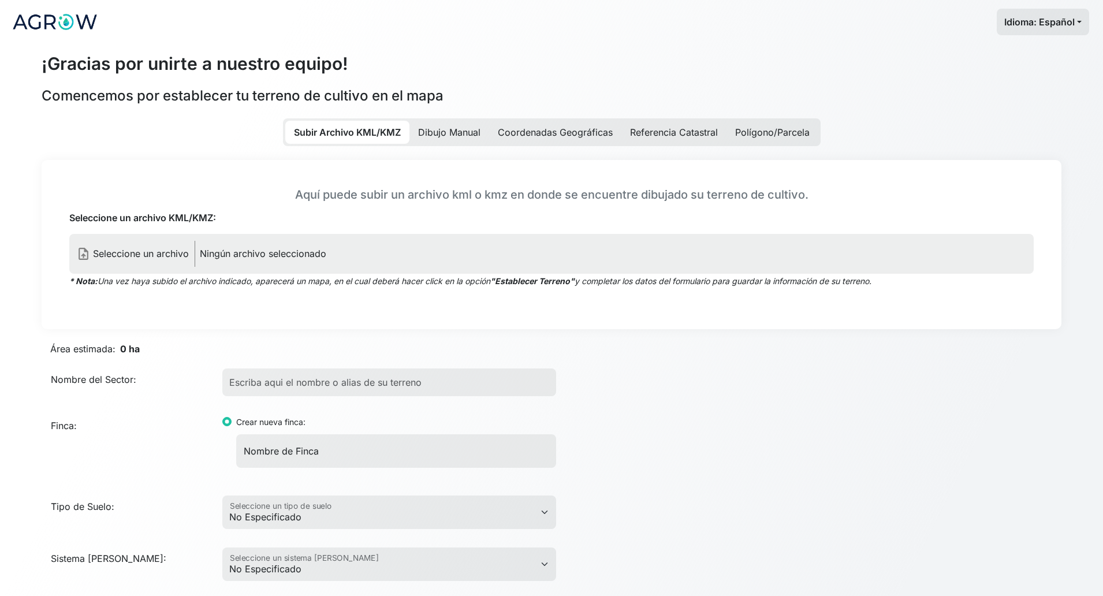
click at [222, 258] on p "Ningún archivo seleccionado" at bounding box center [263, 254] width 127 height 14
click at [0, 0] on input "Seleccione un archivo KML/KMZ:" at bounding box center [0, 0] width 0 height 0
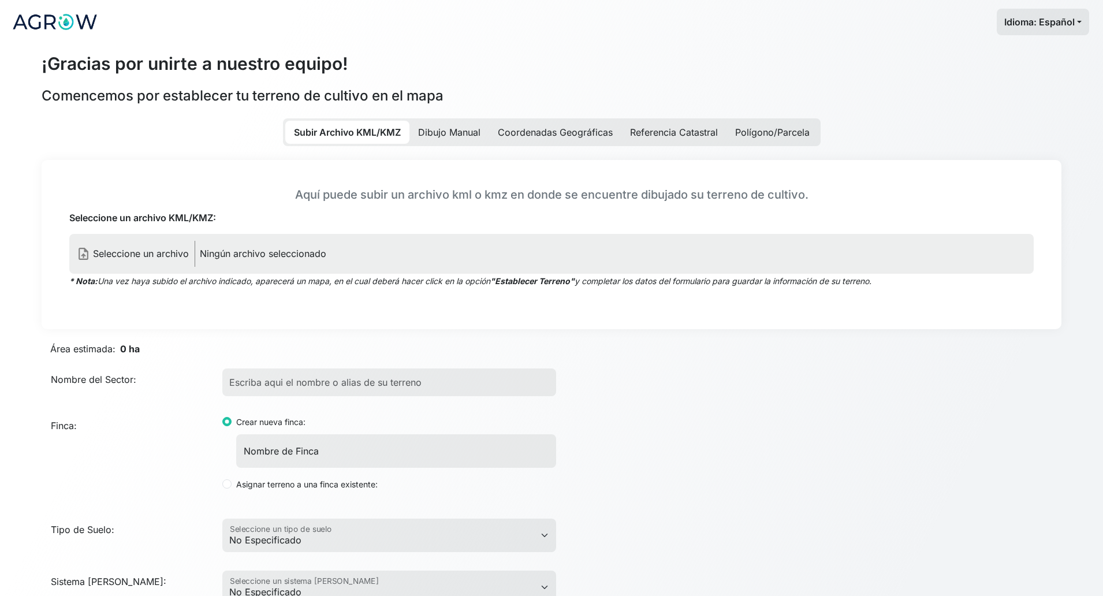
type input "Condor de Apalta 2"
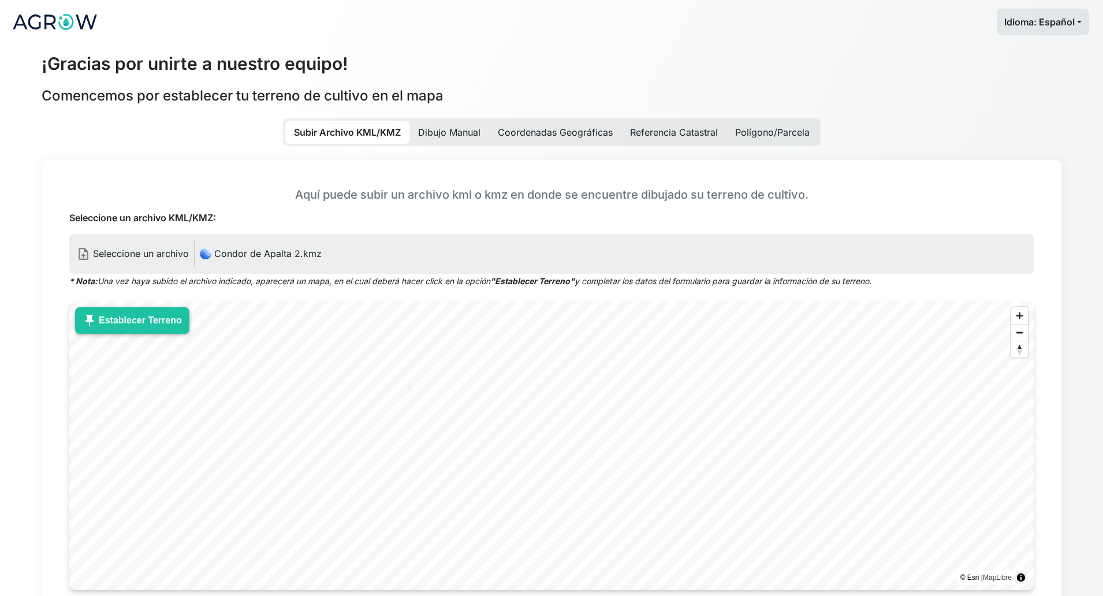
scroll to position [144, 0]
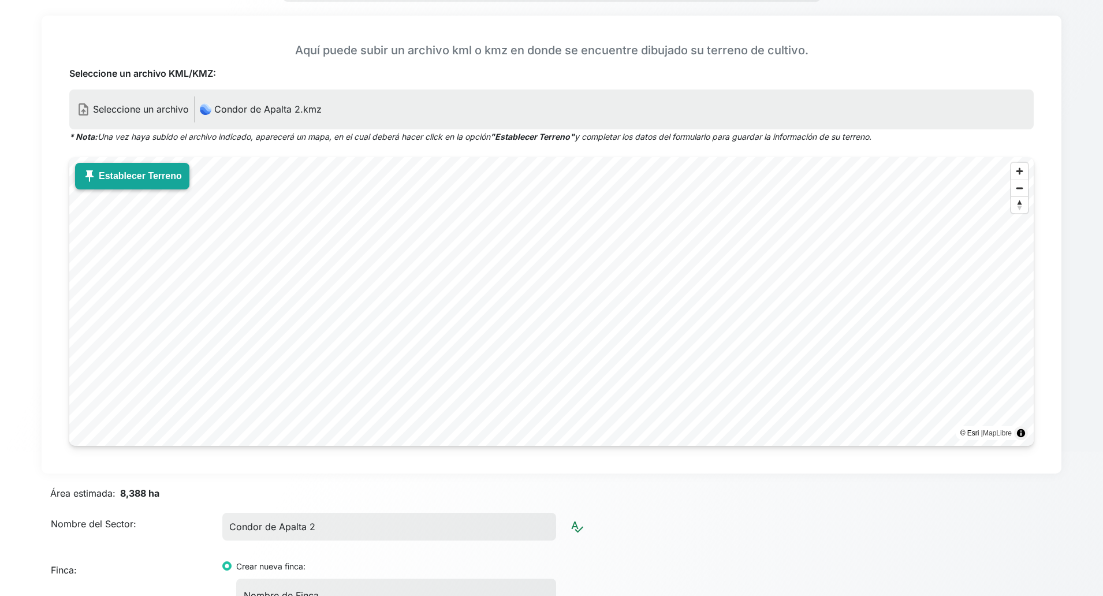
click at [101, 173] on button "push_pin Establecer Terreno" at bounding box center [132, 176] width 114 height 27
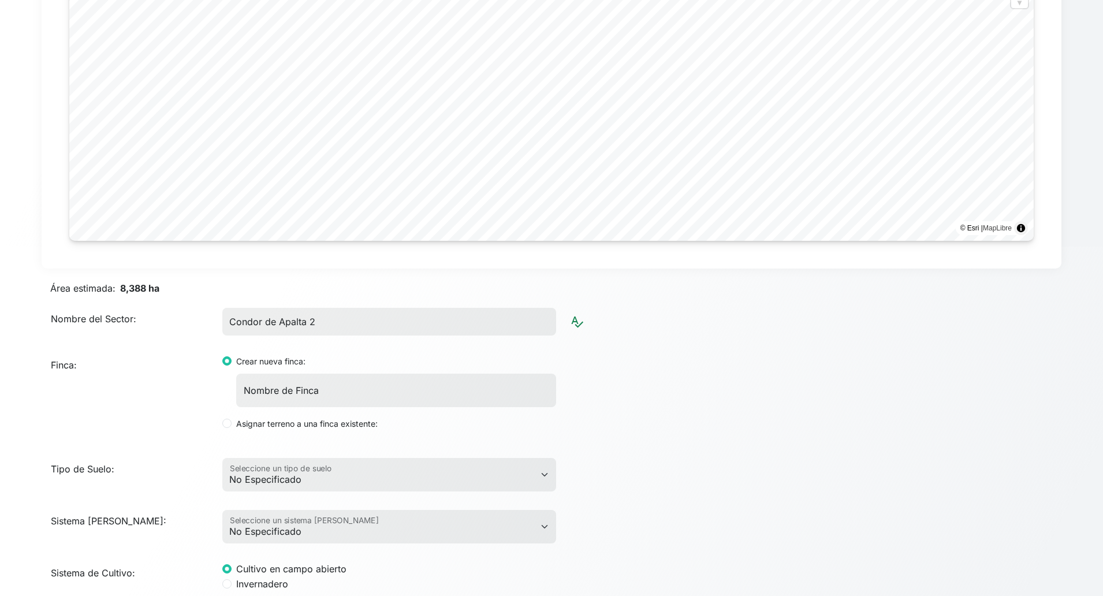
scroll to position [361, 0]
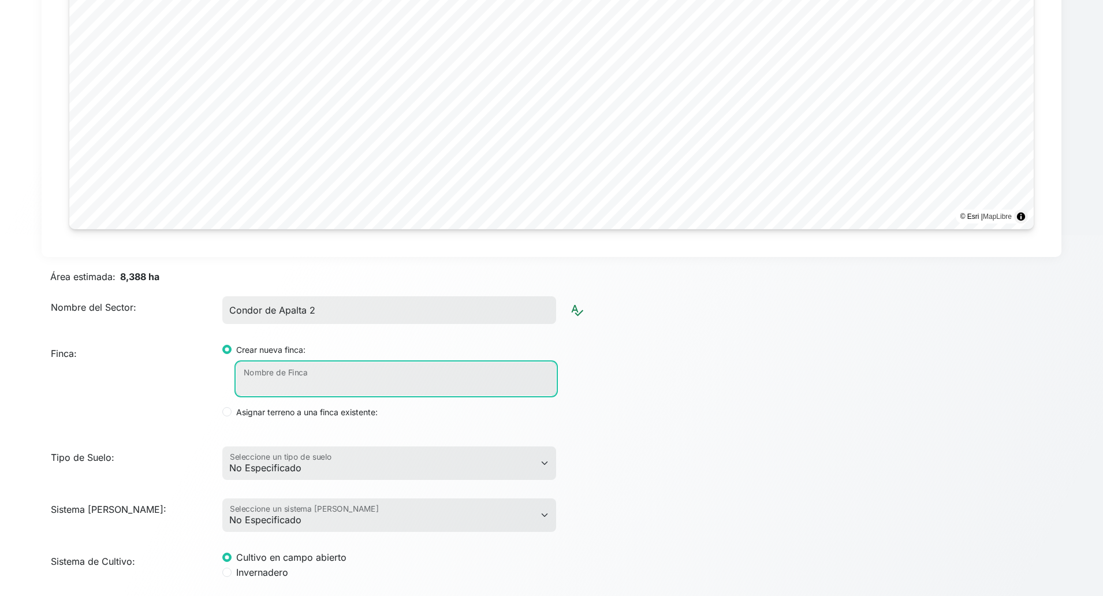
click at [336, 372] on input "Nombre de Finca" at bounding box center [396, 379] width 320 height 34
paste input "EL CONDOR DE APALTA 1"
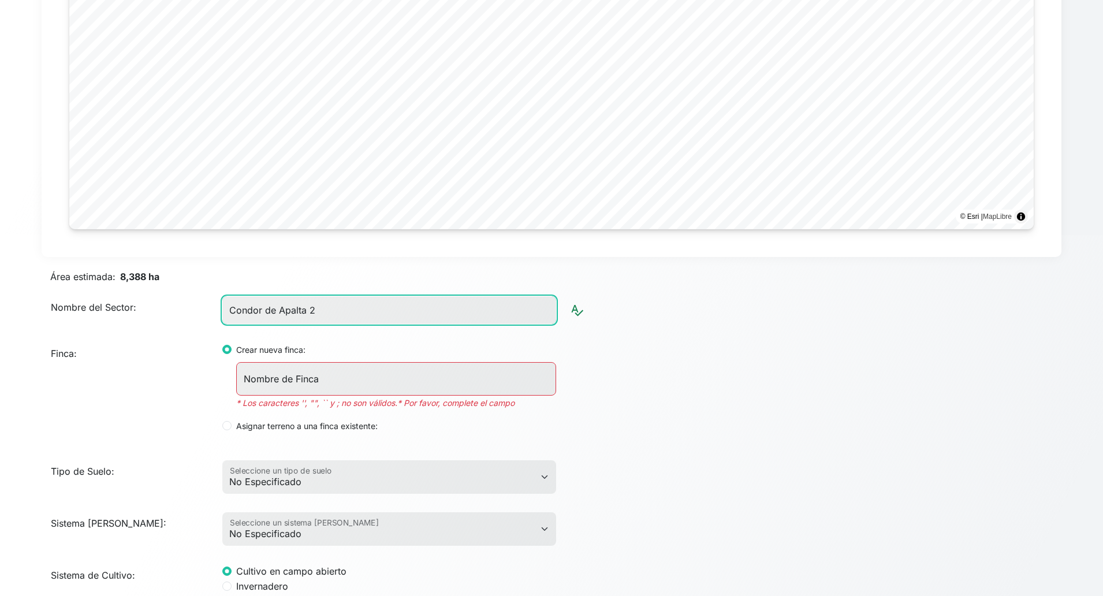
click at [323, 313] on input "Condor de Apalta 2" at bounding box center [389, 310] width 334 height 28
paste input "EL CONDOR DE APALTA 1"
click at [352, 310] on input "EL CONDOR DE APALTA 1" at bounding box center [389, 310] width 334 height 28
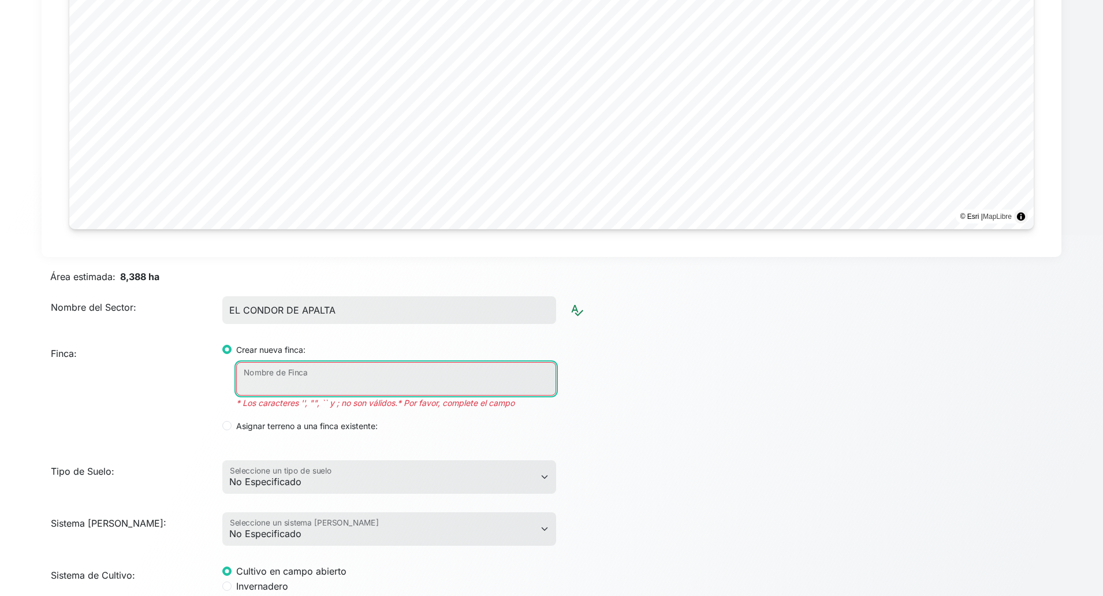
click at [345, 382] on input "Nombre de Finca" at bounding box center [396, 379] width 320 height 34
paste input "25/26-ARVEJA-CONDOR DE APALTA"
click at [261, 388] on input "25/26-ARVEJA-CONDOR DE APALTA" at bounding box center [396, 379] width 320 height 34
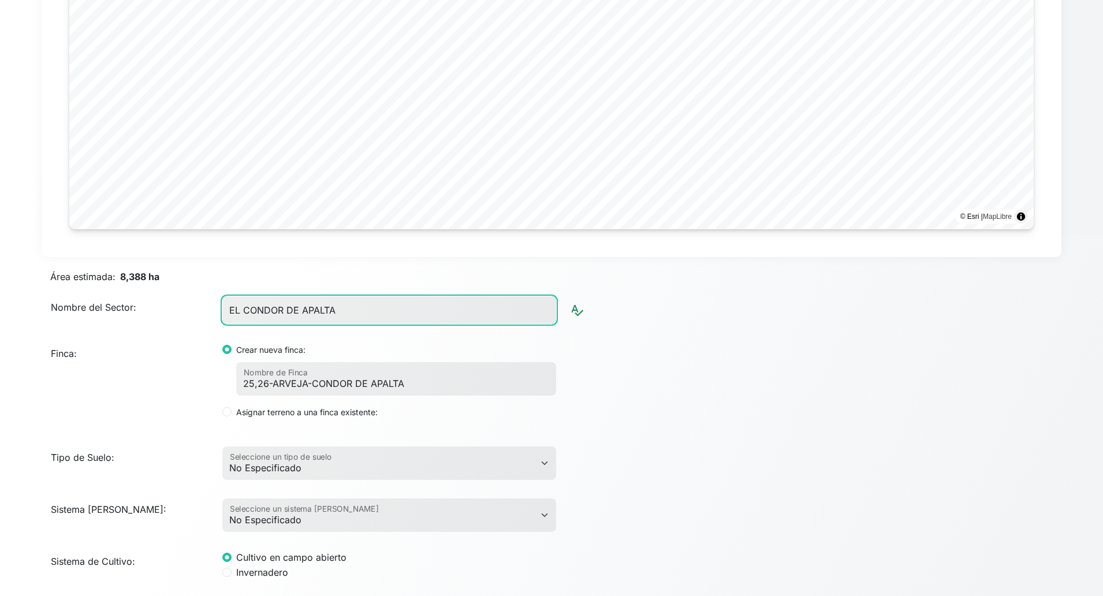
click at [364, 310] on input "EL CONDOR DE APALTA" at bounding box center [389, 310] width 334 height 28
click at [679, 381] on div "Finca: Crear nueva finca: 25,26-ARVEJA-CONDOR DE APALTA Nombre de Finca Asignar…" at bounding box center [551, 380] width 1029 height 95
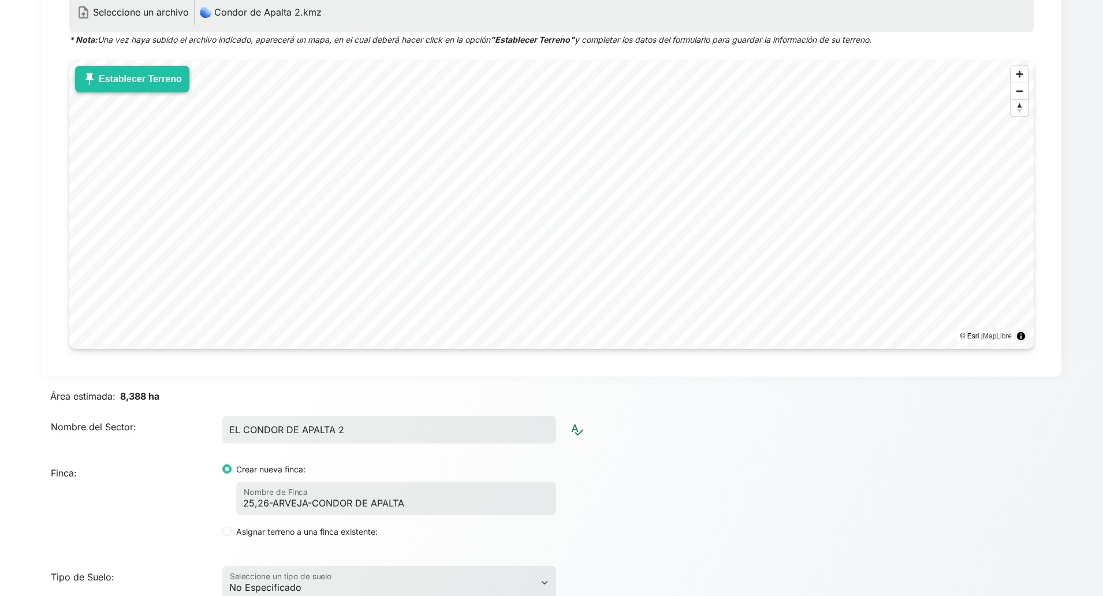
scroll to position [0, 0]
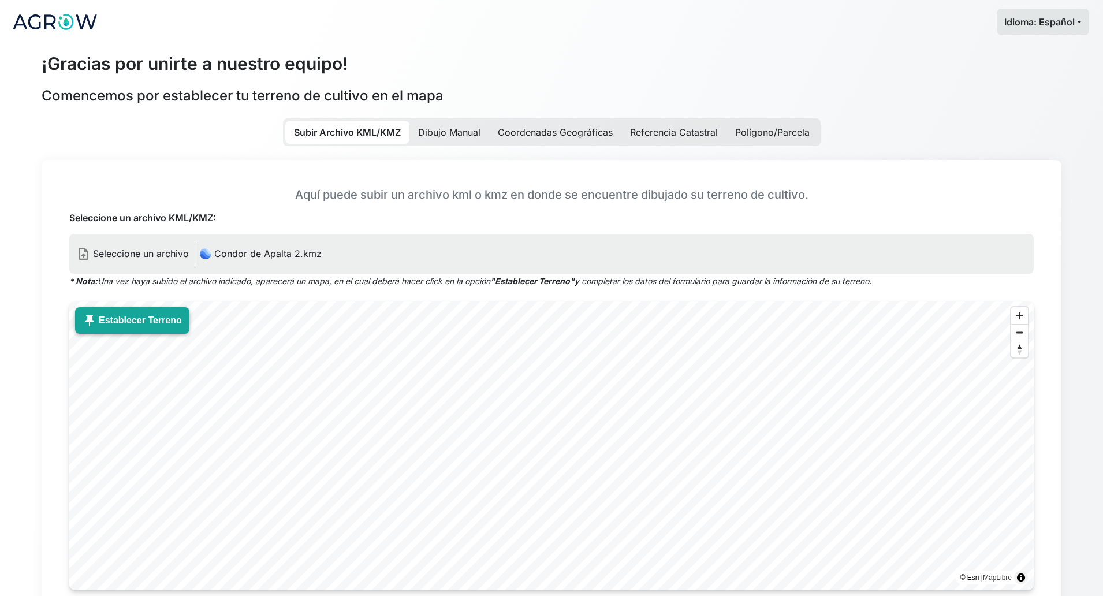
drag, startPoint x: 101, startPoint y: 329, endPoint x: 99, endPoint y: 320, distance: 9.4
click at [100, 329] on button "push_pin Establecer Terreno" at bounding box center [132, 320] width 114 height 27
click at [99, 319] on button "push_pin Establecer Terreno" at bounding box center [132, 320] width 114 height 27
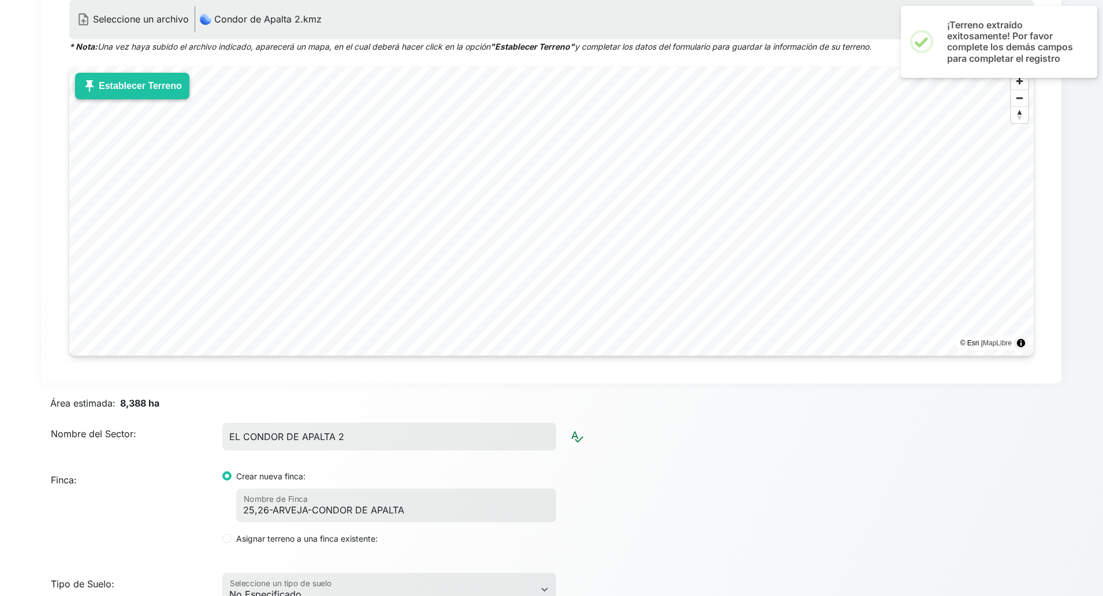
scroll to position [423, 0]
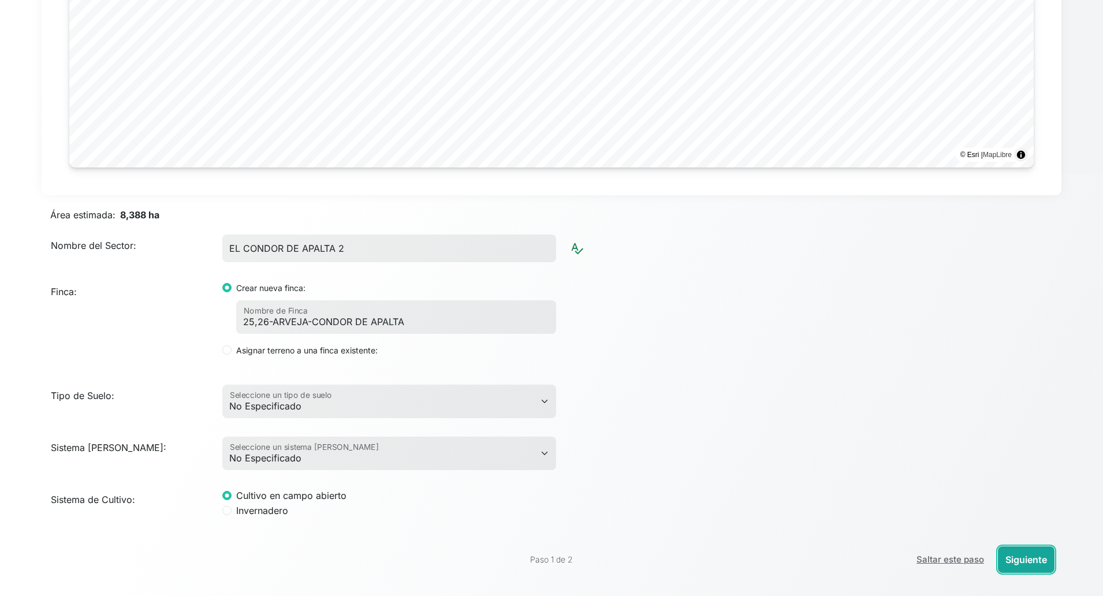
click at [980, 529] on button "Siguiente" at bounding box center [1026, 559] width 57 height 27
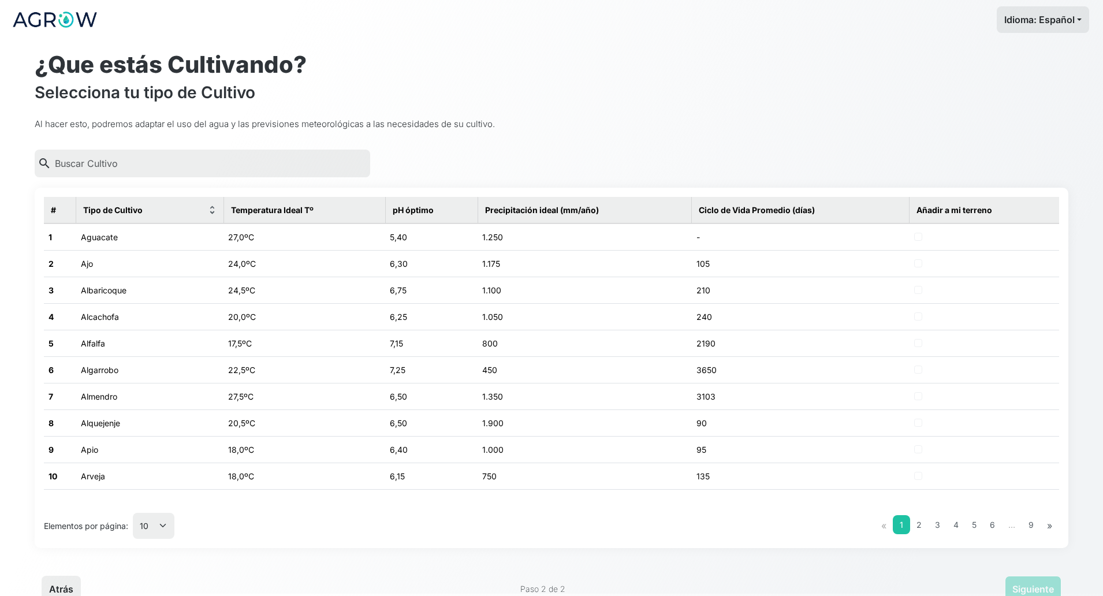
scroll to position [0, 0]
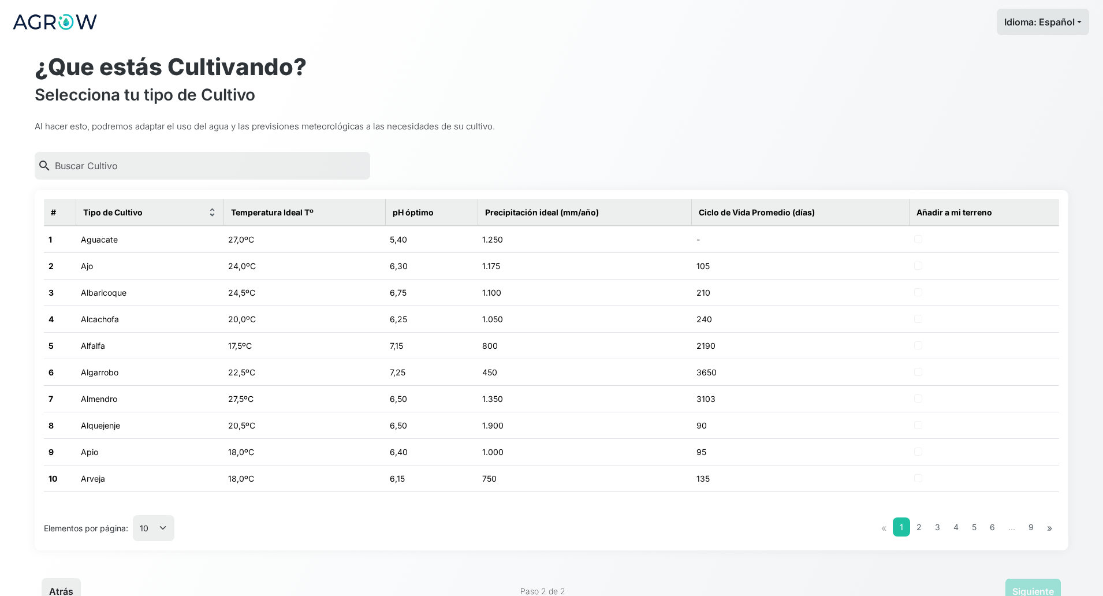
drag, startPoint x: 612, startPoint y: 488, endPoint x: 793, endPoint y: 547, distance: 190.3
click at [613, 488] on td "750" at bounding box center [585, 478] width 214 height 27
click at [980, 529] on button "Siguiente" at bounding box center [1033, 591] width 57 height 27
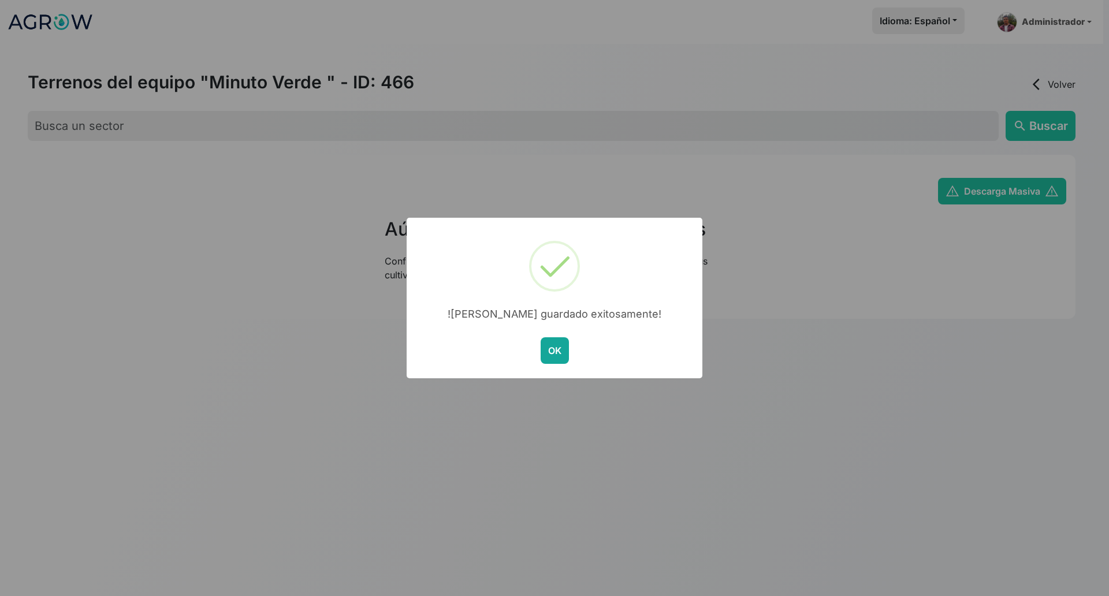
click at [567, 356] on button "OK" at bounding box center [555, 350] width 28 height 27
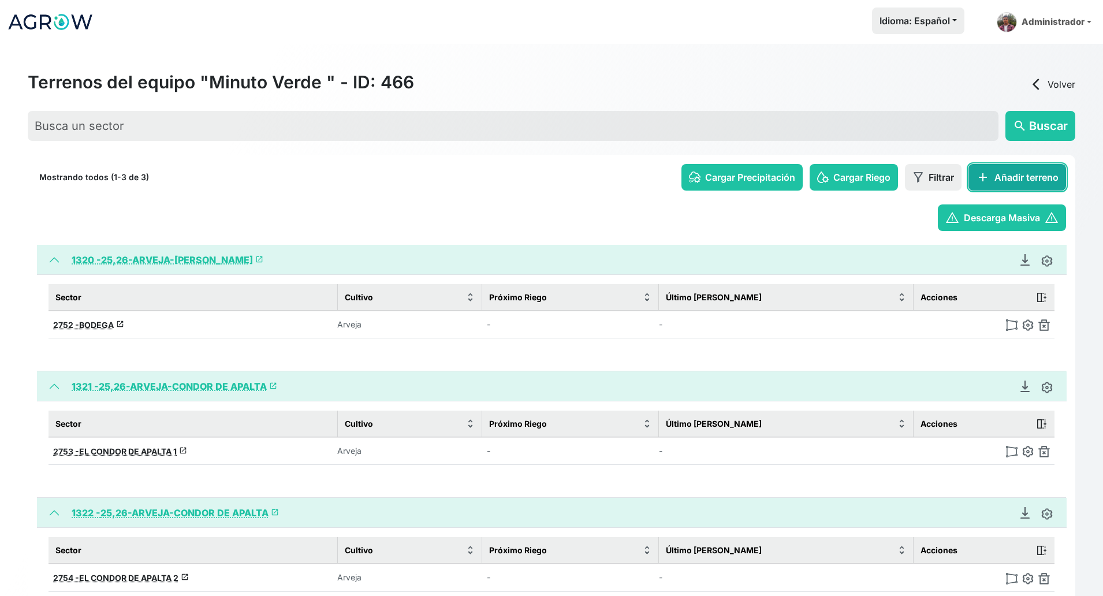
click at [980, 174] on button "add Añadir terreno" at bounding box center [1018, 177] width 98 height 27
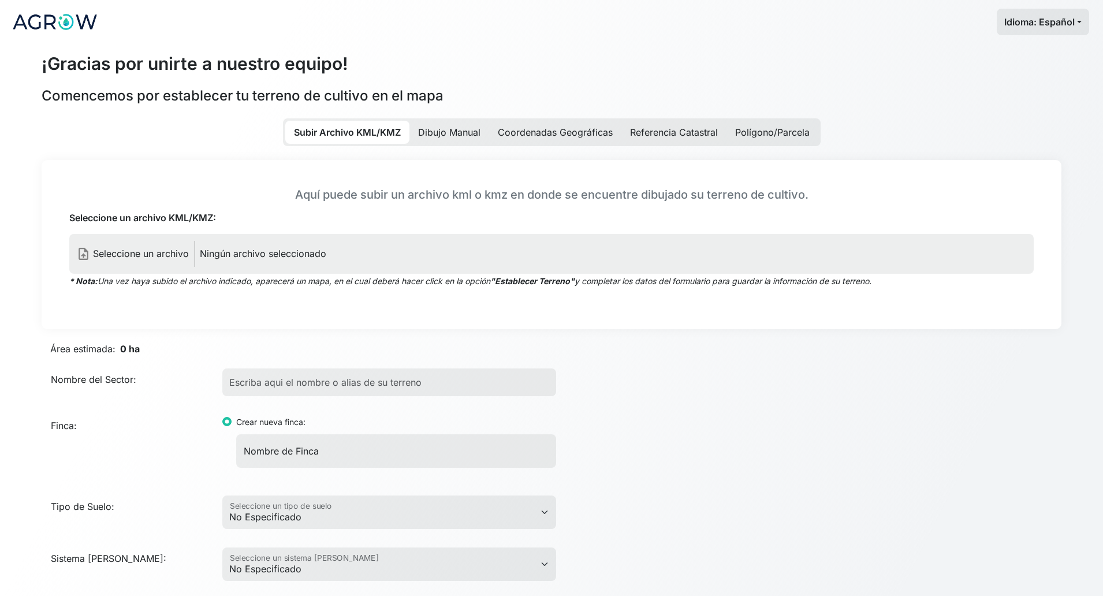
click at [248, 255] on p "Ningún archivo seleccionado" at bounding box center [263, 254] width 127 height 14
click at [0, 0] on input "Seleccione un archivo KML/KMZ:" at bounding box center [0, 0] width 0 height 0
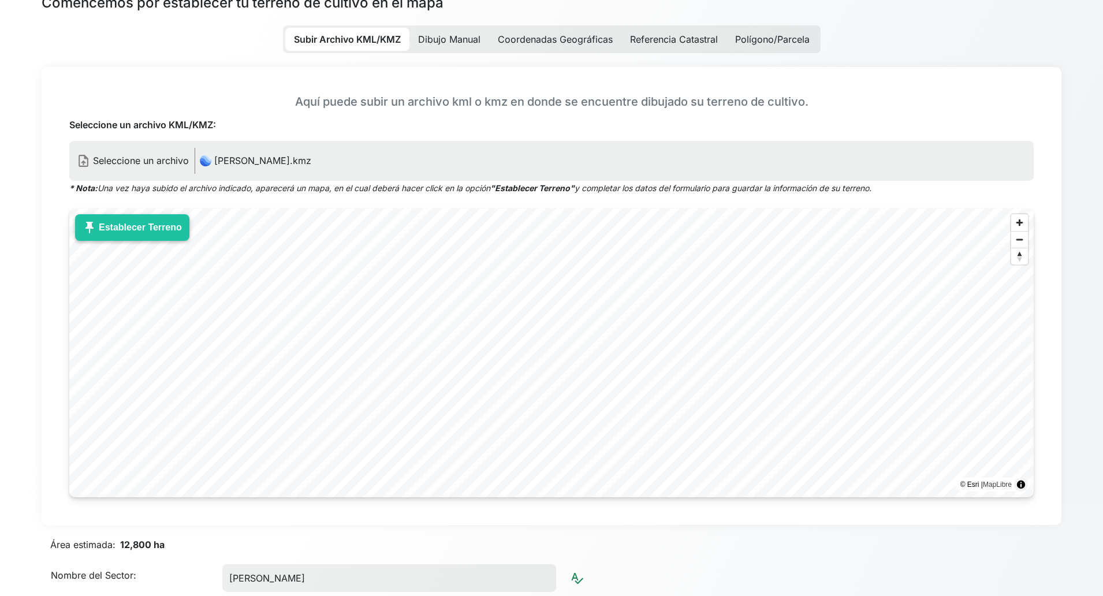
scroll to position [144, 0]
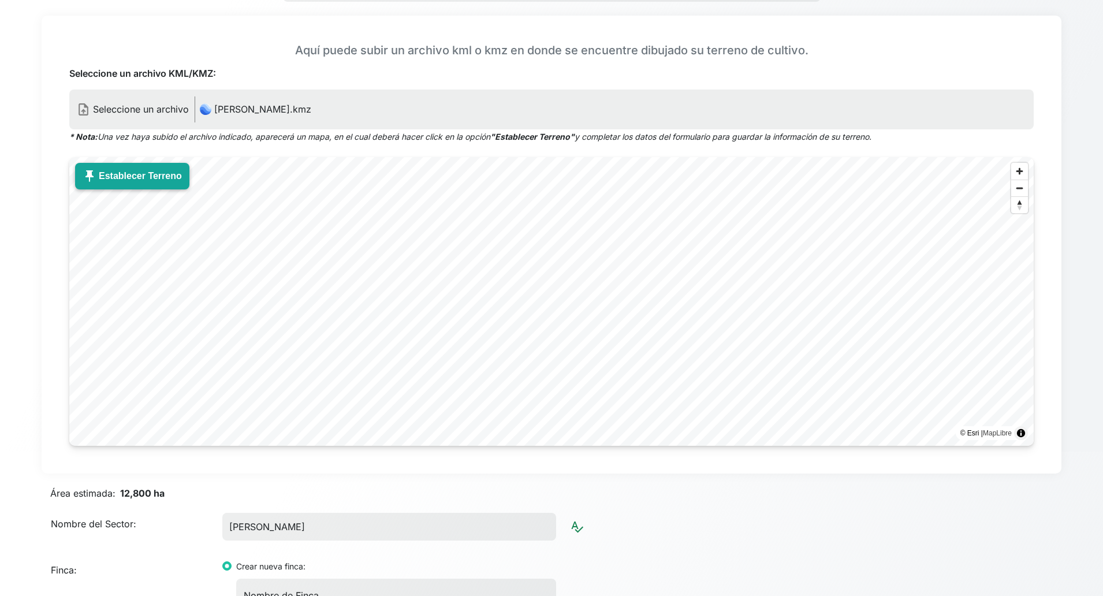
click at [112, 176] on button "push_pin Establecer Terreno" at bounding box center [132, 176] width 114 height 27
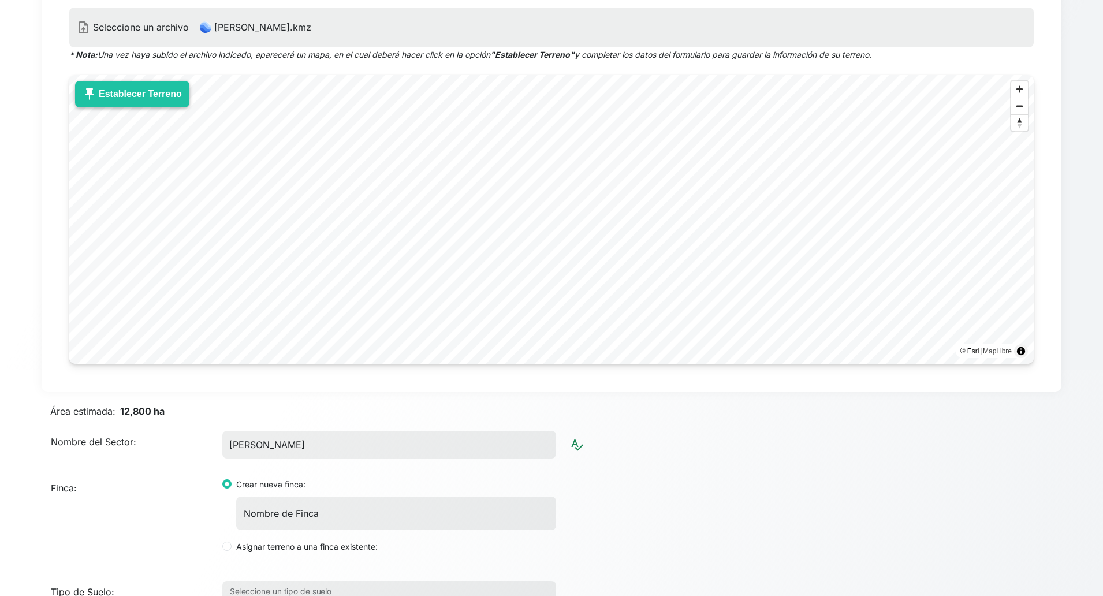
scroll to position [361, 0]
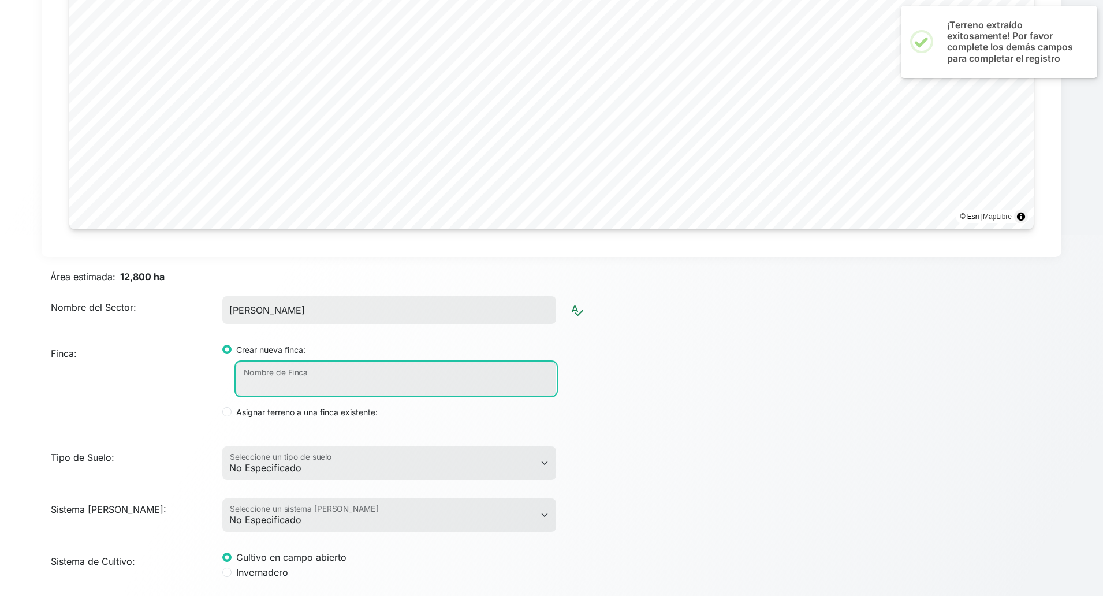
click at [318, 378] on input "Nombre de Finca" at bounding box center [396, 379] width 320 height 34
paste input "25/26-ARVEJA-[PERSON_NAME]"
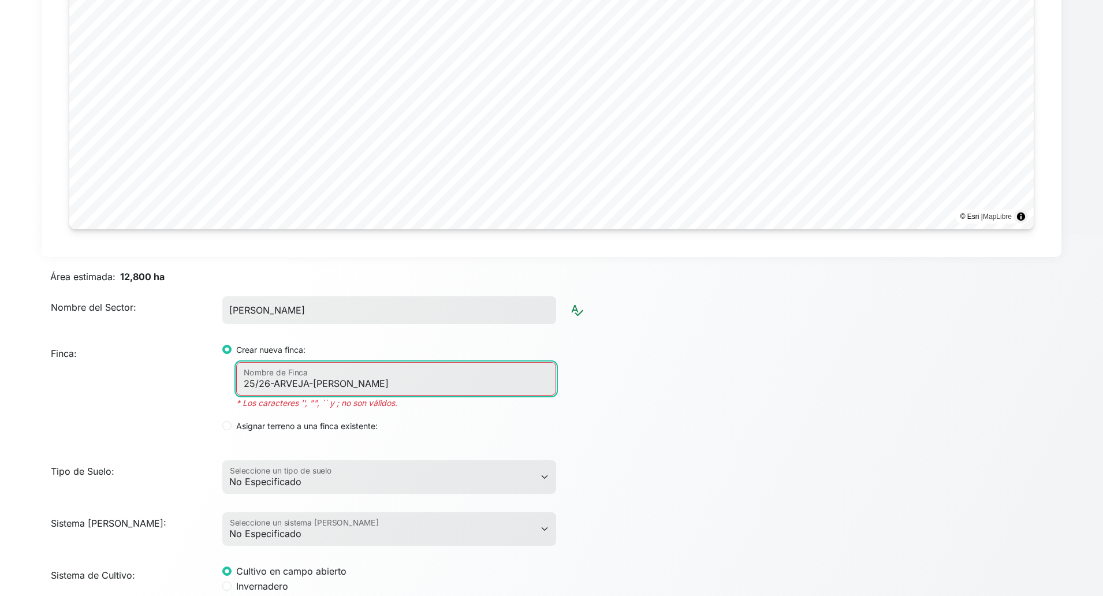
click at [261, 386] on input "25/26-ARVEJA-[PERSON_NAME]" at bounding box center [396, 379] width 320 height 34
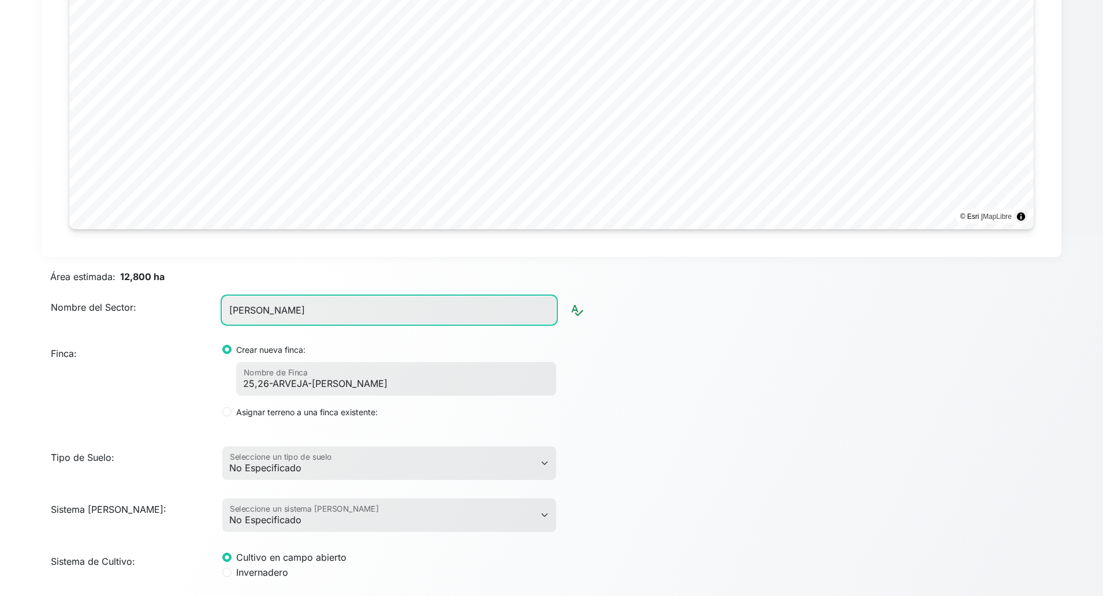
click at [377, 299] on input "[PERSON_NAME]" at bounding box center [389, 310] width 334 height 28
paste input "BODEGA"
click at [700, 387] on div "Finca: Crear nueva finca: 25,26-ARVEJA-[PERSON_NAME] Nombre de Finca Asignar te…" at bounding box center [551, 380] width 1029 height 95
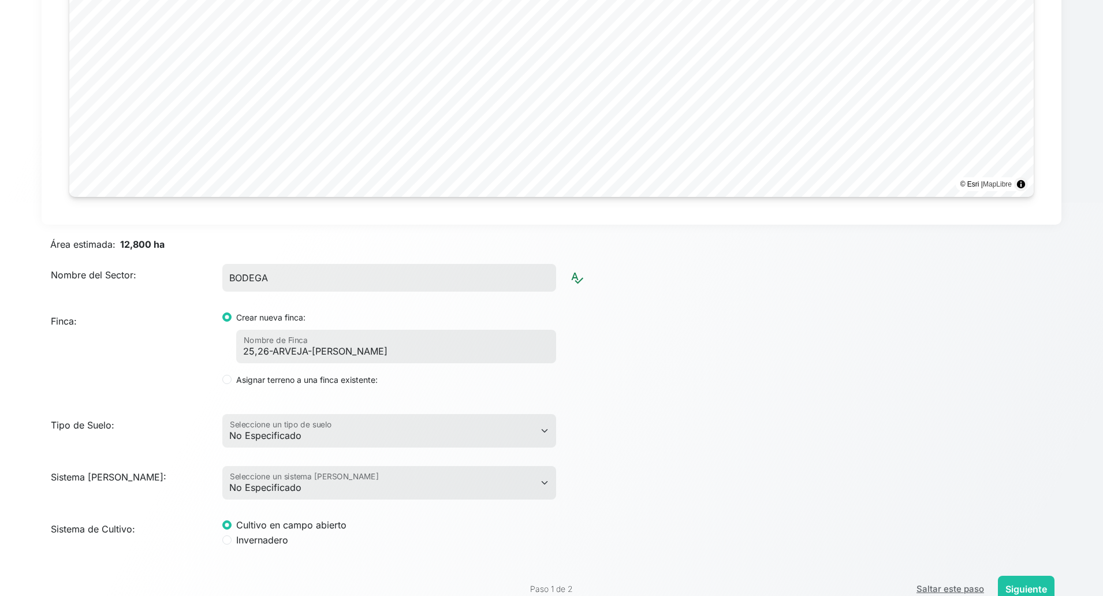
scroll to position [423, 0]
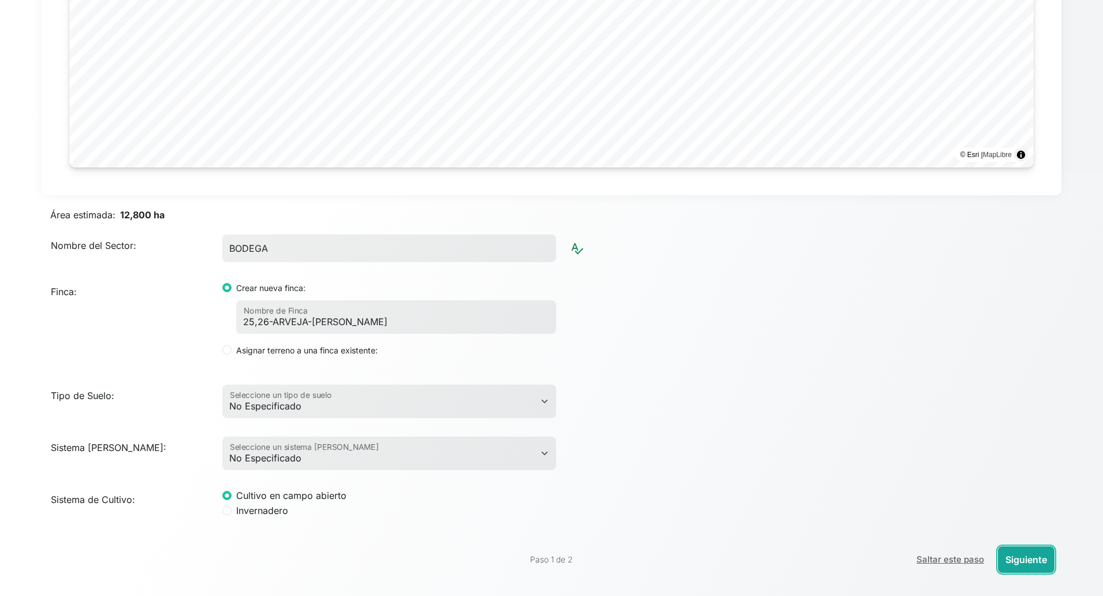
click at [980, 529] on button "Siguiente" at bounding box center [1026, 559] width 57 height 27
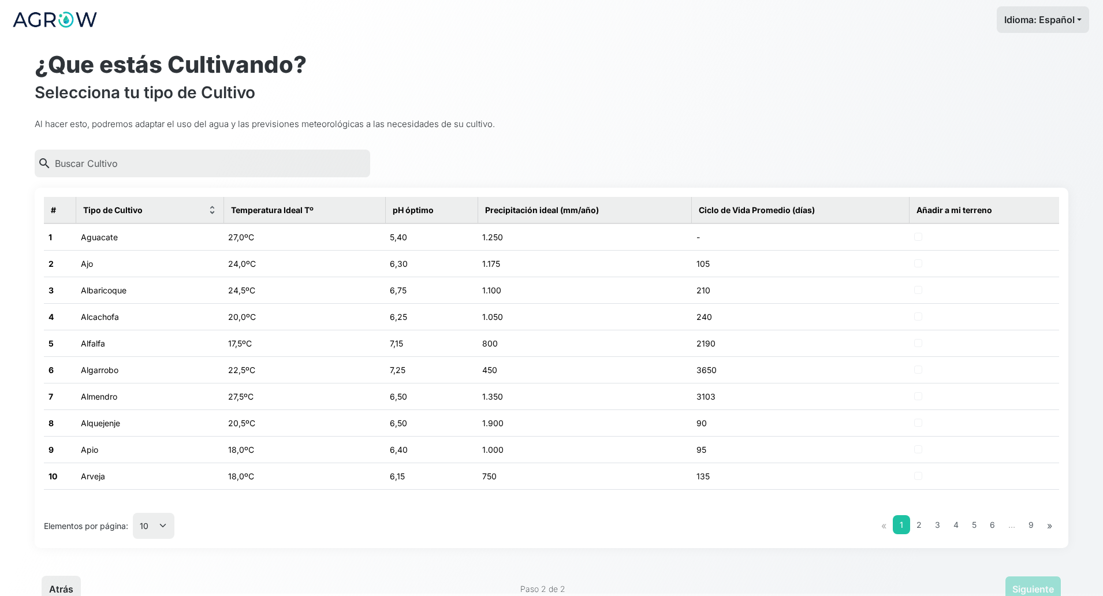
scroll to position [0, 0]
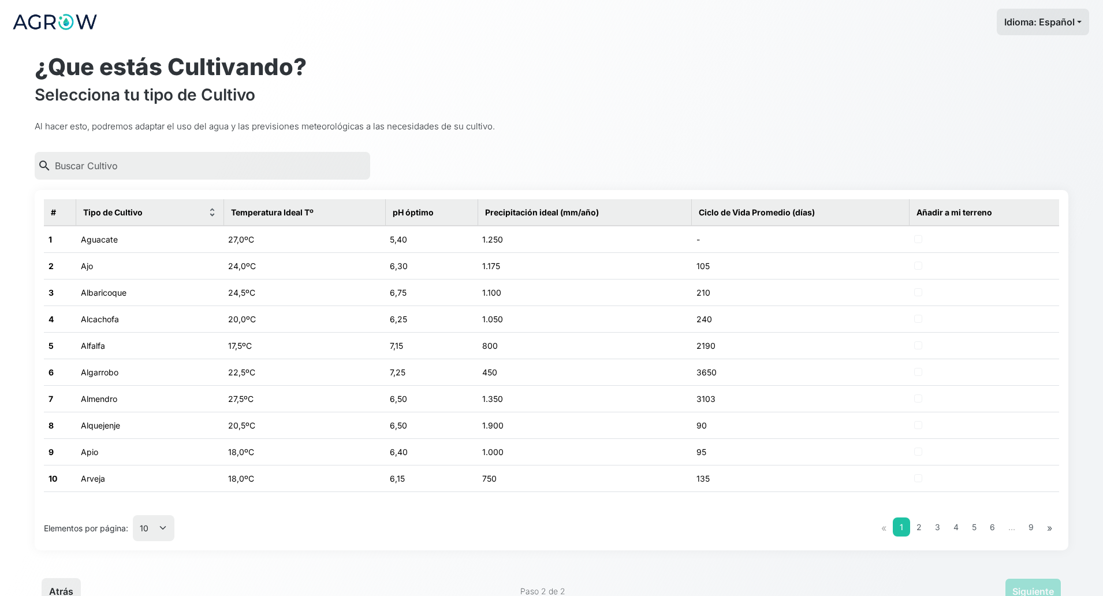
click at [656, 488] on td "750" at bounding box center [585, 478] width 214 height 27
click at [980, 529] on button "Siguiente" at bounding box center [1033, 591] width 57 height 27
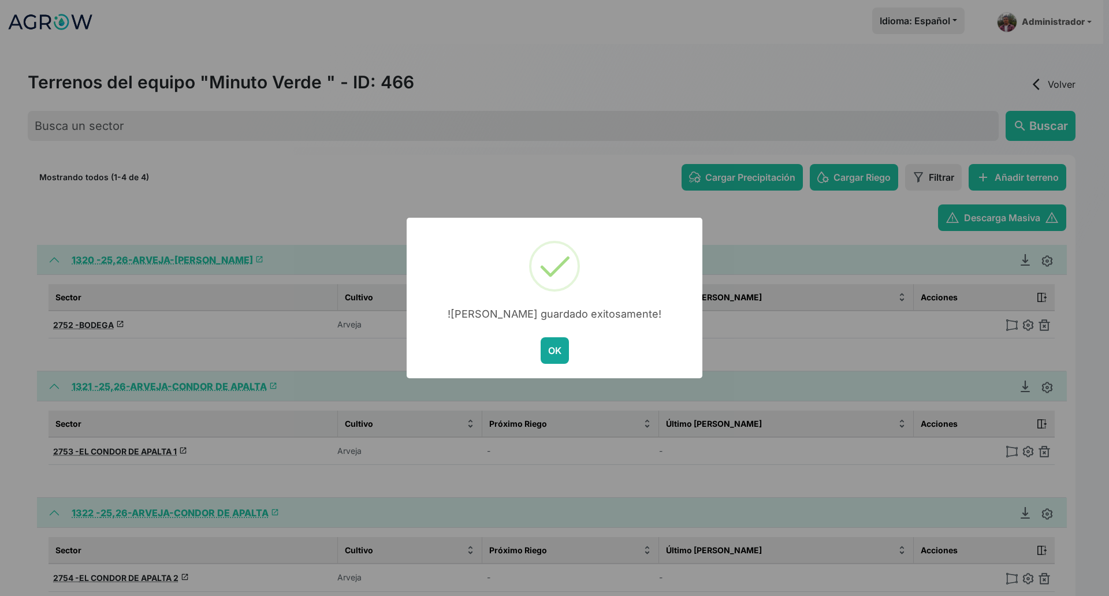
click at [556, 343] on button "OK" at bounding box center [555, 350] width 28 height 27
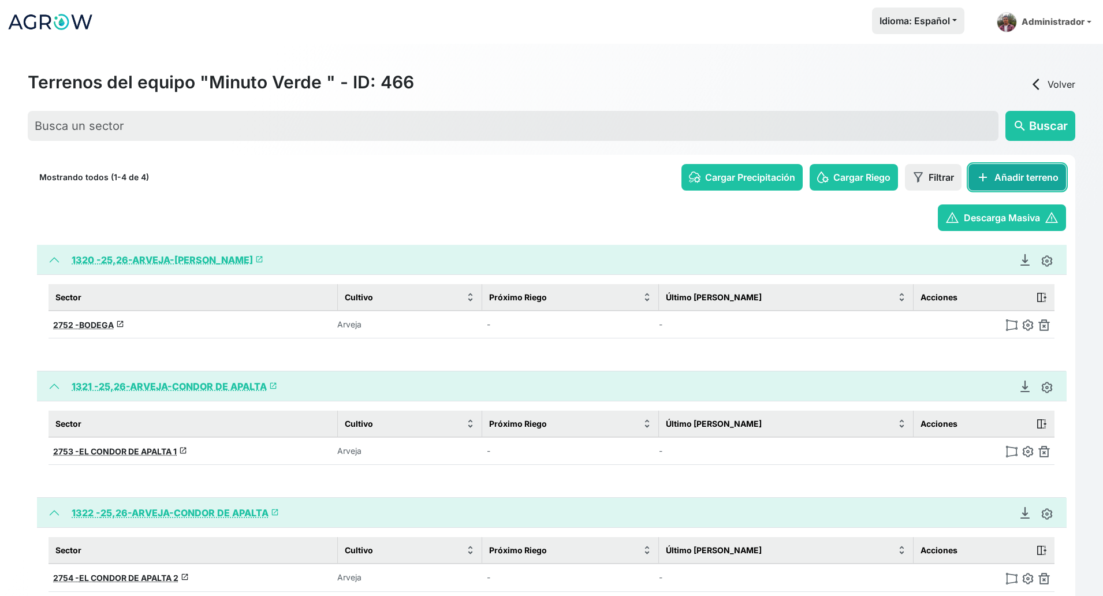
click at [980, 178] on button "add Añadir terreno" at bounding box center [1018, 177] width 98 height 27
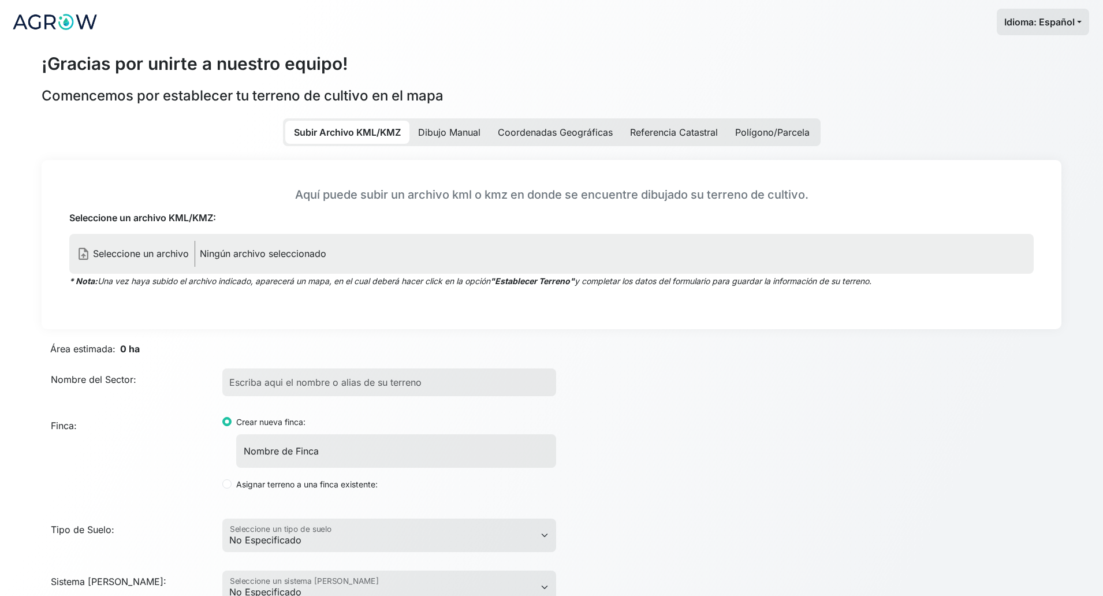
click at [248, 258] on p "Ningún archivo seleccionado" at bounding box center [263, 254] width 127 height 14
click at [0, 0] on input "Seleccione un archivo KML/KMZ:" at bounding box center [0, 0] width 0 height 0
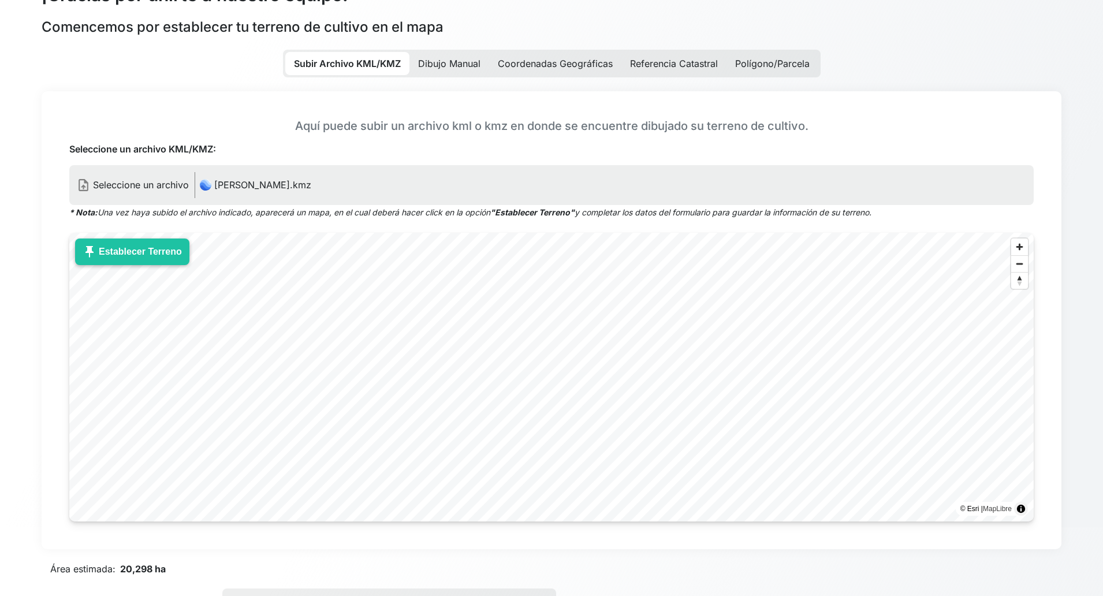
scroll to position [144, 0]
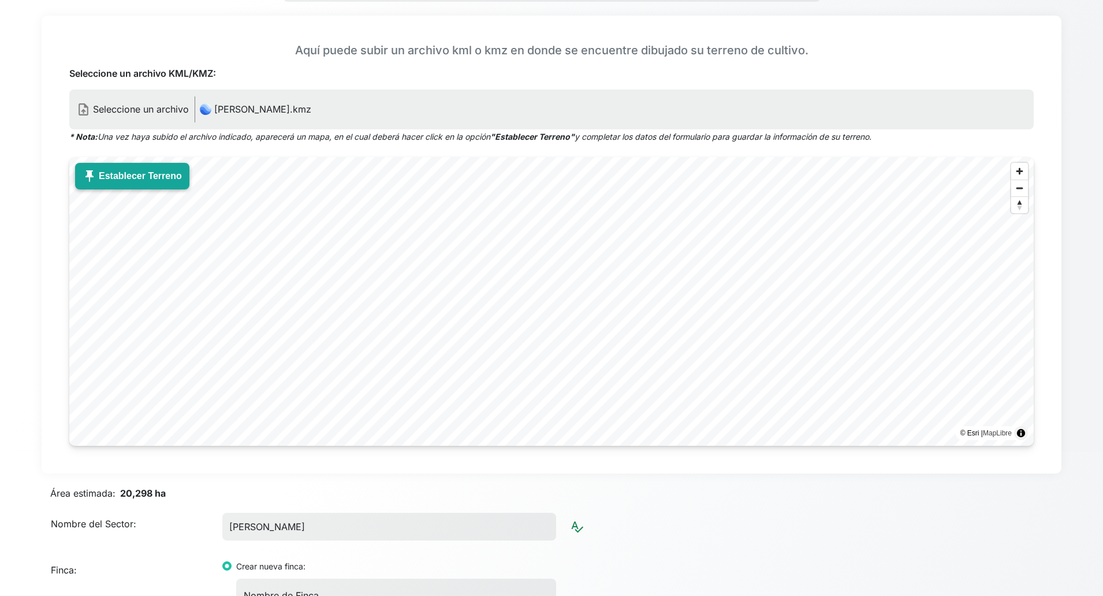
click at [90, 180] on span "push_pin" at bounding box center [90, 176] width 14 height 14
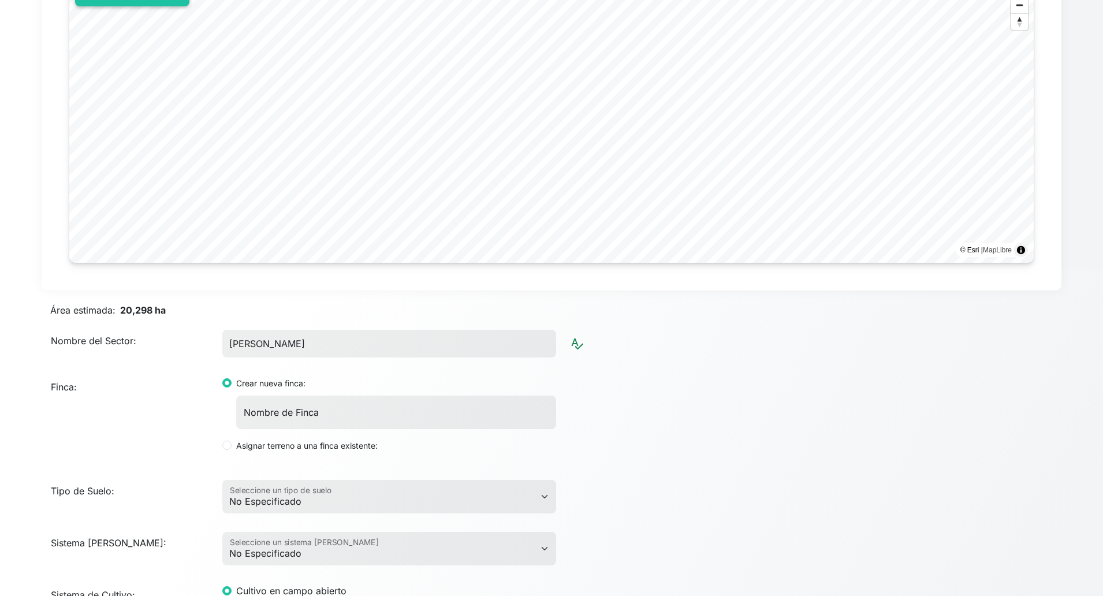
scroll to position [423, 0]
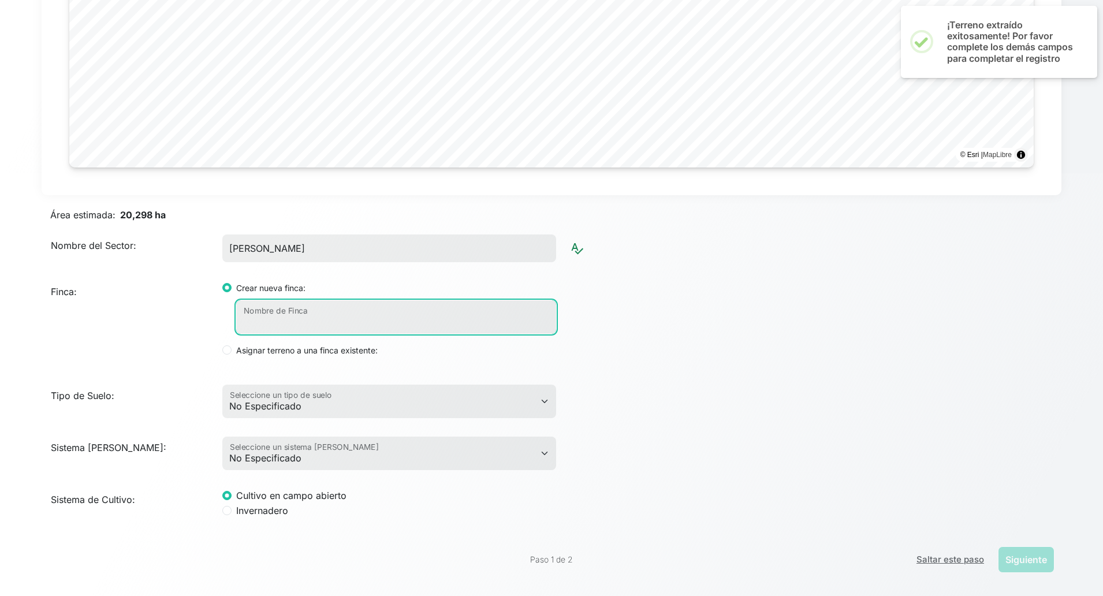
click at [307, 313] on input "Nombre de Finca" at bounding box center [396, 317] width 320 height 34
paste input "25/26-[PERSON_NAME]"
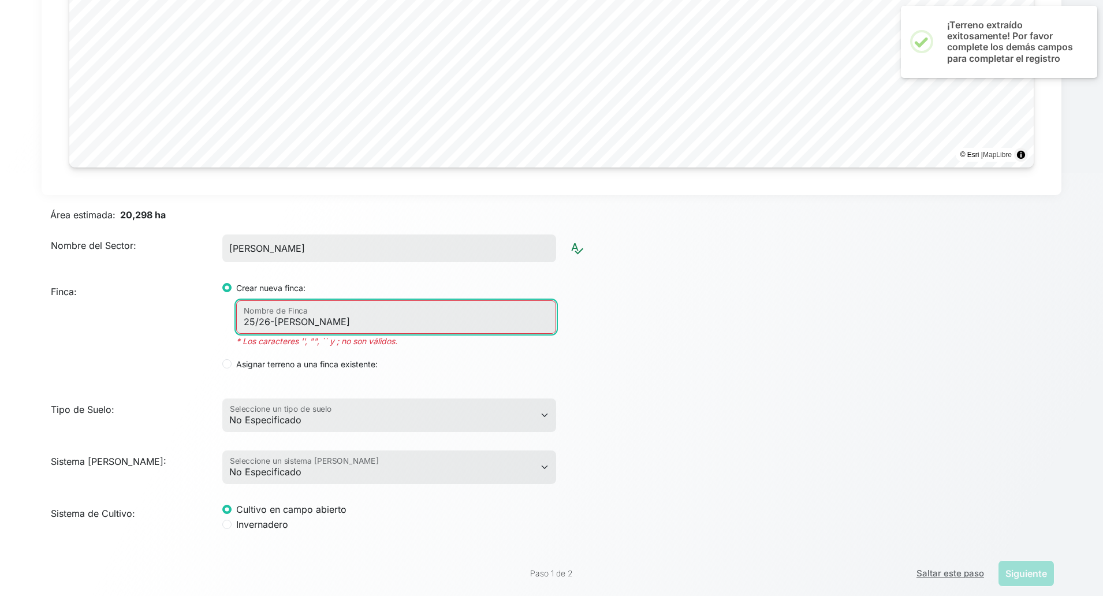
click at [259, 320] on input "25/26-[PERSON_NAME]" at bounding box center [396, 317] width 320 height 34
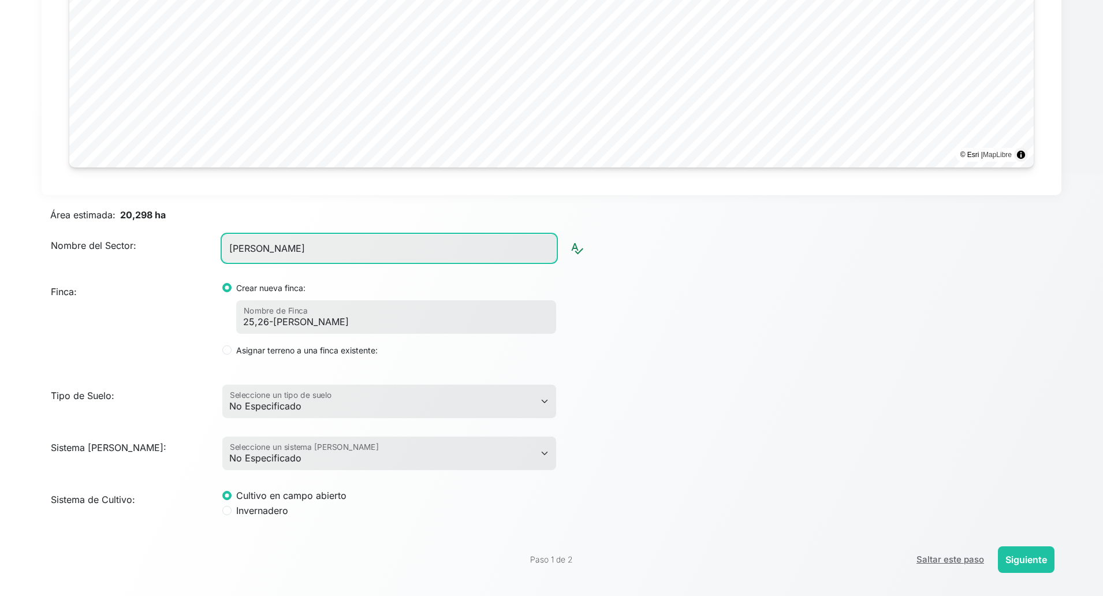
click at [351, 255] on input "[PERSON_NAME]" at bounding box center [389, 249] width 334 height 28
click at [351, 254] on input "[PERSON_NAME]" at bounding box center [389, 249] width 334 height 28
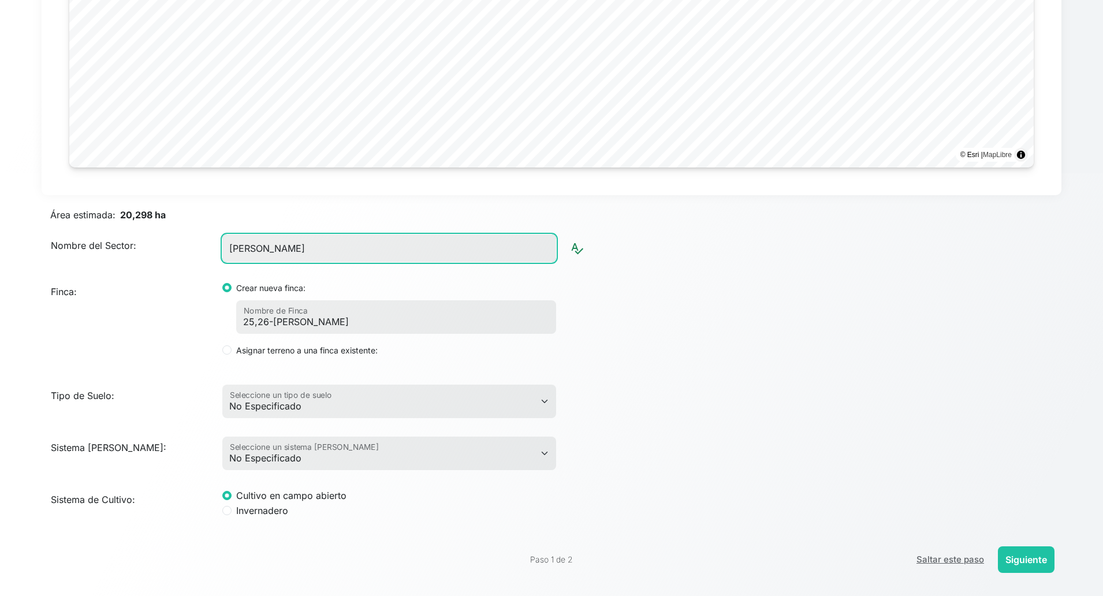
click at [351, 254] on input "[PERSON_NAME]" at bounding box center [389, 249] width 334 height 28
paste input "LA RESERVA"
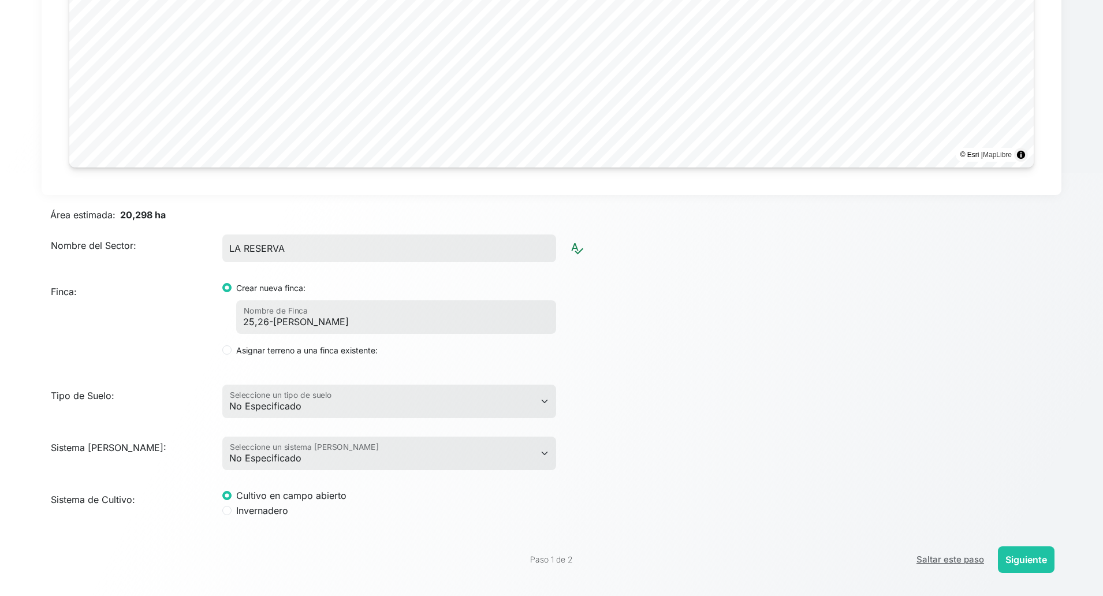
click at [747, 431] on div "Sistema [PERSON_NAME]: No Especificado Aspersión Aspersor Lineal Cañón [PERSON_…" at bounding box center [551, 448] width 1029 height 43
click at [980, 529] on button "Siguiente" at bounding box center [1026, 559] width 57 height 27
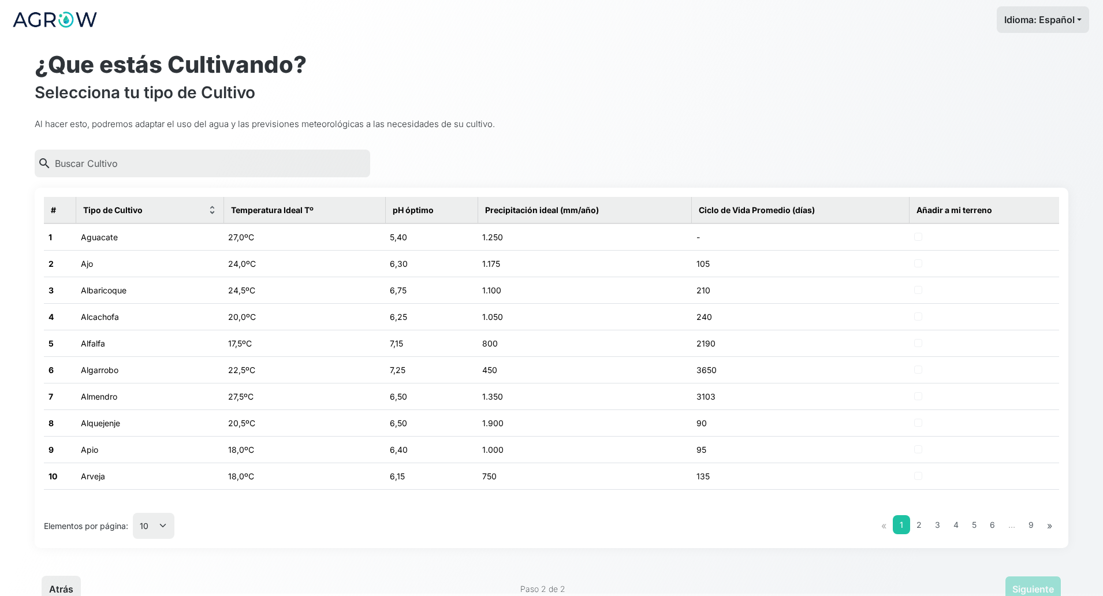
scroll to position [0, 0]
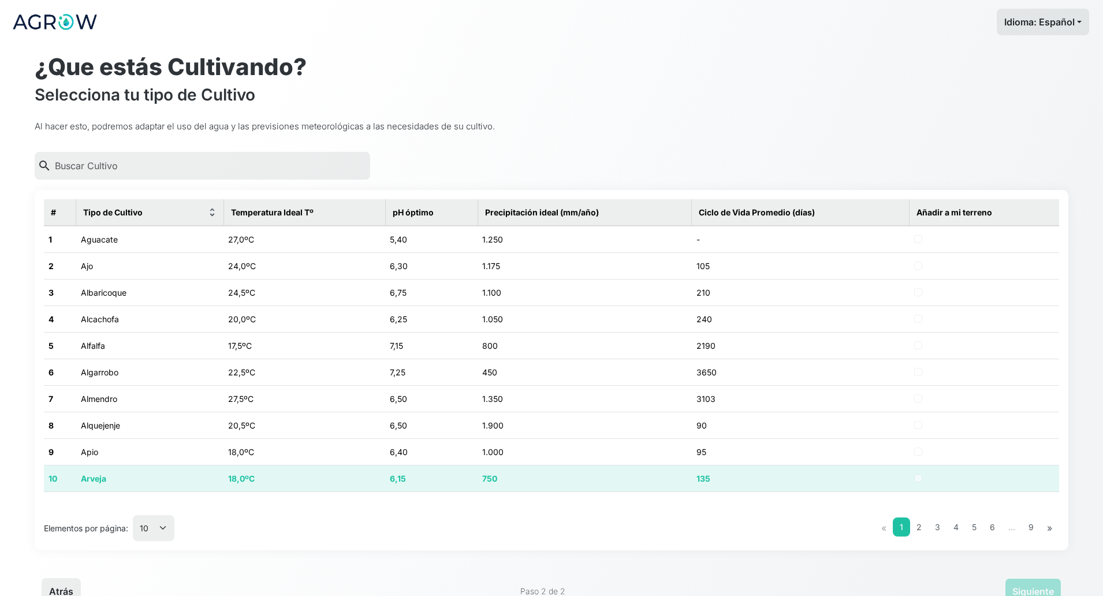
click at [741, 483] on td "135" at bounding box center [801, 478] width 218 height 27
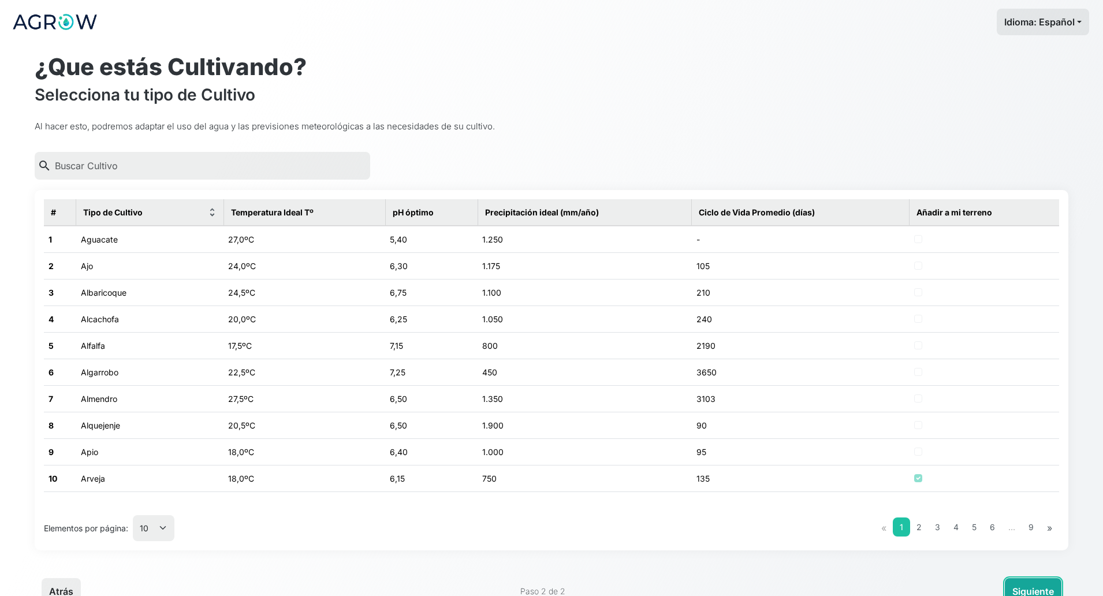
click at [980, 529] on button "Siguiente" at bounding box center [1033, 591] width 57 height 27
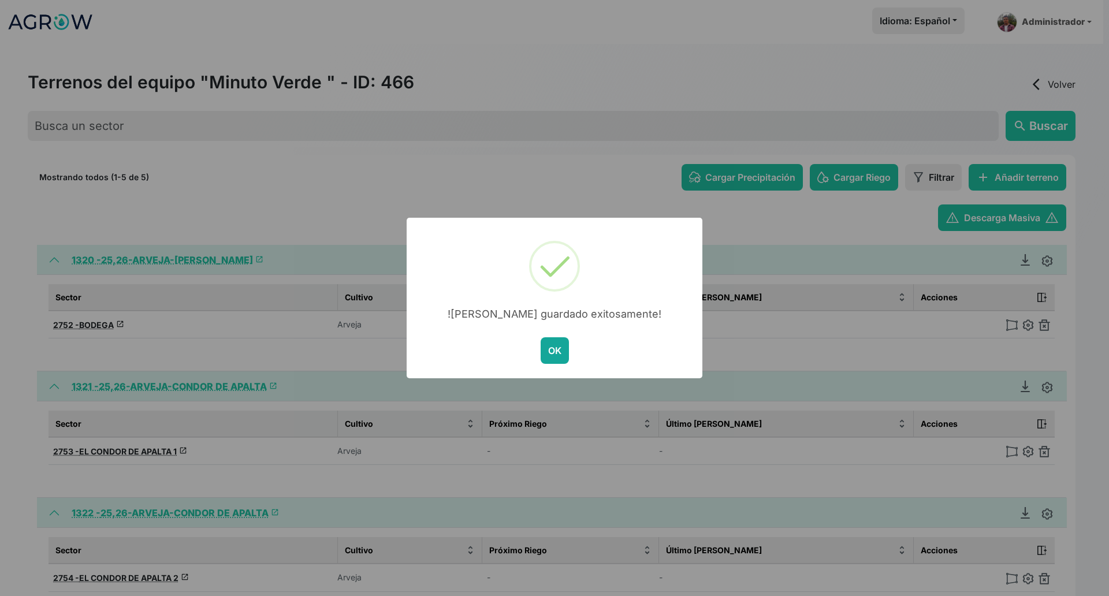
click at [560, 352] on button "OK" at bounding box center [555, 350] width 28 height 27
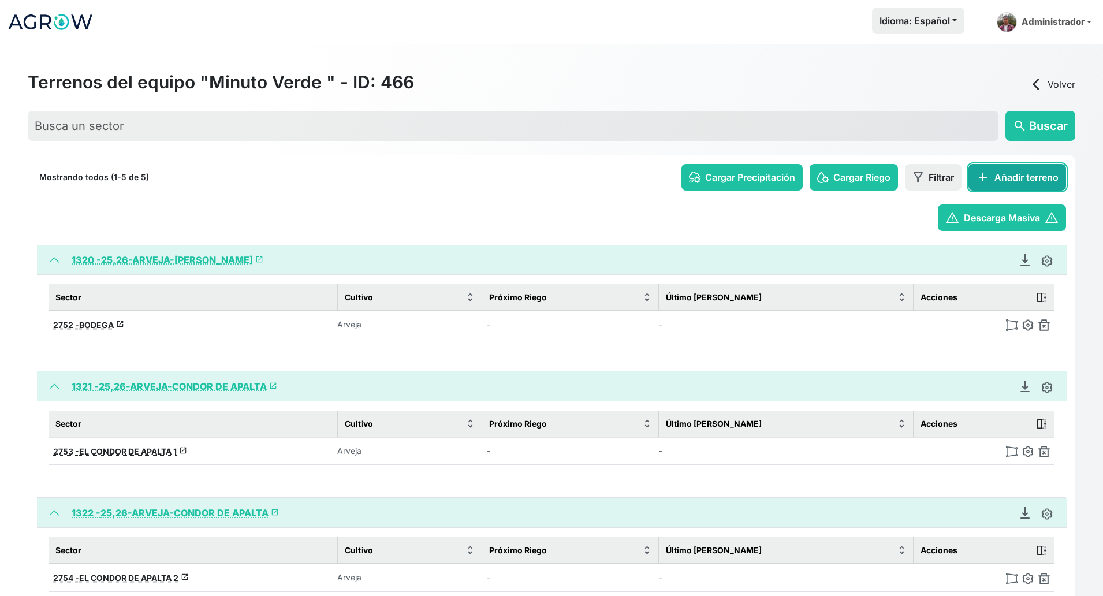
click at [980, 181] on button "add Añadir terreno" at bounding box center [1018, 177] width 98 height 27
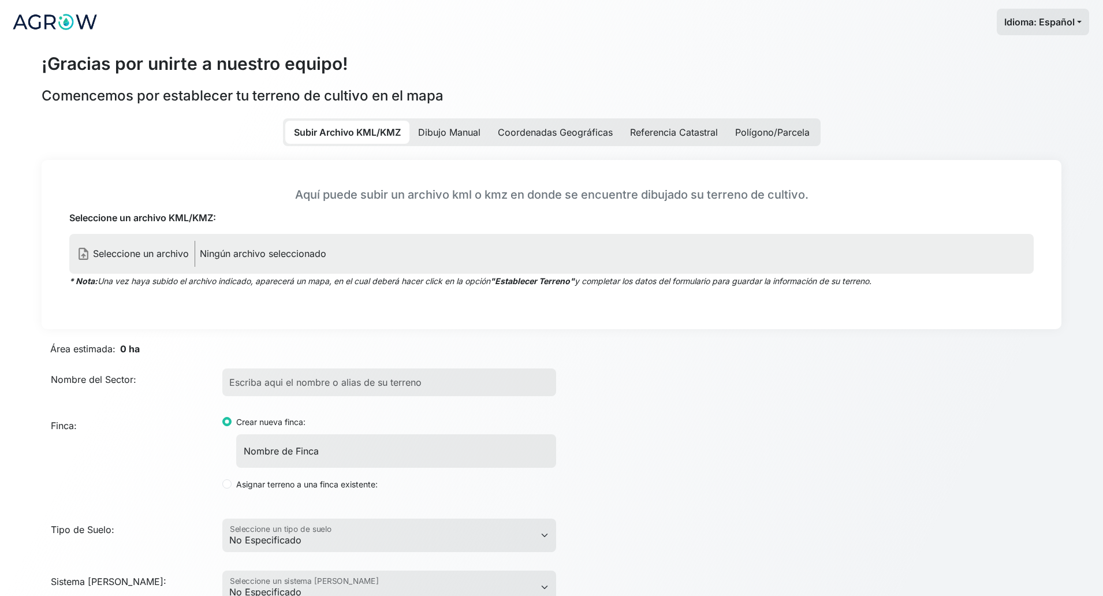
click at [388, 252] on label "upload_file Seleccione un archivo Ningún archivo seleccionado" at bounding box center [551, 254] width 965 height 40
click at [0, 0] on input "Seleccione un archivo KML/KMZ:" at bounding box center [0, 0] width 0 height 0
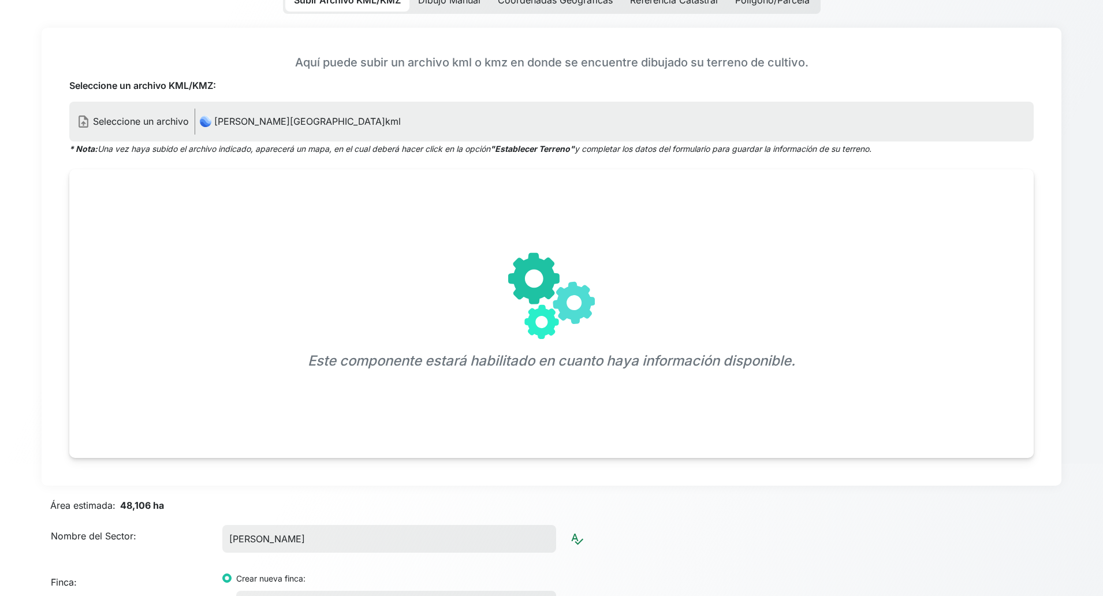
scroll to position [361, 0]
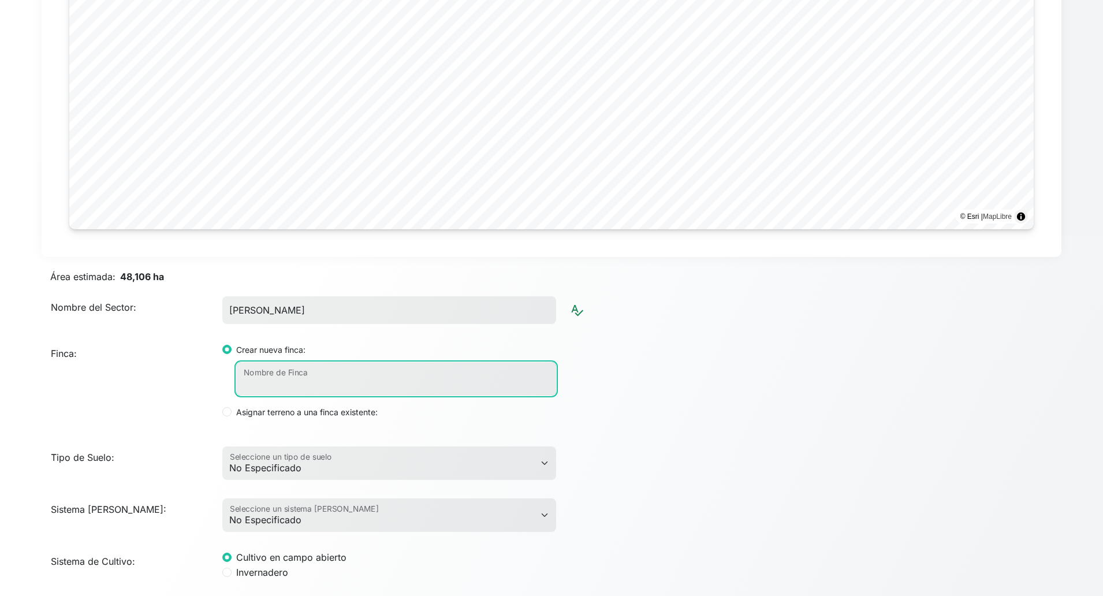
click at [313, 384] on input "Nombre de Finca" at bounding box center [396, 379] width 320 height 34
click at [312, 384] on input "Nombre de Finca" at bounding box center [396, 379] width 320 height 34
paste input "25/26-[PERSON_NAME]"
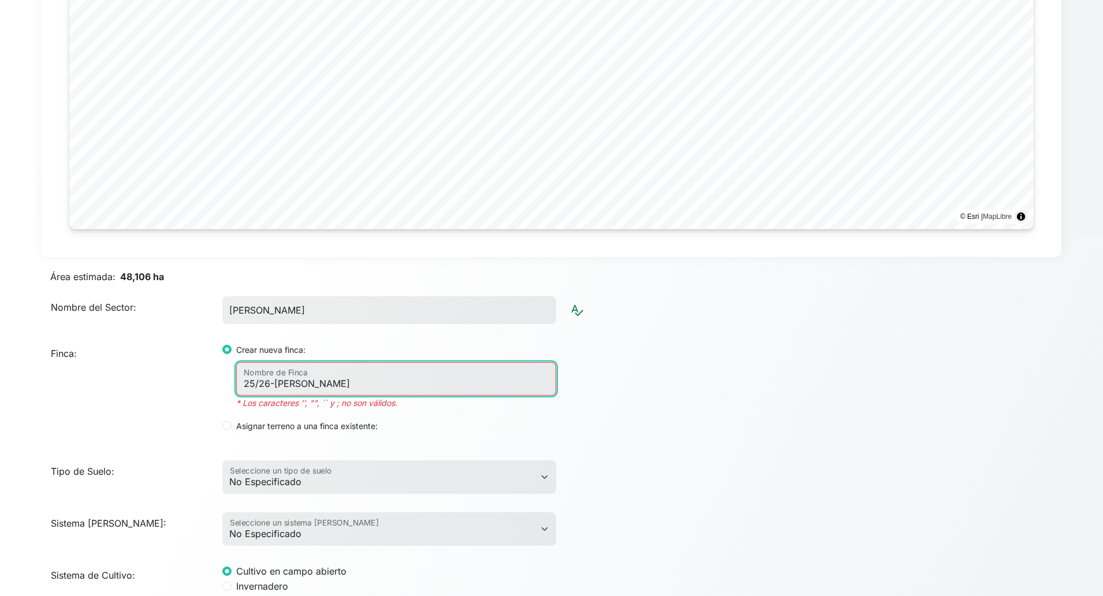
click at [259, 384] on input "25/26-[PERSON_NAME]" at bounding box center [396, 379] width 320 height 34
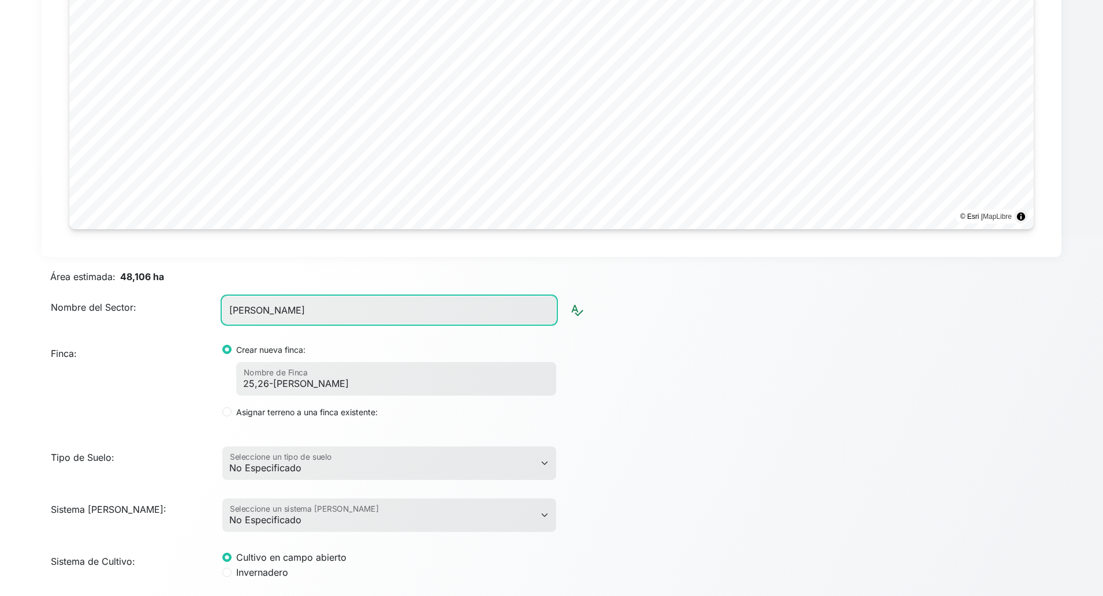
click at [322, 319] on input "[PERSON_NAME]" at bounding box center [389, 310] width 334 height 28
click at [323, 319] on input "[PERSON_NAME]" at bounding box center [389, 310] width 334 height 28
paste input "SANTA [PERSON_NAME]"
click at [752, 353] on div "Finca: Crear nueva finca: 25,26-ARVEJA-[PERSON_NAME] Nombre de Finca Asignar te…" at bounding box center [551, 380] width 1029 height 95
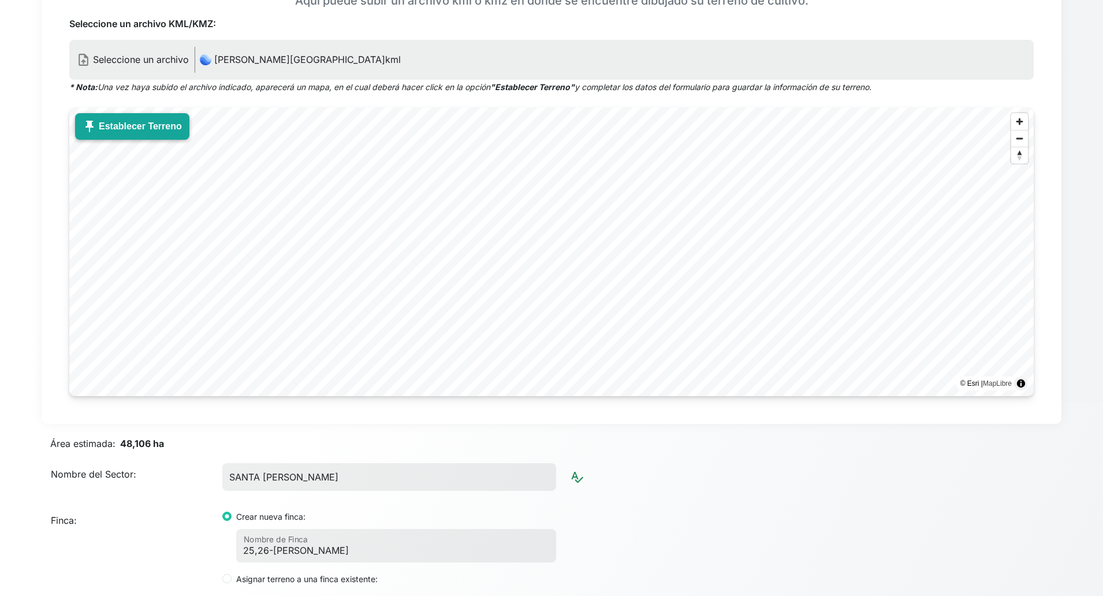
scroll to position [134, 0]
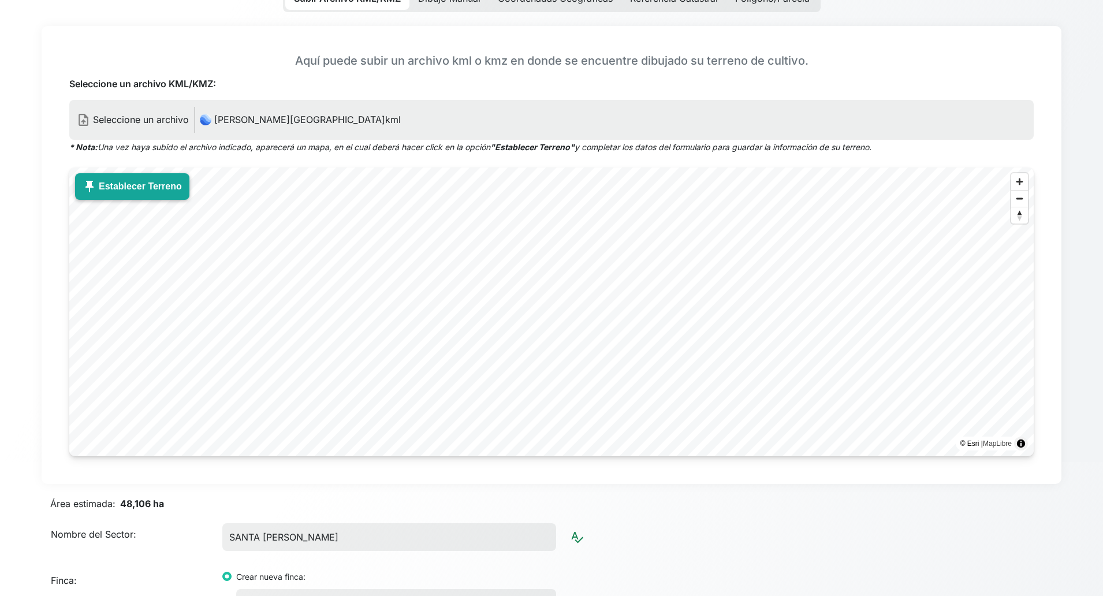
click at [105, 188] on button "push_pin Establecer Terreno" at bounding box center [132, 186] width 114 height 27
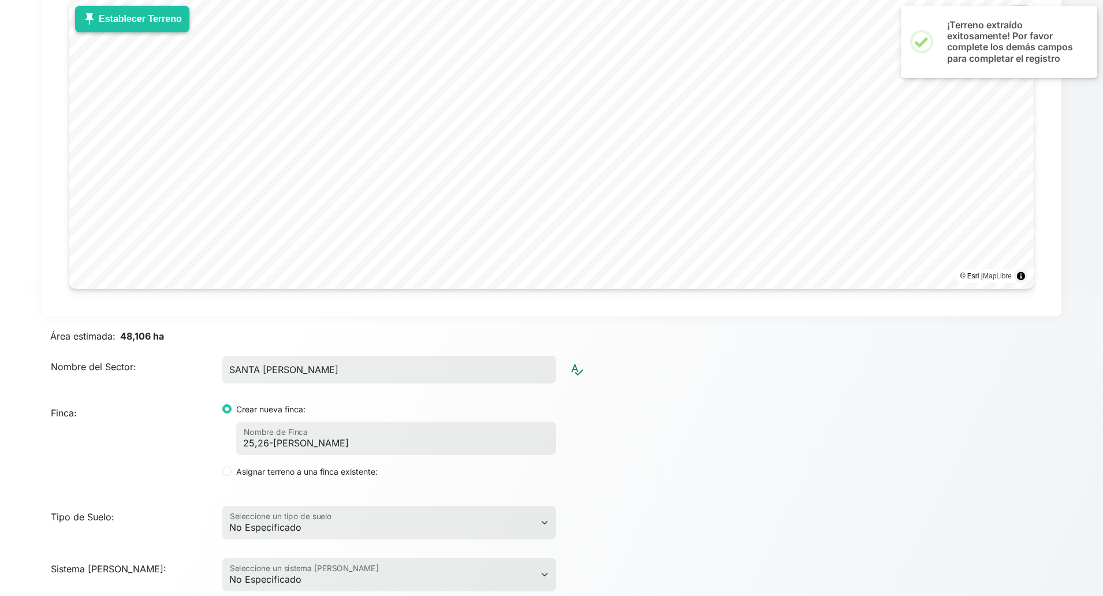
scroll to position [423, 0]
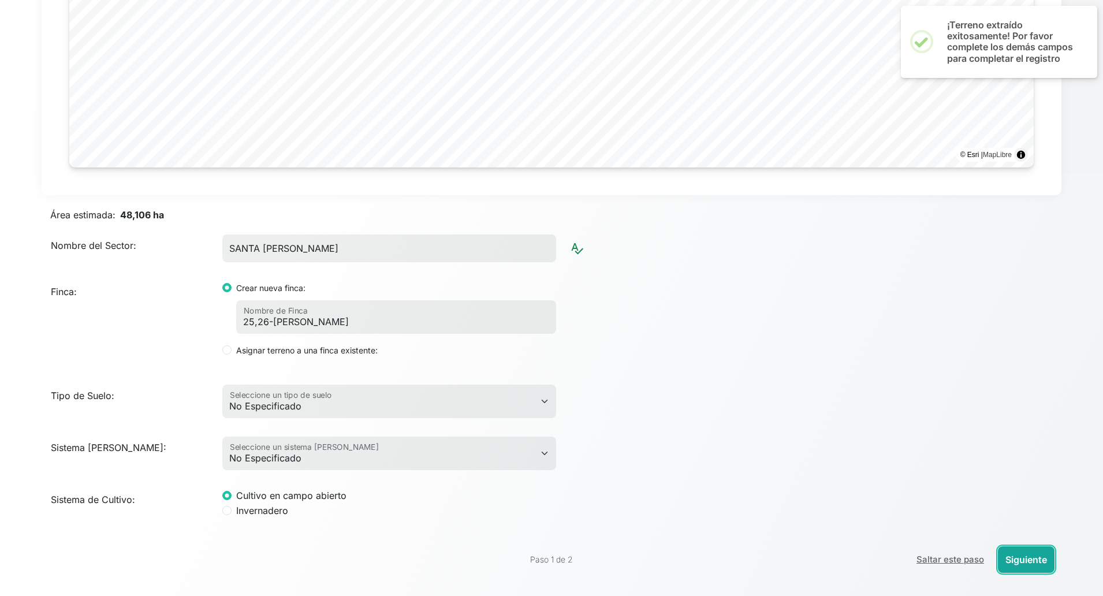
click at [980, 529] on button "Siguiente" at bounding box center [1026, 559] width 57 height 27
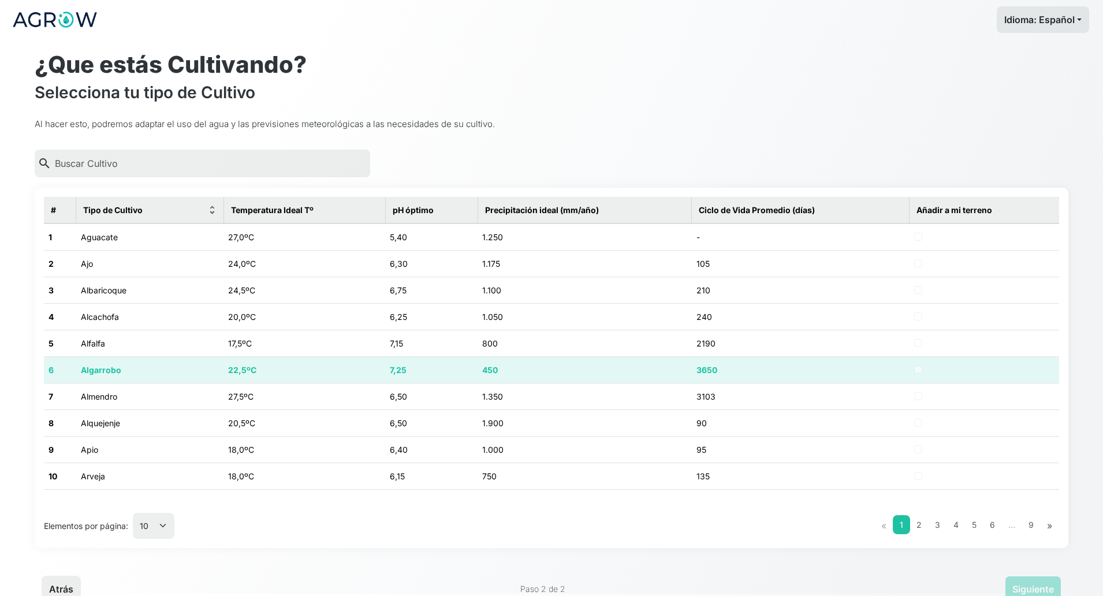
scroll to position [0, 0]
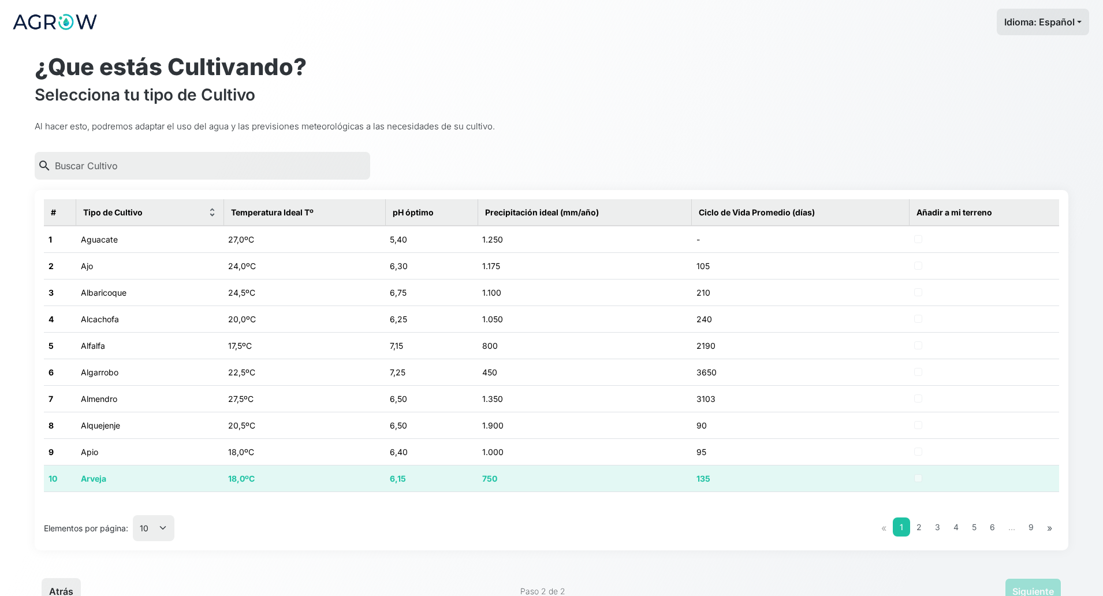
click at [255, 472] on td "18,0ºC" at bounding box center [305, 478] width 162 height 27
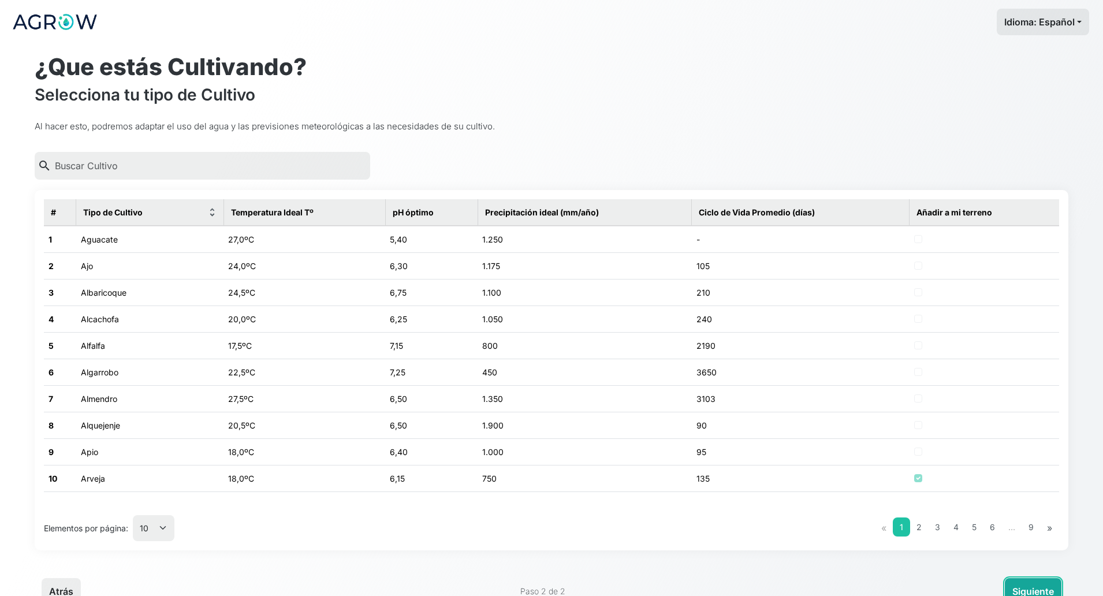
click at [980, 529] on button "Siguiente" at bounding box center [1033, 591] width 57 height 27
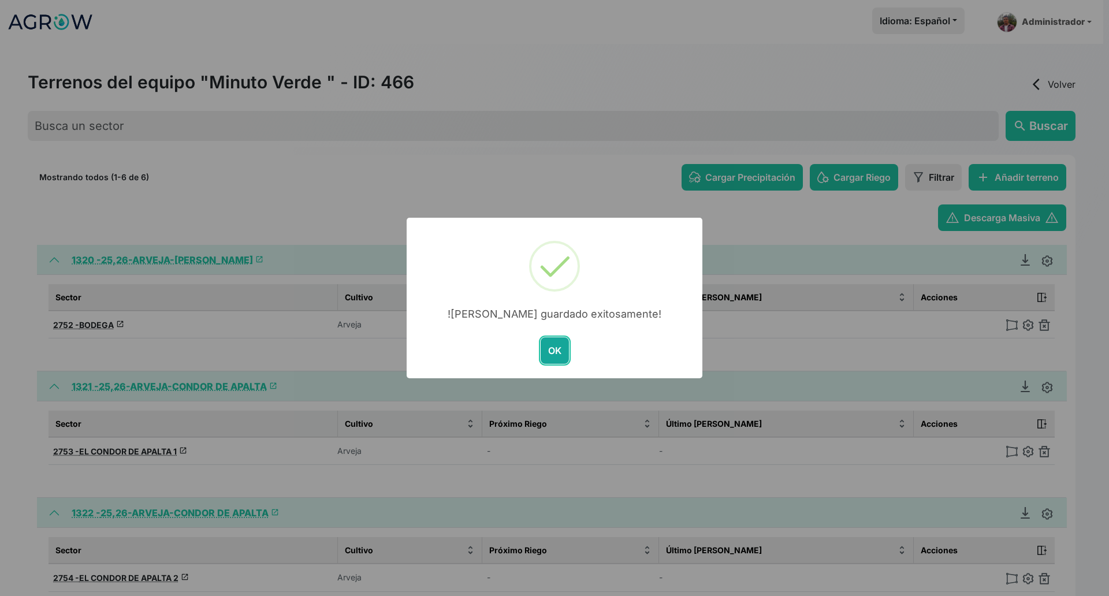
click at [561, 341] on button "OK" at bounding box center [555, 350] width 28 height 27
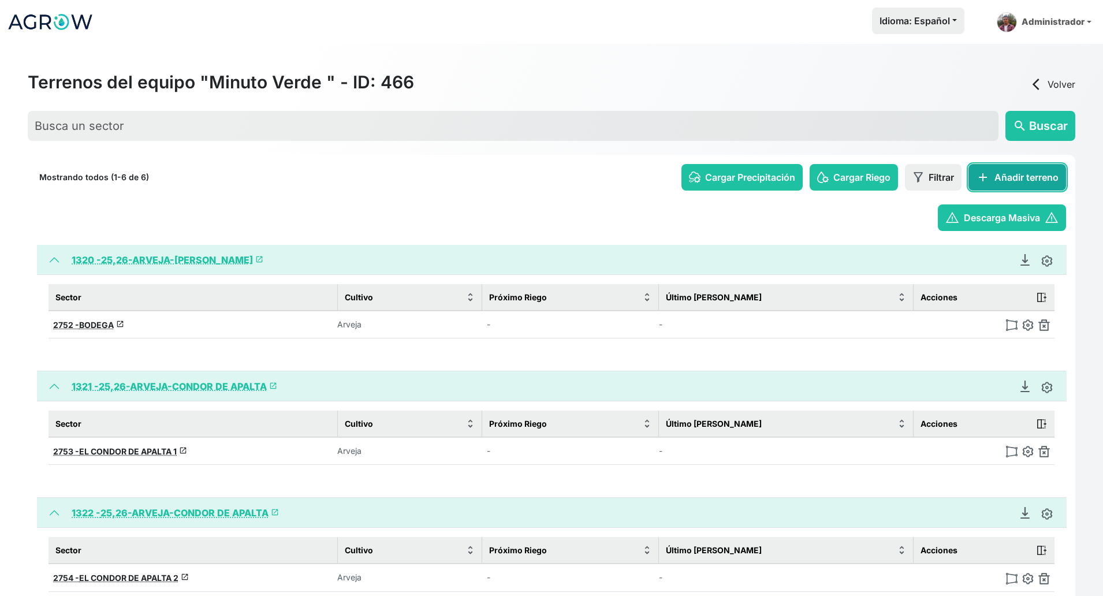
click at [980, 173] on button "add Añadir terreno" at bounding box center [1018, 177] width 98 height 27
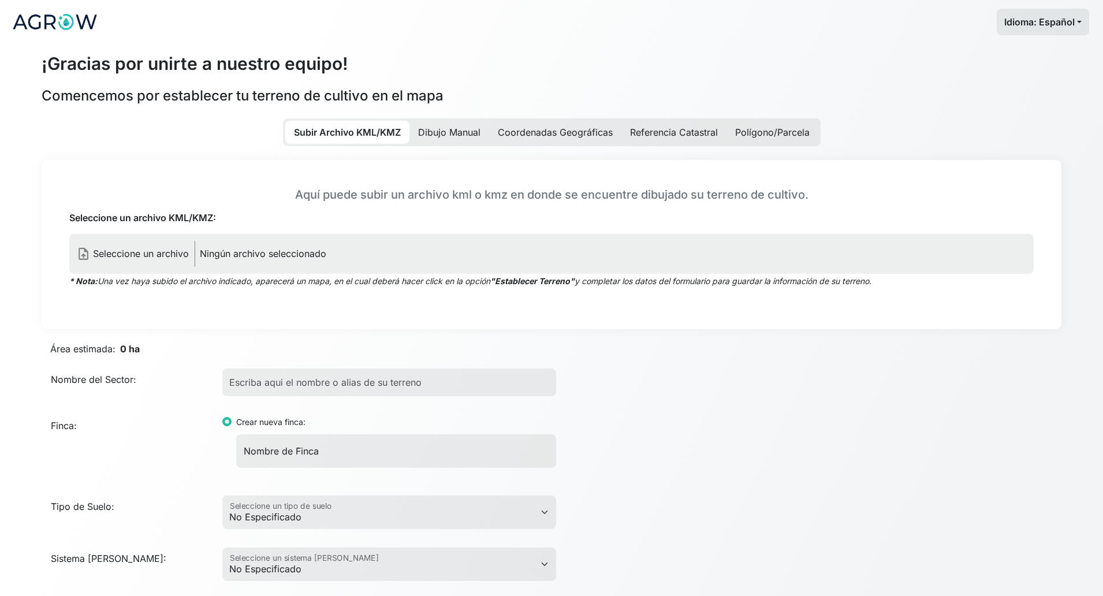
click at [248, 255] on p "Ningún archivo seleccionado" at bounding box center [263, 254] width 127 height 14
click at [0, 0] on input "Seleccione un archivo KML/KMZ:" at bounding box center [0, 0] width 0 height 0
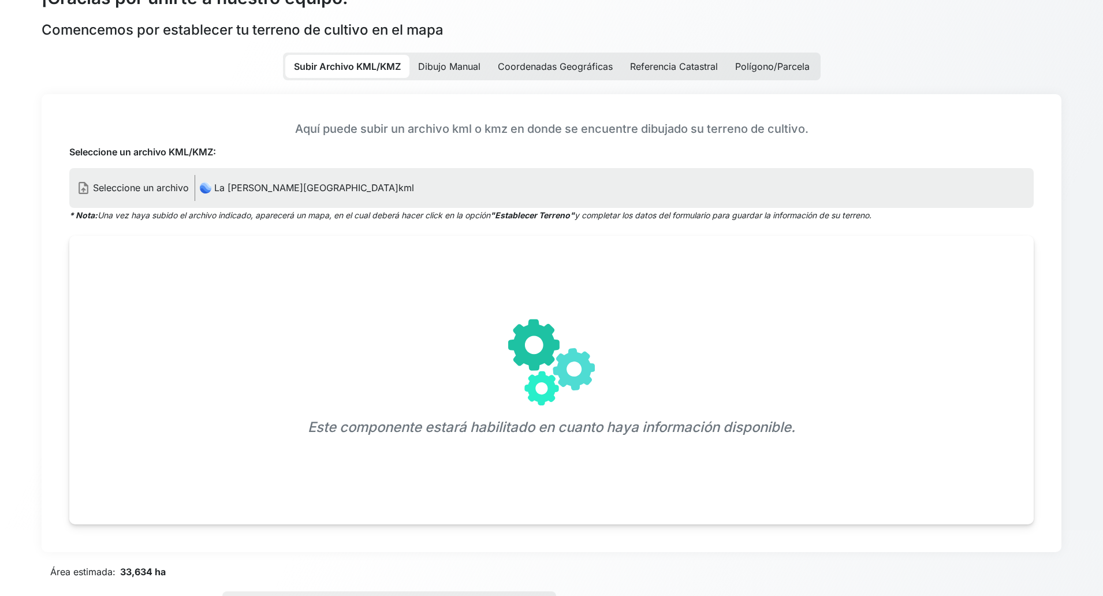
scroll to position [144, 0]
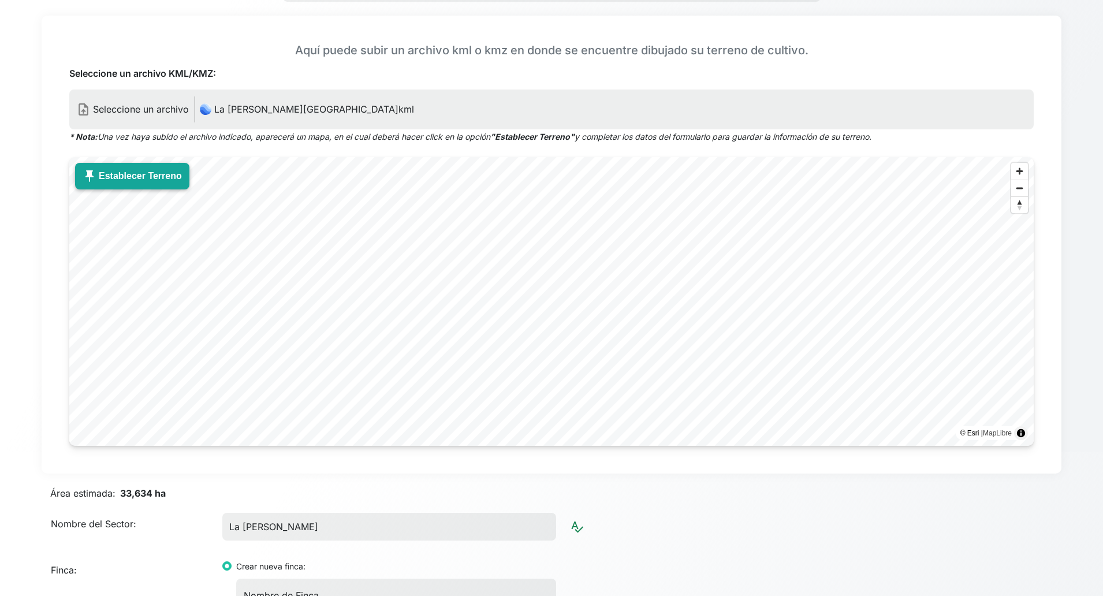
click at [128, 181] on button "push_pin Establecer Terreno" at bounding box center [132, 176] width 114 height 27
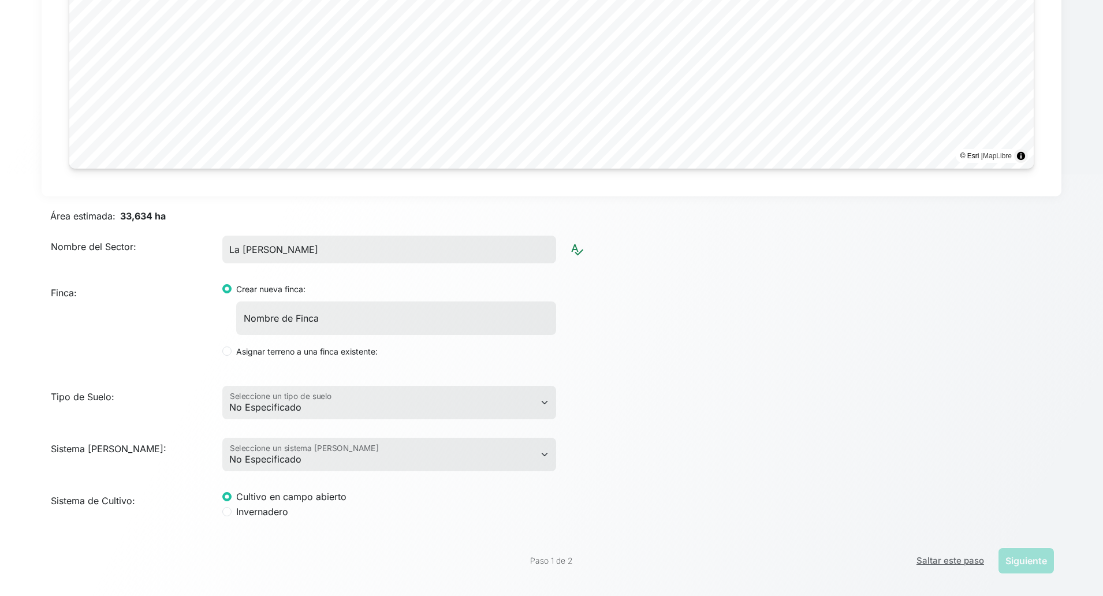
scroll to position [423, 0]
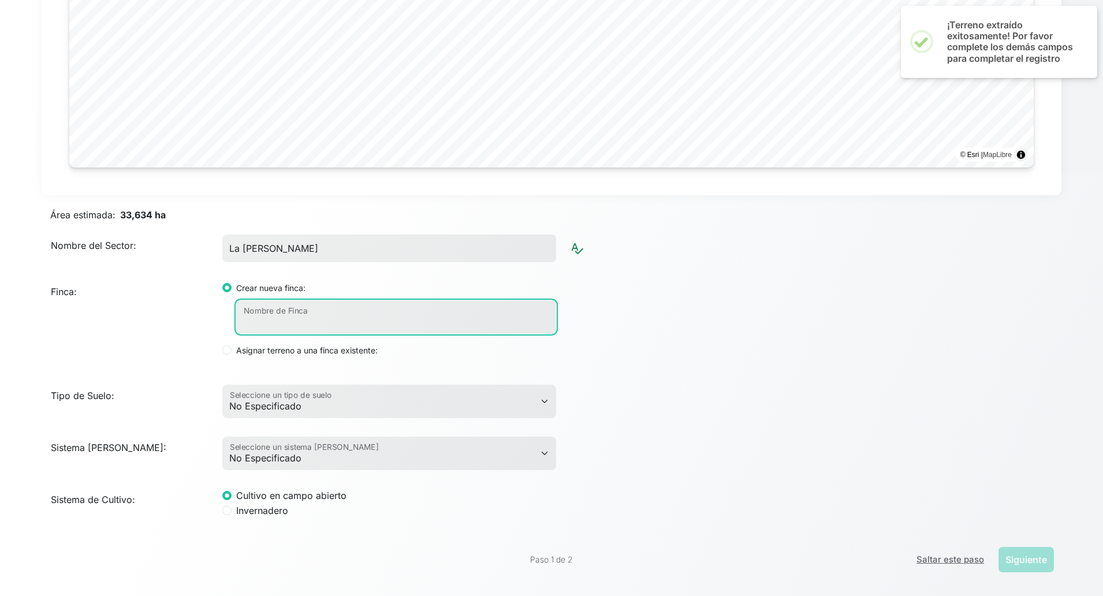
click at [341, 313] on input "Nombre de Finca" at bounding box center [396, 317] width 320 height 34
paste input "25/26-[PERSON_NAME]"
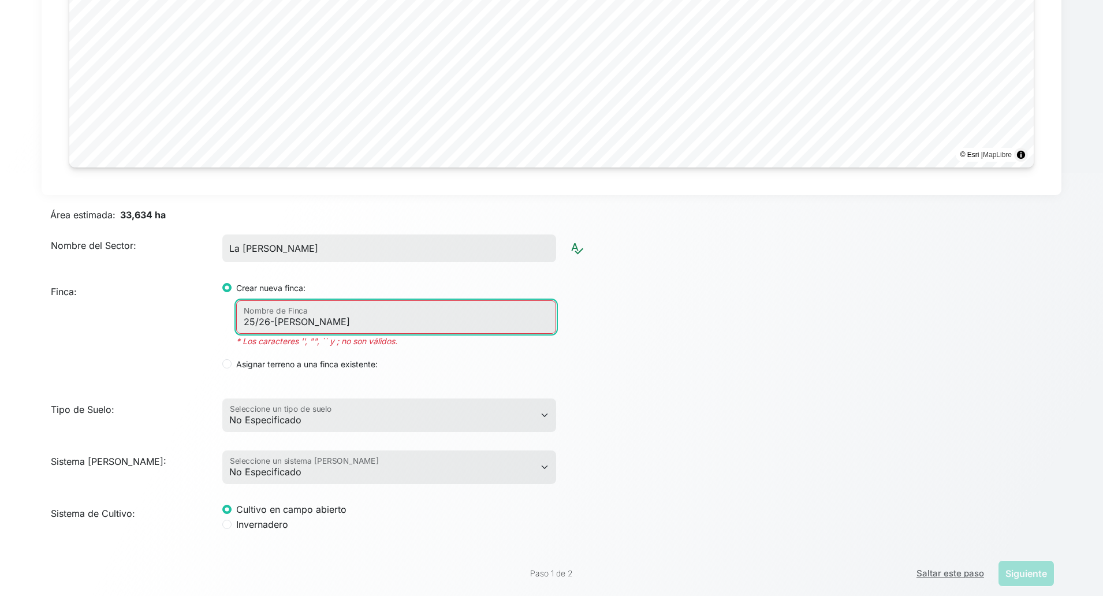
click at [258, 323] on input "25/26-[PERSON_NAME]" at bounding box center [396, 317] width 320 height 34
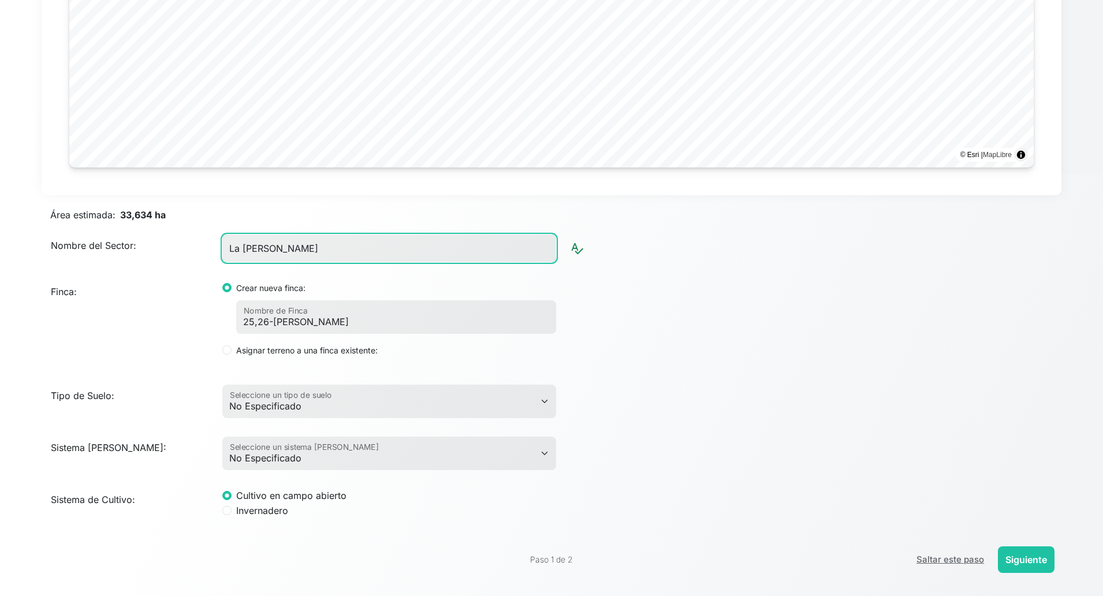
click at [345, 244] on input "La [PERSON_NAME]" at bounding box center [389, 249] width 334 height 28
paste input "[PERSON_NAME]"
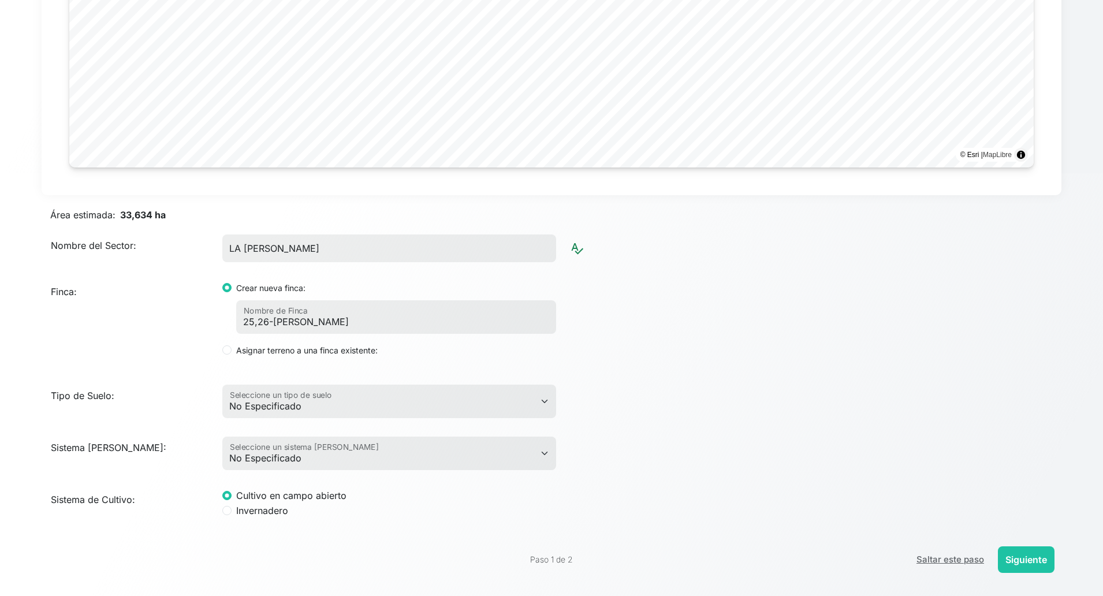
click at [743, 412] on div "Tipo de Suelo: No Especificado Arcilloso Arcilloso Arenoso Arcilloso Limoso Are…" at bounding box center [551, 396] width 1029 height 43
click at [980, 529] on button "Siguiente" at bounding box center [1026, 559] width 57 height 27
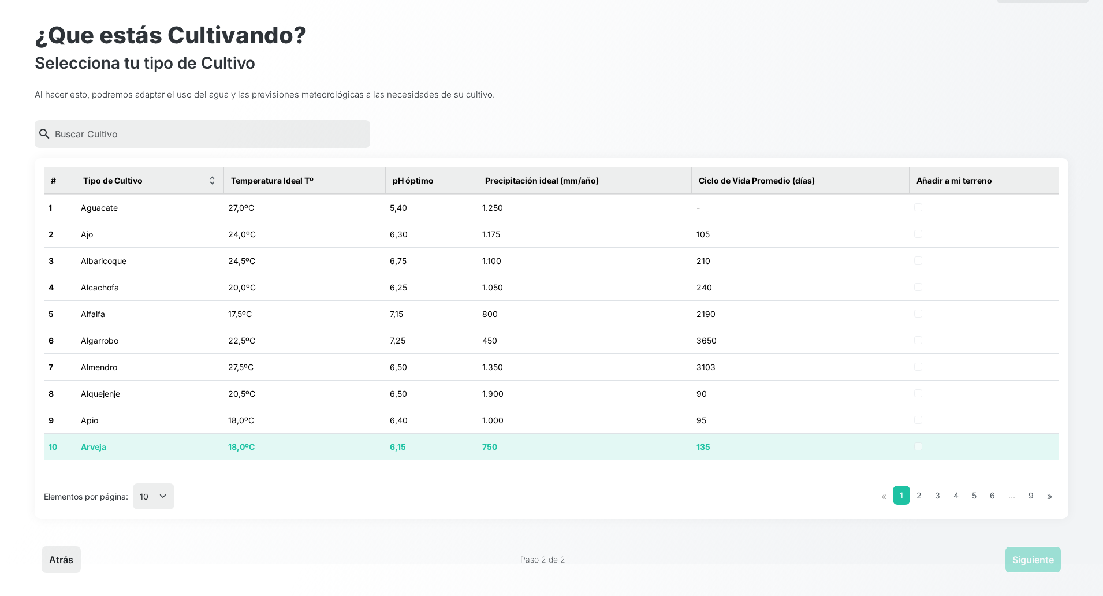
scroll to position [0, 0]
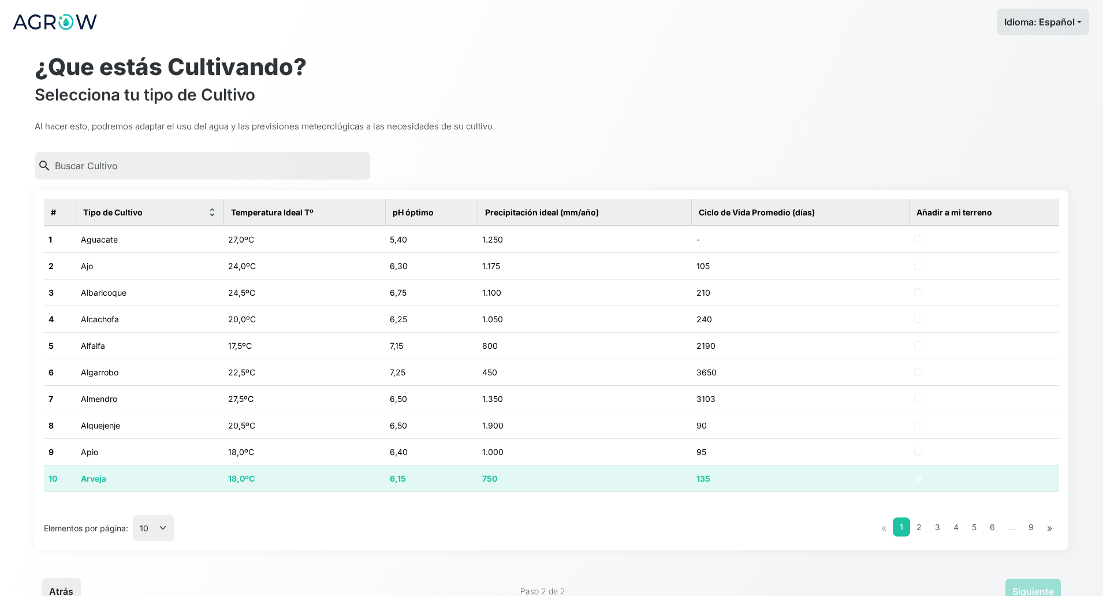
click at [275, 465] on td "18,0ºC" at bounding box center [305, 478] width 162 height 27
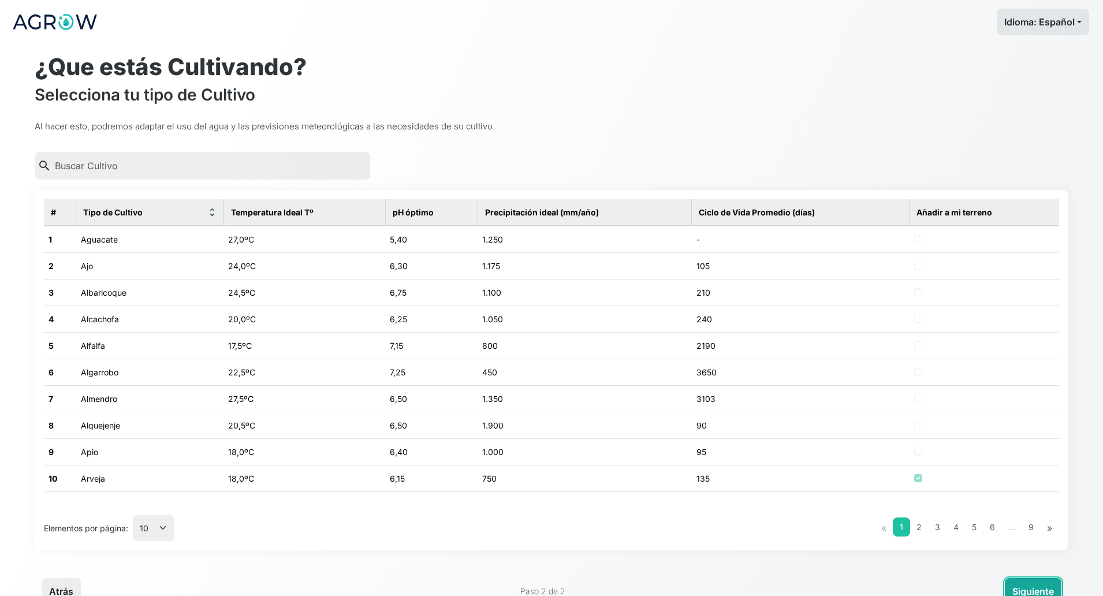
click at [980, 529] on button "Siguiente" at bounding box center [1033, 591] width 57 height 27
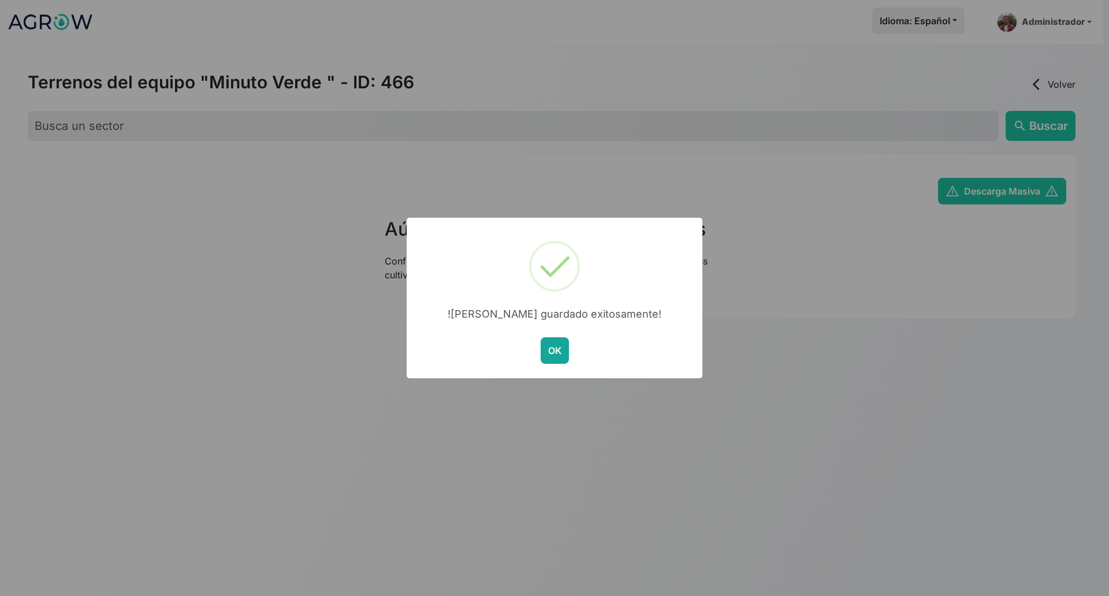
click at [564, 349] on button "OK" at bounding box center [555, 350] width 28 height 27
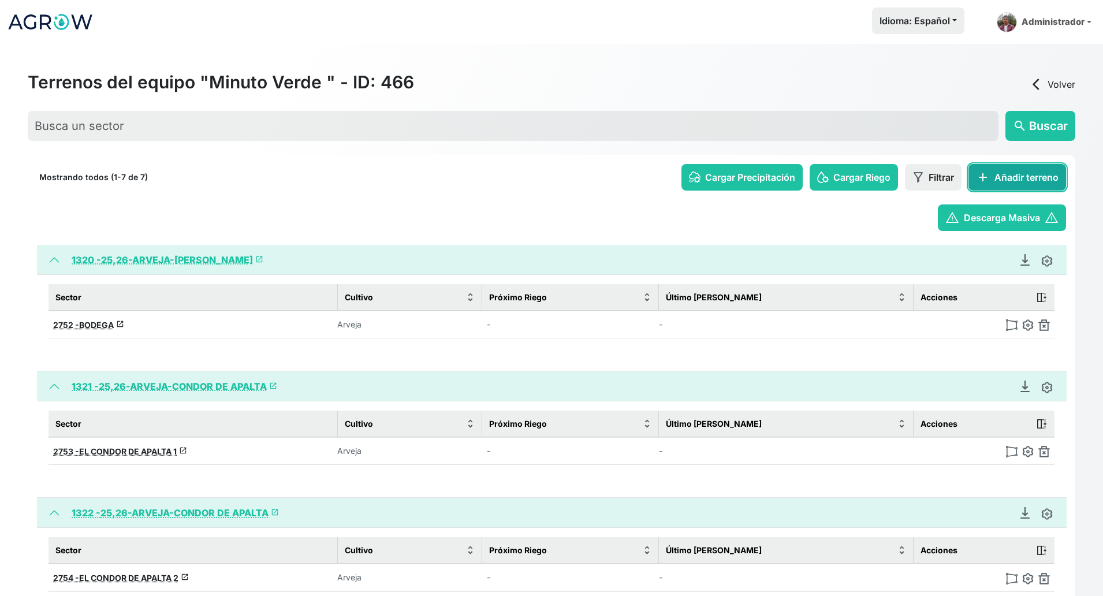
click at [980, 178] on button "add Añadir terreno" at bounding box center [1018, 177] width 98 height 27
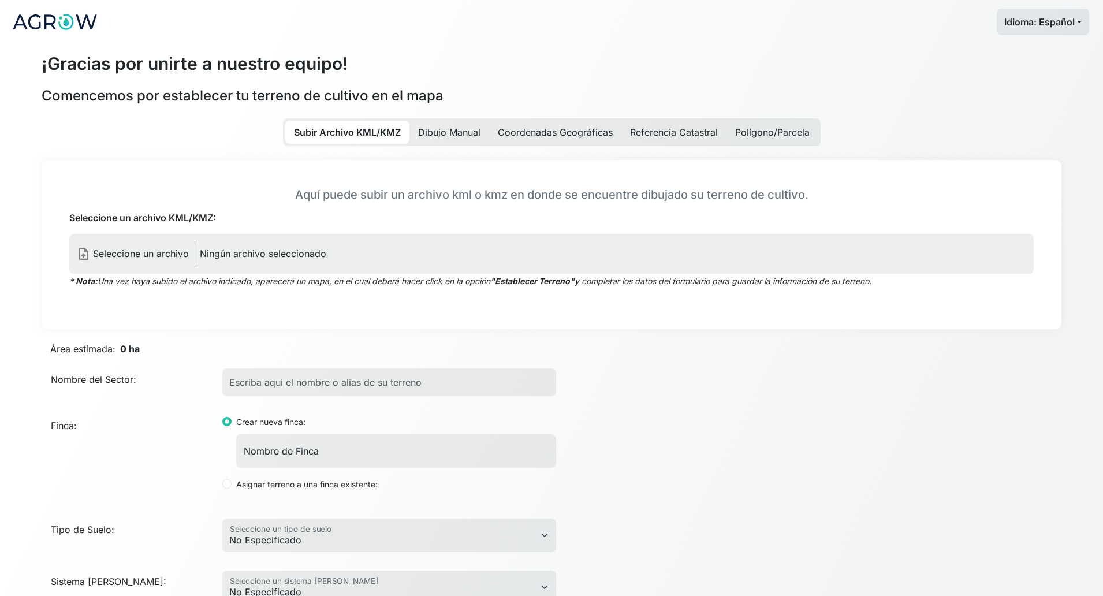
click at [371, 262] on label "upload_file Seleccione un archivo Ningún archivo seleccionado" at bounding box center [551, 254] width 965 height 40
click at [0, 0] on input "Seleccione un archivo KML/KMZ:" at bounding box center [0, 0] width 0 height 0
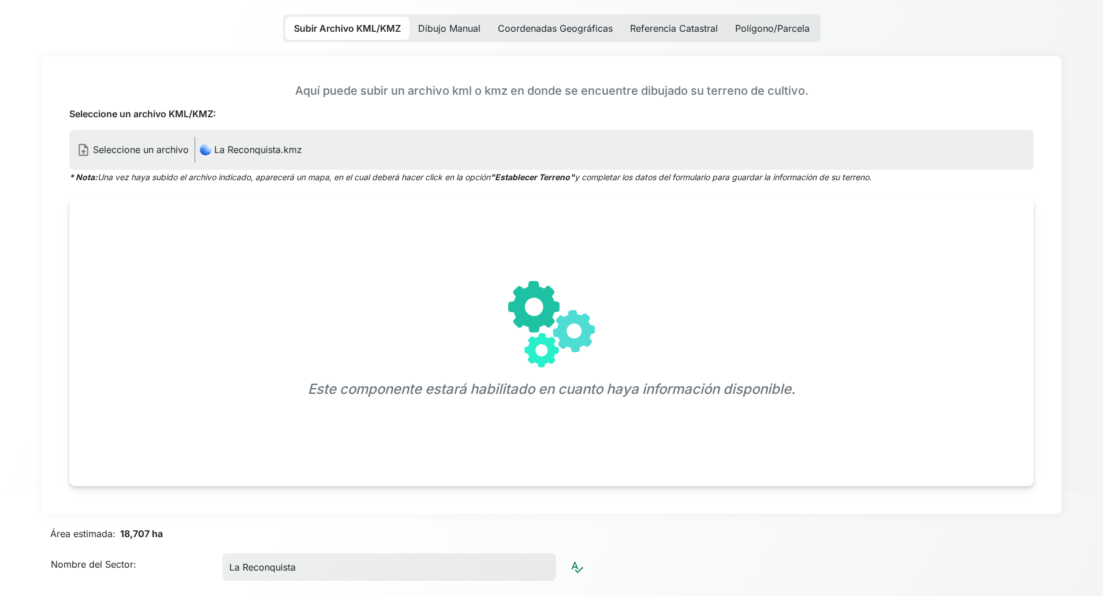
scroll to position [217, 0]
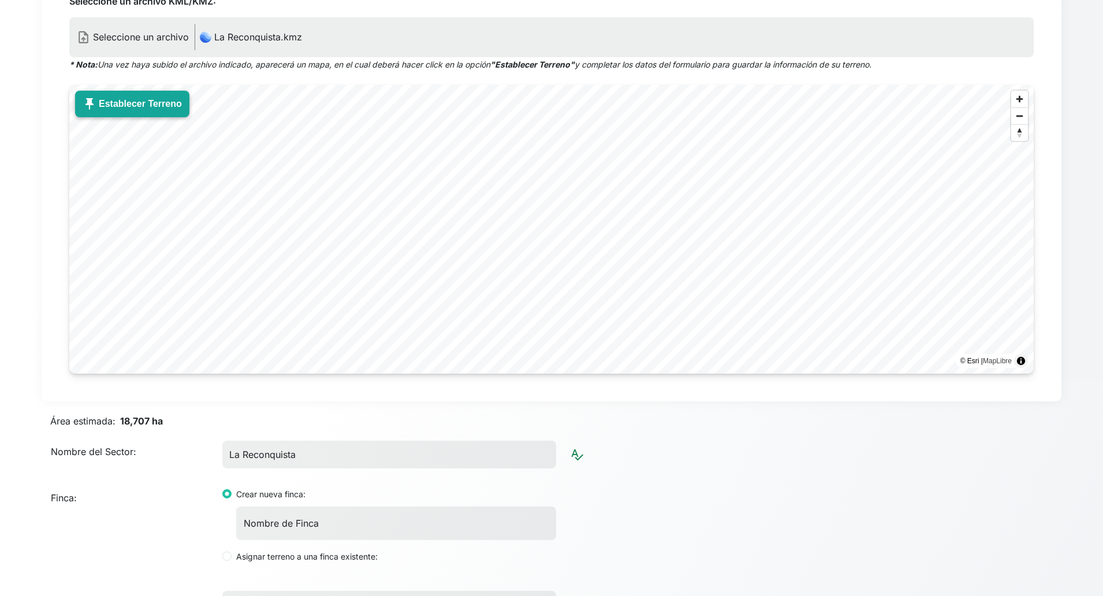
click at [94, 111] on button "push_pin Establecer Terreno" at bounding box center [132, 104] width 114 height 27
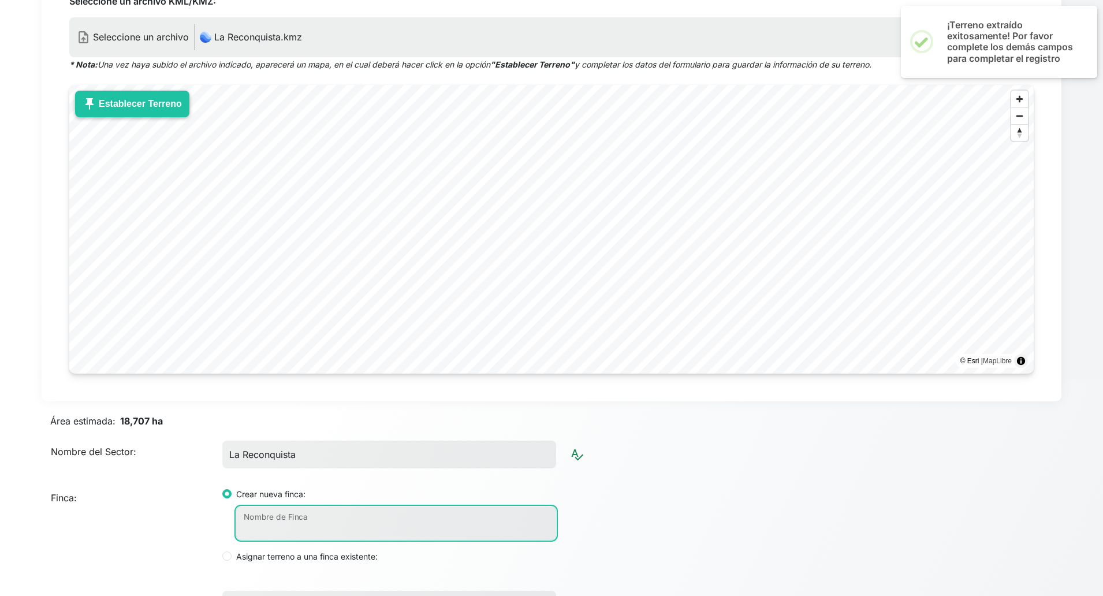
click at [343, 526] on input "Nombre de Finca" at bounding box center [396, 524] width 320 height 34
paste input "25/26-ARVEJA-LA RECONQUISTA"
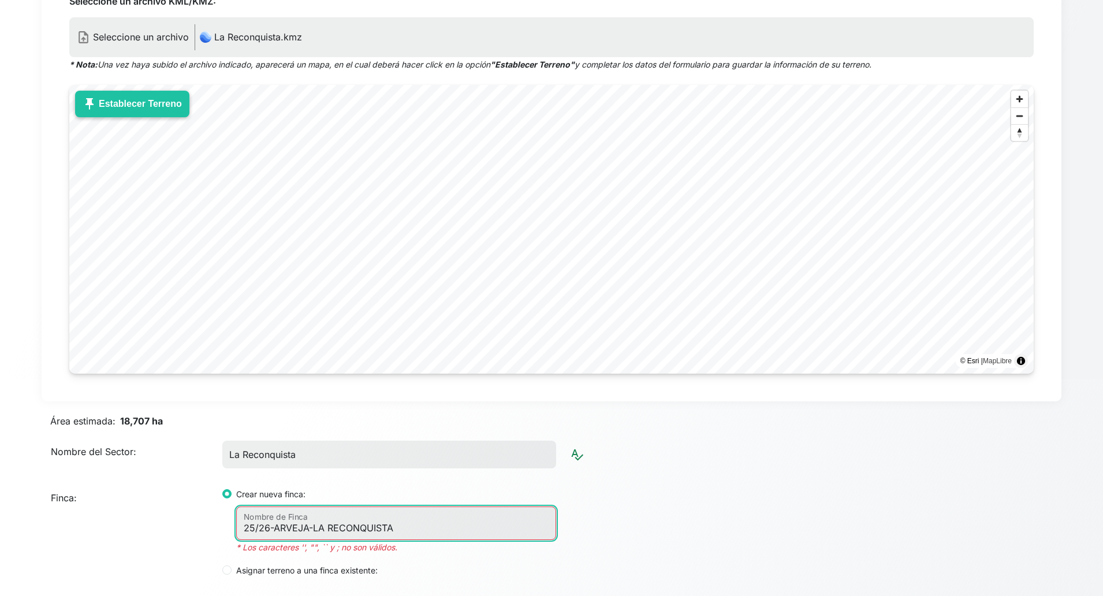
click at [262, 529] on input "25/26-ARVEJA-LA RECONQUISTA" at bounding box center [396, 524] width 320 height 34
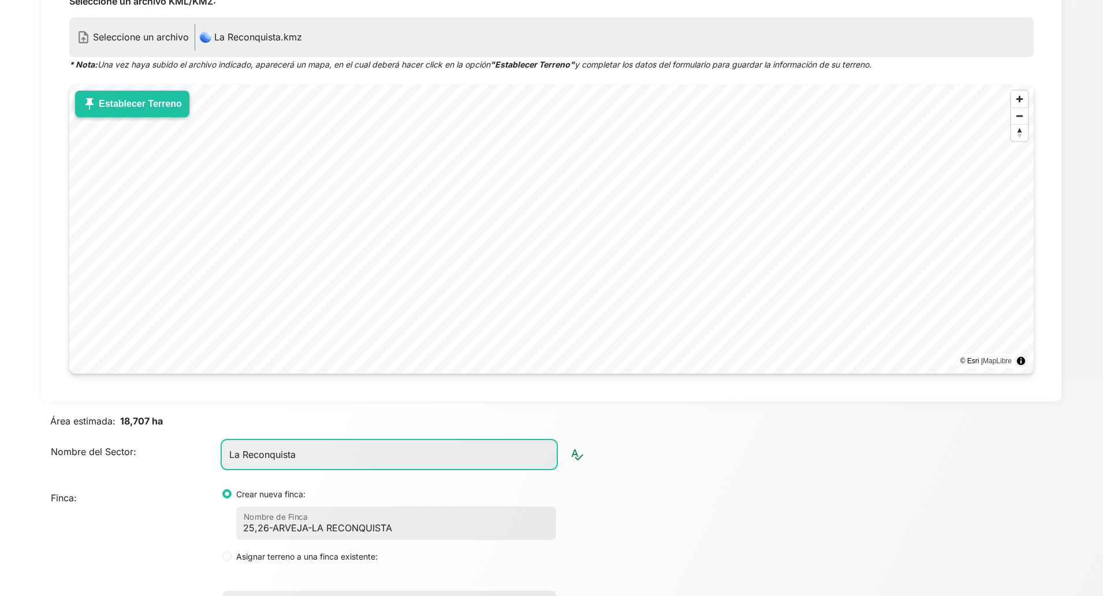
click at [312, 459] on input "La Reconquista" at bounding box center [389, 455] width 334 height 28
click at [312, 458] on input "La Reconquista" at bounding box center [389, 455] width 334 height 28
paste input "FUNDO LA RECONQUISTA"
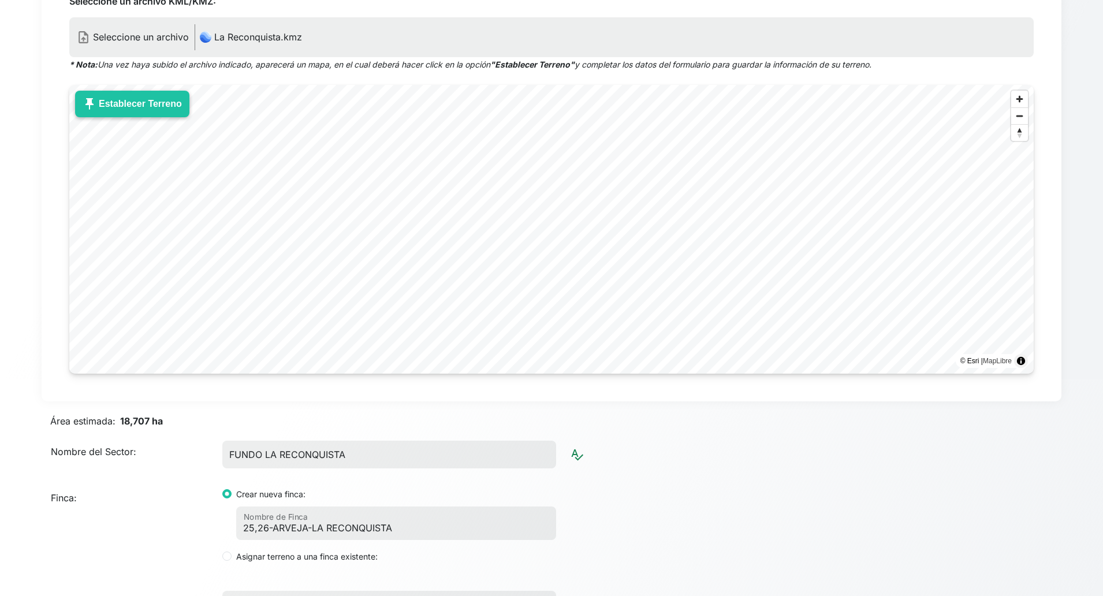
click at [169, 516] on label "Finca:" at bounding box center [132, 529] width 172 height 85
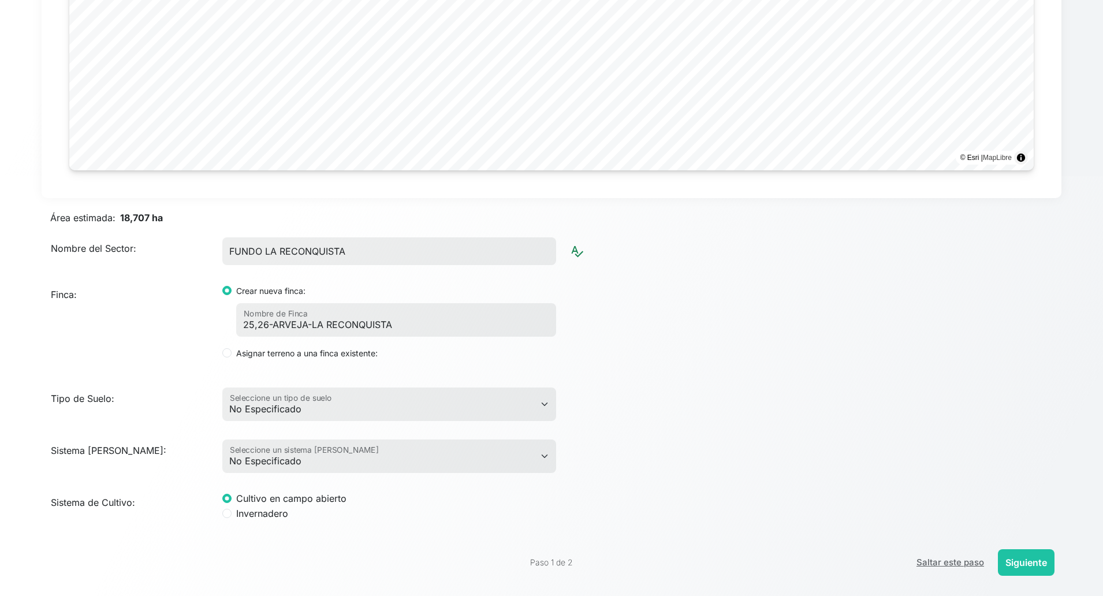
scroll to position [423, 0]
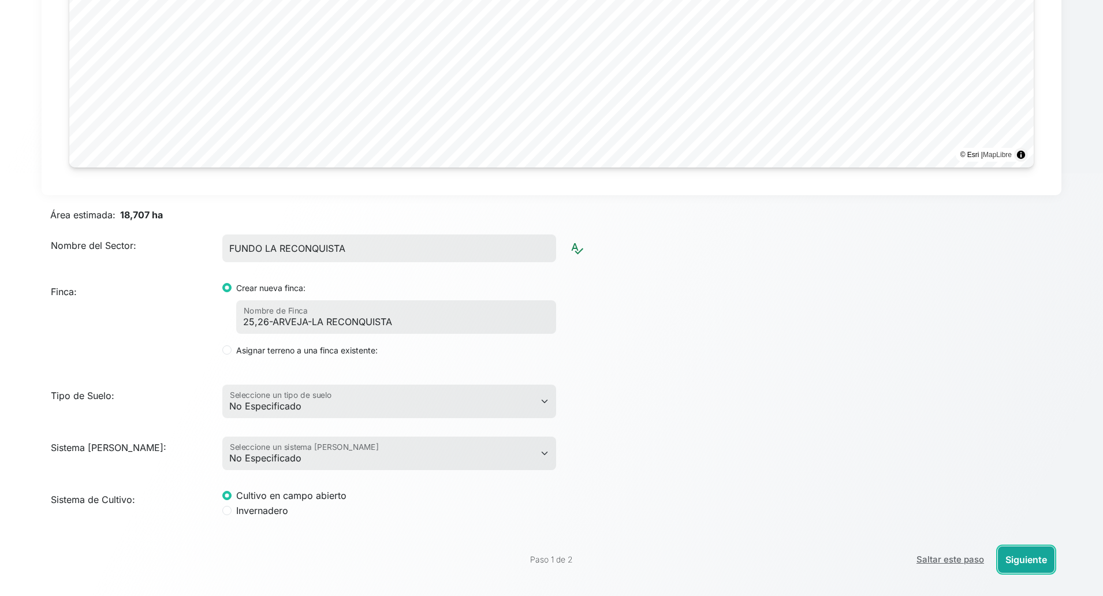
click at [980, 529] on button "Siguiente" at bounding box center [1026, 559] width 57 height 27
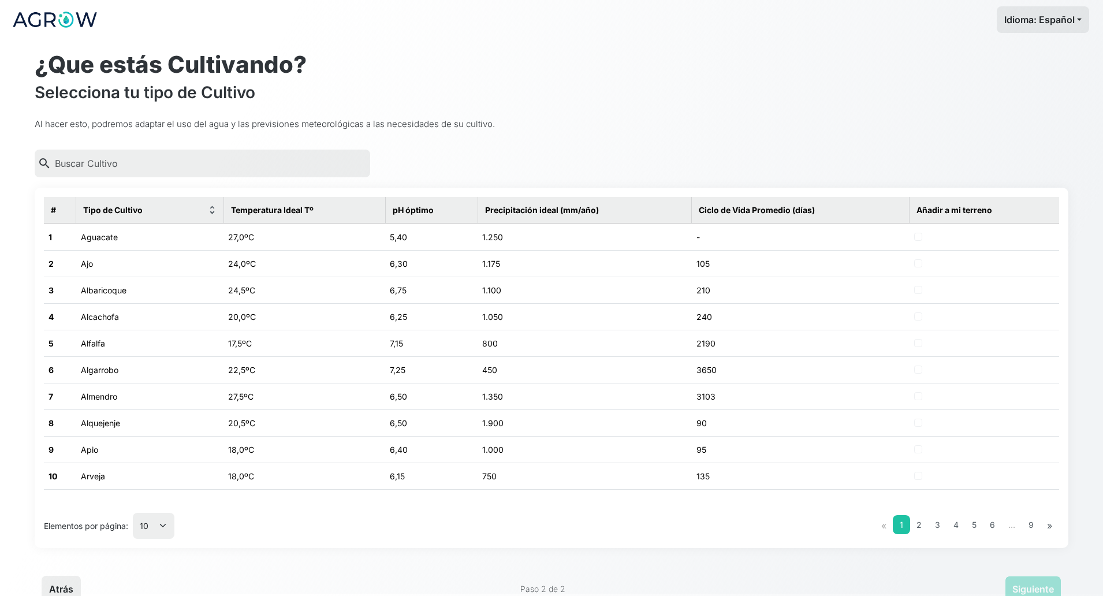
scroll to position [0, 0]
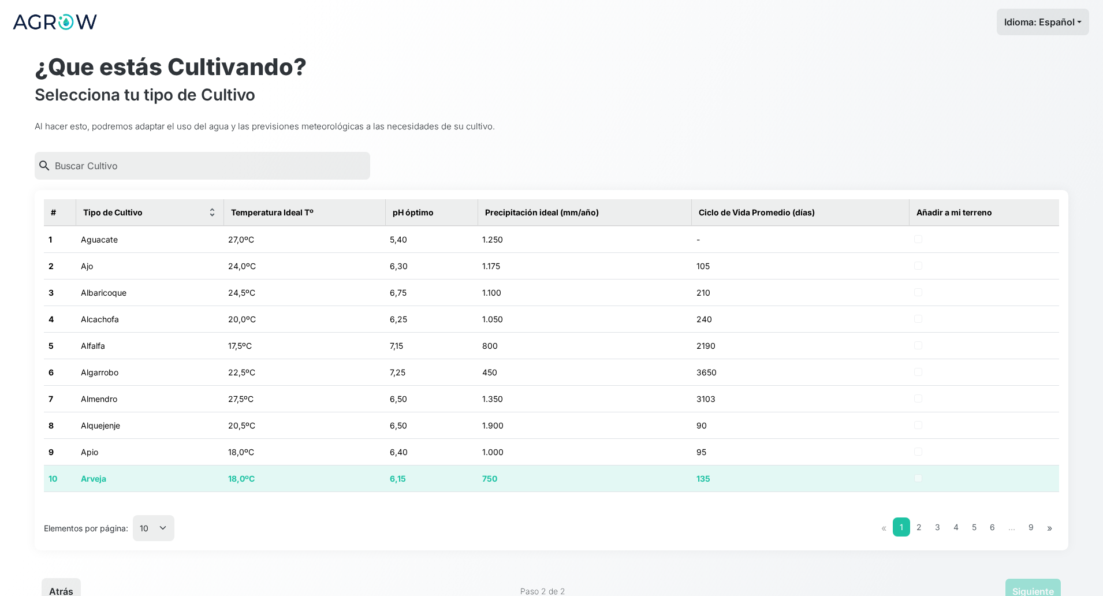
click at [774, 481] on td "135" at bounding box center [801, 478] width 218 height 27
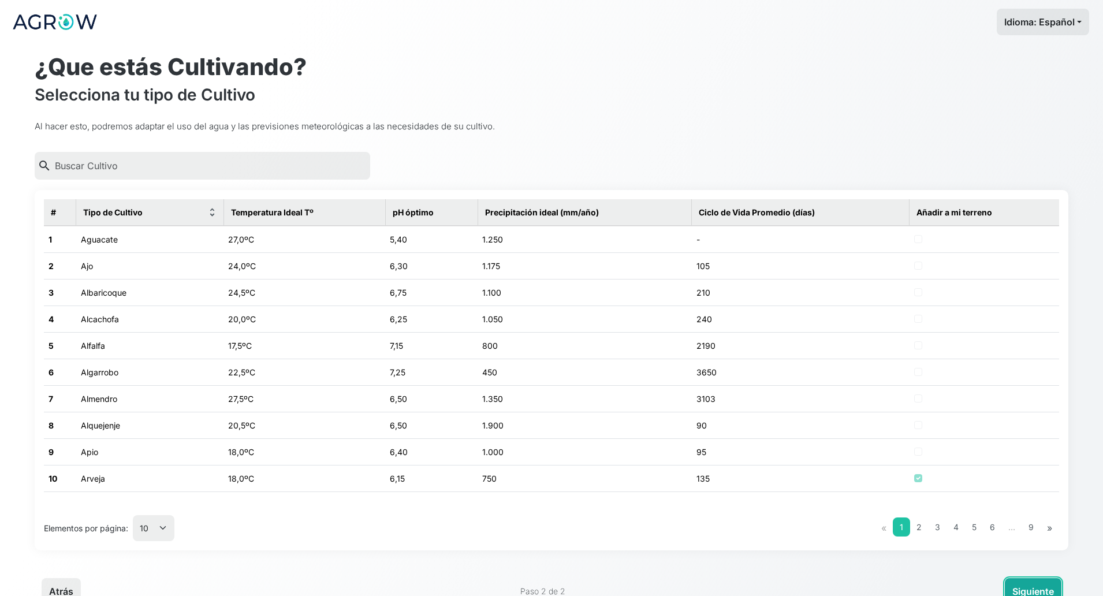
click at [980, 529] on button "Siguiente" at bounding box center [1033, 591] width 57 height 27
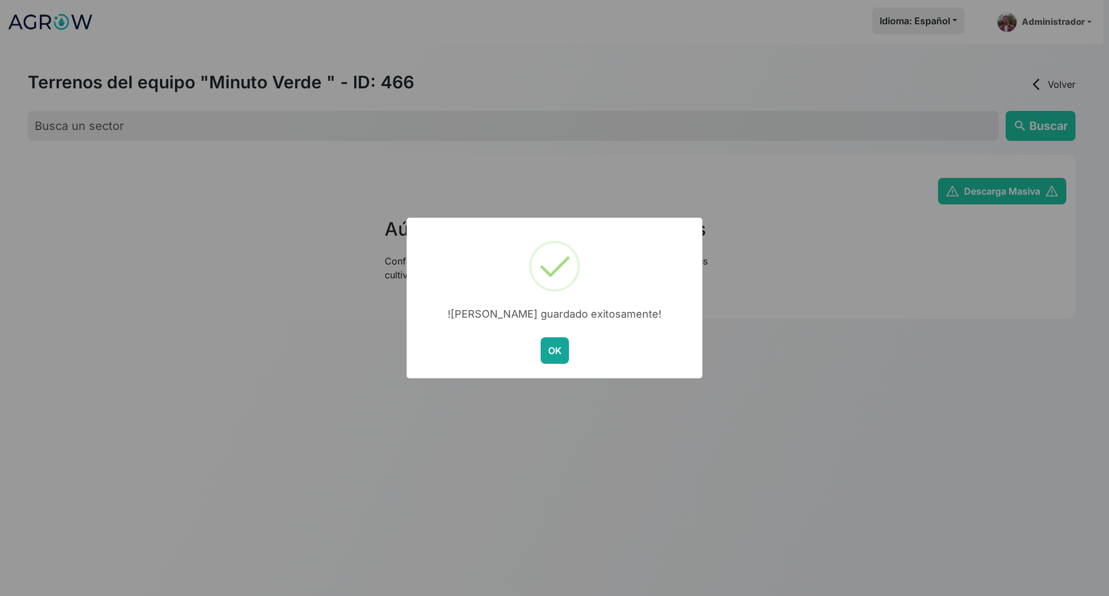
click at [547, 358] on button "OK" at bounding box center [555, 350] width 28 height 27
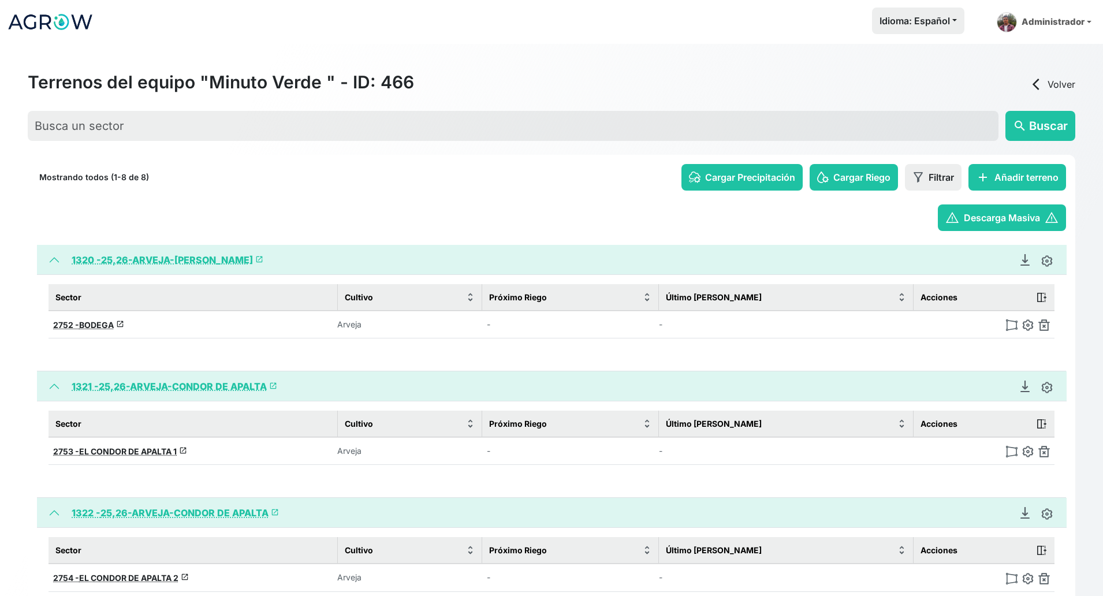
click at [980, 185] on button "add Añadir terreno" at bounding box center [1018, 177] width 98 height 27
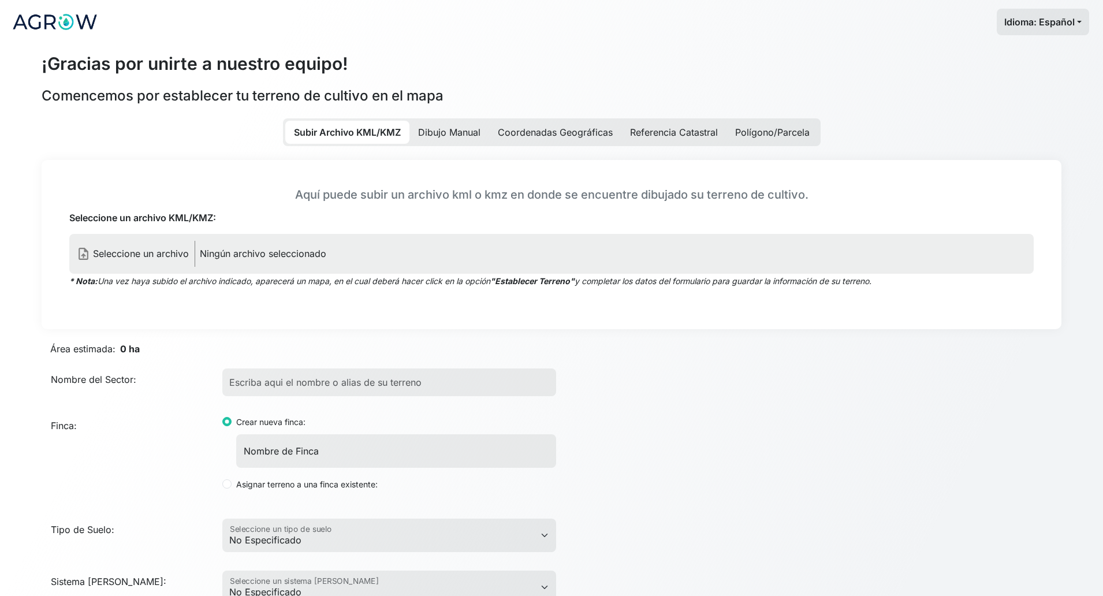
click at [280, 253] on p "Ningún archivo seleccionado" at bounding box center [263, 254] width 127 height 14
click at [0, 0] on input "Seleccione un archivo KML/KMZ:" at bounding box center [0, 0] width 0 height 0
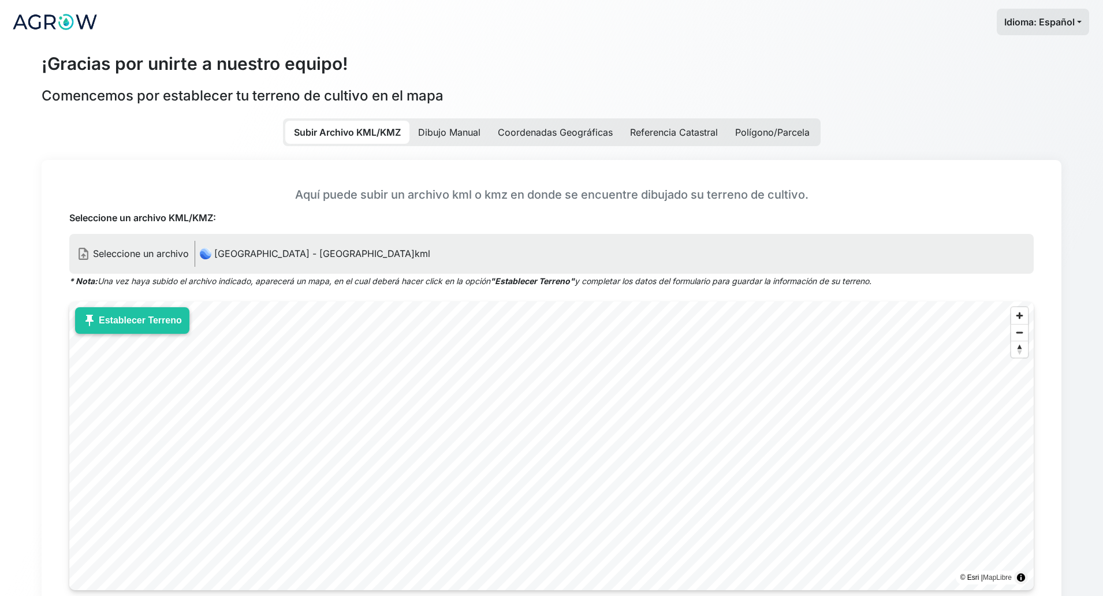
scroll to position [217, 0]
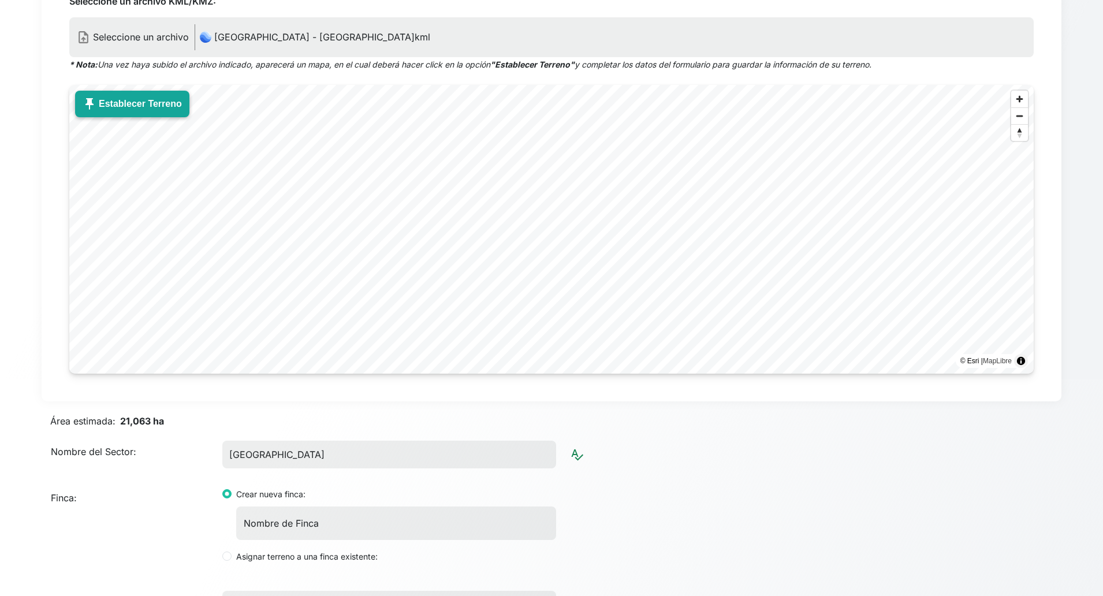
click at [117, 111] on button "push_pin Establecer Terreno" at bounding box center [132, 104] width 114 height 27
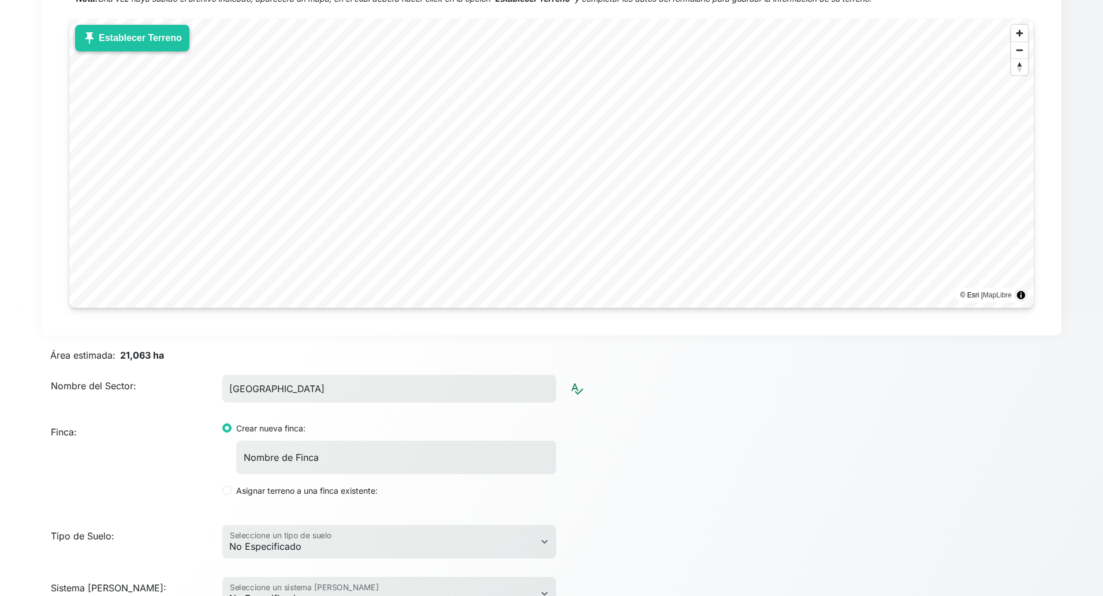
scroll to position [361, 0]
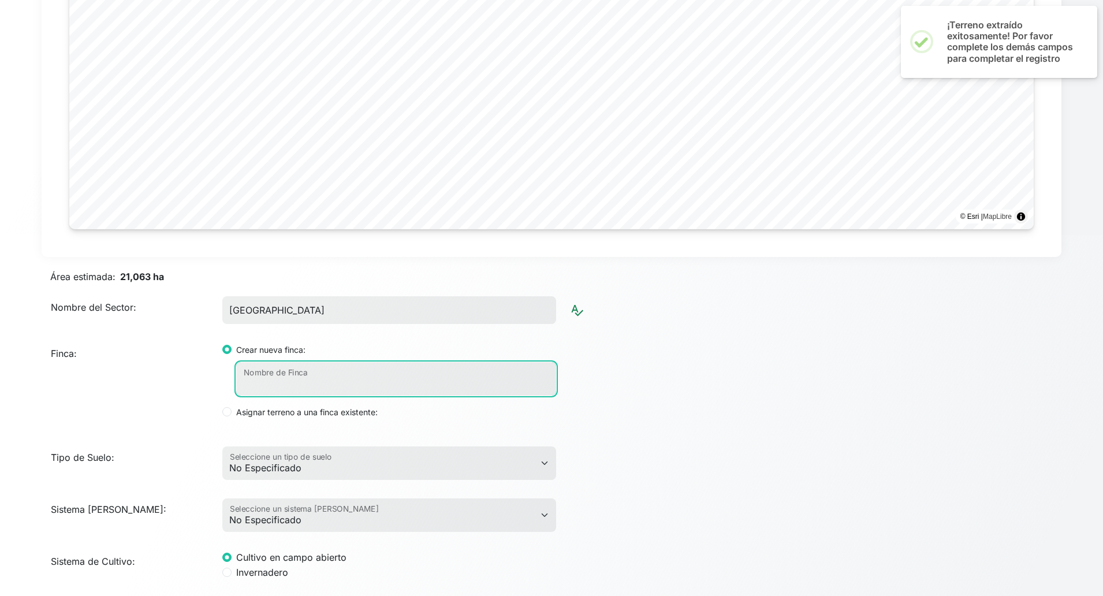
click at [299, 374] on input "Nombre de Finca" at bounding box center [396, 379] width 320 height 34
paste input "25/26-ARVEJA-[GEOGRAPHIC_DATA]"
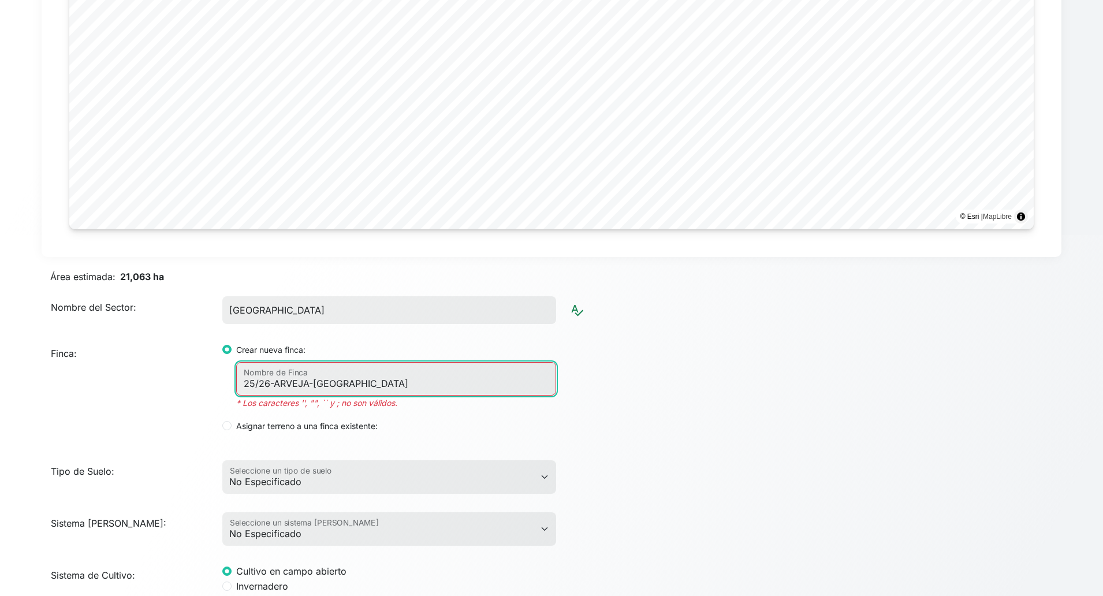
click at [258, 387] on input "25/26-ARVEJA-[GEOGRAPHIC_DATA]" at bounding box center [396, 379] width 320 height 34
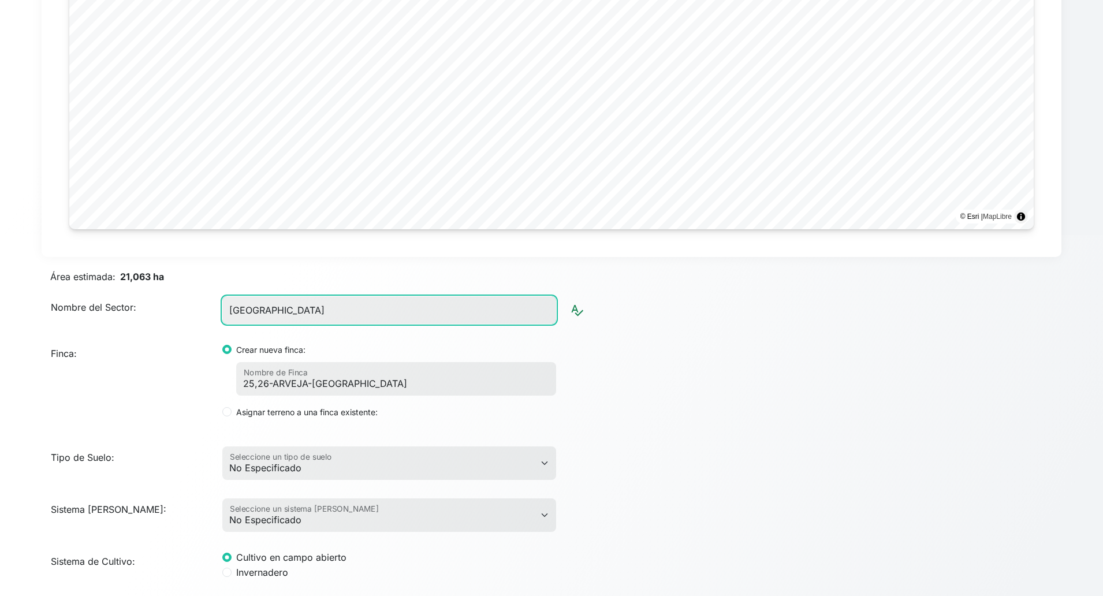
click at [358, 315] on input "[GEOGRAPHIC_DATA]" at bounding box center [389, 310] width 334 height 28
click at [358, 314] on input "[GEOGRAPHIC_DATA]" at bounding box center [389, 310] width 334 height 28
paste input "OS ALAMBRADOS"
click at [766, 377] on div "Finca: Crear nueva finca: 25,26-[GEOGRAPHIC_DATA]-[GEOGRAPHIC_DATA] Nombre de F…" at bounding box center [551, 380] width 1029 height 95
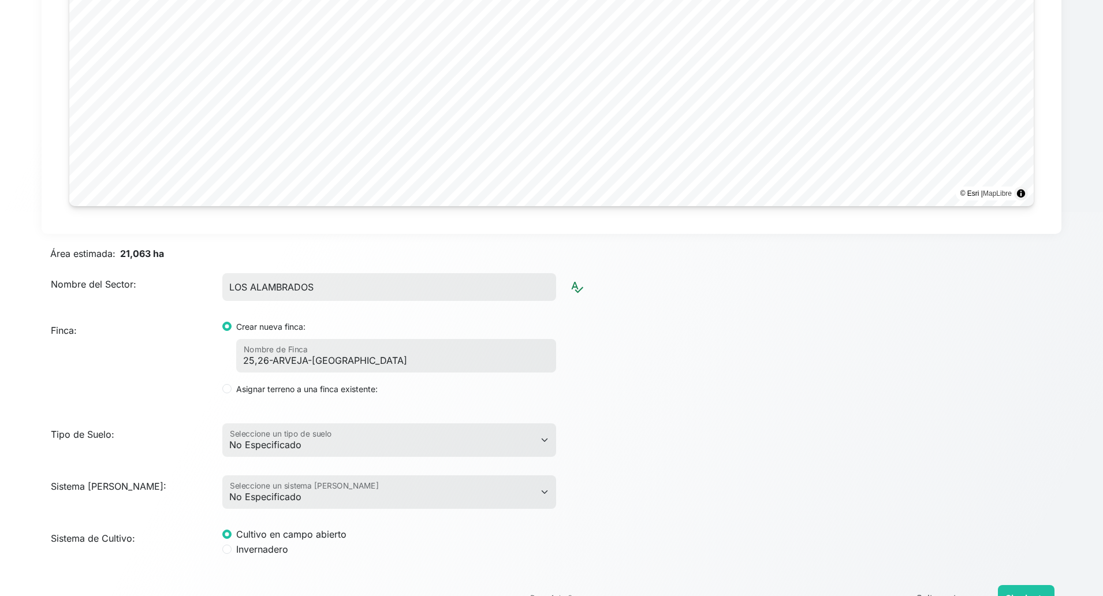
scroll to position [423, 0]
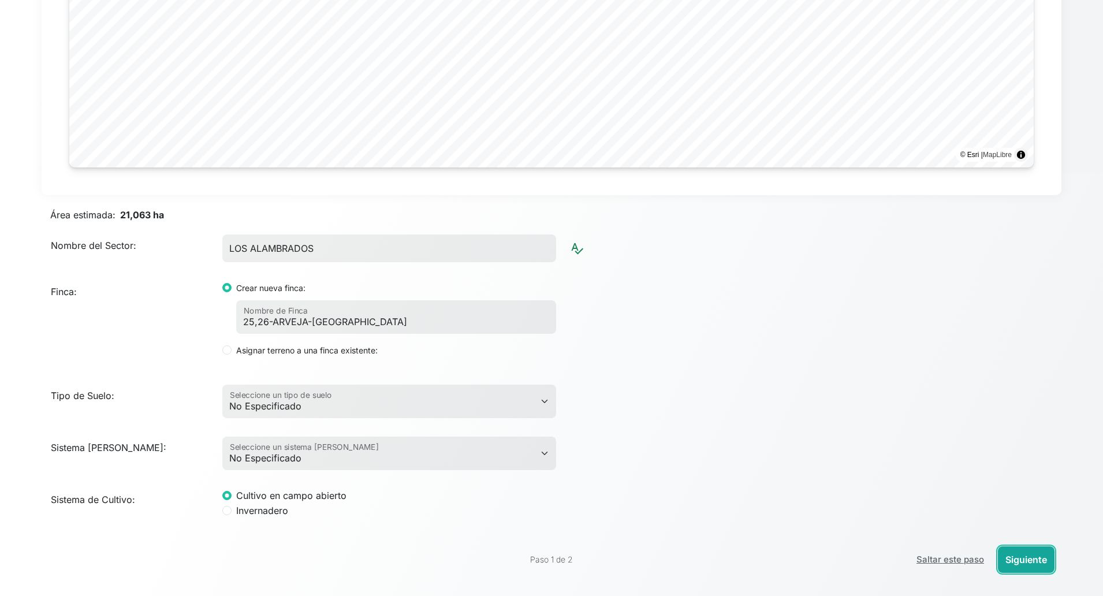
click at [980, 529] on button "Siguiente" at bounding box center [1026, 559] width 57 height 27
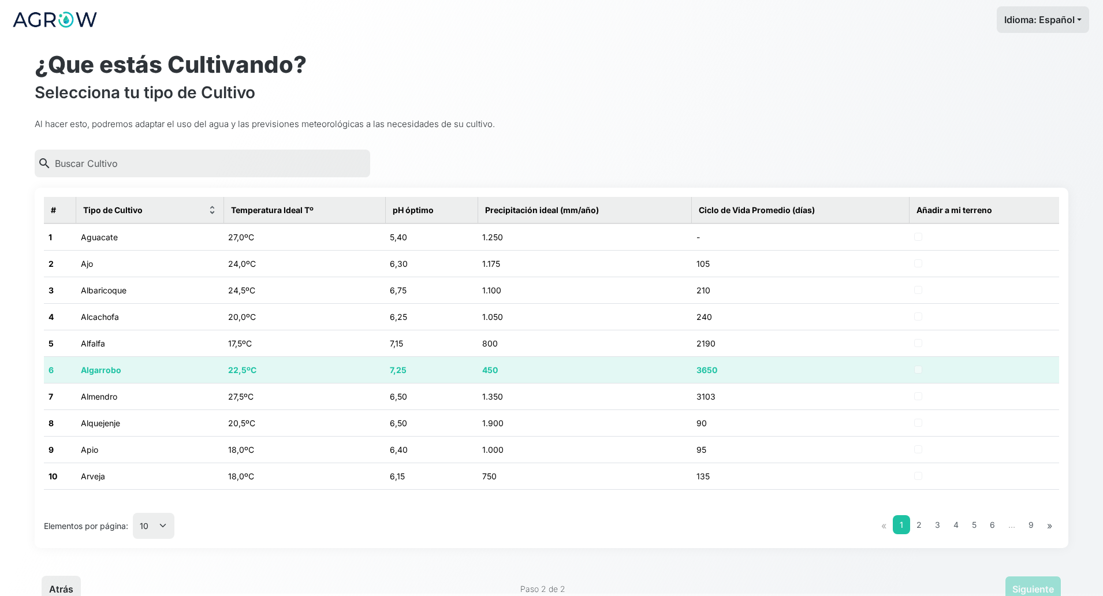
scroll to position [0, 0]
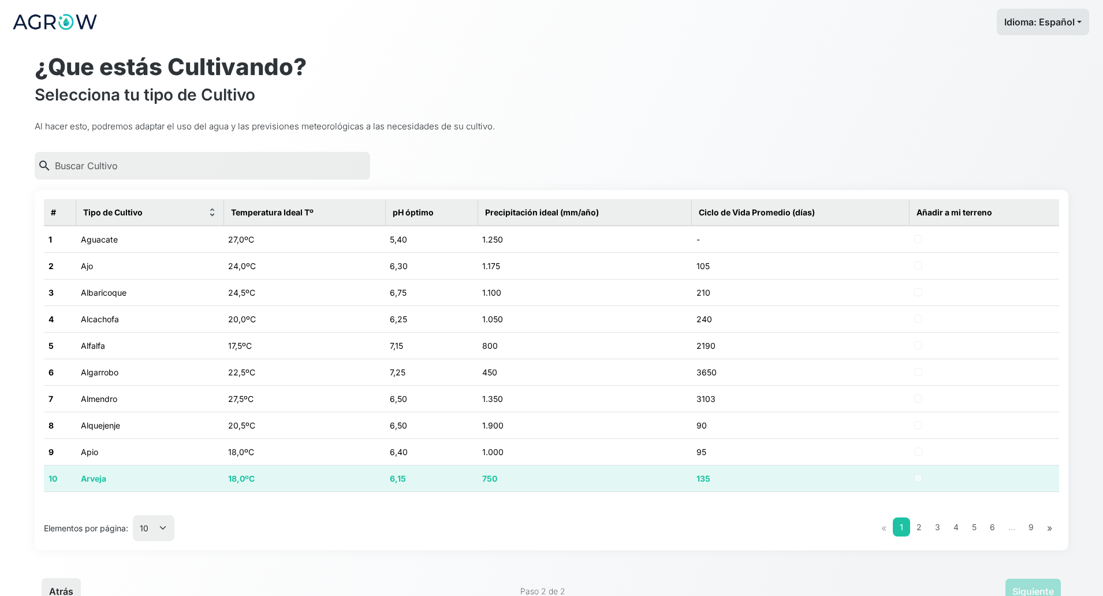
click at [534, 482] on td "750" at bounding box center [585, 478] width 214 height 27
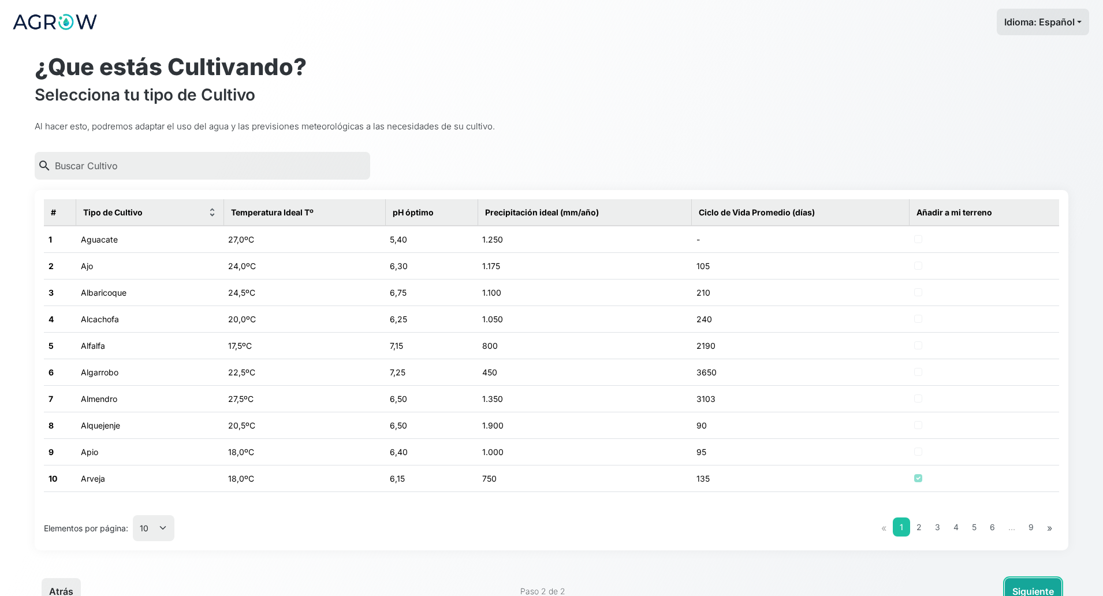
click at [980, 529] on button "Siguiente" at bounding box center [1033, 591] width 57 height 27
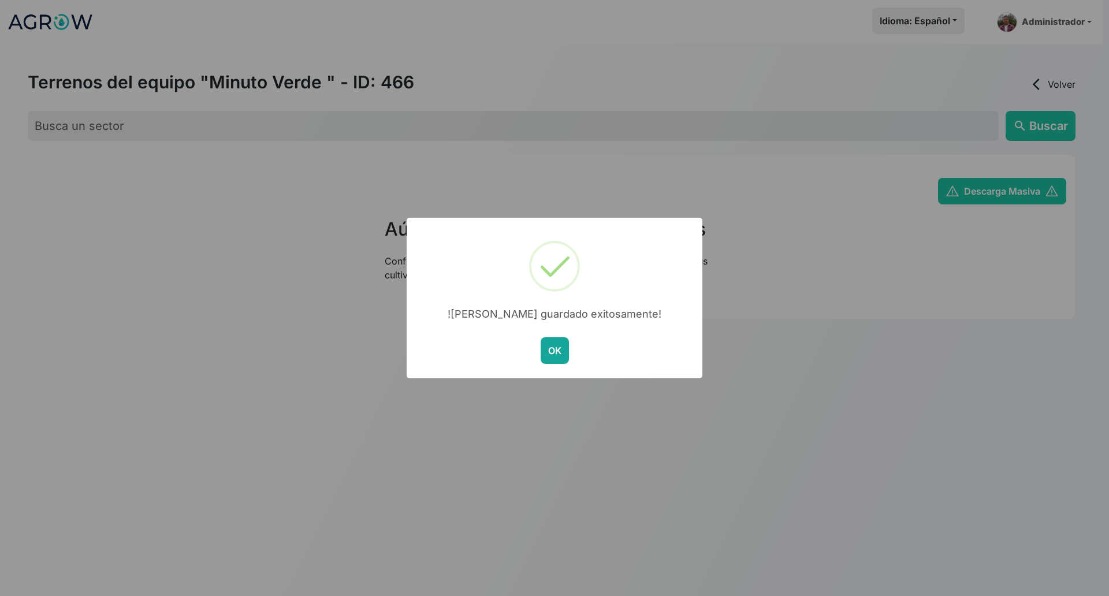
click at [554, 347] on button "OK" at bounding box center [555, 350] width 28 height 27
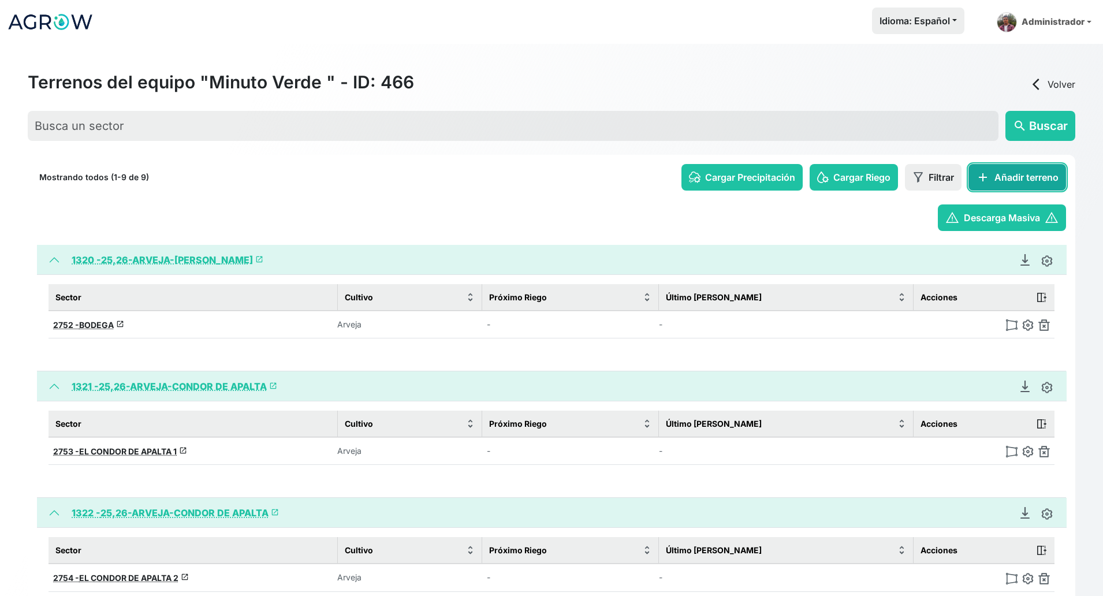
click at [980, 178] on button "add Añadir terreno" at bounding box center [1018, 177] width 98 height 27
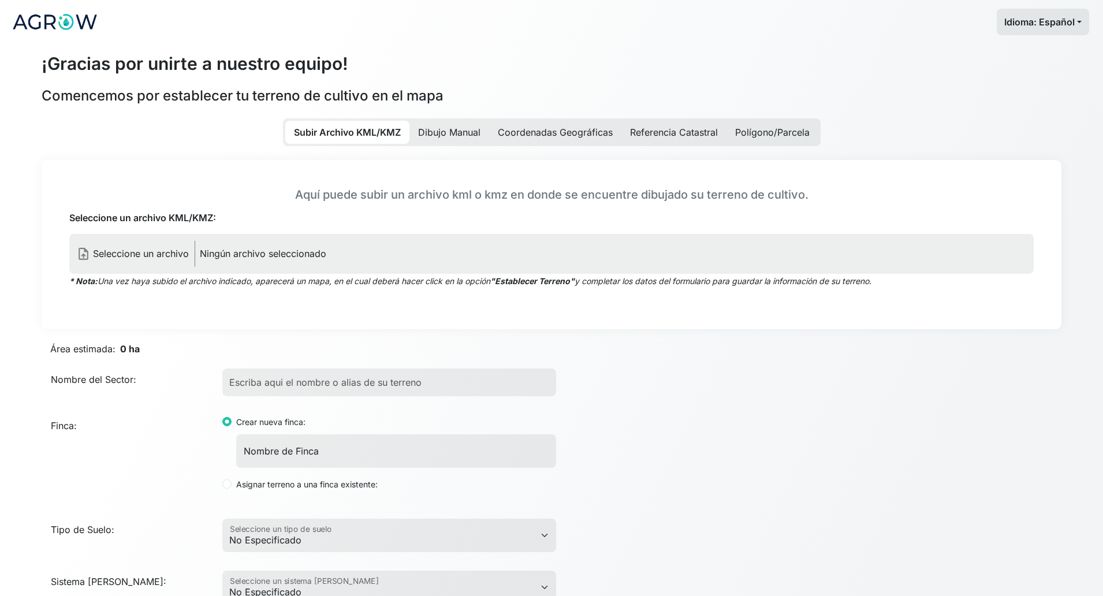
click at [289, 263] on label "upload_file Seleccione un archivo Ningún archivo seleccionado" at bounding box center [551, 254] width 965 height 40
click at [0, 0] on input "Seleccione un archivo KML/KMZ:" at bounding box center [0, 0] width 0 height 0
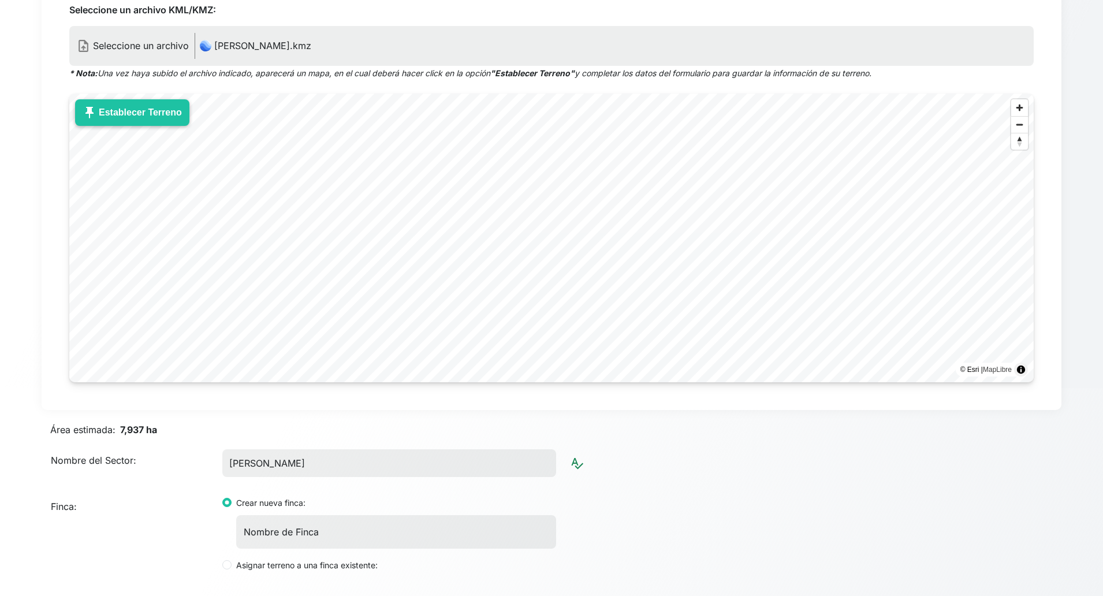
scroll to position [217, 0]
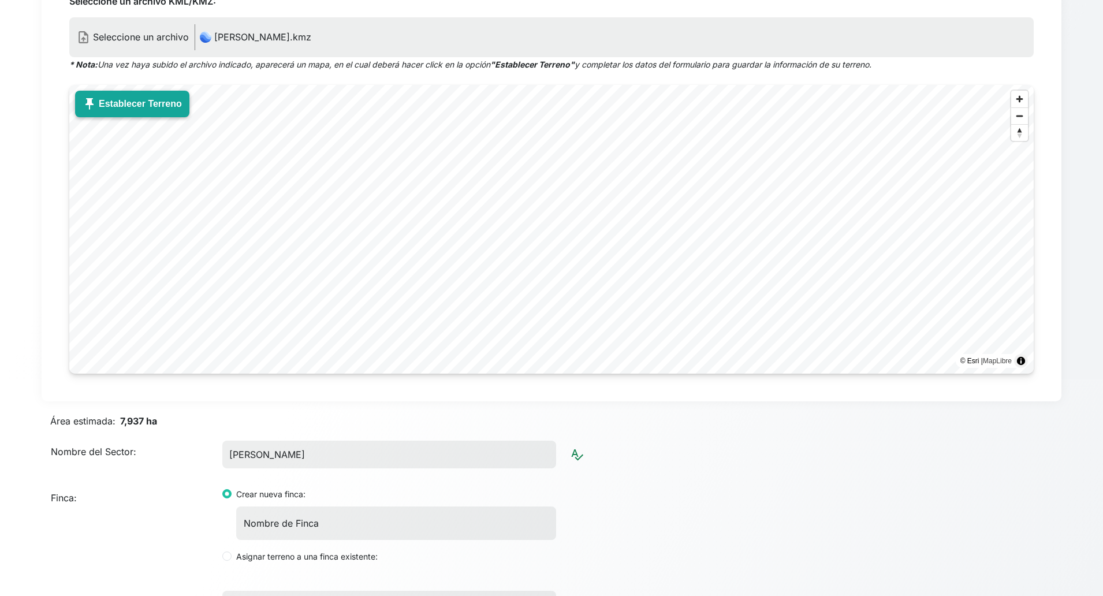
click at [113, 108] on button "push_pin Establecer Terreno" at bounding box center [132, 104] width 114 height 27
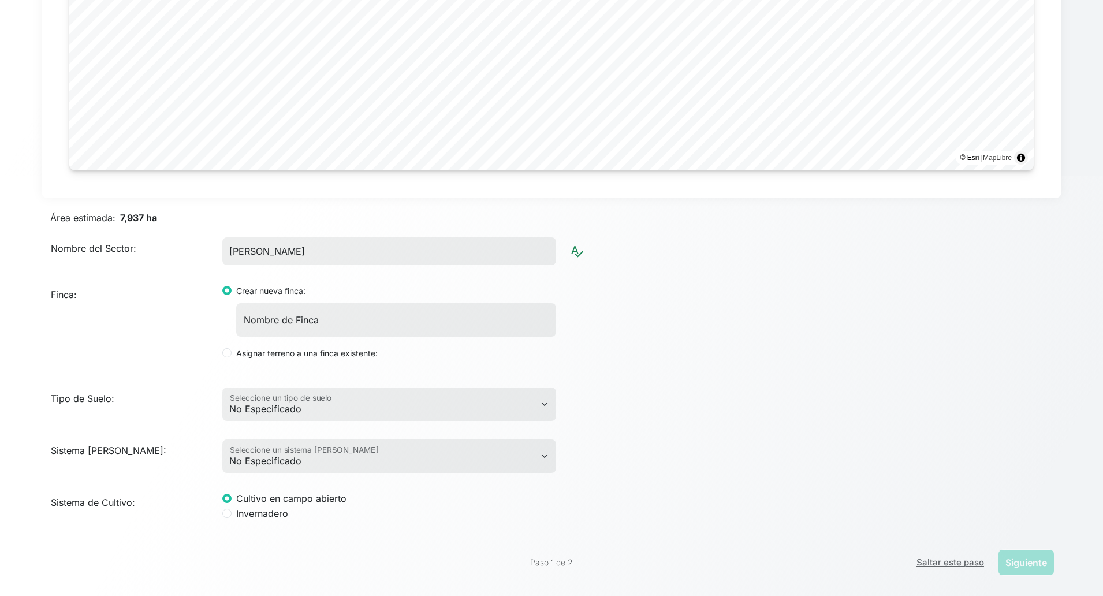
scroll to position [423, 0]
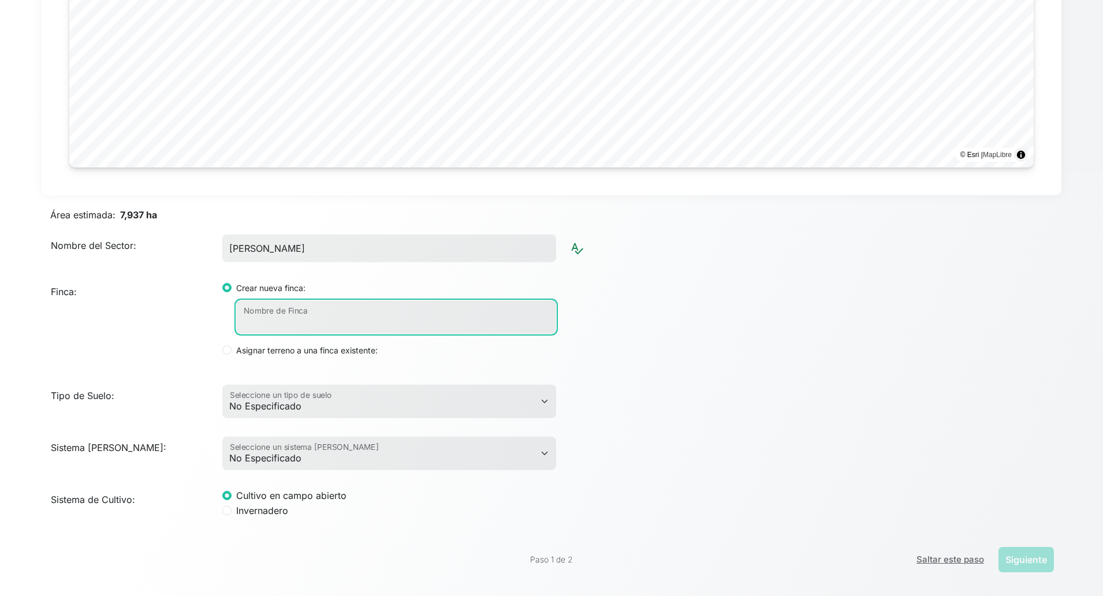
click at [368, 314] on input "Nombre de Finca" at bounding box center [396, 317] width 320 height 34
paste input "25/26-[PERSON_NAME]"
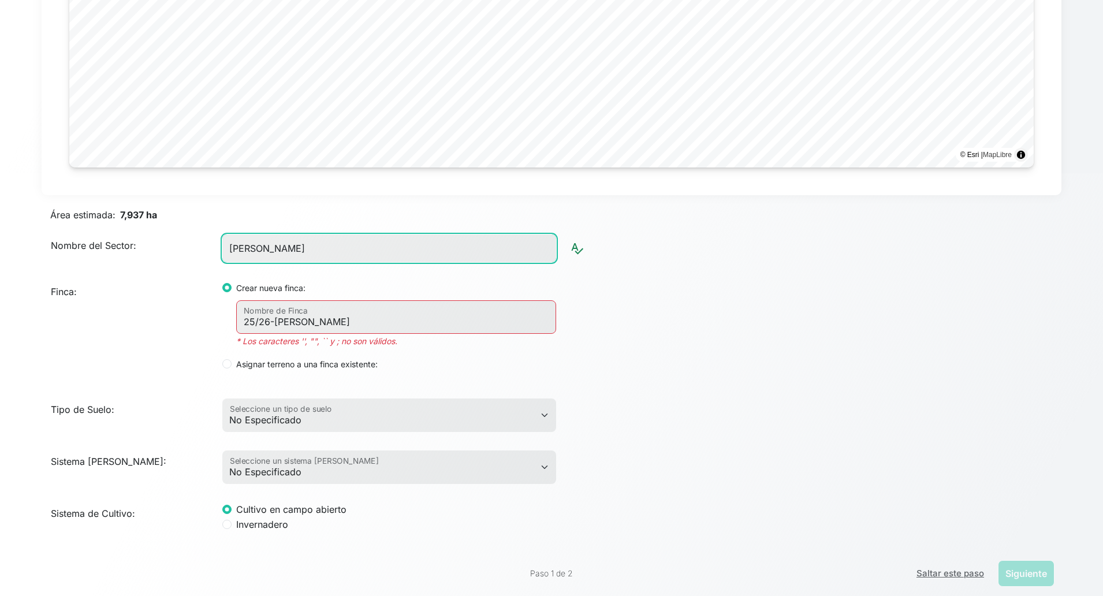
click at [340, 247] on input "[PERSON_NAME]" at bounding box center [389, 249] width 334 height 28
paste input "FUNDO LA RECONQUISTA"
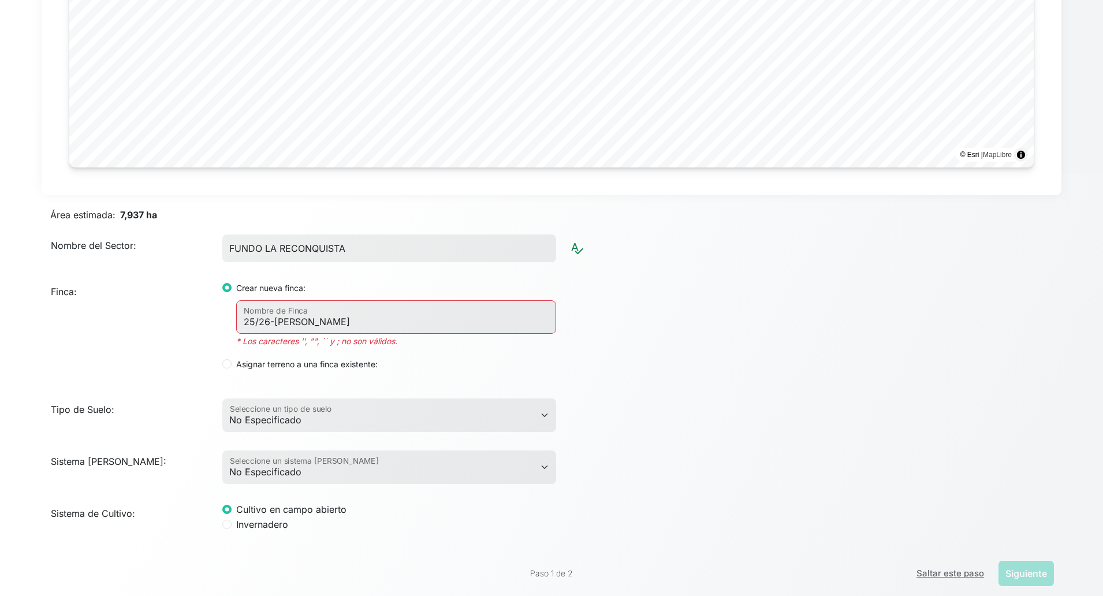
click at [659, 344] on div "Finca: Crear nueva finca: 25/26-ARVEJA-[PERSON_NAME] Nombre de Finca * Los cara…" at bounding box center [551, 325] width 1029 height 109
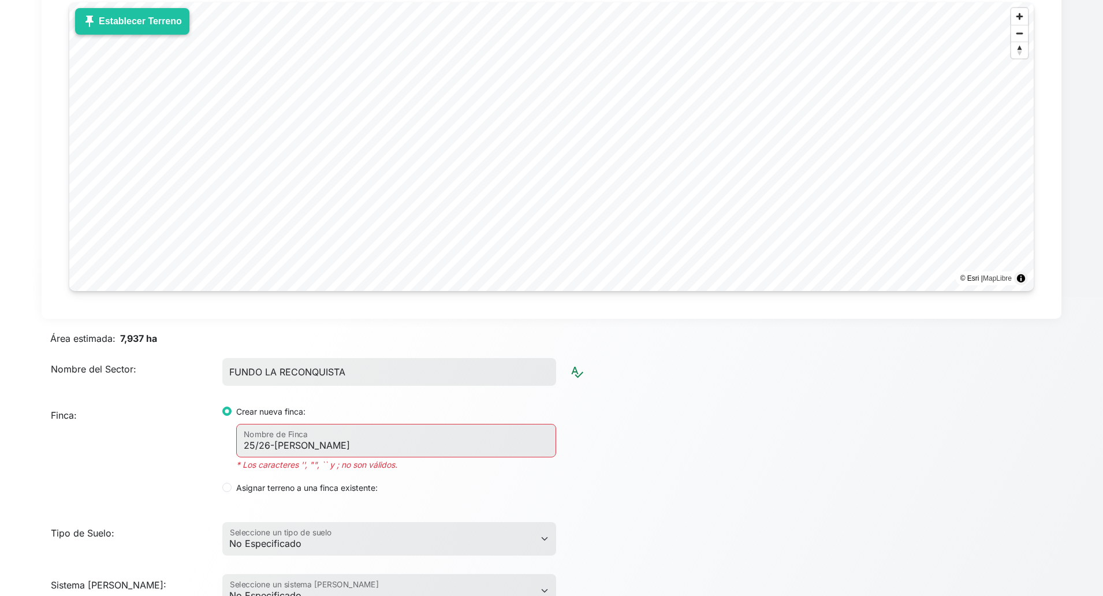
scroll to position [134, 0]
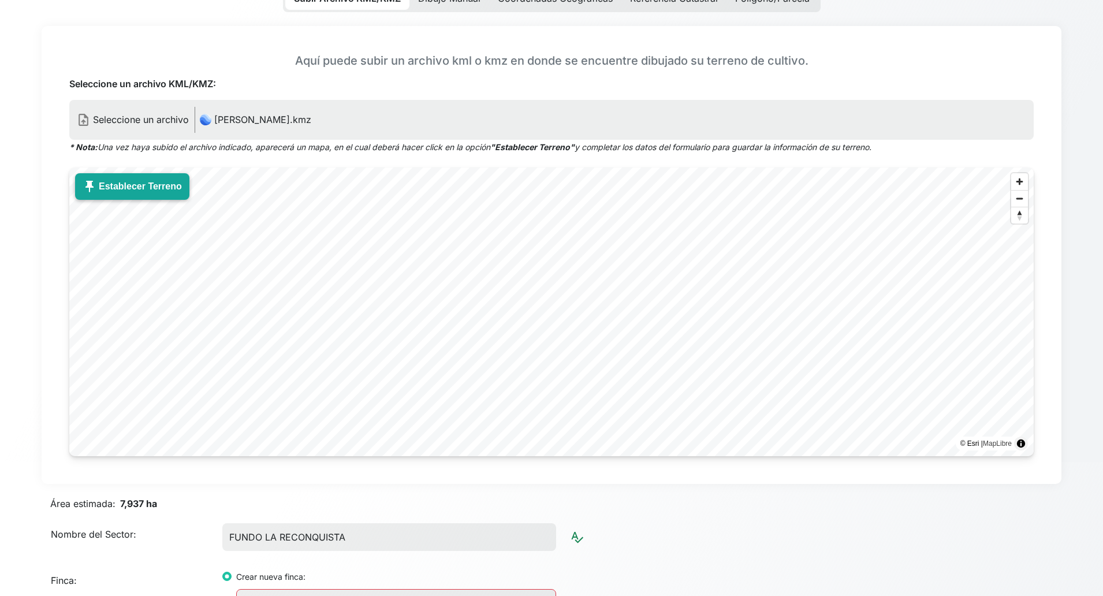
click at [131, 180] on button "push_pin Establecer Terreno" at bounding box center [132, 186] width 114 height 27
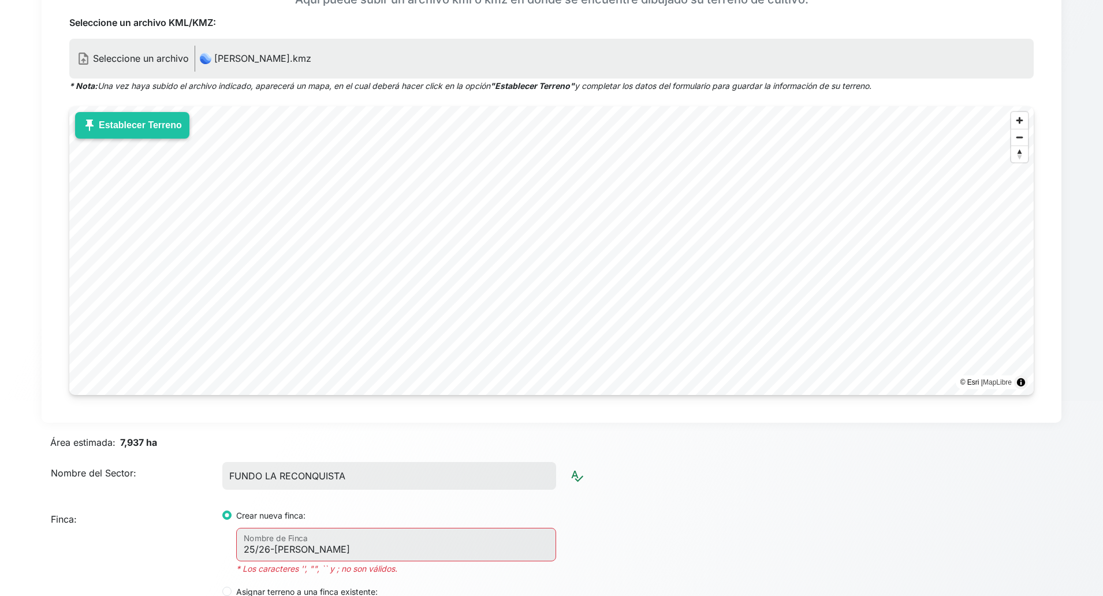
scroll to position [351, 0]
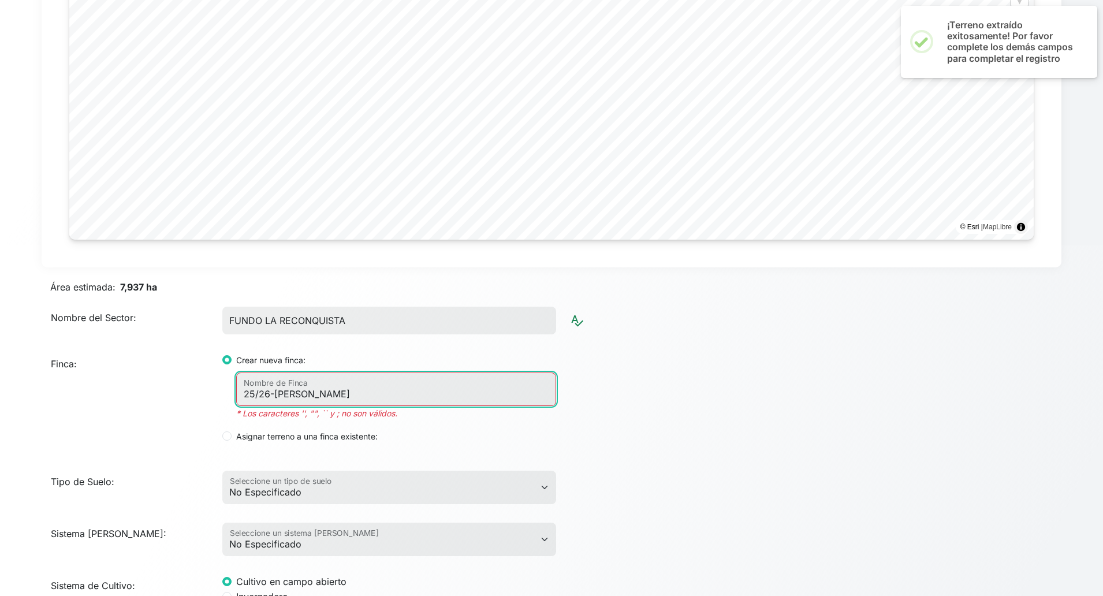
click at [262, 395] on input "25/26-[PERSON_NAME]" at bounding box center [396, 390] width 320 height 34
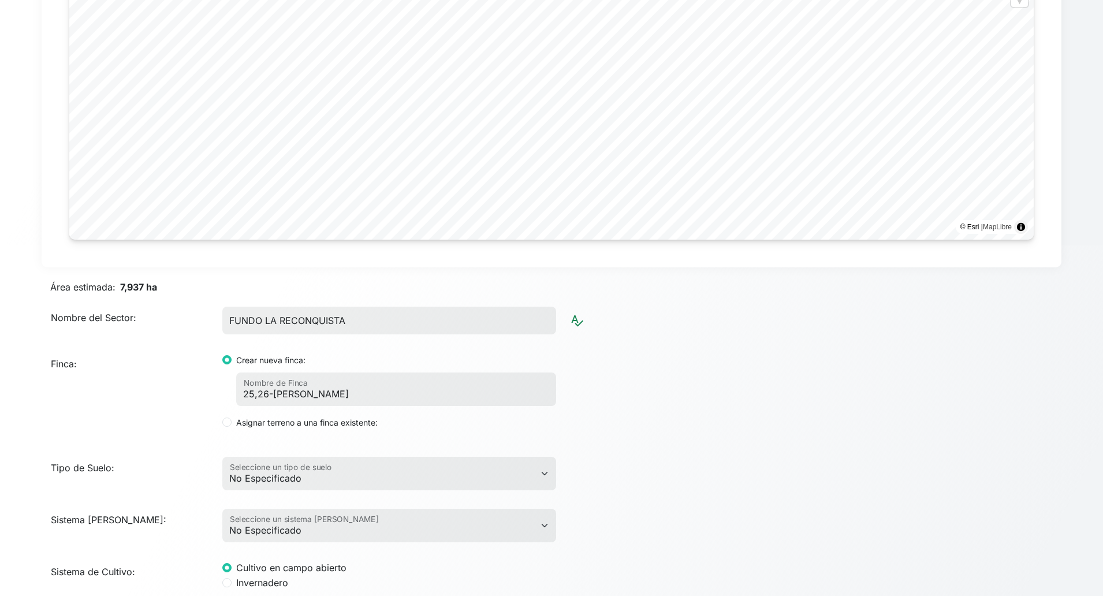
click at [762, 385] on div "Finca: Crear nueva finca: 25,26-ARVEJA-[PERSON_NAME] Nombre de Finca Asignar te…" at bounding box center [551, 391] width 1029 height 95
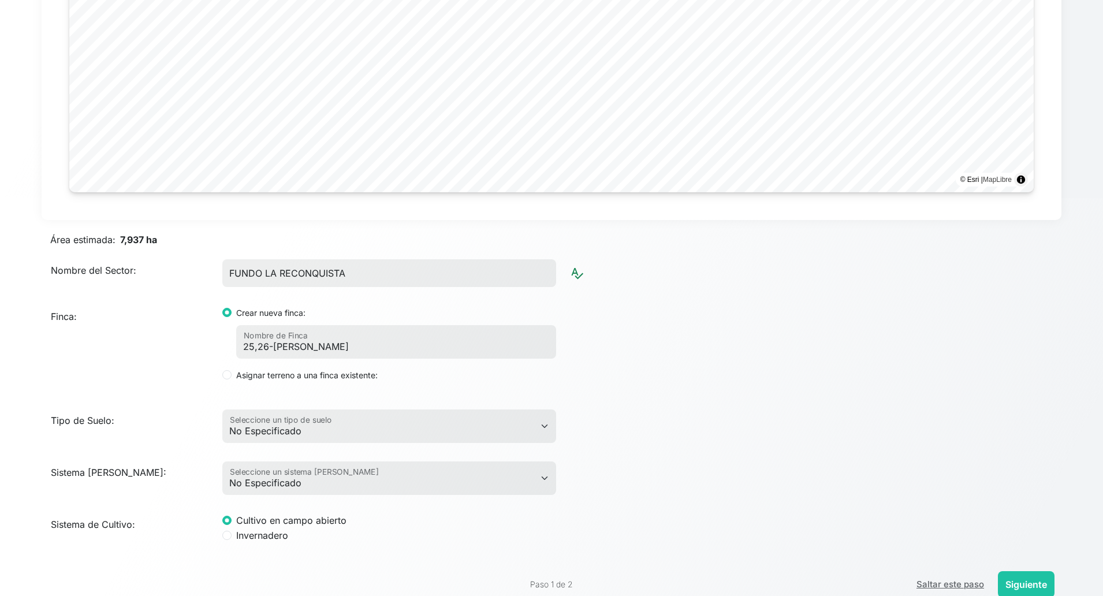
scroll to position [423, 0]
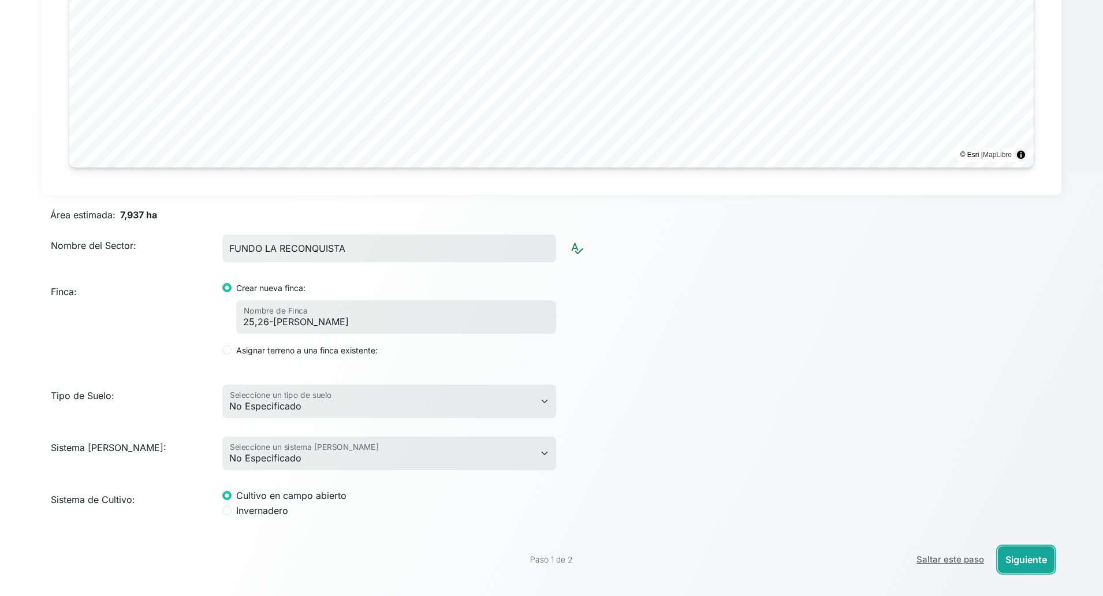
click at [980, 529] on button "Siguiente" at bounding box center [1026, 559] width 57 height 27
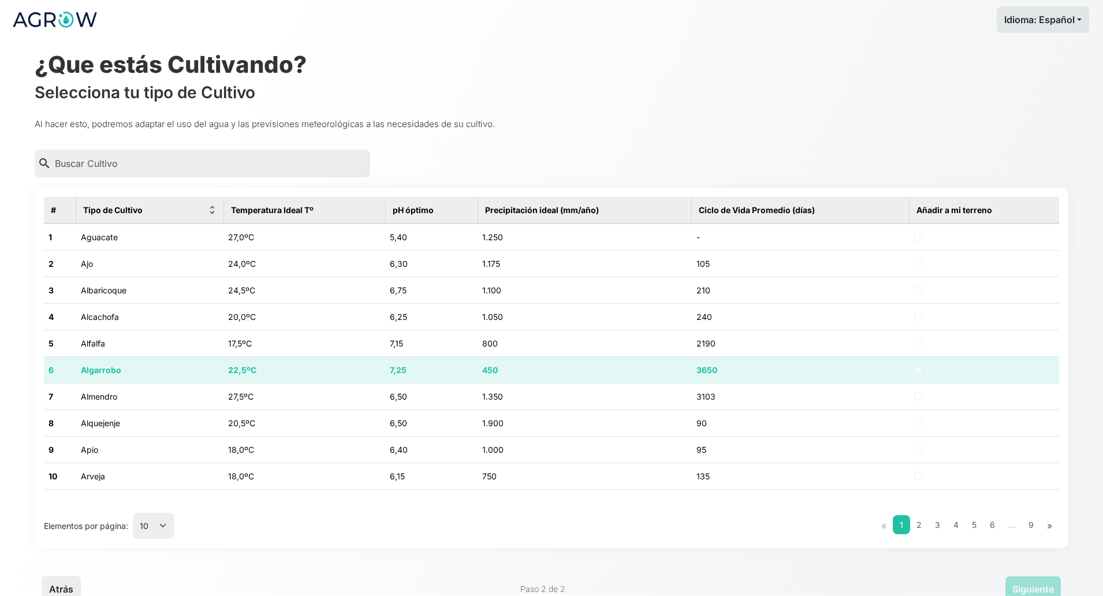
scroll to position [0, 0]
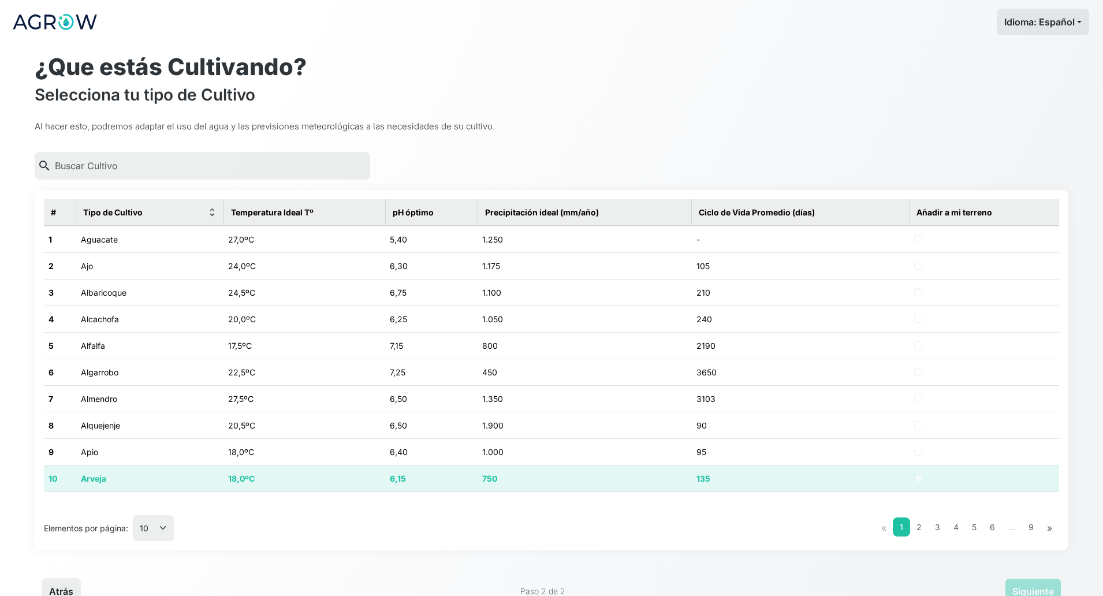
click at [224, 467] on td "18,0ºC" at bounding box center [305, 478] width 162 height 27
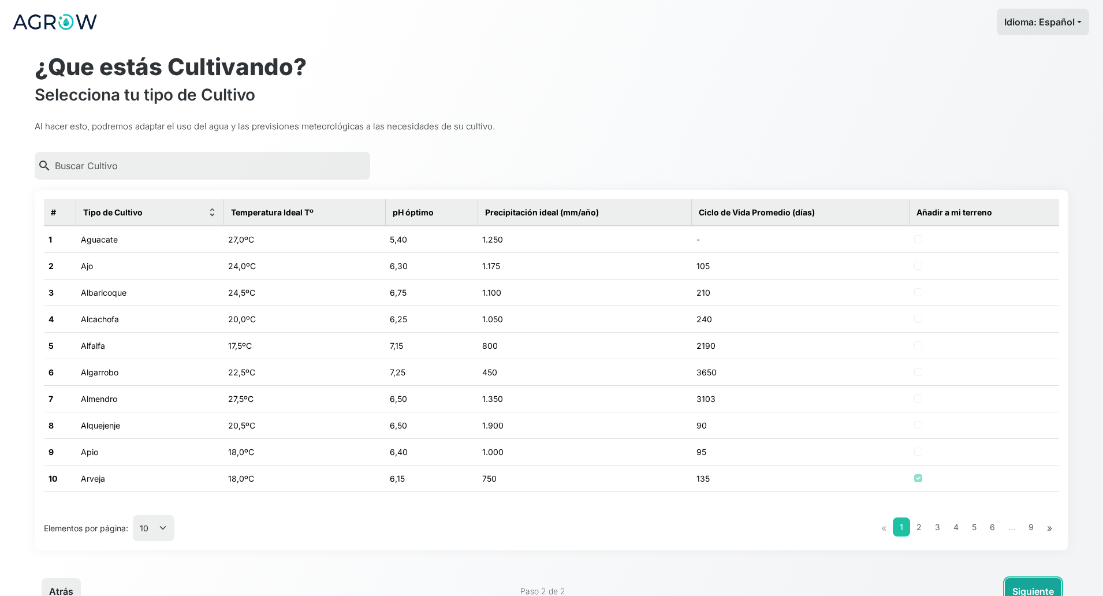
click at [980, 529] on button "Siguiente" at bounding box center [1033, 591] width 57 height 27
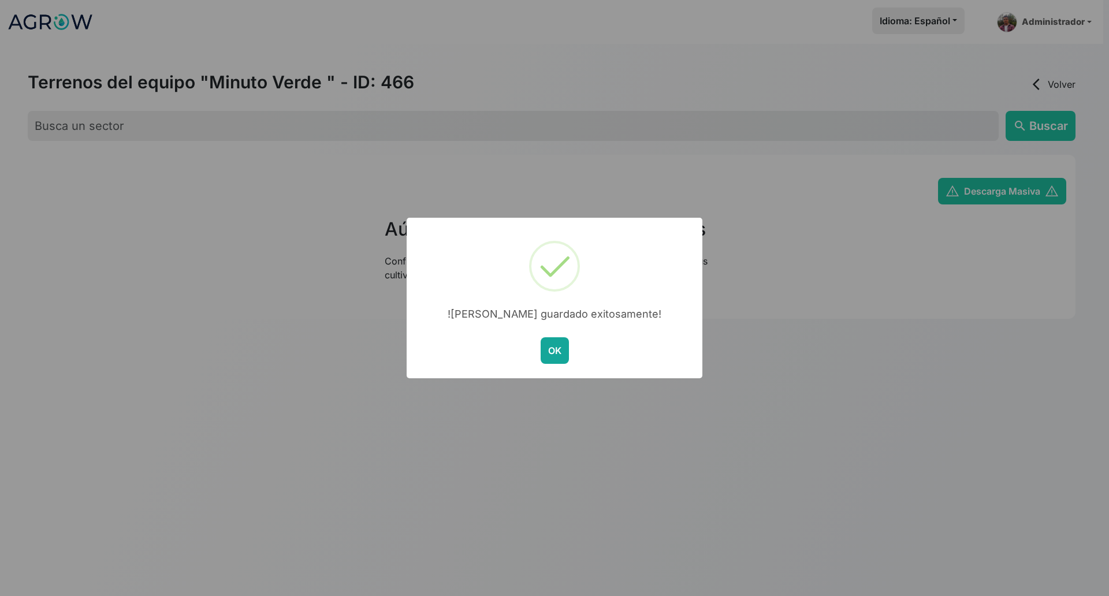
click at [542, 352] on button "OK" at bounding box center [555, 350] width 28 height 27
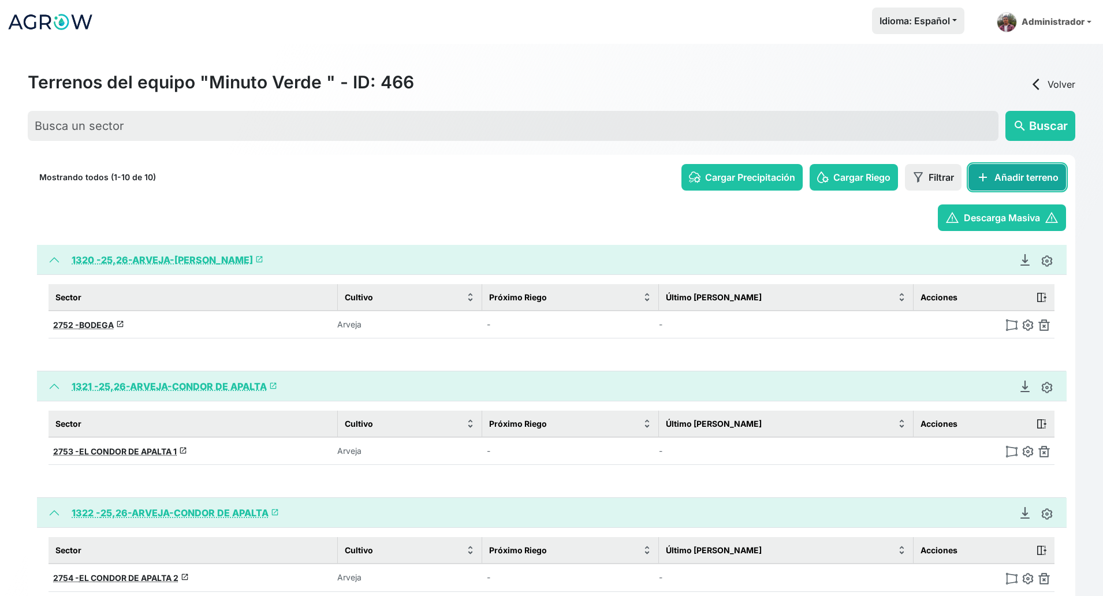
click at [980, 180] on button "add Añadir terreno" at bounding box center [1018, 177] width 98 height 27
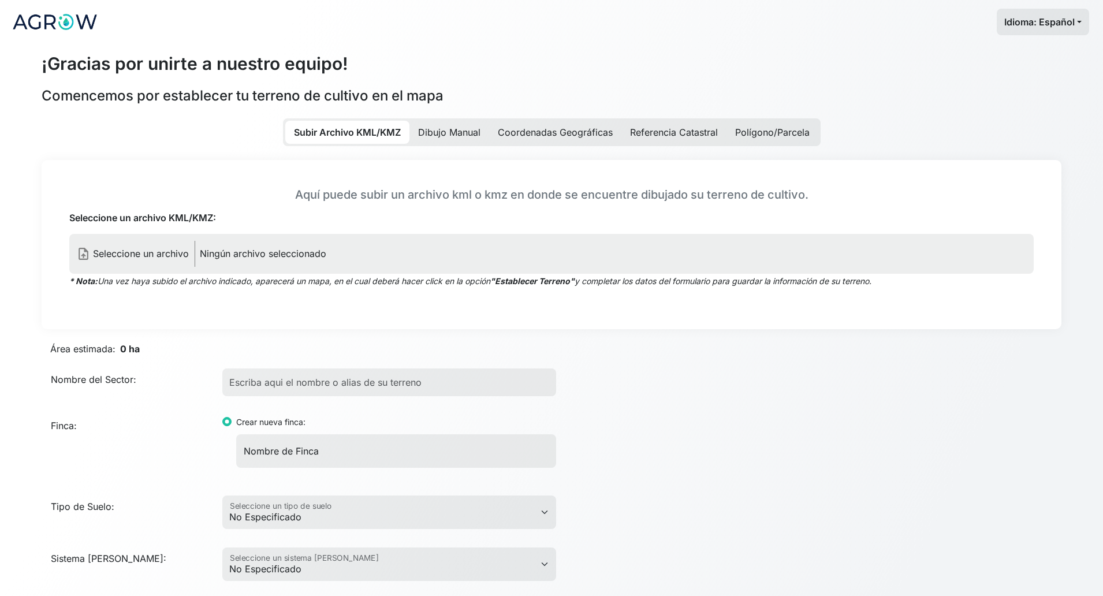
click at [258, 261] on label "upload_file Seleccione un archivo Ningún archivo seleccionado" at bounding box center [551, 254] width 965 height 40
click at [0, 0] on input "Seleccione un archivo KML/KMZ:" at bounding box center [0, 0] width 0 height 0
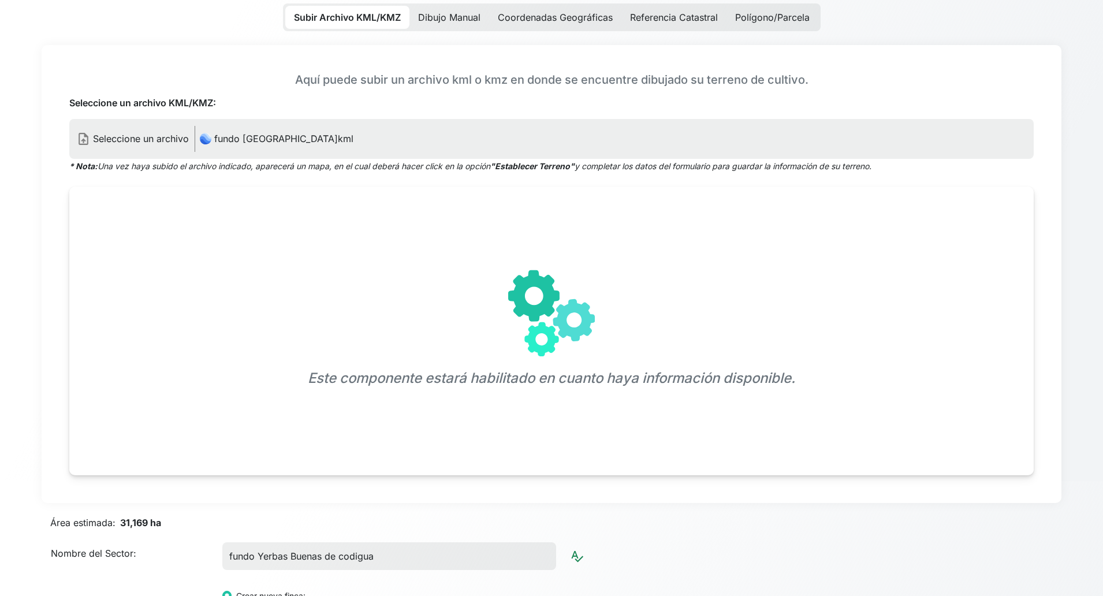
scroll to position [217, 0]
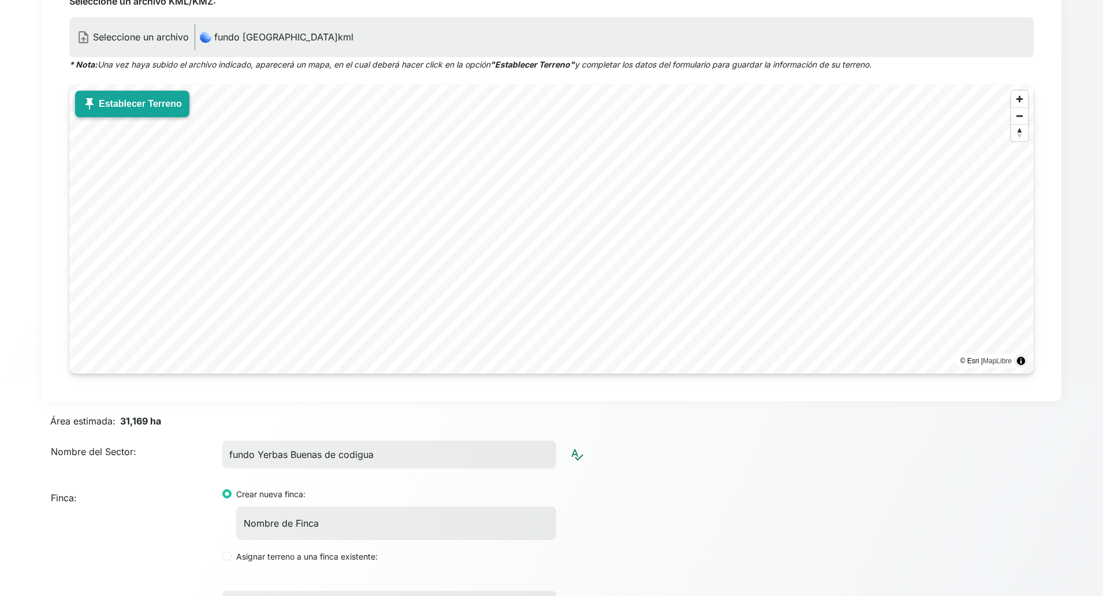
click at [99, 100] on button "push_pin Establecer Terreno" at bounding box center [132, 104] width 114 height 27
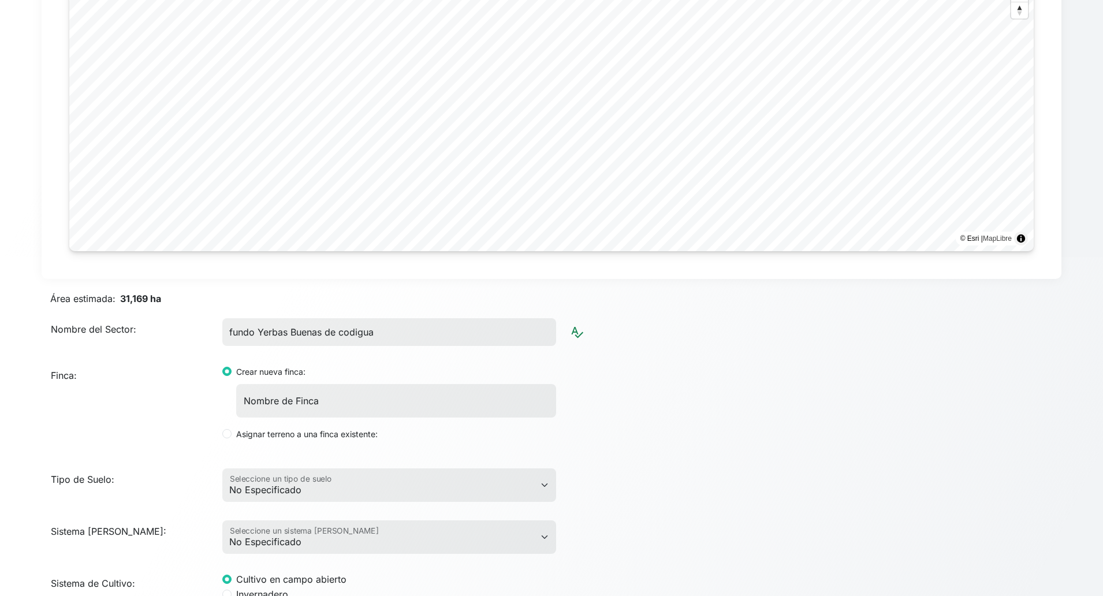
scroll to position [423, 0]
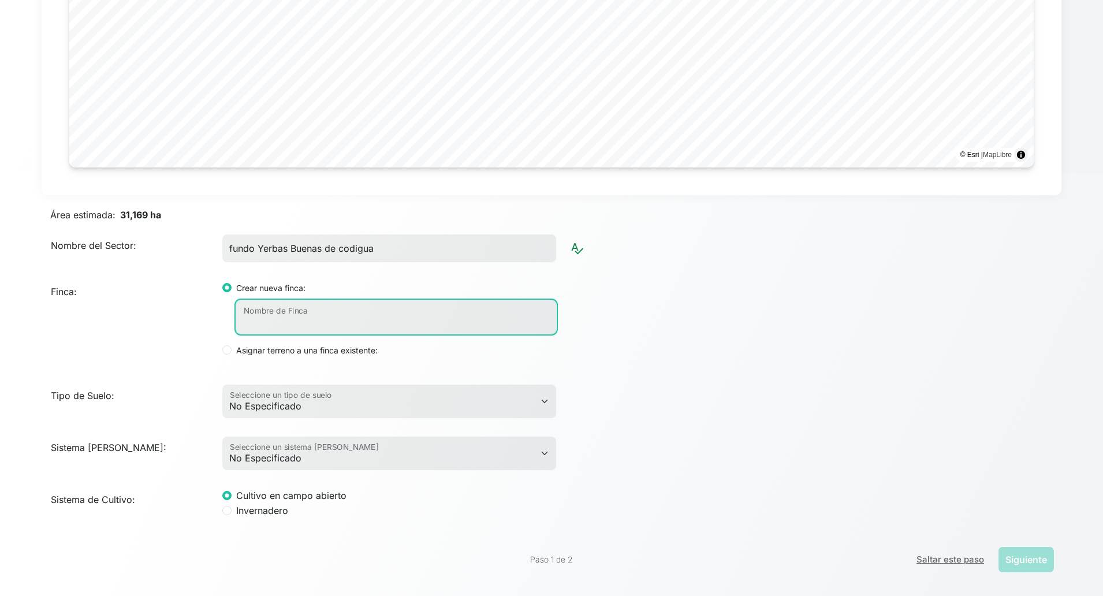
click at [347, 321] on input "Nombre de Finca" at bounding box center [396, 317] width 320 height 34
paste input "25/26-ARVEJA-YERBAS BUENAS"
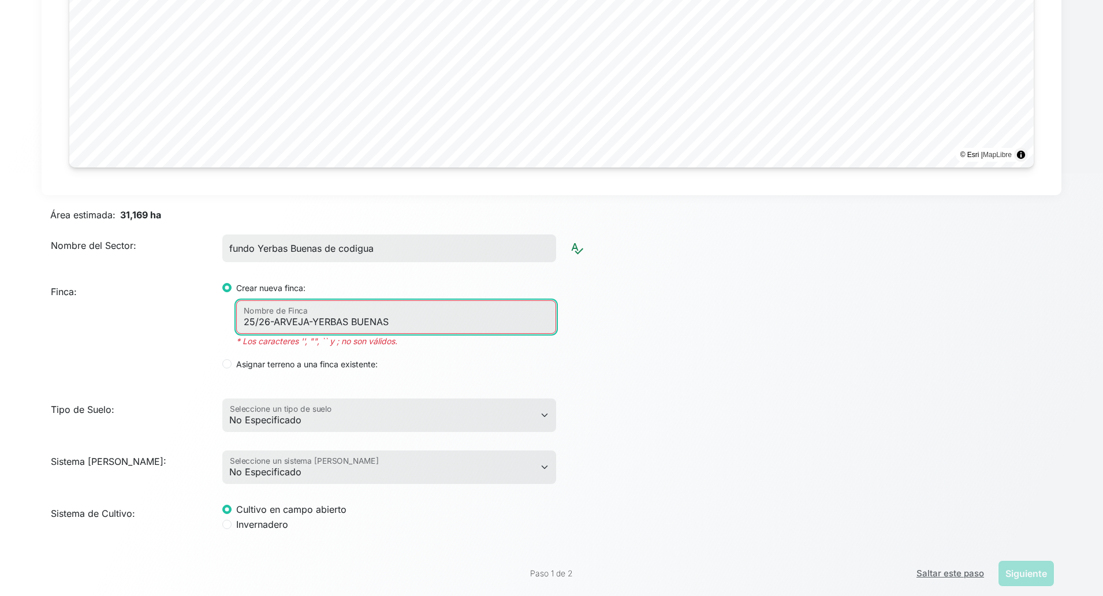
click at [261, 323] on input "25/26-ARVEJA-YERBAS BUENAS" at bounding box center [396, 317] width 320 height 34
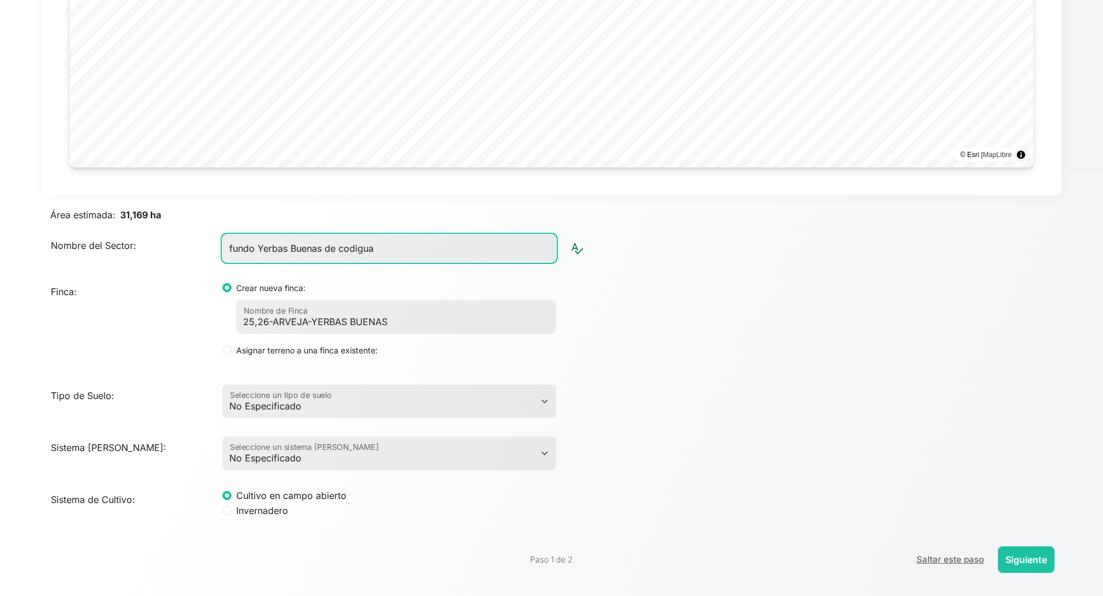
click at [380, 247] on input "fundo Yerbas Buenas de codigua" at bounding box center [389, 249] width 334 height 28
paste input "YERBAS BUENAS"
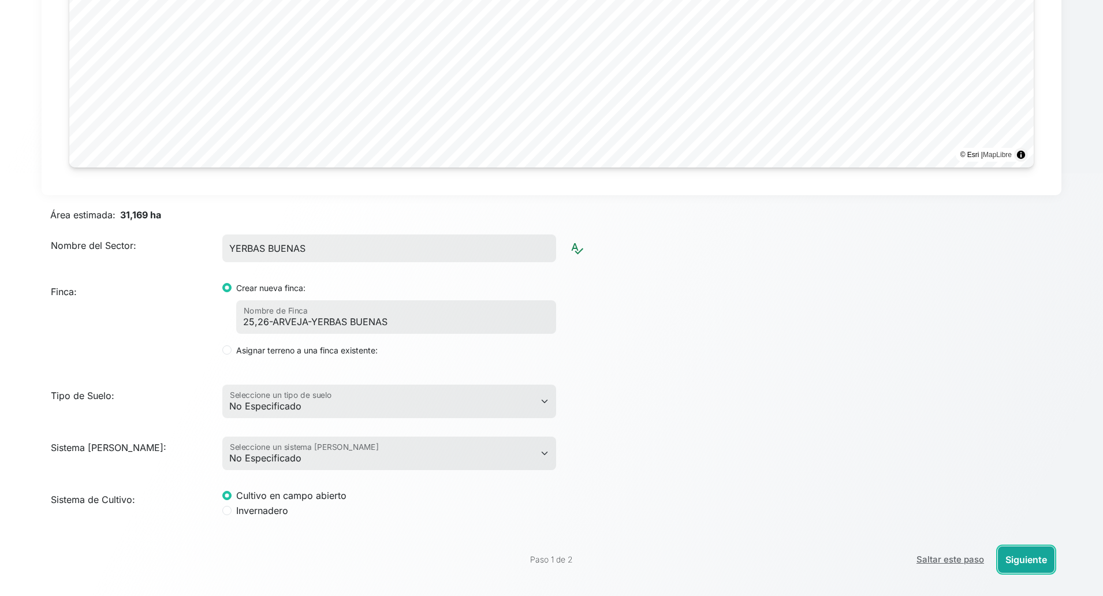
click at [980, 529] on button "Siguiente" at bounding box center [1026, 559] width 57 height 27
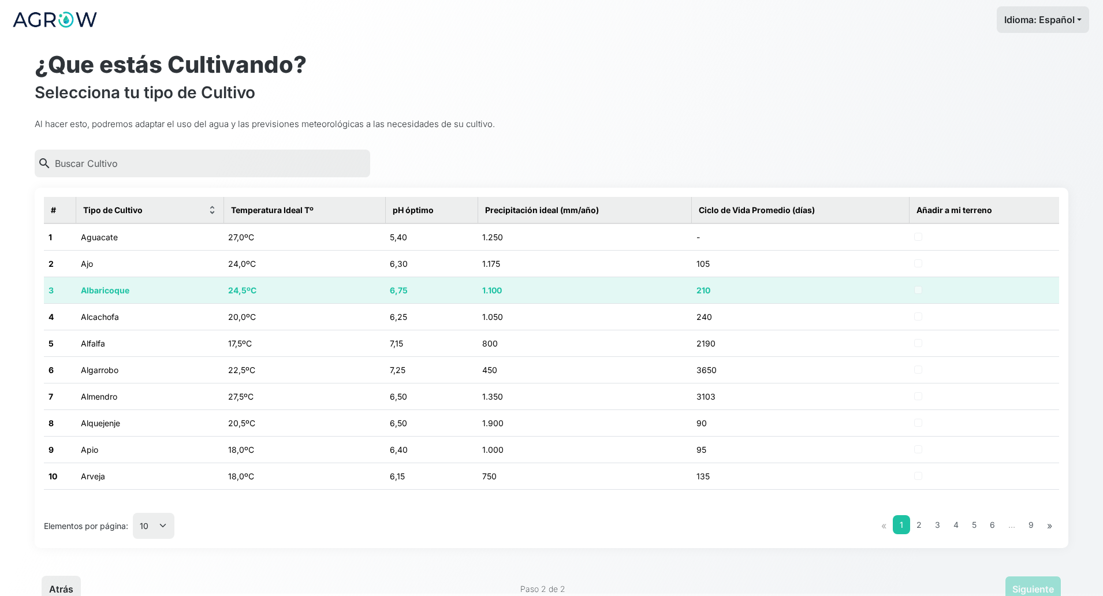
scroll to position [0, 0]
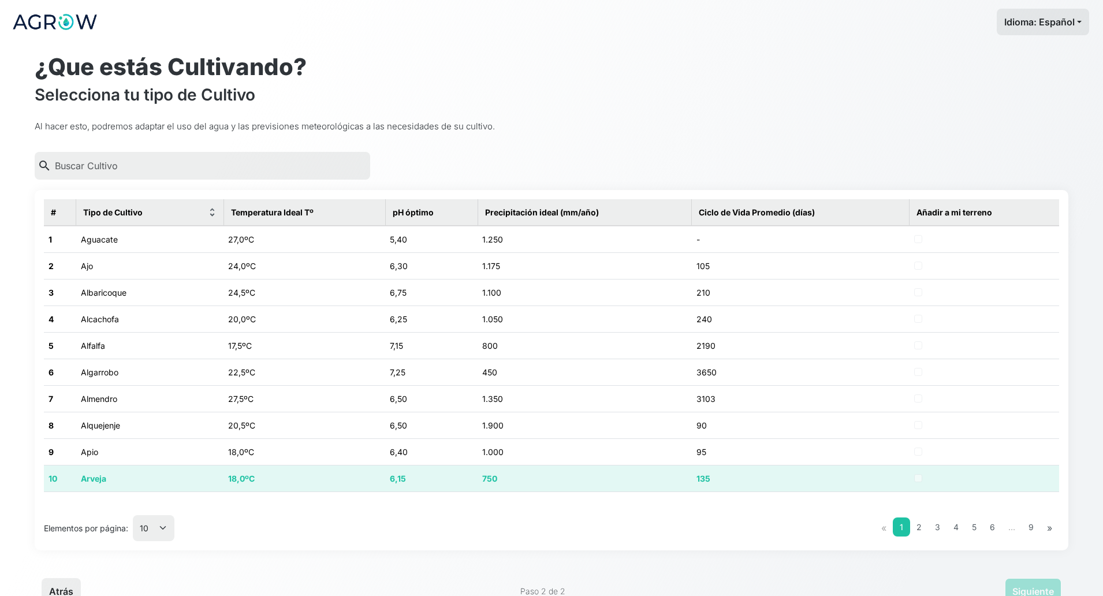
click at [148, 468] on td "Arveja" at bounding box center [149, 478] width 147 height 27
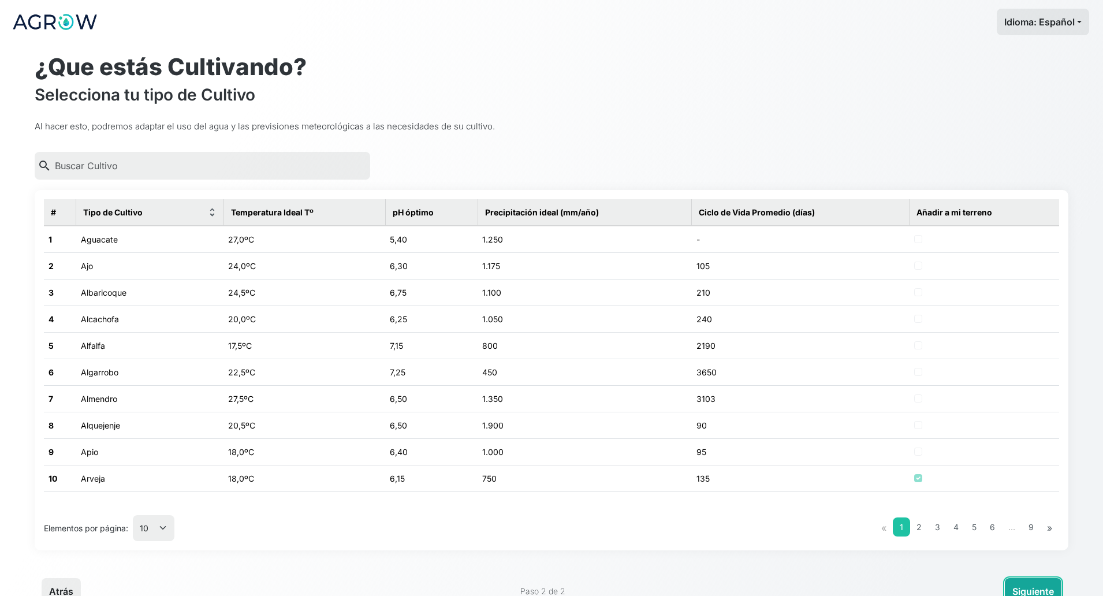
click at [980, 529] on button "Siguiente" at bounding box center [1033, 591] width 57 height 27
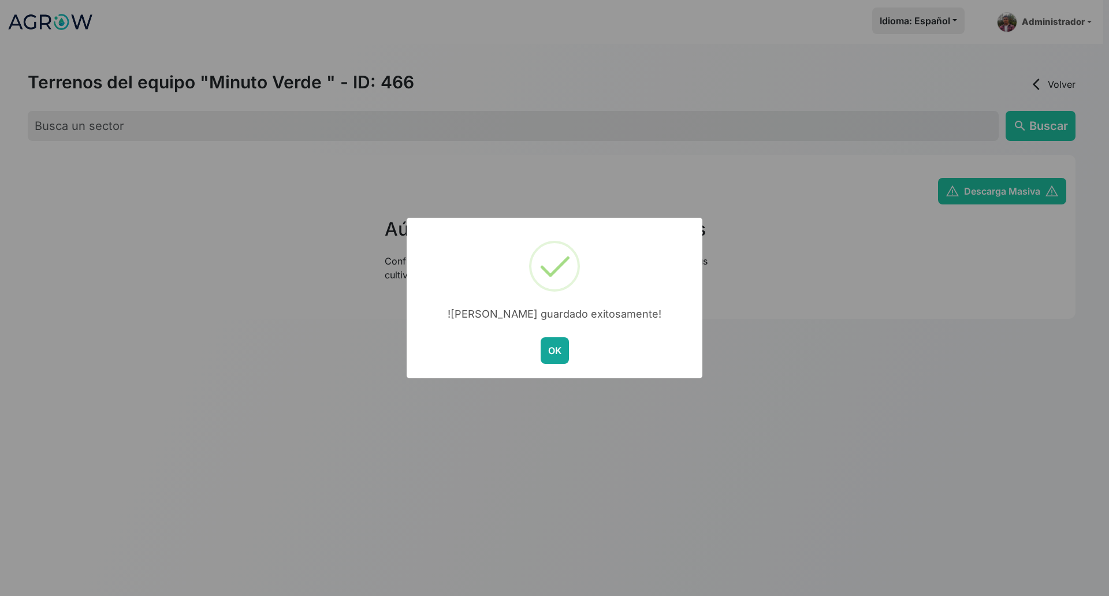
click at [544, 351] on button "OK" at bounding box center [555, 350] width 28 height 27
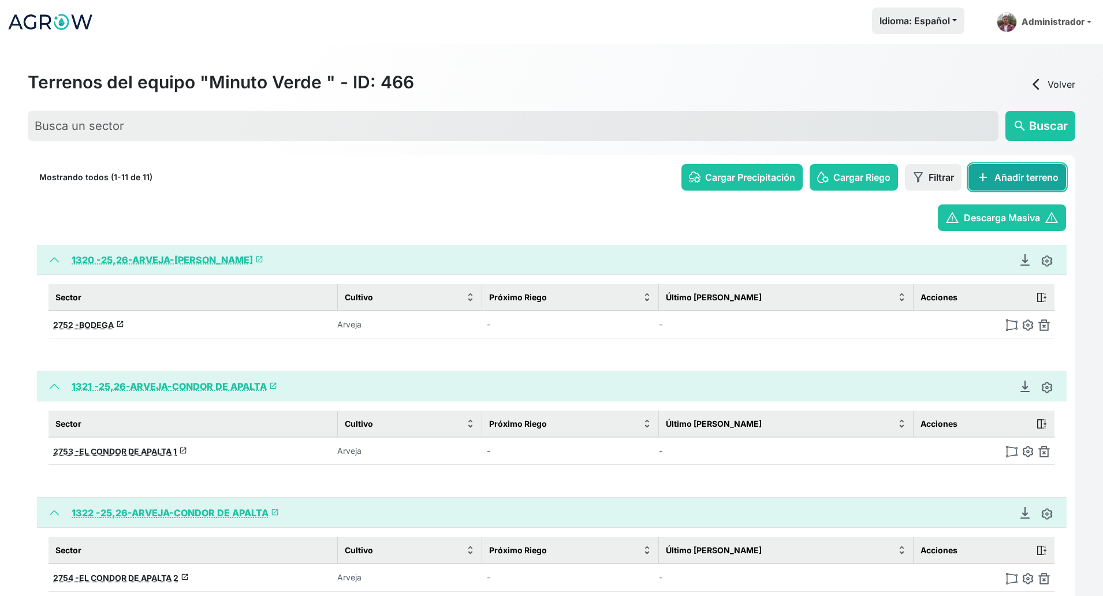
click at [980, 185] on button "add Añadir terreno" at bounding box center [1018, 177] width 98 height 27
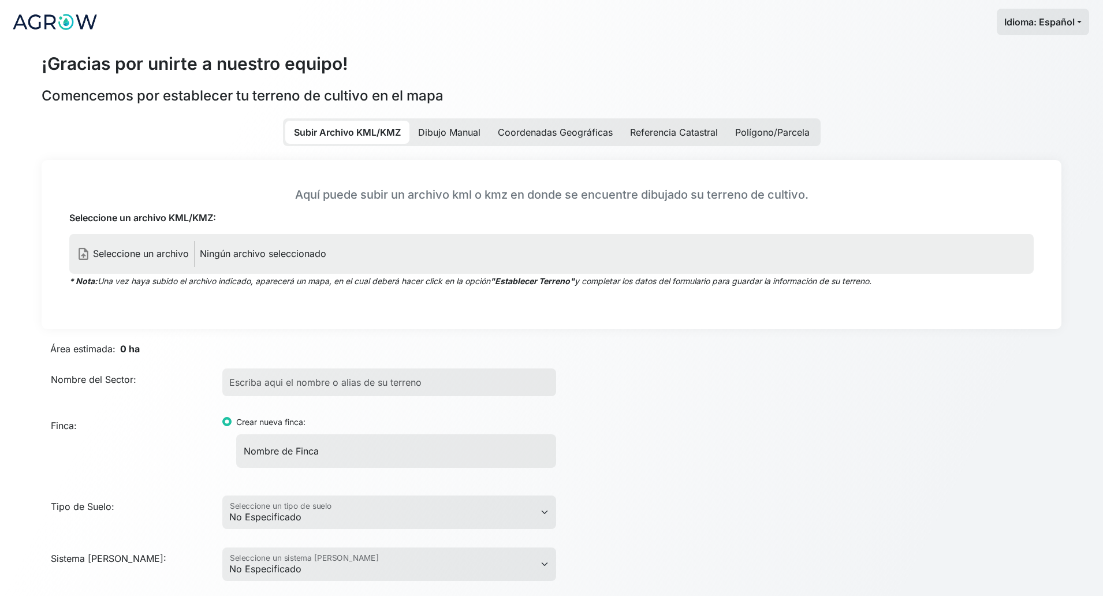
click at [243, 250] on p "Ningún archivo seleccionado" at bounding box center [263, 254] width 127 height 14
click at [0, 0] on input "Seleccione un archivo KML/KMZ:" at bounding box center [0, 0] width 0 height 0
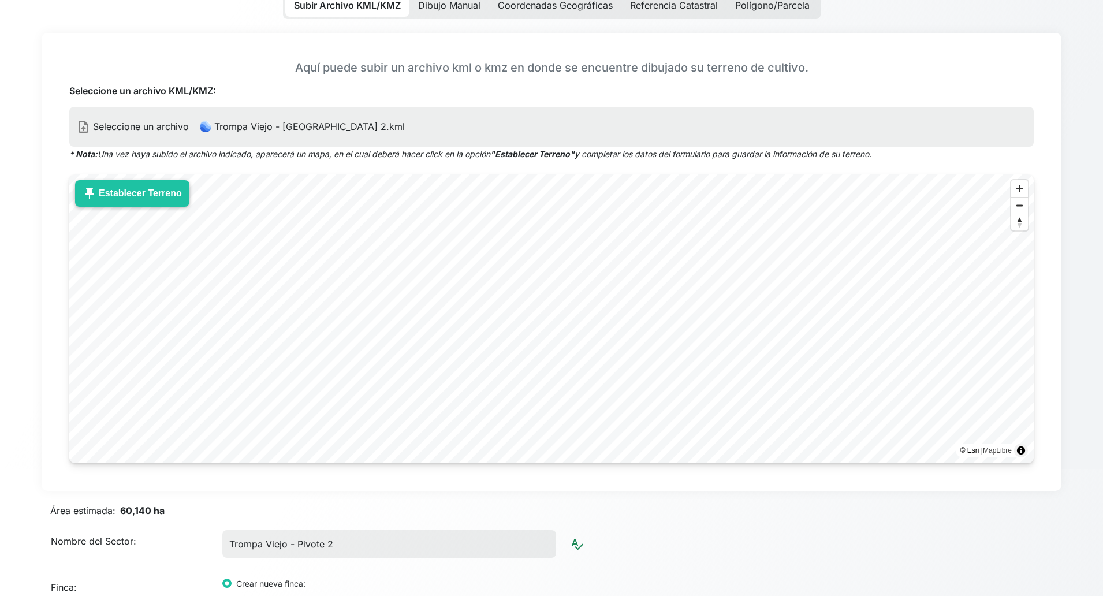
scroll to position [217, 0]
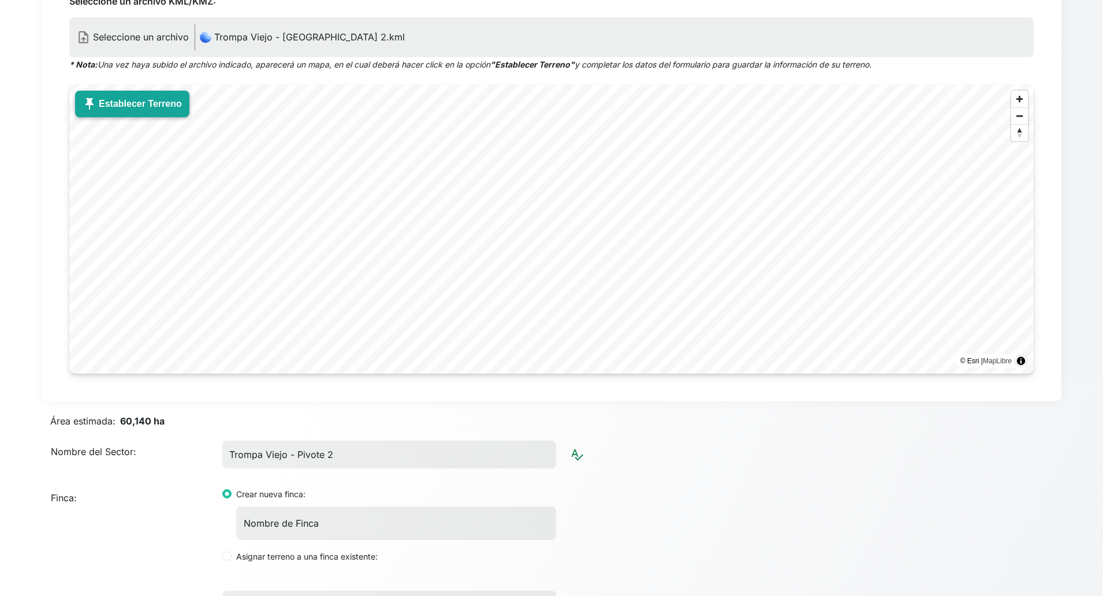
click at [124, 106] on button "push_pin Establecer Terreno" at bounding box center [132, 104] width 114 height 27
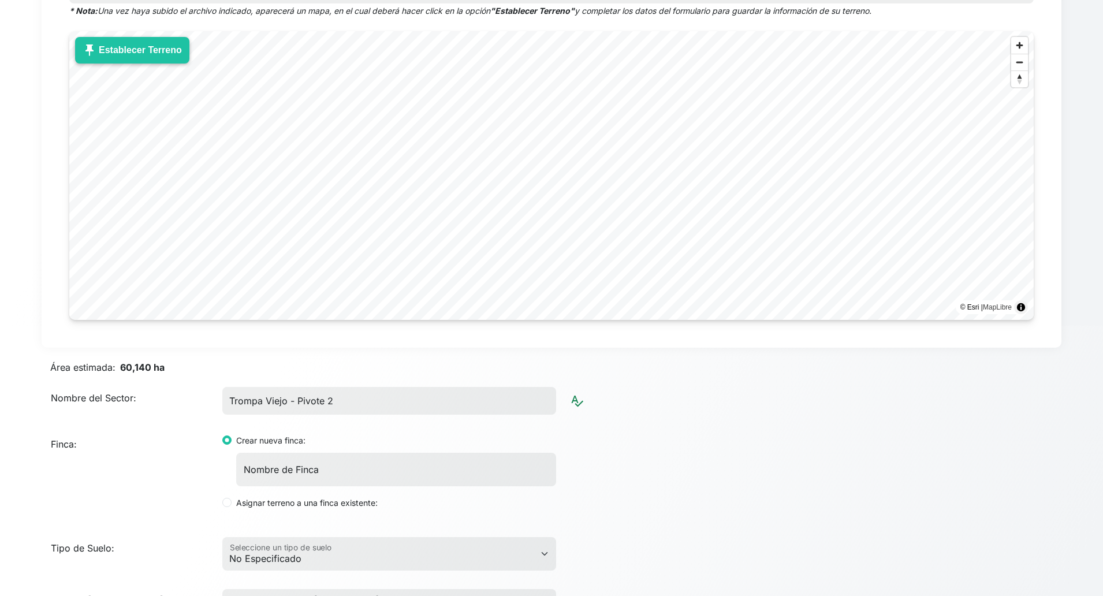
scroll to position [423, 0]
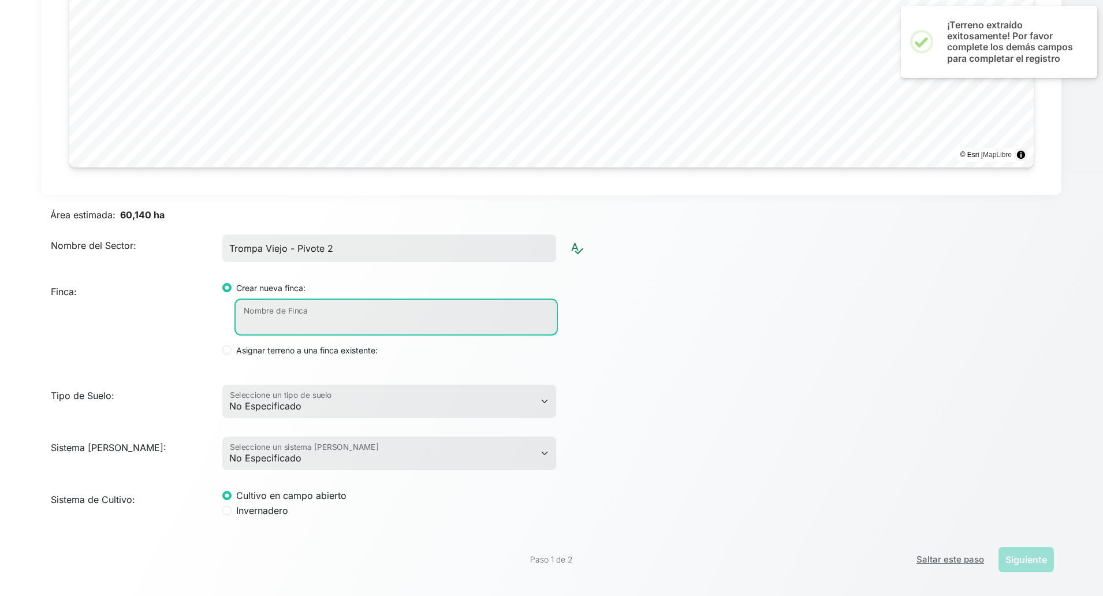
click at [360, 324] on input "Nombre de Finca" at bounding box center [396, 317] width 320 height 34
paste input "25/26-ARVEJA-TROMPA VIEJO"
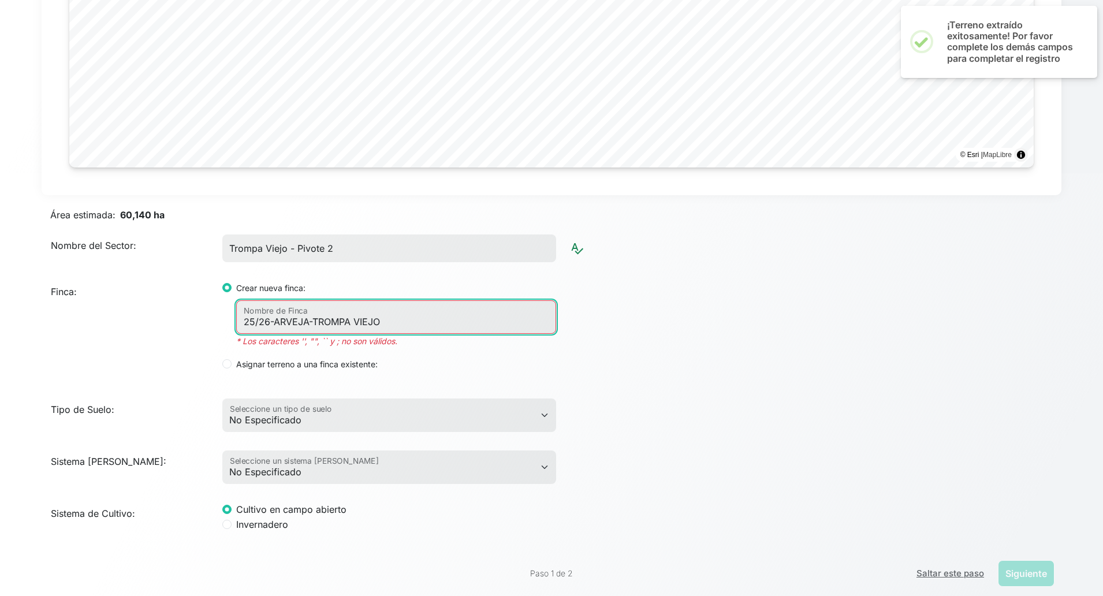
click at [259, 318] on input "25/26-ARVEJA-TROMPA VIEJO" at bounding box center [396, 317] width 320 height 34
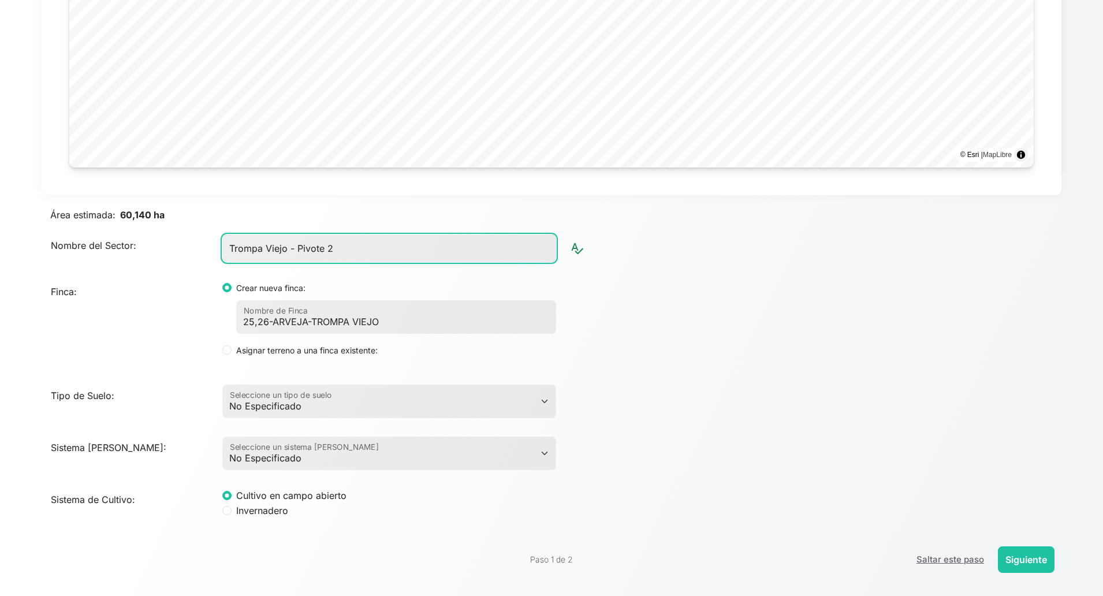
click at [384, 256] on input "Trompa Viejo - Pivote 2" at bounding box center [389, 249] width 334 height 28
click at [383, 250] on input "Trompa Viejo - Pivote 2" at bounding box center [389, 249] width 334 height 28
paste input "PIVOTE"
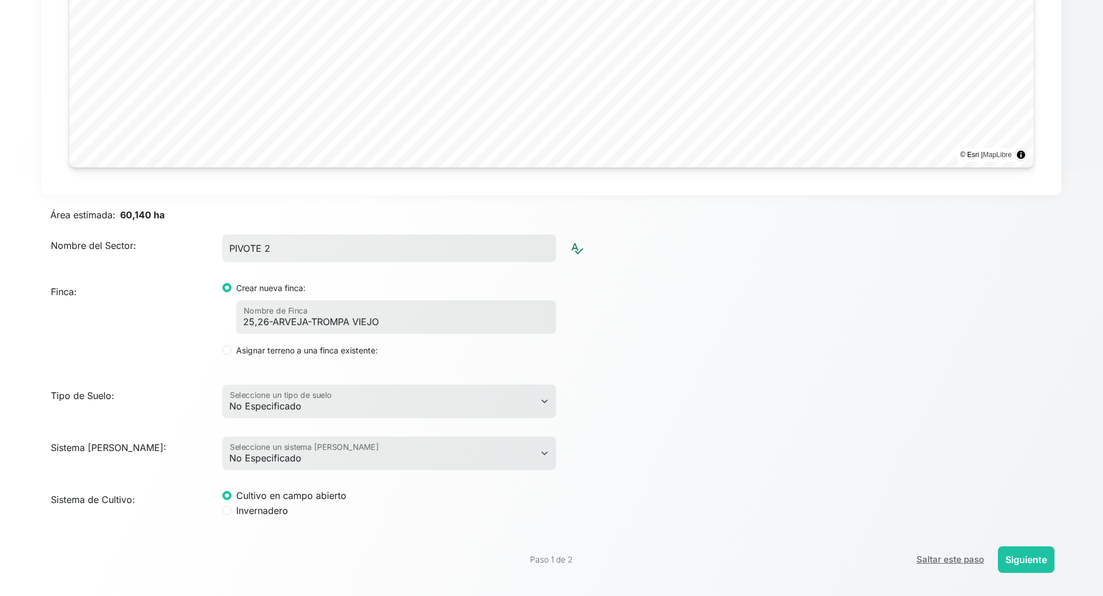
click at [823, 341] on div "Finca: Crear nueva finca: 25,26-ARVEJA-[GEOGRAPHIC_DATA] Nombre de Finca Asigna…" at bounding box center [551, 318] width 1029 height 95
click at [980, 529] on button "Siguiente" at bounding box center [1026, 559] width 57 height 27
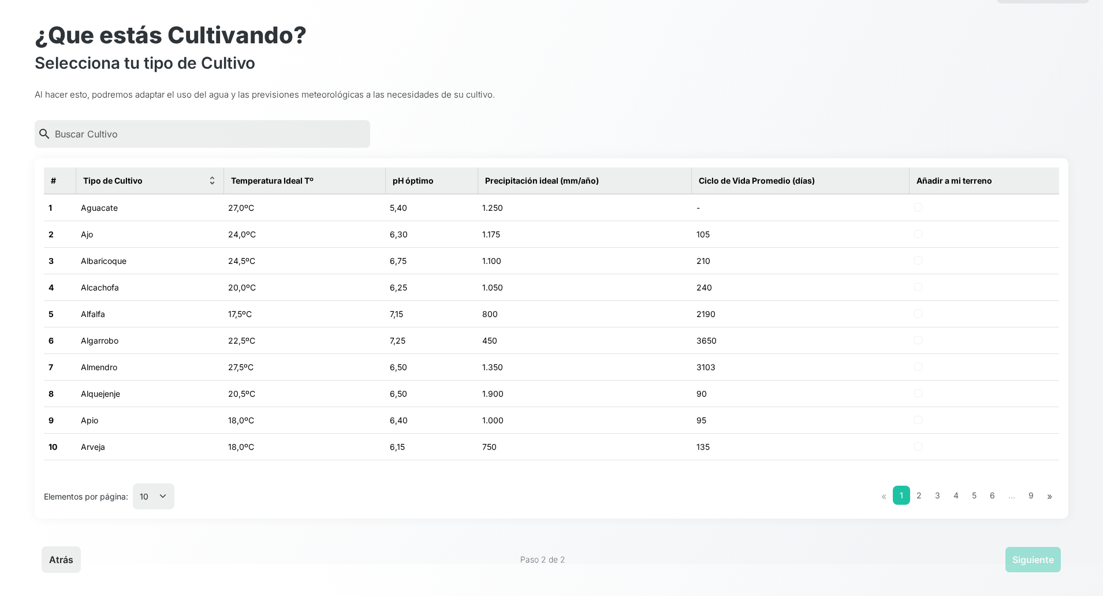
scroll to position [0, 0]
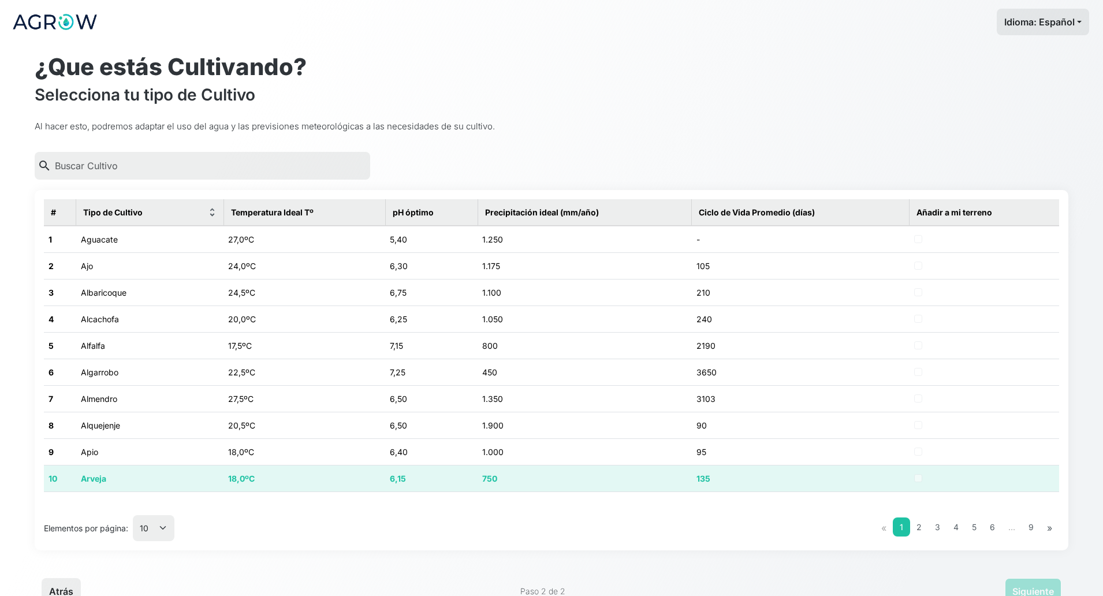
click at [370, 483] on td "18,0ºC" at bounding box center [305, 478] width 162 height 27
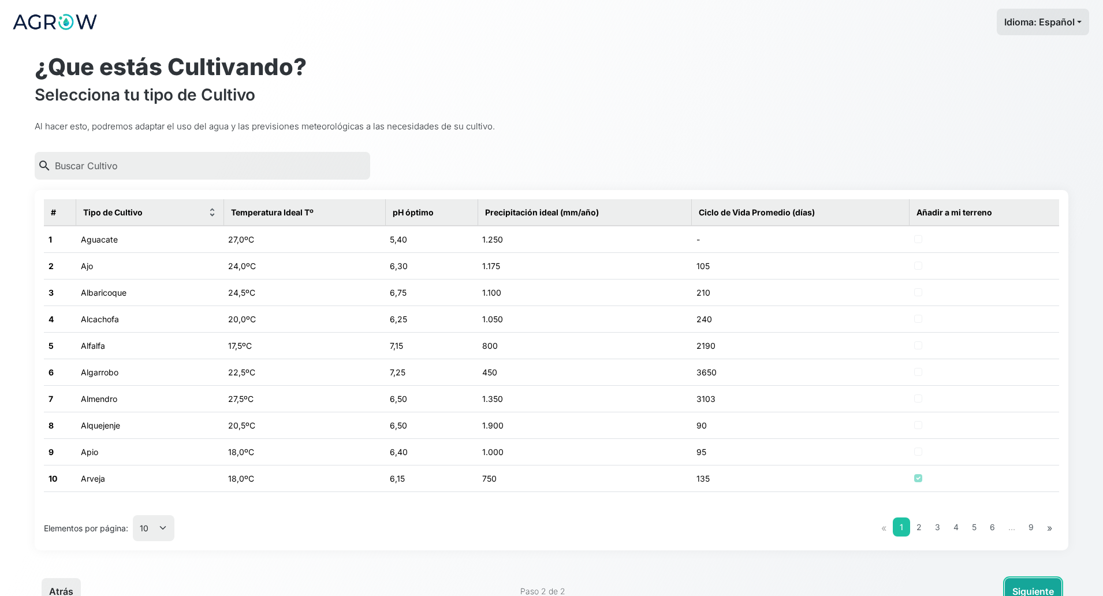
click at [980, 529] on button "Siguiente" at bounding box center [1033, 591] width 57 height 27
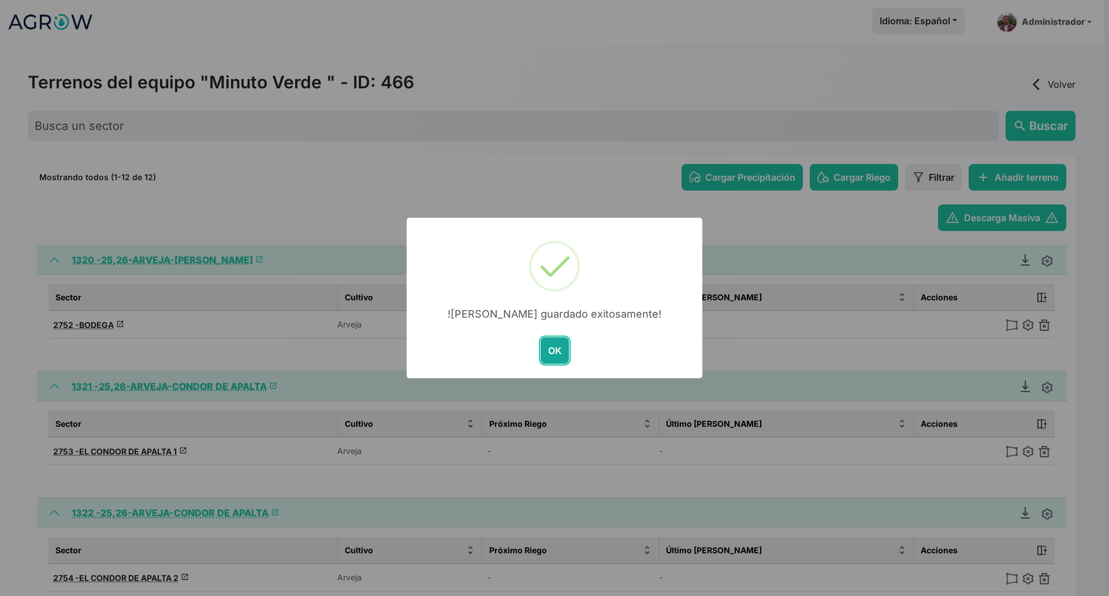
click at [557, 347] on button "OK" at bounding box center [555, 350] width 28 height 27
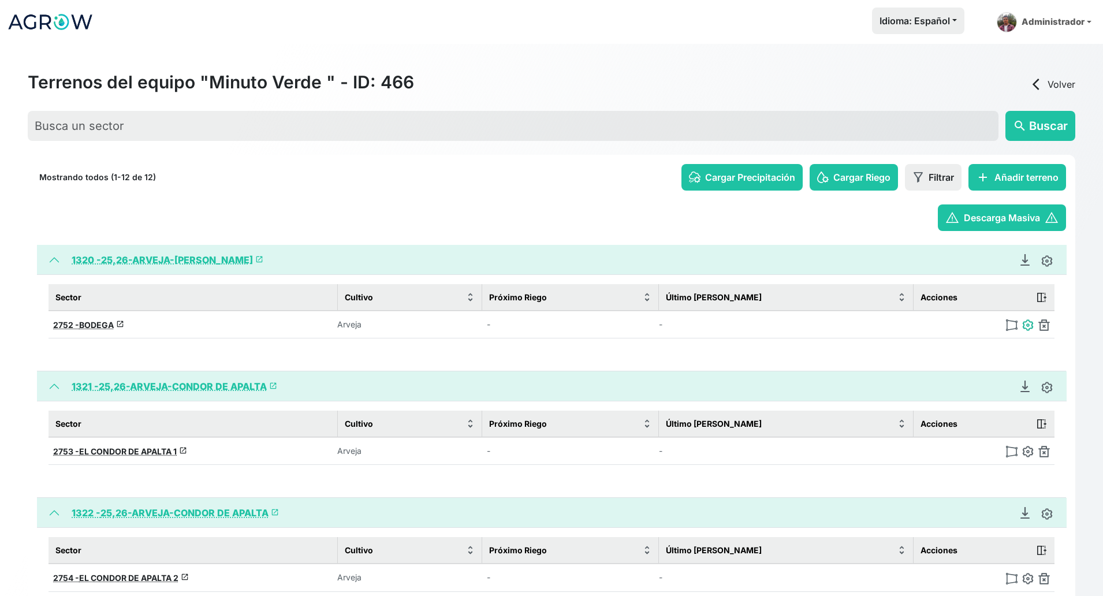
click at [980, 325] on img at bounding box center [1028, 325] width 12 height 12
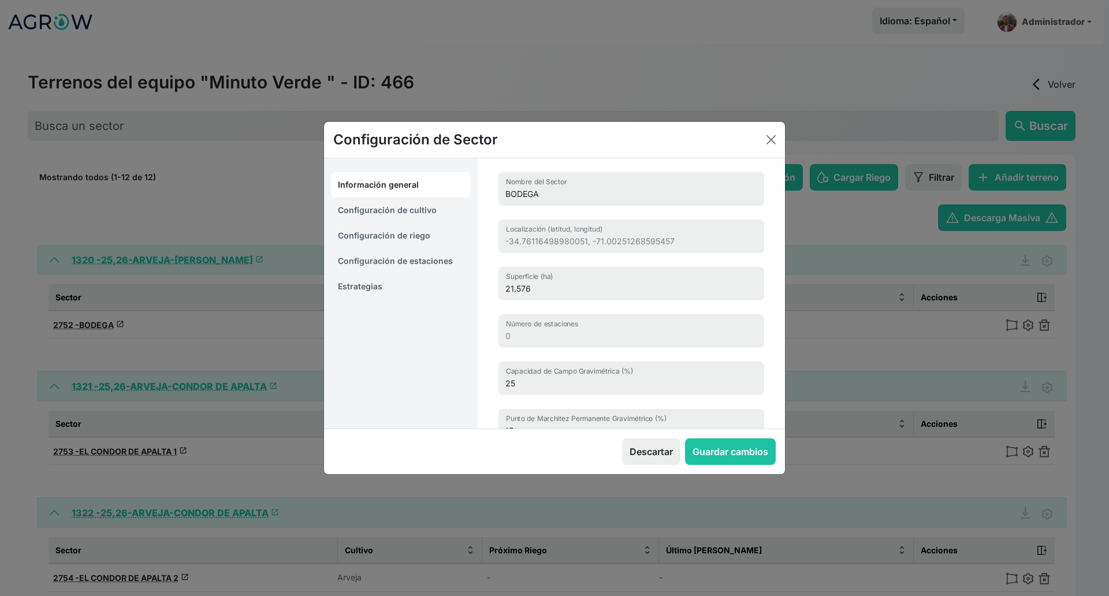
click at [412, 285] on link "Estrategias" at bounding box center [401, 286] width 140 height 25
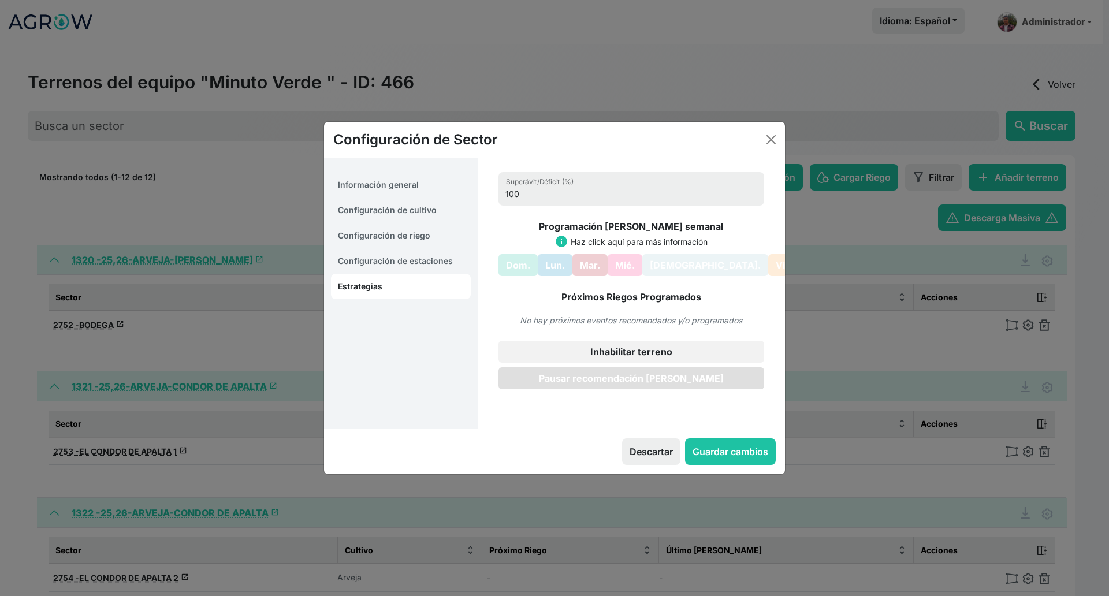
click at [612, 385] on button "Pausar recomendación [PERSON_NAME]" at bounding box center [632, 378] width 266 height 22
click at [749, 456] on button "Guardar cambios" at bounding box center [730, 451] width 91 height 27
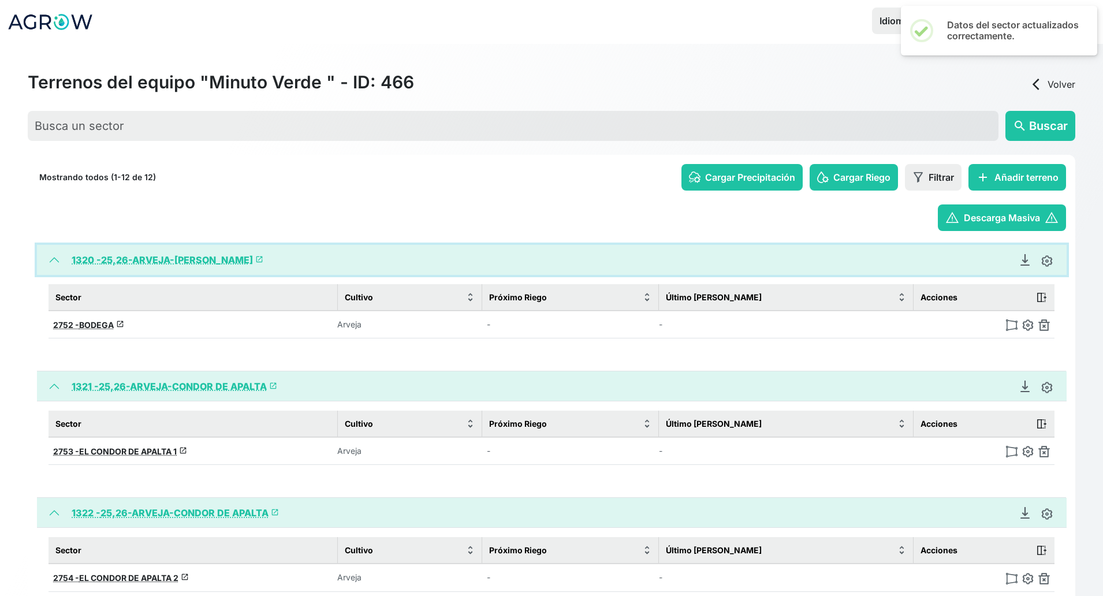
click at [53, 264] on button "1320 - 25,26-ARVEJA-[PERSON_NAME] launch" at bounding box center [552, 260] width 1030 height 30
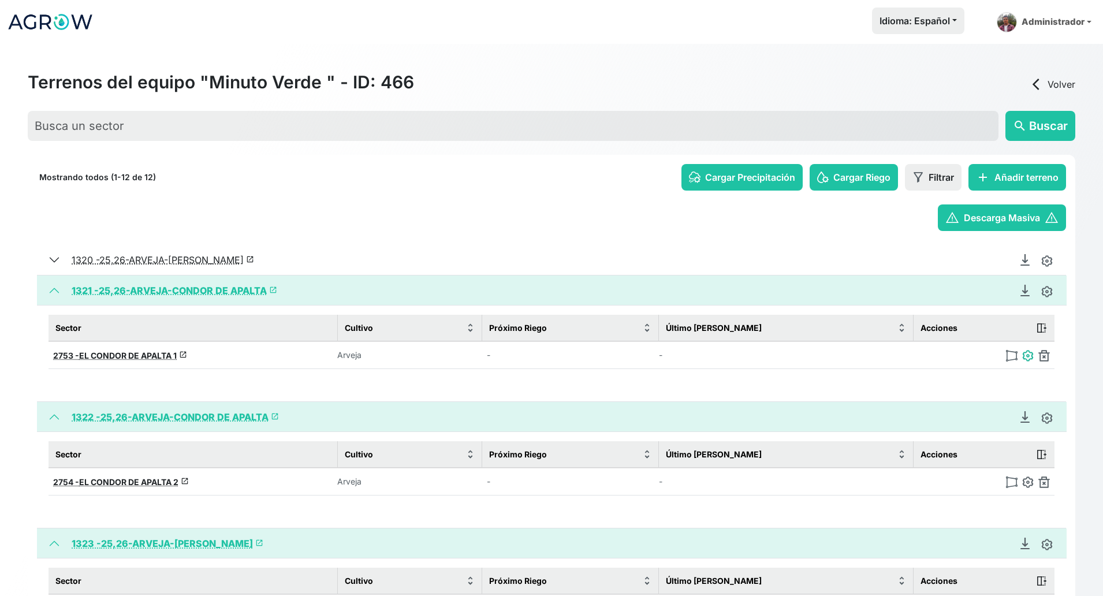
click at [980, 356] on img at bounding box center [1028, 356] width 12 height 12
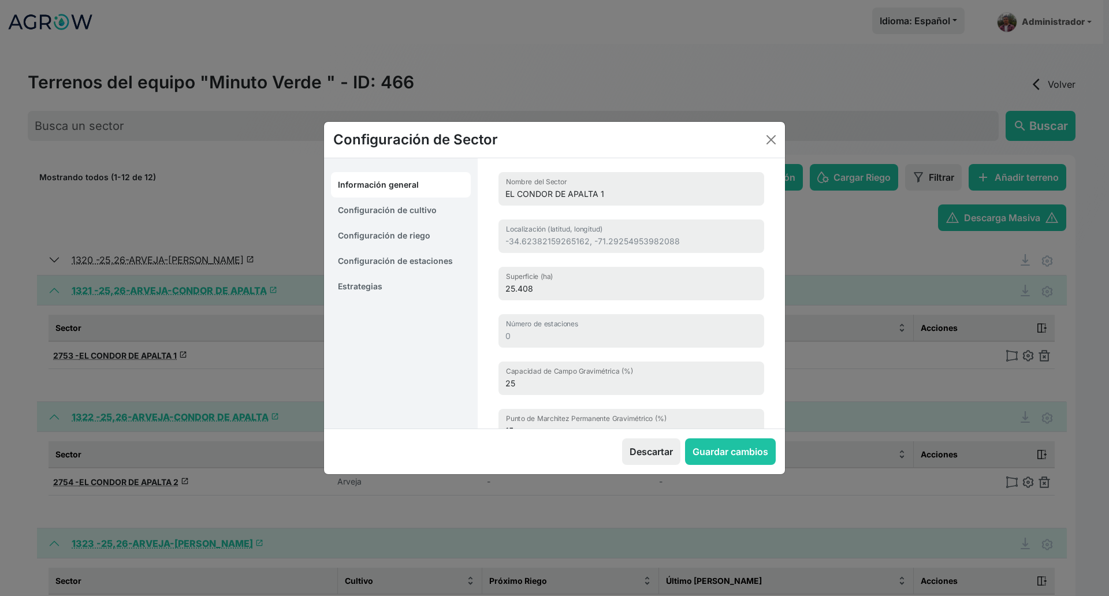
click at [404, 283] on link "Estrategias" at bounding box center [401, 286] width 140 height 25
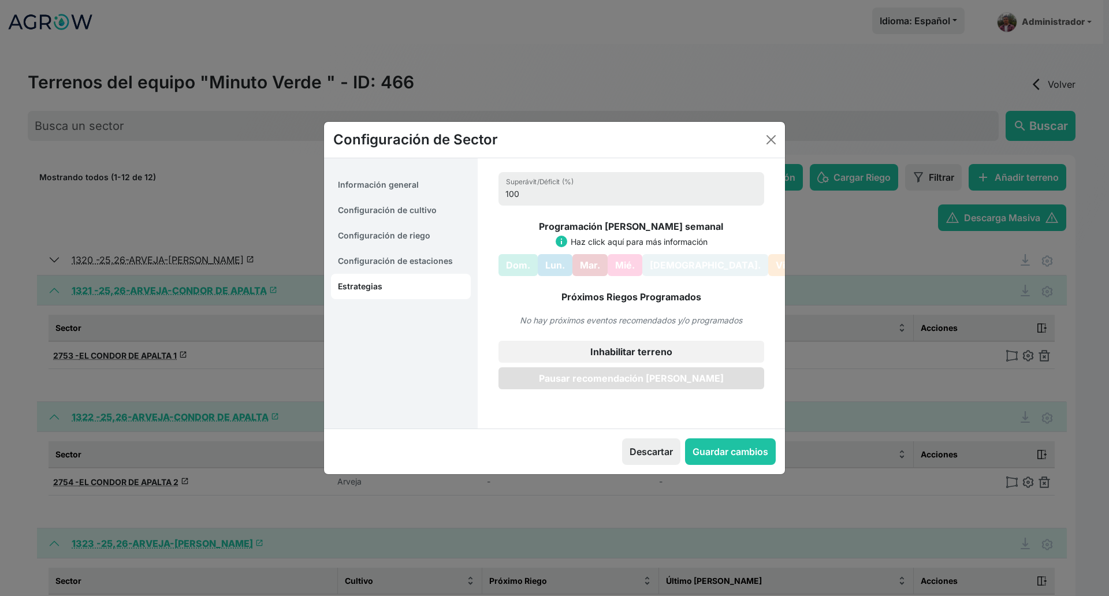
click at [606, 378] on button "Pausar recomendación [PERSON_NAME]" at bounding box center [632, 378] width 266 height 22
click at [723, 447] on button "Guardar cambios" at bounding box center [730, 451] width 91 height 27
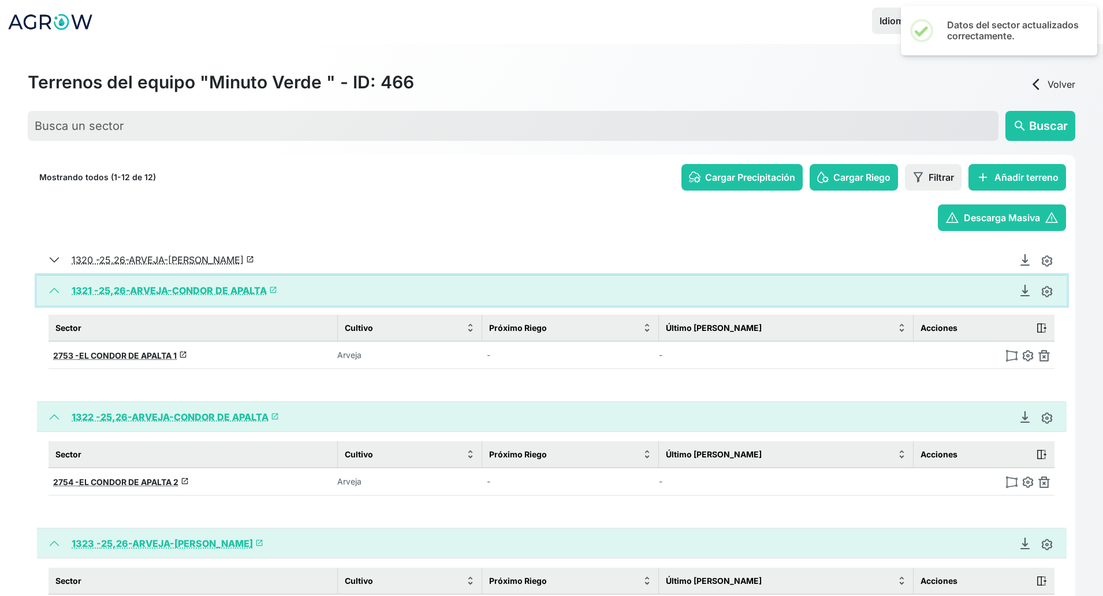
click at [51, 292] on button "1321 - 25,26-ARVEJA-CONDOR DE APALTA launch" at bounding box center [552, 291] width 1030 height 30
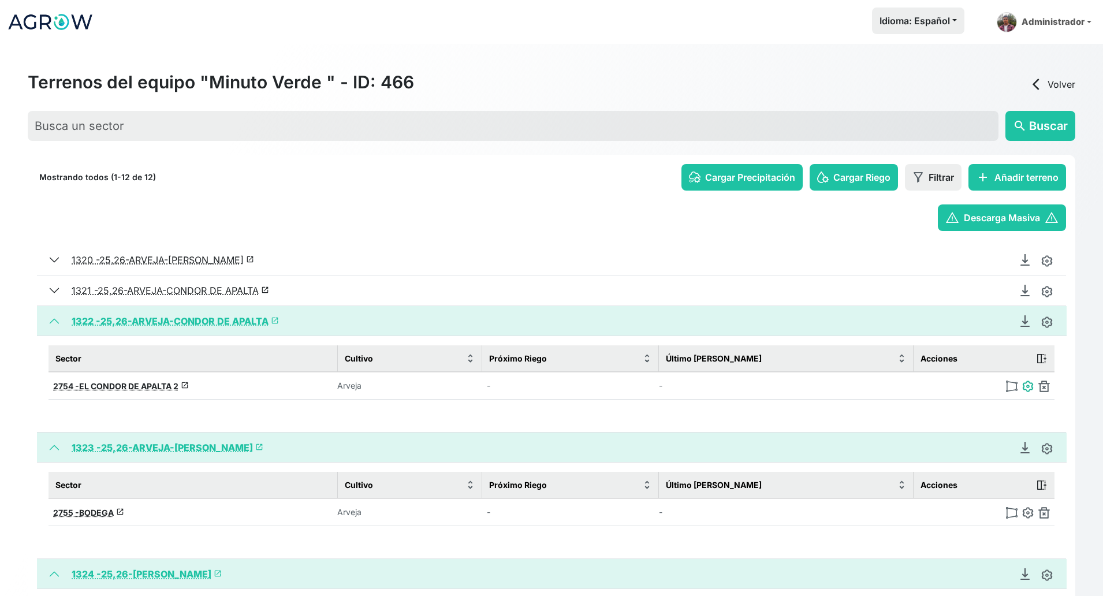
click at [980, 389] on img at bounding box center [1028, 387] width 12 height 12
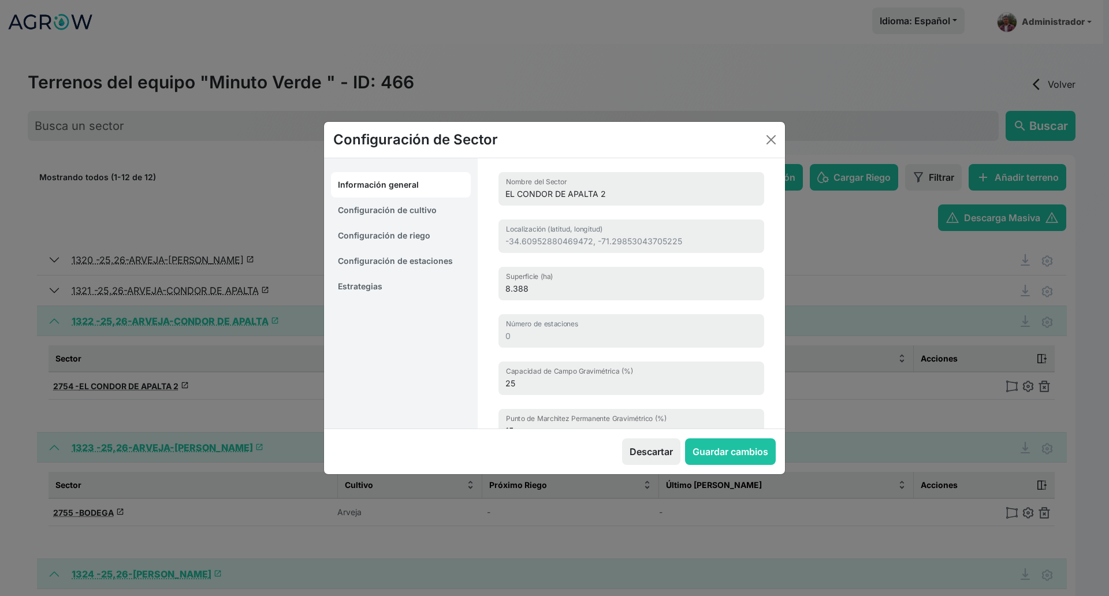
click at [354, 281] on link "Estrategias" at bounding box center [401, 286] width 140 height 25
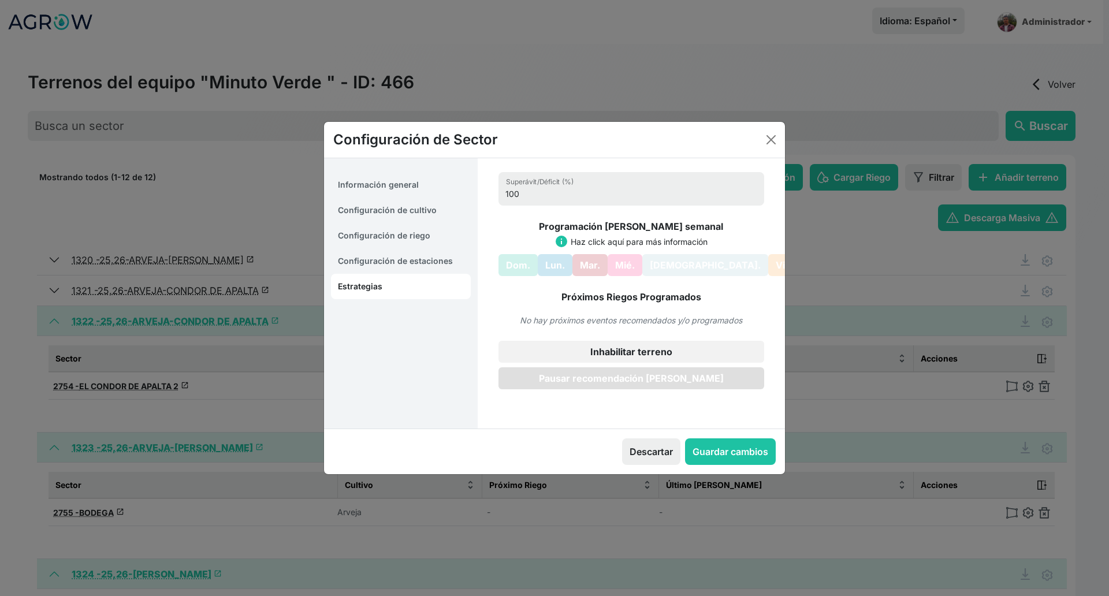
click at [571, 377] on button "Pausar recomendación [PERSON_NAME]" at bounding box center [632, 378] width 266 height 22
click at [732, 447] on button "Guardar cambios" at bounding box center [730, 451] width 91 height 27
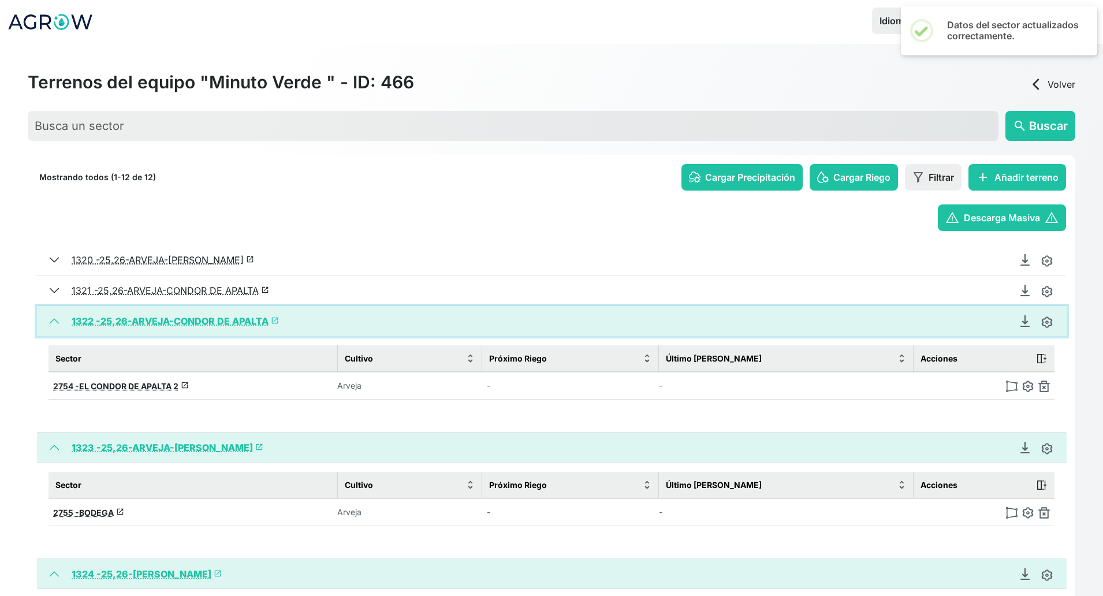
click at [49, 322] on button "1322 - 25,26-ARVEJA-CONDOR DE APALTA launch" at bounding box center [552, 321] width 1030 height 30
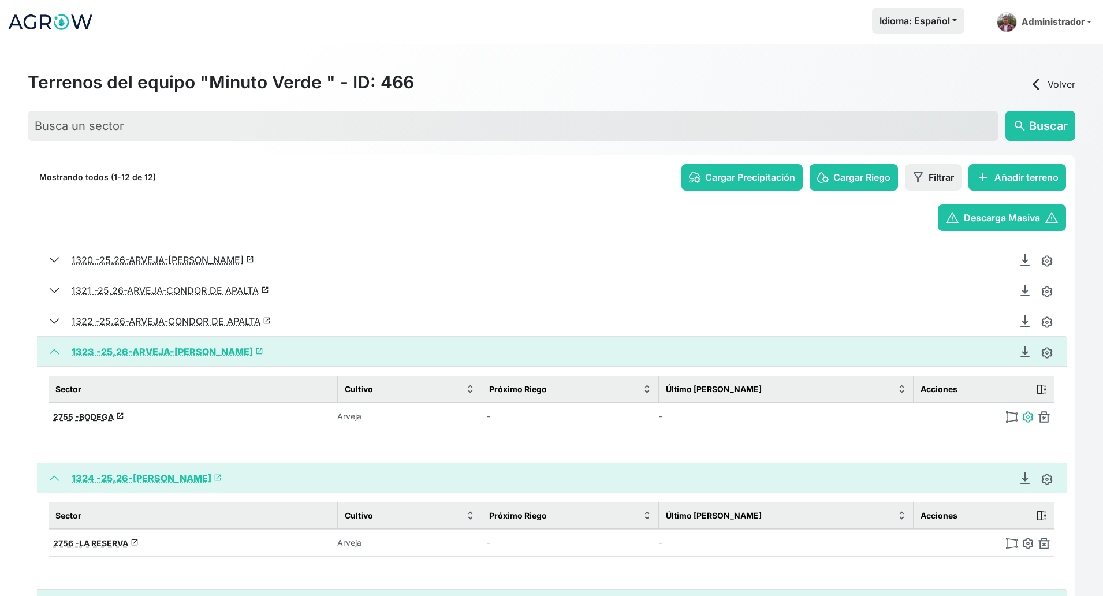
click at [980, 414] on img at bounding box center [1028, 417] width 12 height 12
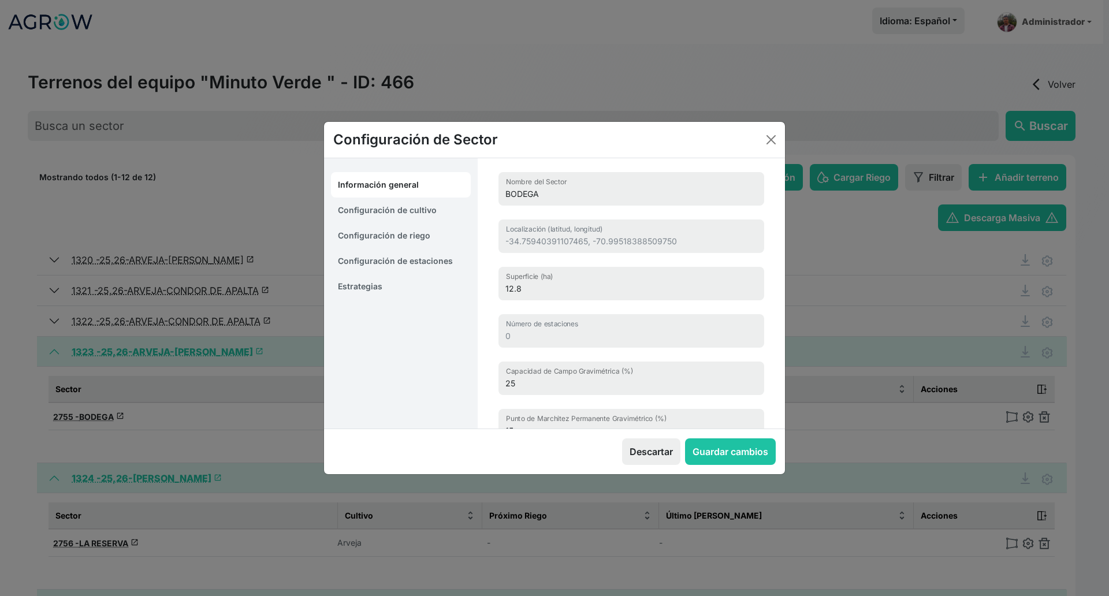
click at [384, 291] on link "Estrategias" at bounding box center [401, 286] width 140 height 25
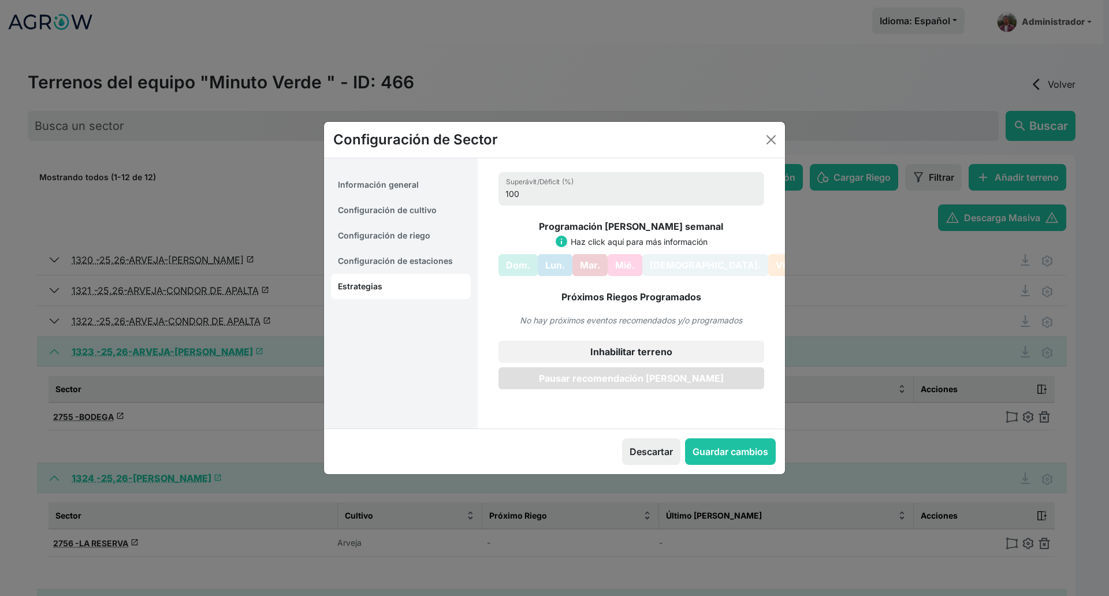
click at [604, 382] on button "Pausar recomendación [PERSON_NAME]" at bounding box center [632, 378] width 266 height 22
click at [729, 458] on button "Guardar cambios" at bounding box center [730, 451] width 91 height 27
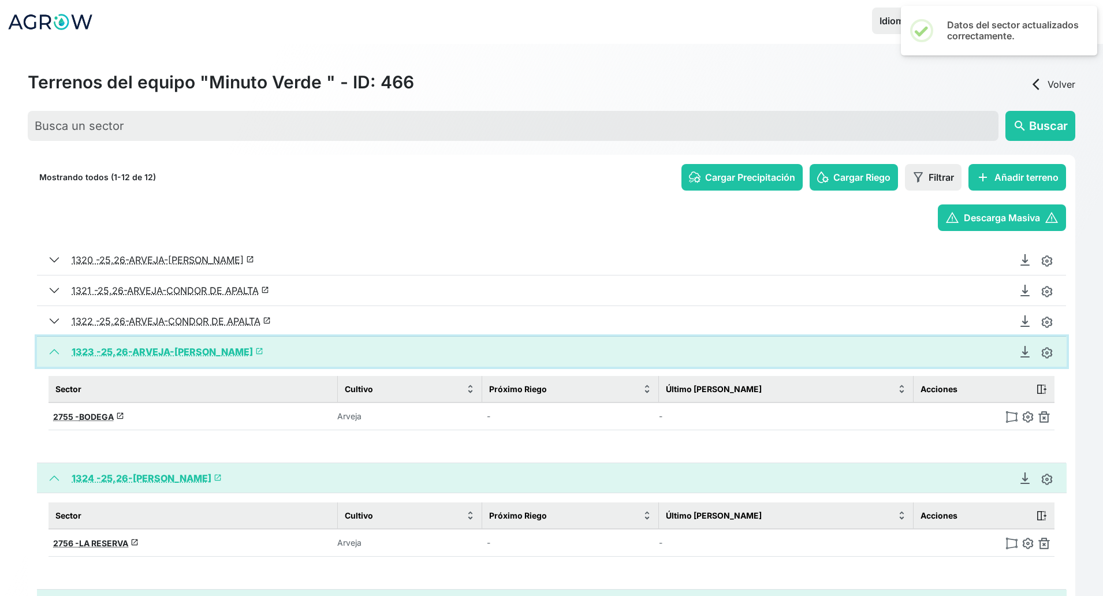
click at [56, 352] on button "1323 - 25,26-ARVEJA-[PERSON_NAME] launch" at bounding box center [552, 352] width 1030 height 30
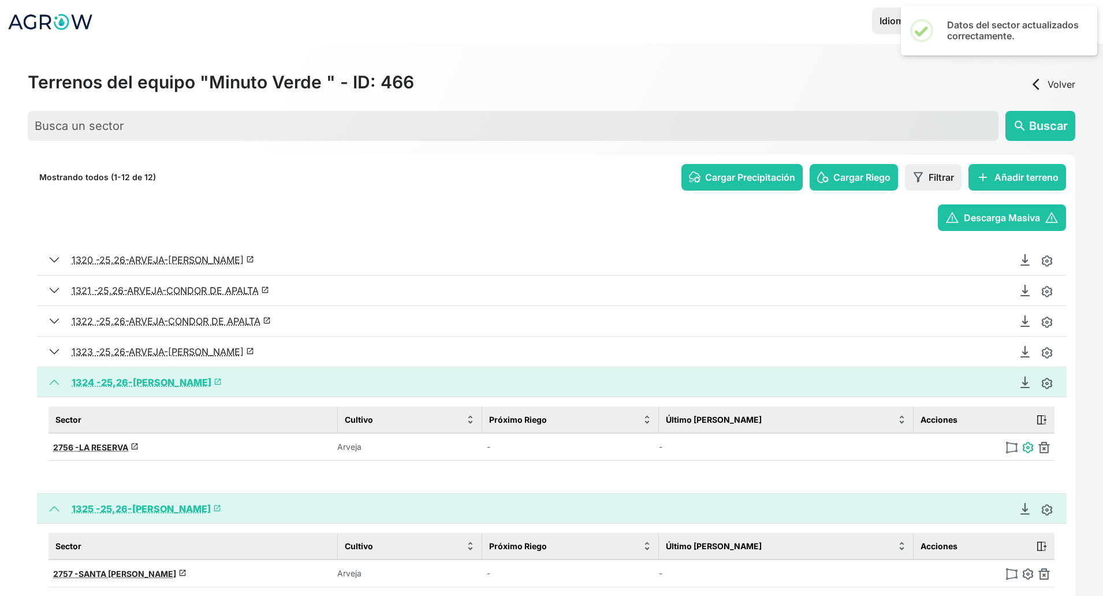
click at [980, 449] on img at bounding box center [1028, 448] width 12 height 12
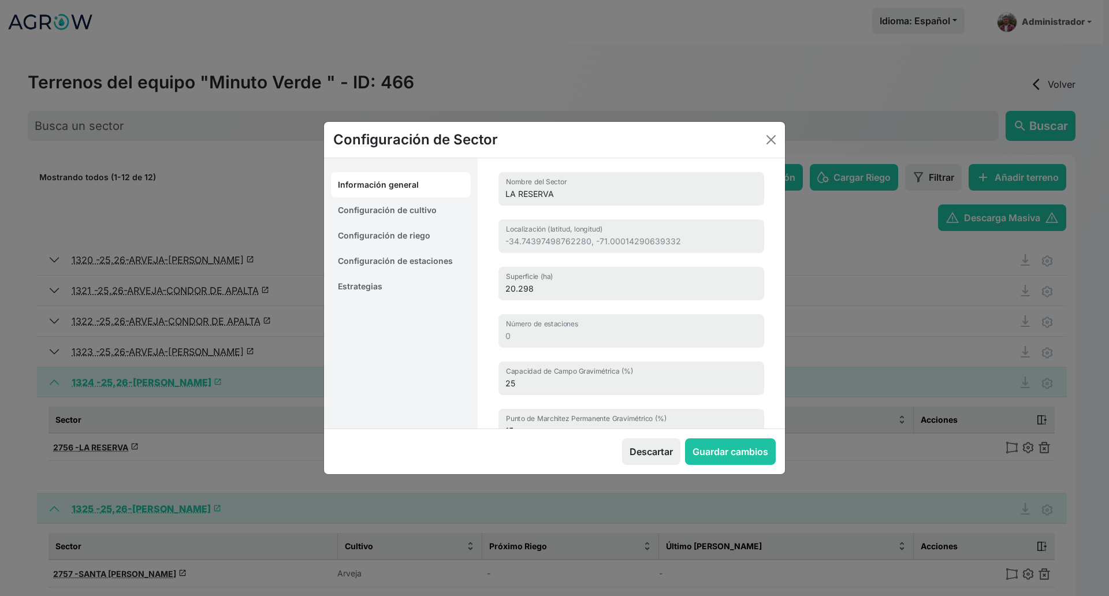
click at [352, 282] on link "Estrategias" at bounding box center [401, 286] width 140 height 25
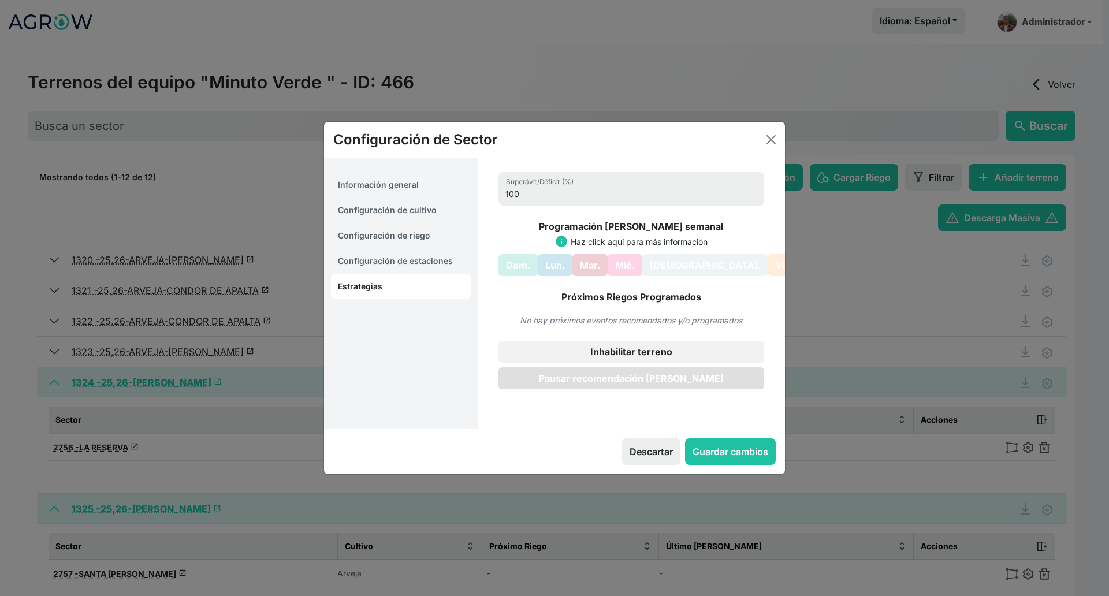
click at [597, 377] on button "Pausar recomendación [PERSON_NAME]" at bounding box center [632, 378] width 266 height 22
click at [734, 451] on button "Guardar cambios" at bounding box center [730, 451] width 91 height 27
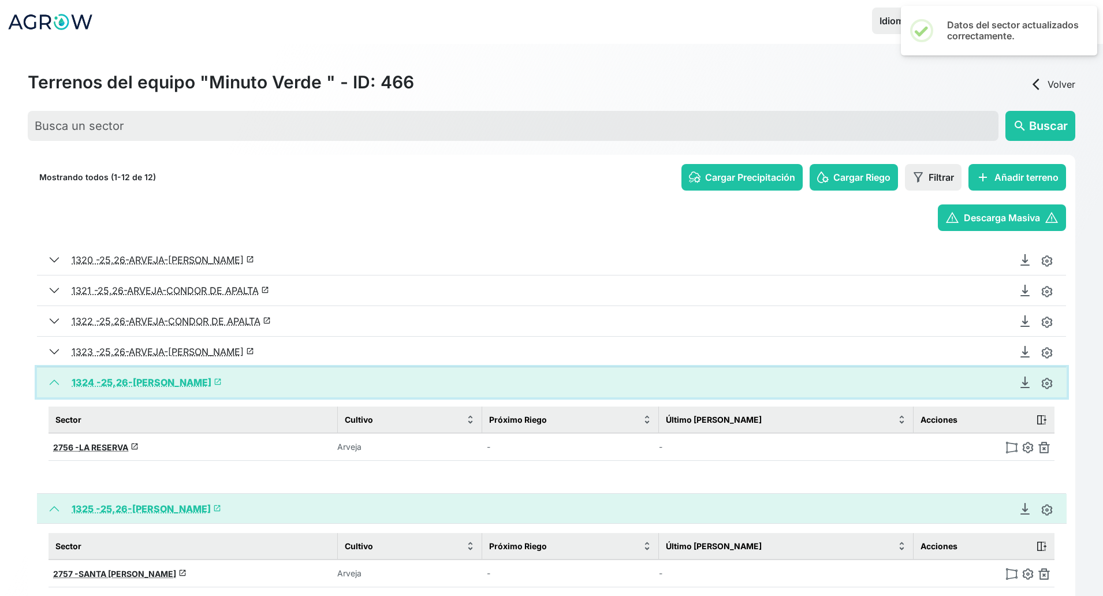
click at [51, 384] on button "1324 - 25,26-[PERSON_NAME] launch" at bounding box center [552, 382] width 1030 height 30
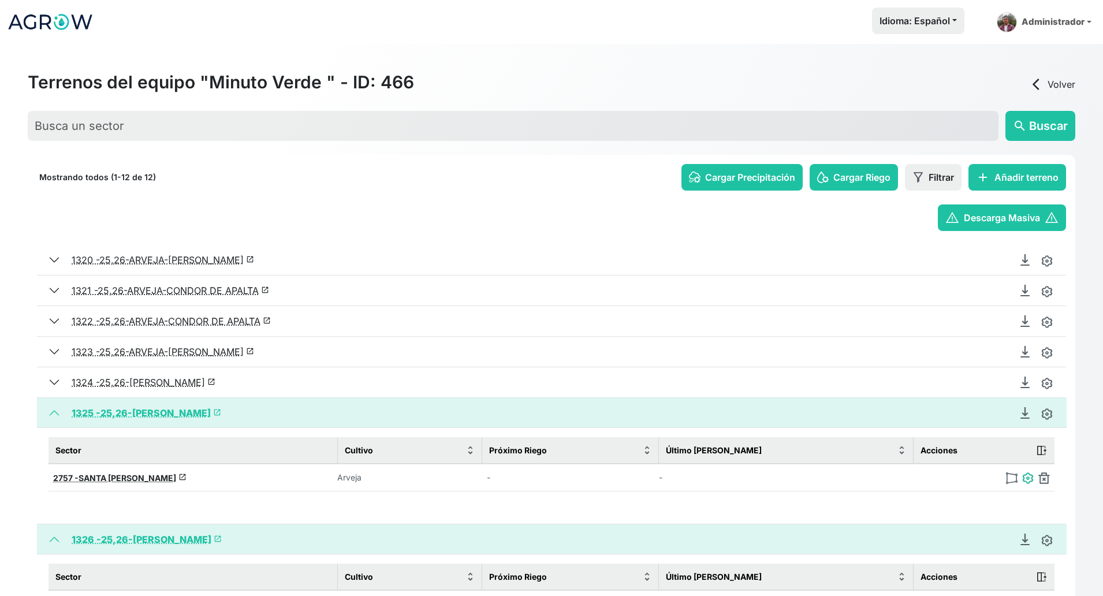
click at [980, 481] on img at bounding box center [1028, 479] width 12 height 12
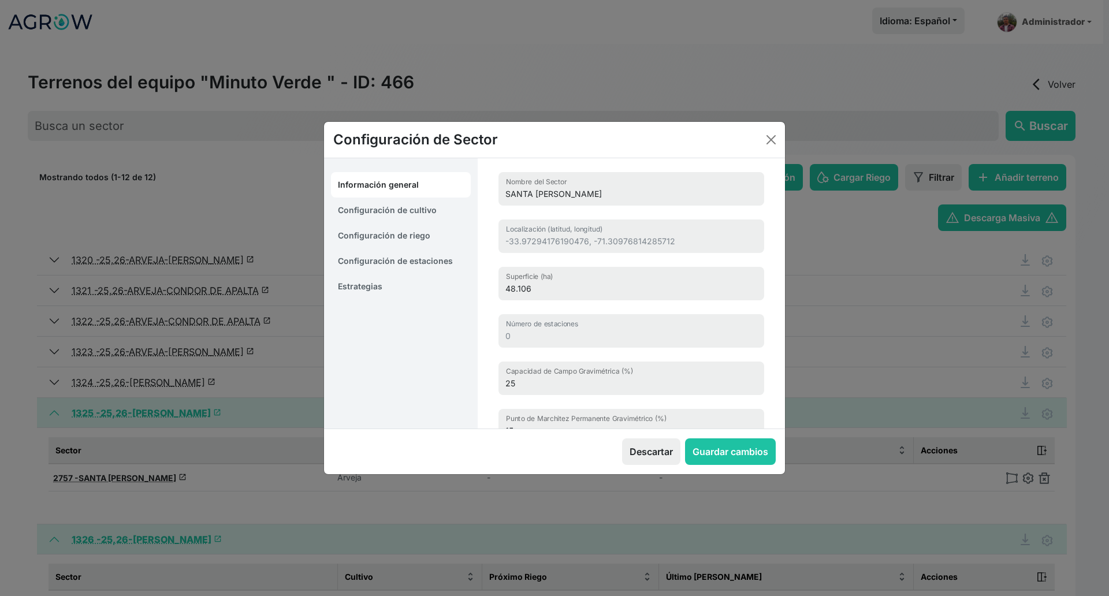
click at [366, 285] on link "Estrategias" at bounding box center [401, 286] width 140 height 25
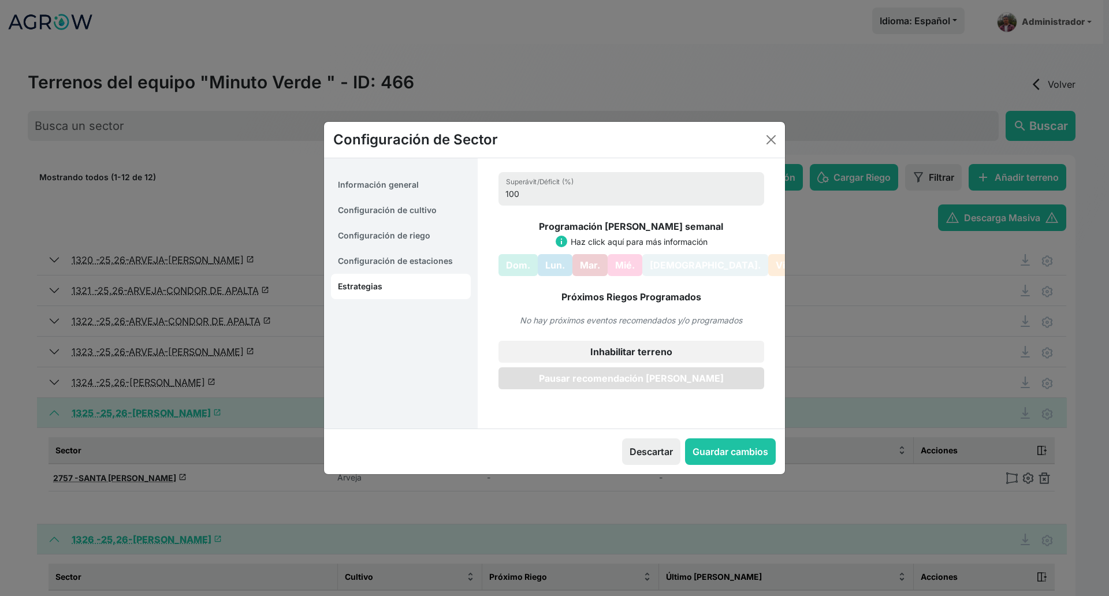
click at [598, 380] on button "Pausar recomendación [PERSON_NAME]" at bounding box center [632, 378] width 266 height 22
click at [741, 445] on button "Guardar cambios" at bounding box center [730, 451] width 91 height 27
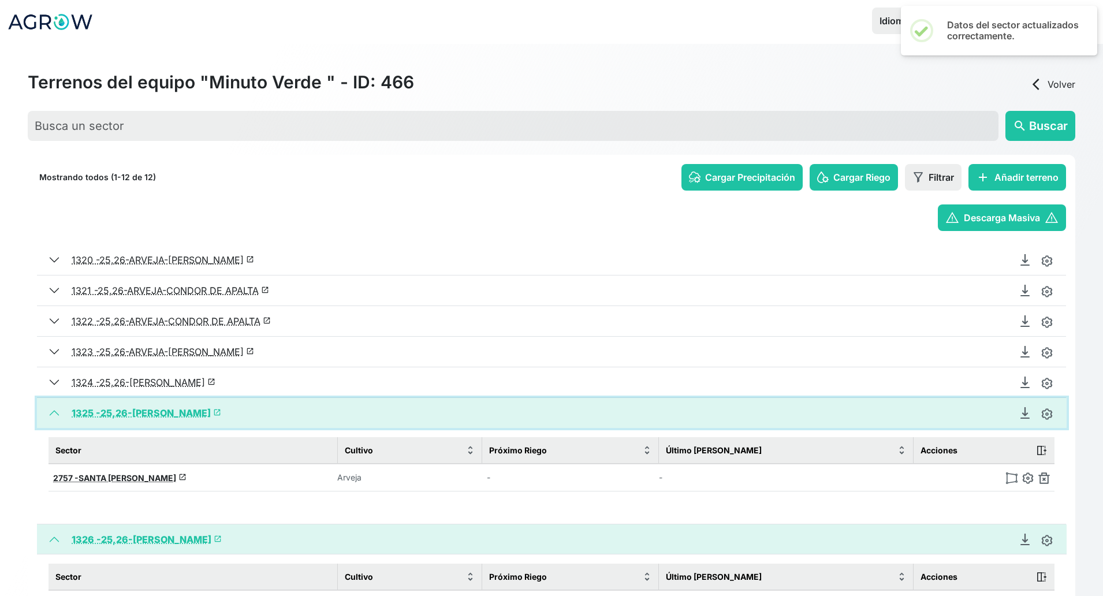
click at [56, 415] on button "1325 - 25,26-ARVEJA-[PERSON_NAME] launch" at bounding box center [552, 413] width 1030 height 30
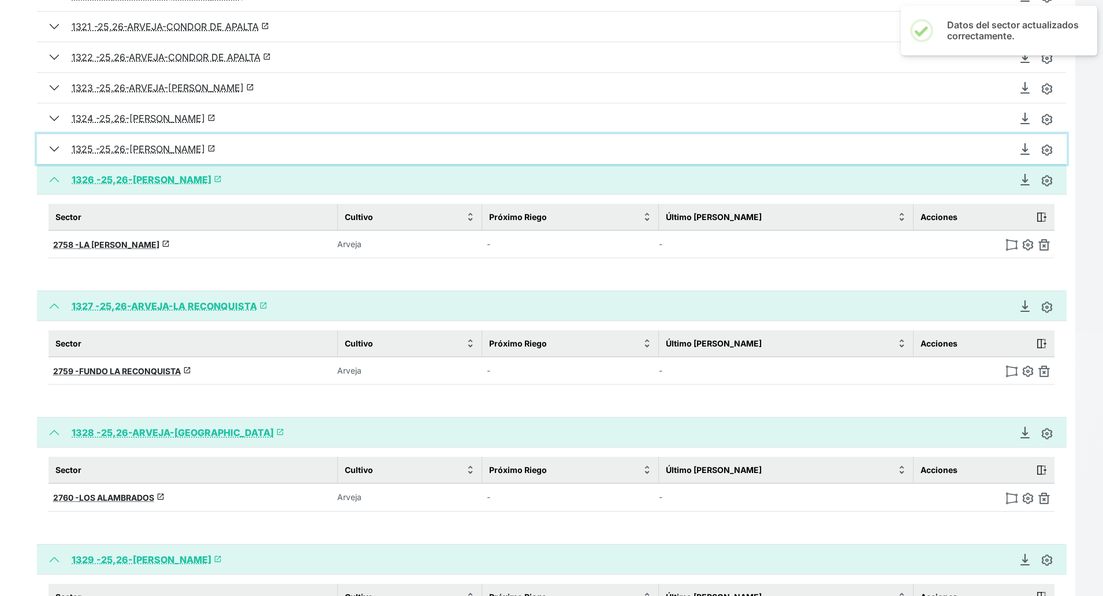
scroll to position [289, 0]
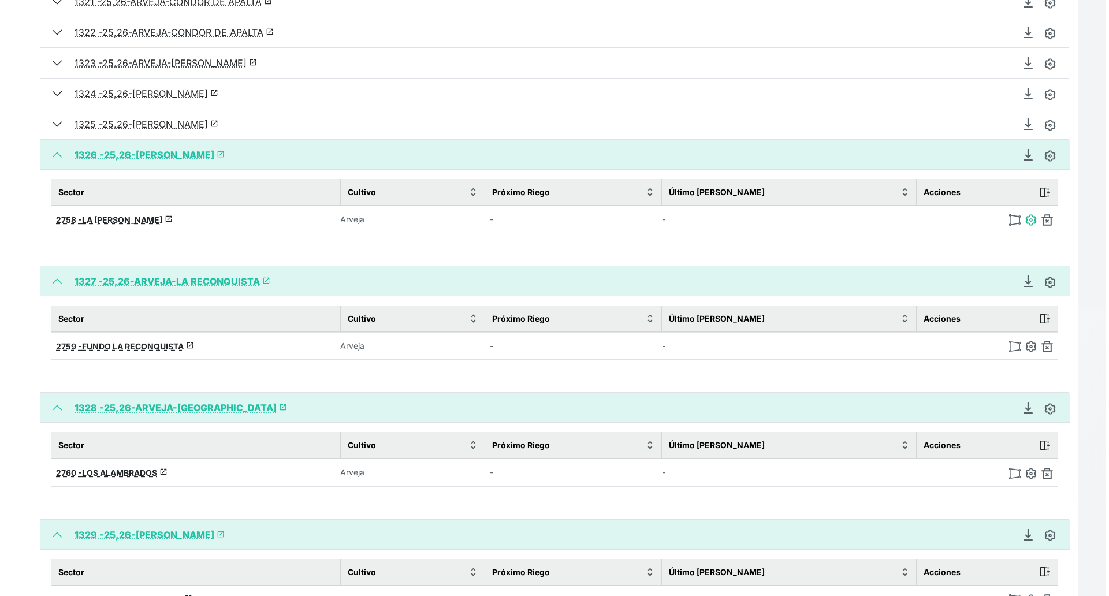
click
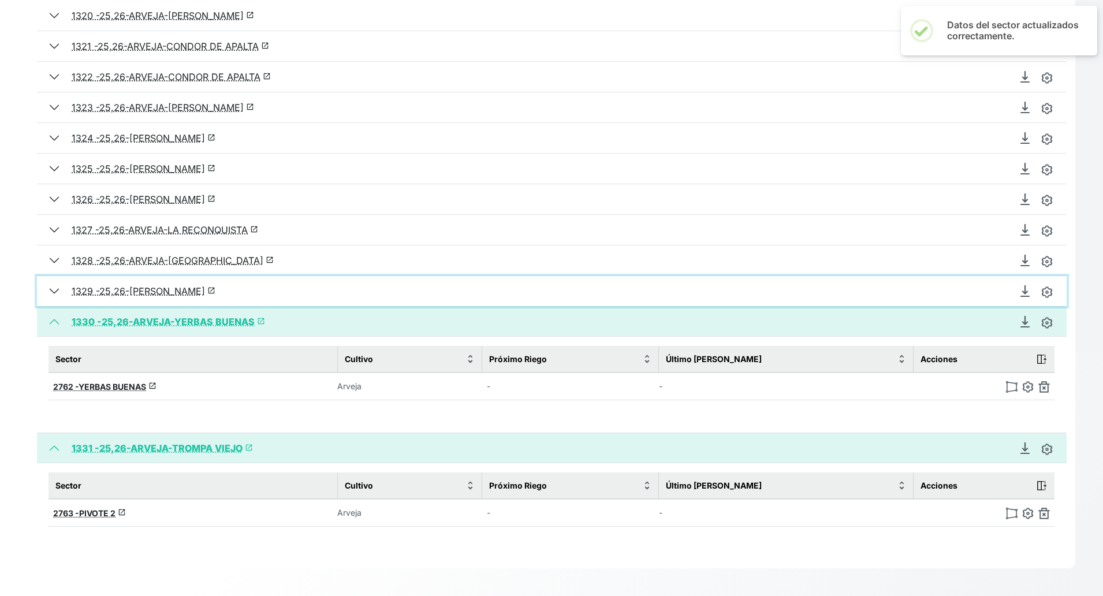
scroll to position [244, 0]
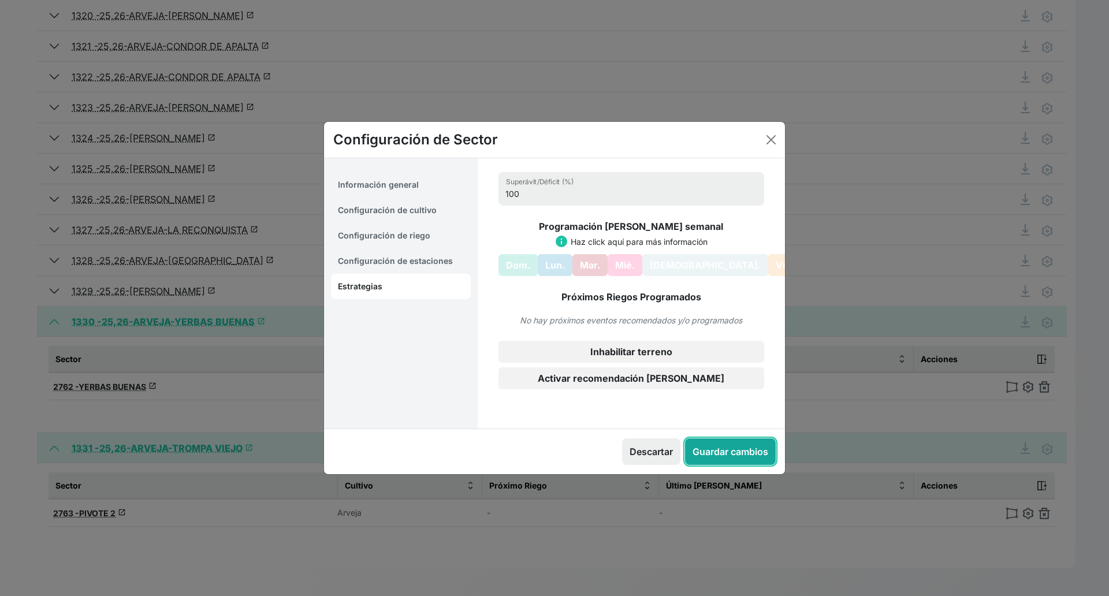
drag, startPoint x: 742, startPoint y: 451, endPoint x: 720, endPoint y: 445, distance: 22.7
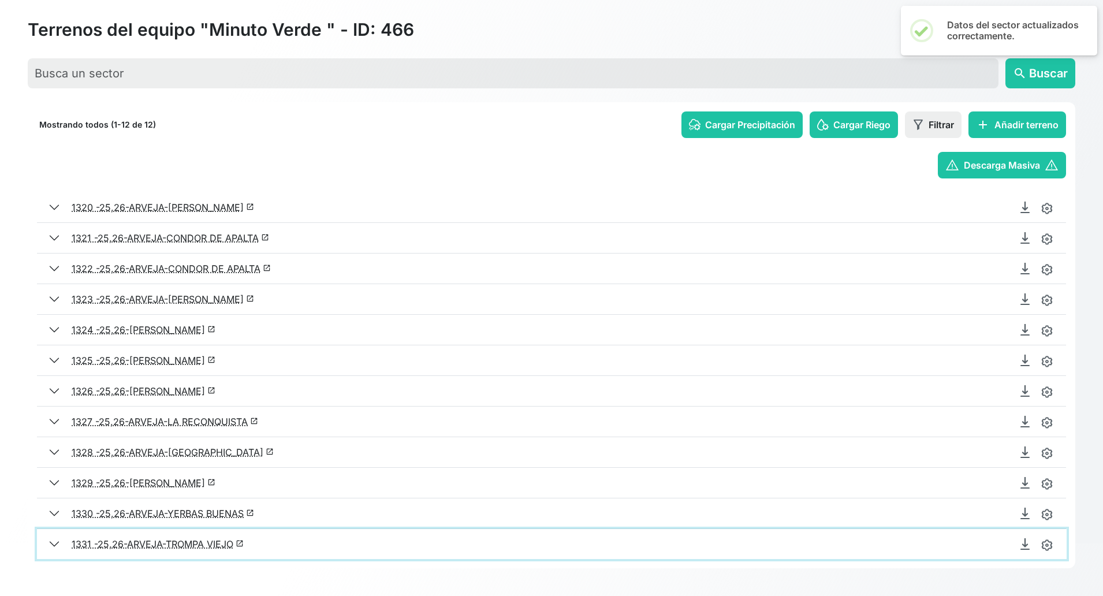
scroll to position [53, 0]
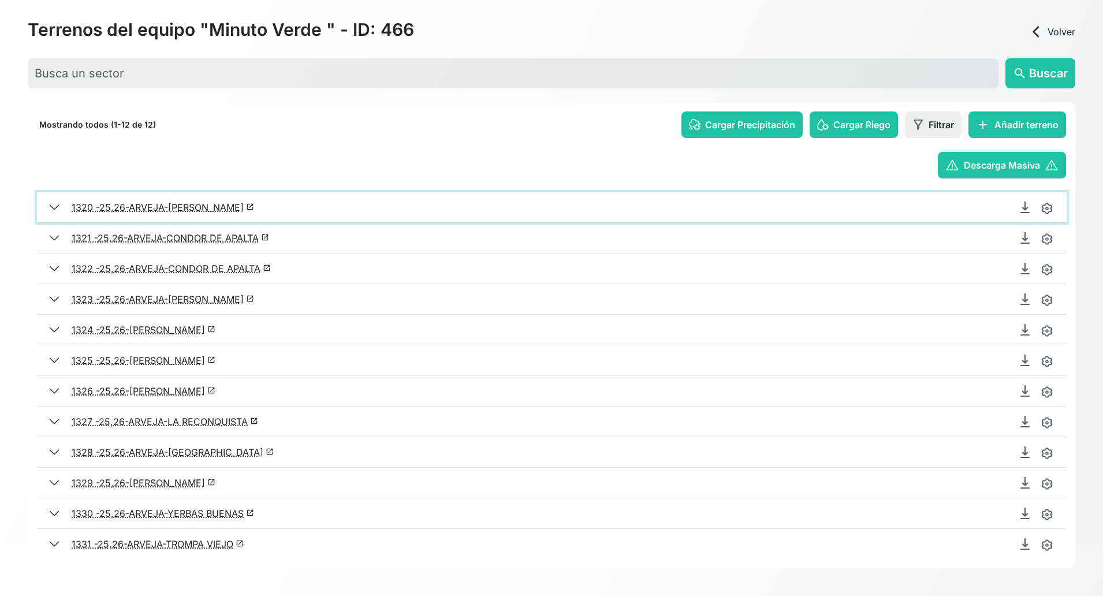
click at [58, 207] on button "1320 - 25,26-ARVEJA-[PERSON_NAME] launch" at bounding box center [552, 207] width 1030 height 30
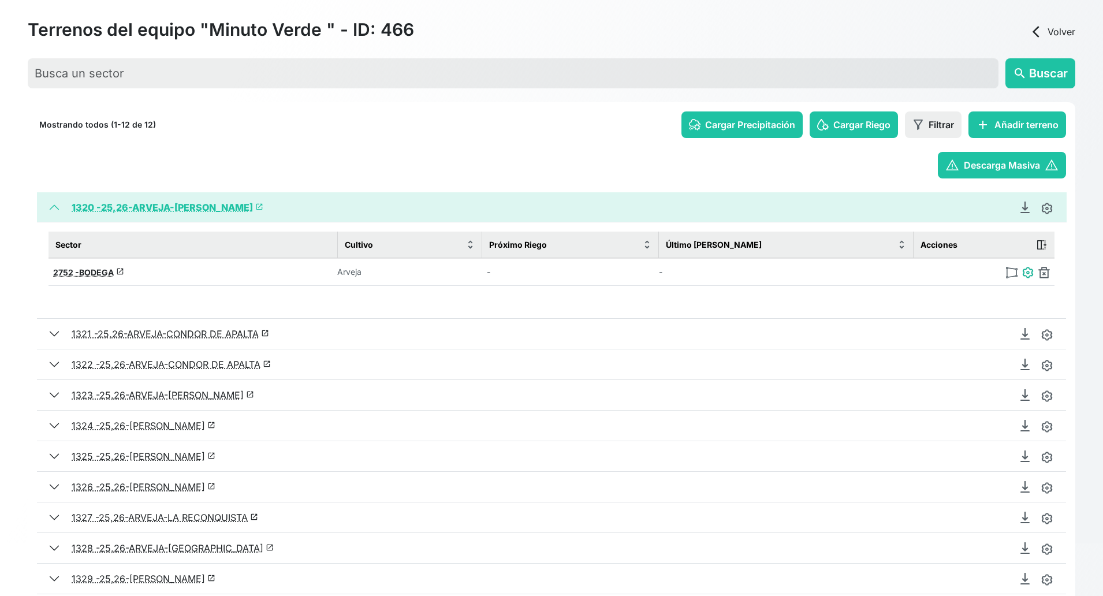
click at [980, 271] on img at bounding box center [1028, 273] width 12 height 12
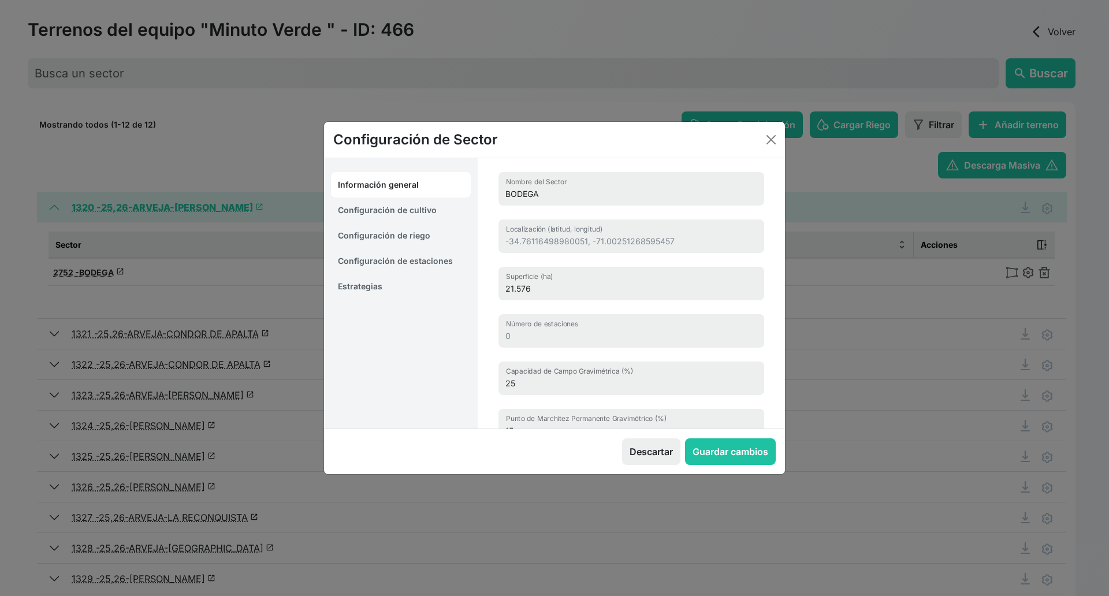
click at [350, 288] on link "Estrategias" at bounding box center [401, 286] width 140 height 25
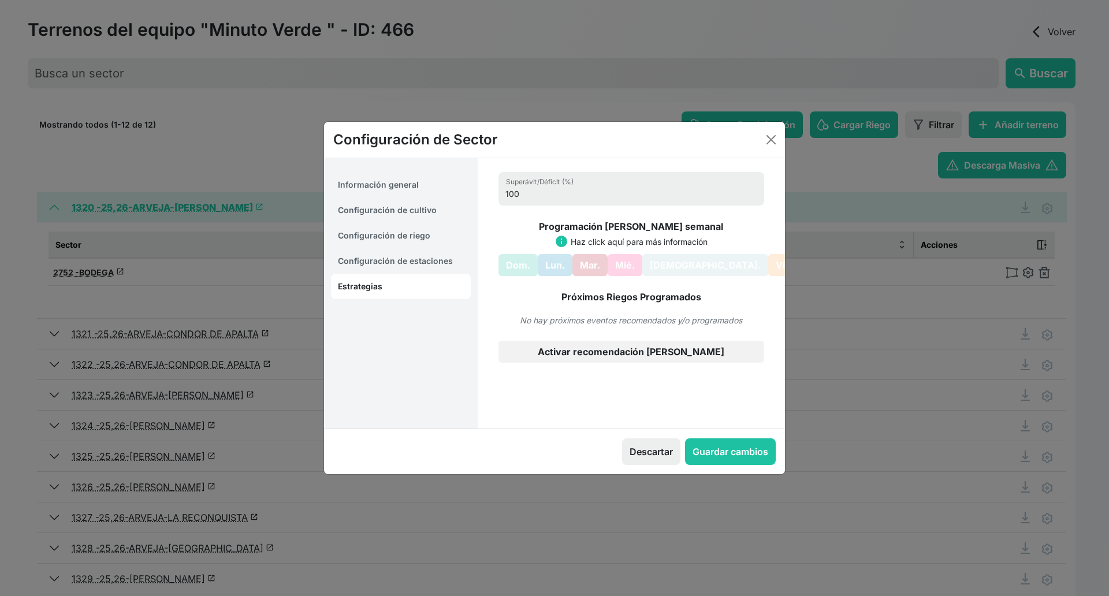
click at [761, 142] on div "Configuración de Sector" at bounding box center [554, 140] width 461 height 36
click at [773, 143] on button "Close" at bounding box center [771, 140] width 18 height 18
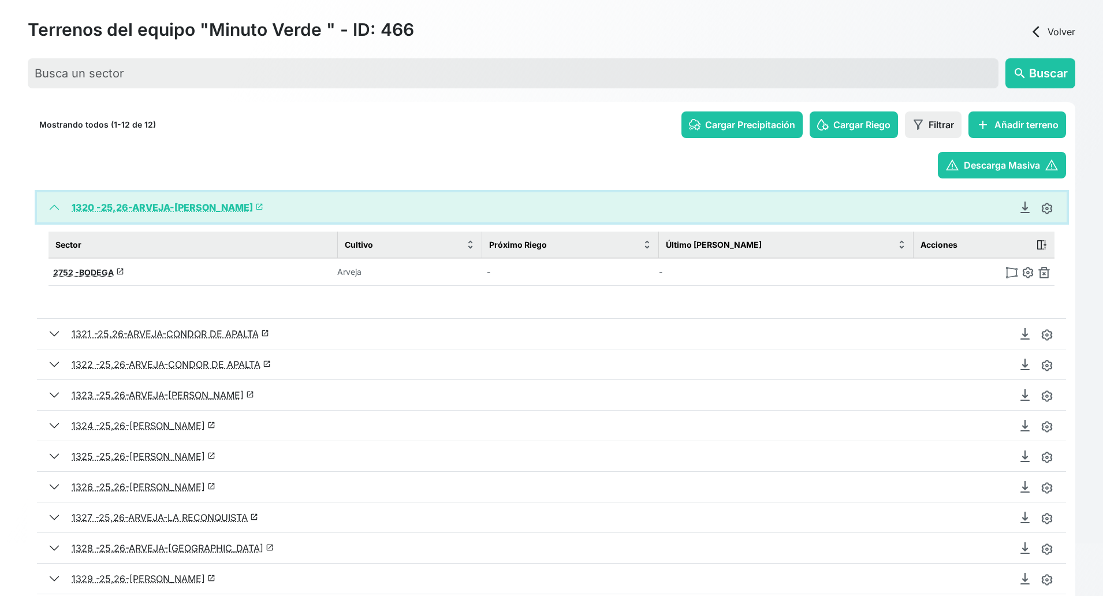
click at [53, 209] on button "1320 - 25,26-ARVEJA-[PERSON_NAME] launch" at bounding box center [552, 207] width 1030 height 30
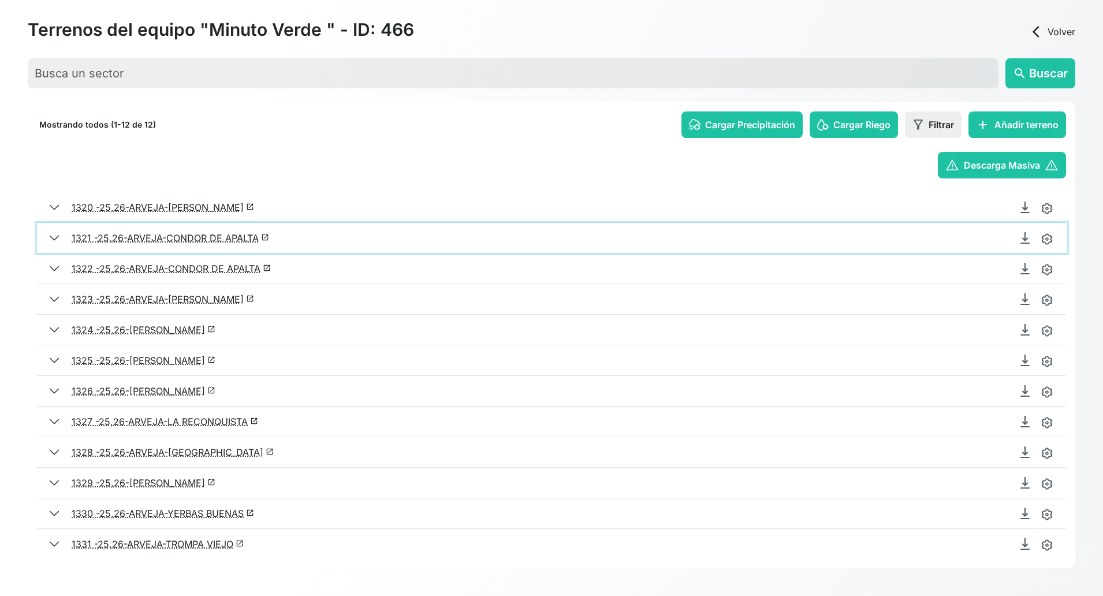
click at [51, 243] on button "1321 - 25,26-ARVEJA-CONDOR DE APALTA launch" at bounding box center [552, 238] width 1030 height 30
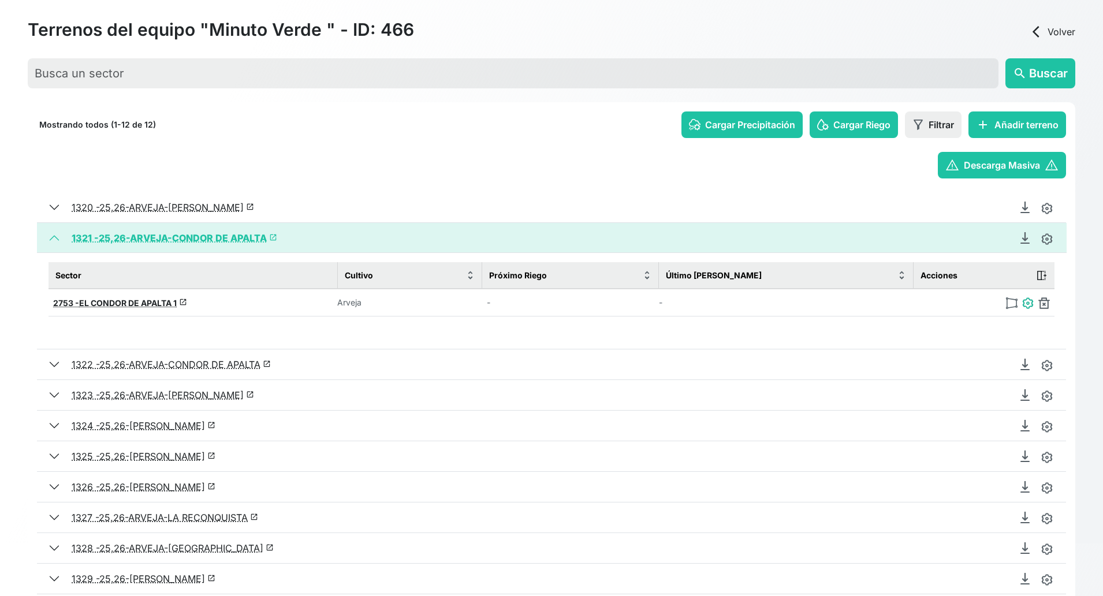
click at [980, 304] on img at bounding box center [1028, 303] width 12 height 12
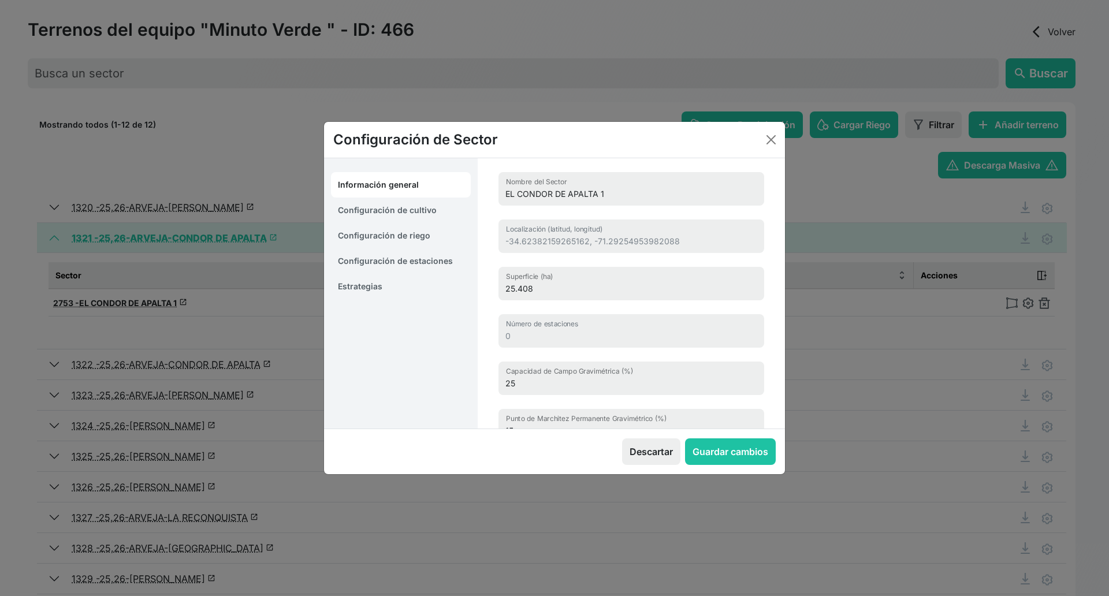
click at [416, 287] on link "Estrategias" at bounding box center [401, 286] width 140 height 25
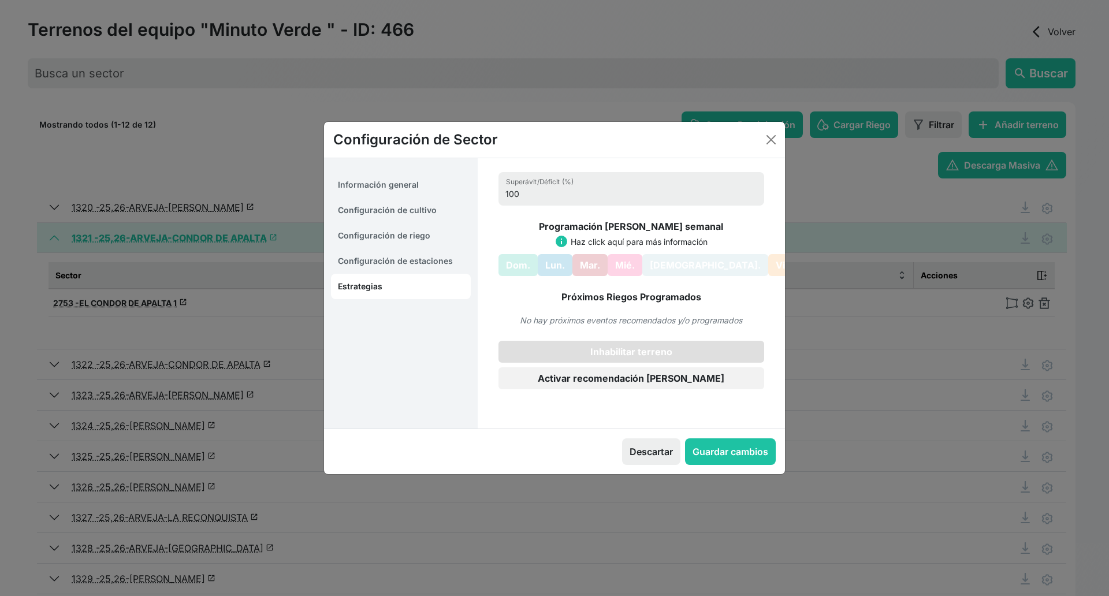
click at [600, 347] on button "Inhabilitar terreno" at bounding box center [632, 352] width 266 height 22
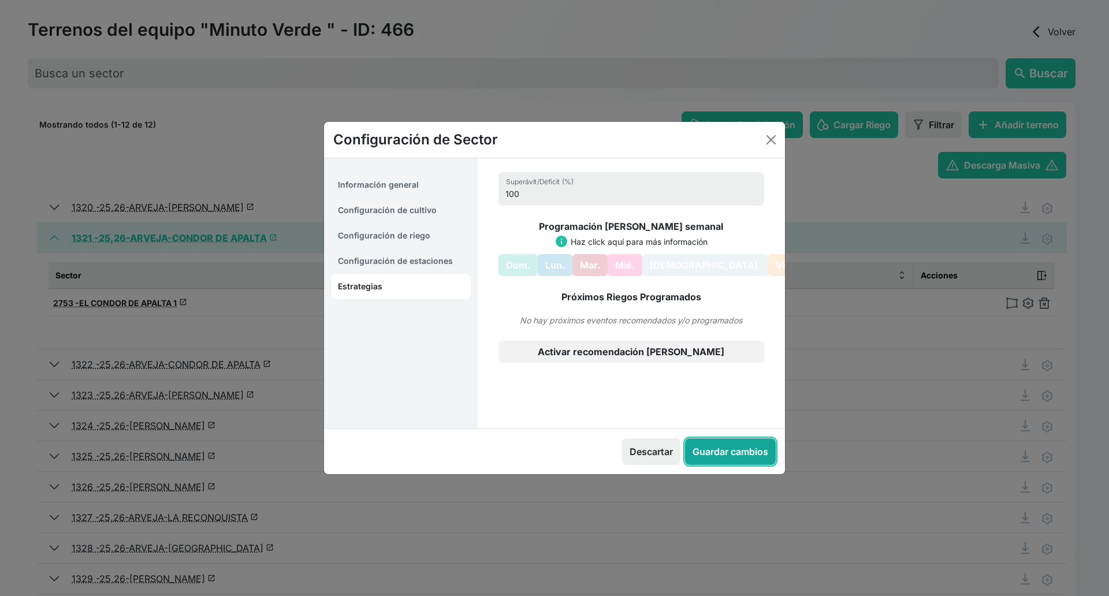
click at [736, 456] on button "Guardar cambios" at bounding box center [730, 451] width 91 height 27
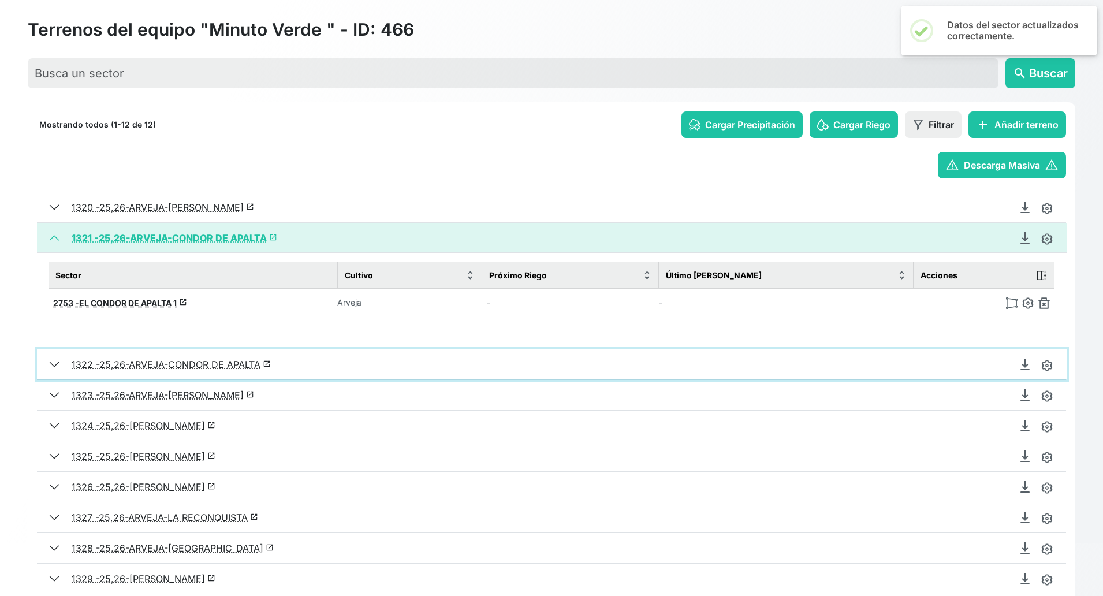
click at [53, 362] on button "1322 - 25,26-ARVEJA-CONDOR DE APALTA launch" at bounding box center [552, 364] width 1030 height 30
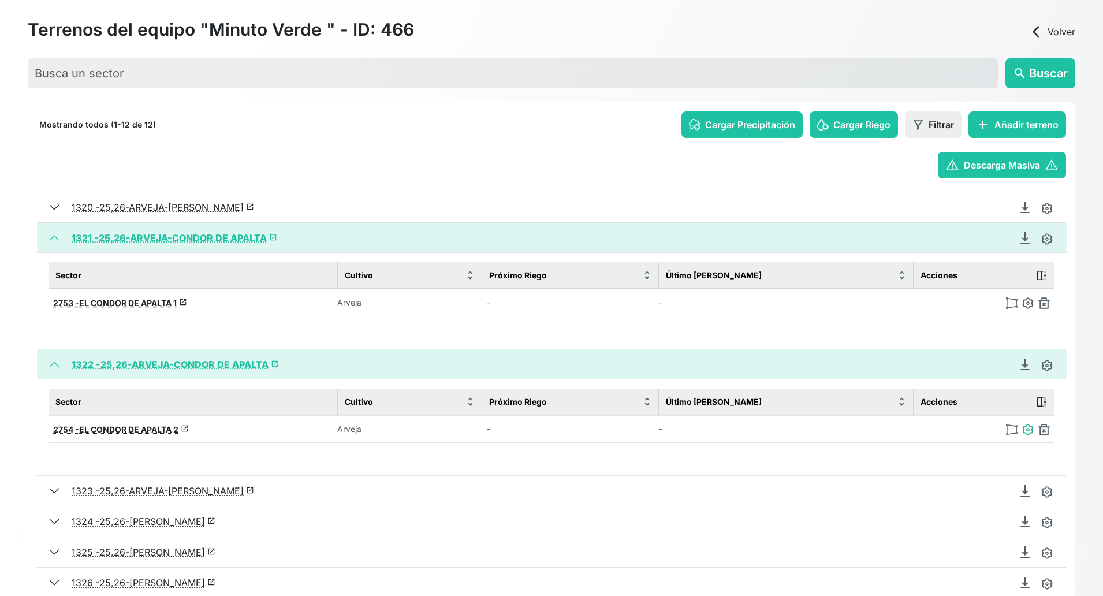
click at [980, 430] on img at bounding box center [1028, 430] width 12 height 12
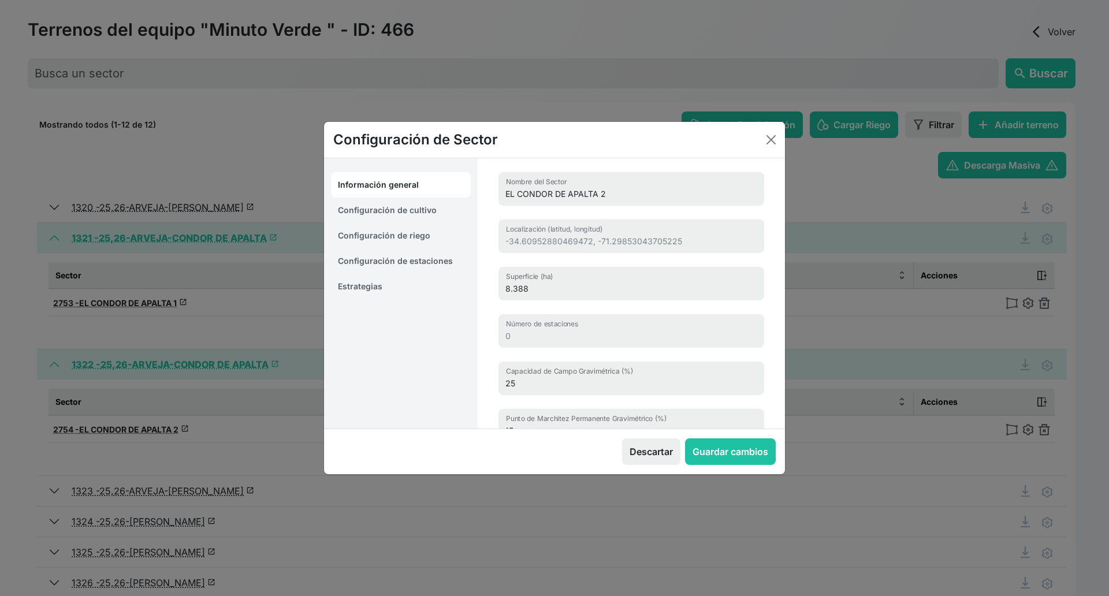
click at [349, 283] on link "Estrategias" at bounding box center [401, 286] width 140 height 25
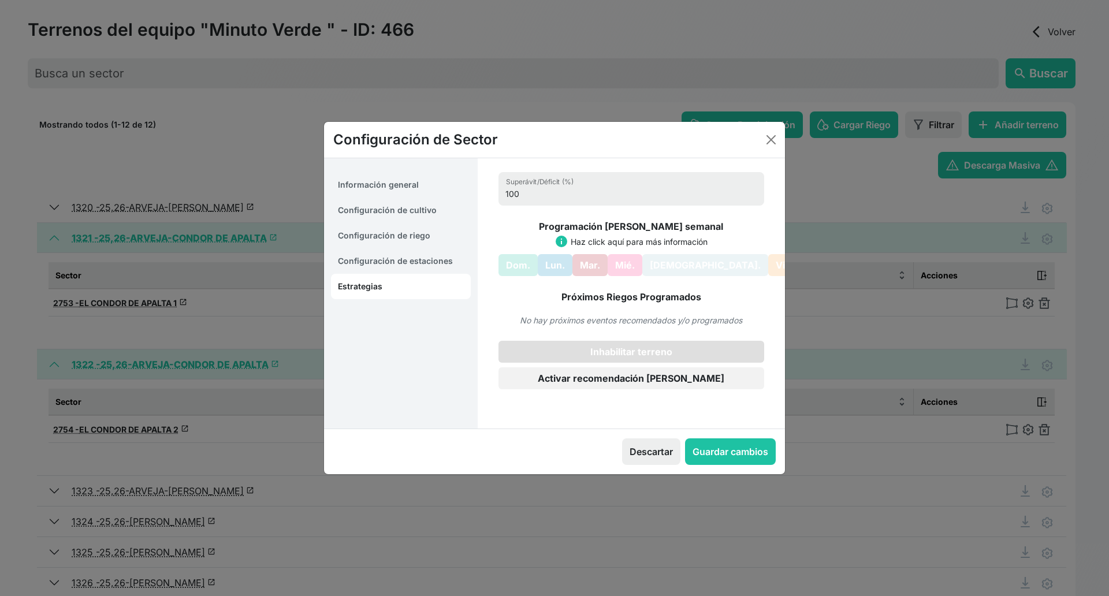
click at [627, 350] on button "Inhabilitar terreno" at bounding box center [632, 352] width 266 height 22
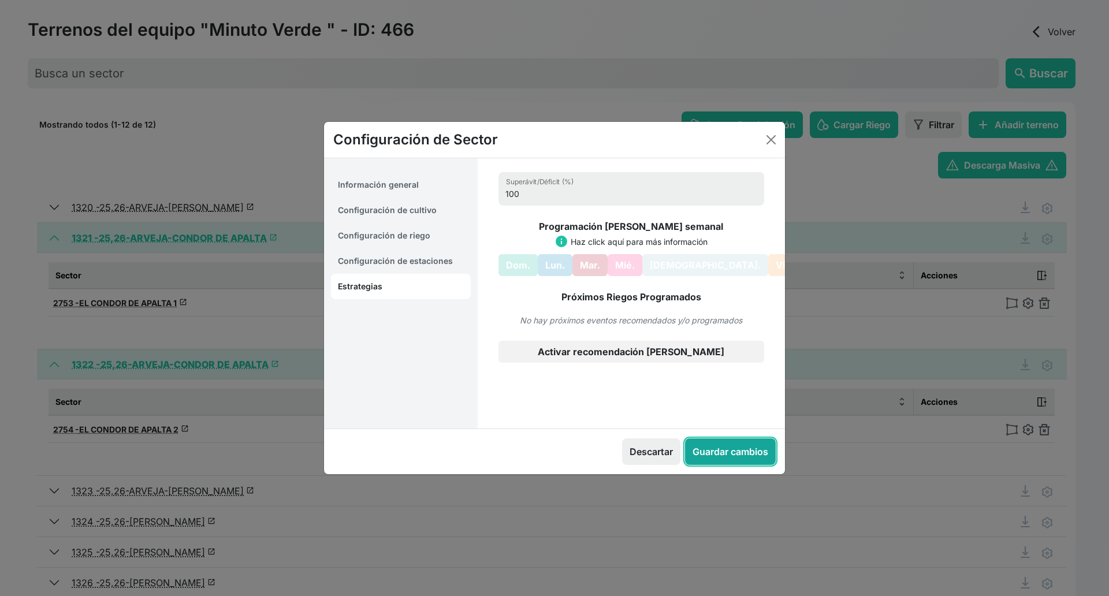
click at [726, 448] on button "Guardar cambios" at bounding box center [730, 451] width 91 height 27
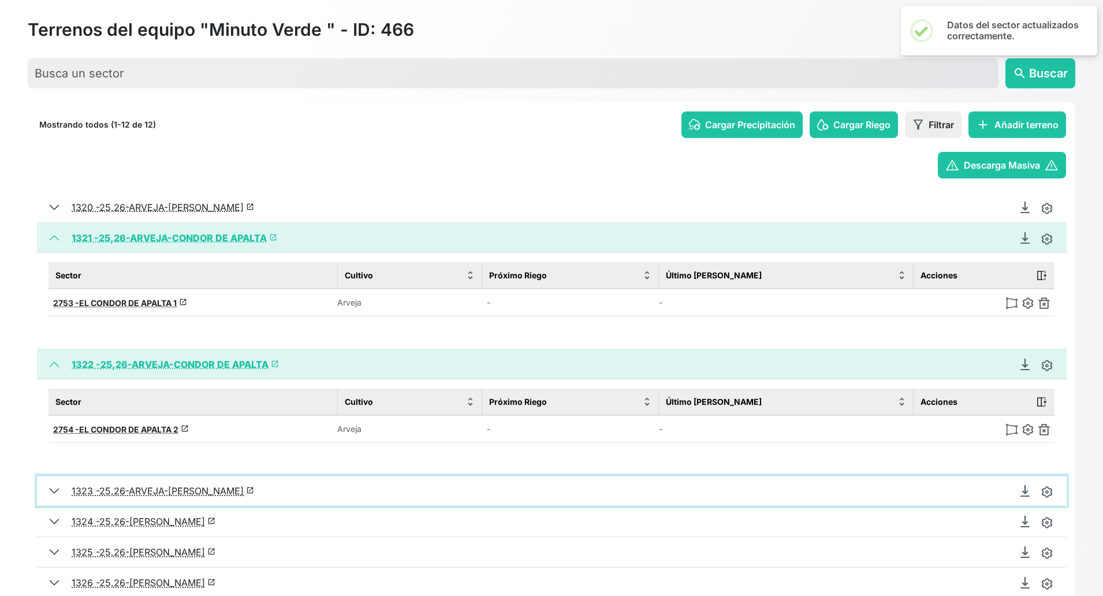
click at [46, 490] on button "1323 - 25,26-ARVEJA-[PERSON_NAME] launch" at bounding box center [552, 491] width 1030 height 30
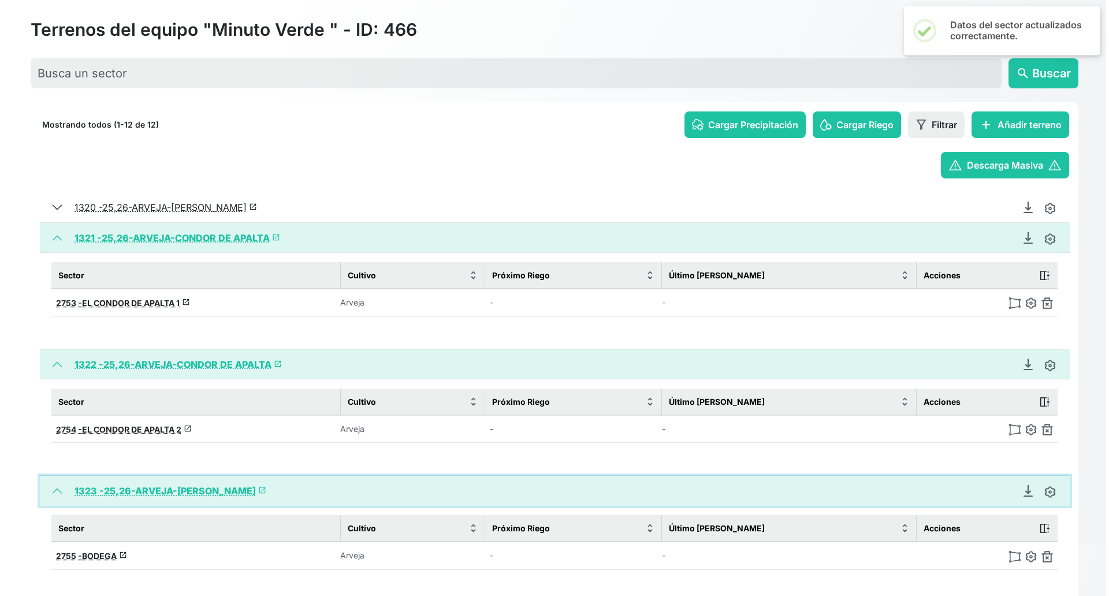
scroll to position [197, 0]
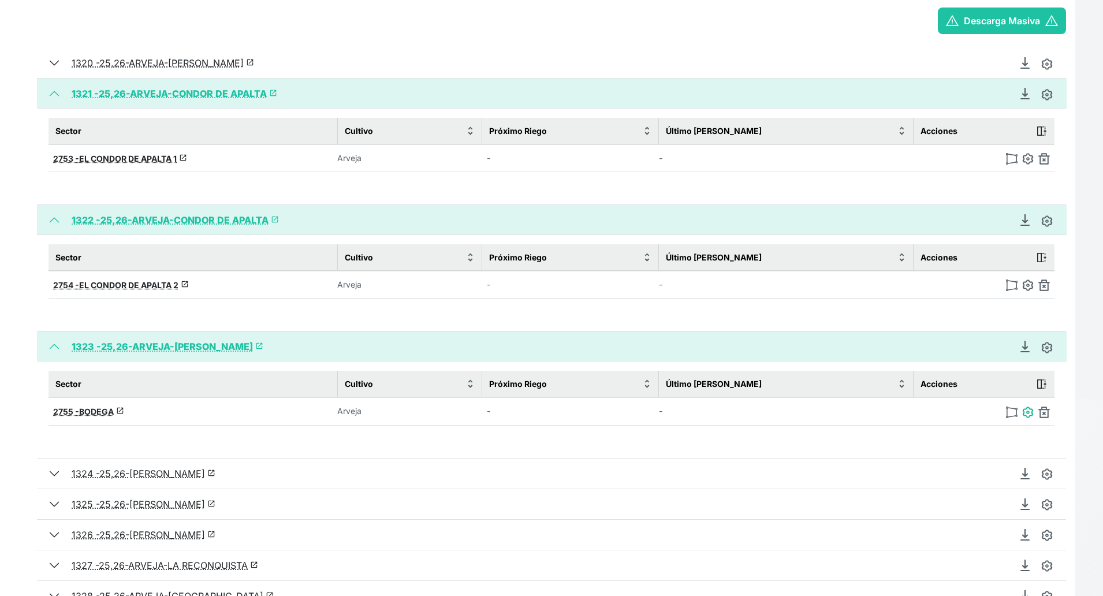
click at [980, 411] on img at bounding box center [1028, 413] width 12 height 12
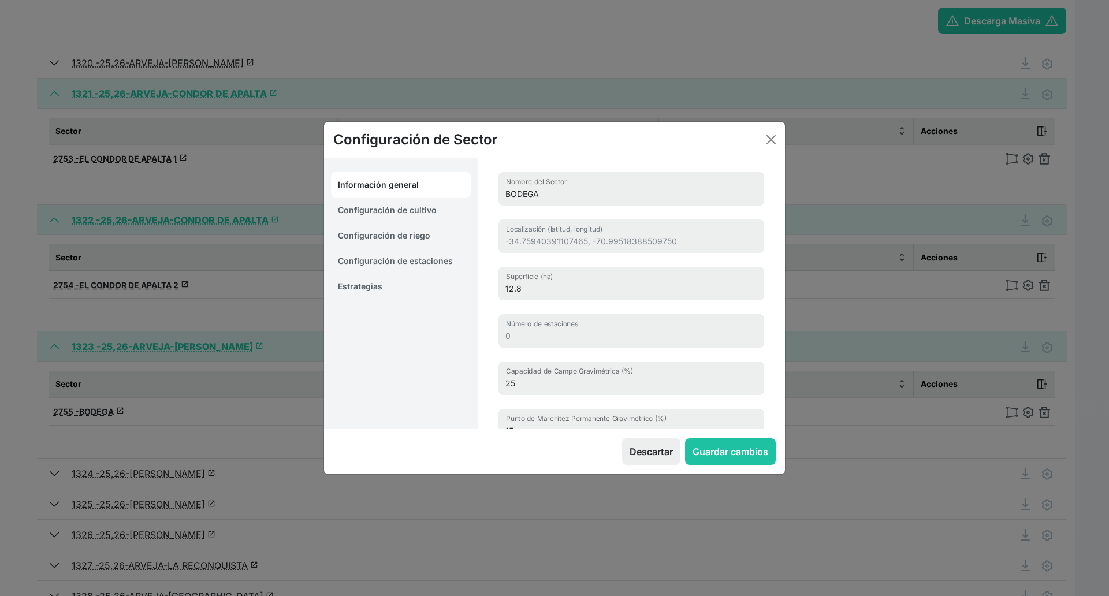
click at [369, 291] on link "Estrategias" at bounding box center [401, 286] width 140 height 25
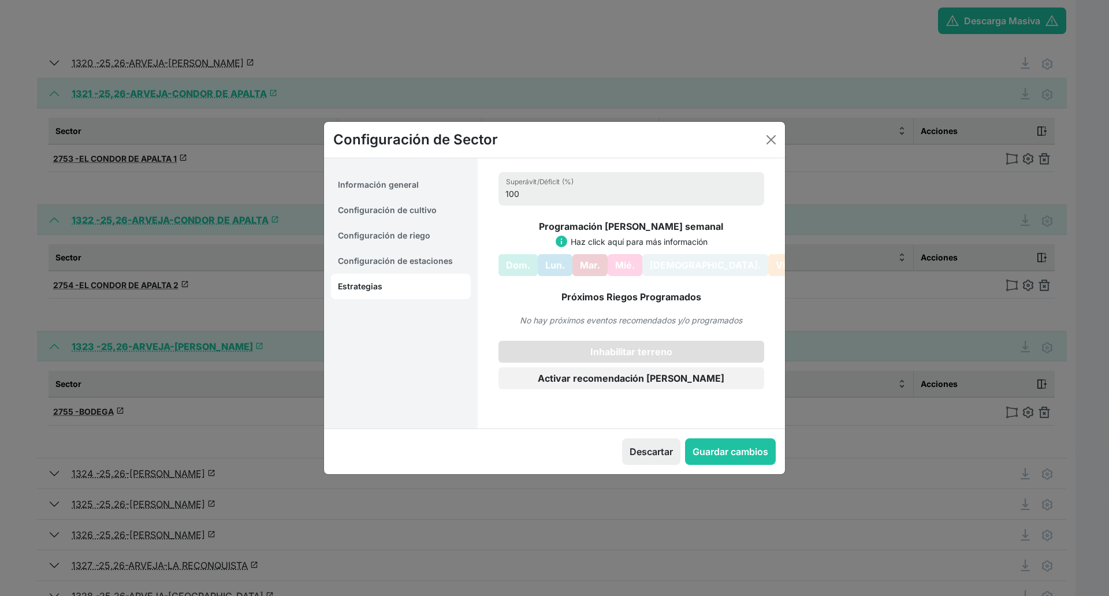
click at [597, 350] on button "Inhabilitar terreno" at bounding box center [632, 352] width 266 height 22
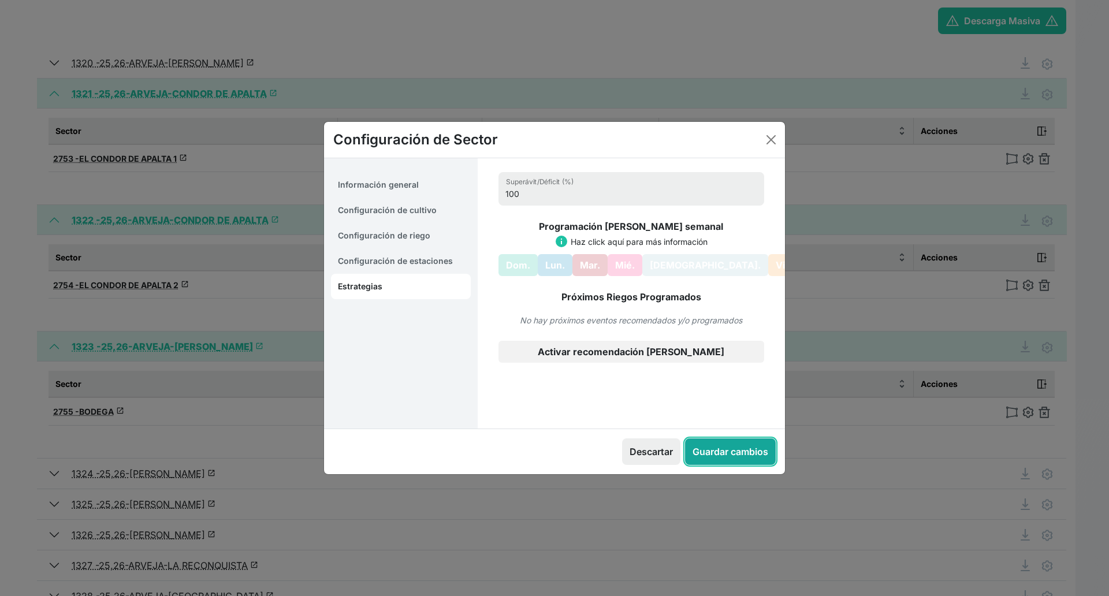
click at [732, 450] on button "Guardar cambios" at bounding box center [730, 451] width 91 height 27
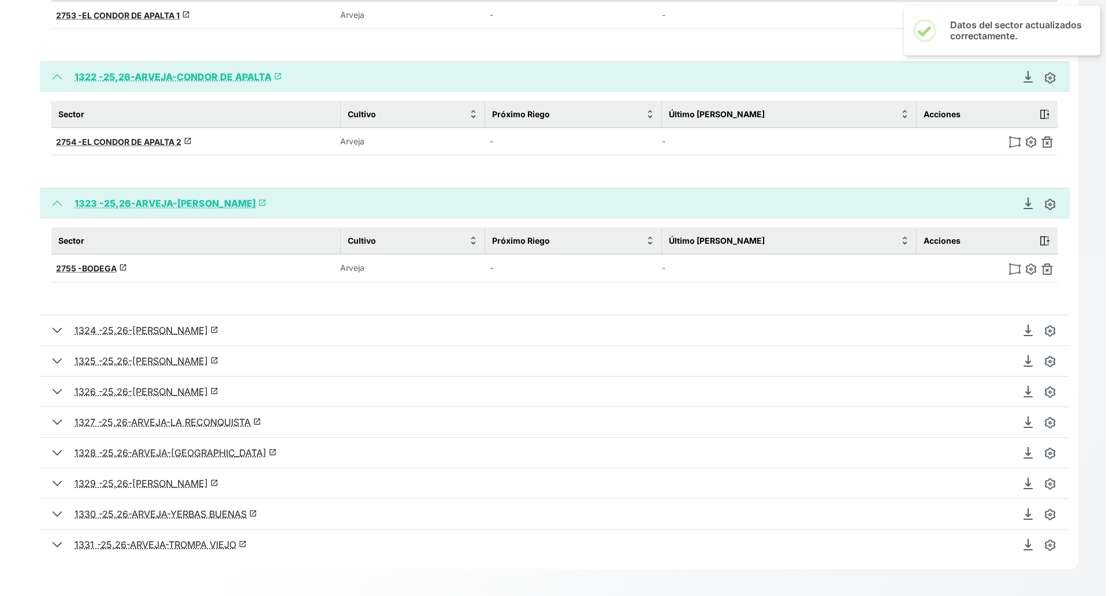
scroll to position [341, 0]
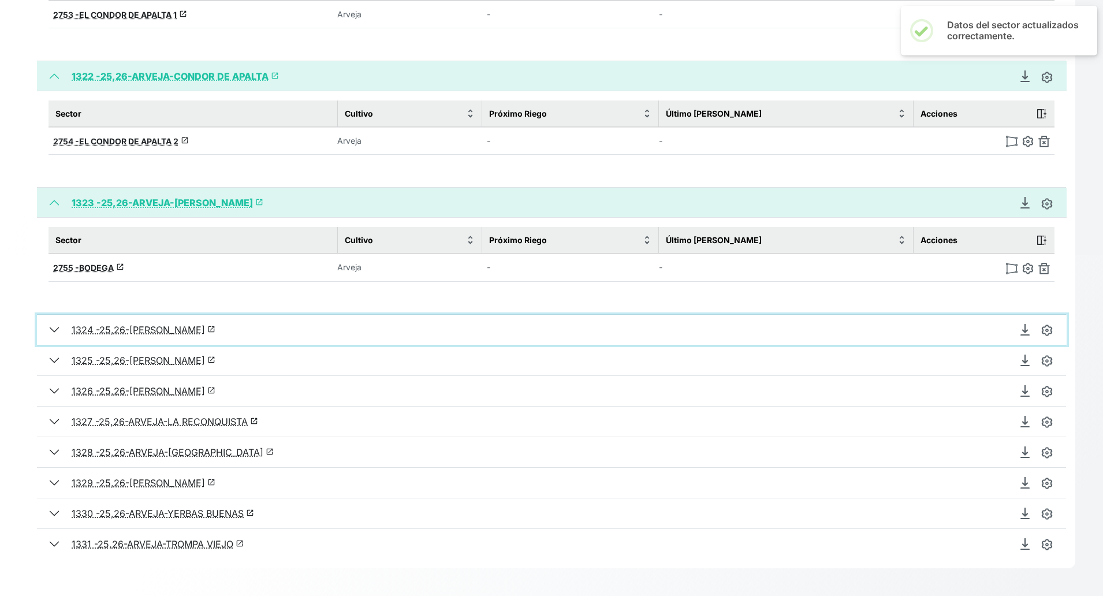
click at [57, 329] on button "1324 - 25,26-[PERSON_NAME] launch" at bounding box center [552, 330] width 1030 height 30
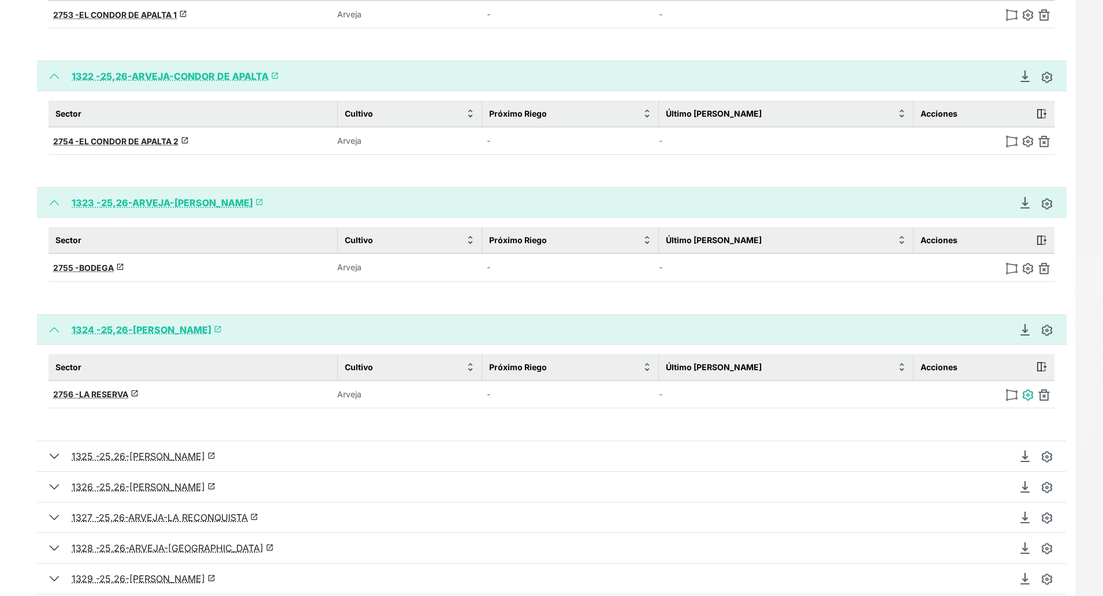
click at [980, 394] on img at bounding box center [1028, 395] width 12 height 12
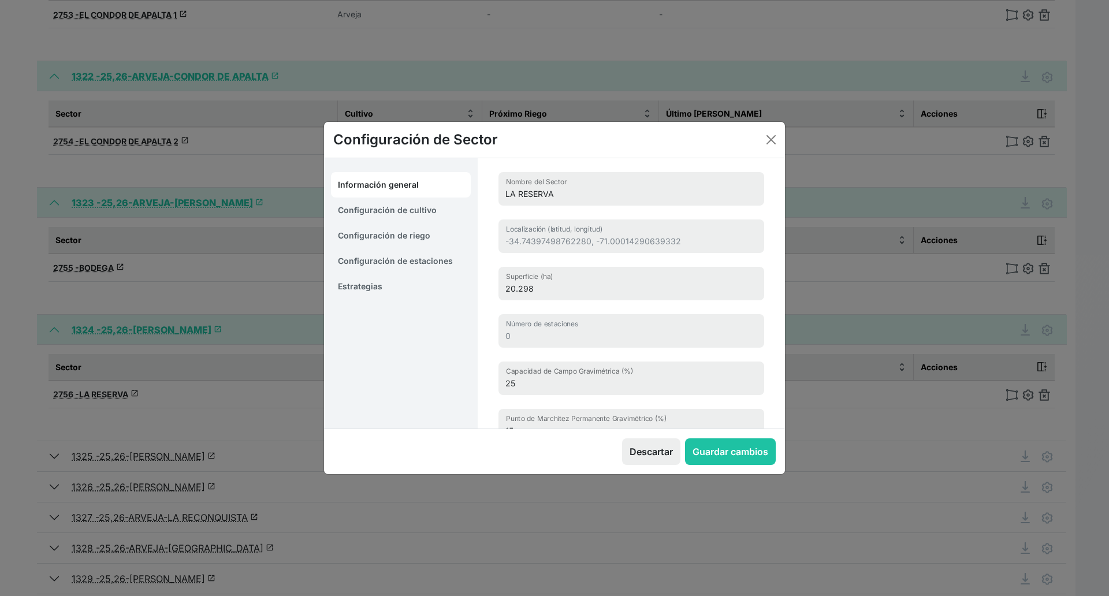
drag, startPoint x: 388, startPoint y: 284, endPoint x: 395, endPoint y: 287, distance: 7.5
click at [388, 283] on link "Estrategias" at bounding box center [401, 286] width 140 height 25
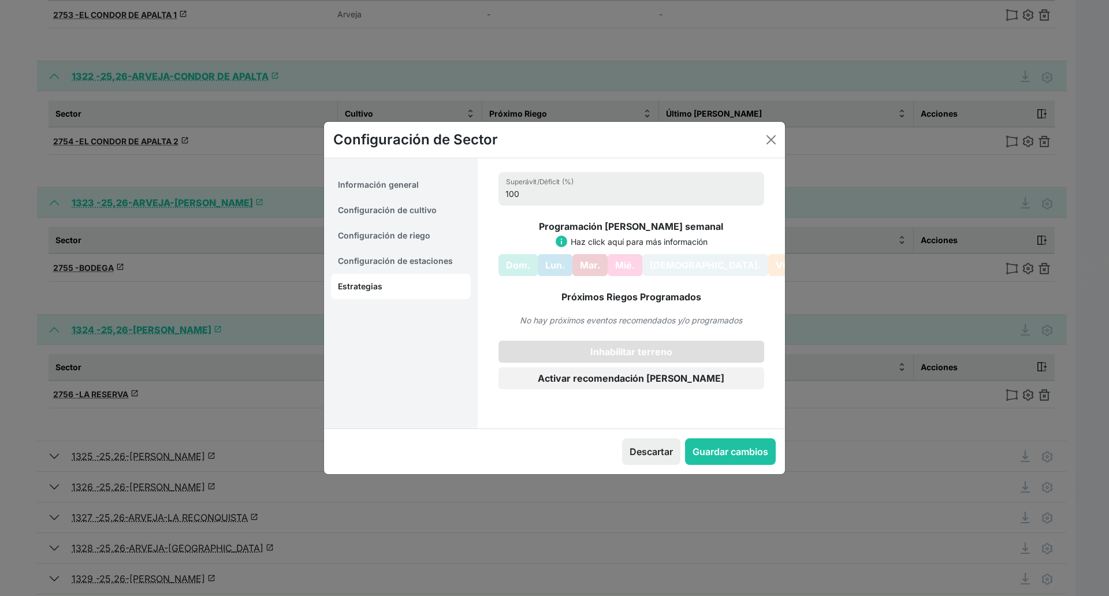
click at [581, 353] on button "Inhabilitar terreno" at bounding box center [632, 352] width 266 height 22
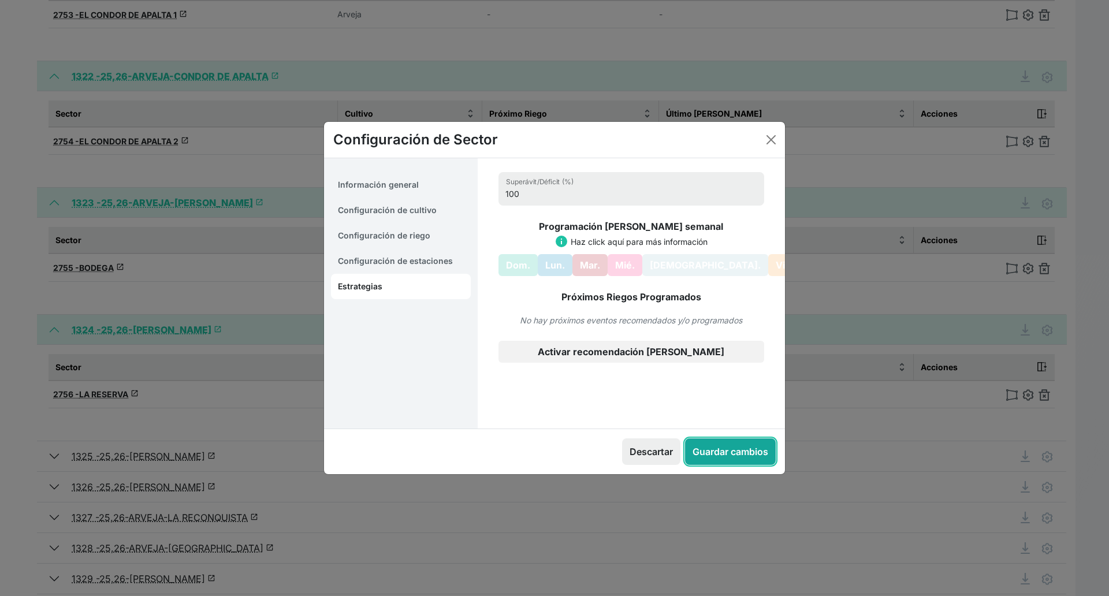
click at [727, 447] on button "Guardar cambios" at bounding box center [730, 451] width 91 height 27
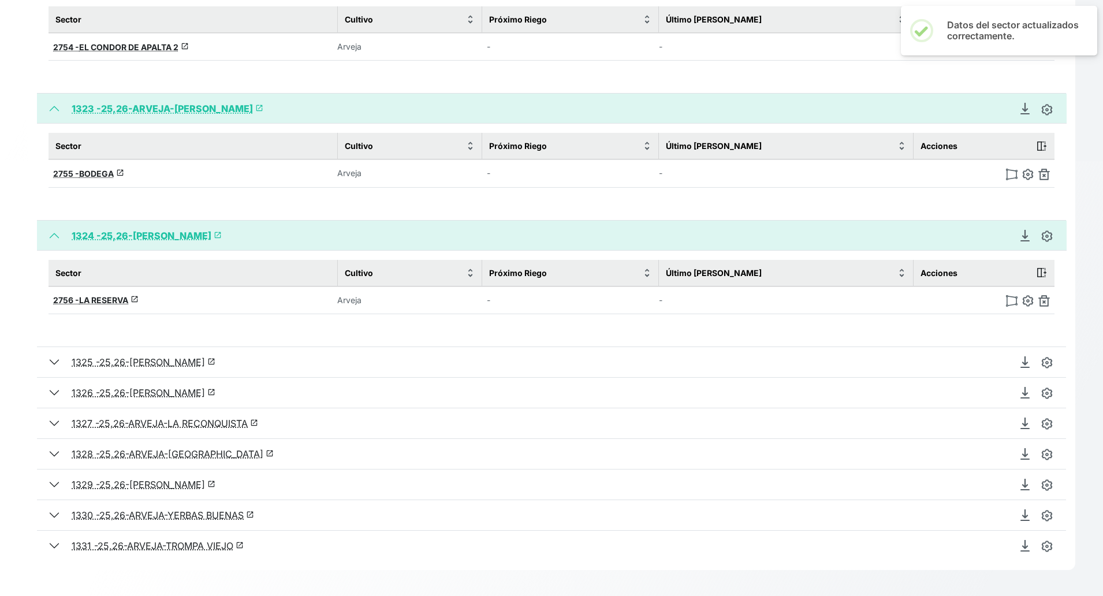
scroll to position [437, 0]
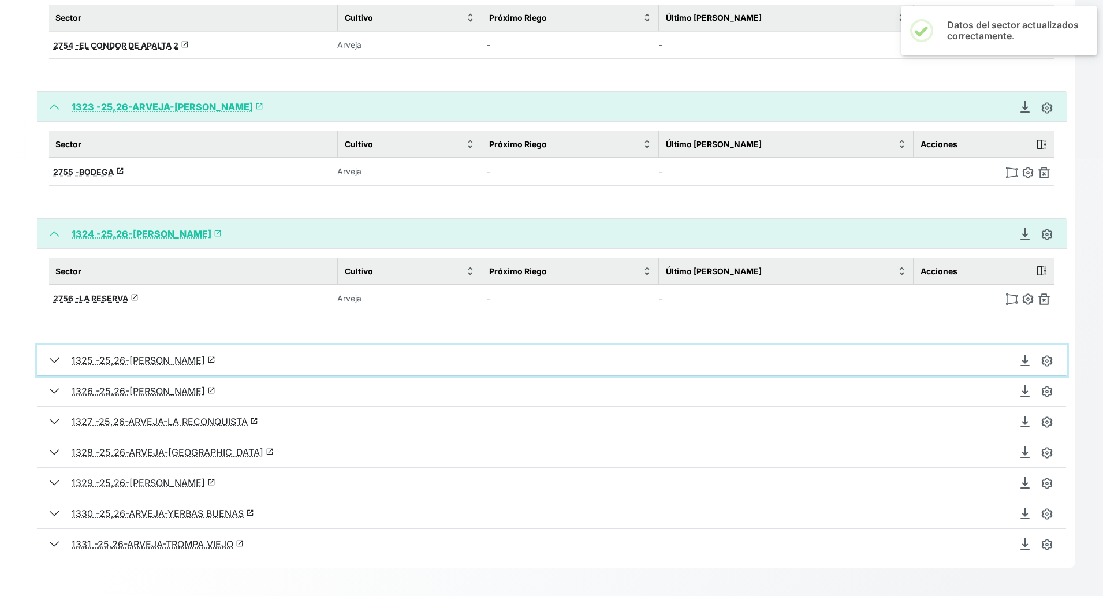
click at [58, 364] on button "1325 - 25,26-ARVEJA-[PERSON_NAME] launch" at bounding box center [552, 360] width 1030 height 30
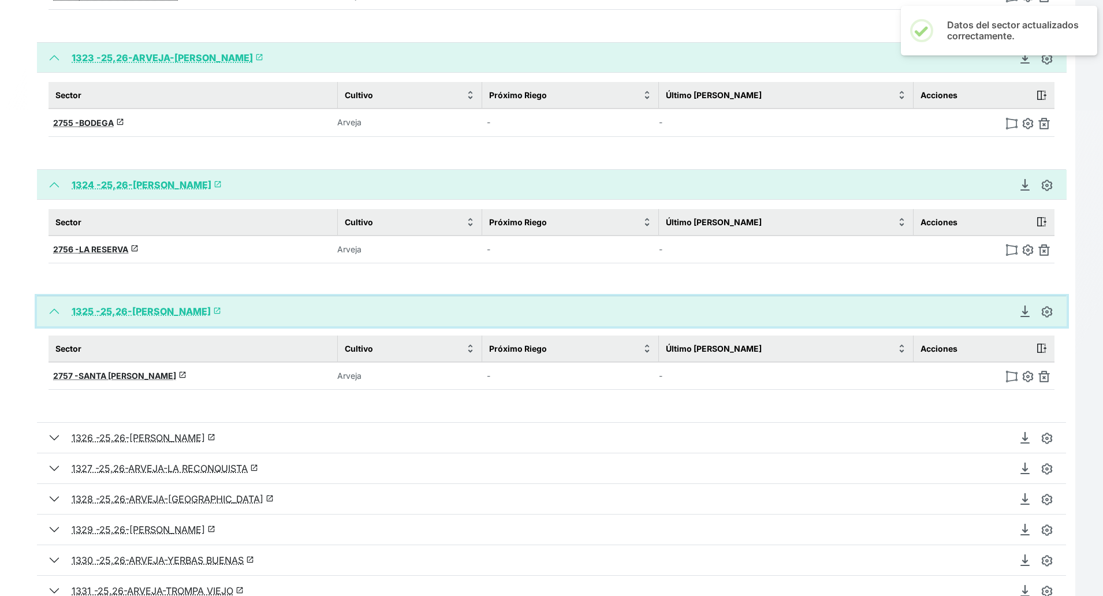
scroll to position [533, 0]
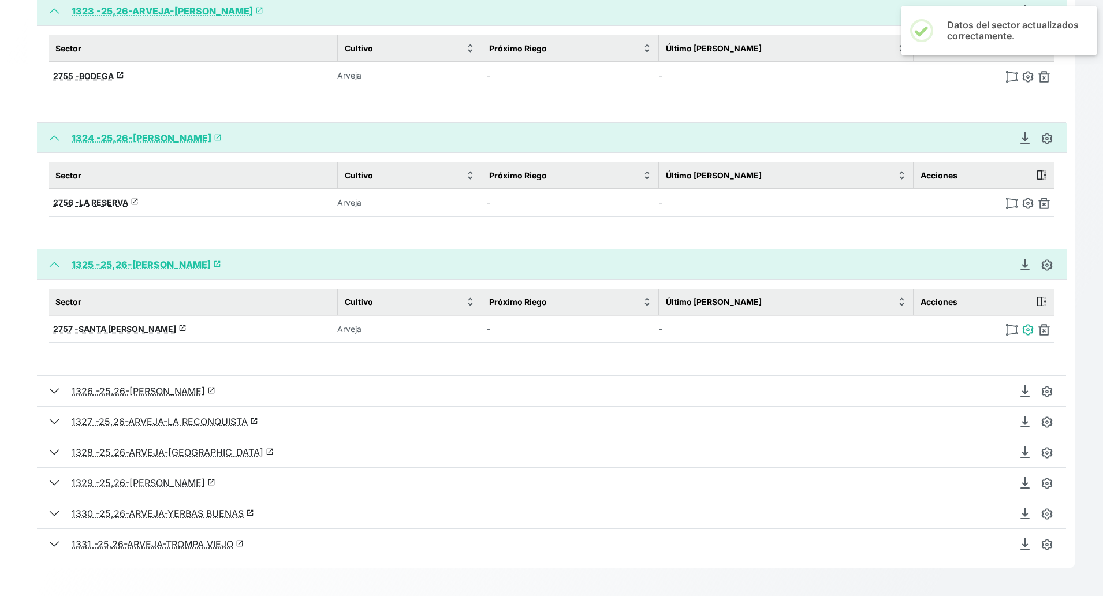
click at [980, 330] on img at bounding box center [1028, 330] width 12 height 12
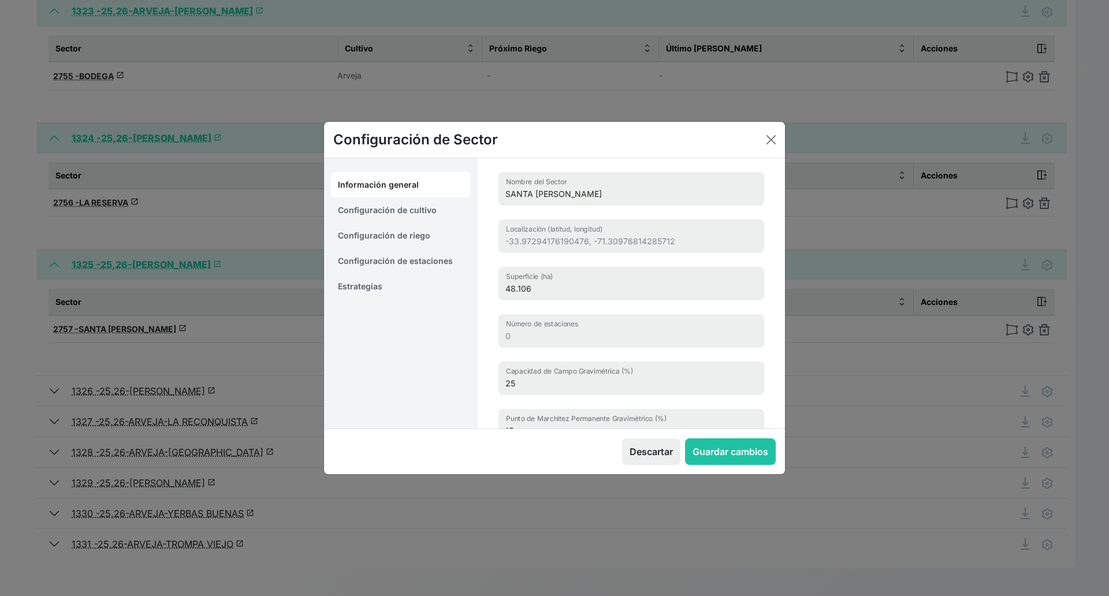
click at [367, 291] on link "Estrategias" at bounding box center [401, 286] width 140 height 25
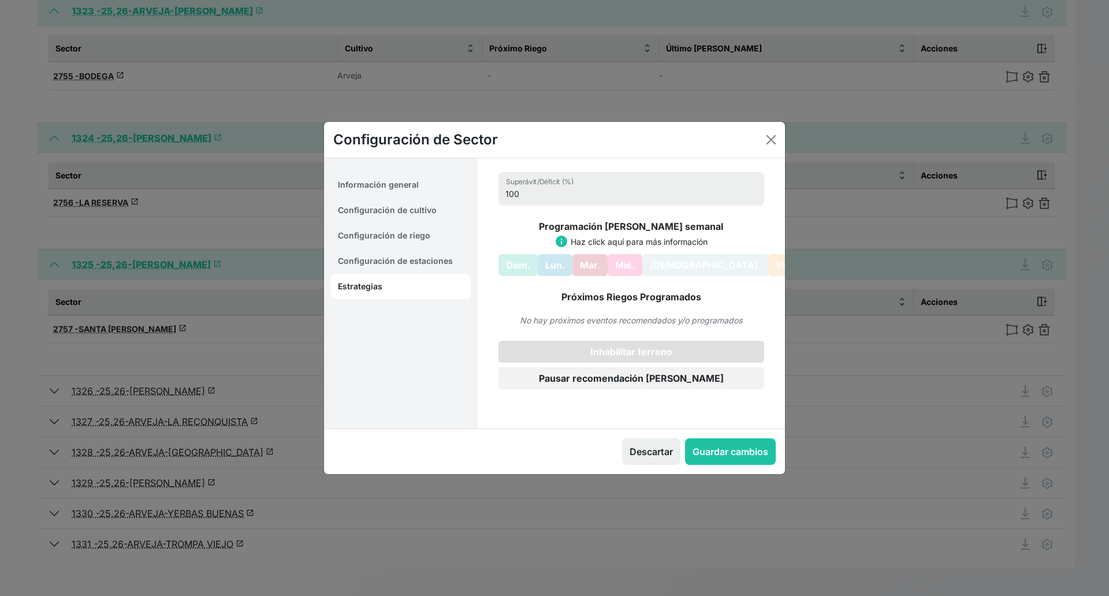
click at [623, 347] on button "Inhabilitar terreno" at bounding box center [632, 352] width 266 height 22
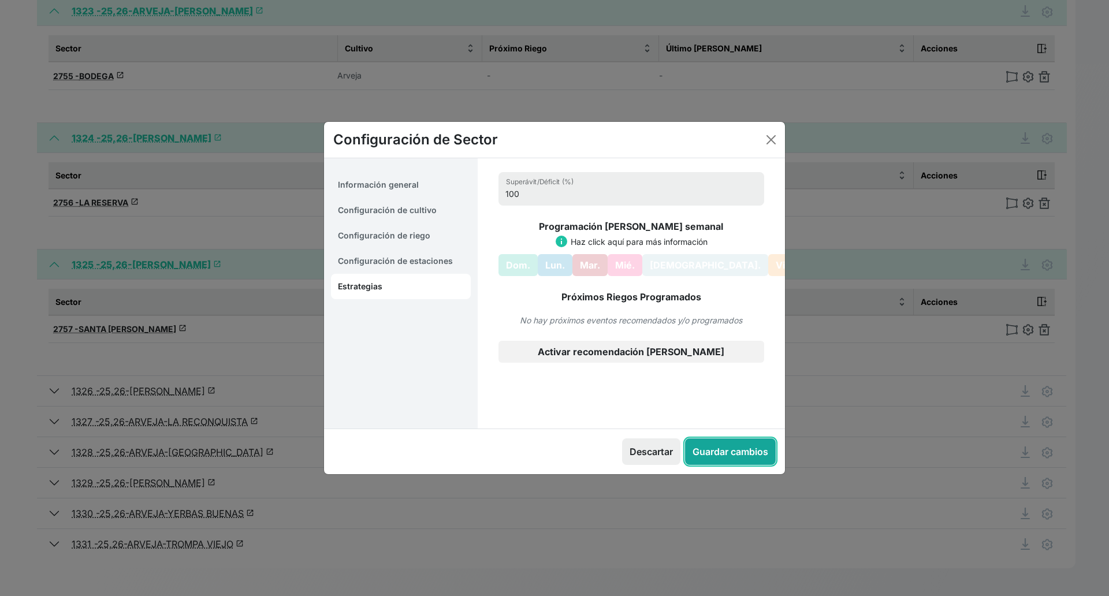
click at [726, 449] on button "Guardar cambios" at bounding box center [730, 451] width 91 height 27
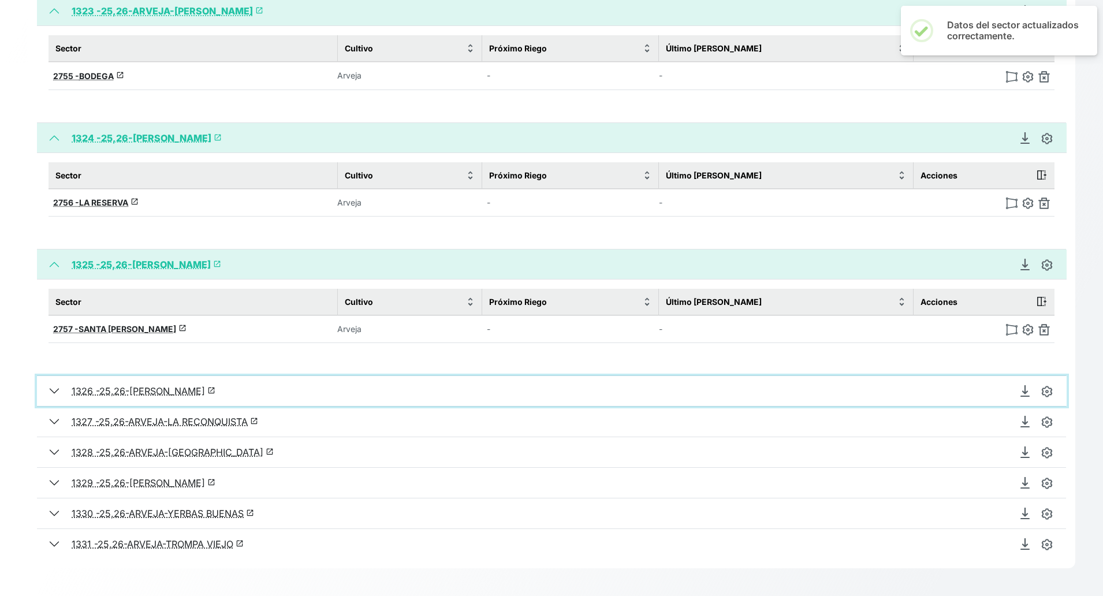
click at [57, 388] on button "1326 - 25,26-ARVEJA-LA [PERSON_NAME] launch" at bounding box center [552, 391] width 1030 height 30
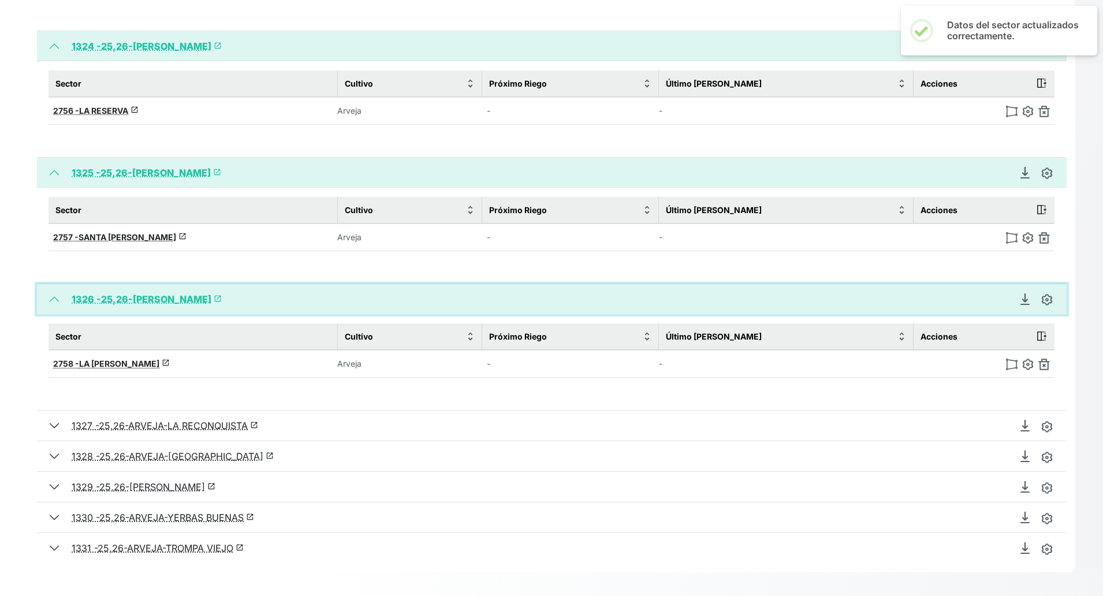
scroll to position [628, 0]
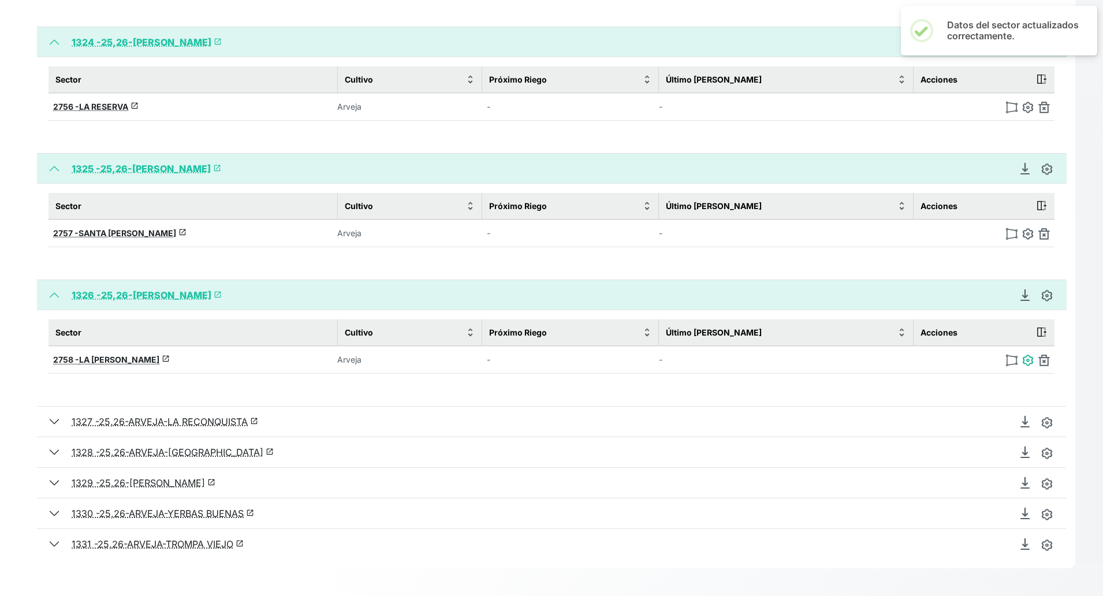
click at [980, 358] on img at bounding box center [1028, 361] width 12 height 12
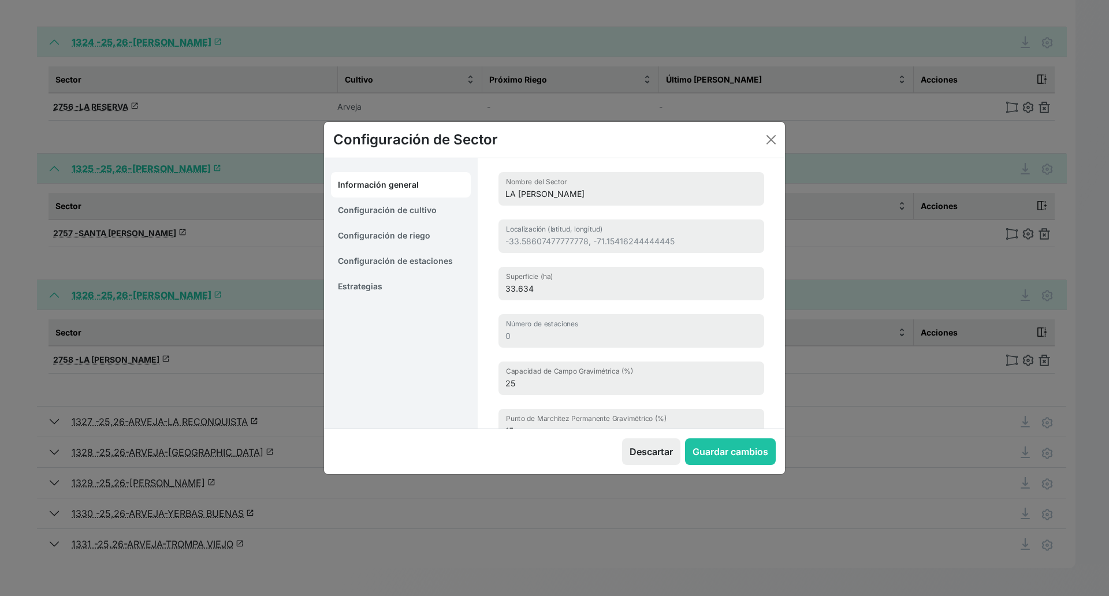
click at [391, 291] on link "Estrategias" at bounding box center [401, 286] width 140 height 25
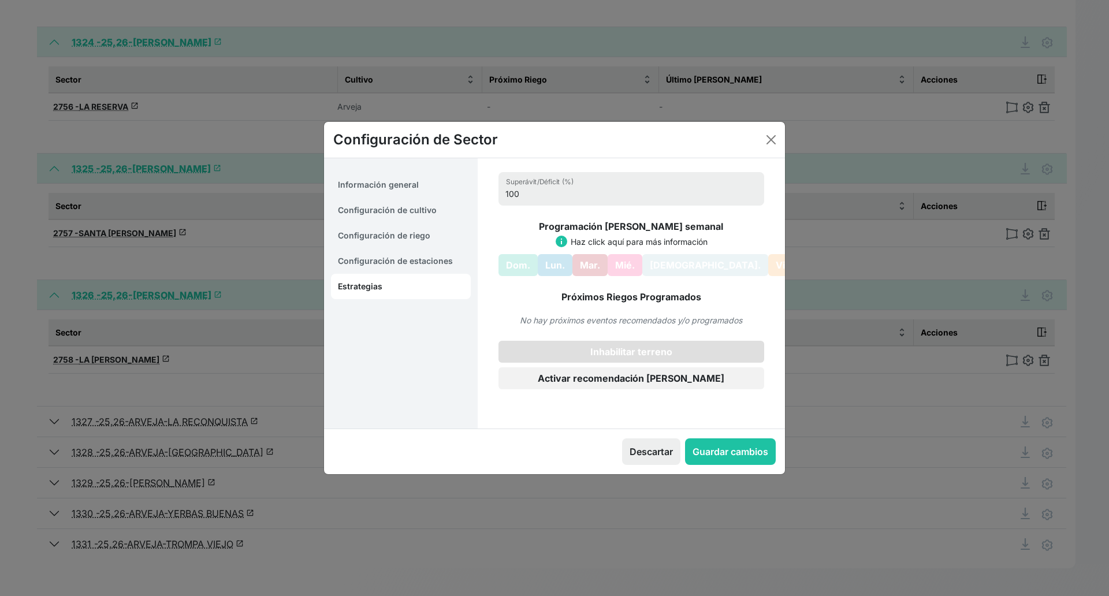
click at [620, 353] on button "Inhabilitar terreno" at bounding box center [632, 352] width 266 height 22
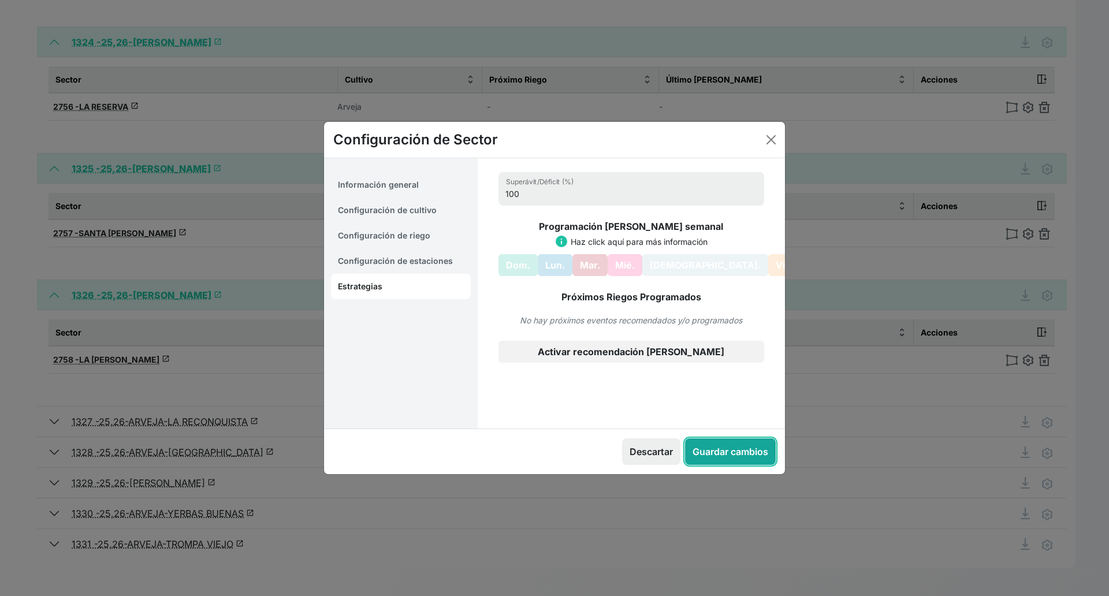
click at [726, 453] on button "Guardar cambios" at bounding box center [730, 451] width 91 height 27
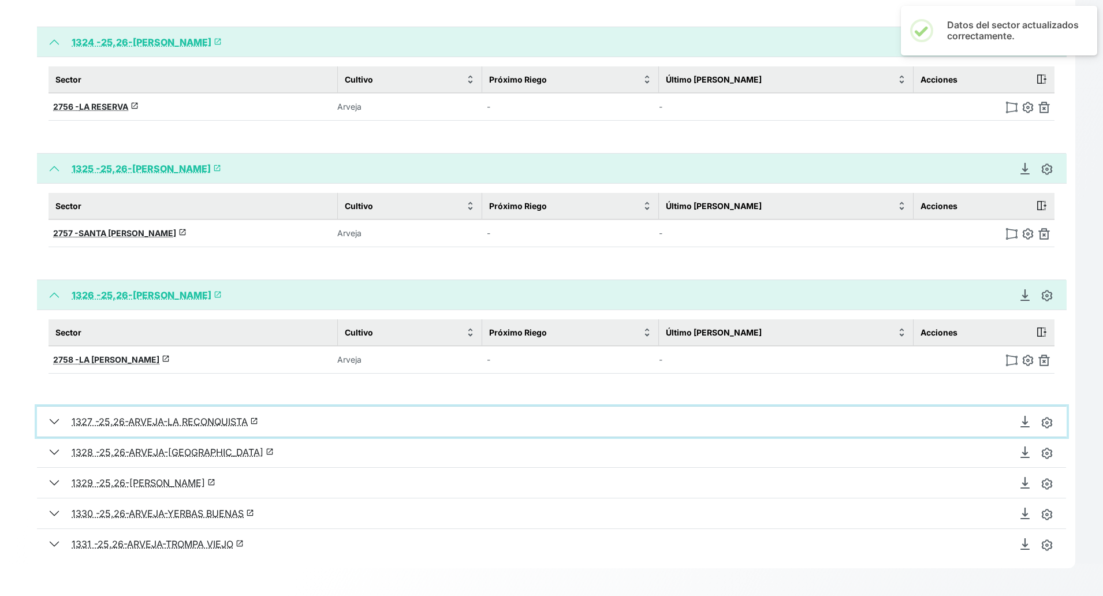
click at [56, 421] on button "1327 - 25,26-ARVEJA-LA RECONQUISTA launch" at bounding box center [552, 422] width 1030 height 30
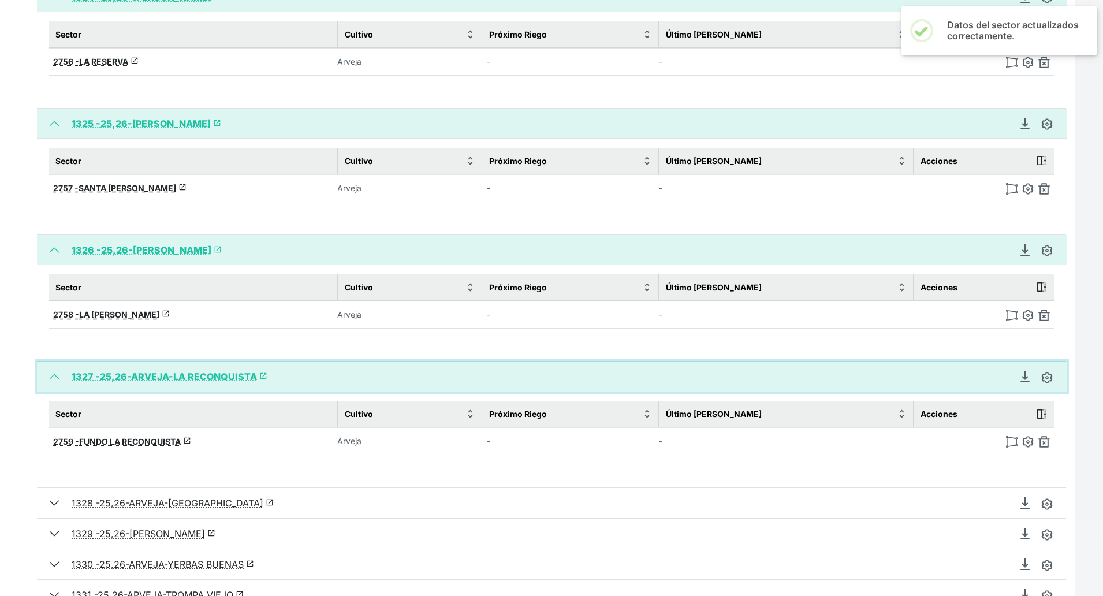
scroll to position [724, 0]
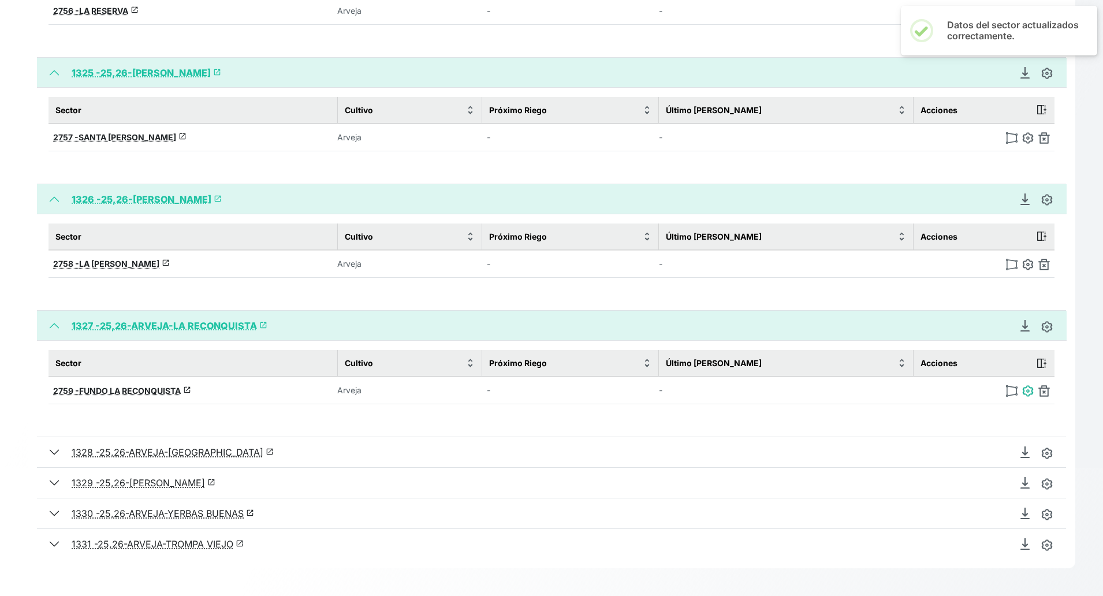
click at [980, 392] on img at bounding box center [1028, 391] width 12 height 12
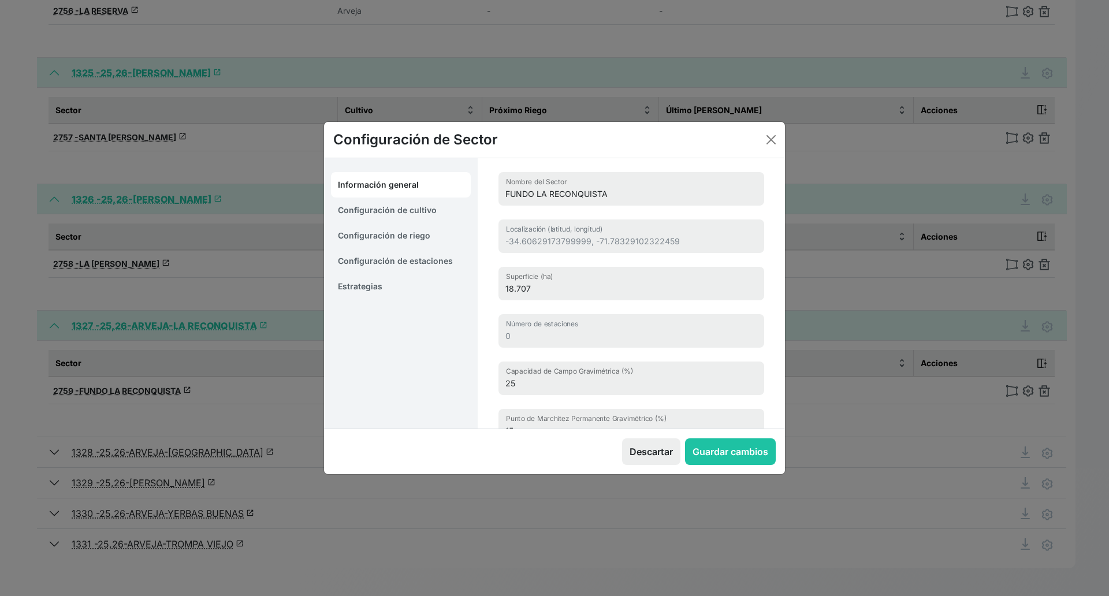
click at [389, 287] on link "Estrategias" at bounding box center [401, 286] width 140 height 25
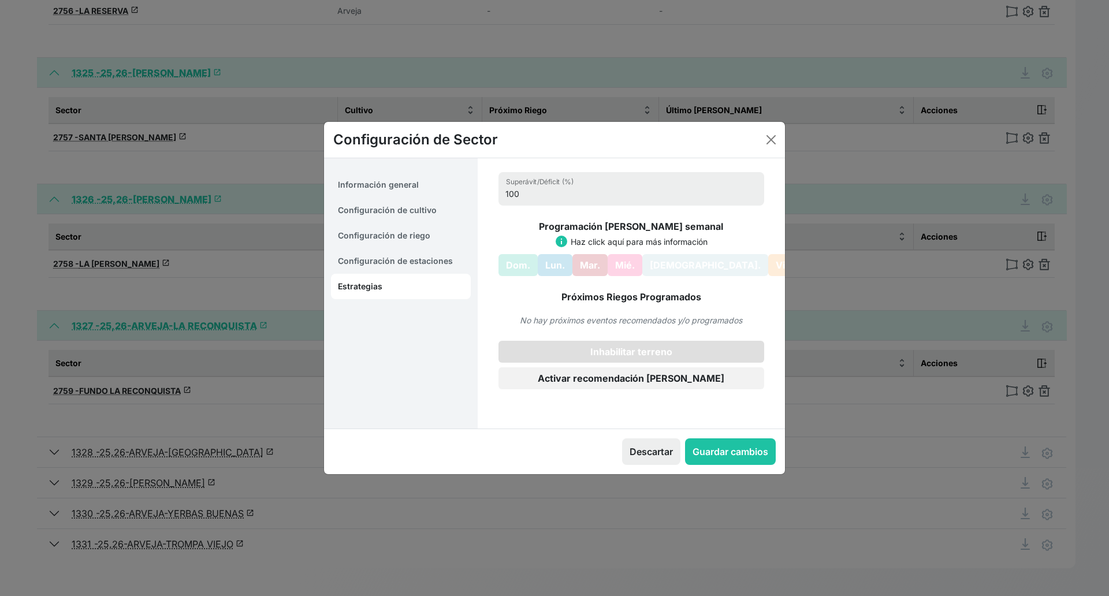
click at [585, 354] on button "Inhabilitar terreno" at bounding box center [632, 352] width 266 height 22
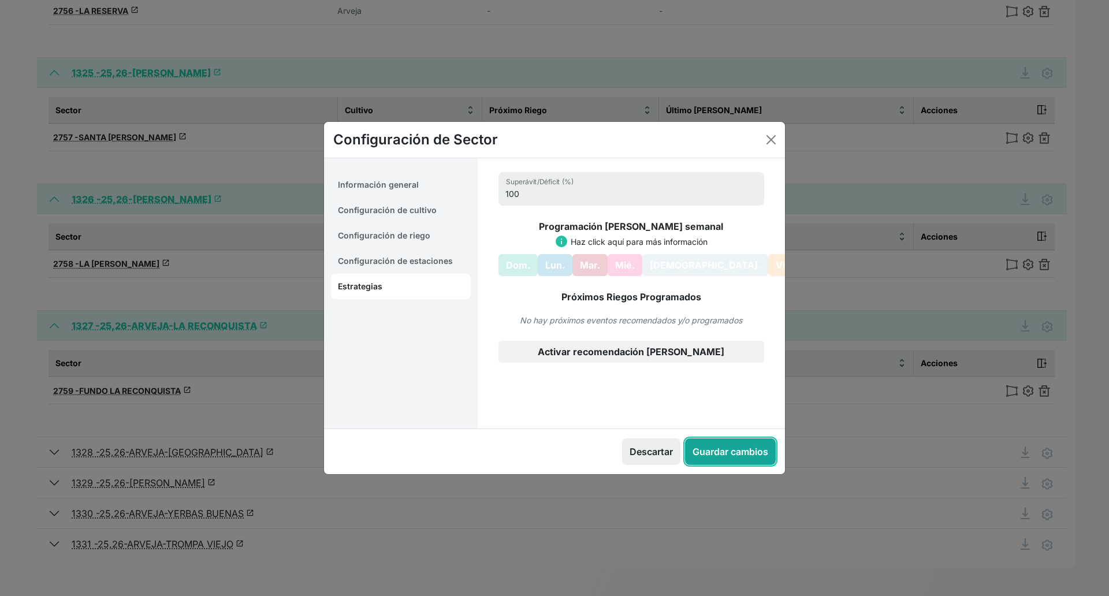
click at [734, 452] on button "Guardar cambios" at bounding box center [730, 451] width 91 height 27
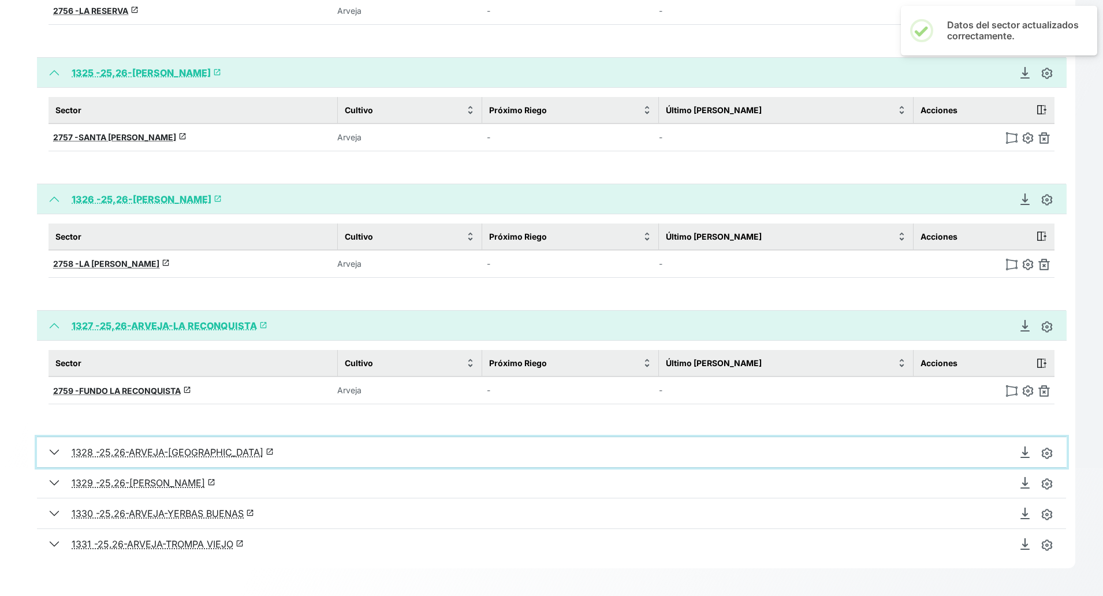
click at [56, 451] on button "1328 - 25,26-ARVEJA-[GEOGRAPHIC_DATA] launch" at bounding box center [552, 452] width 1030 height 30
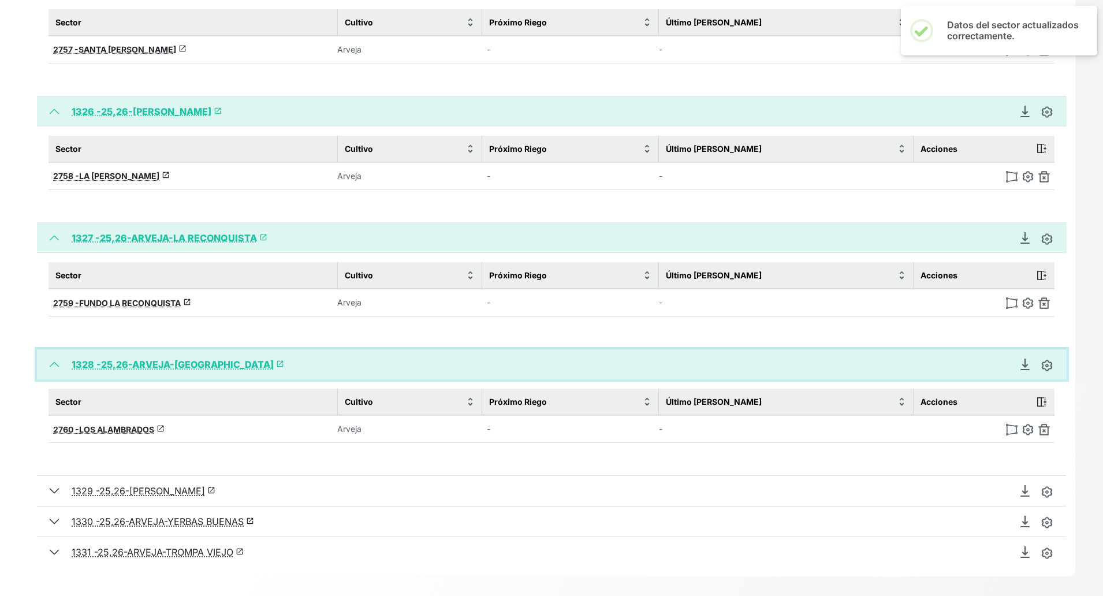
scroll to position [819, 0]
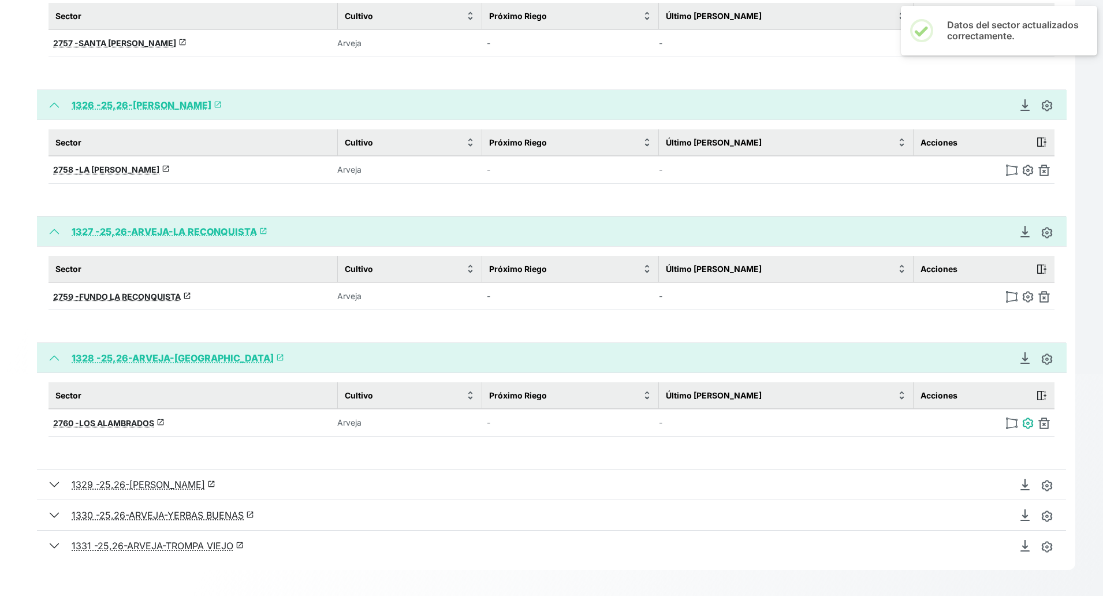
click at [980, 422] on img at bounding box center [1028, 424] width 12 height 12
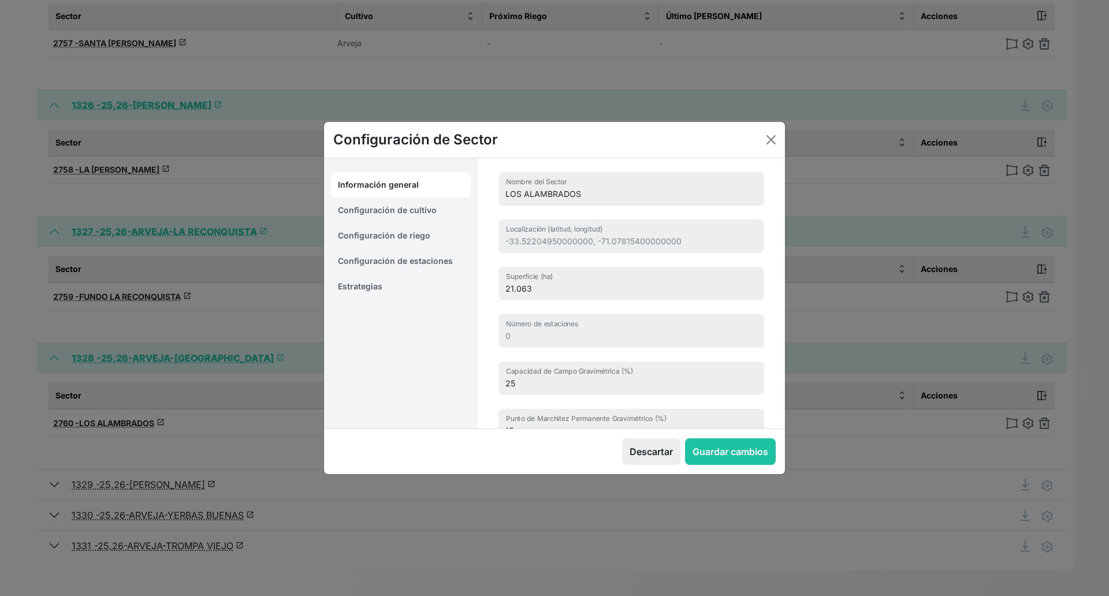
click at [333, 282] on link "Estrategias" at bounding box center [401, 286] width 140 height 25
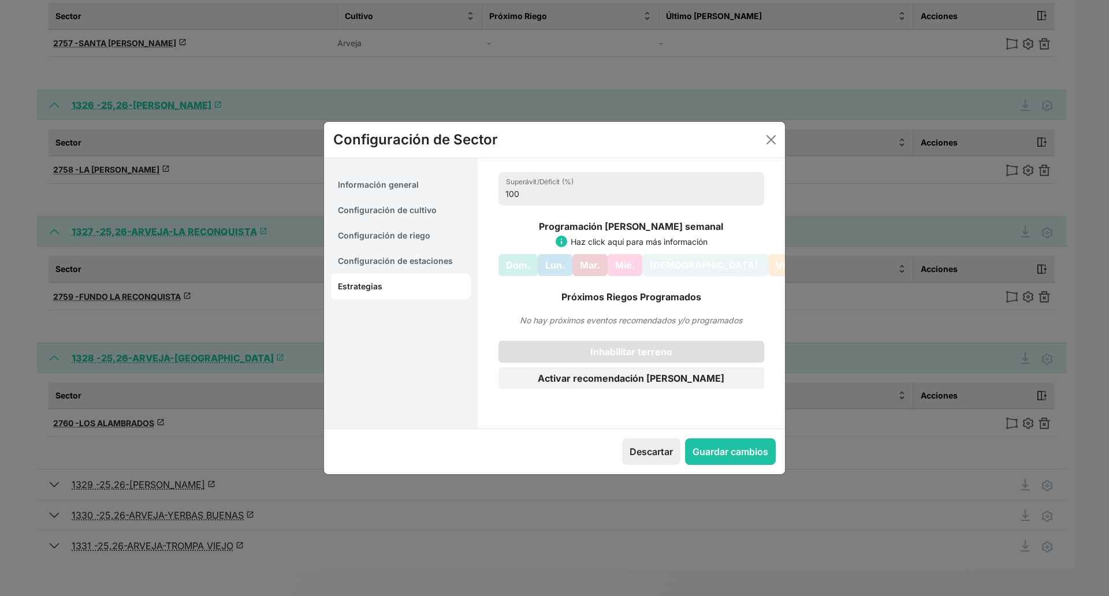
click at [638, 354] on button "Inhabilitar terreno" at bounding box center [632, 352] width 266 height 22
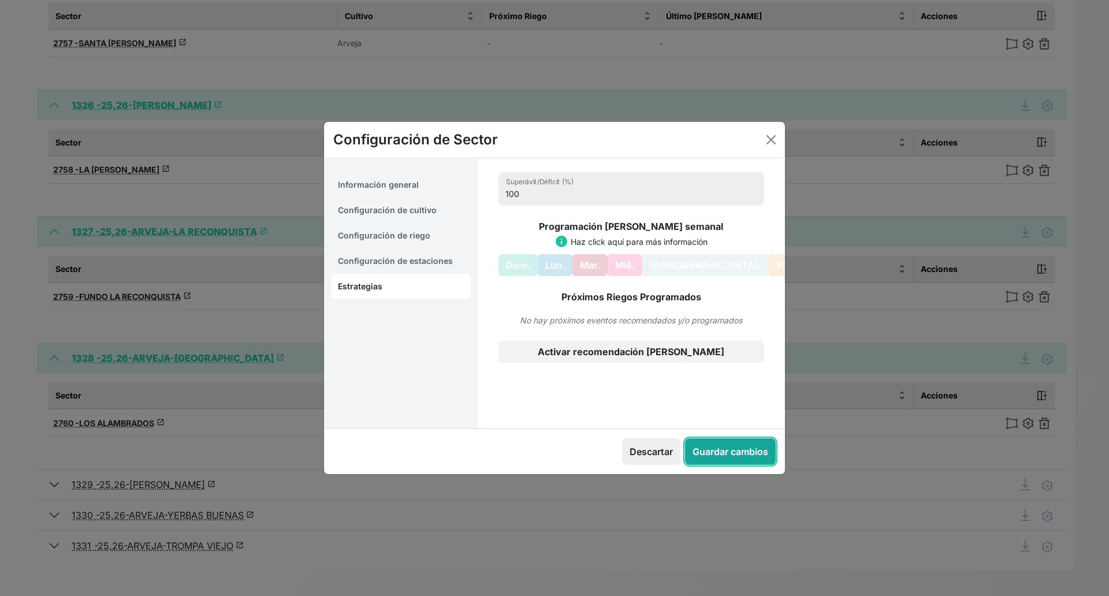
click at [745, 452] on button "Guardar cambios" at bounding box center [730, 451] width 91 height 27
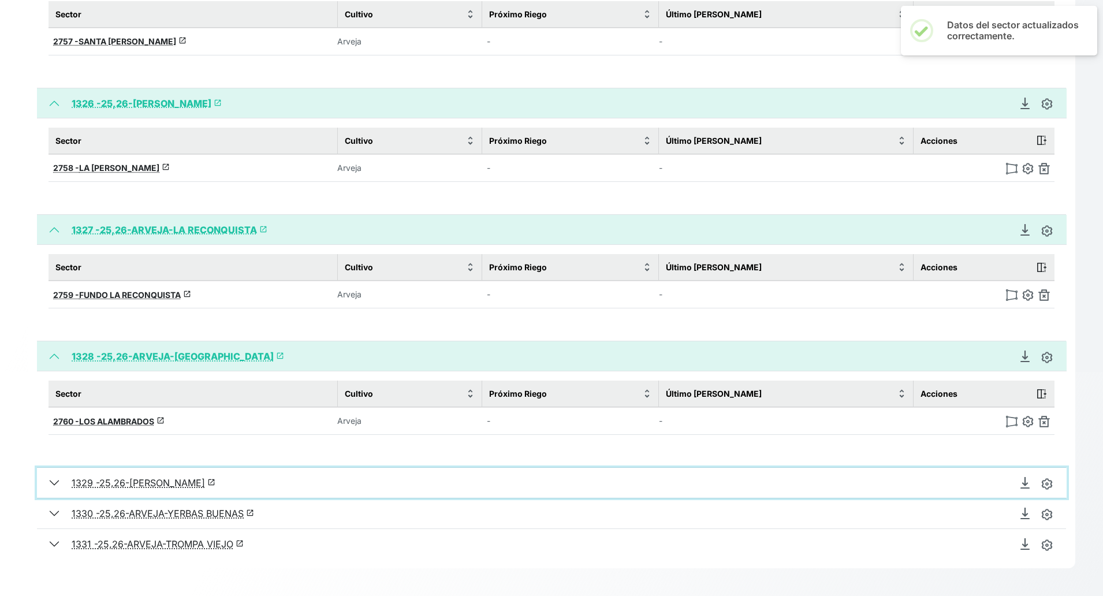
click at [59, 481] on button "1329 - 25,26-[PERSON_NAME] launch" at bounding box center [552, 483] width 1030 height 30
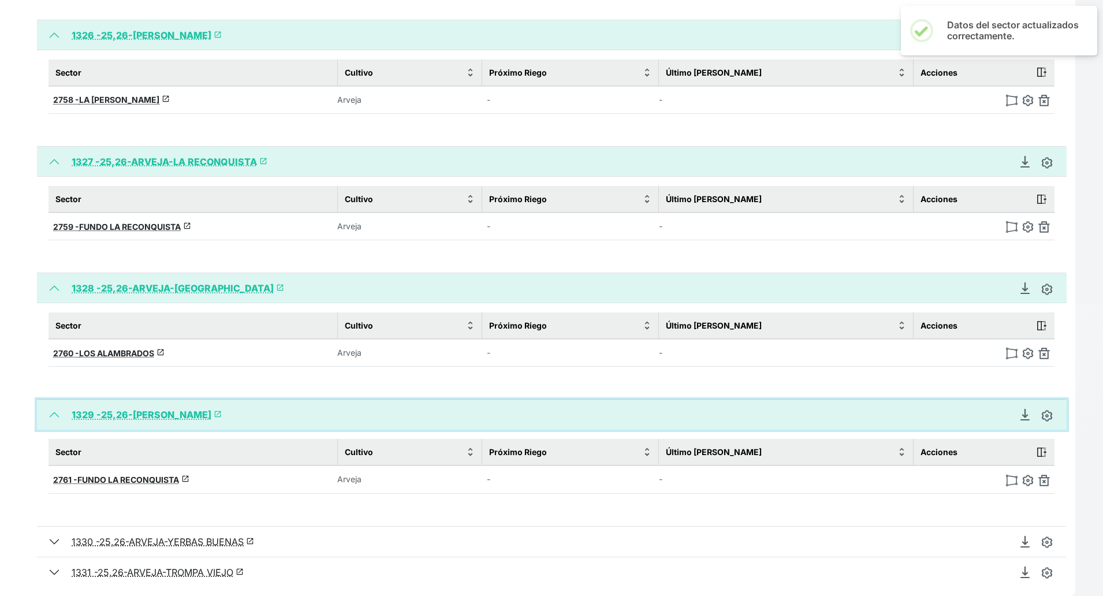
scroll to position [906, 0]
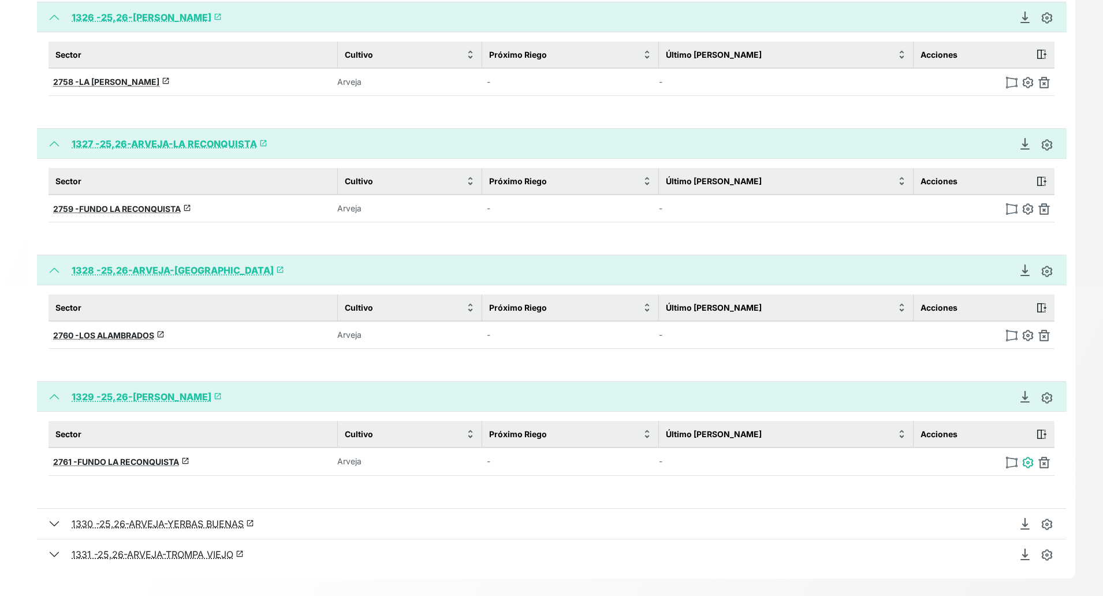
click at [980, 463] on img at bounding box center [1028, 463] width 12 height 12
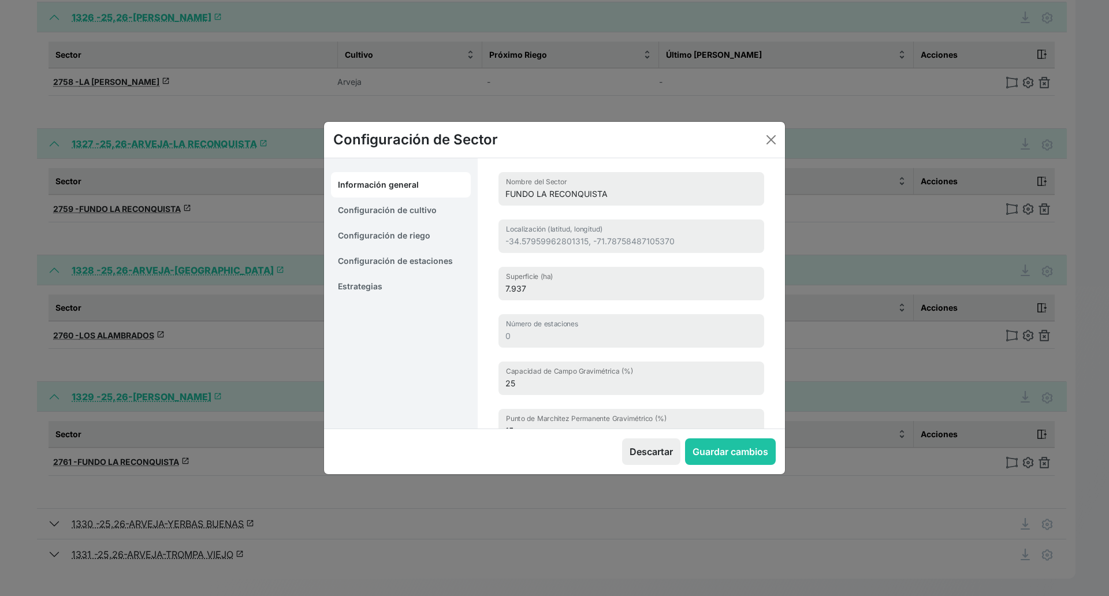
click at [364, 282] on link "Estrategias" at bounding box center [401, 286] width 140 height 25
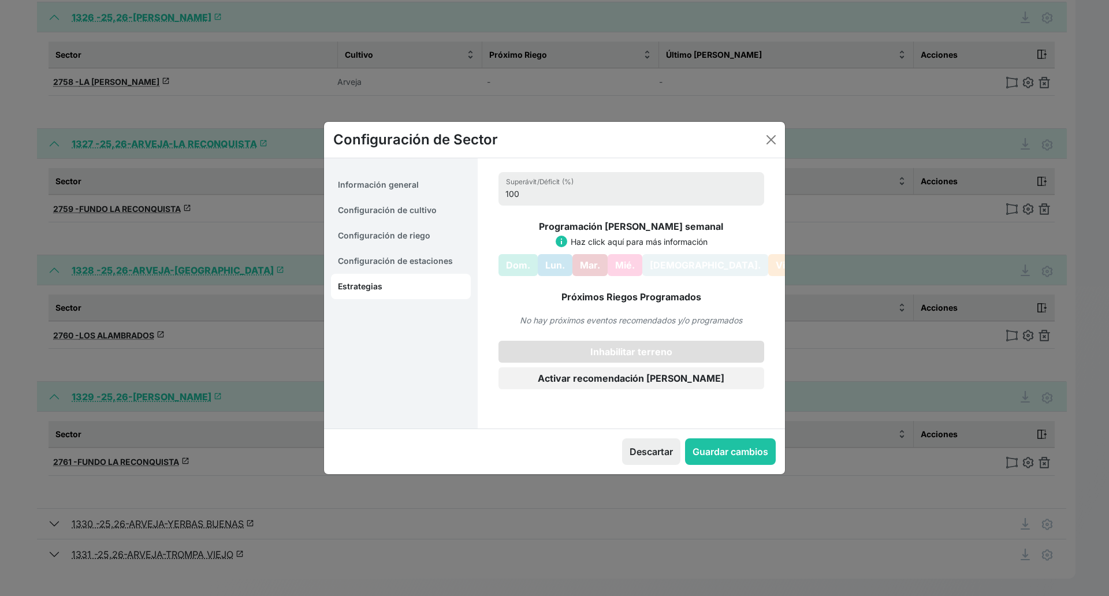
click at [620, 349] on button "Inhabilitar terreno" at bounding box center [632, 352] width 266 height 22
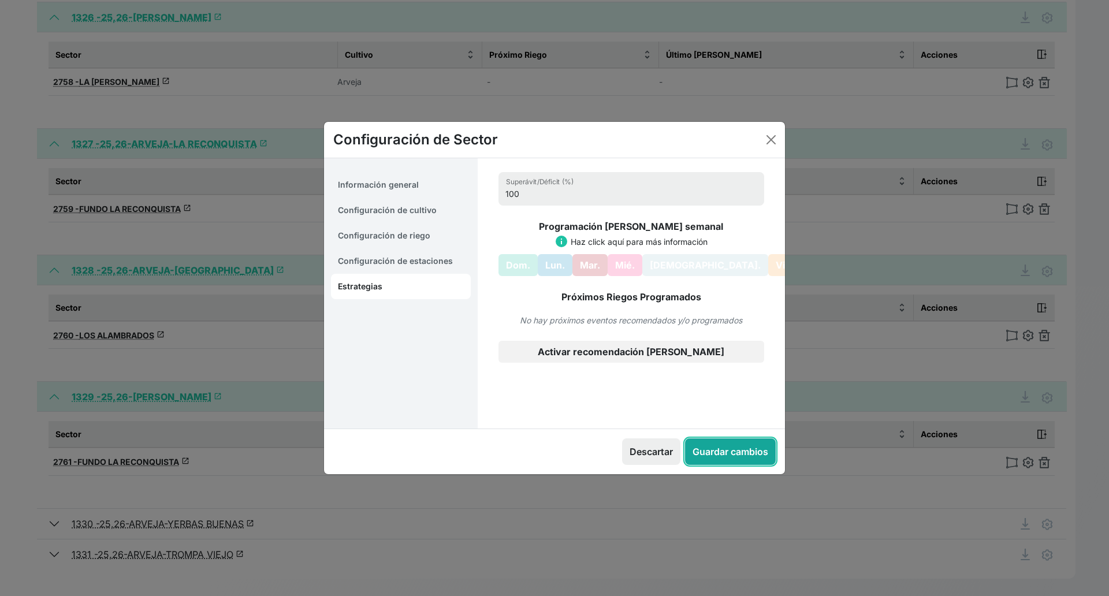
click at [741, 449] on button "Guardar cambios" at bounding box center [730, 451] width 91 height 27
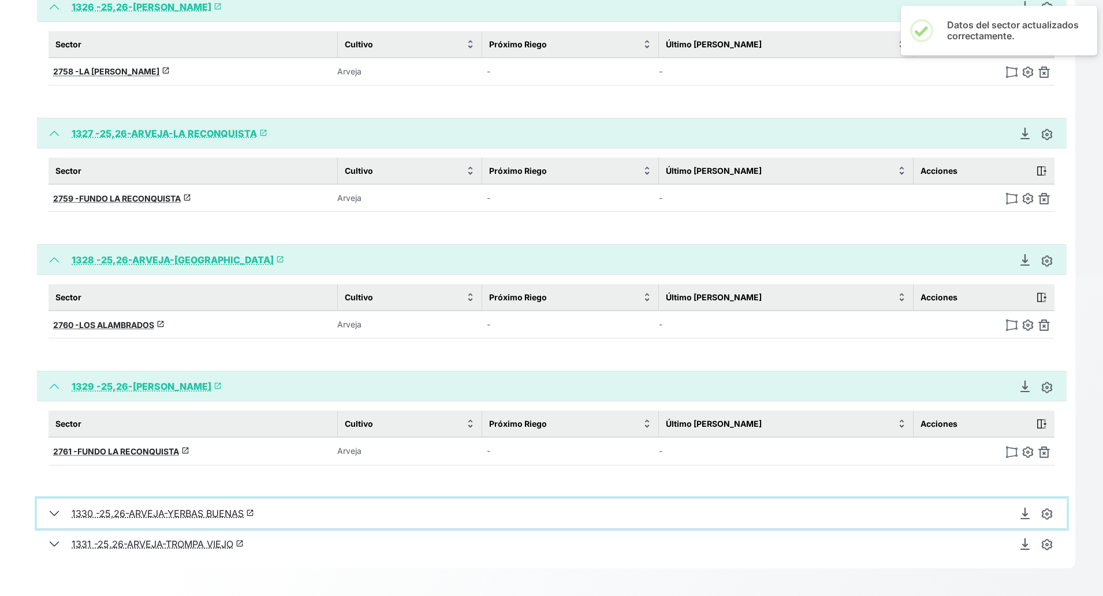
click at [56, 508] on button "1330 - 25,26-ARVEJA-YERBAS BUENAS launch" at bounding box center [552, 514] width 1030 height 30
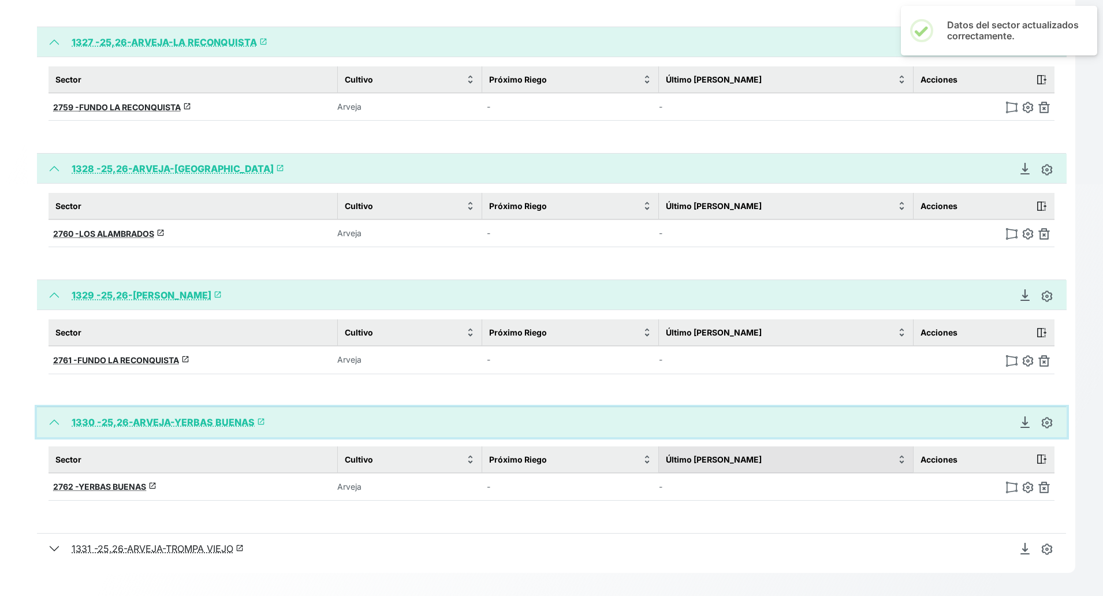
scroll to position [1013, 0]
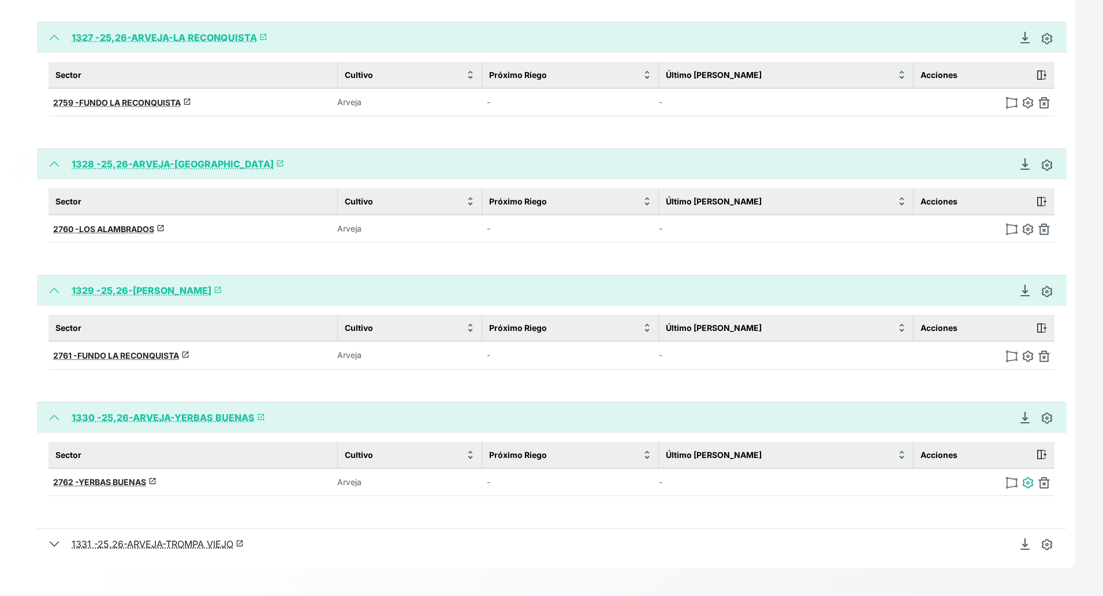
click at [980, 481] on img at bounding box center [1028, 483] width 12 height 12
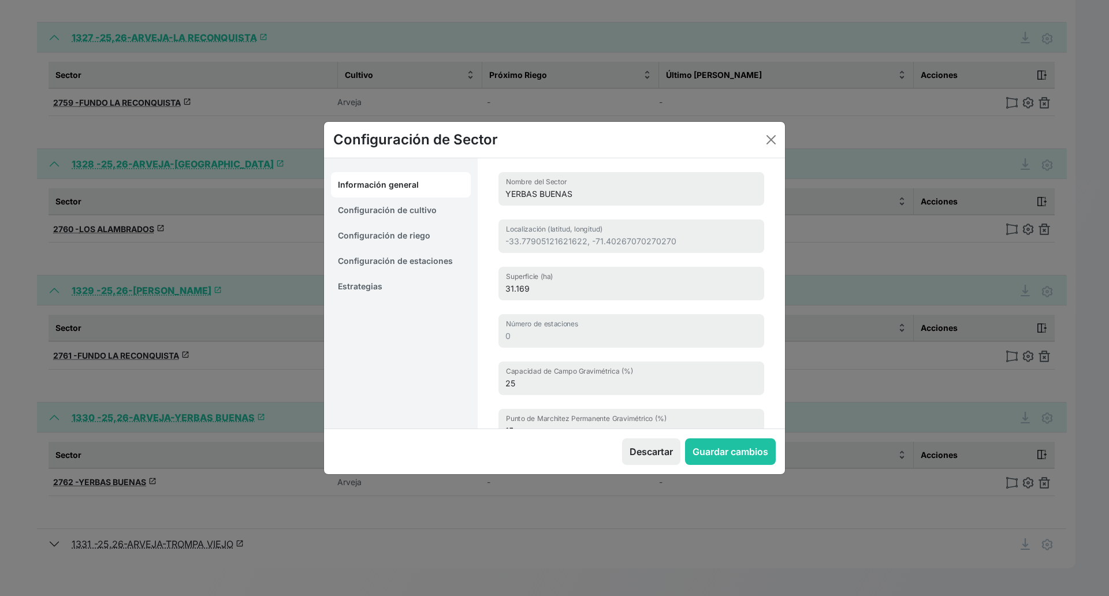
click at [384, 285] on link "Estrategias" at bounding box center [401, 286] width 140 height 25
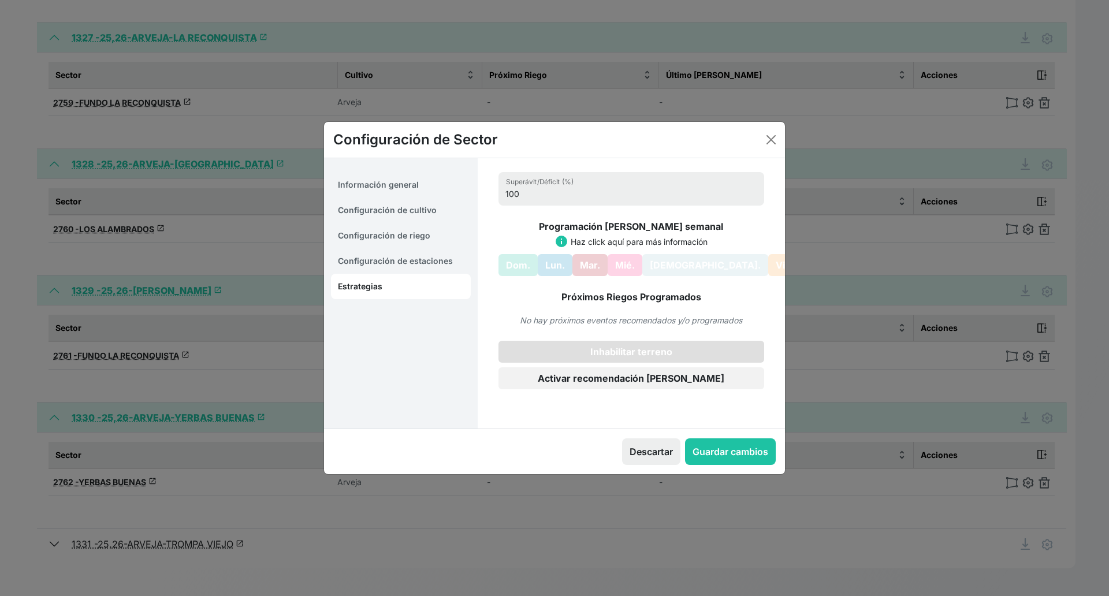
click at [588, 357] on button "Inhabilitar terreno" at bounding box center [632, 352] width 266 height 22
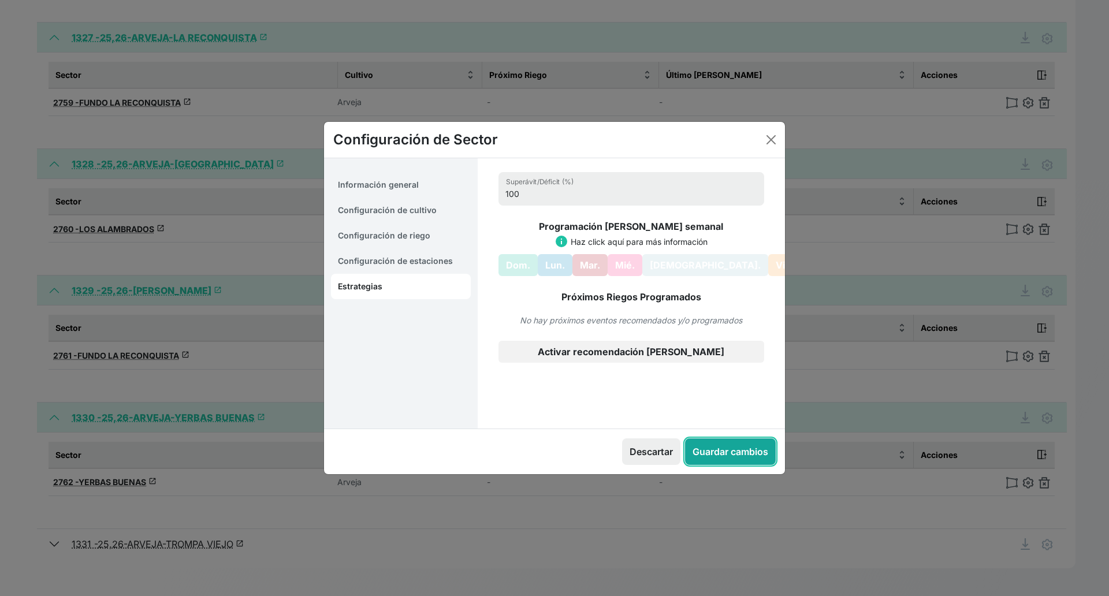
click at [749, 447] on button "Guardar cambios" at bounding box center [730, 451] width 91 height 27
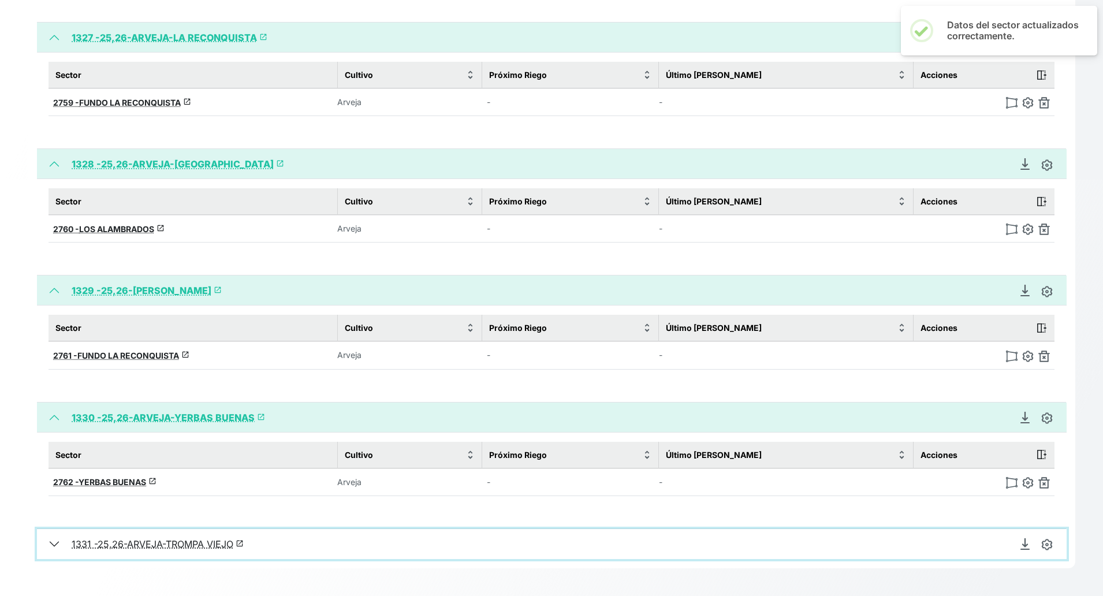
click at [57, 529] on button "1331 - 25,26-ARVEJA-TROMPA VIEJO launch" at bounding box center [552, 544] width 1030 height 30
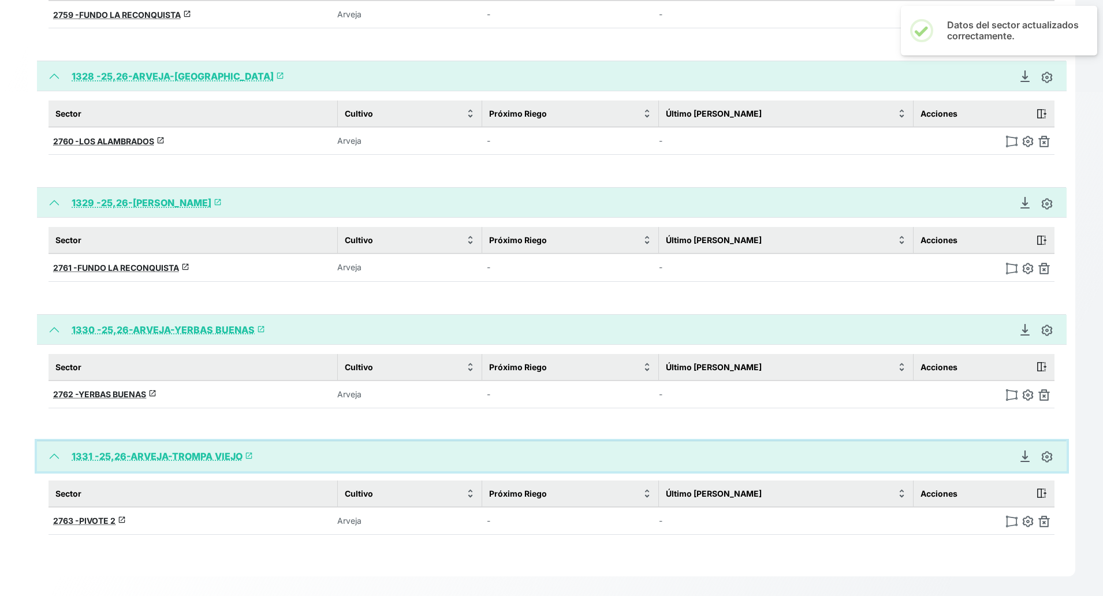
scroll to position [1109, 0]
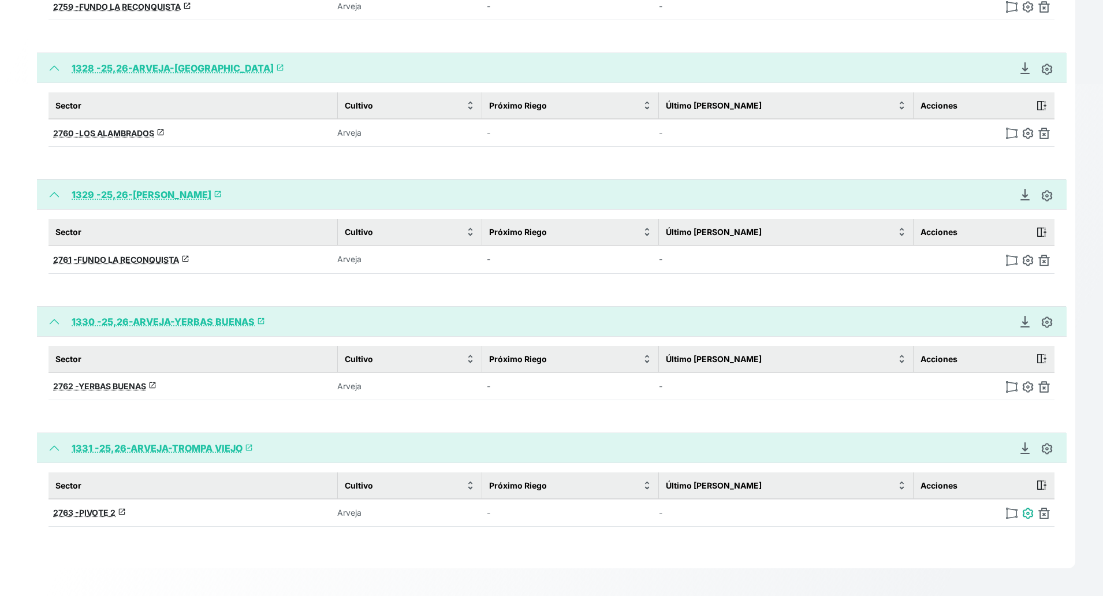
click at [980, 512] on img at bounding box center [1028, 514] width 12 height 12
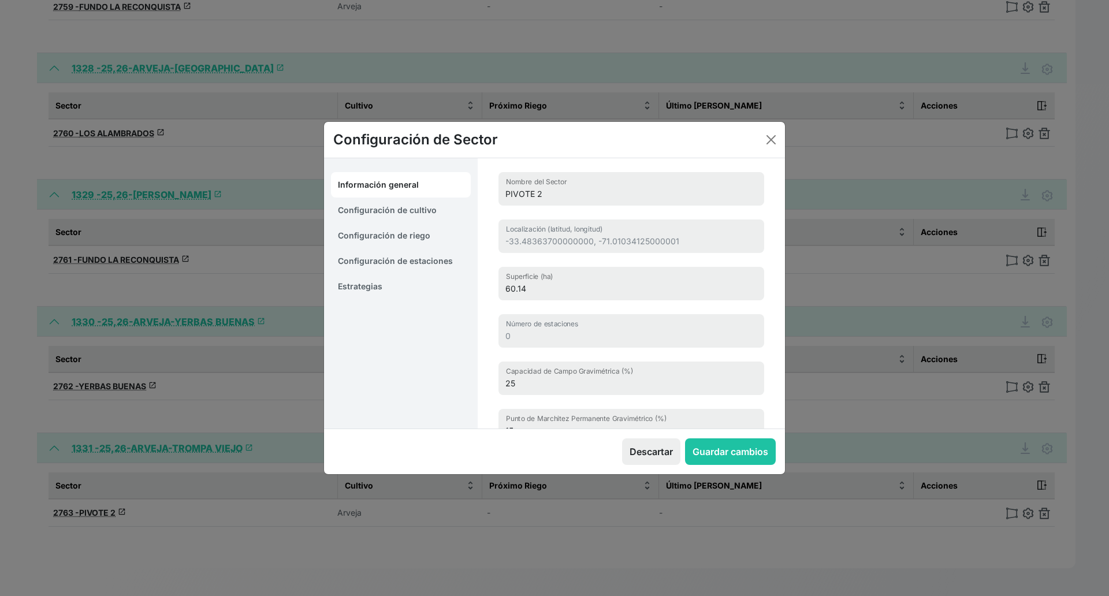
click at [380, 289] on link "Estrategias" at bounding box center [401, 286] width 140 height 25
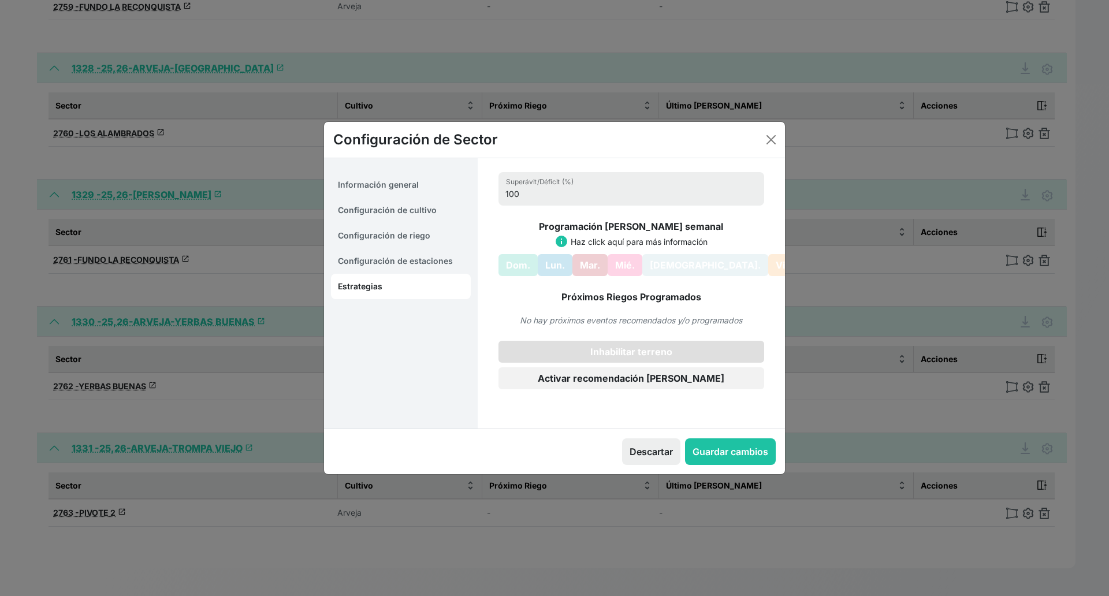
click at [604, 360] on button "Inhabilitar terreno" at bounding box center [632, 352] width 266 height 22
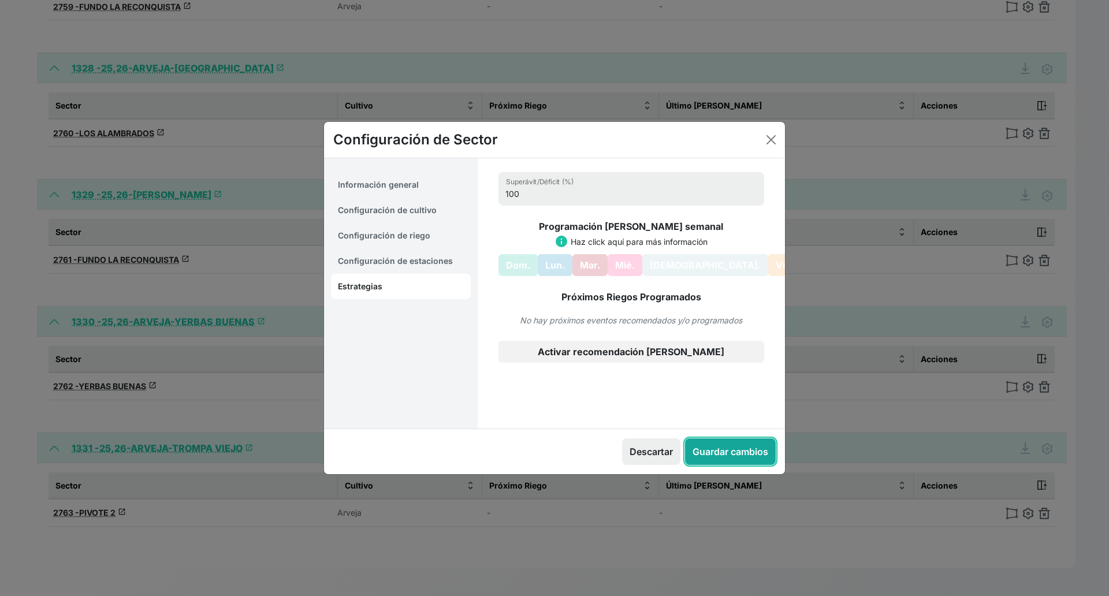
click at [724, 449] on button "Guardar cambios" at bounding box center [730, 451] width 91 height 27
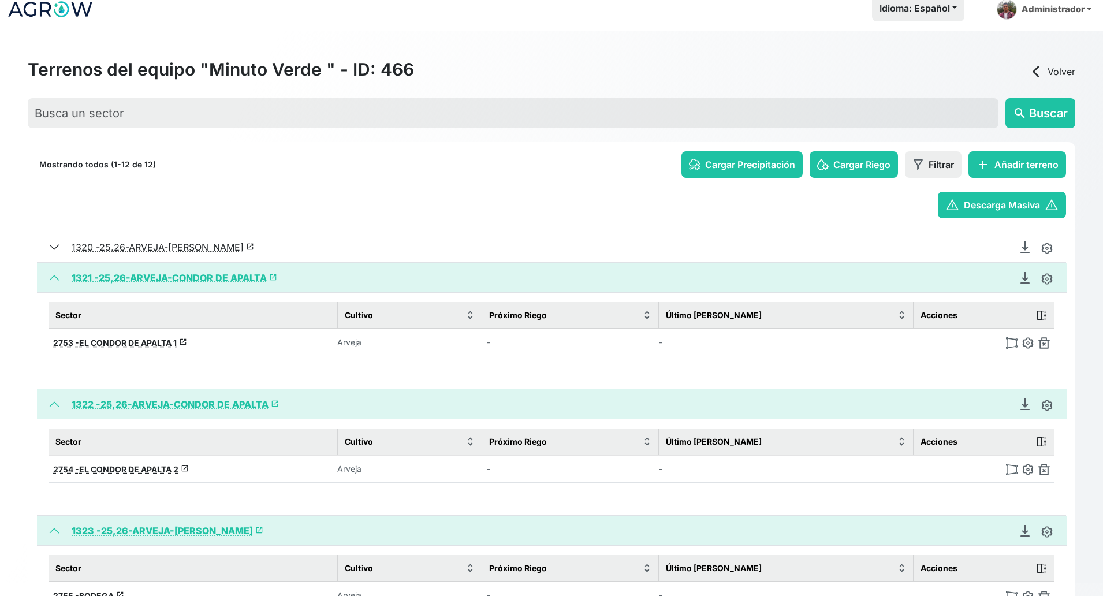
scroll to position [0, 0]
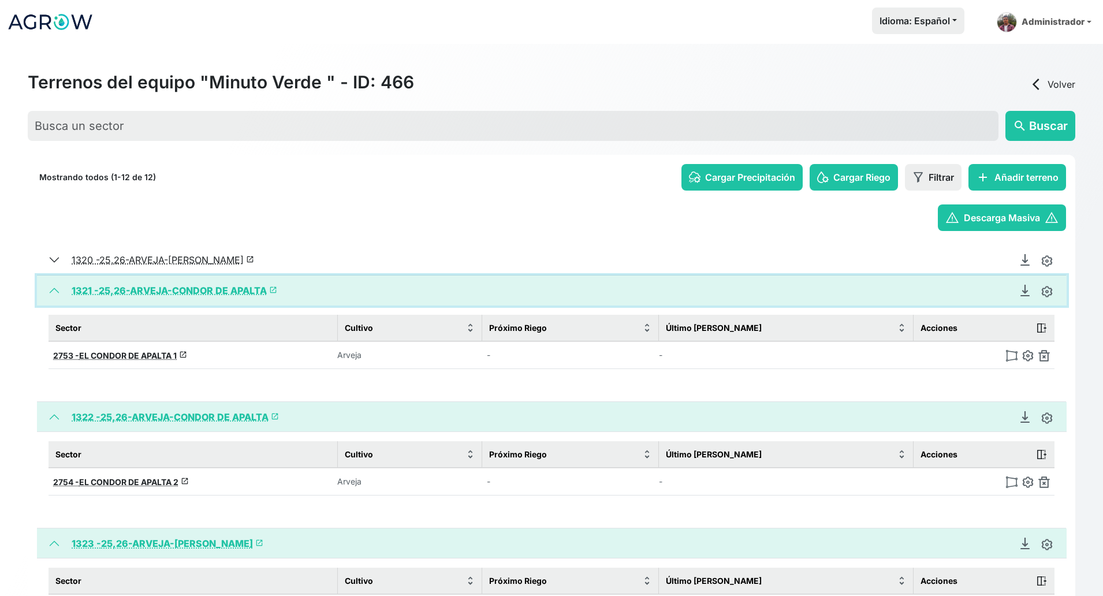
click at [49, 293] on button "1321 - 25,26-ARVEJA-CONDOR DE APALTA launch" at bounding box center [552, 291] width 1030 height 30
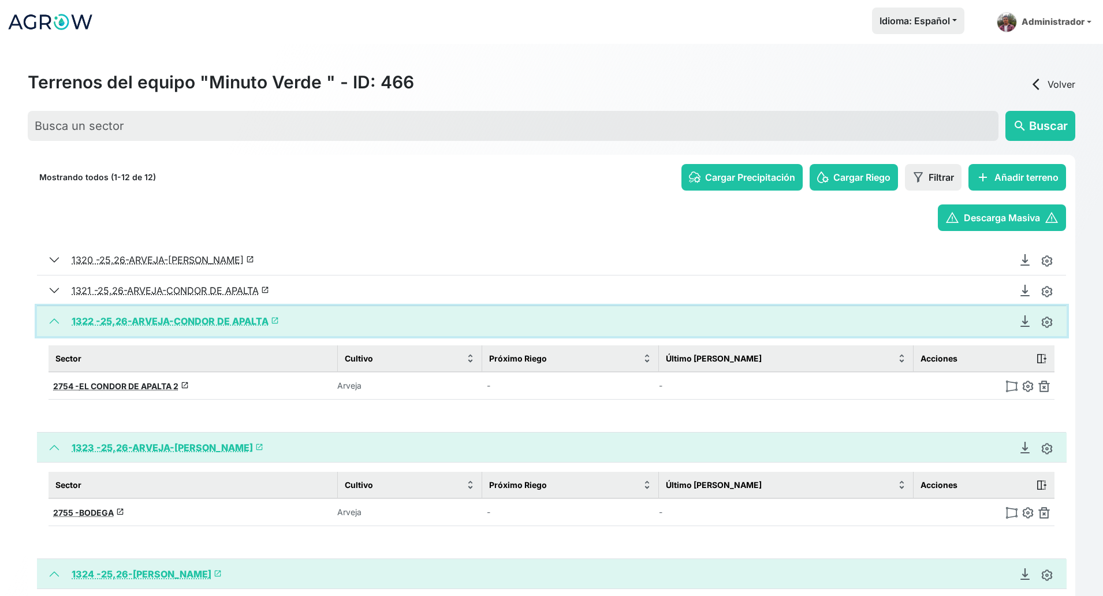
click at [53, 322] on button "1322 - 25,26-ARVEJA-CONDOR DE APALTA launch" at bounding box center [552, 321] width 1030 height 30
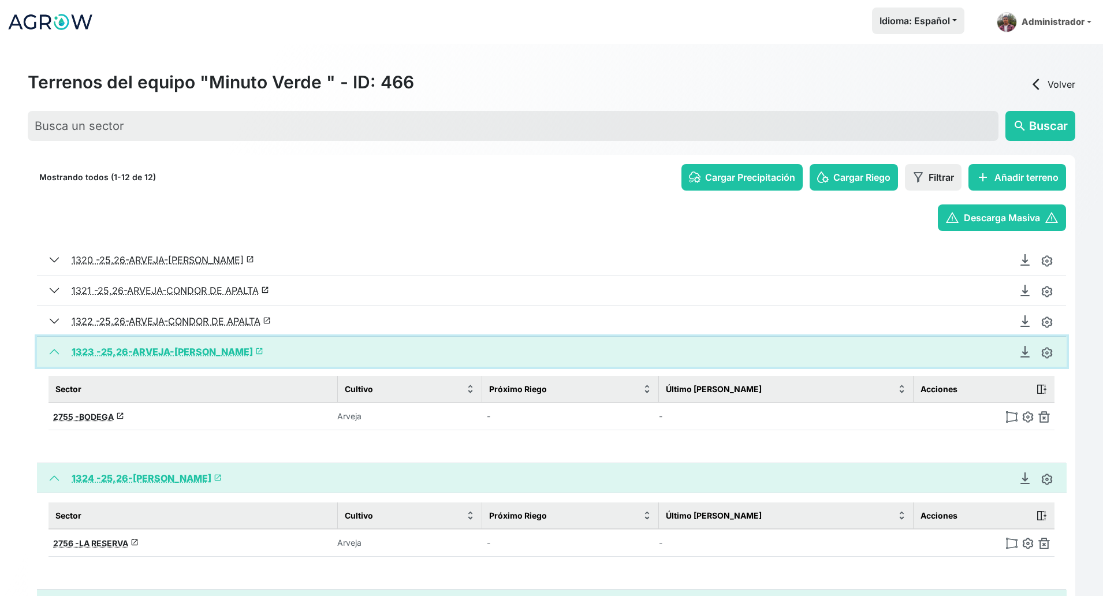
click at [54, 360] on button "1323 - 25,26-ARVEJA-[PERSON_NAME] launch" at bounding box center [552, 352] width 1030 height 30
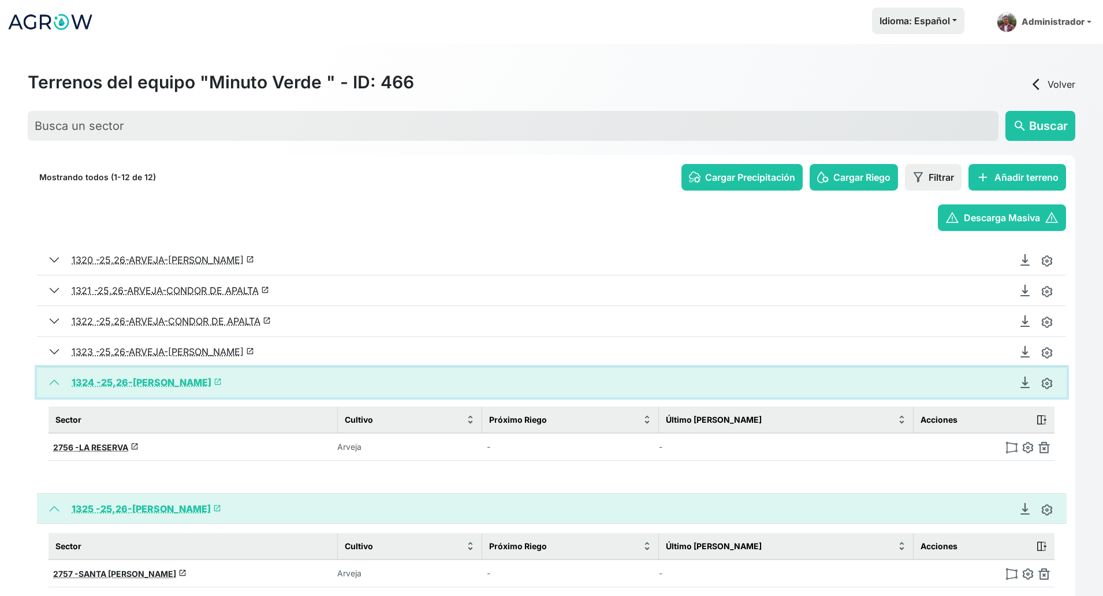
click at [55, 394] on button "1324 - 25,26-[PERSON_NAME] launch" at bounding box center [552, 382] width 1030 height 30
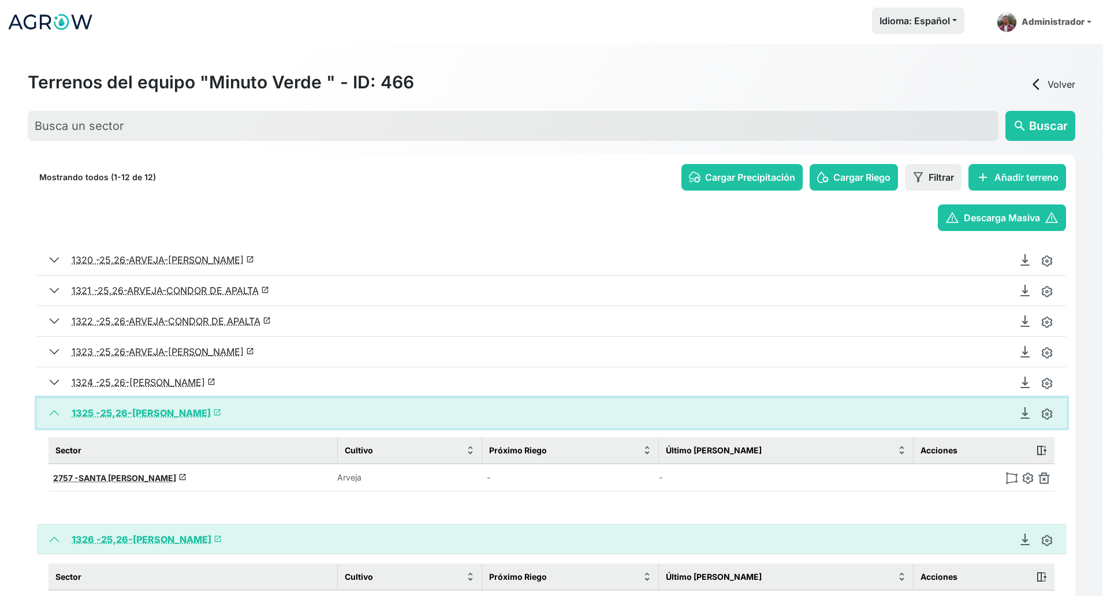
click at [57, 414] on button "1325 - 25,26-ARVEJA-[PERSON_NAME] launch" at bounding box center [552, 413] width 1030 height 30
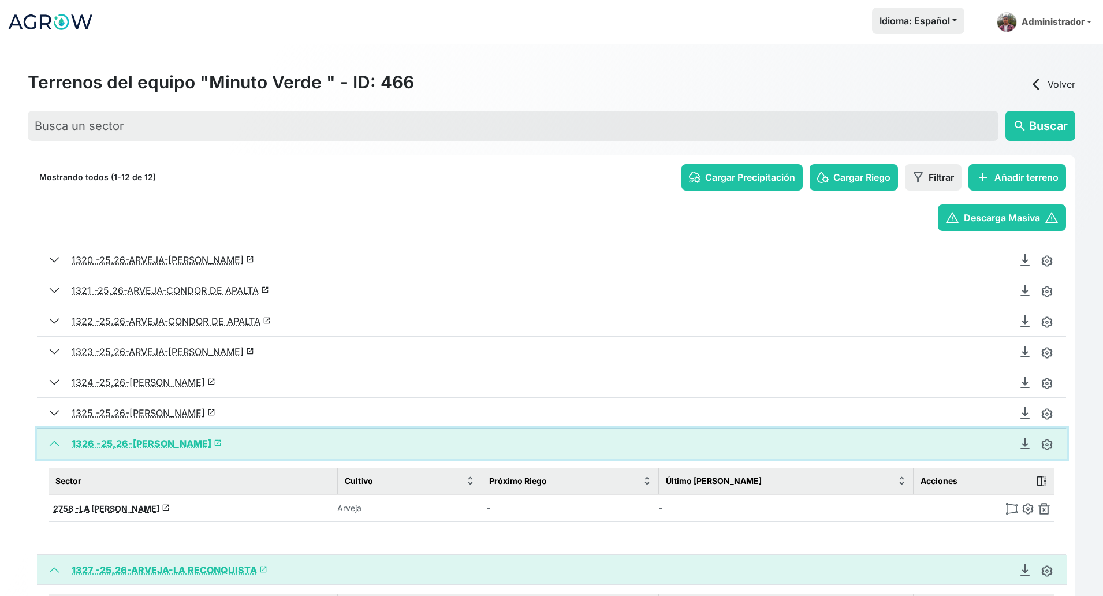
click at [57, 432] on button "1326 - 25,26-ARVEJA-LA [PERSON_NAME] launch" at bounding box center [552, 444] width 1030 height 30
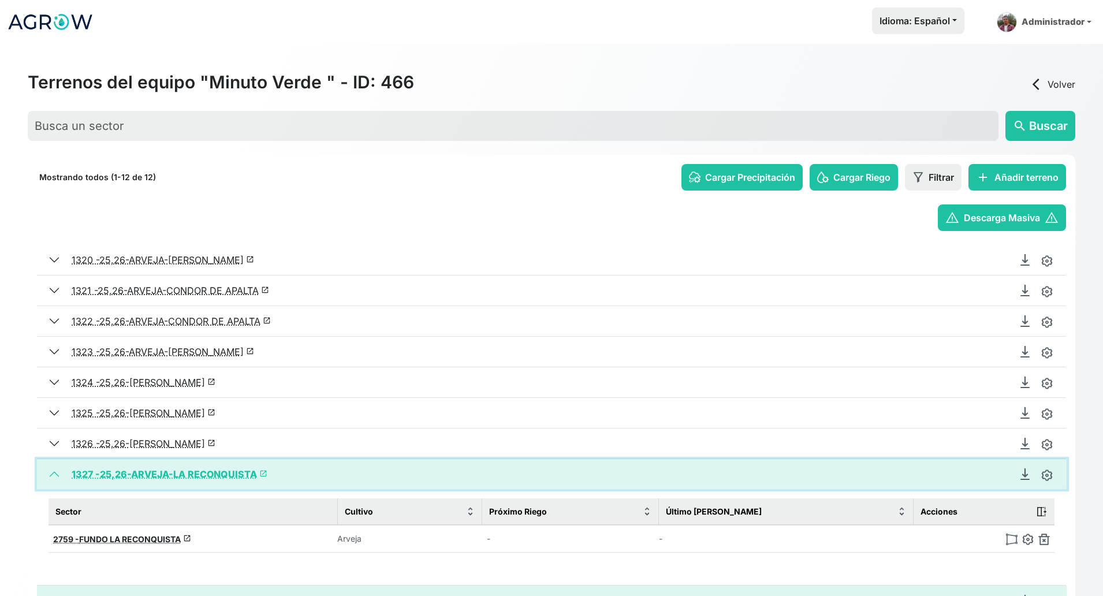
click at [54, 464] on button "1327 - 25,26-ARVEJA-LA RECONQUISTA launch" at bounding box center [552, 474] width 1030 height 30
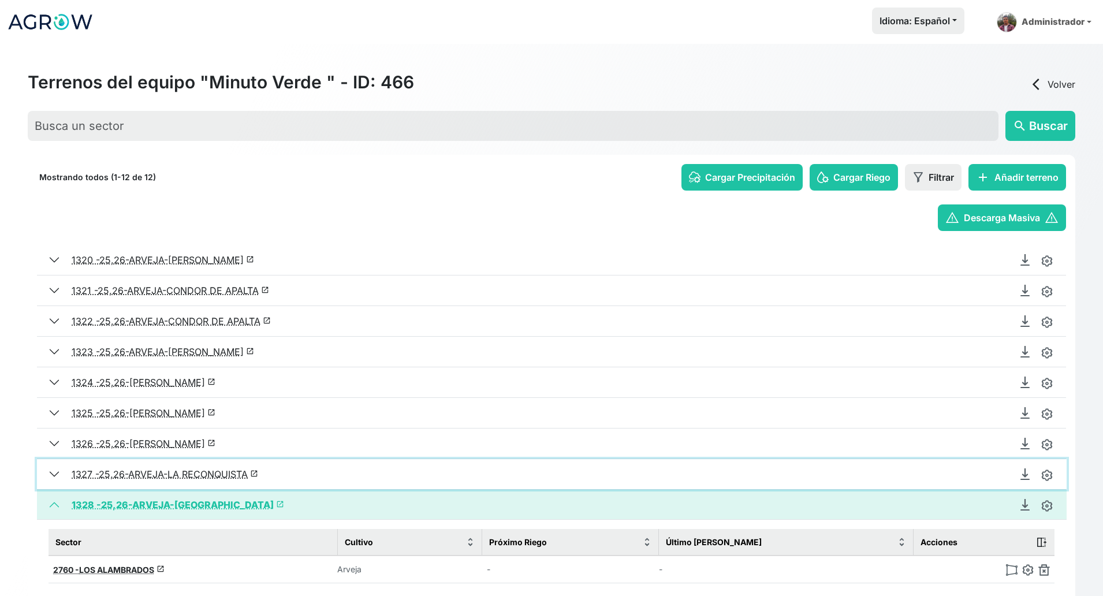
scroll to position [217, 0]
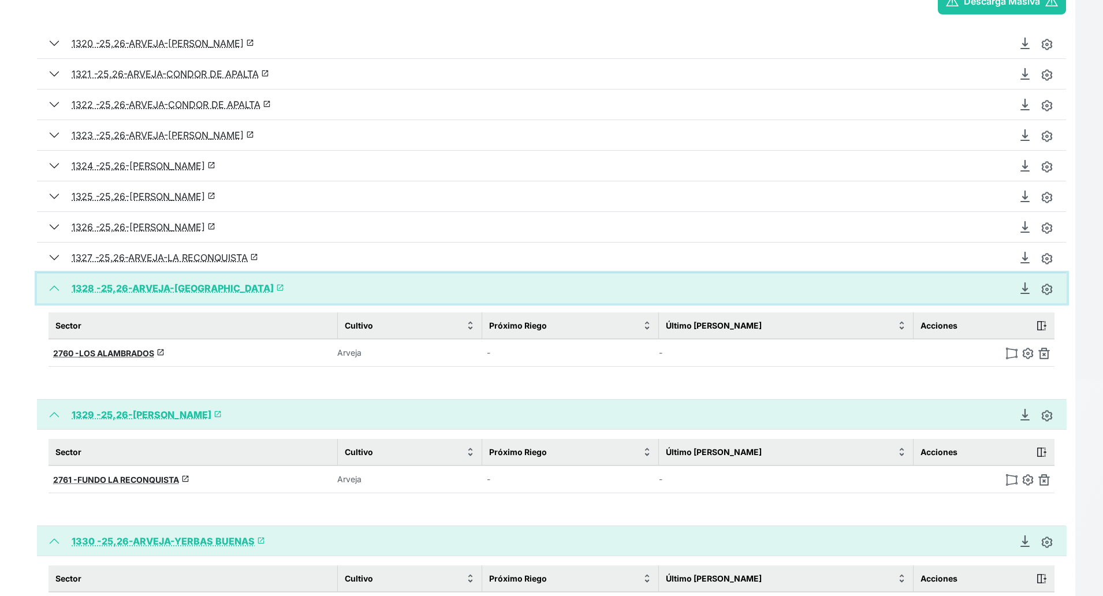
click at [58, 290] on button "1328 - 25,26-ARVEJA-[GEOGRAPHIC_DATA] launch" at bounding box center [552, 288] width 1030 height 30
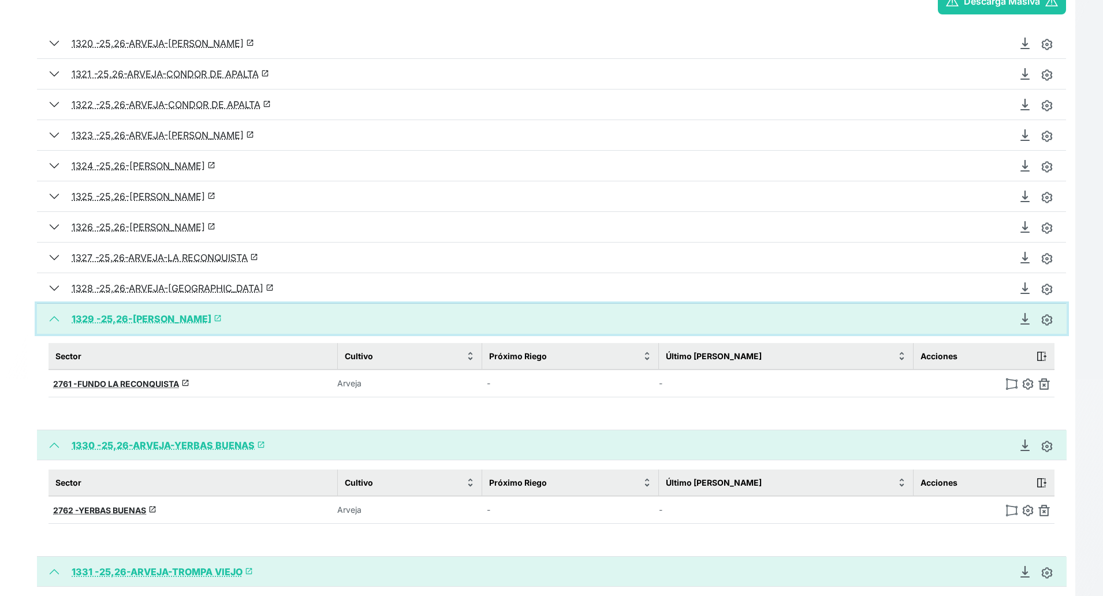
click at [54, 320] on button "1329 - 25,26-[PERSON_NAME] launch" at bounding box center [552, 319] width 1030 height 30
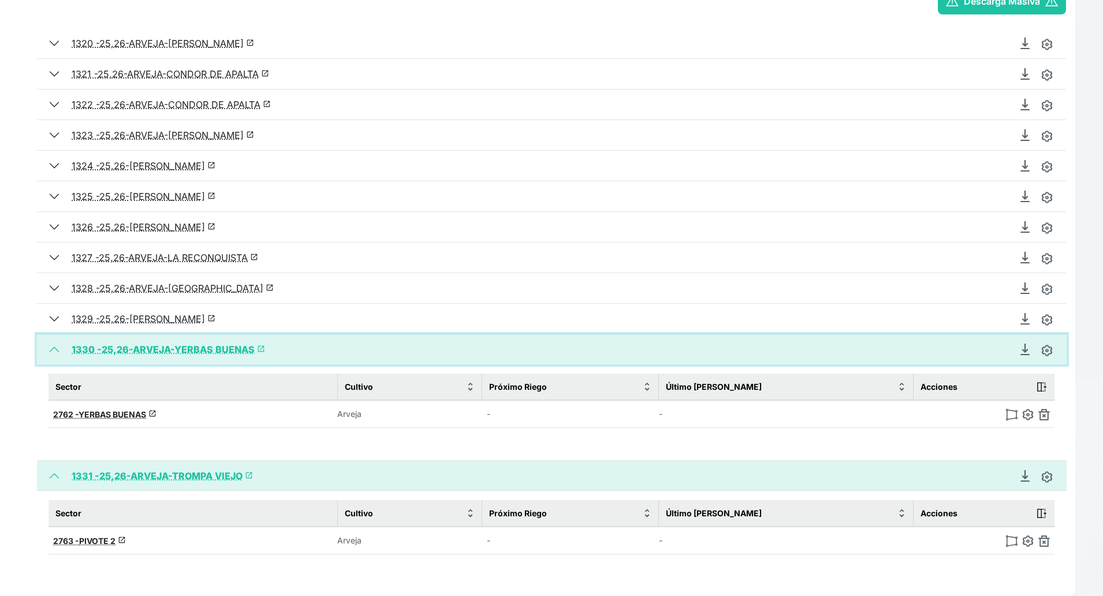
click at [52, 346] on button "1330 - 25,26-ARVEJA-YERBAS BUENAS launch" at bounding box center [552, 349] width 1030 height 30
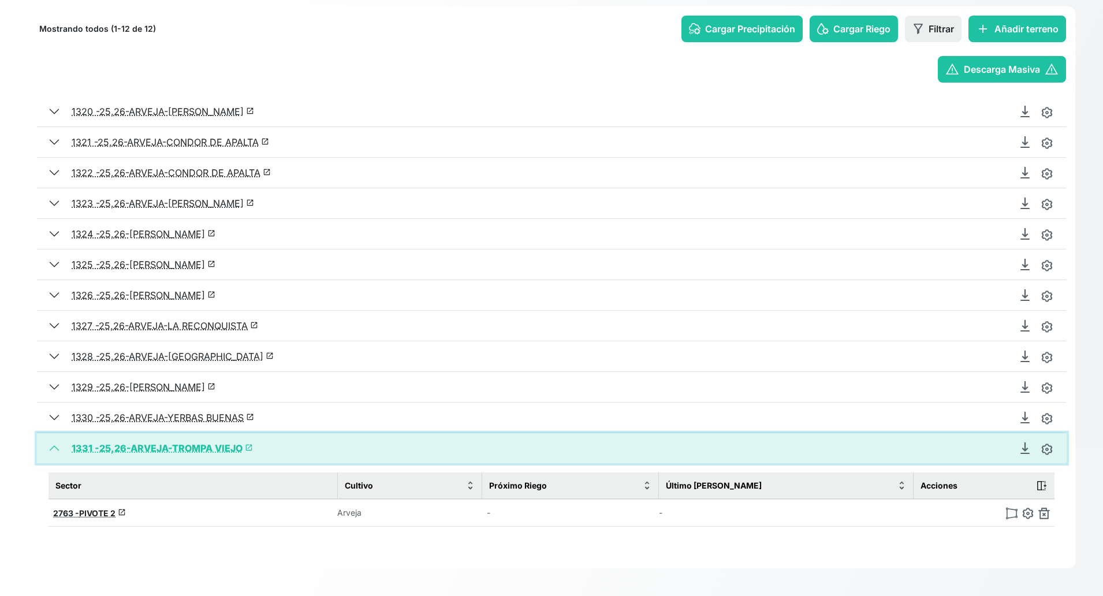
click at [57, 447] on button "1331 - 25,26-ARVEJA-TROMPA VIEJO launch" at bounding box center [552, 448] width 1030 height 30
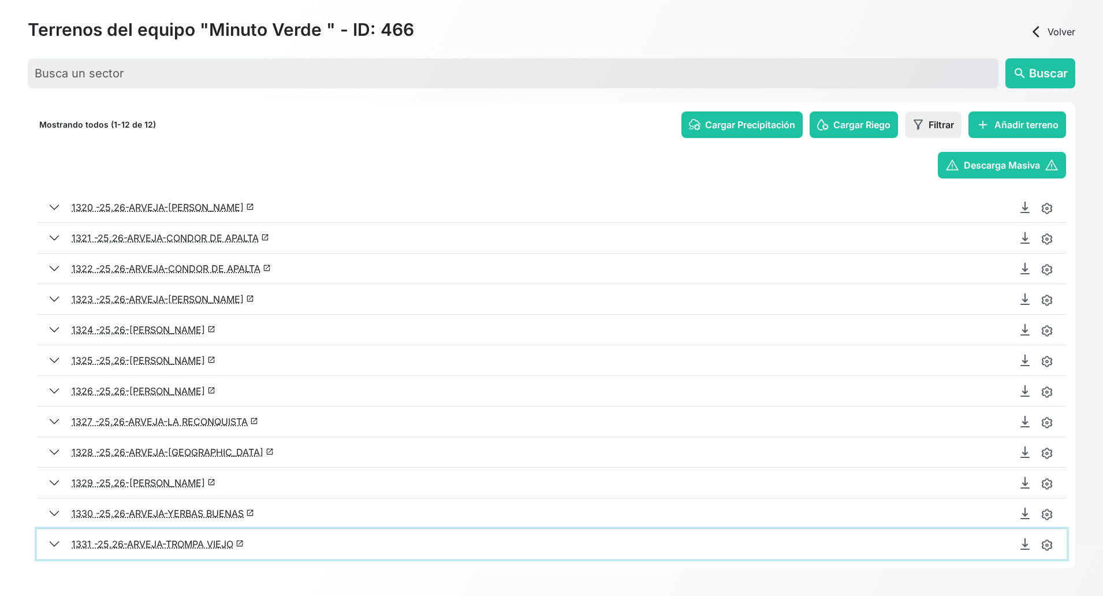
scroll to position [53, 0]
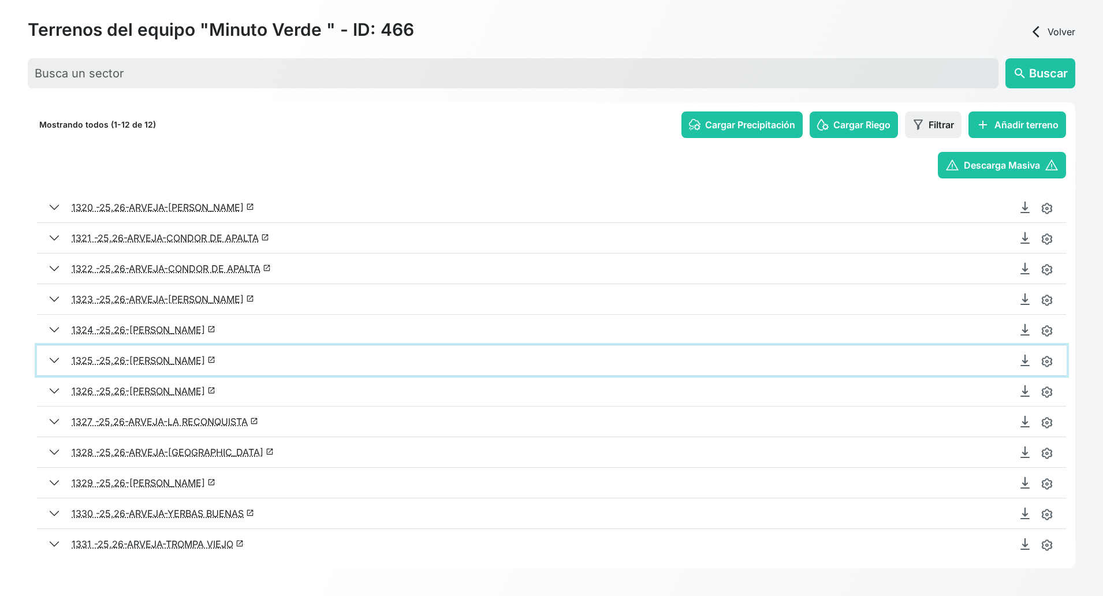
click at [54, 357] on button "1325 - 25,26-ARVEJA-[PERSON_NAME] launch" at bounding box center [552, 360] width 1030 height 30
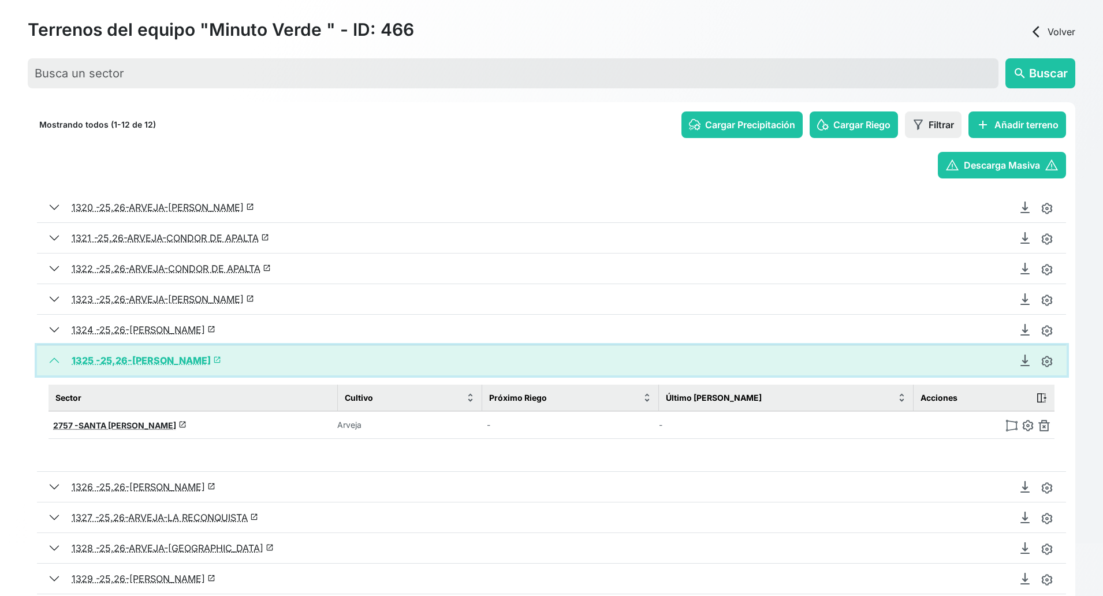
click at [54, 357] on button "1325 - 25,26-ARVEJA-[PERSON_NAME] launch" at bounding box center [552, 360] width 1030 height 30
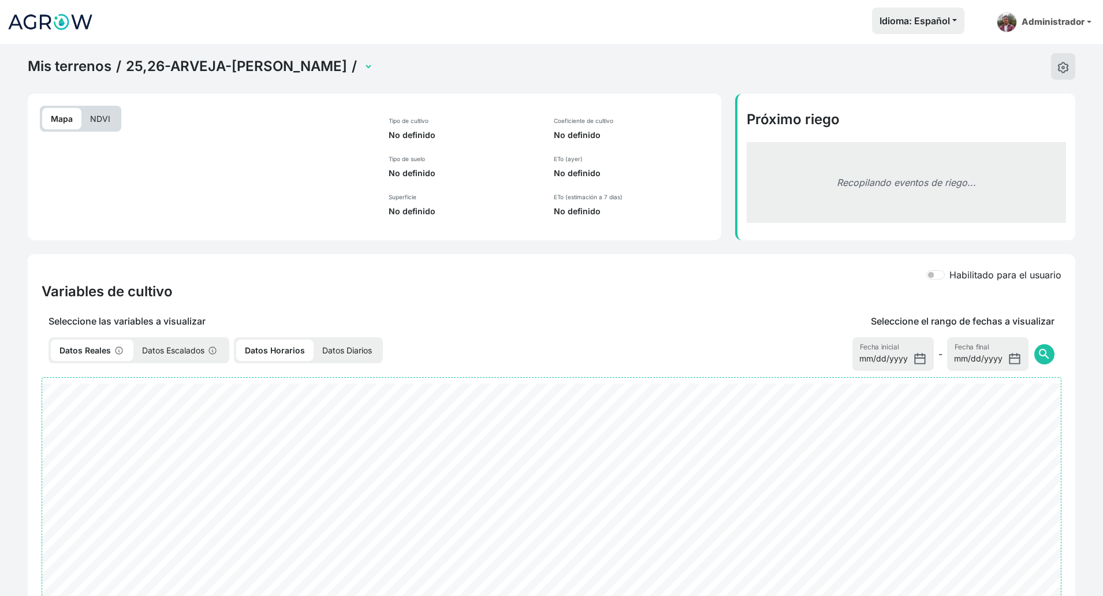
select select "2752"
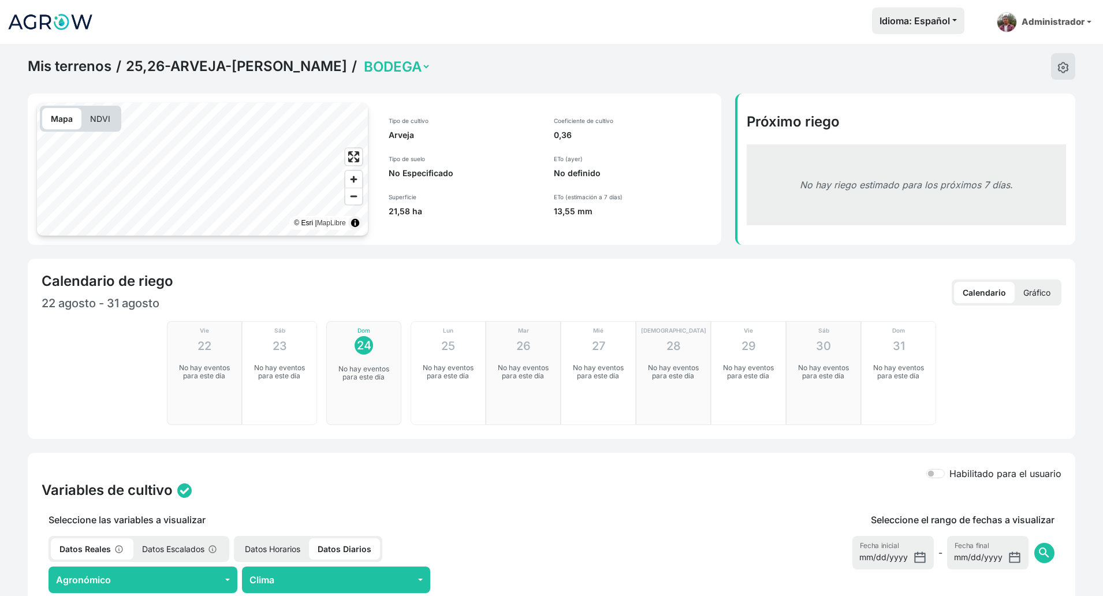
click at [1039, 278] on div "Calendario de riego 22 agosto - 31 agosto Calendario Gráfico" at bounding box center [552, 292] width 1020 height 39
click at [1037, 288] on p "Gráfico" at bounding box center [1037, 292] width 44 height 21
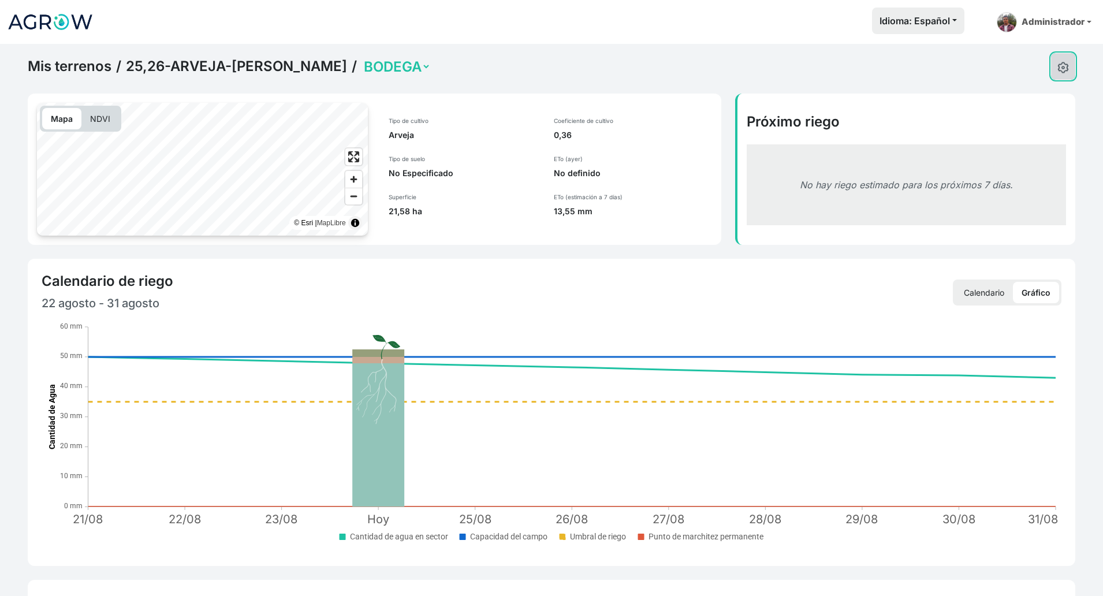
click at [1067, 75] on button at bounding box center [1063, 66] width 24 height 27
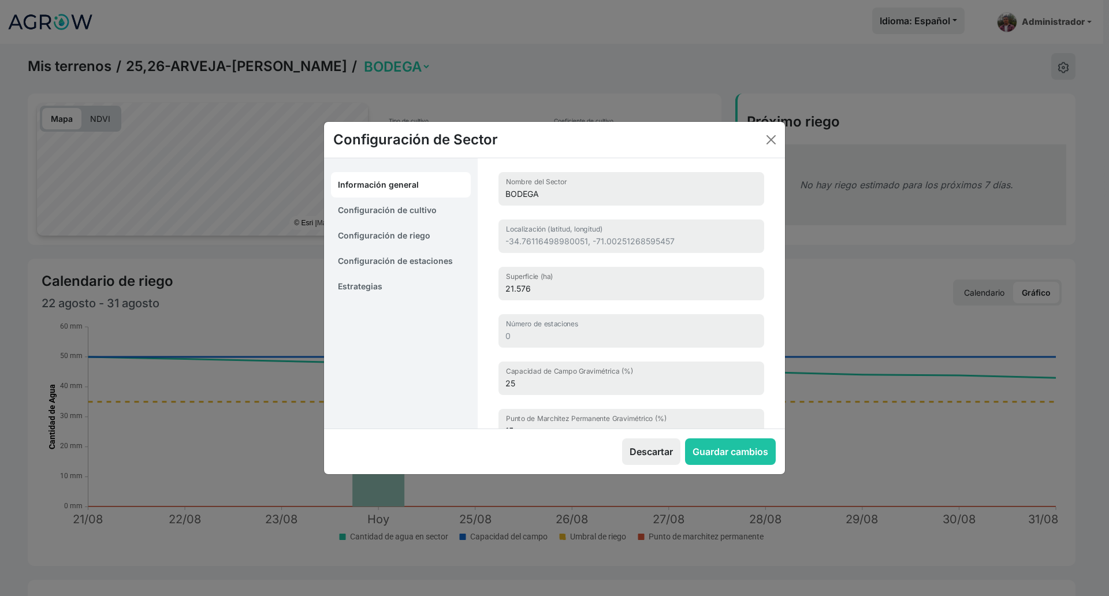
click at [400, 285] on link "Estrategias" at bounding box center [401, 286] width 140 height 25
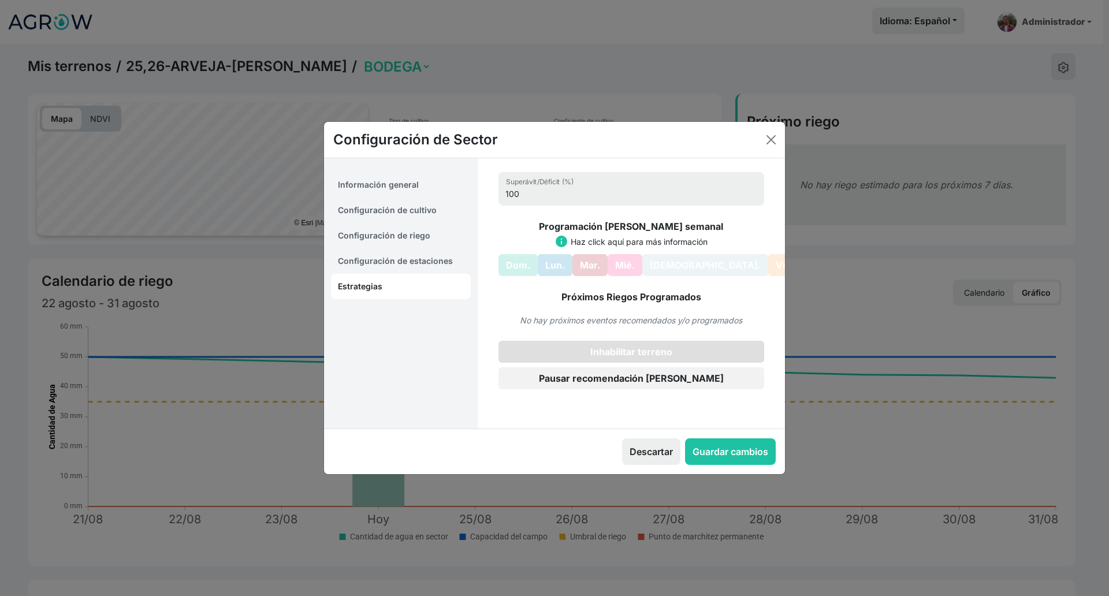
click at [582, 349] on button "Inhabilitar terreno" at bounding box center [632, 352] width 266 height 22
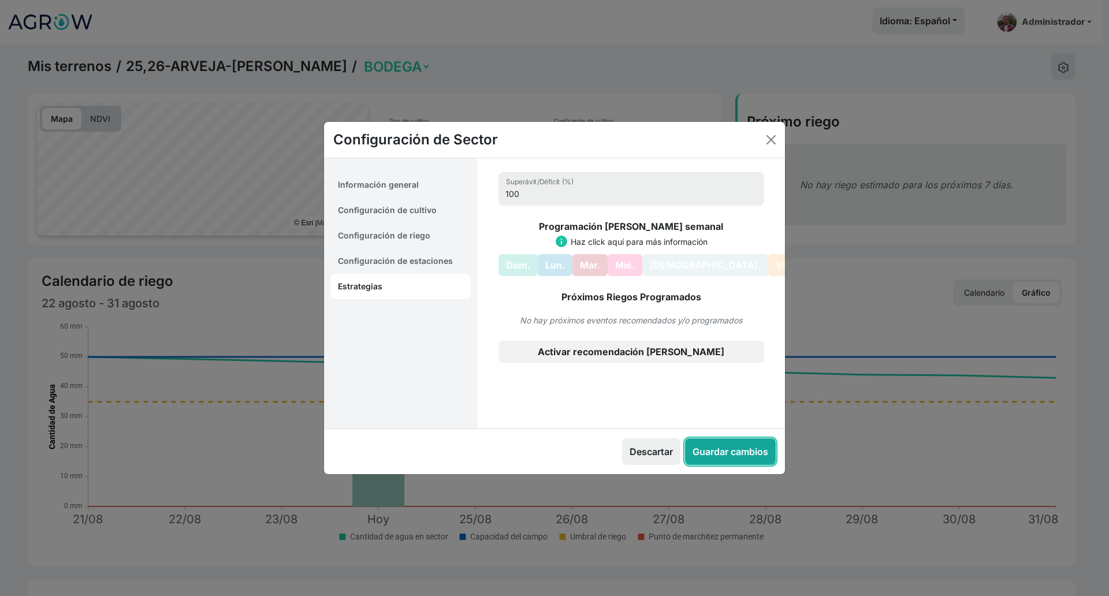
click at [719, 446] on button "Guardar cambios" at bounding box center [730, 451] width 91 height 27
select select "0"
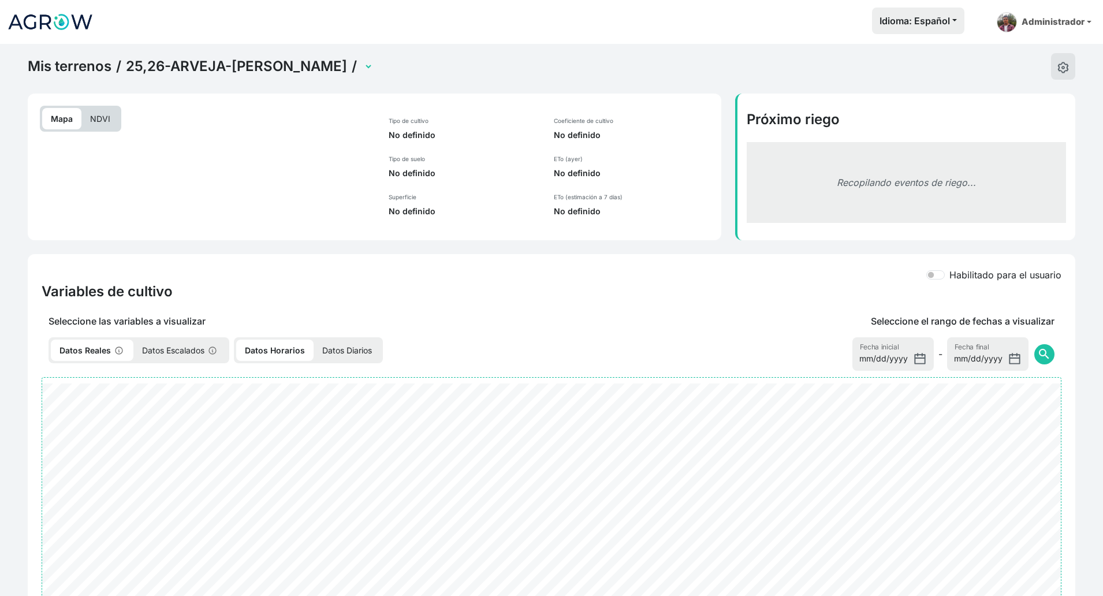
select select "2752"
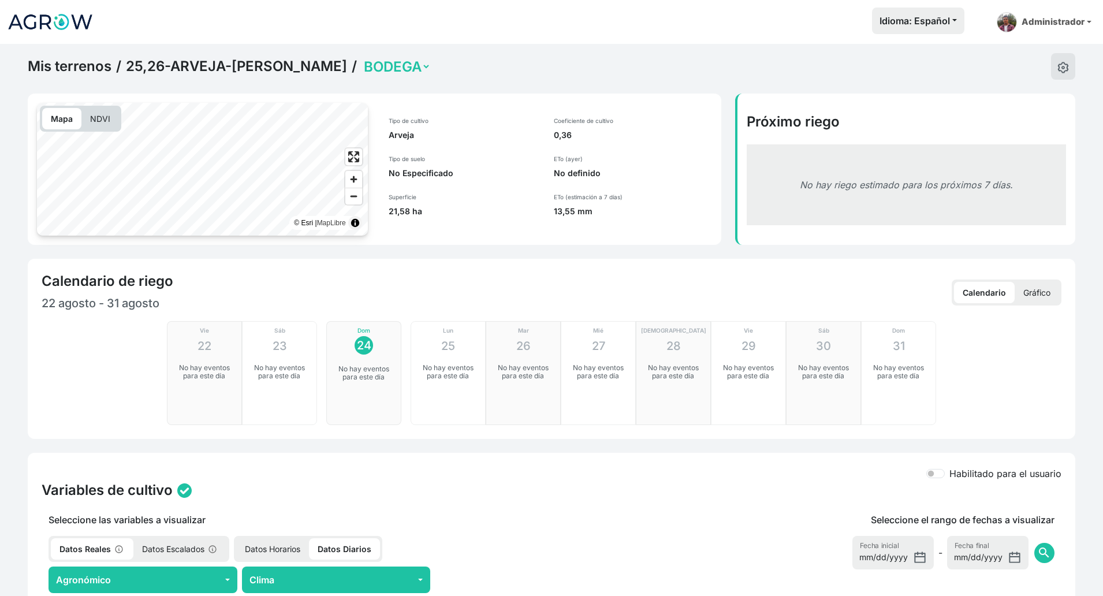
click at [1038, 302] on p "Gráfico" at bounding box center [1037, 292] width 44 height 21
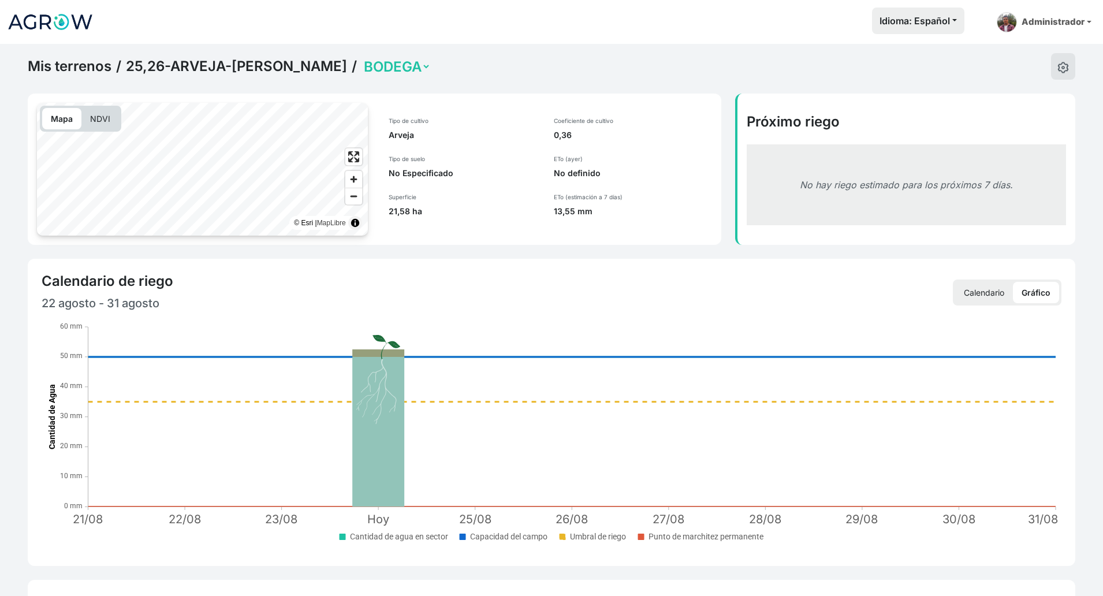
click at [991, 291] on p "Calendario" at bounding box center [984, 292] width 58 height 21
